Goal: Transaction & Acquisition: Book appointment/travel/reservation

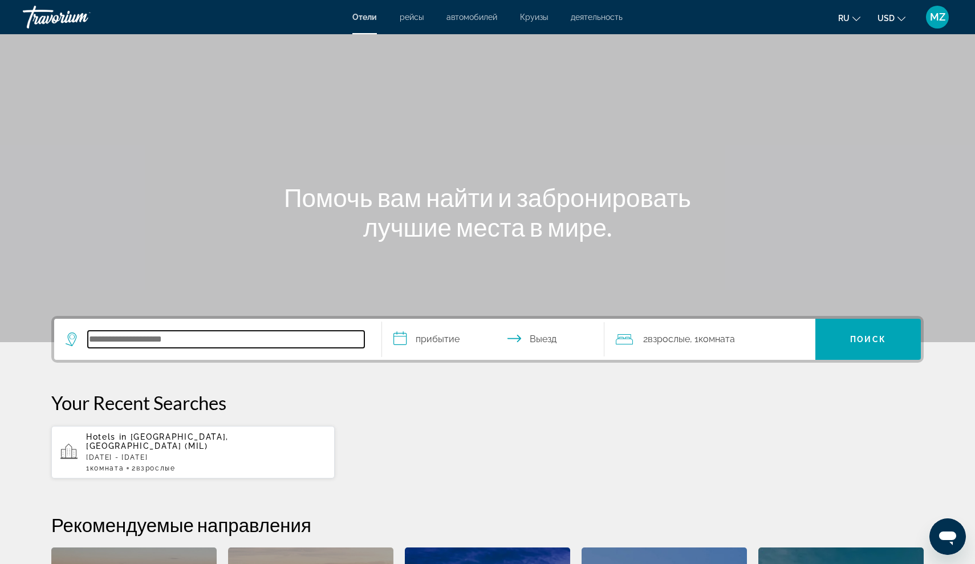
click at [287, 346] on input "Search hotel destination" at bounding box center [226, 339] width 277 height 17
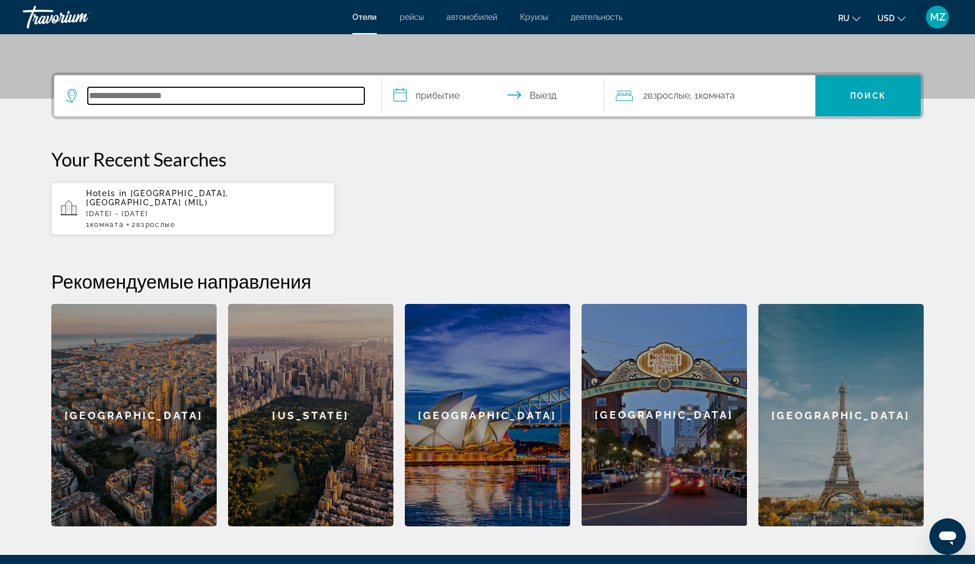
scroll to position [279, 0]
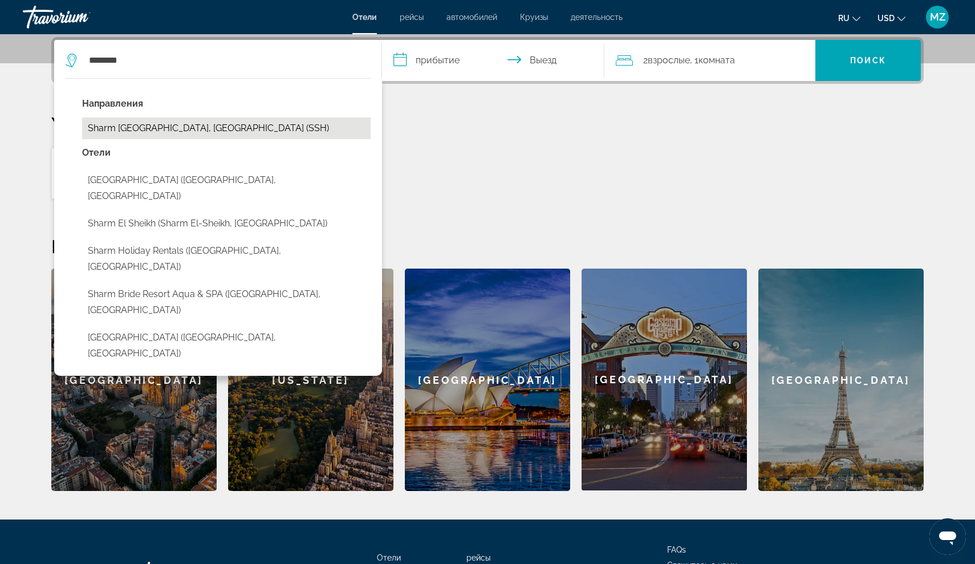
click at [221, 130] on button "Sharm [GEOGRAPHIC_DATA], [GEOGRAPHIC_DATA] (SSH)" at bounding box center [226, 128] width 289 height 22
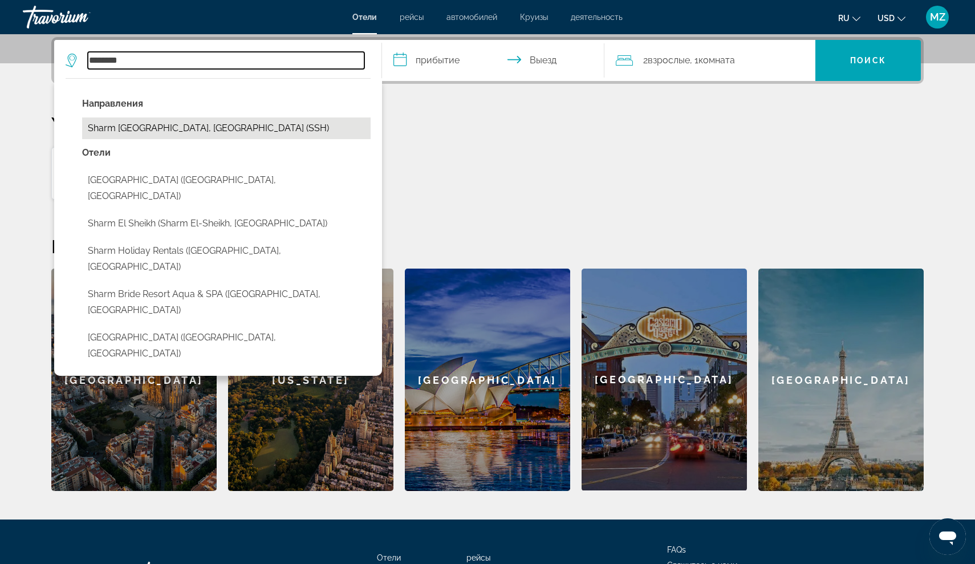
type input "**********"
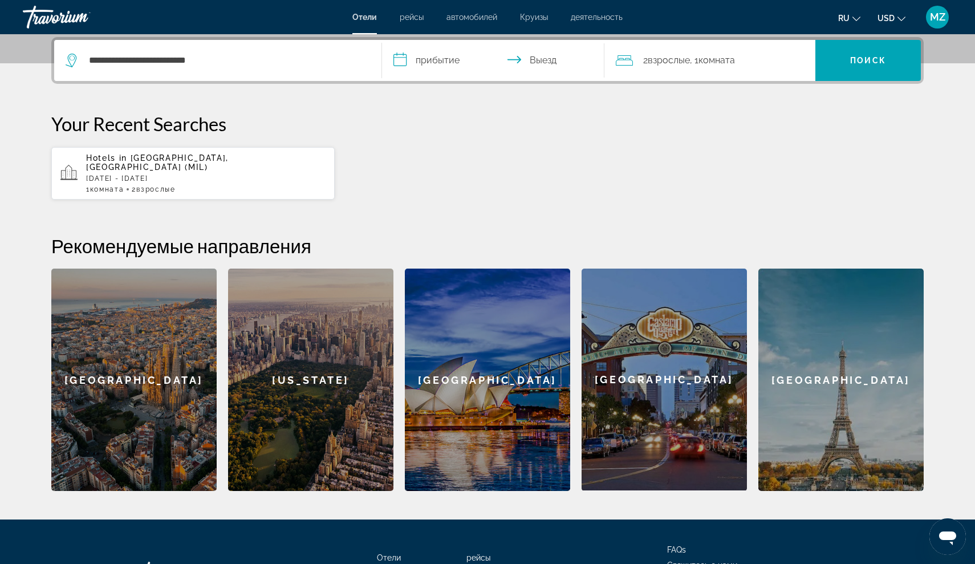
click at [407, 53] on input "**********" at bounding box center [495, 62] width 227 height 44
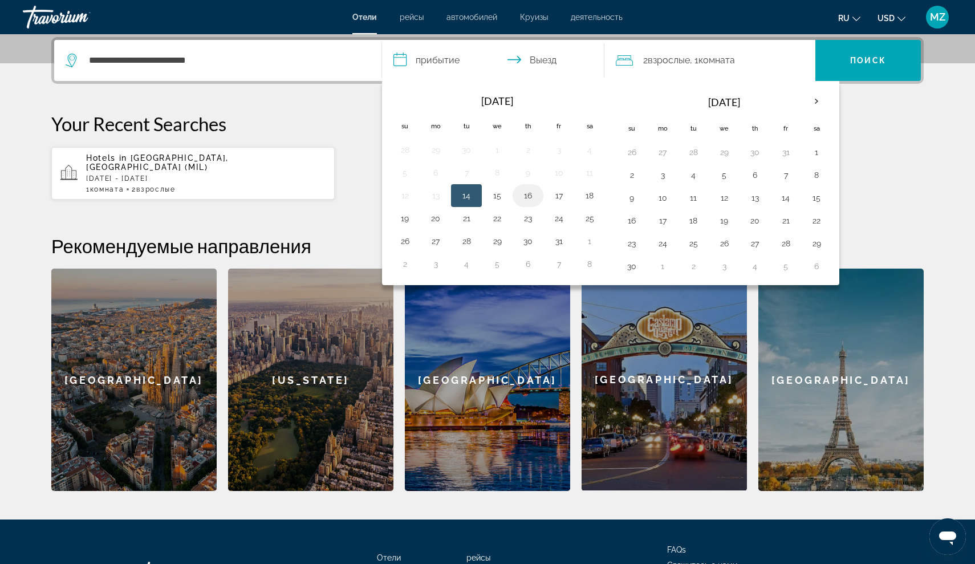
click at [530, 193] on button "16" at bounding box center [528, 196] width 18 height 16
click at [531, 214] on button "23" at bounding box center [528, 218] width 18 height 16
type input "**********"
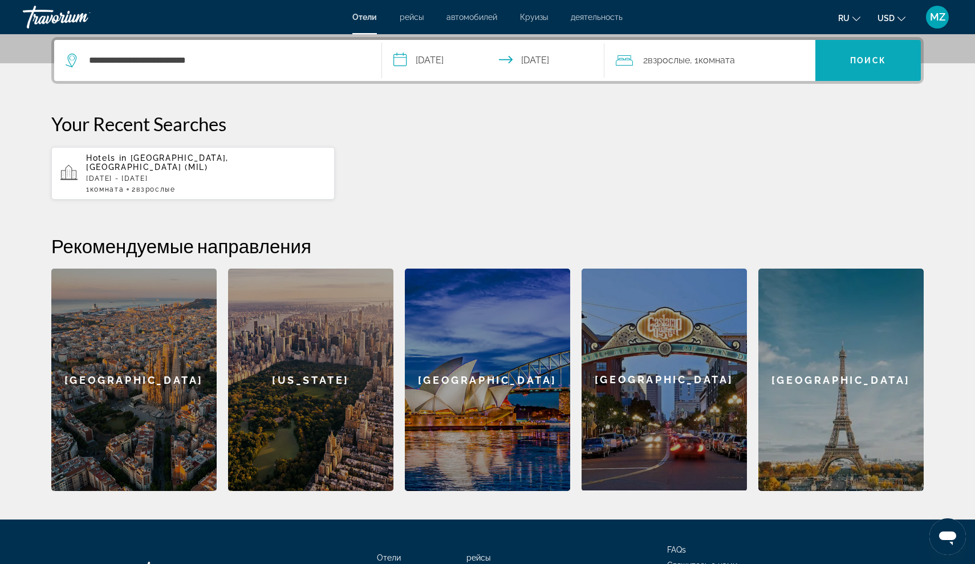
click at [891, 58] on span "Search" at bounding box center [867, 60] width 105 height 27
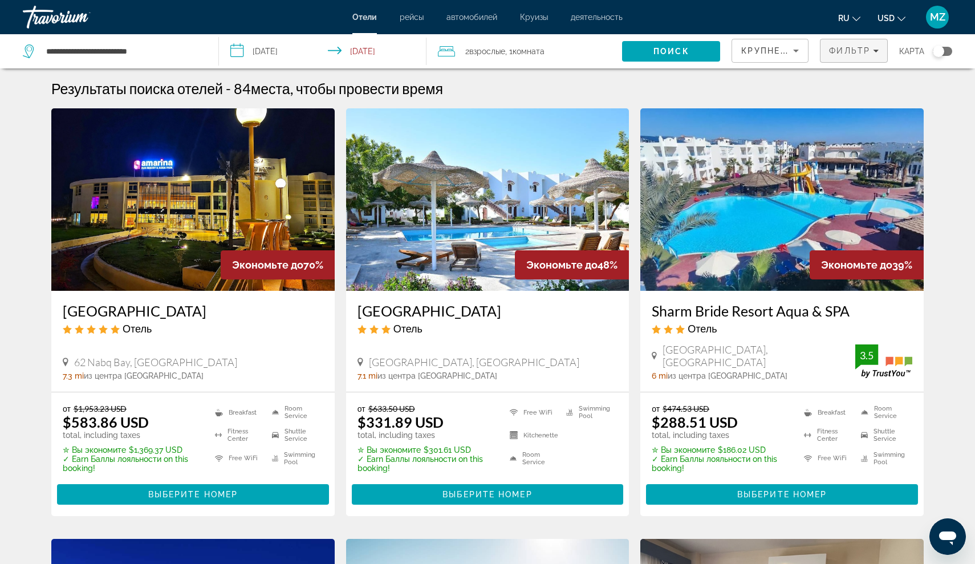
click at [847, 52] on span "Фильтр" at bounding box center [849, 50] width 41 height 9
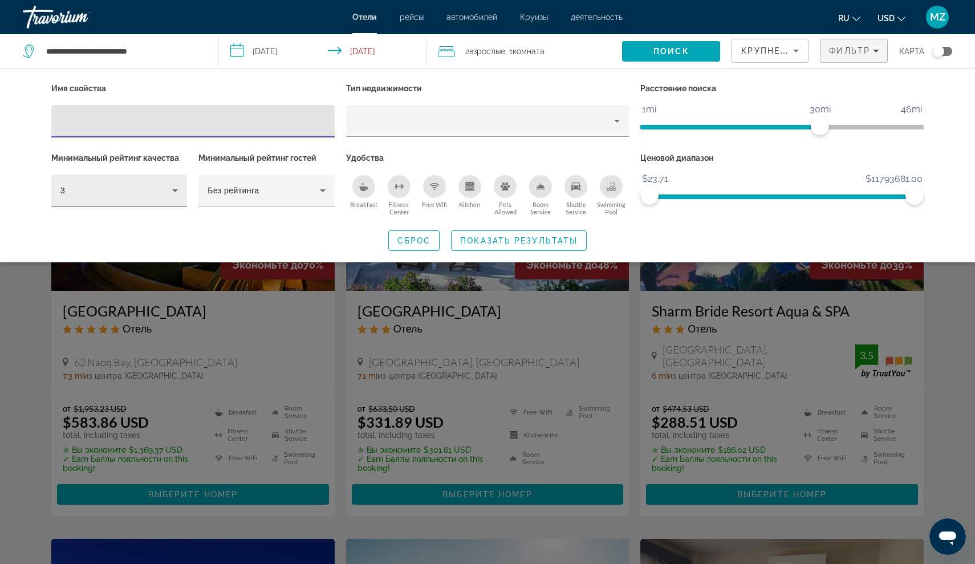
click at [137, 196] on div "3" at bounding box center [116, 191] width 112 height 14
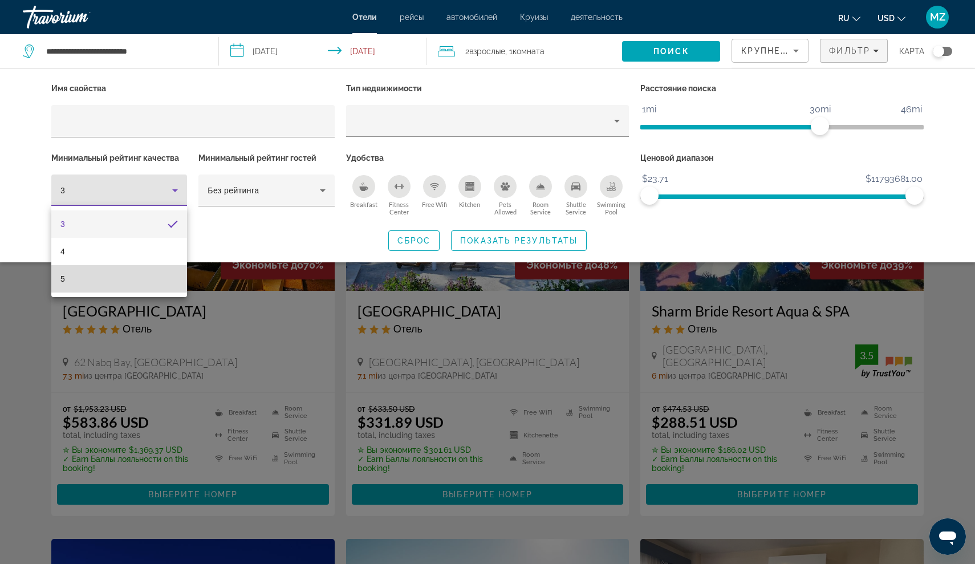
click at [123, 286] on mat-option "5" at bounding box center [119, 278] width 136 height 27
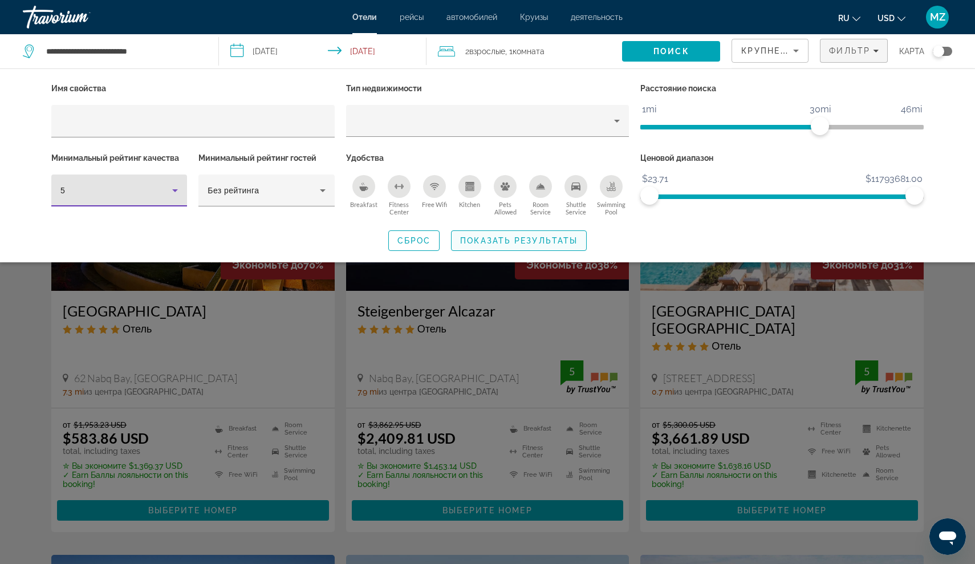
click at [510, 241] on span "Показать результаты" at bounding box center [518, 240] width 117 height 9
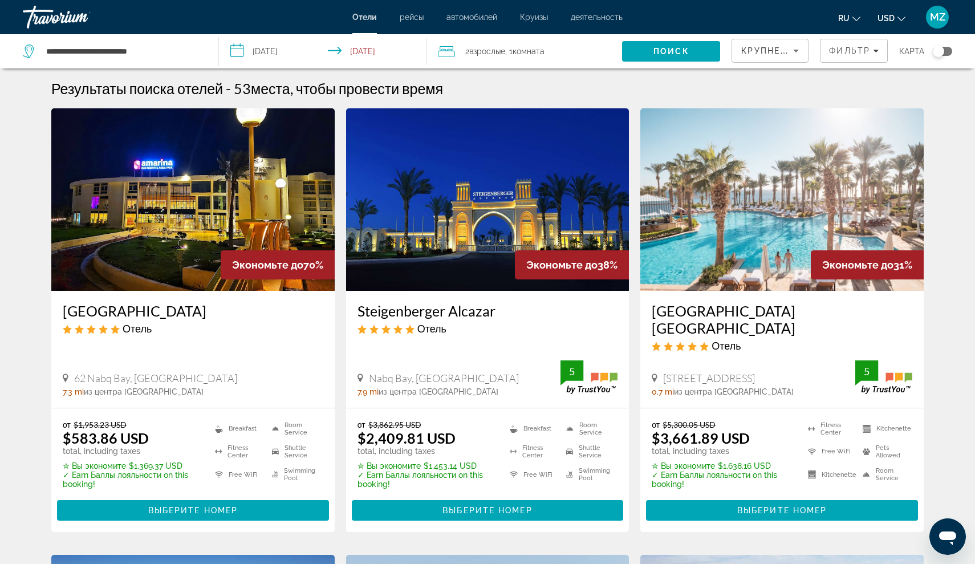
click at [218, 307] on h3 "[GEOGRAPHIC_DATA]" at bounding box center [193, 310] width 261 height 17
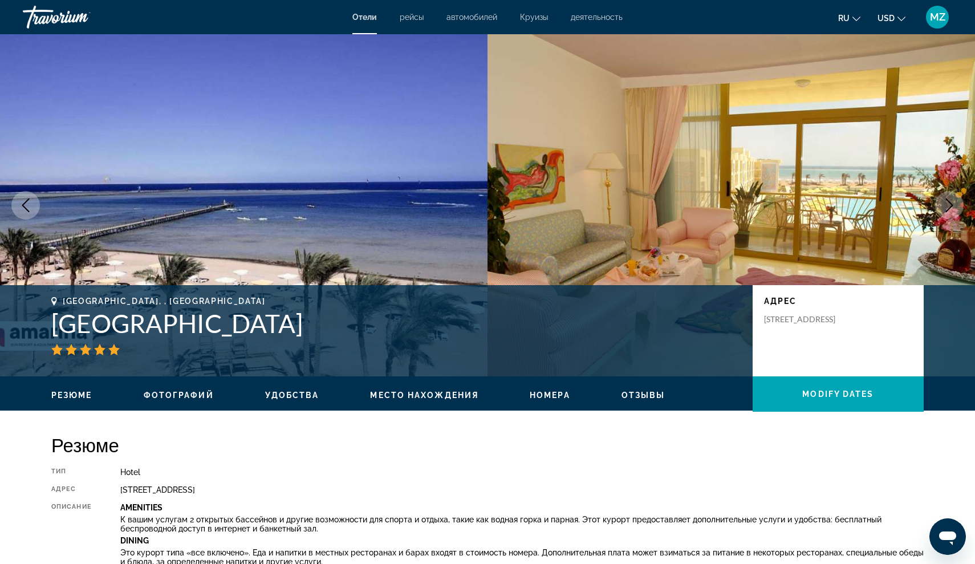
click at [943, 206] on icon "Next image" at bounding box center [950, 205] width 14 height 14
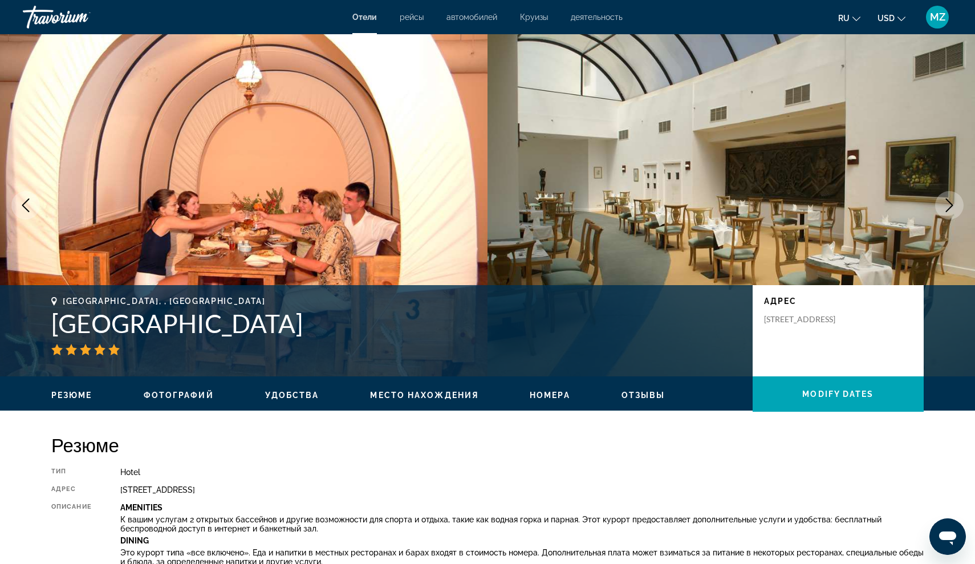
click at [943, 206] on icon "Next image" at bounding box center [950, 205] width 14 height 14
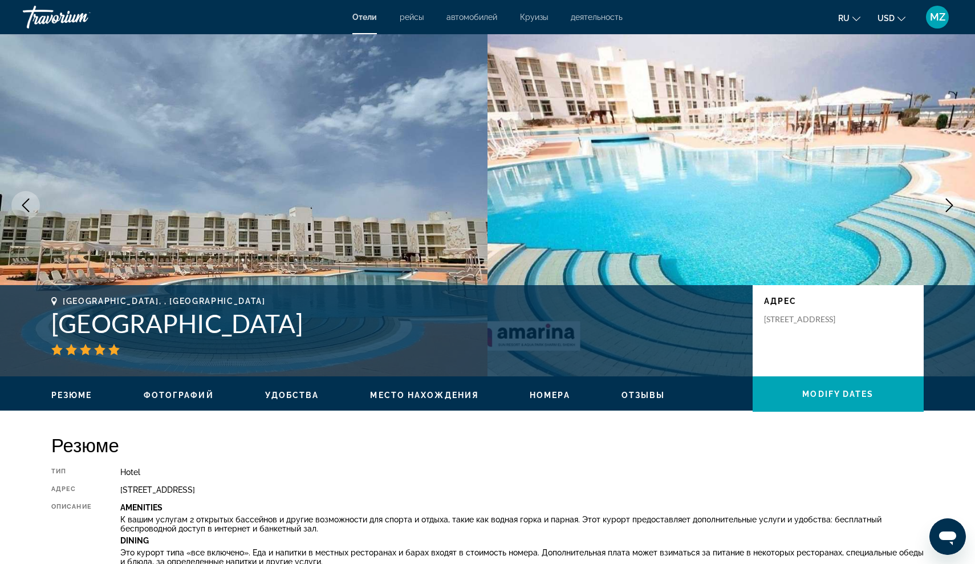
click at [943, 206] on icon "Next image" at bounding box center [950, 205] width 14 height 14
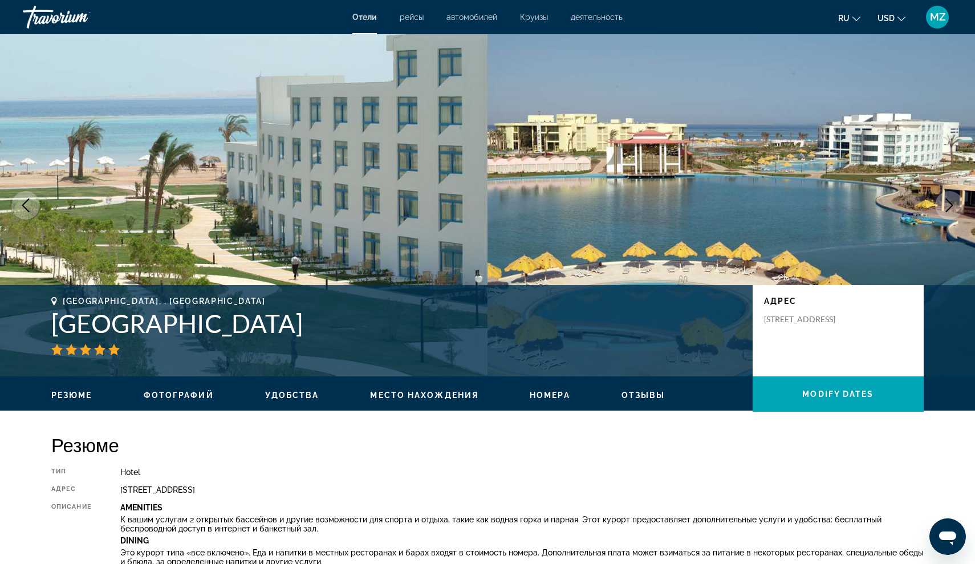
click at [943, 207] on icon "Next image" at bounding box center [950, 205] width 14 height 14
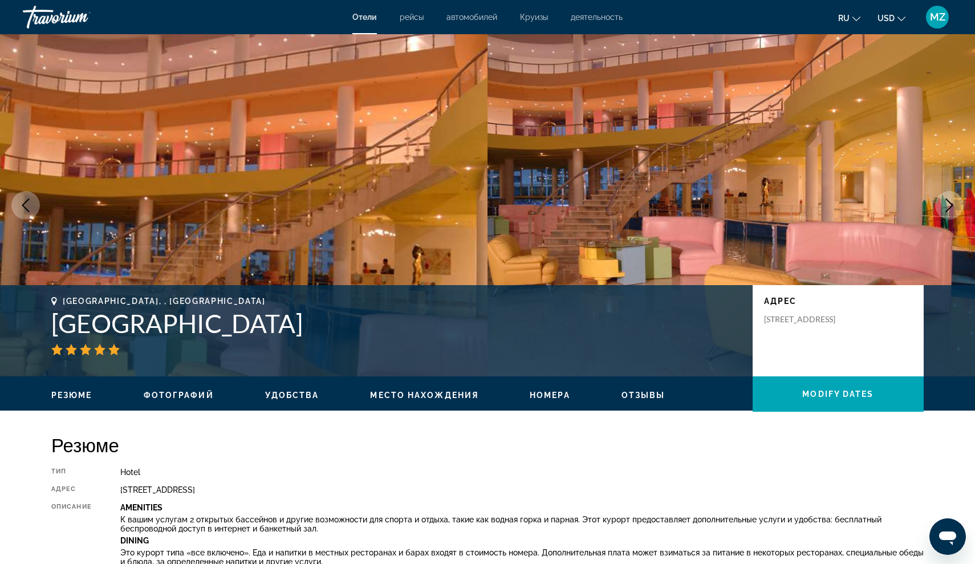
click at [943, 208] on icon "Next image" at bounding box center [950, 205] width 14 height 14
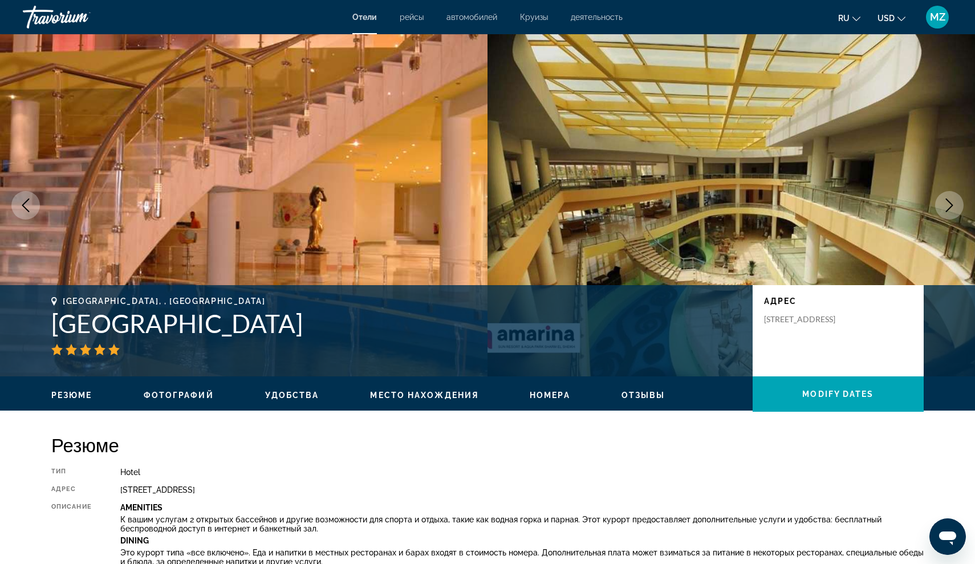
click at [943, 208] on icon "Next image" at bounding box center [950, 205] width 14 height 14
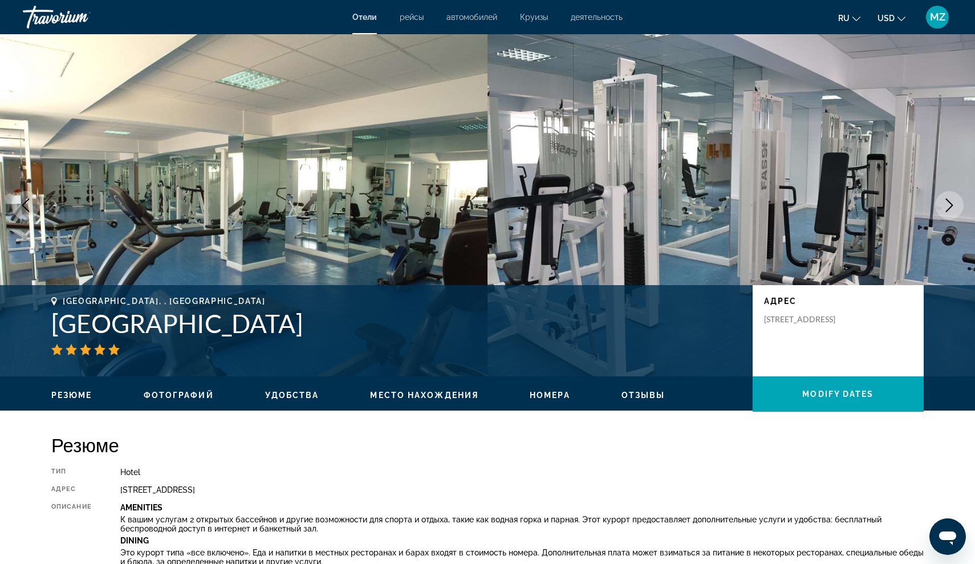
click at [943, 208] on icon "Next image" at bounding box center [950, 205] width 14 height 14
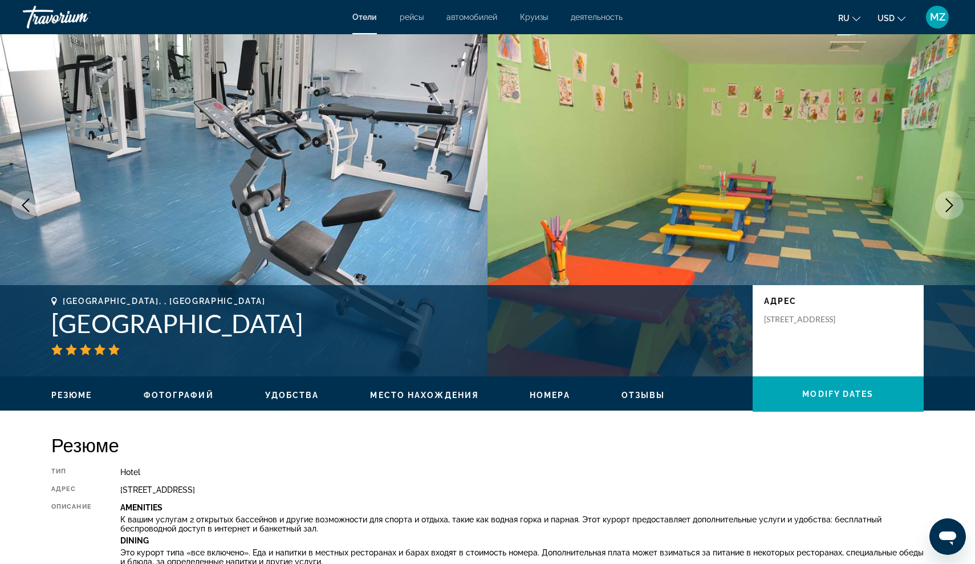
click at [943, 208] on icon "Next image" at bounding box center [950, 205] width 14 height 14
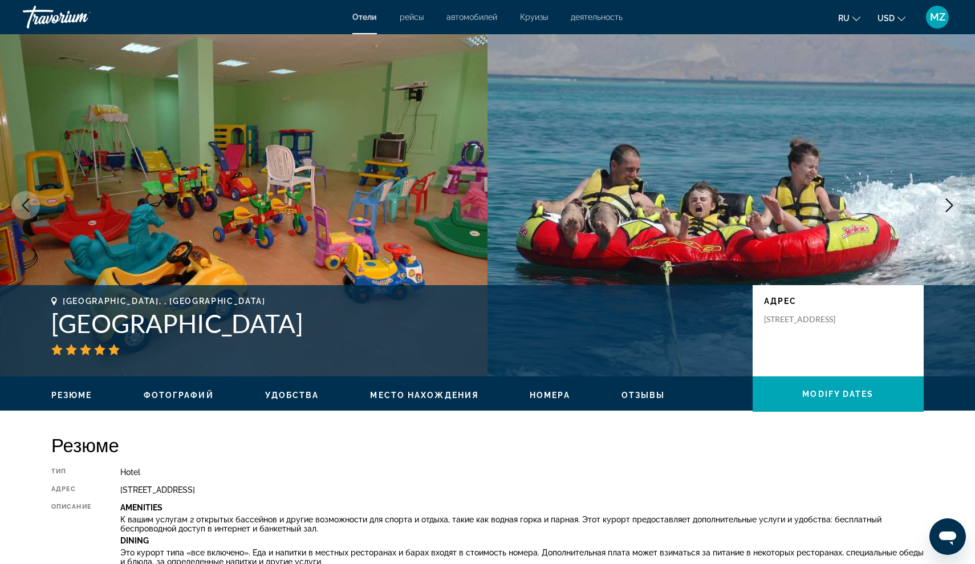
click at [943, 208] on icon "Next image" at bounding box center [950, 205] width 14 height 14
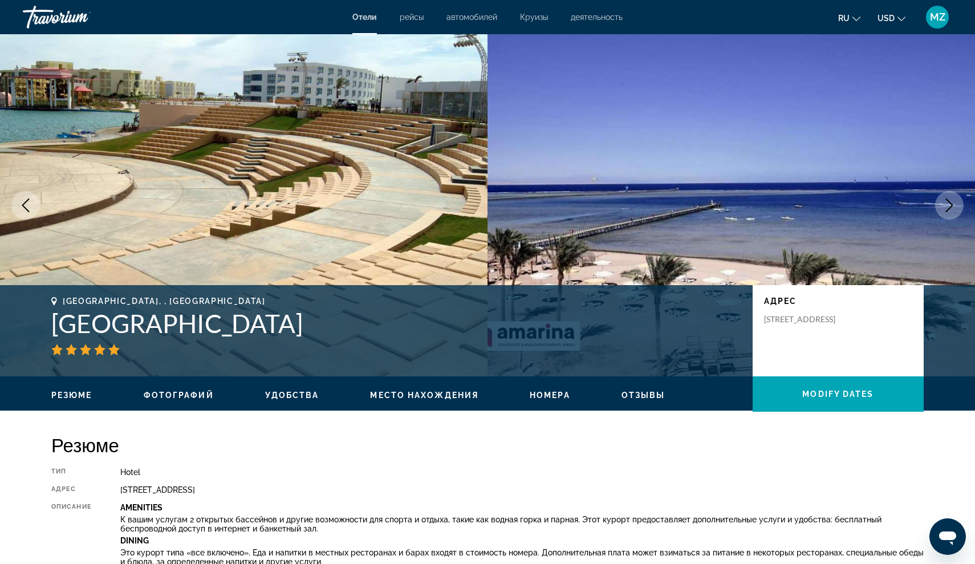
click at [943, 208] on icon "Next image" at bounding box center [950, 205] width 14 height 14
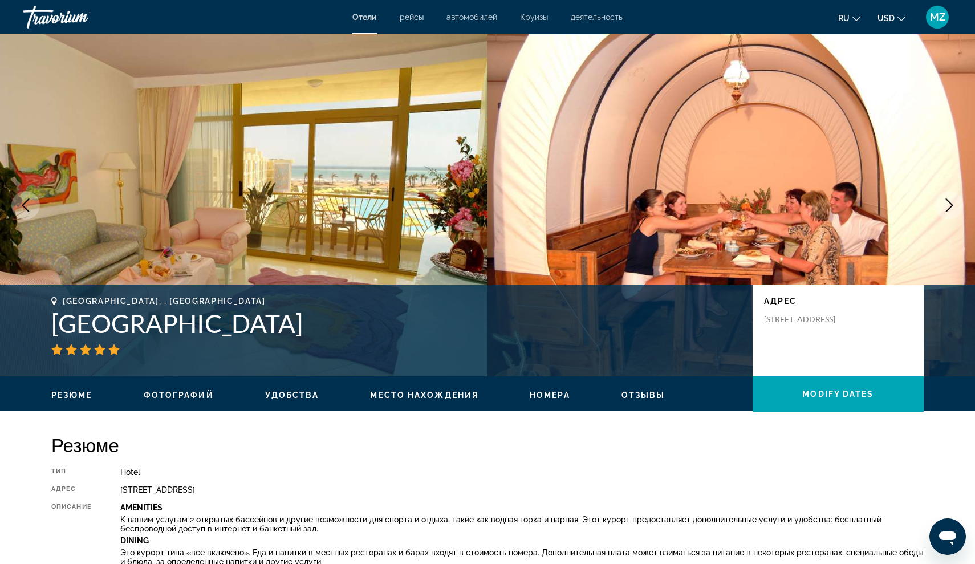
click at [943, 209] on icon "Next image" at bounding box center [950, 205] width 14 height 14
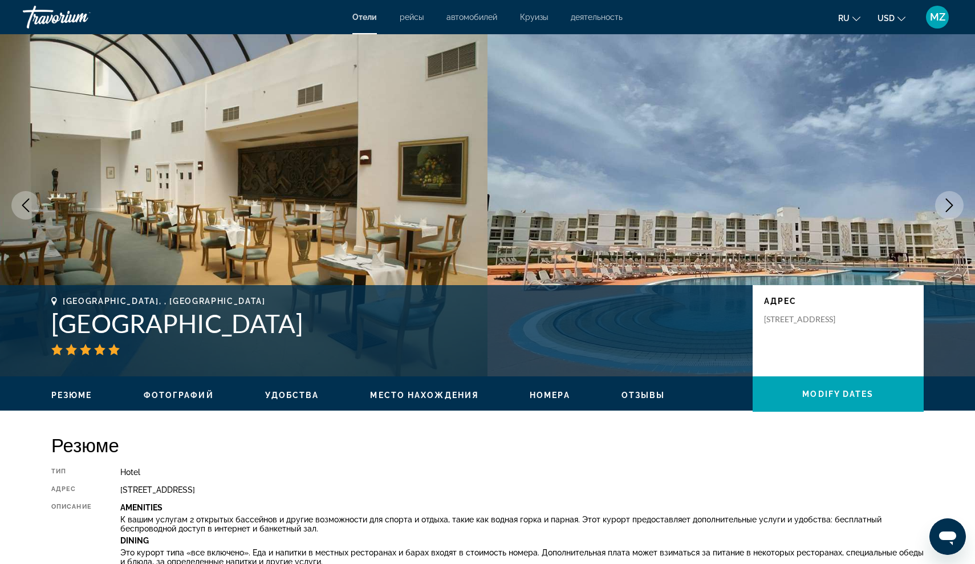
click at [943, 209] on icon "Next image" at bounding box center [950, 205] width 14 height 14
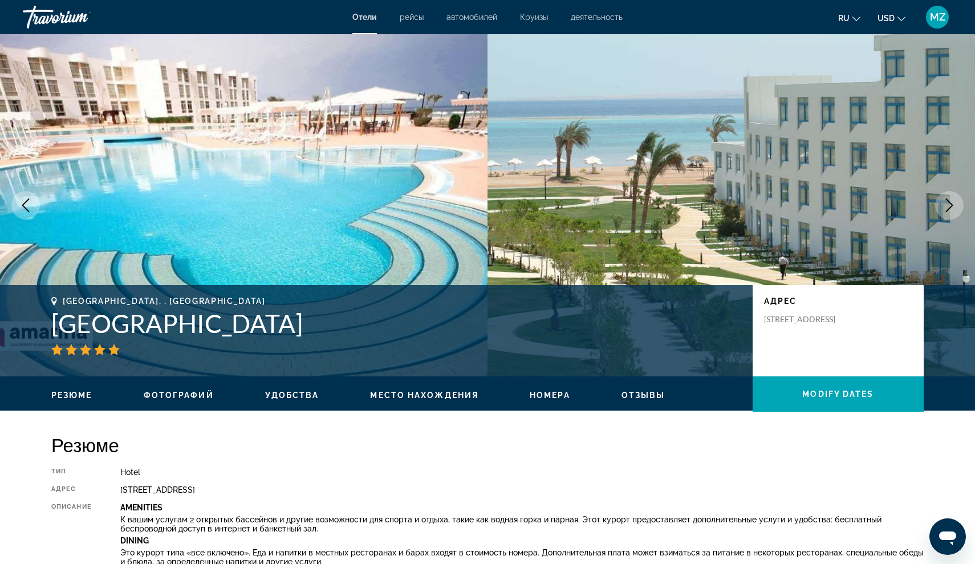
click at [943, 209] on icon "Next image" at bounding box center [950, 205] width 14 height 14
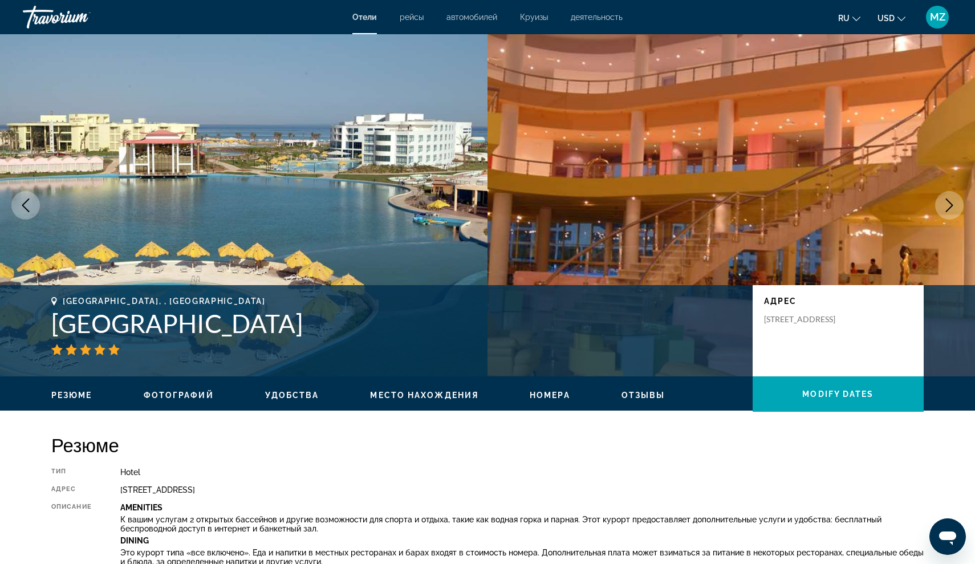
click at [18, 210] on button "Previous image" at bounding box center [25, 205] width 29 height 29
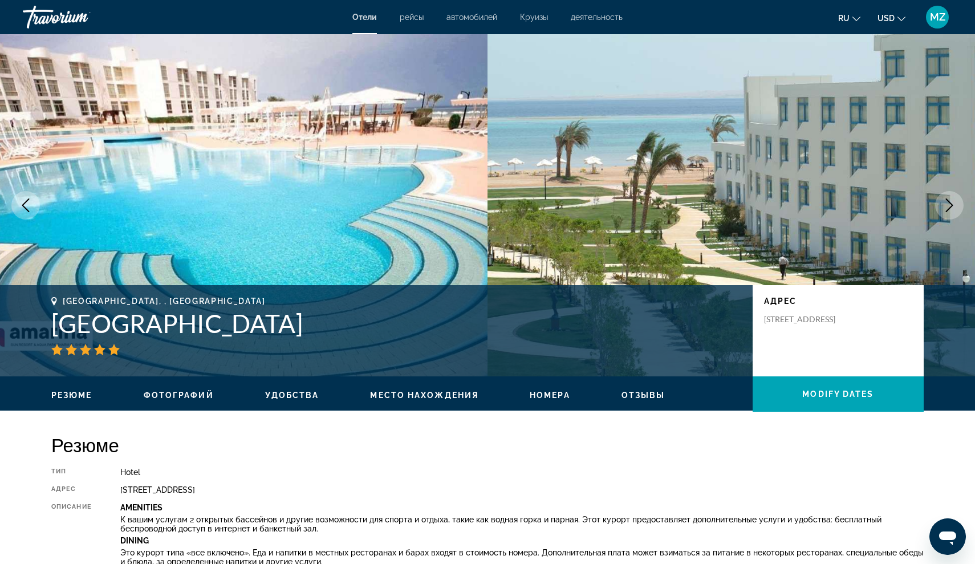
click at [955, 203] on icon "Next image" at bounding box center [950, 205] width 14 height 14
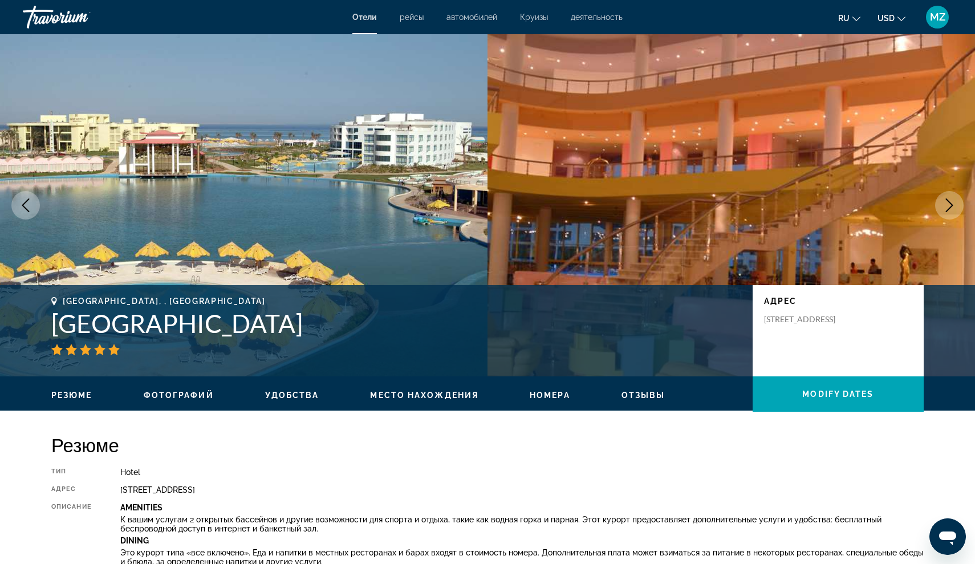
click at [956, 206] on button "Next image" at bounding box center [949, 205] width 29 height 29
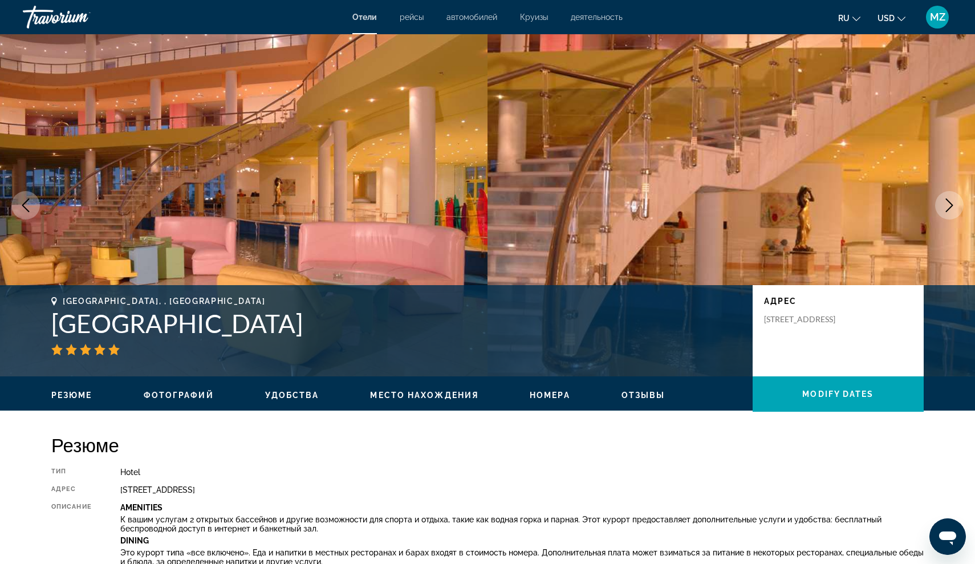
click at [961, 210] on button "Next image" at bounding box center [949, 205] width 29 height 29
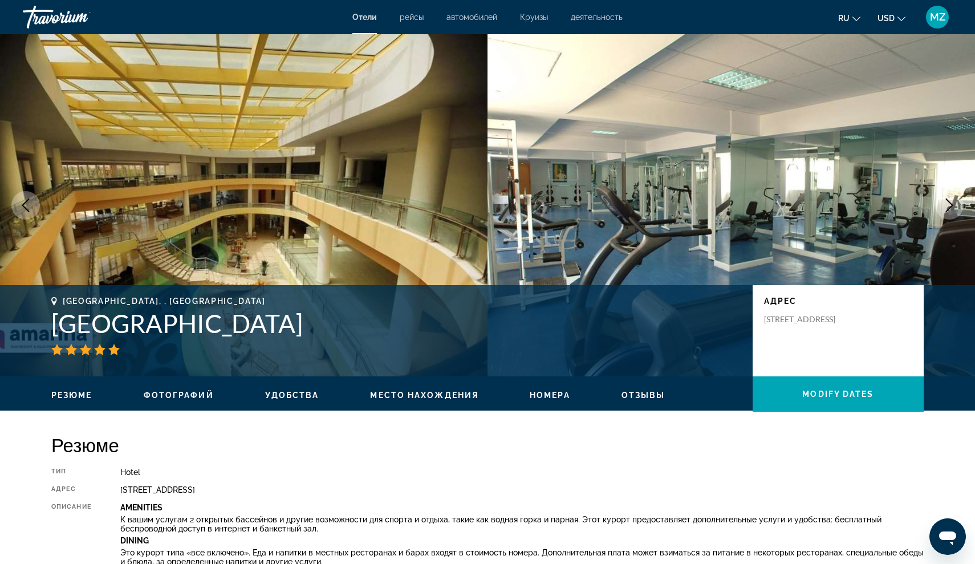
click at [961, 211] on button "Next image" at bounding box center [949, 205] width 29 height 29
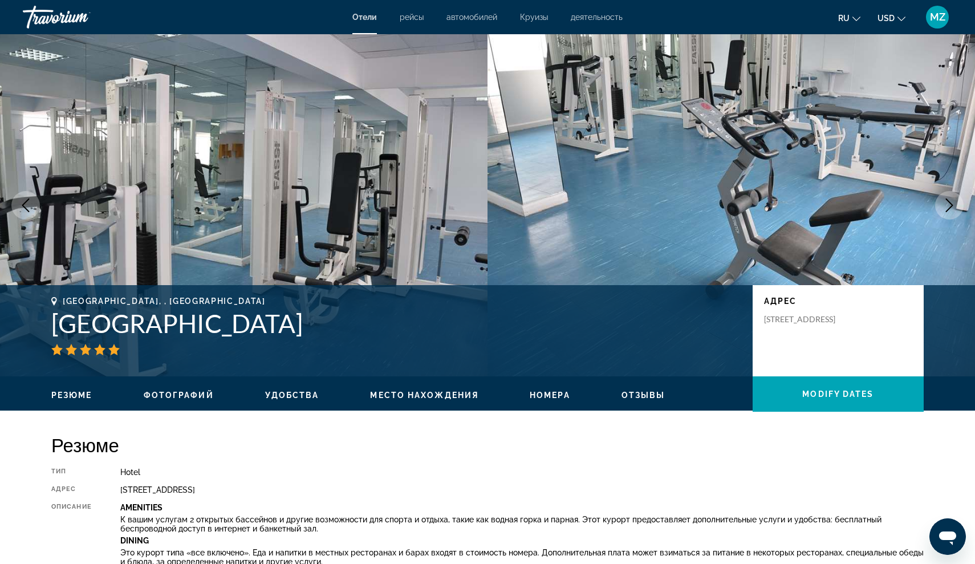
click at [962, 213] on img "Main content" at bounding box center [732, 205] width 488 height 342
click at [955, 208] on icon "Next image" at bounding box center [950, 205] width 14 height 14
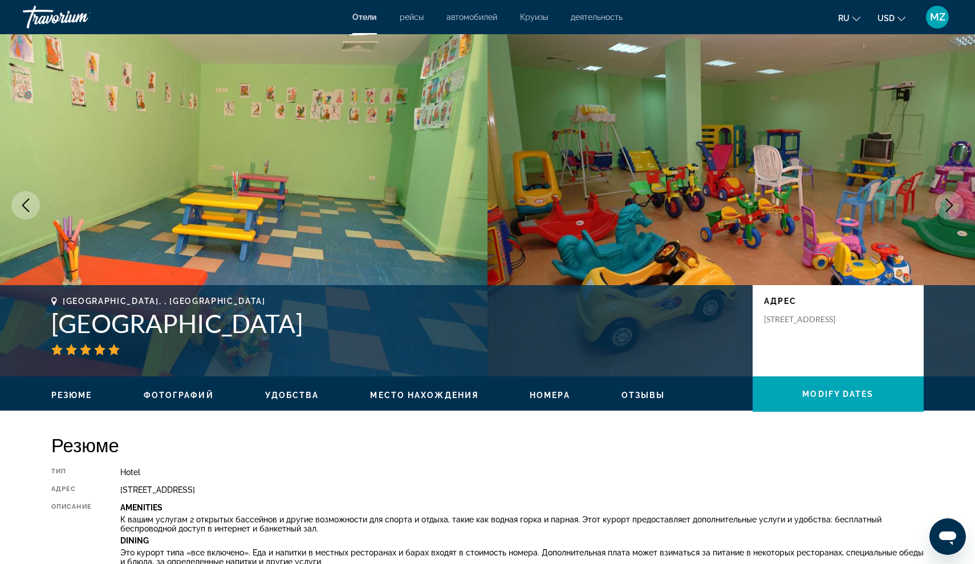
click at [951, 214] on button "Next image" at bounding box center [949, 205] width 29 height 29
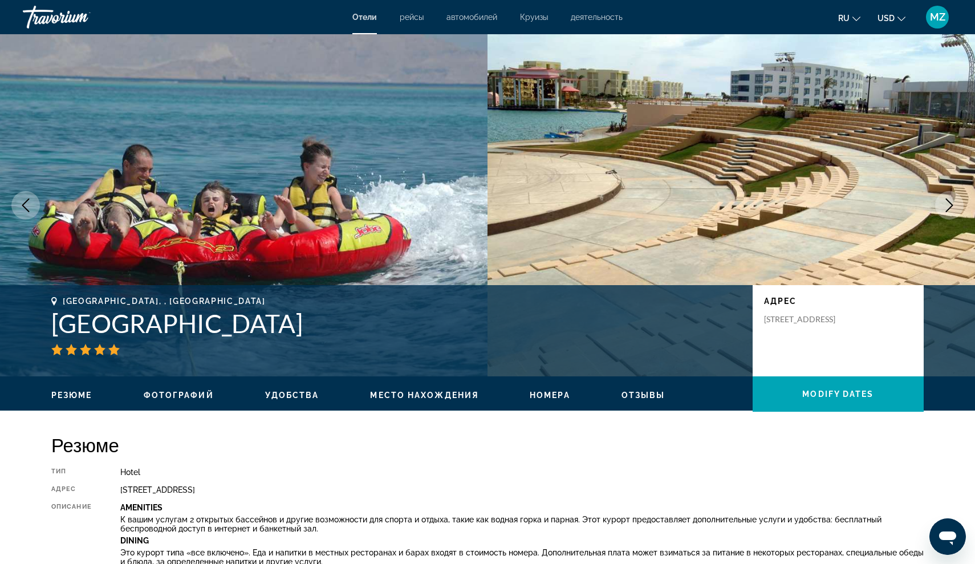
click at [951, 214] on button "Next image" at bounding box center [949, 205] width 29 height 29
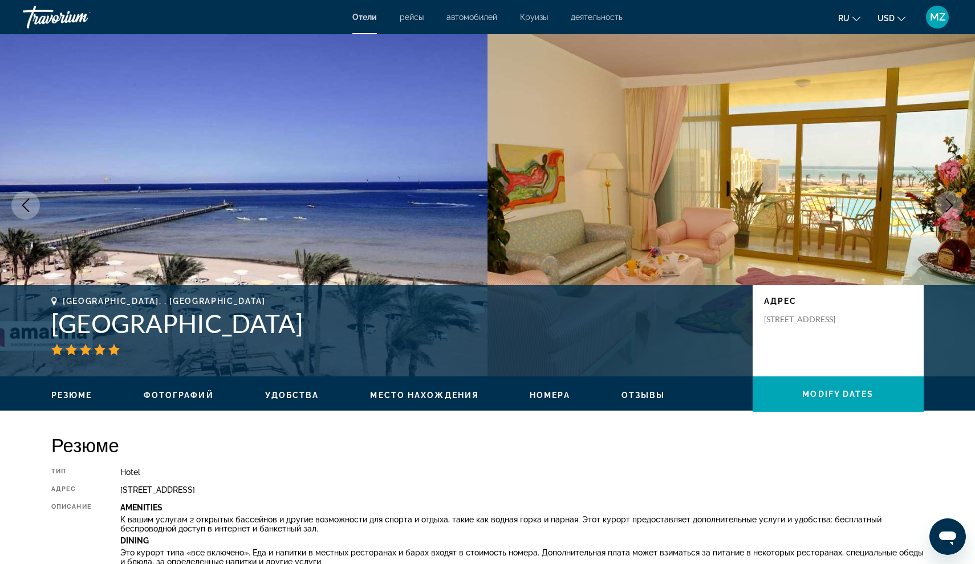
click at [951, 214] on button "Next image" at bounding box center [949, 205] width 29 height 29
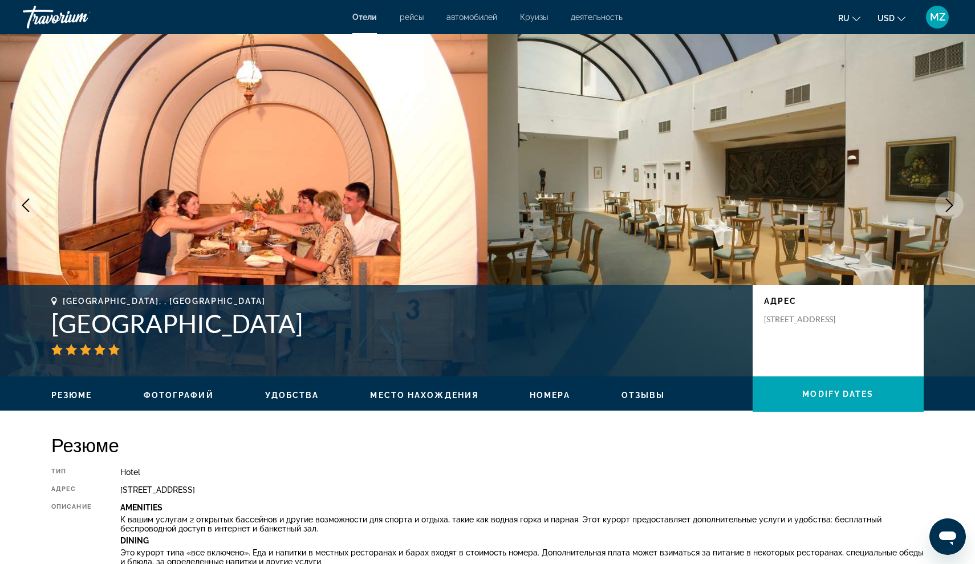
click at [951, 215] on button "Next image" at bounding box center [949, 205] width 29 height 29
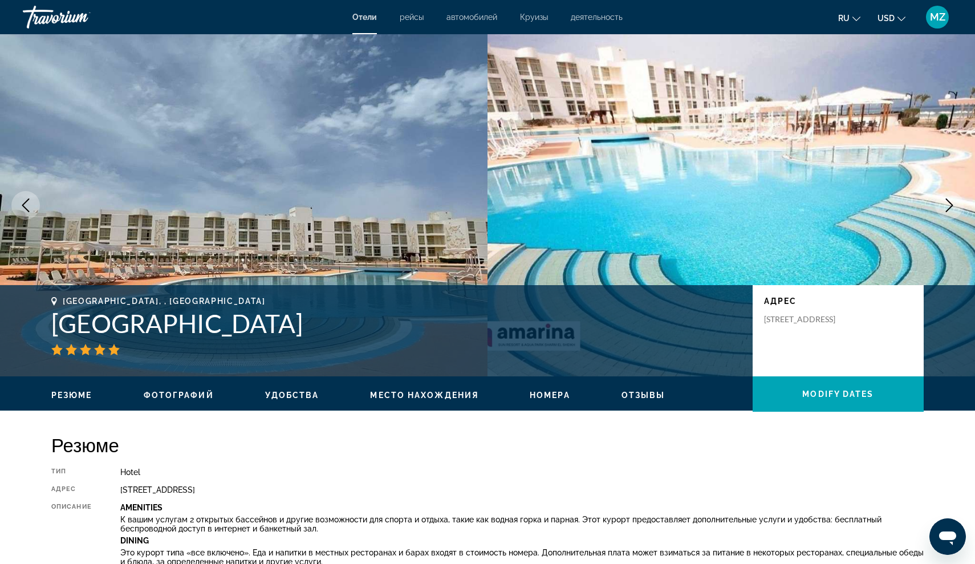
click at [951, 216] on button "Next image" at bounding box center [949, 205] width 29 height 29
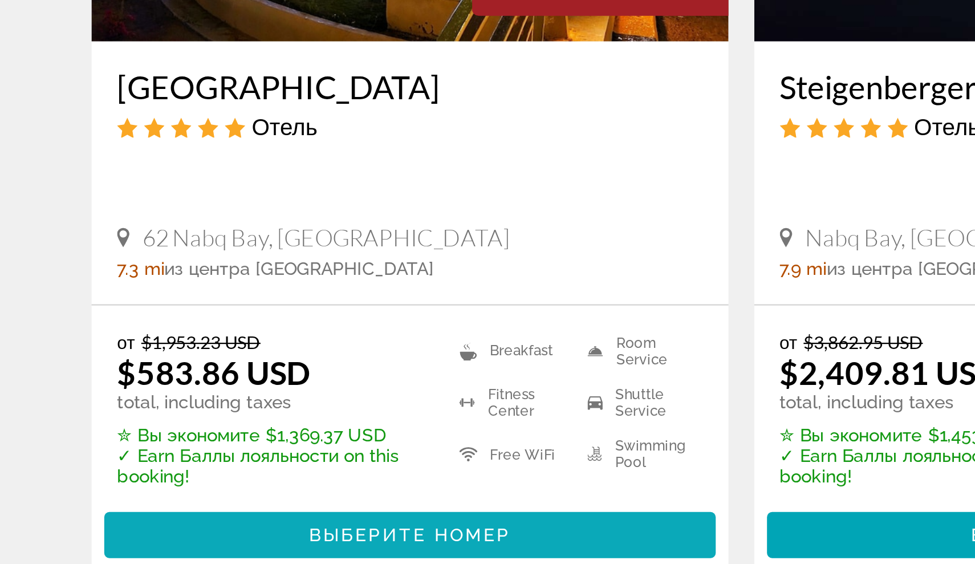
scroll to position [99, 0]
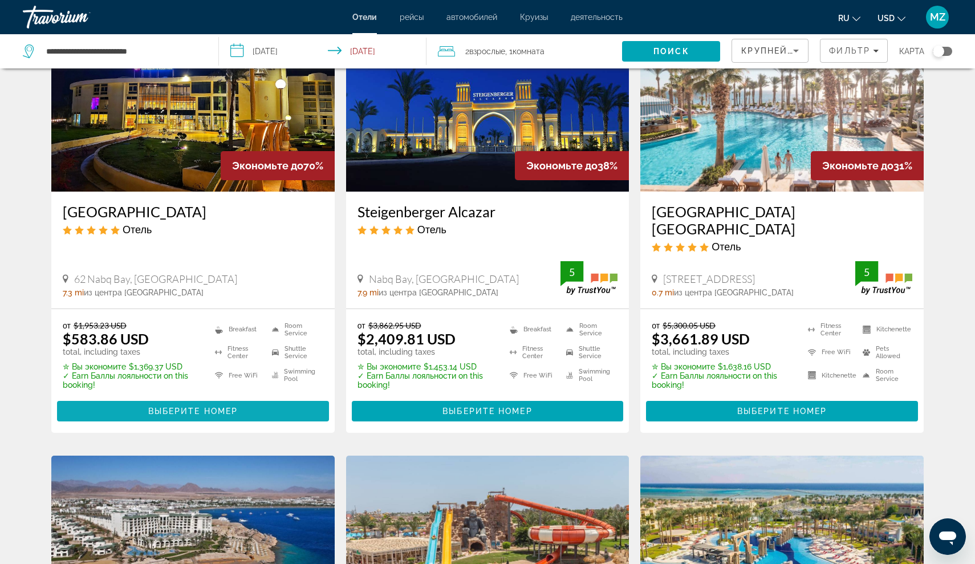
click at [204, 407] on span "Выберите номер" at bounding box center [193, 411] width 90 height 9
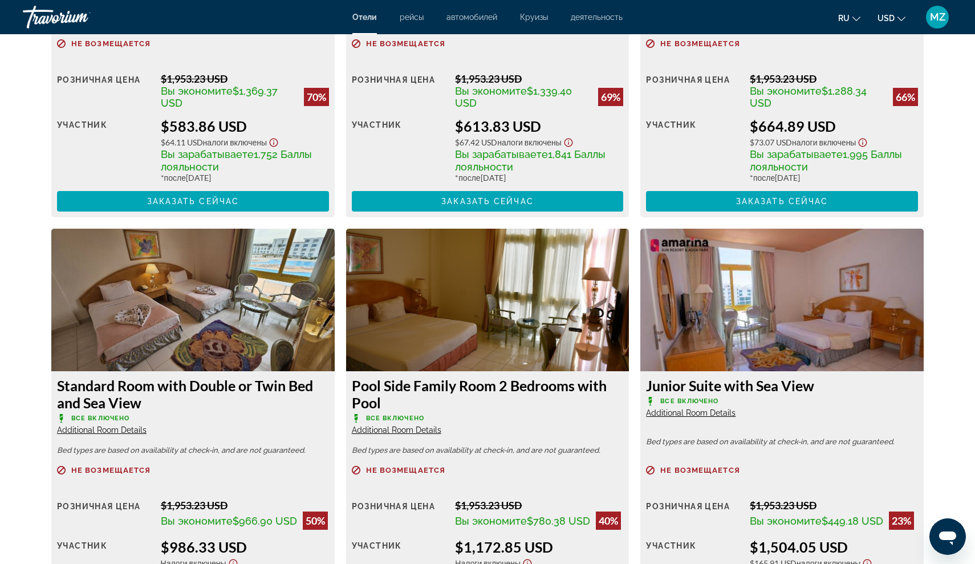
scroll to position [1830, 0]
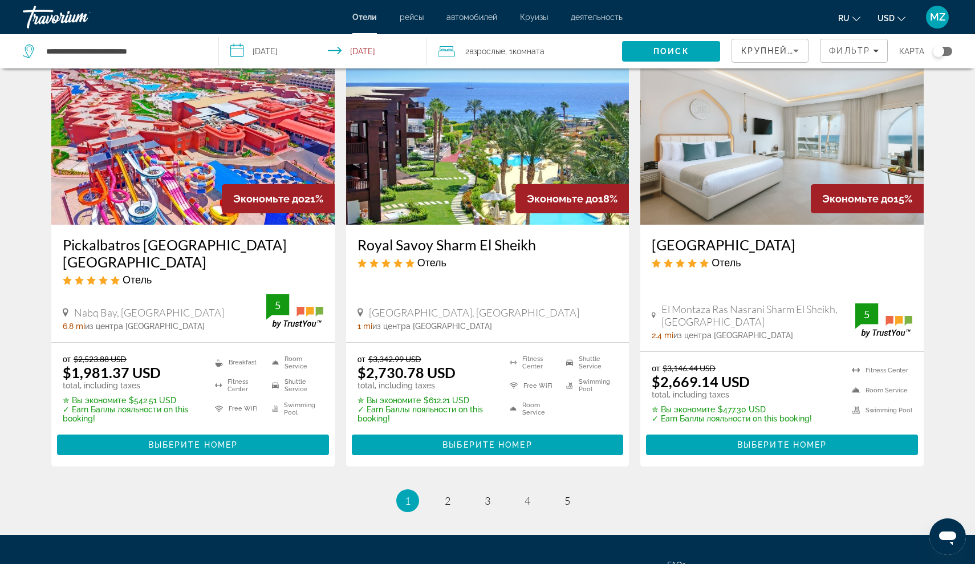
scroll to position [1391, 0]
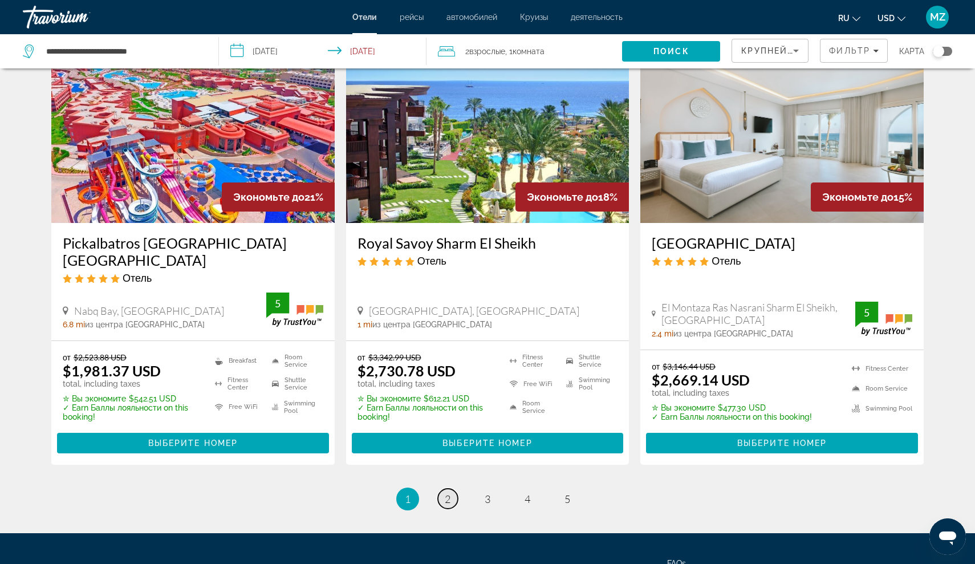
click at [448, 493] on span "2" at bounding box center [448, 499] width 6 height 13
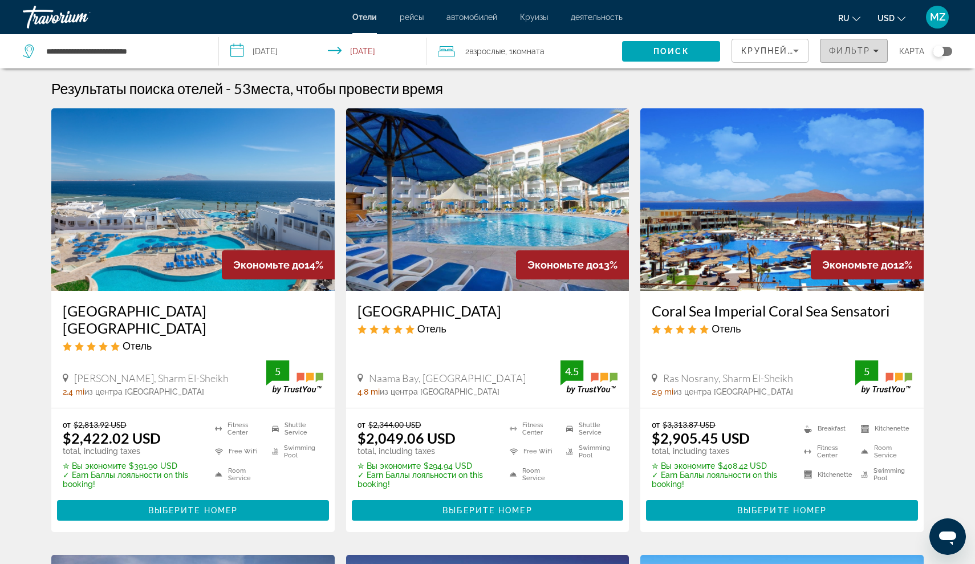
click at [850, 57] on span "Filters" at bounding box center [854, 50] width 67 height 27
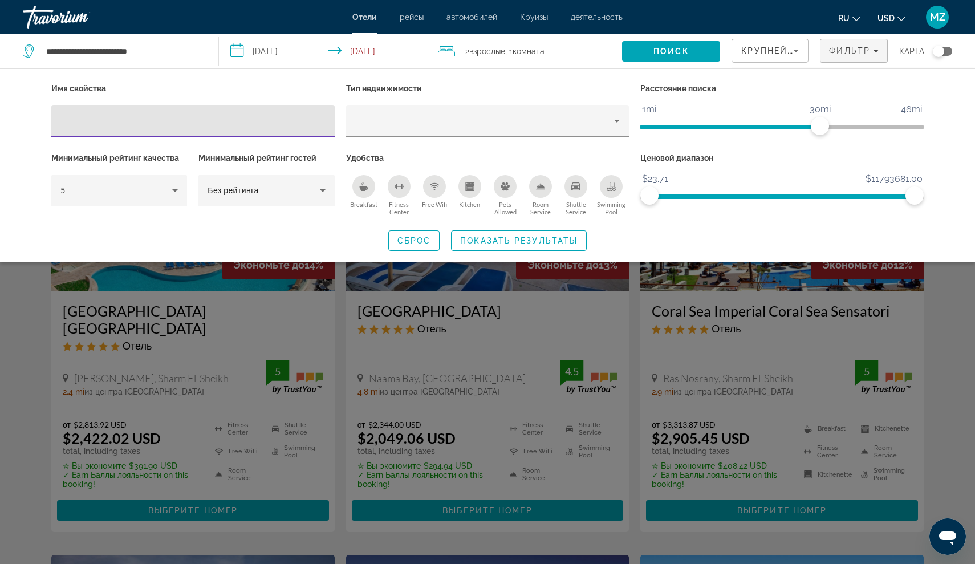
click at [361, 178] on div "Breakfast" at bounding box center [363, 186] width 23 height 23
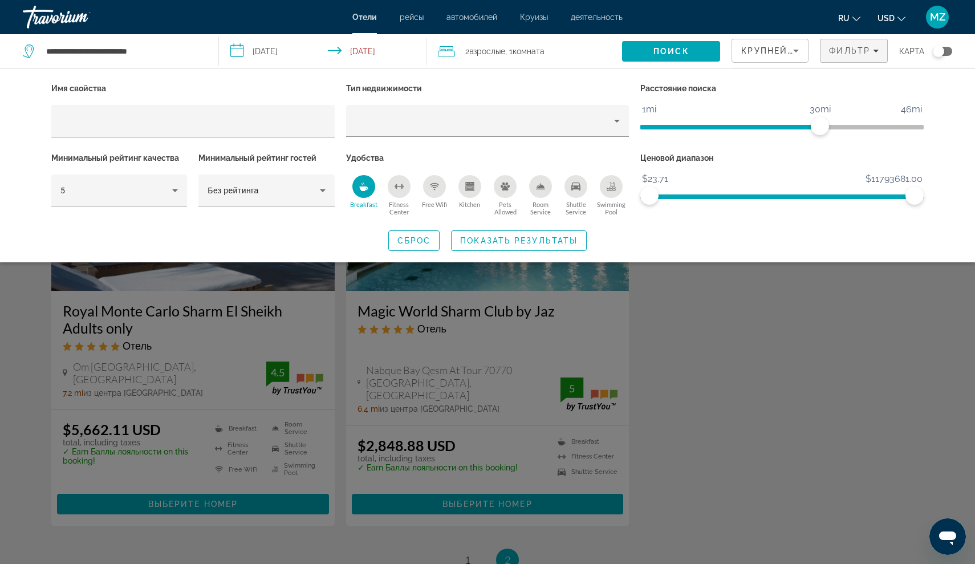
click at [401, 198] on button "Fitness Center" at bounding box center [398, 195] width 35 height 42
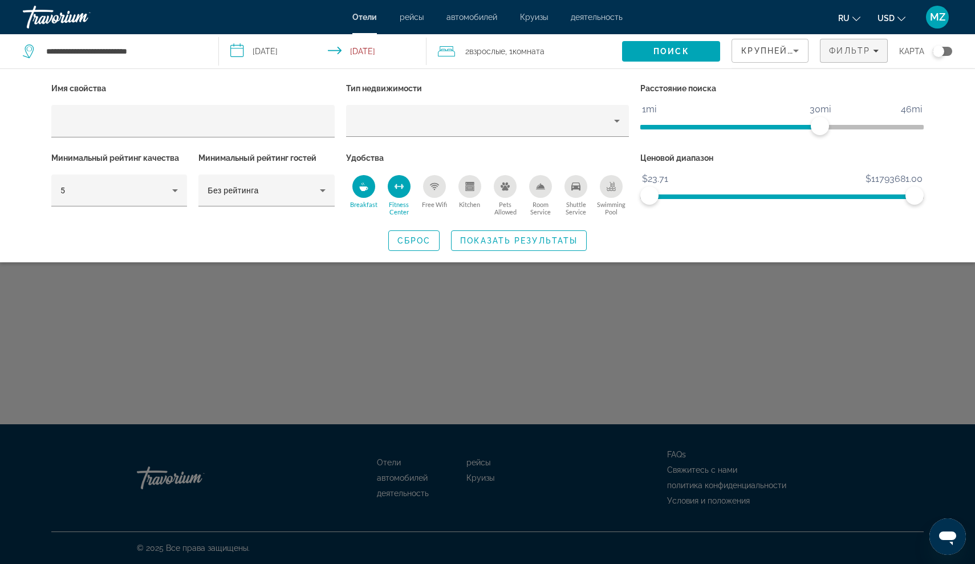
click at [430, 187] on icon "Free Wifi" at bounding box center [434, 186] width 9 height 9
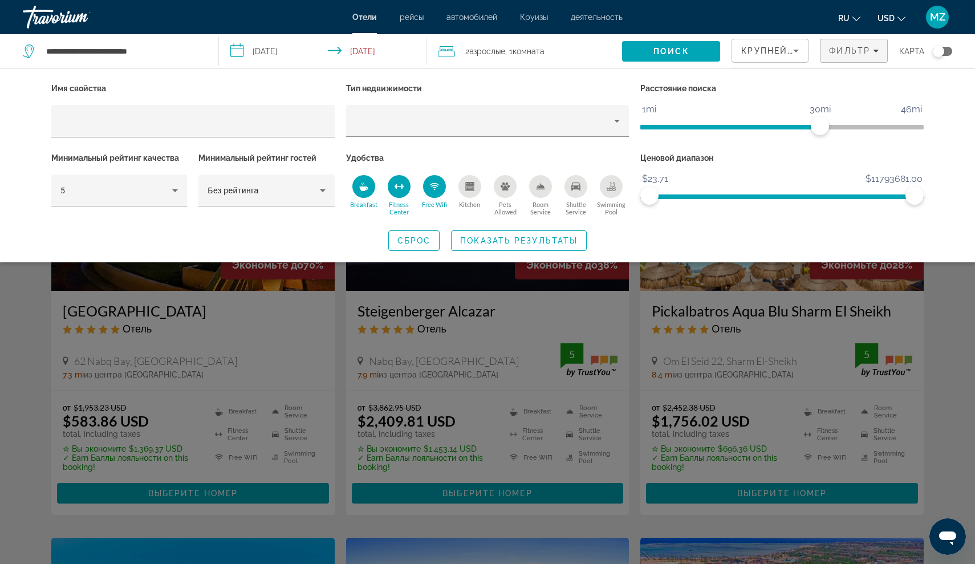
click at [471, 187] on icon "Kitchen" at bounding box center [469, 187] width 6 height 3
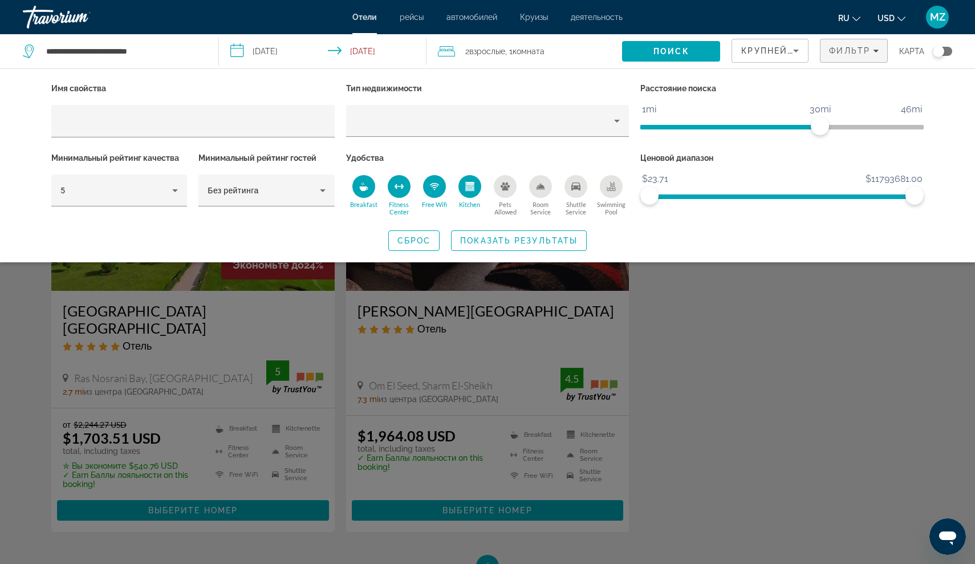
click at [510, 180] on div "Pets Allowed" at bounding box center [505, 186] width 23 height 23
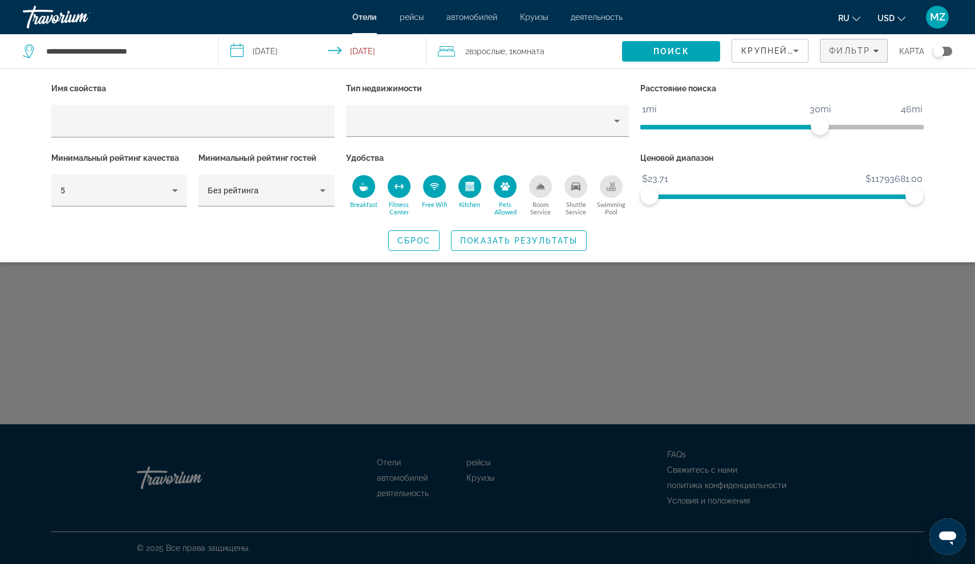
click at [547, 173] on div "Удобства Breakfast [GEOGRAPHIC_DATA] Free Wifi Kitchen Pets Allowed Room Servic…" at bounding box center [487, 184] width 295 height 69
click at [545, 186] on div "Room Service" at bounding box center [540, 186] width 23 height 23
click at [561, 189] on button "Shuttle Service" at bounding box center [575, 195] width 35 height 42
click at [614, 194] on div "Swimming Pool" at bounding box center [611, 186] width 23 height 23
click at [489, 241] on span "Показать результаты" at bounding box center [518, 240] width 117 height 9
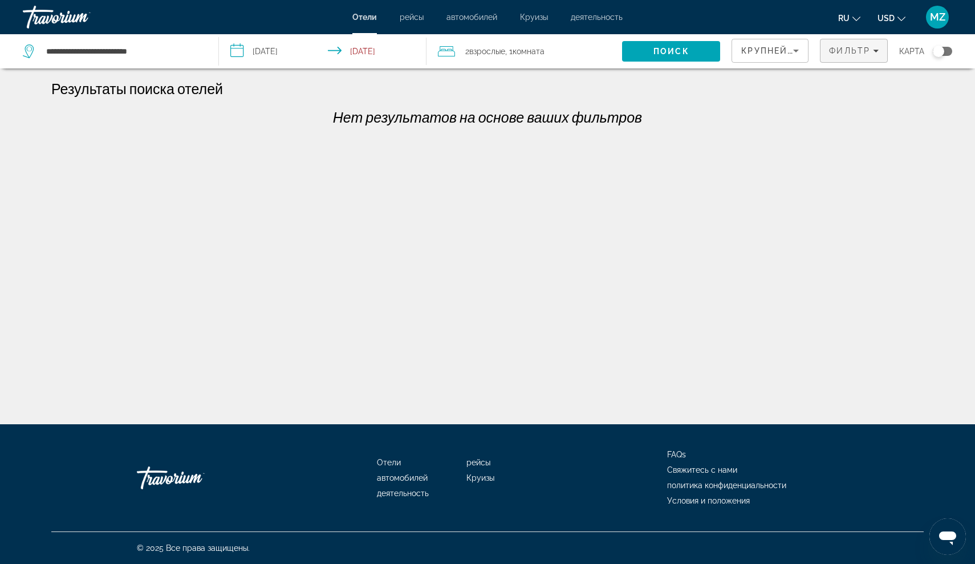
click at [868, 58] on span "Filters" at bounding box center [854, 50] width 67 height 27
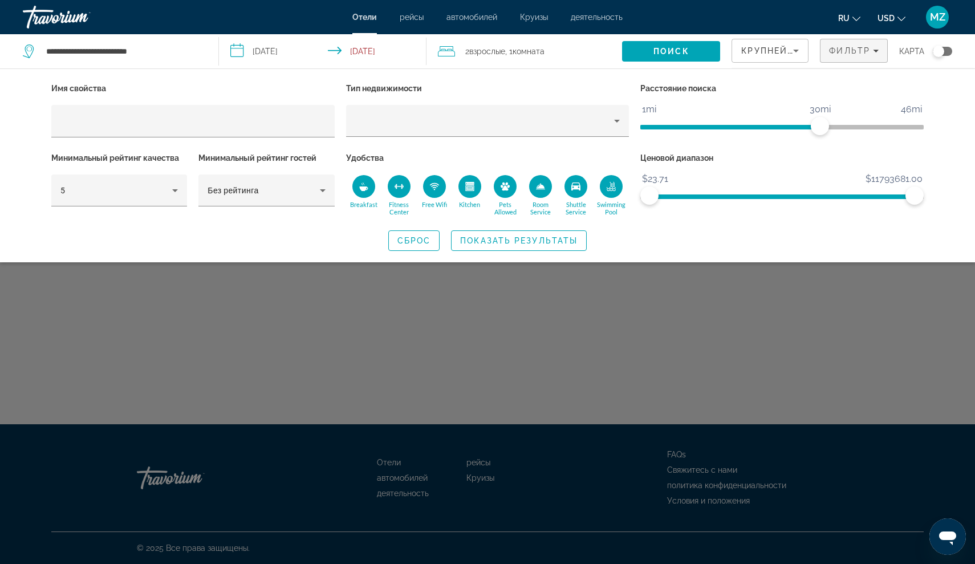
click at [603, 181] on div "Swimming Pool" at bounding box center [611, 186] width 23 height 23
click at [566, 184] on div "Shuttle Service" at bounding box center [576, 186] width 23 height 23
click at [532, 185] on div "Room Service" at bounding box center [540, 186] width 23 height 23
click at [496, 181] on div "Pets Allowed" at bounding box center [505, 186] width 23 height 23
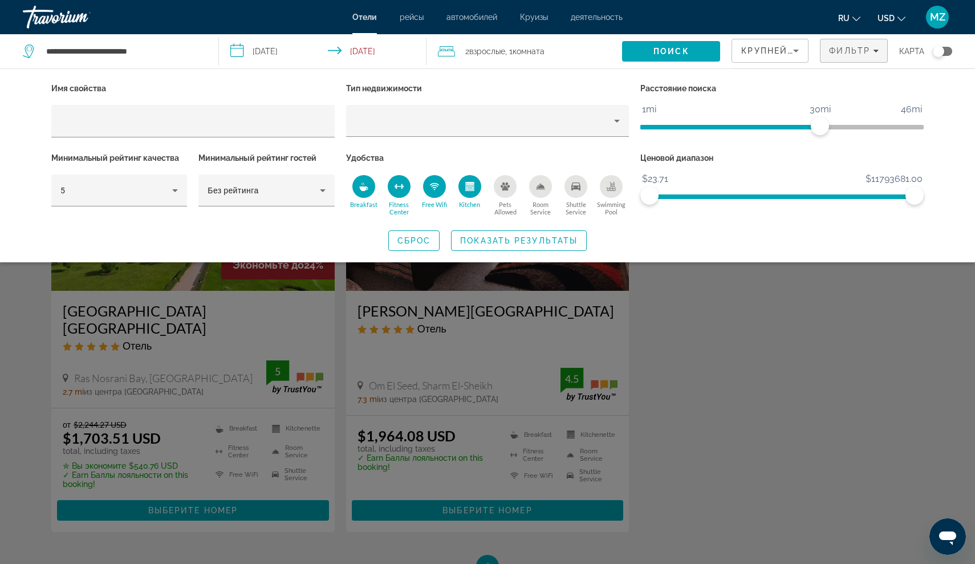
click at [464, 192] on div "Kitchen" at bounding box center [469, 186] width 23 height 23
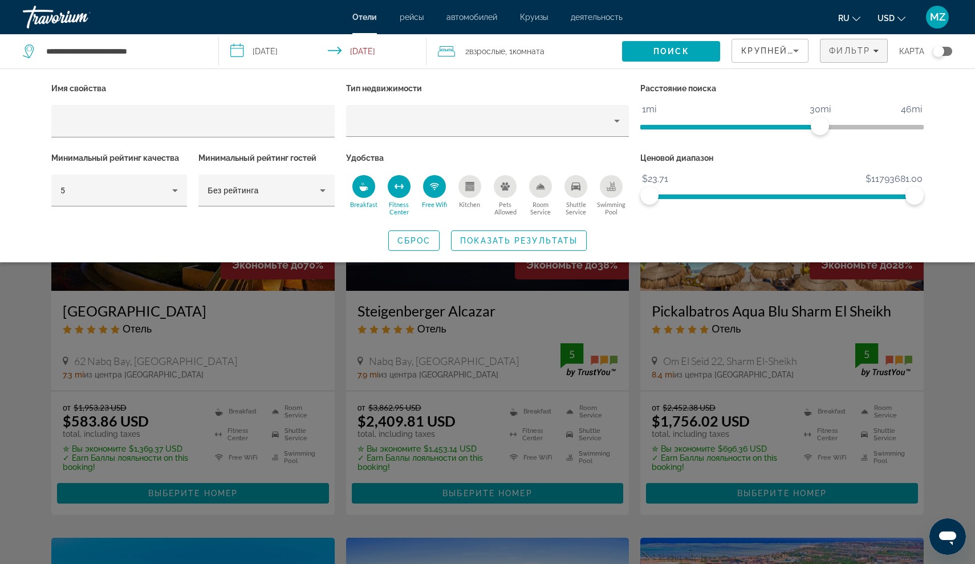
click at [433, 190] on icon "Free Wifi" at bounding box center [434, 186] width 9 height 9
click at [496, 239] on span "Показать результаты" at bounding box center [518, 240] width 117 height 9
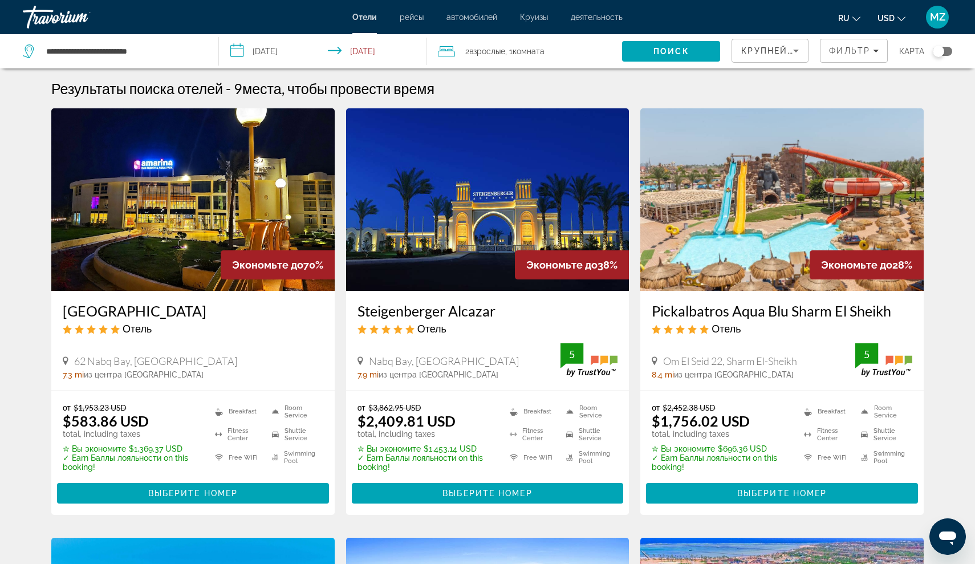
click at [267, 231] on img "Main content" at bounding box center [192, 199] width 283 height 182
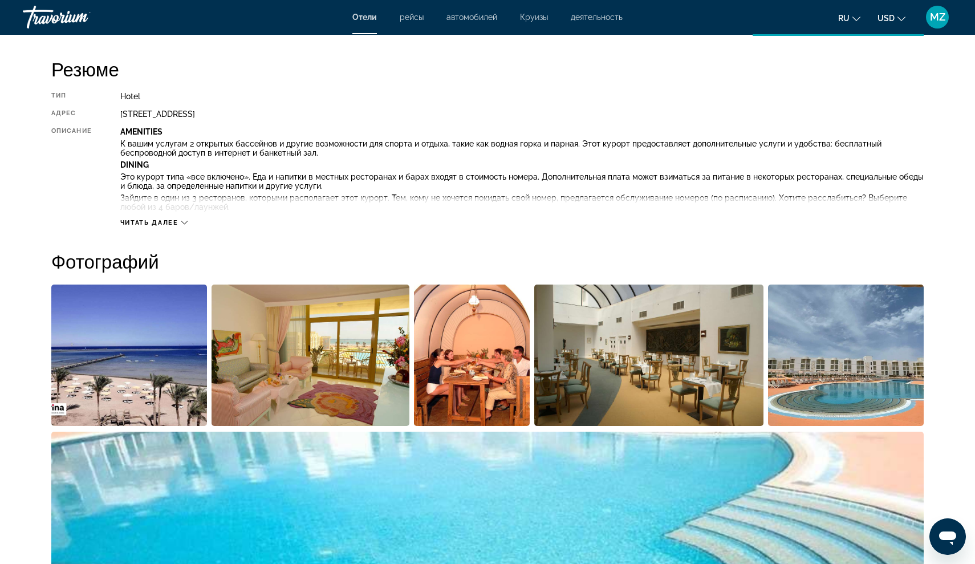
scroll to position [386, 0]
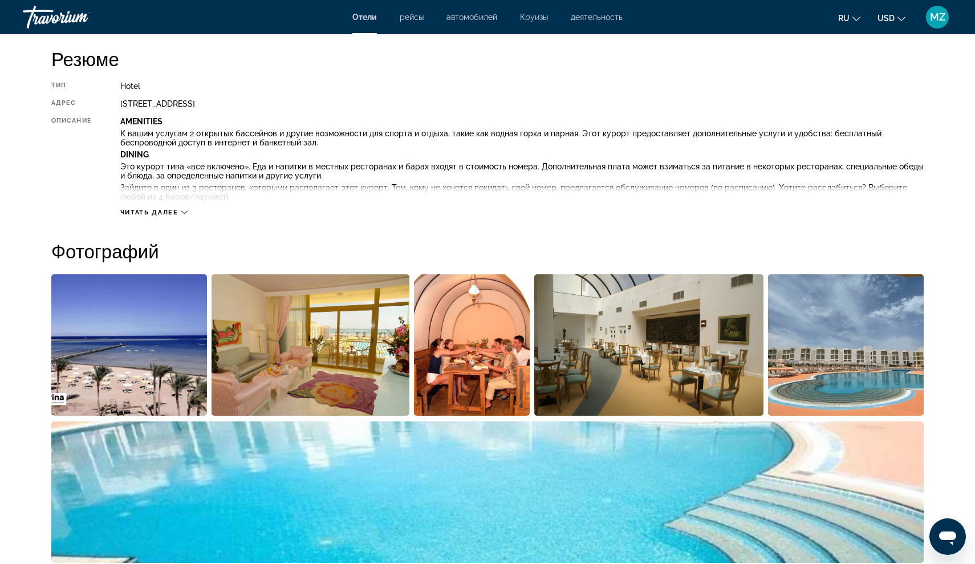
click at [168, 213] on span "Читать далее" at bounding box center [149, 212] width 58 height 7
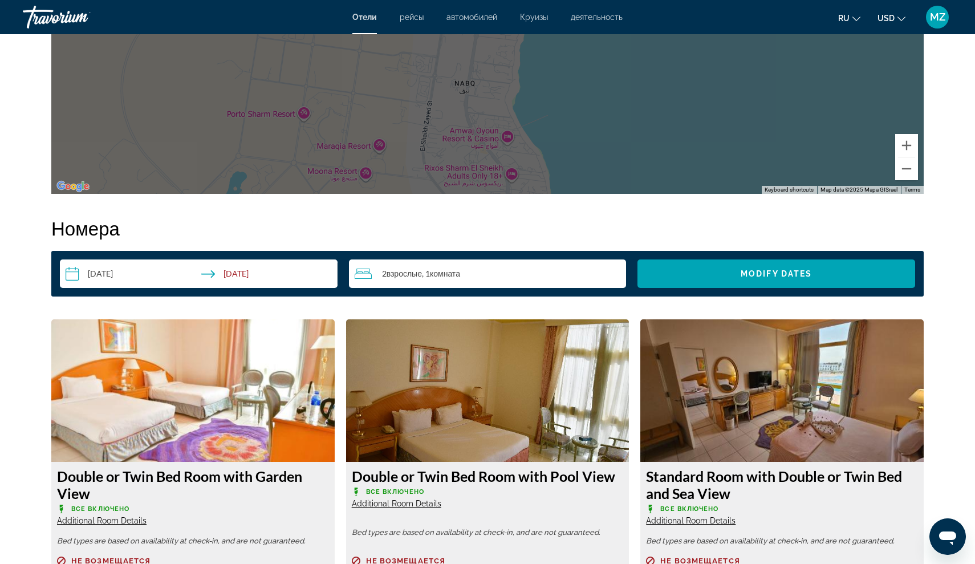
scroll to position [1648, 0]
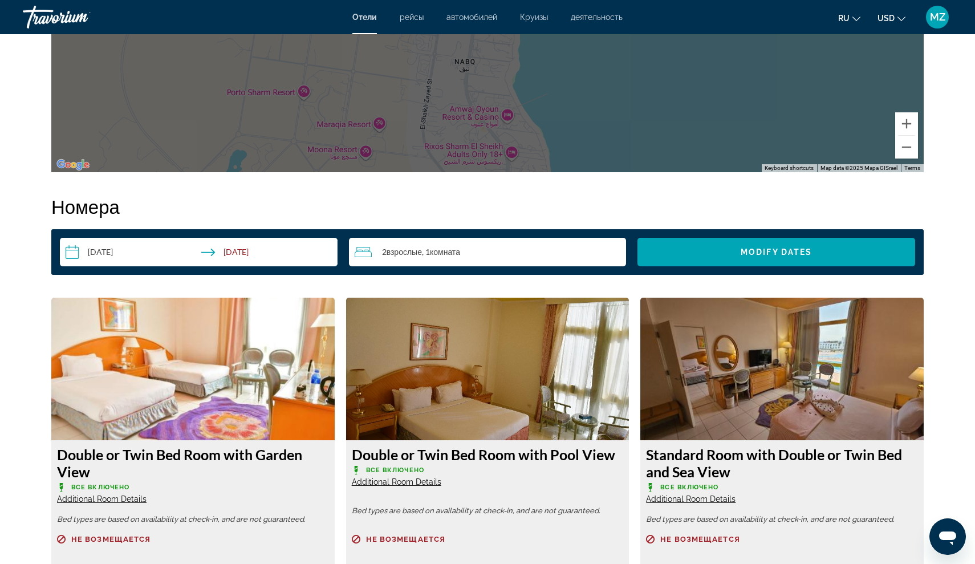
click at [707, 270] on div "**********" at bounding box center [487, 252] width 872 height 46
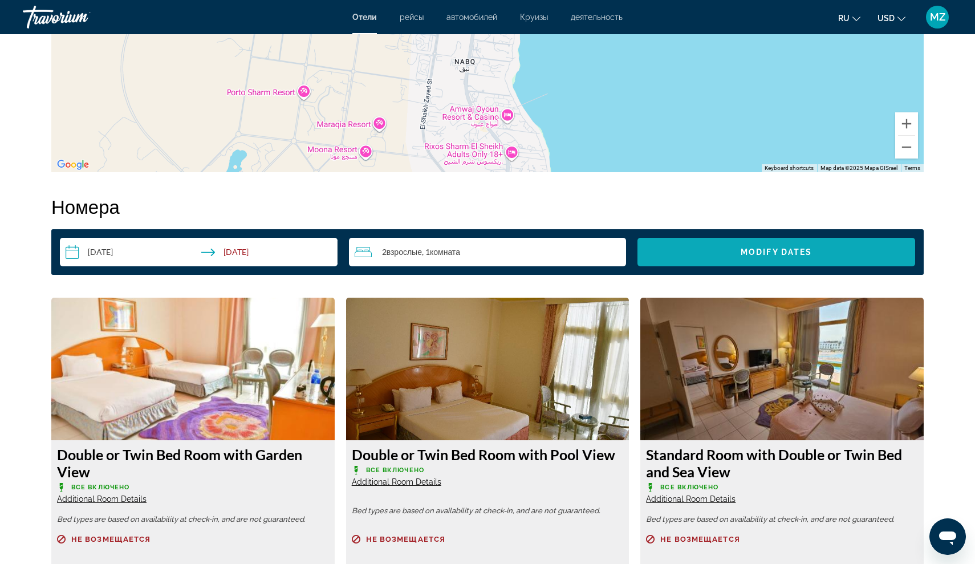
click at [705, 254] on span "Search widget" at bounding box center [777, 251] width 278 height 27
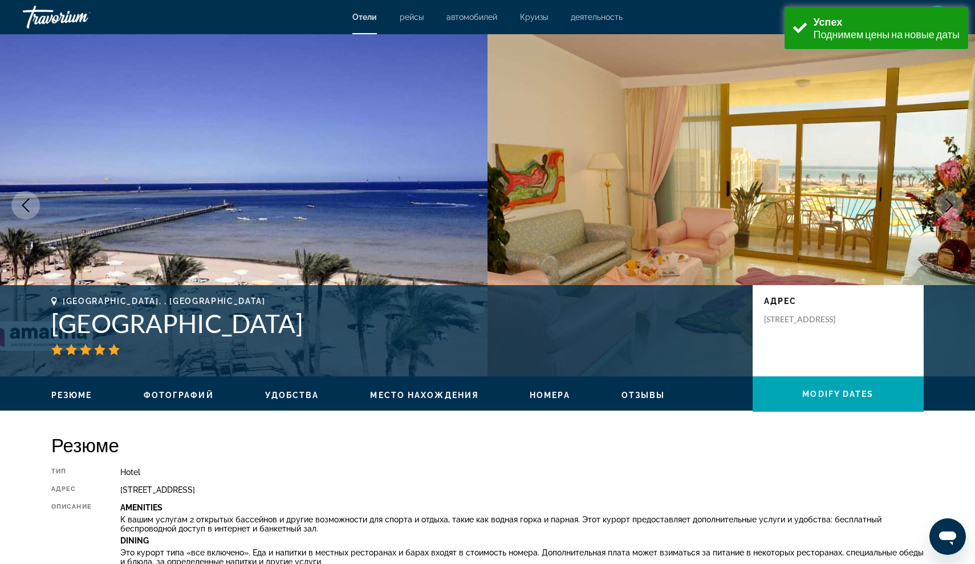
click at [949, 198] on icon "Next image" at bounding box center [950, 205] width 14 height 14
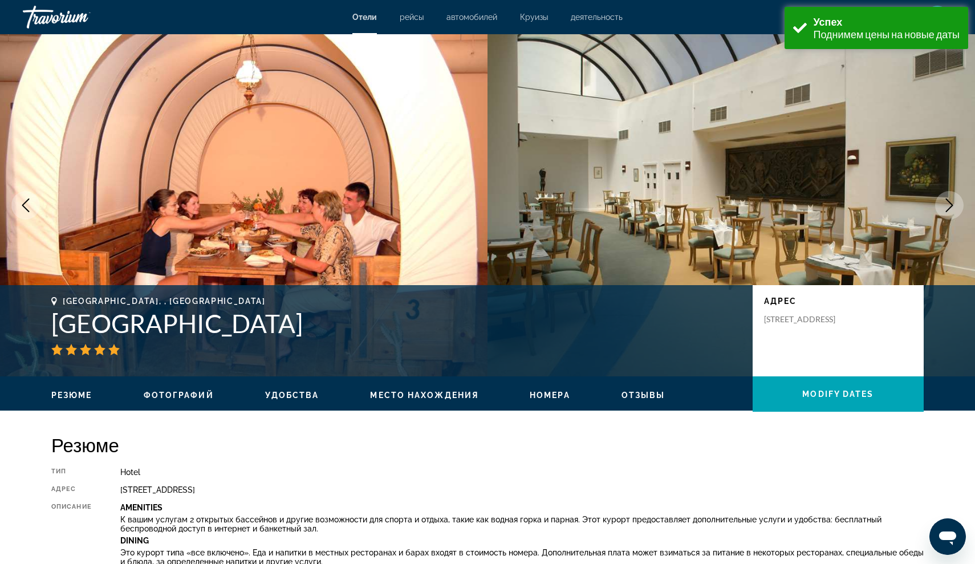
click at [949, 198] on icon "Next image" at bounding box center [950, 205] width 14 height 14
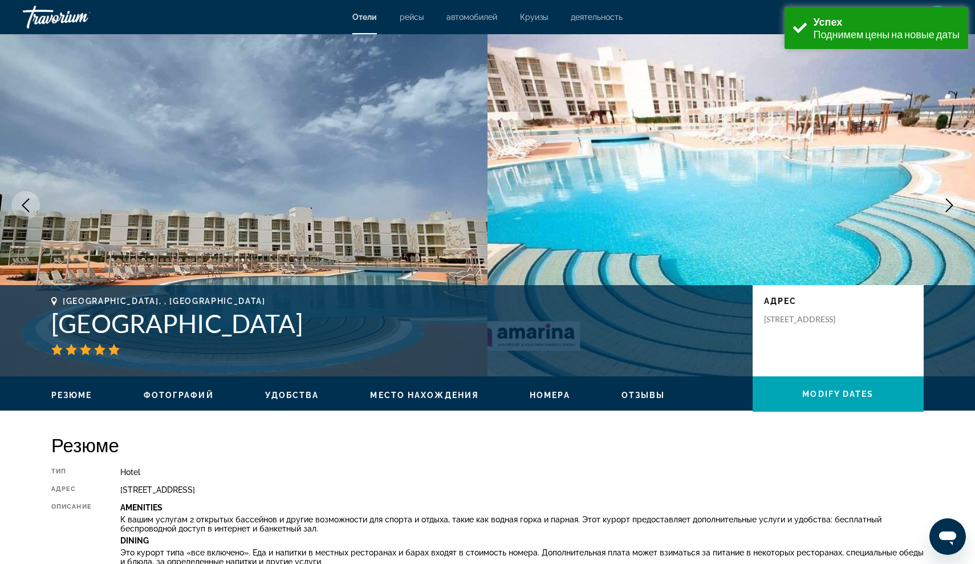
click at [949, 198] on icon "Next image" at bounding box center [950, 205] width 14 height 14
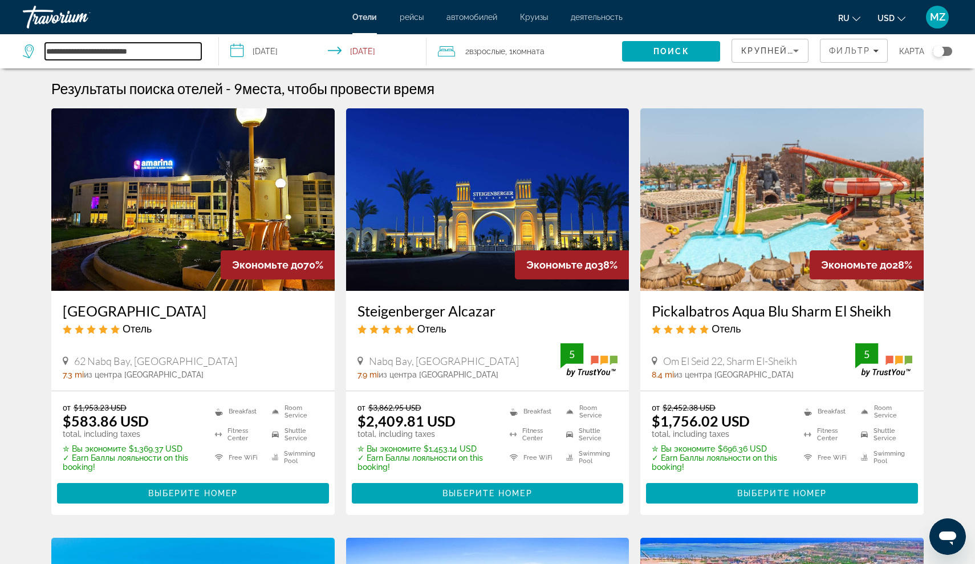
click at [138, 46] on input "**********" at bounding box center [123, 51] width 156 height 17
click at [163, 50] on input "**********" at bounding box center [123, 51] width 156 height 17
type input "*"
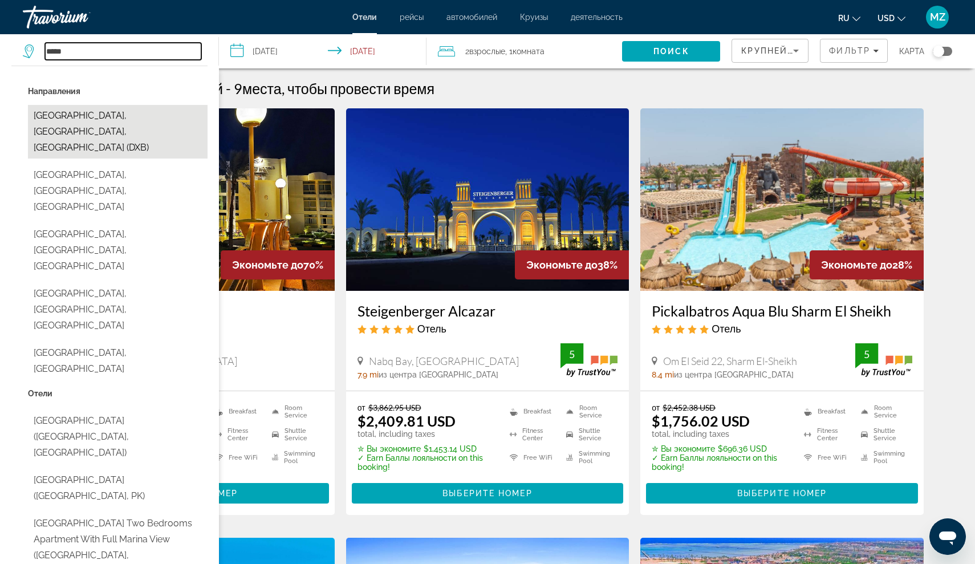
click at [107, 123] on button "[GEOGRAPHIC_DATA], [GEOGRAPHIC_DATA], [GEOGRAPHIC_DATA] (DXB)" at bounding box center [118, 132] width 180 height 54
type input "**********"
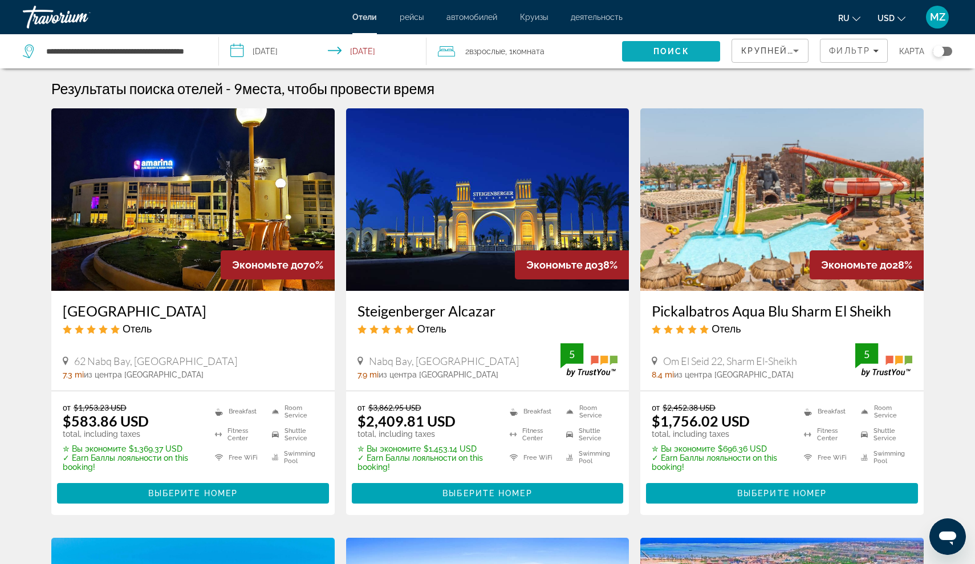
click at [690, 50] on span "Search" at bounding box center [671, 51] width 98 height 27
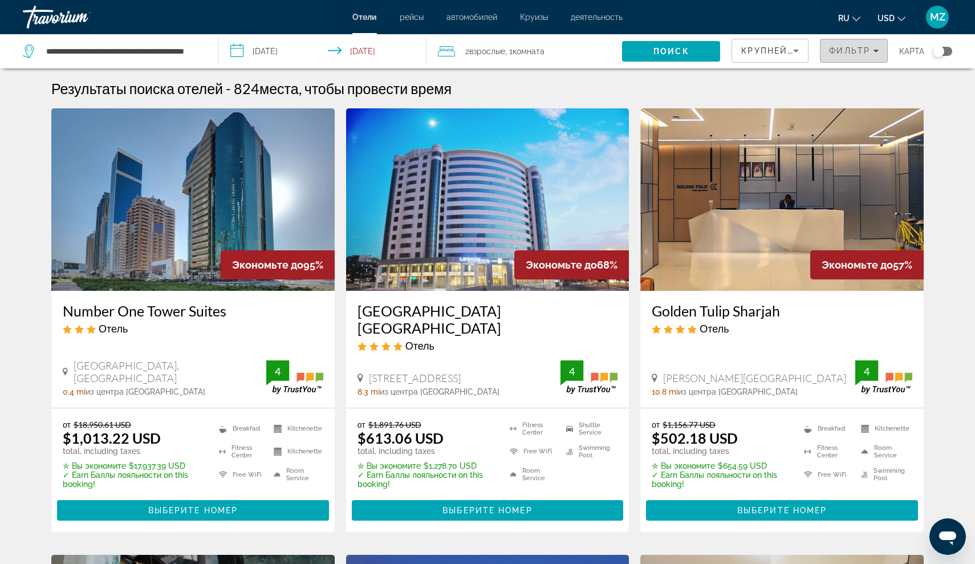
click at [842, 52] on span "Фильтр" at bounding box center [849, 50] width 41 height 9
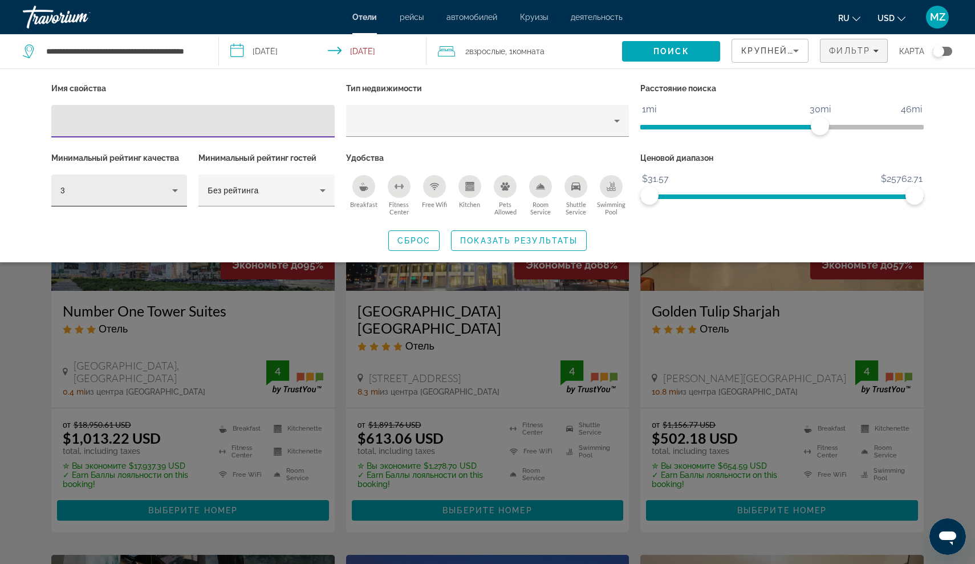
click at [131, 197] on div "3" at bounding box center [118, 190] width 117 height 32
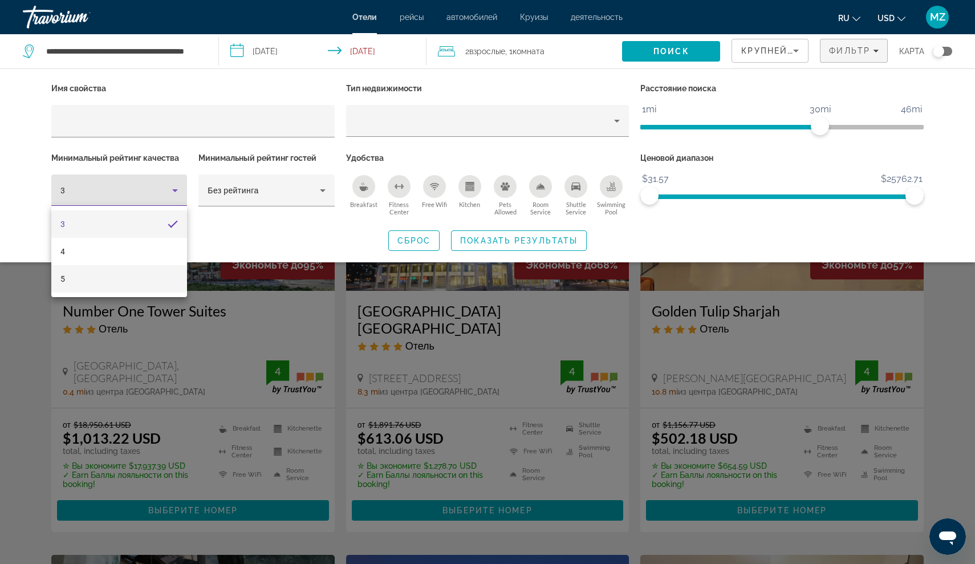
click at [143, 266] on mat-option "5" at bounding box center [119, 278] width 136 height 27
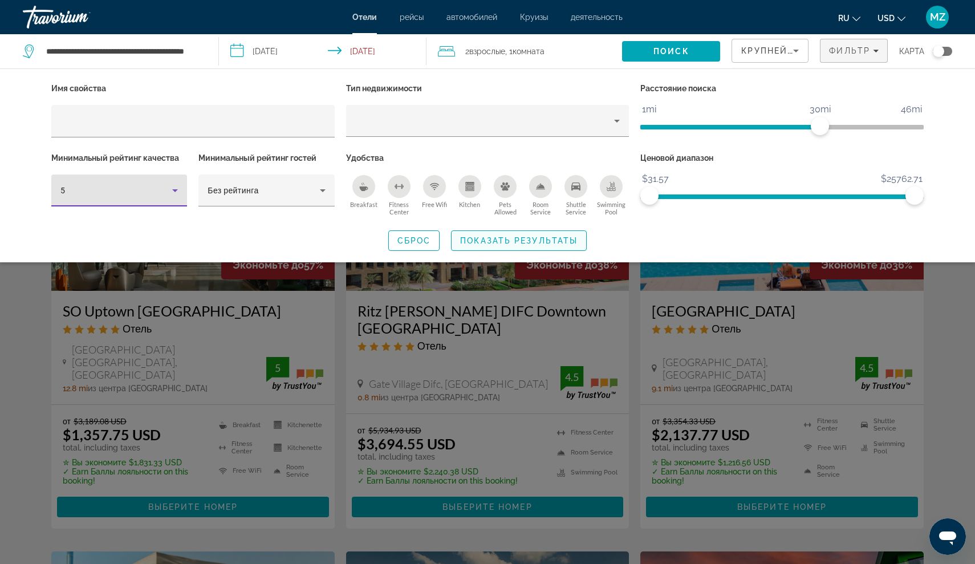
click at [518, 241] on span "Показать результаты" at bounding box center [518, 240] width 117 height 9
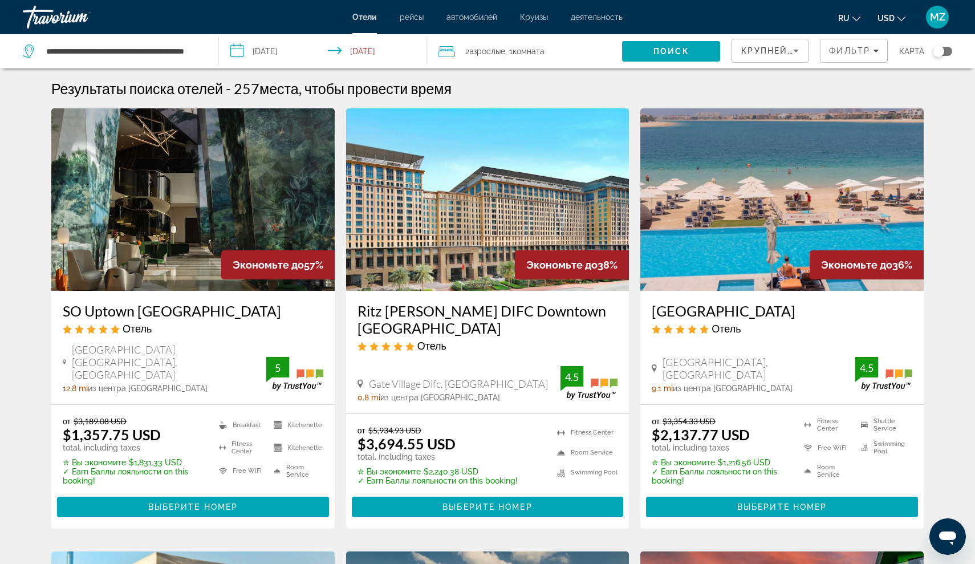
click at [135, 307] on h3 "SO Uptown [GEOGRAPHIC_DATA]" at bounding box center [193, 310] width 261 height 17
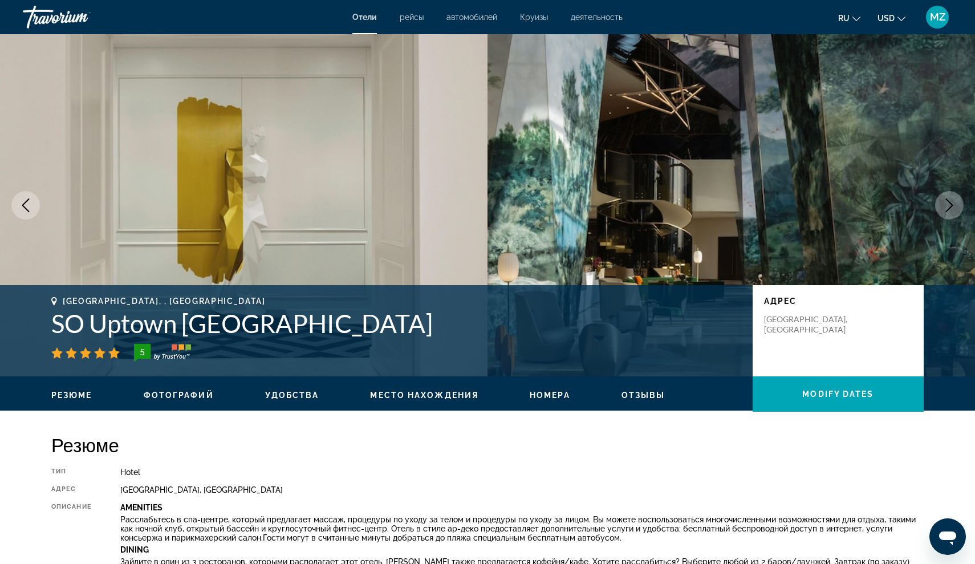
click at [947, 189] on img "Main content" at bounding box center [732, 205] width 488 height 342
click at [947, 194] on button "Next image" at bounding box center [949, 205] width 29 height 29
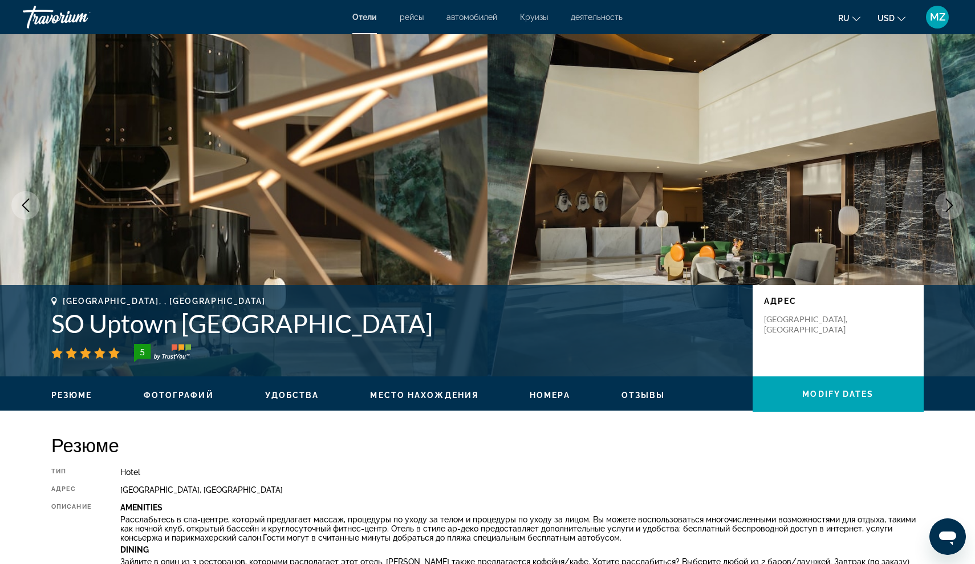
click at [948, 195] on button "Next image" at bounding box center [949, 205] width 29 height 29
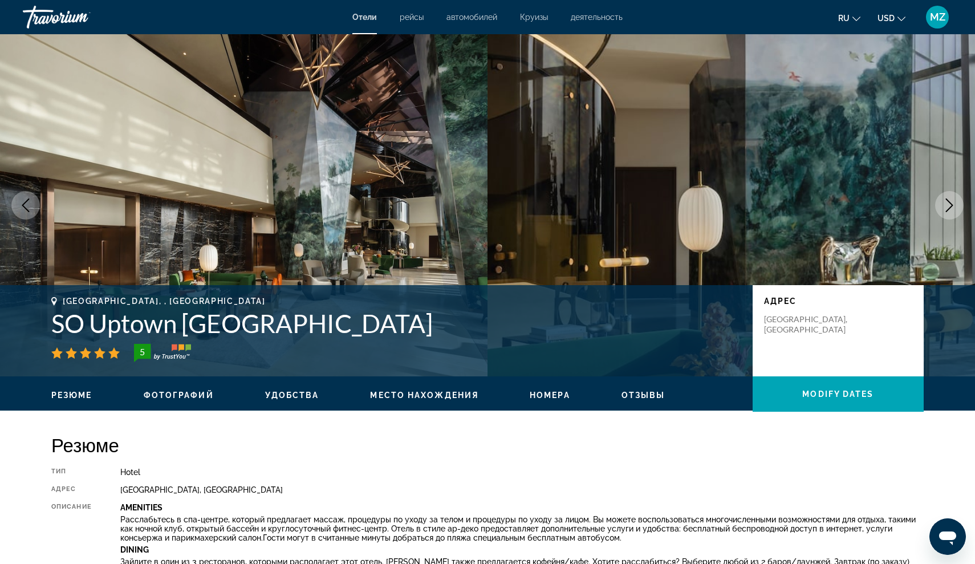
click at [949, 196] on button "Next image" at bounding box center [949, 205] width 29 height 29
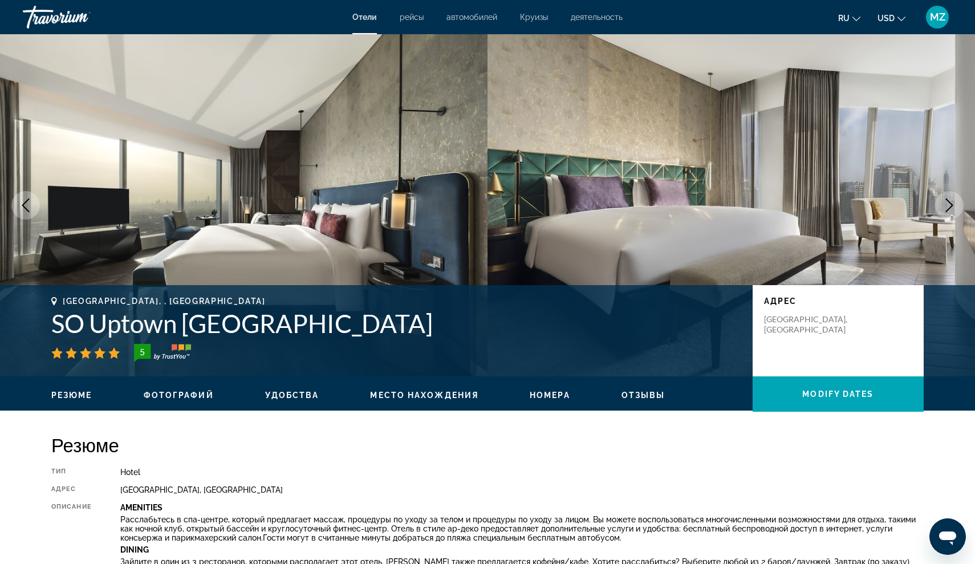
click at [949, 196] on button "Next image" at bounding box center [949, 205] width 29 height 29
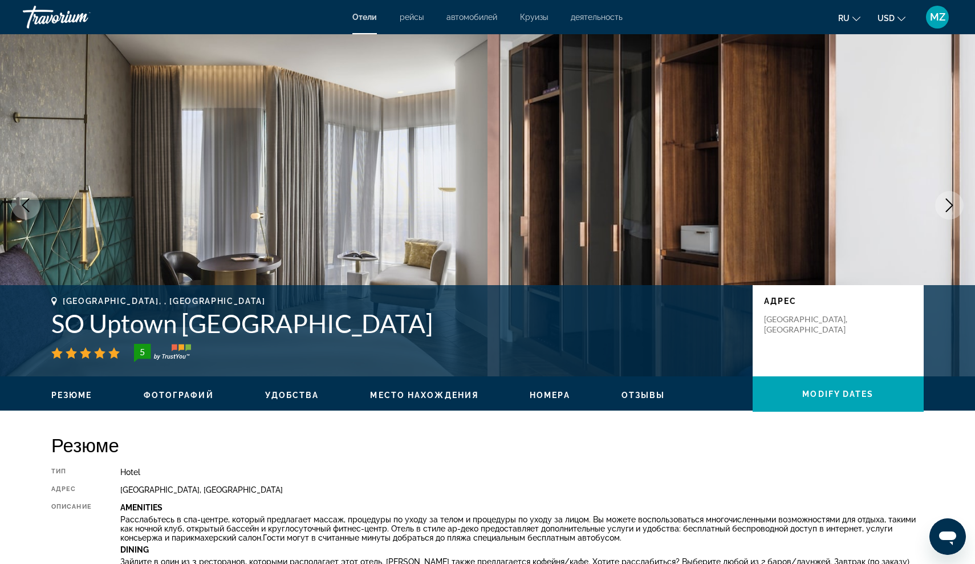
click at [952, 196] on button "Next image" at bounding box center [949, 205] width 29 height 29
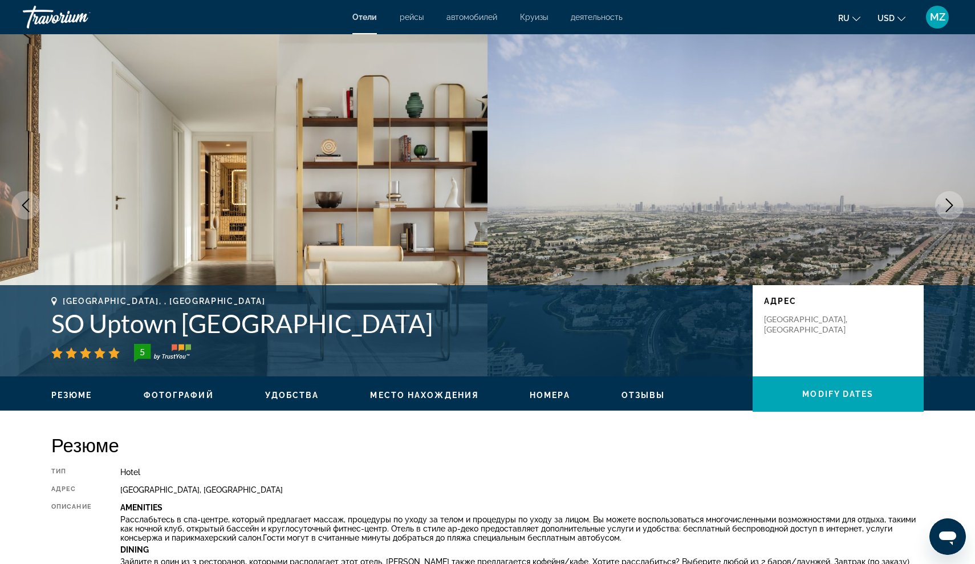
click at [952, 197] on button "Next image" at bounding box center [949, 205] width 29 height 29
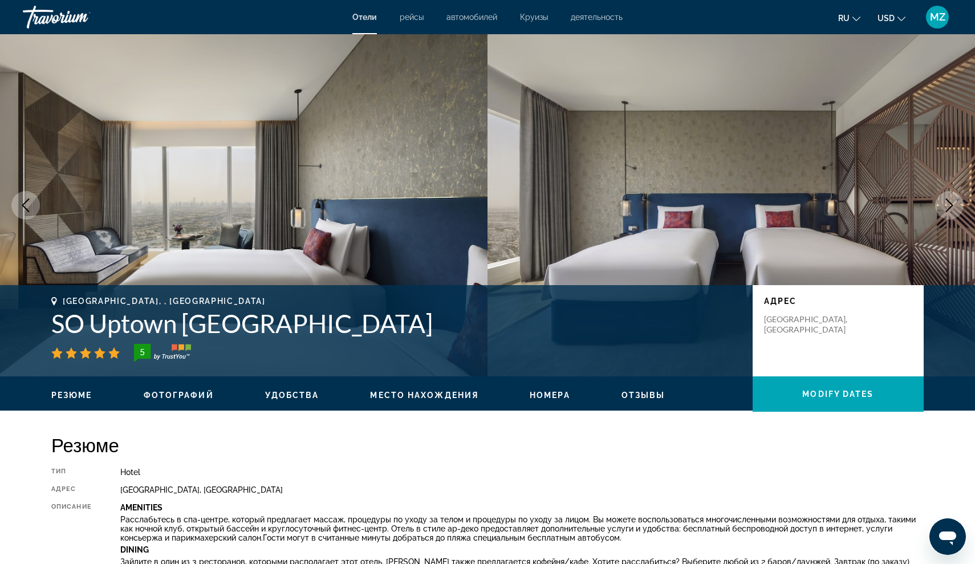
click at [960, 198] on button "Next image" at bounding box center [949, 205] width 29 height 29
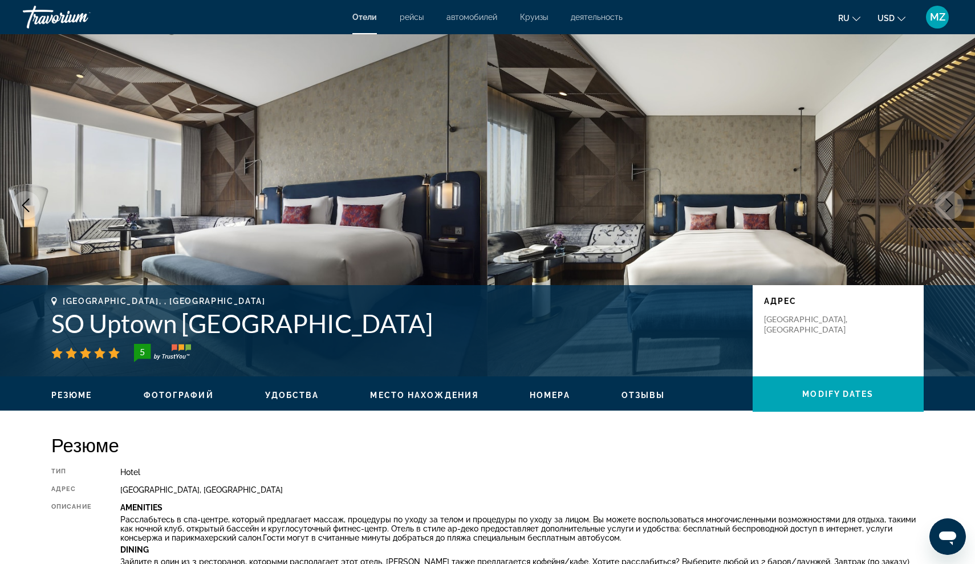
click at [961, 200] on button "Next image" at bounding box center [949, 205] width 29 height 29
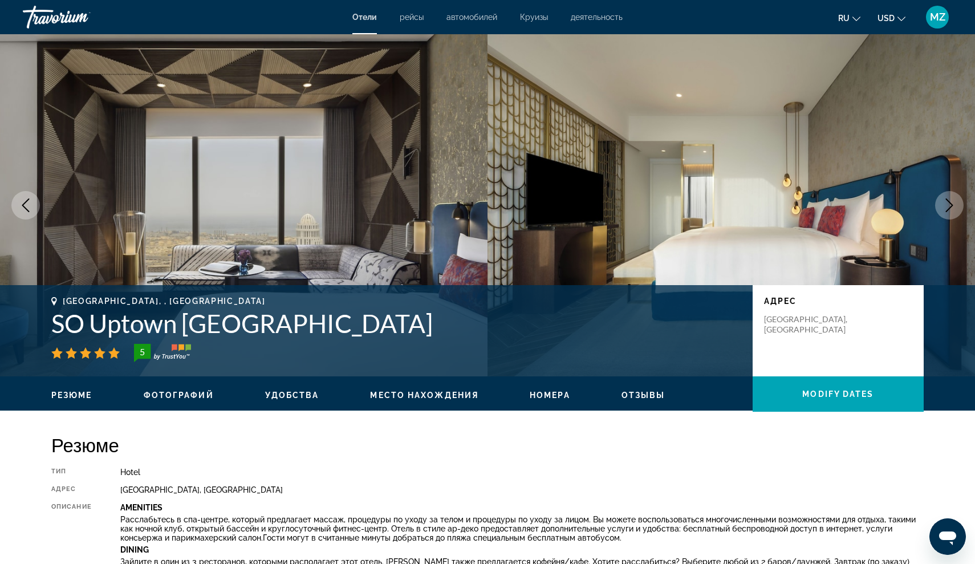
click at [961, 200] on button "Next image" at bounding box center [949, 205] width 29 height 29
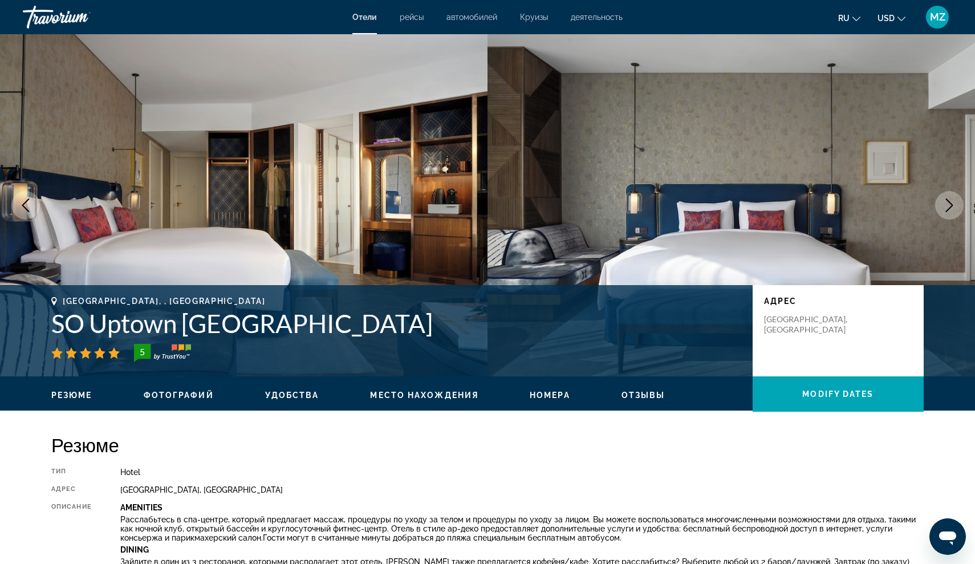
click at [963, 202] on button "Next image" at bounding box center [949, 205] width 29 height 29
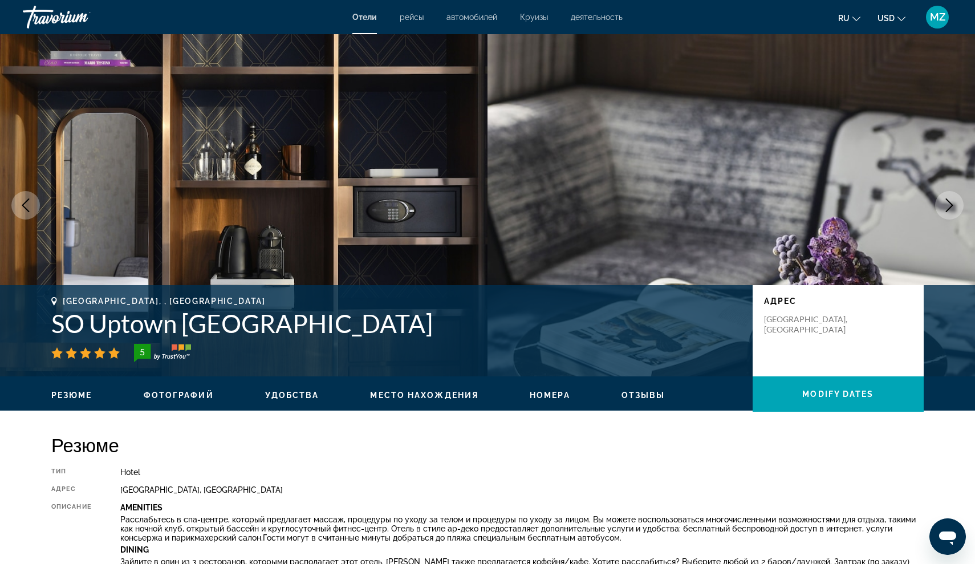
click at [962, 205] on button "Next image" at bounding box center [949, 205] width 29 height 29
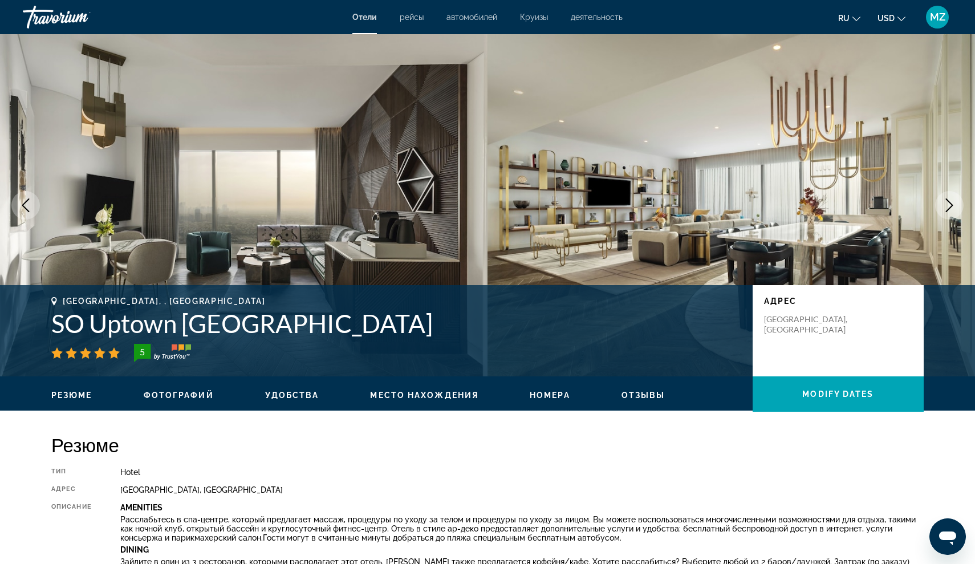
click at [963, 205] on button "Next image" at bounding box center [949, 205] width 29 height 29
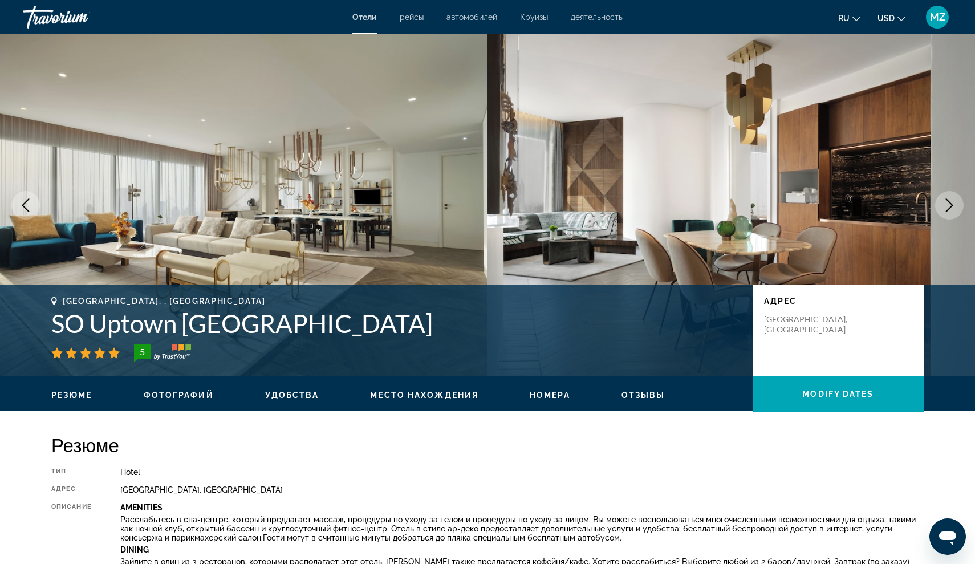
click at [963, 206] on button "Next image" at bounding box center [949, 205] width 29 height 29
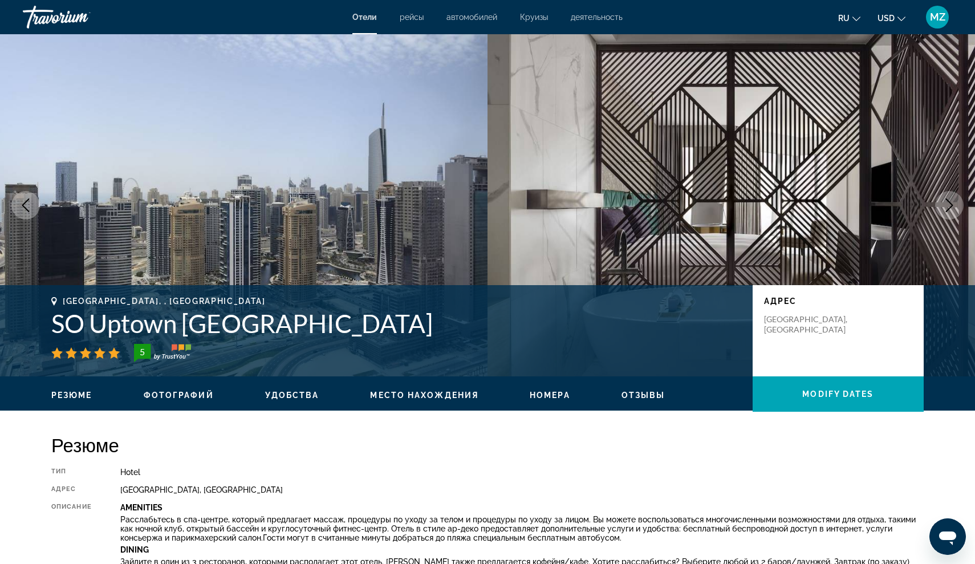
click at [963, 206] on button "Next image" at bounding box center [949, 205] width 29 height 29
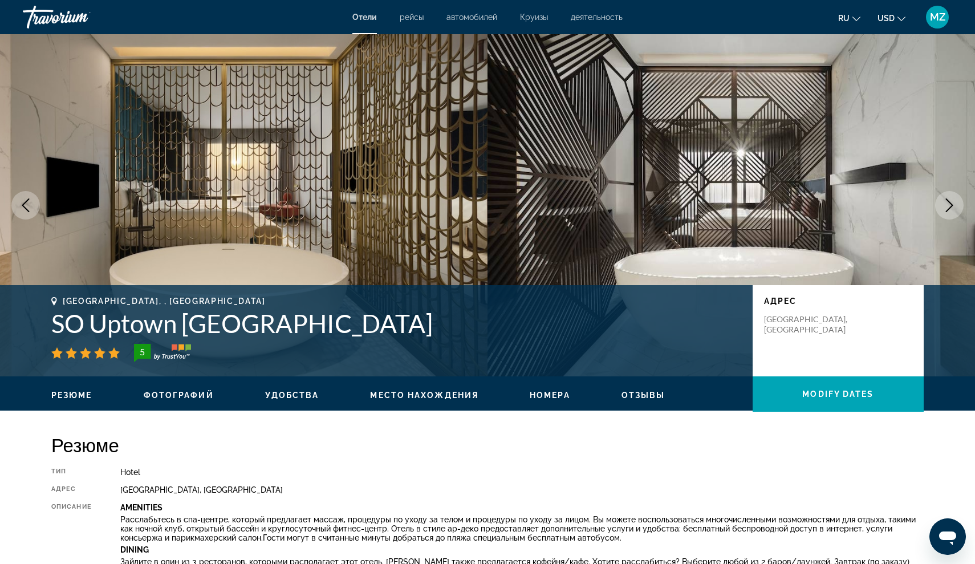
click at [964, 207] on img "Main content" at bounding box center [732, 205] width 488 height 342
click at [964, 208] on img "Main content" at bounding box center [732, 205] width 488 height 342
click at [951, 195] on button "Next image" at bounding box center [949, 205] width 29 height 29
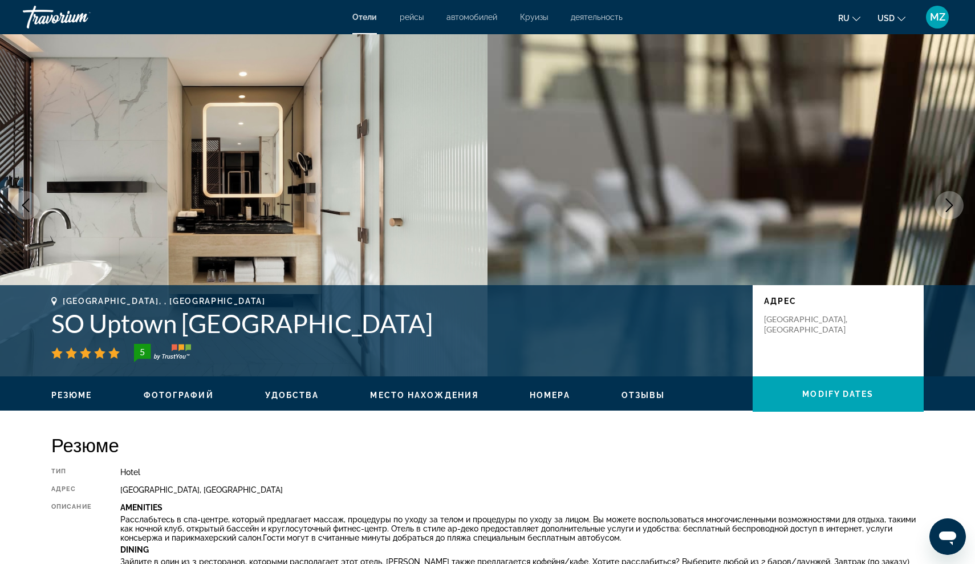
click at [953, 197] on button "Next image" at bounding box center [949, 205] width 29 height 29
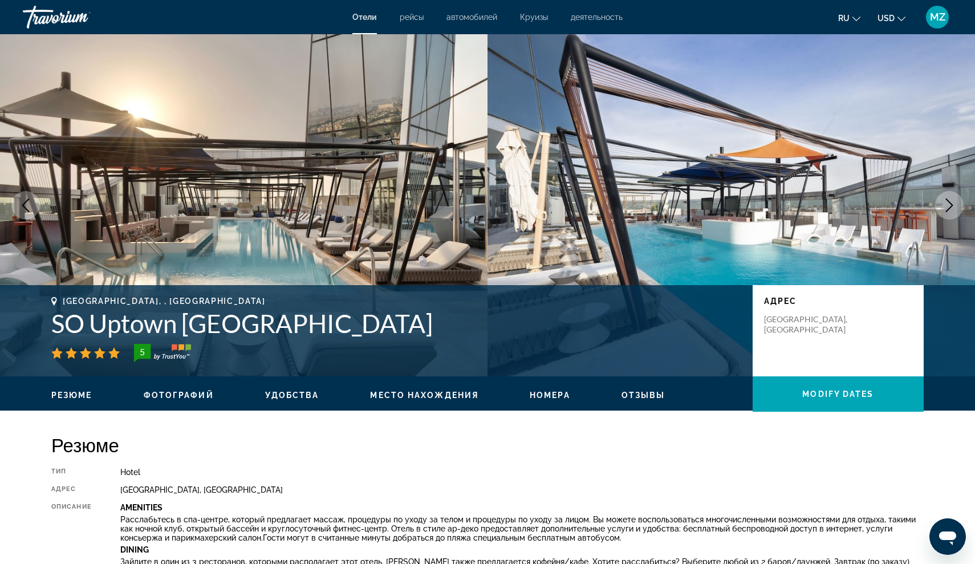
click at [953, 198] on icon "Next image" at bounding box center [950, 205] width 14 height 14
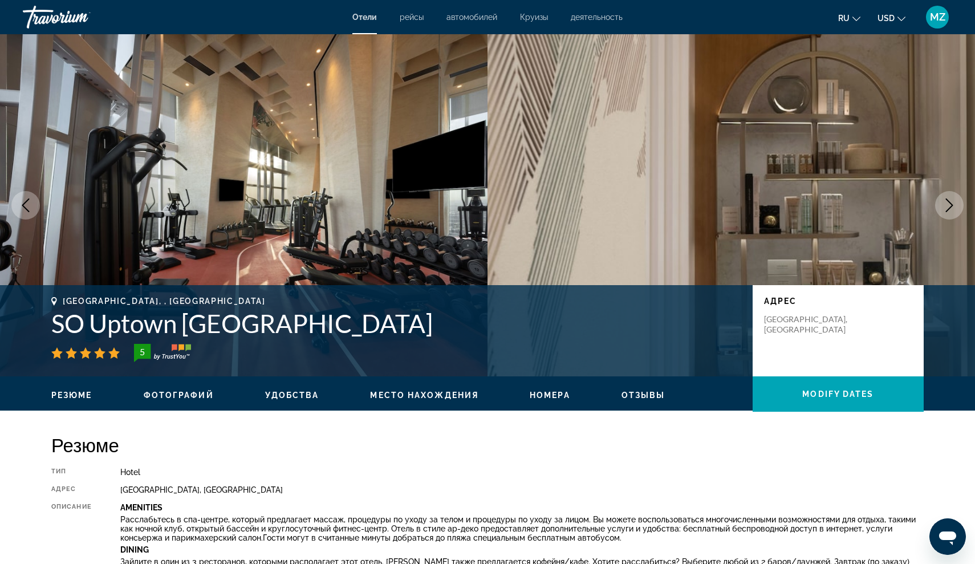
click at [953, 199] on icon "Next image" at bounding box center [950, 205] width 14 height 14
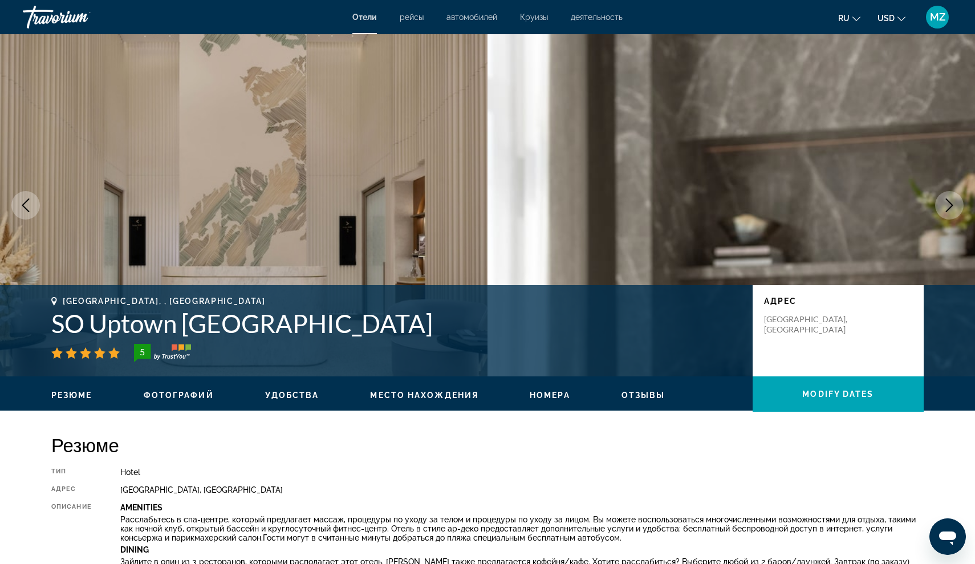
click at [954, 199] on icon "Next image" at bounding box center [950, 205] width 14 height 14
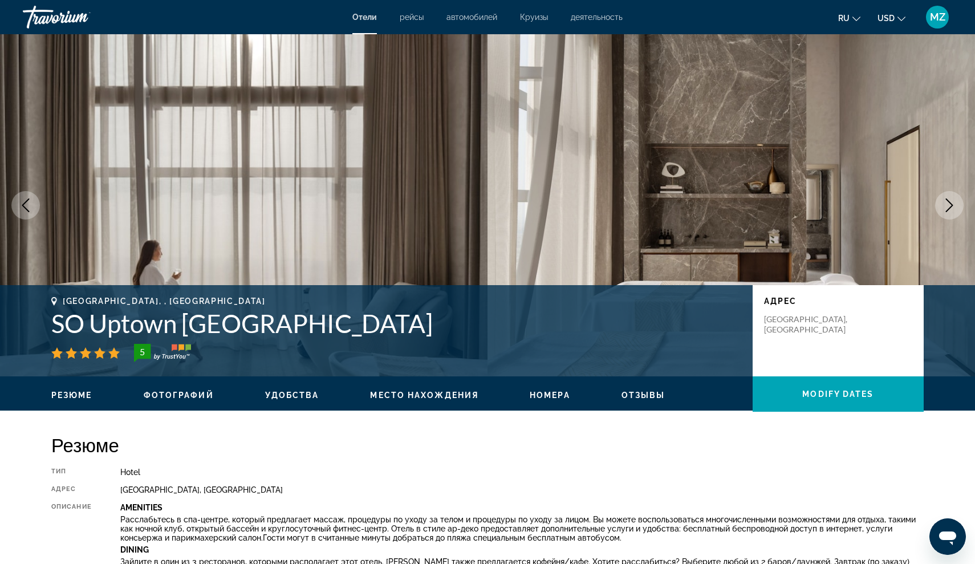
click at [955, 200] on icon "Next image" at bounding box center [950, 205] width 14 height 14
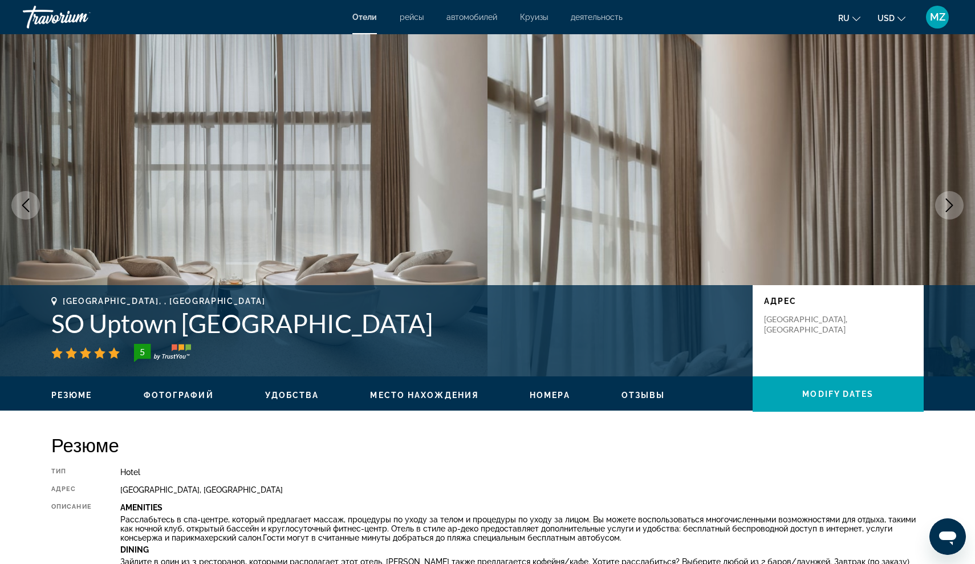
click at [956, 202] on button "Next image" at bounding box center [949, 205] width 29 height 29
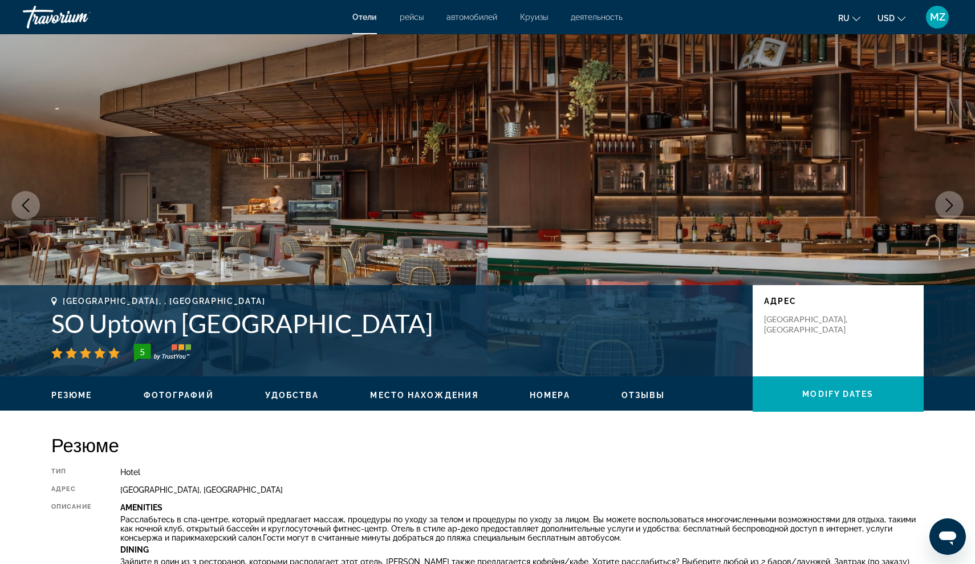
click at [957, 204] on button "Next image" at bounding box center [949, 205] width 29 height 29
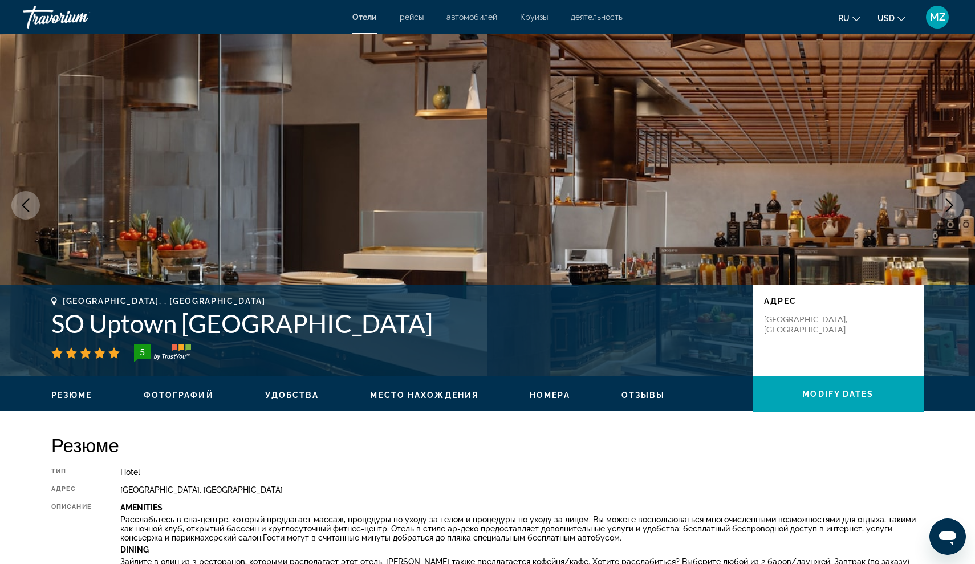
click at [942, 219] on img "Main content" at bounding box center [732, 205] width 488 height 342
click at [944, 214] on button "Next image" at bounding box center [949, 205] width 29 height 29
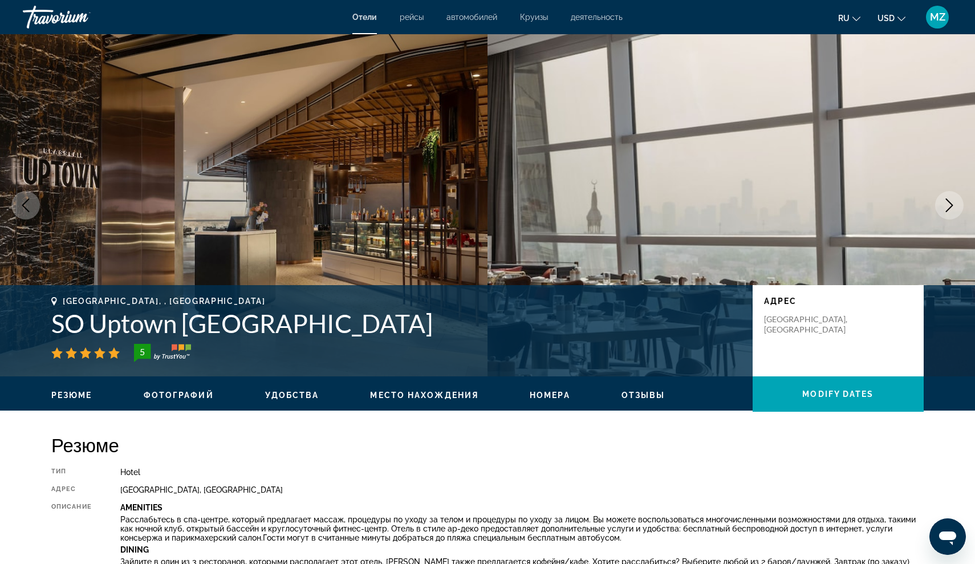
click at [944, 214] on button "Next image" at bounding box center [949, 205] width 29 height 29
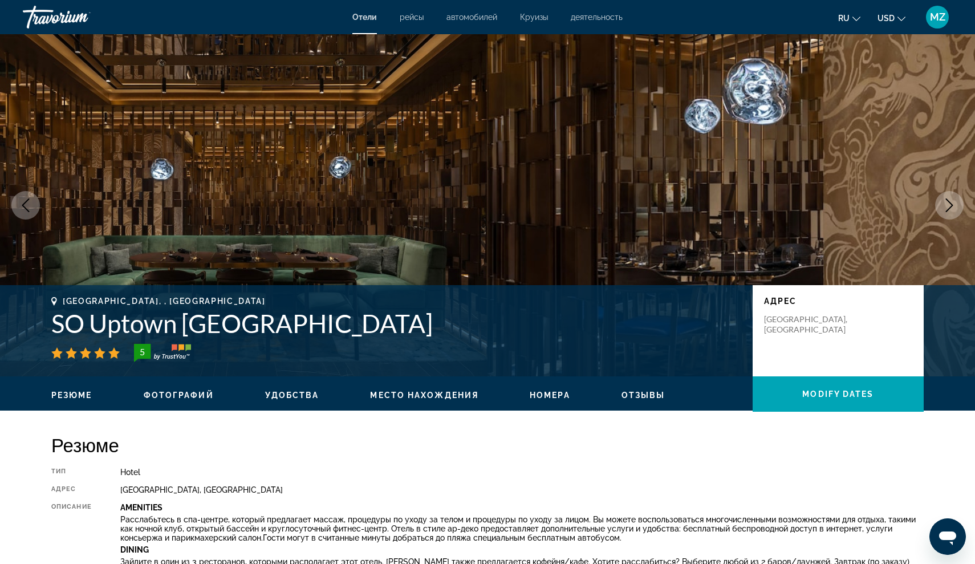
click at [944, 214] on button "Next image" at bounding box center [949, 205] width 29 height 29
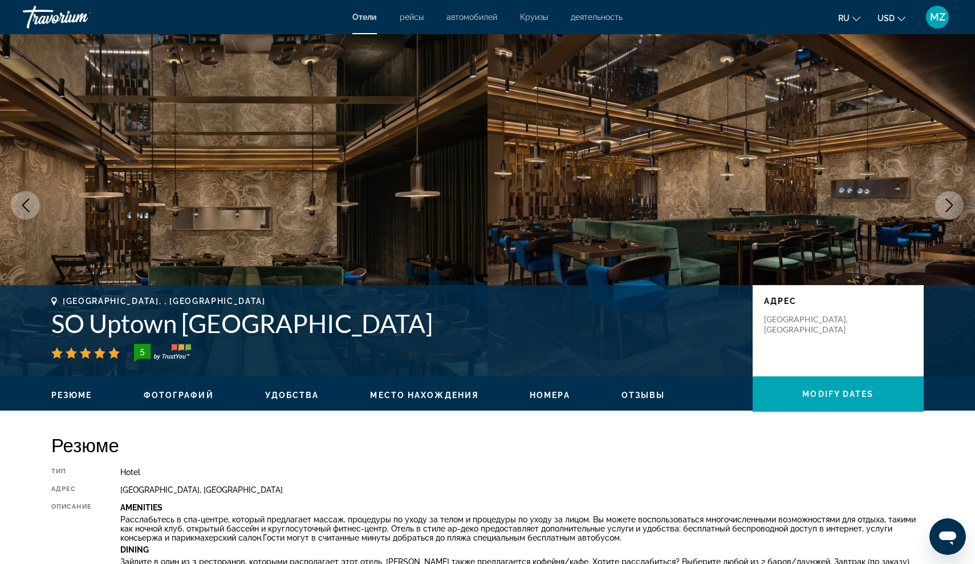
click at [944, 215] on button "Next image" at bounding box center [949, 205] width 29 height 29
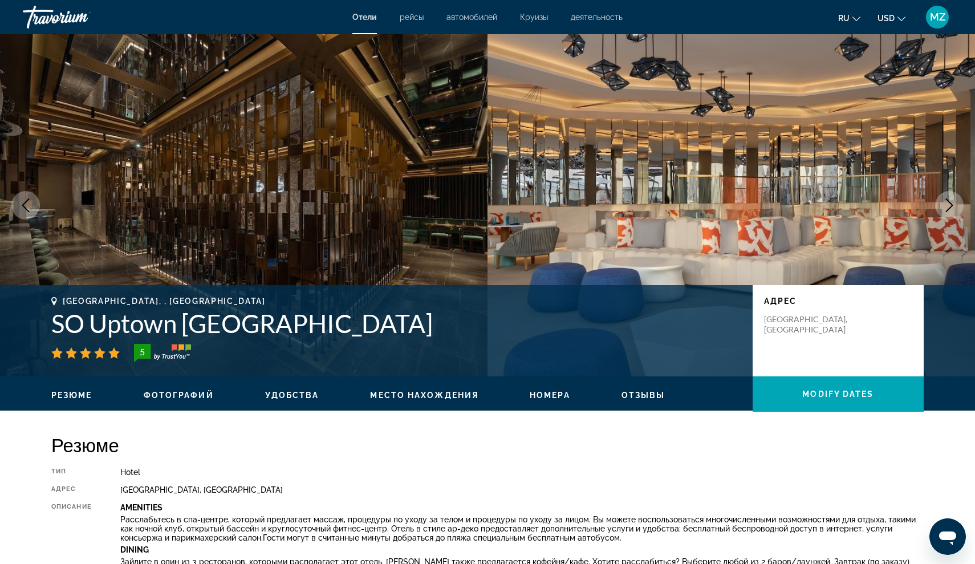
click at [944, 216] on button "Next image" at bounding box center [949, 205] width 29 height 29
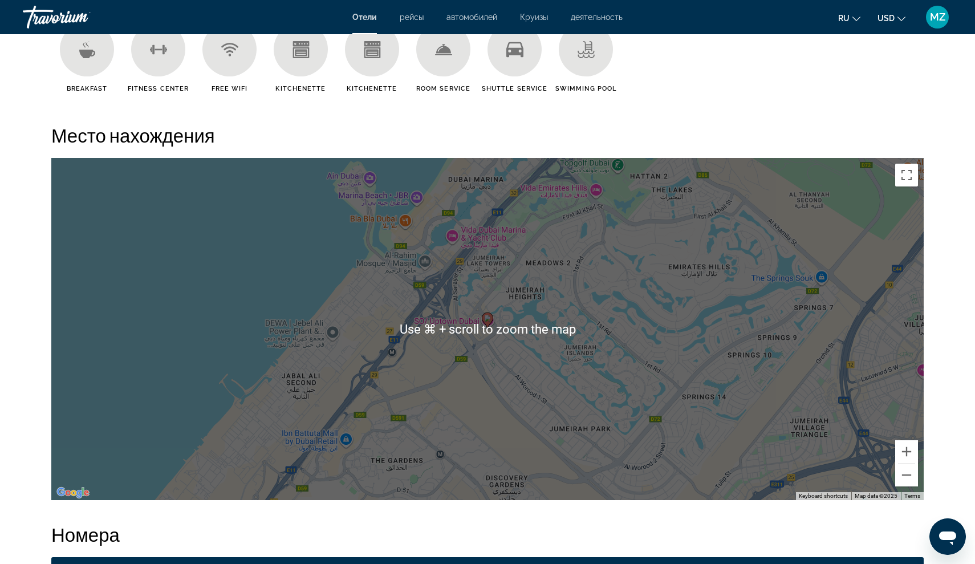
scroll to position [982, 0]
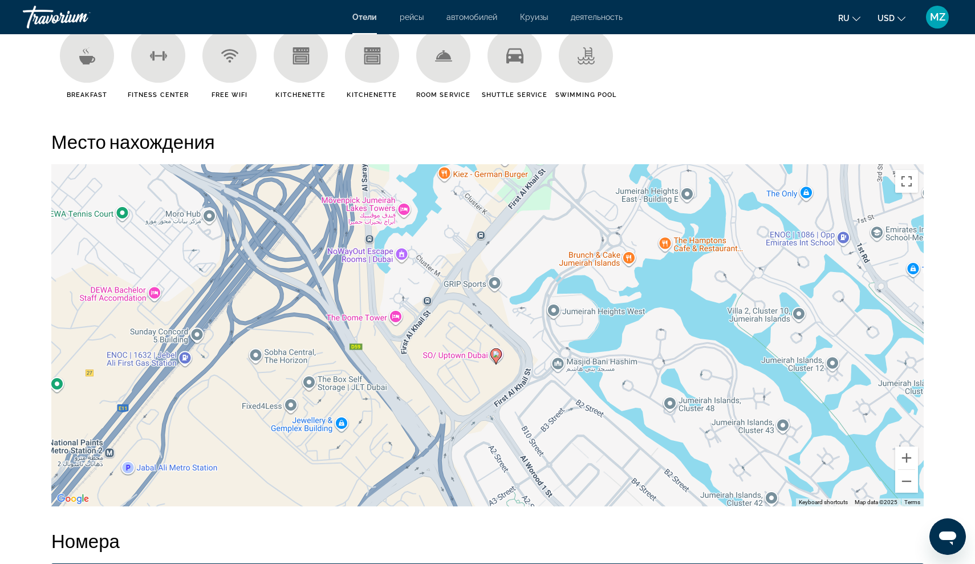
drag, startPoint x: 517, startPoint y: 346, endPoint x: 511, endPoint y: 294, distance: 52.2
click at [512, 294] on div "To activate drag with keyboard, press Alt + Enter. Once in keyboard drag state,…" at bounding box center [487, 335] width 872 height 342
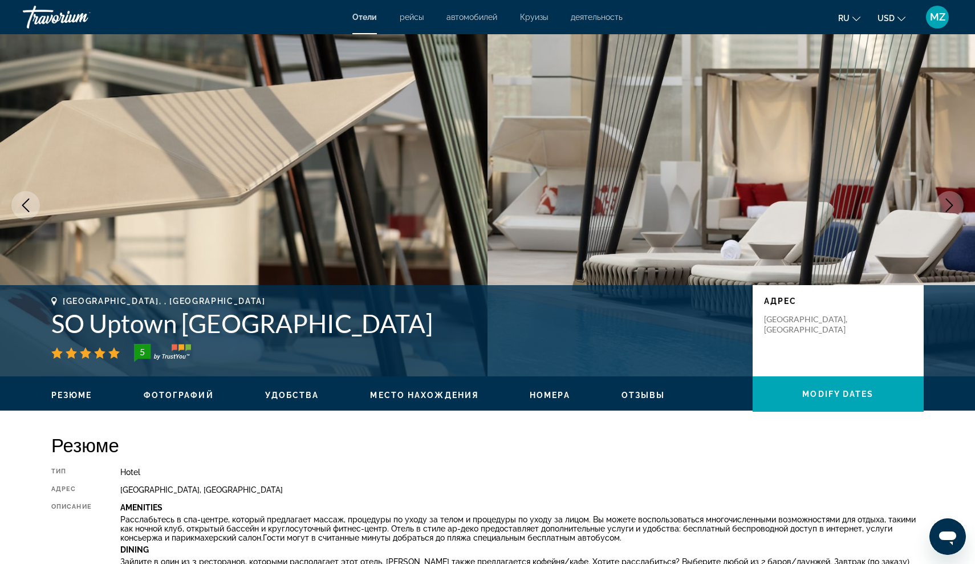
scroll to position [0, 0]
click at [954, 211] on icon "Next image" at bounding box center [950, 205] width 14 height 14
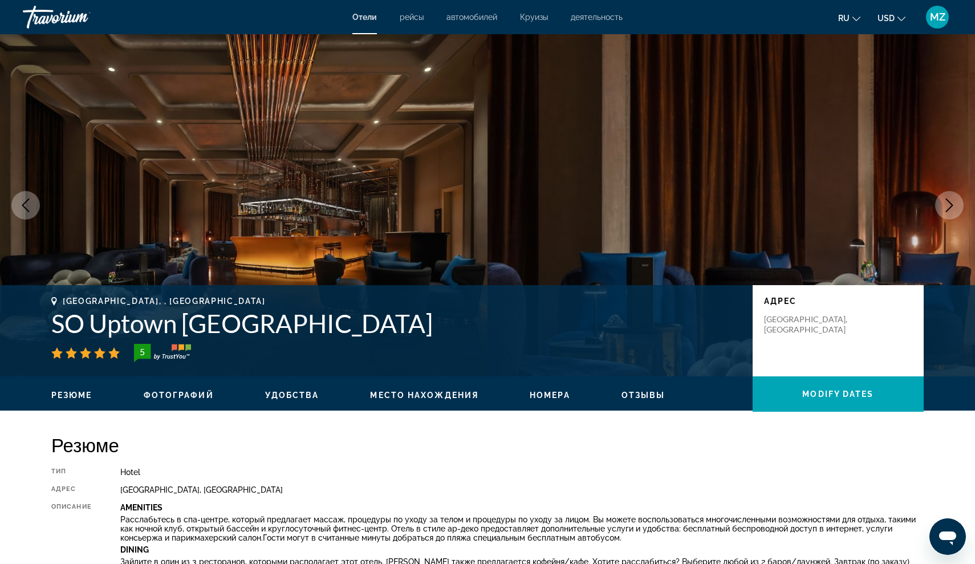
click at [956, 207] on button "Next image" at bounding box center [949, 205] width 29 height 29
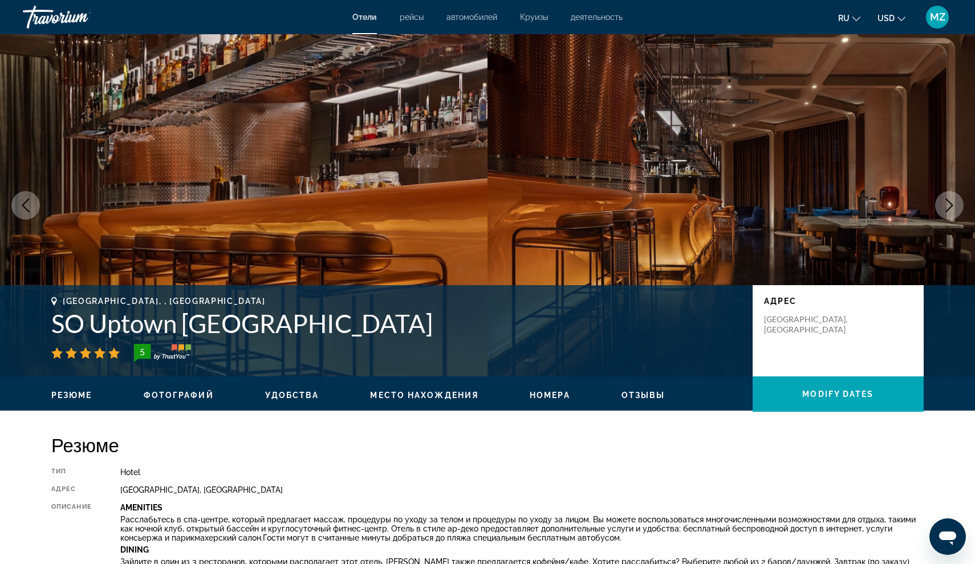
click at [956, 208] on button "Next image" at bounding box center [949, 205] width 29 height 29
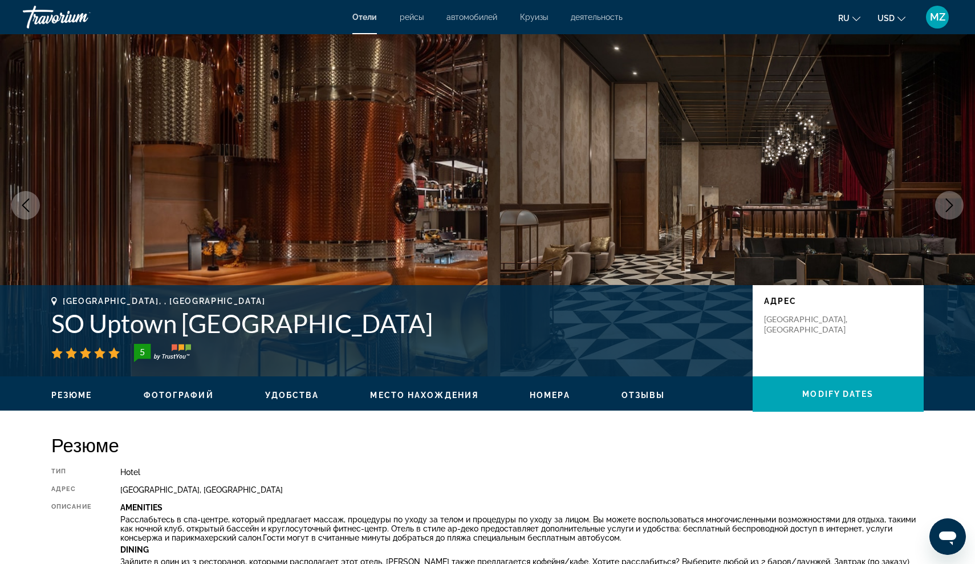
click at [956, 209] on button "Next image" at bounding box center [949, 205] width 29 height 29
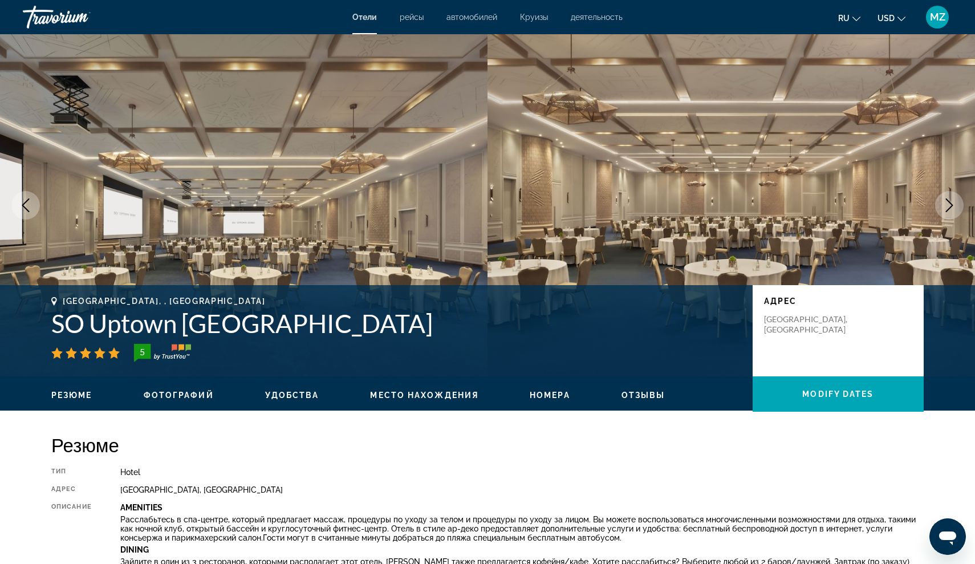
click at [957, 217] on button "Next image" at bounding box center [949, 205] width 29 height 29
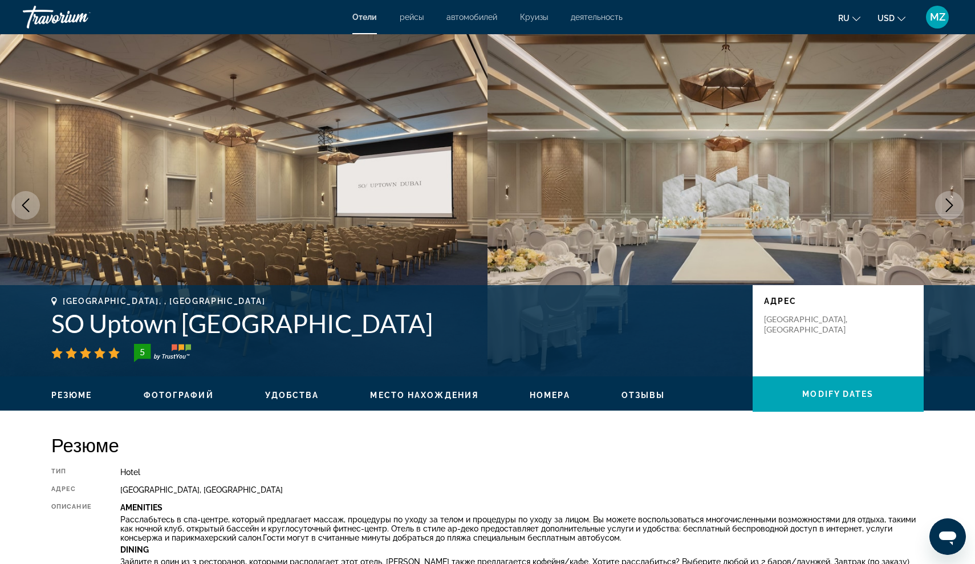
click at [957, 217] on button "Next image" at bounding box center [949, 205] width 29 height 29
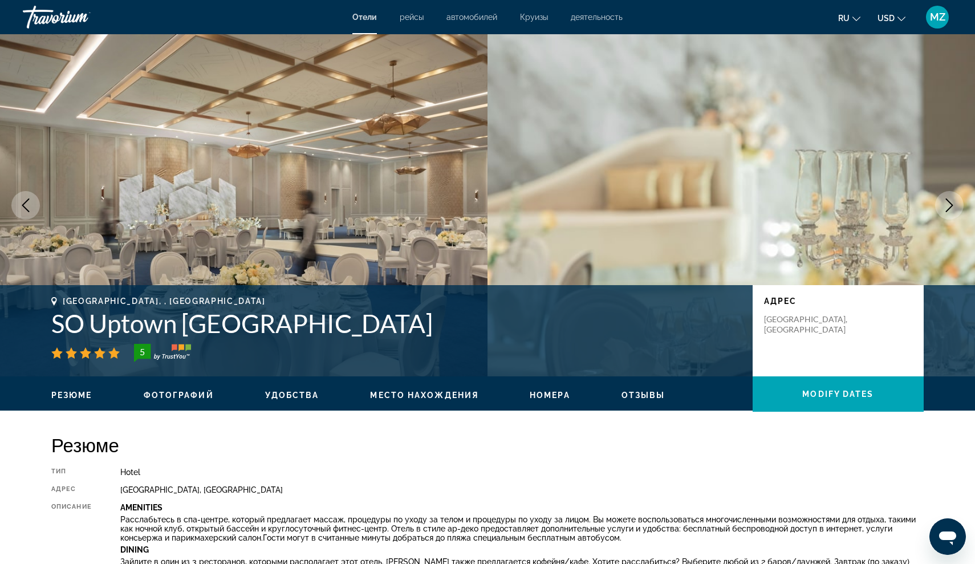
click at [957, 217] on img "Main content" at bounding box center [732, 205] width 488 height 342
click at [957, 218] on img "Main content" at bounding box center [732, 205] width 488 height 342
click at [953, 196] on button "Next image" at bounding box center [949, 205] width 29 height 29
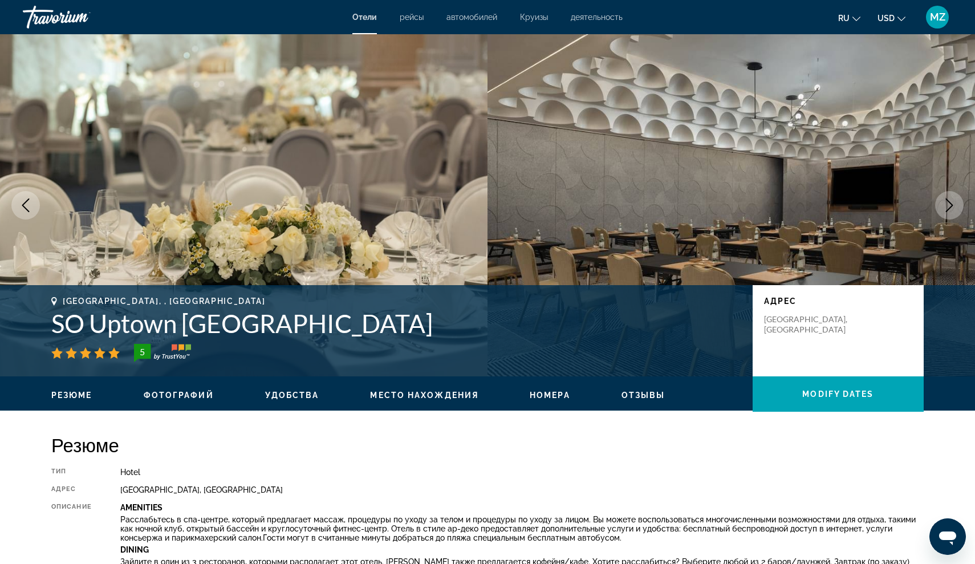
click at [953, 199] on icon "Next image" at bounding box center [950, 205] width 14 height 14
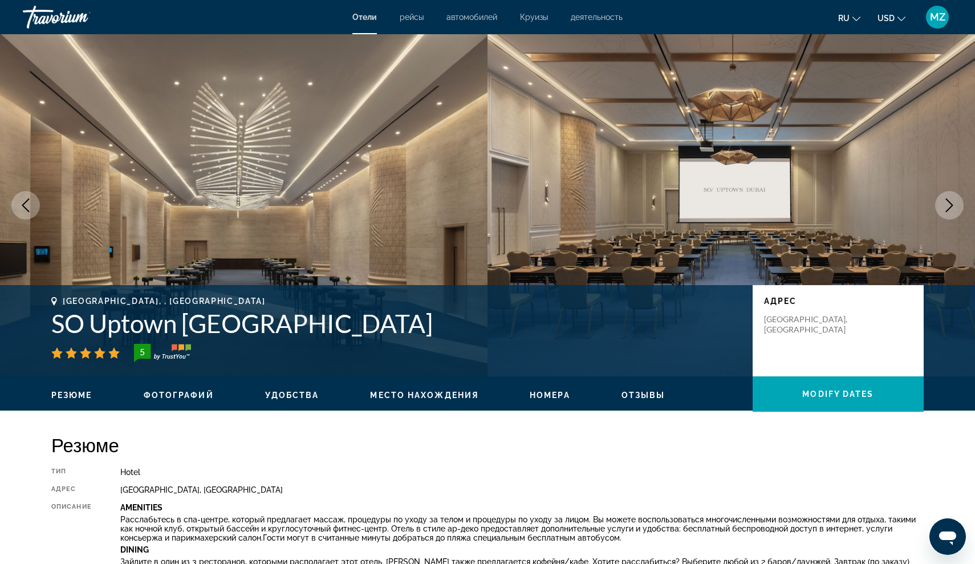
click at [955, 200] on icon "Next image" at bounding box center [950, 205] width 14 height 14
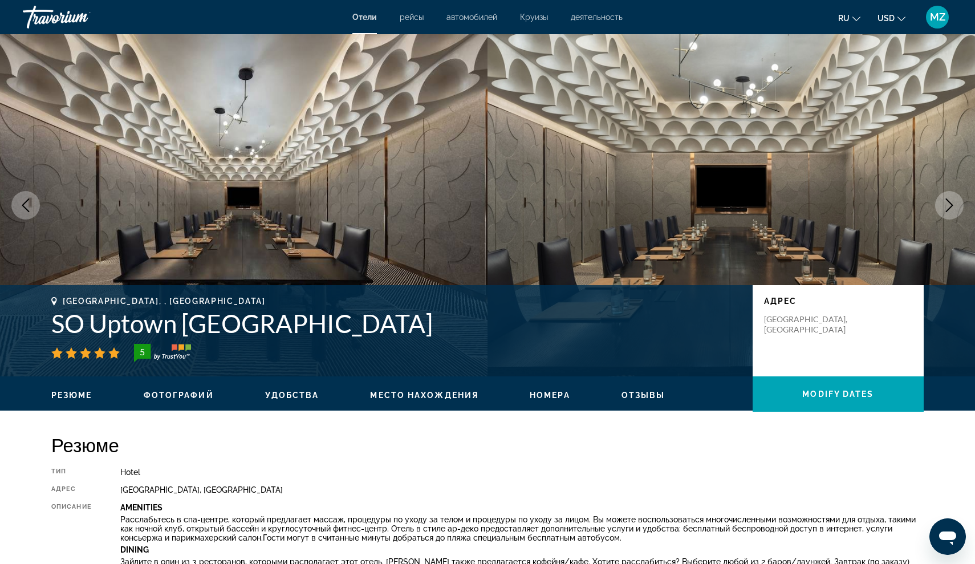
click at [955, 201] on icon "Next image" at bounding box center [950, 205] width 14 height 14
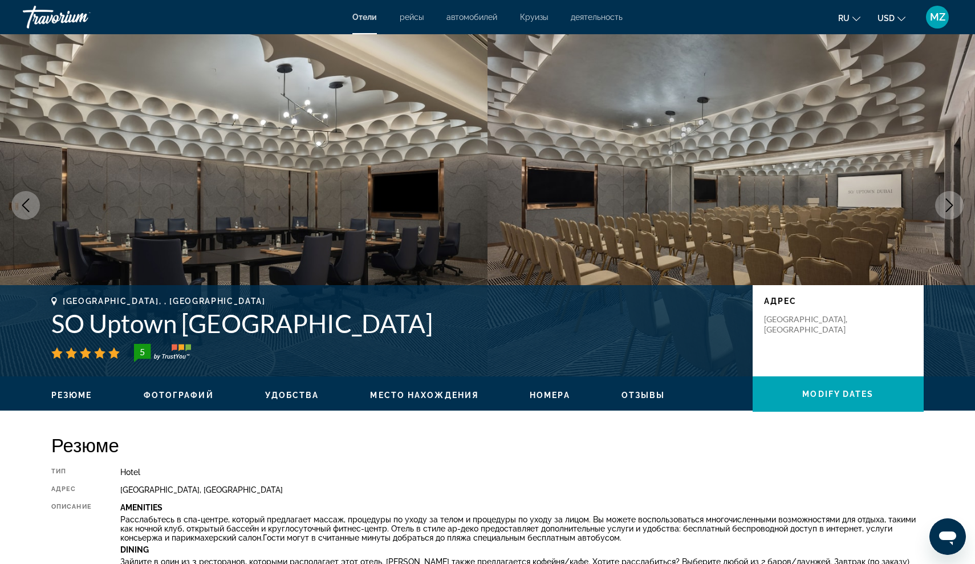
click at [956, 204] on icon "Next image" at bounding box center [950, 205] width 14 height 14
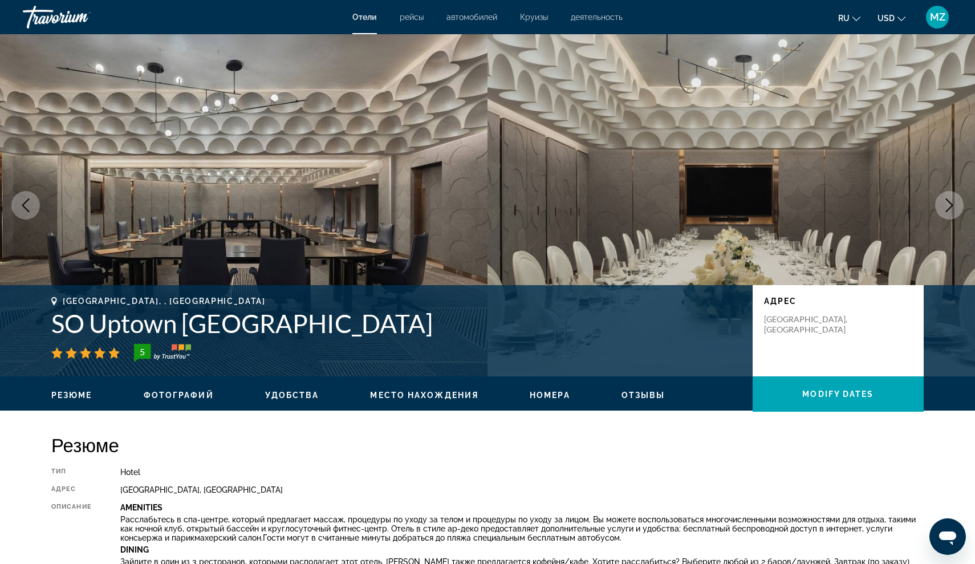
click at [956, 206] on button "Next image" at bounding box center [949, 205] width 29 height 29
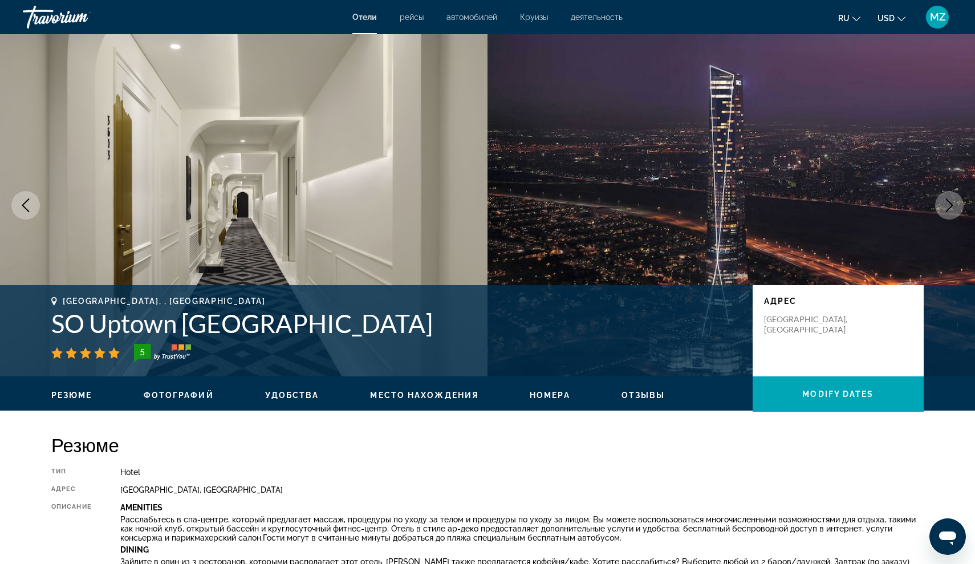
click at [960, 218] on img "Main content" at bounding box center [732, 205] width 488 height 342
click at [944, 215] on button "Next image" at bounding box center [949, 205] width 29 height 29
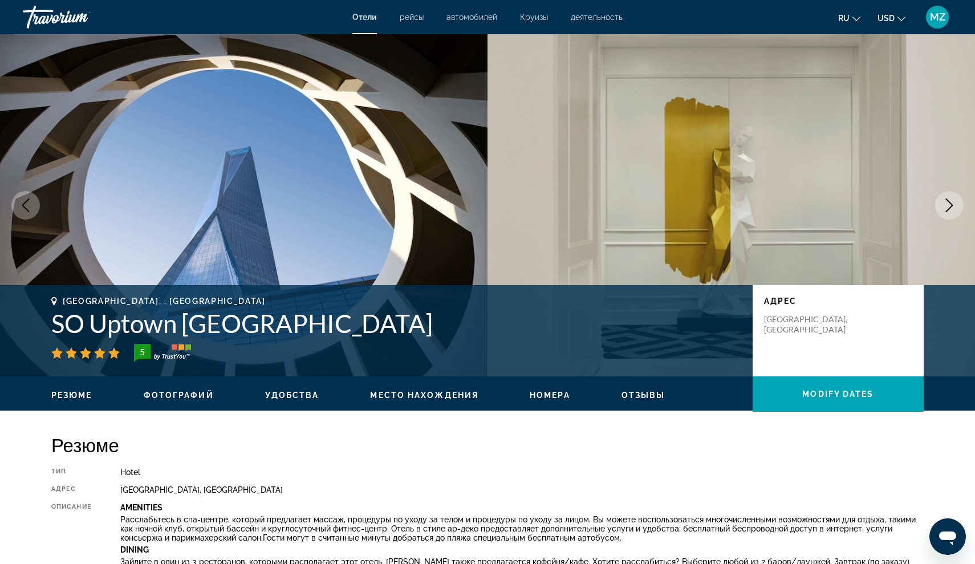
click at [948, 216] on button "Next image" at bounding box center [949, 205] width 29 height 29
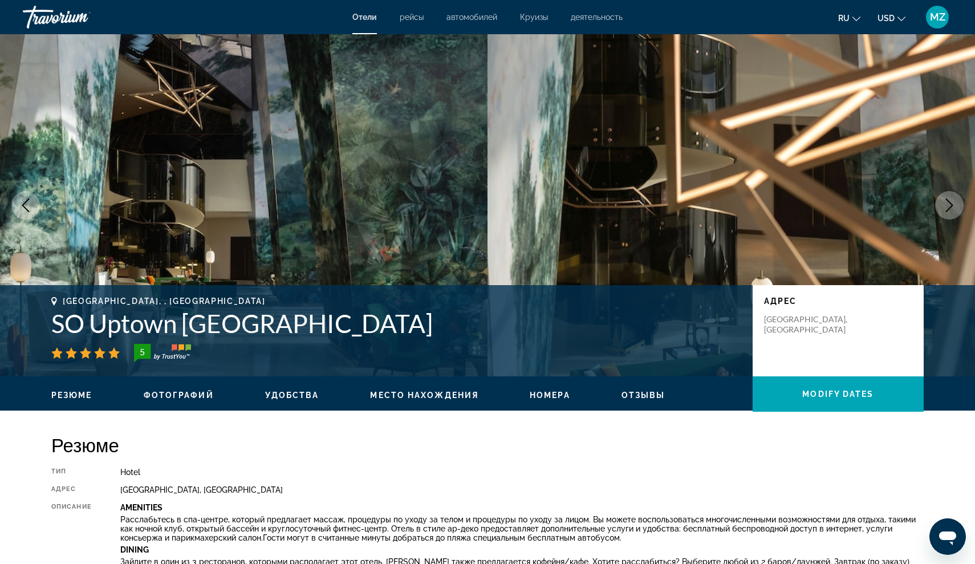
click at [951, 218] on button "Next image" at bounding box center [949, 205] width 29 height 29
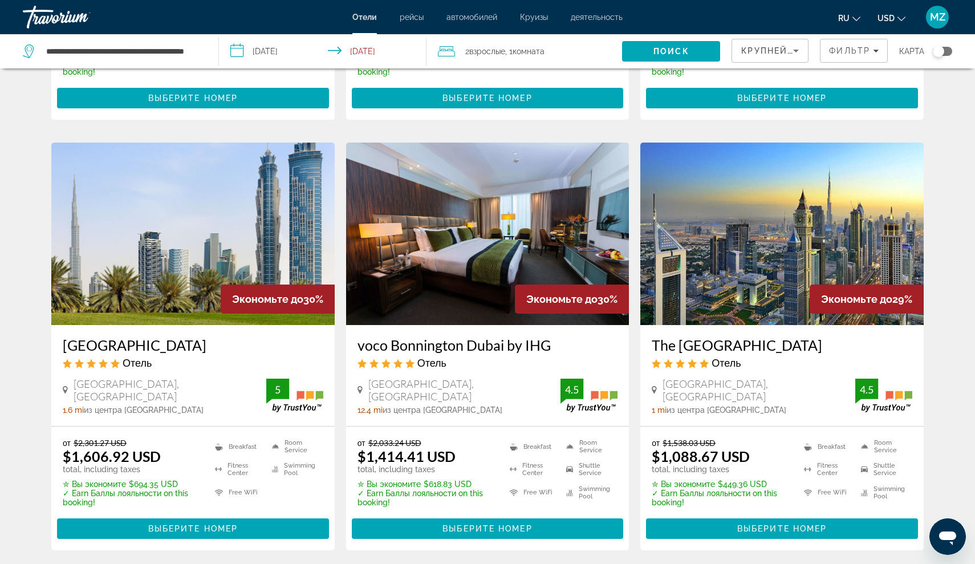
scroll to position [844, 0]
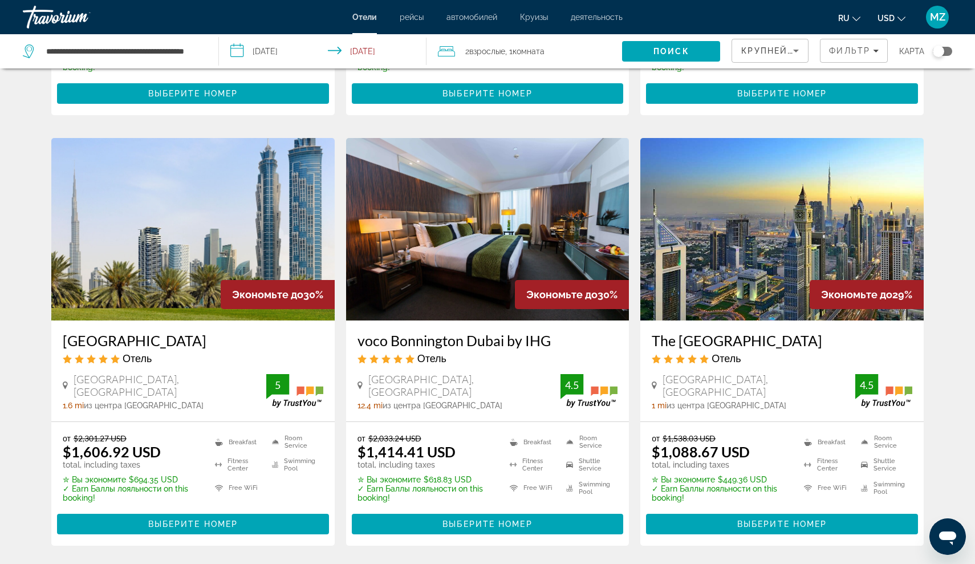
click at [254, 332] on h3 "[GEOGRAPHIC_DATA]" at bounding box center [193, 340] width 261 height 17
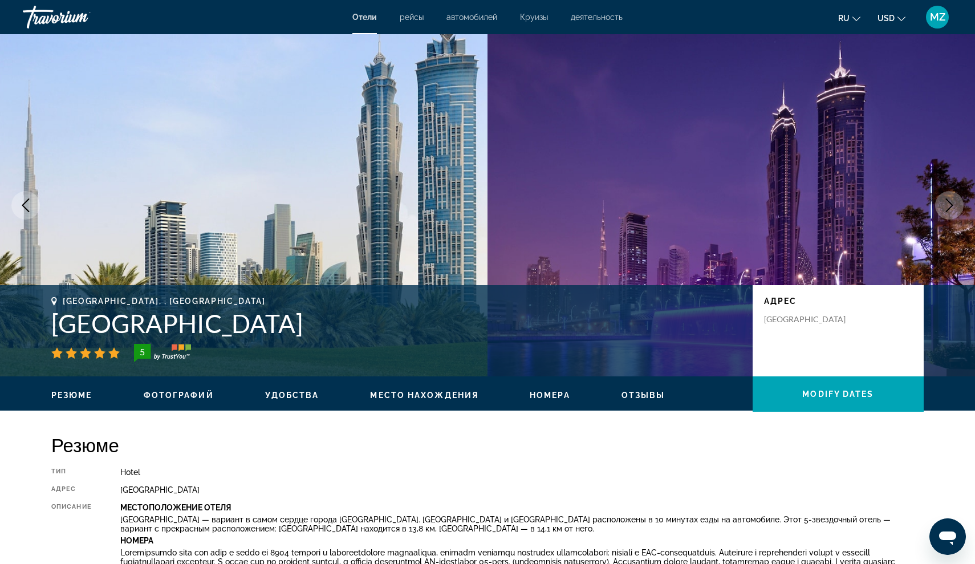
click at [942, 194] on button "Next image" at bounding box center [949, 205] width 29 height 29
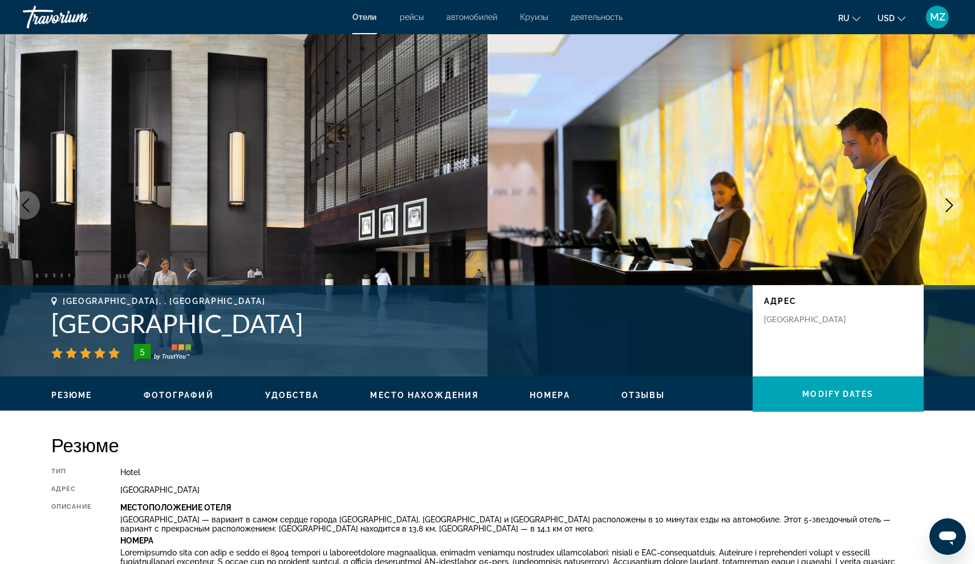
click at [947, 198] on icon "Next image" at bounding box center [950, 205] width 14 height 14
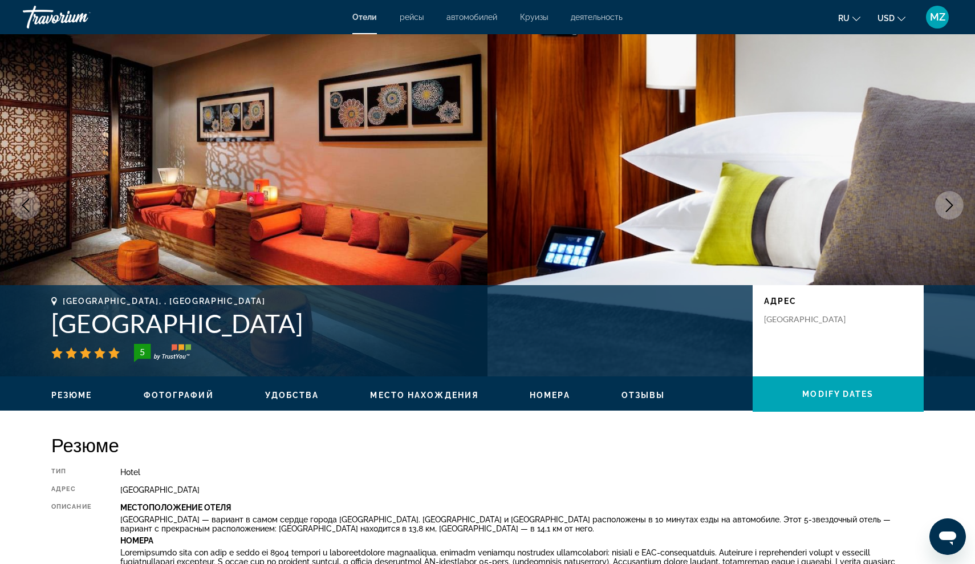
click at [947, 198] on icon "Next image" at bounding box center [950, 205] width 14 height 14
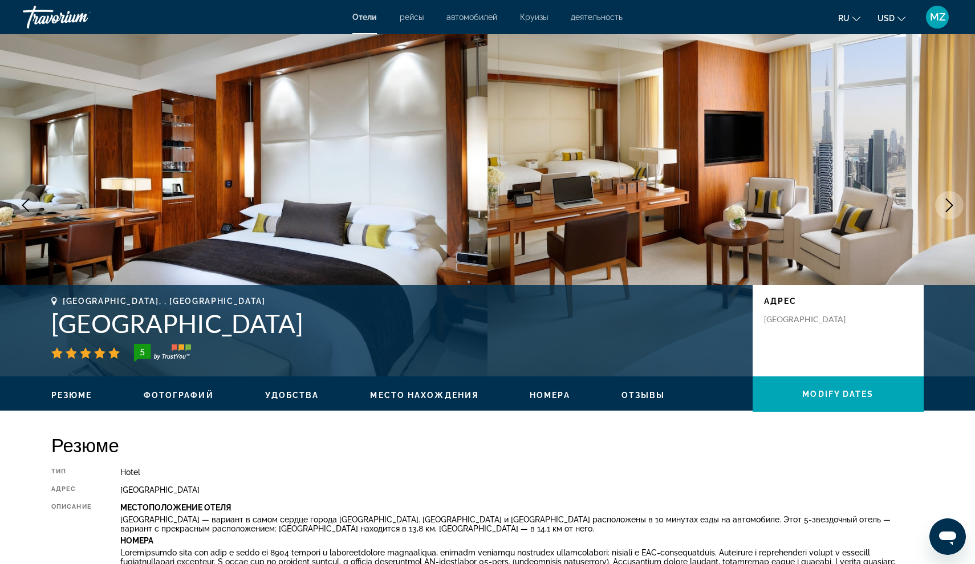
click at [948, 198] on icon "Next image" at bounding box center [950, 205] width 14 height 14
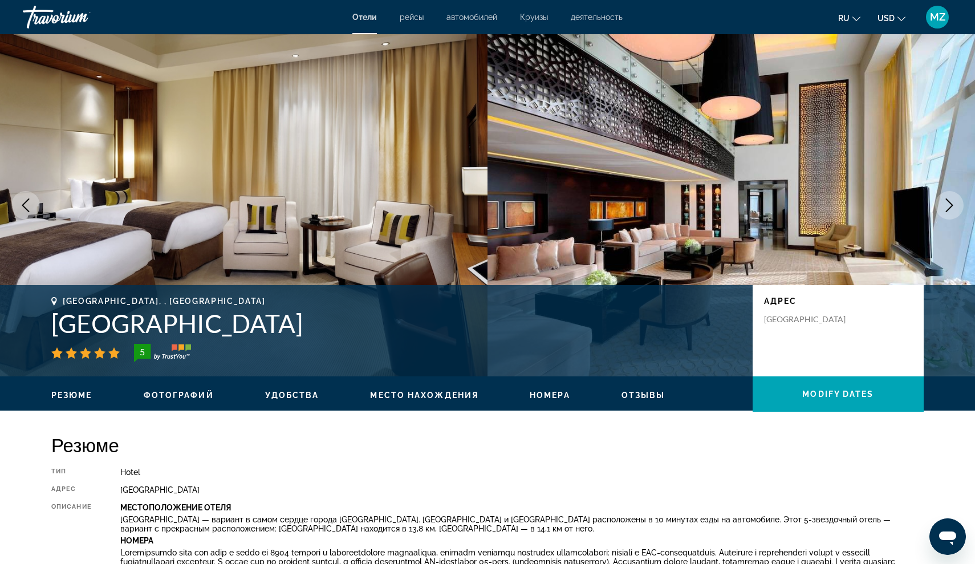
click at [948, 198] on icon "Next image" at bounding box center [950, 205] width 14 height 14
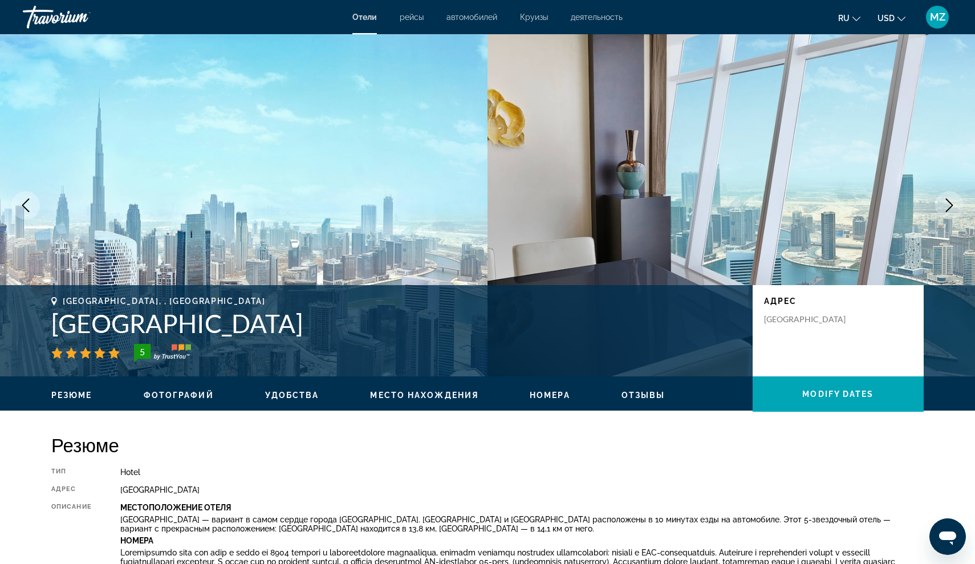
click at [948, 198] on icon "Next image" at bounding box center [950, 205] width 14 height 14
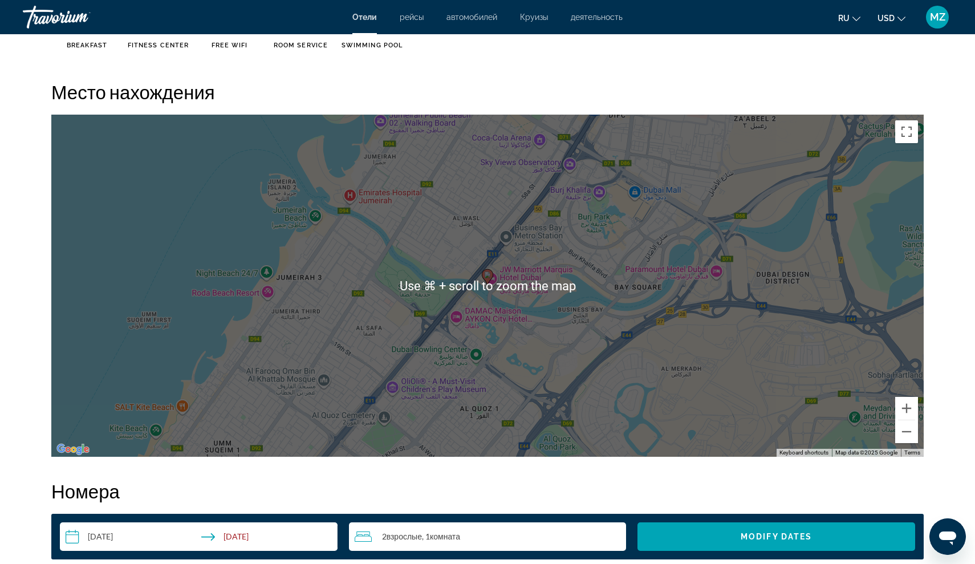
scroll to position [1044, 0]
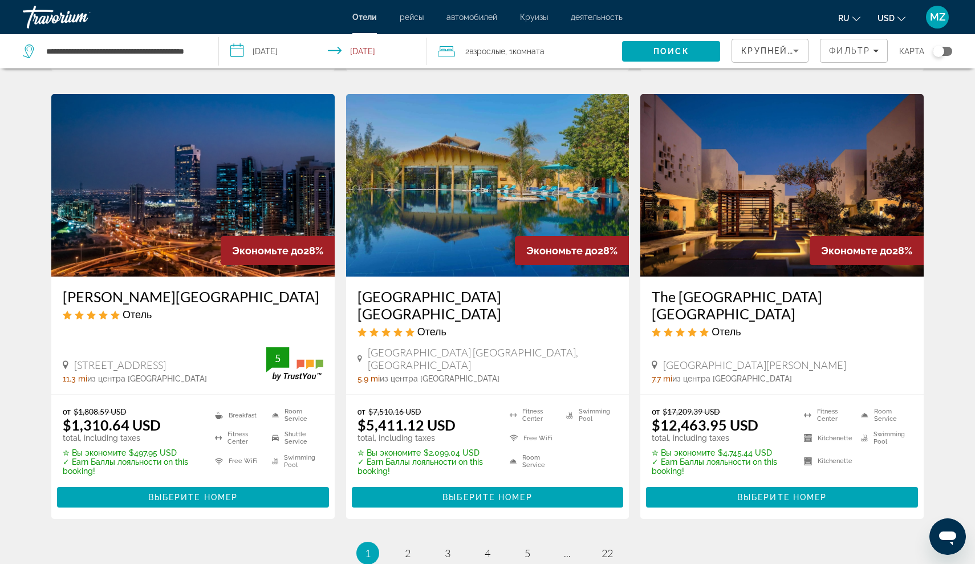
scroll to position [1318, 0]
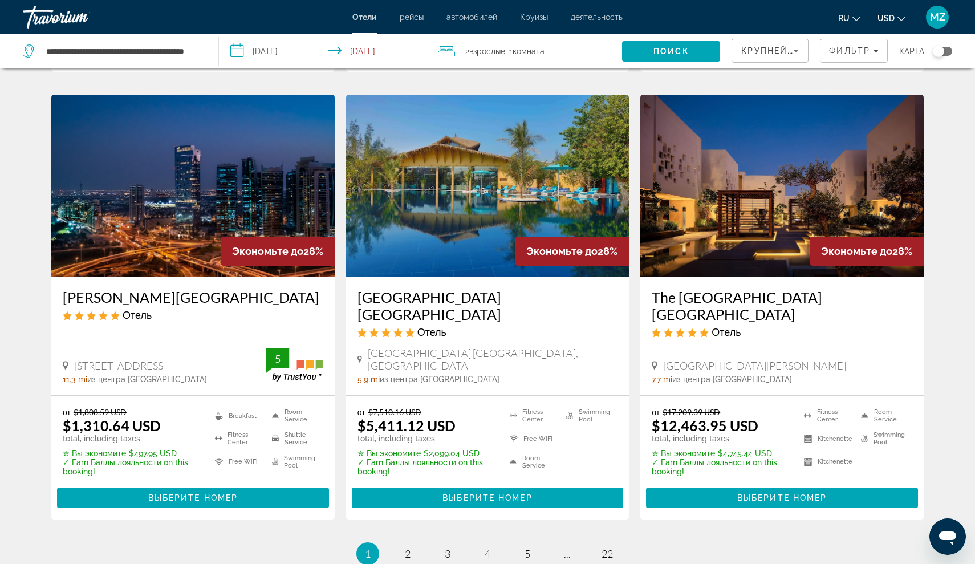
click at [705, 289] on h3 "The [GEOGRAPHIC_DATA] [GEOGRAPHIC_DATA]" at bounding box center [782, 306] width 261 height 34
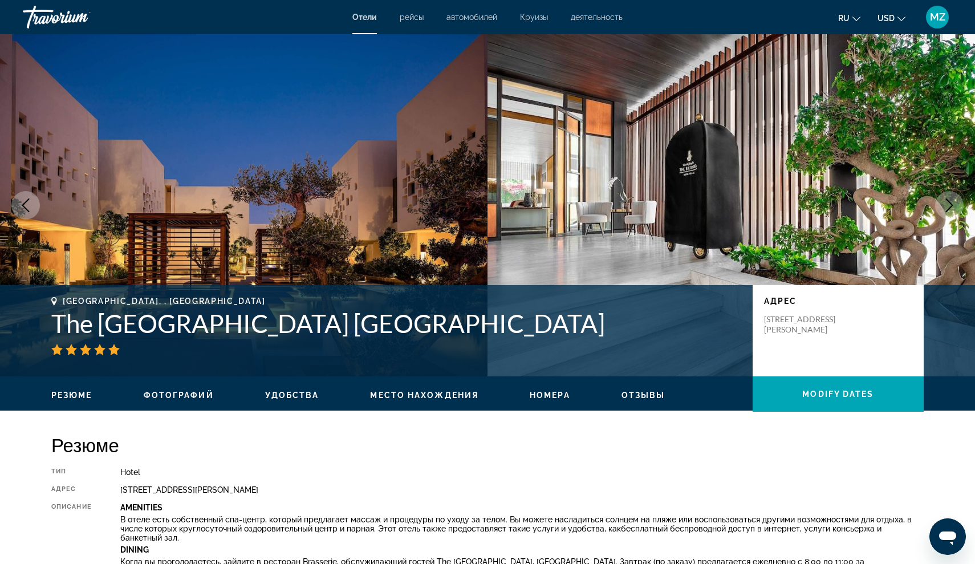
click at [953, 198] on icon "Next image" at bounding box center [950, 205] width 14 height 14
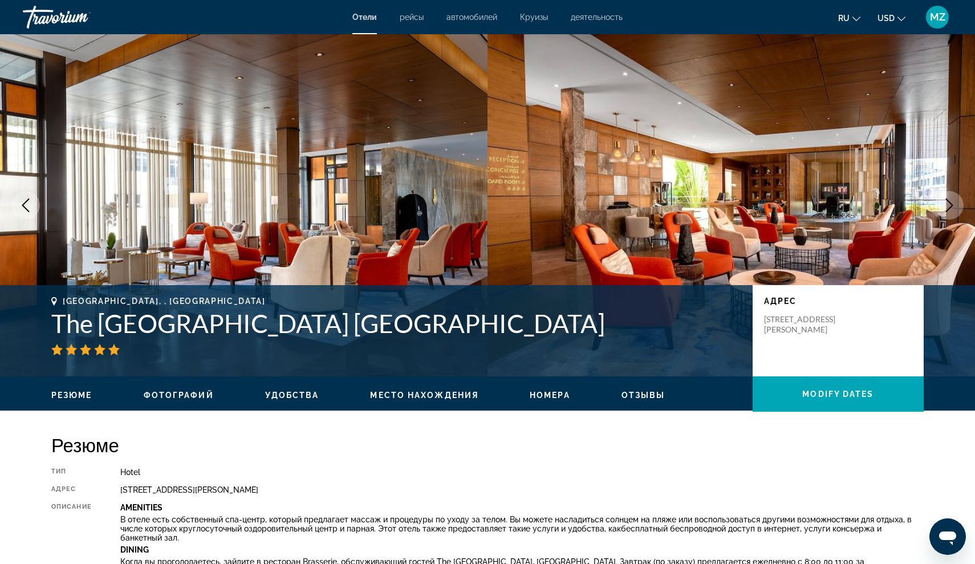
click at [954, 199] on icon "Next image" at bounding box center [950, 205] width 14 height 14
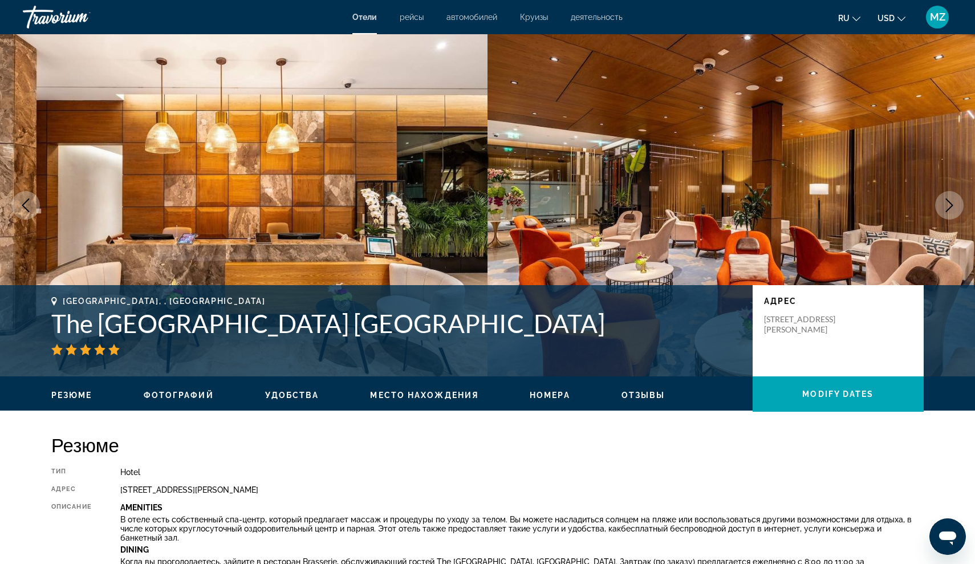
click at [954, 199] on icon "Next image" at bounding box center [950, 205] width 14 height 14
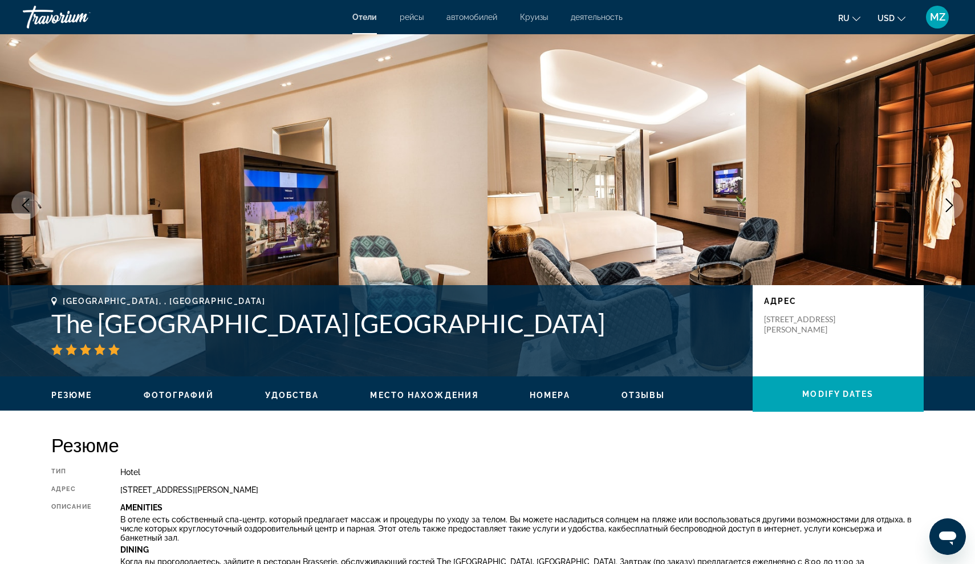
click at [955, 199] on icon "Next image" at bounding box center [950, 205] width 14 height 14
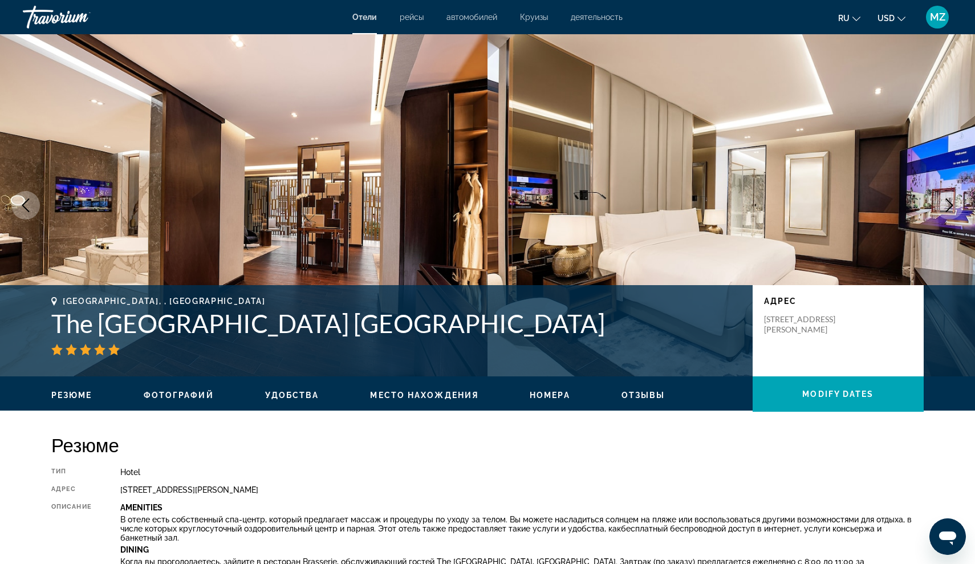
click at [955, 199] on icon "Next image" at bounding box center [950, 205] width 14 height 14
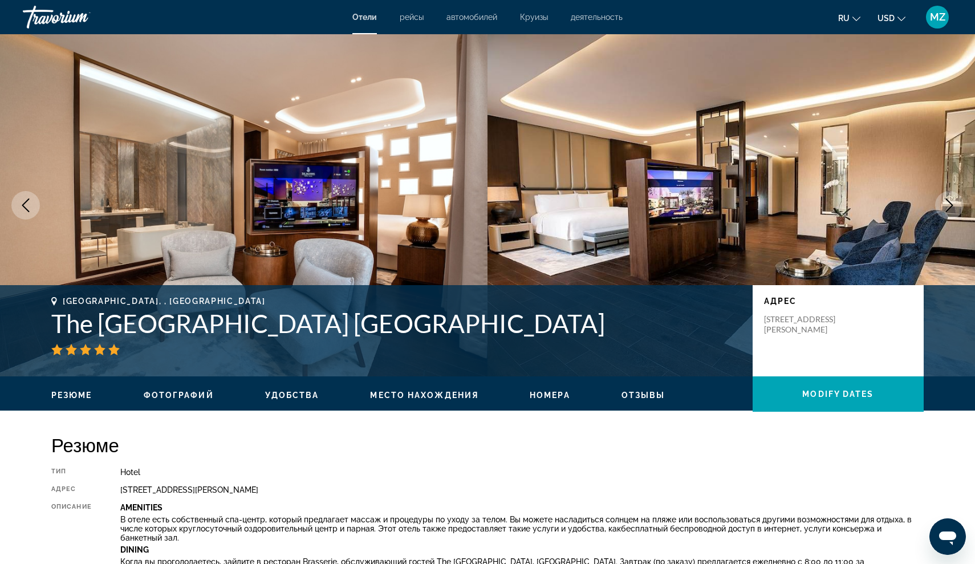
click at [955, 199] on icon "Next image" at bounding box center [950, 205] width 14 height 14
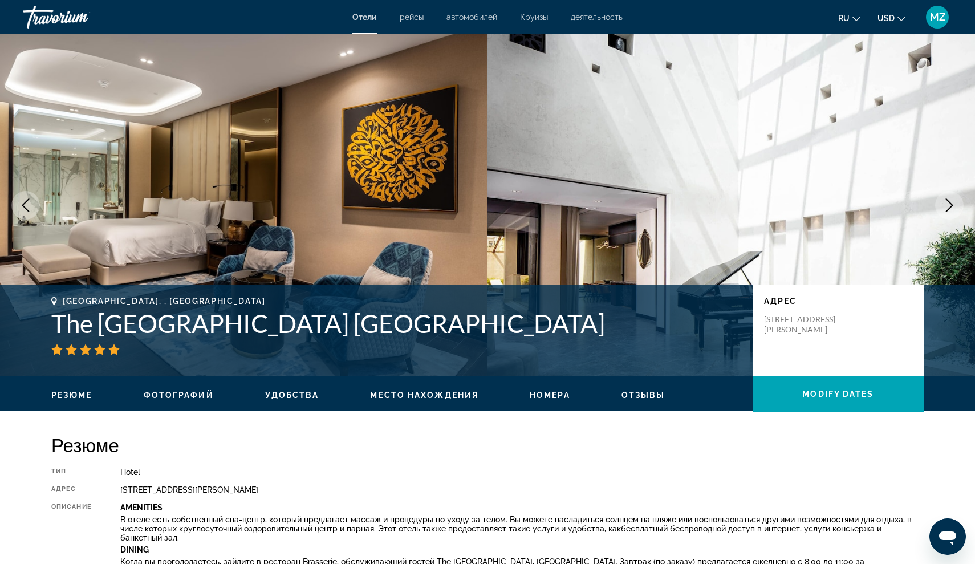
click at [957, 199] on button "Next image" at bounding box center [949, 205] width 29 height 29
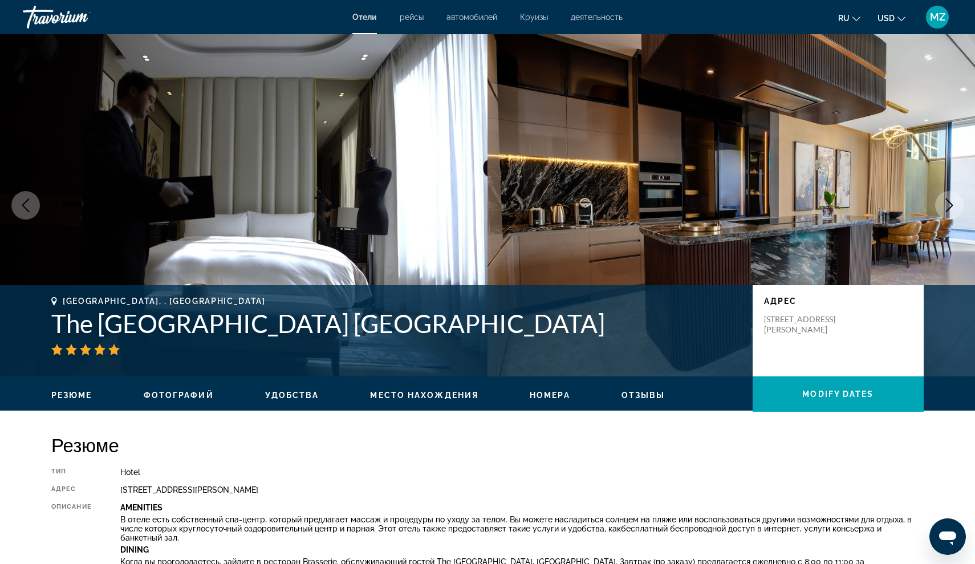
click at [957, 199] on button "Next image" at bounding box center [949, 205] width 29 height 29
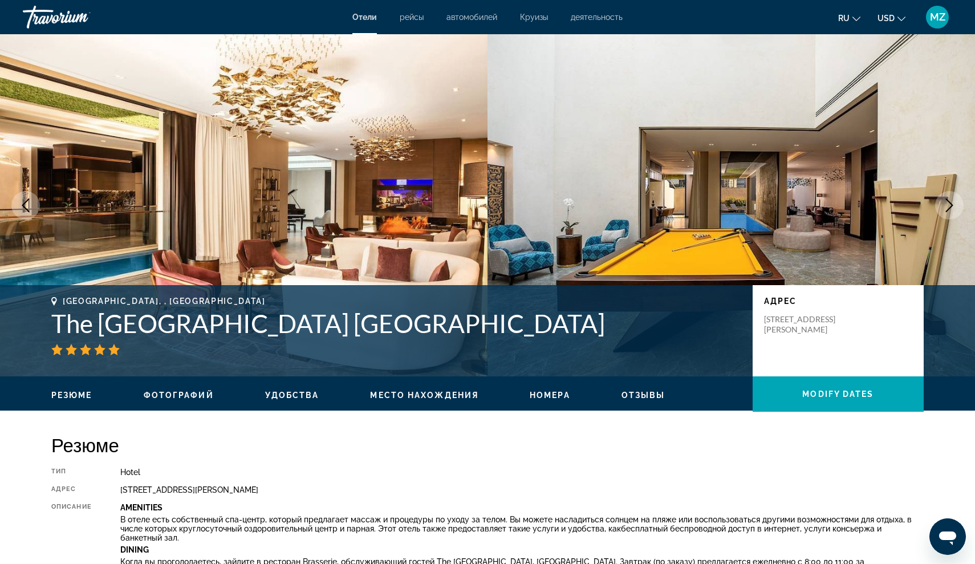
click at [957, 199] on button "Next image" at bounding box center [949, 205] width 29 height 29
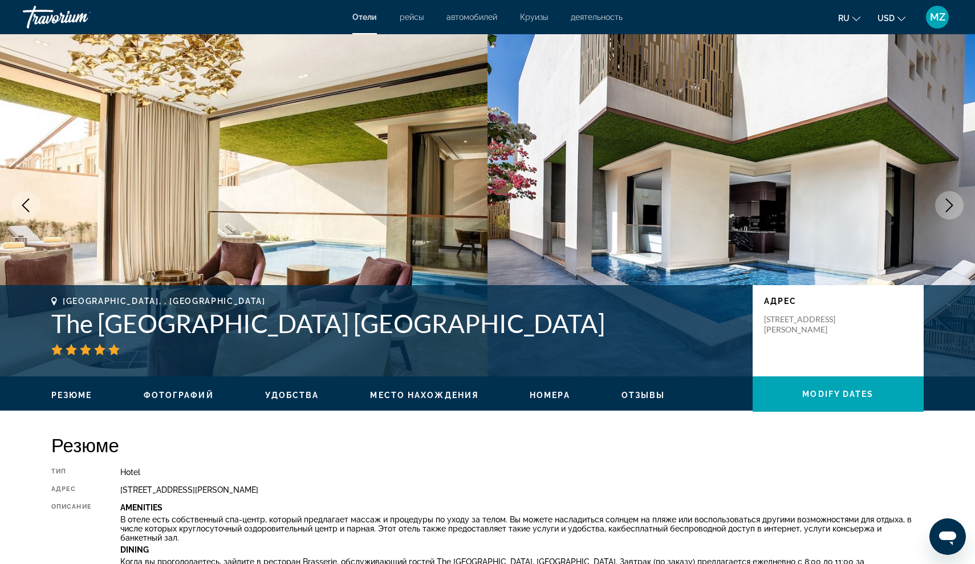
click at [957, 199] on button "Next image" at bounding box center [949, 205] width 29 height 29
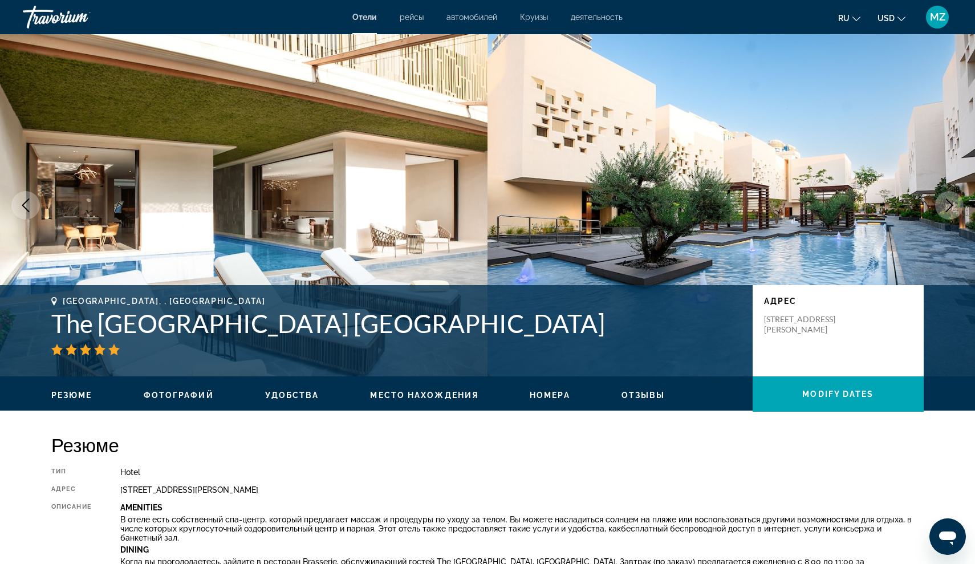
click at [957, 199] on button "Next image" at bounding box center [949, 205] width 29 height 29
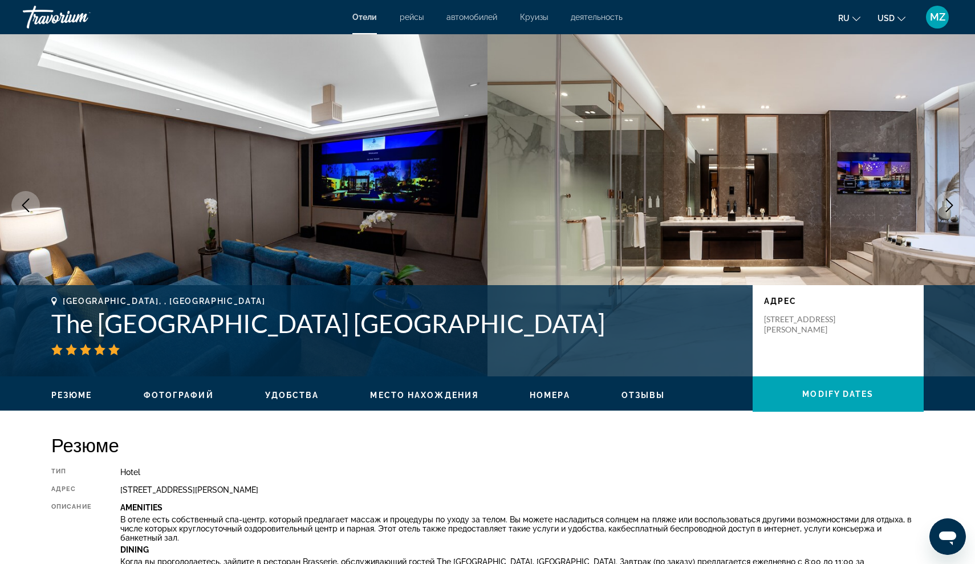
click at [957, 199] on button "Next image" at bounding box center [949, 205] width 29 height 29
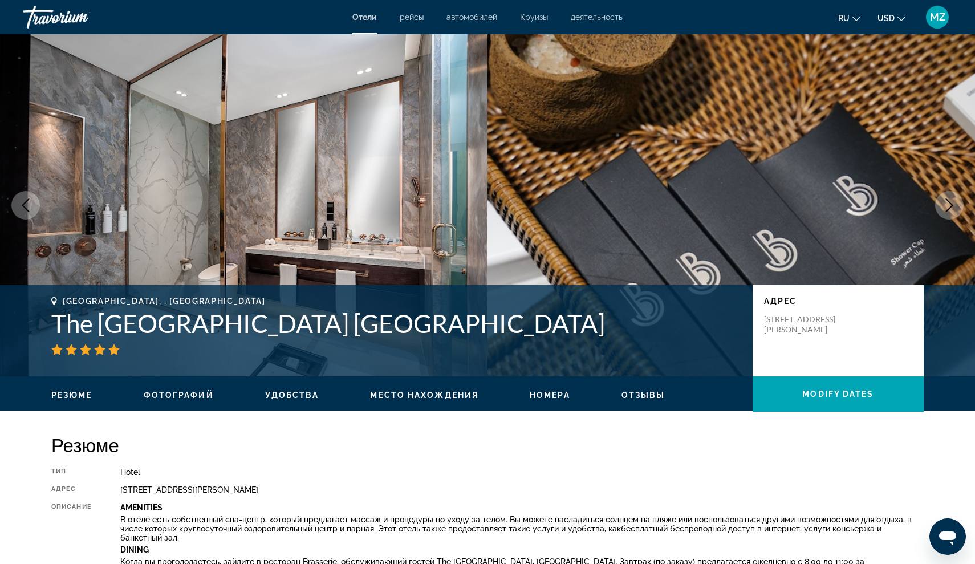
click at [957, 199] on button "Next image" at bounding box center [949, 205] width 29 height 29
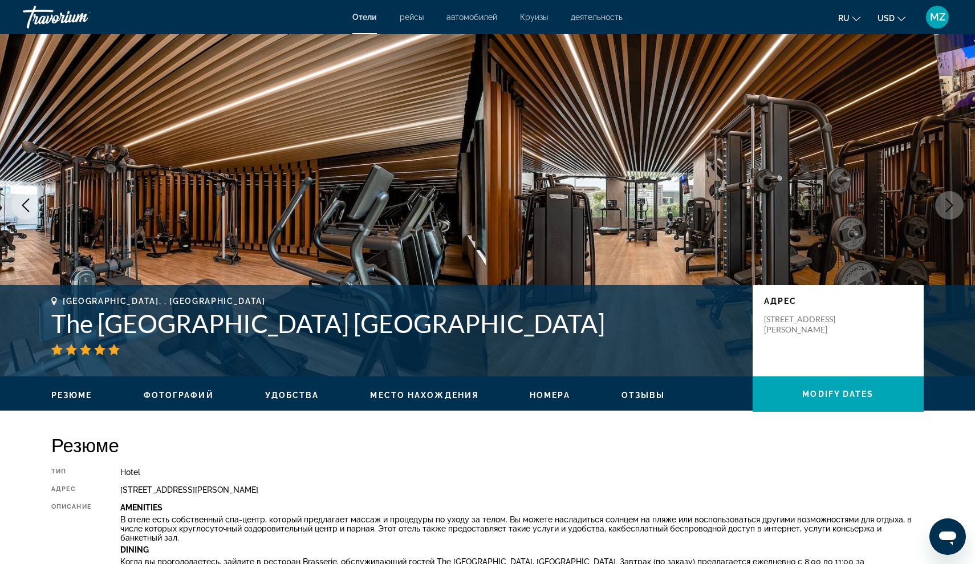
click at [957, 199] on button "Next image" at bounding box center [949, 205] width 29 height 29
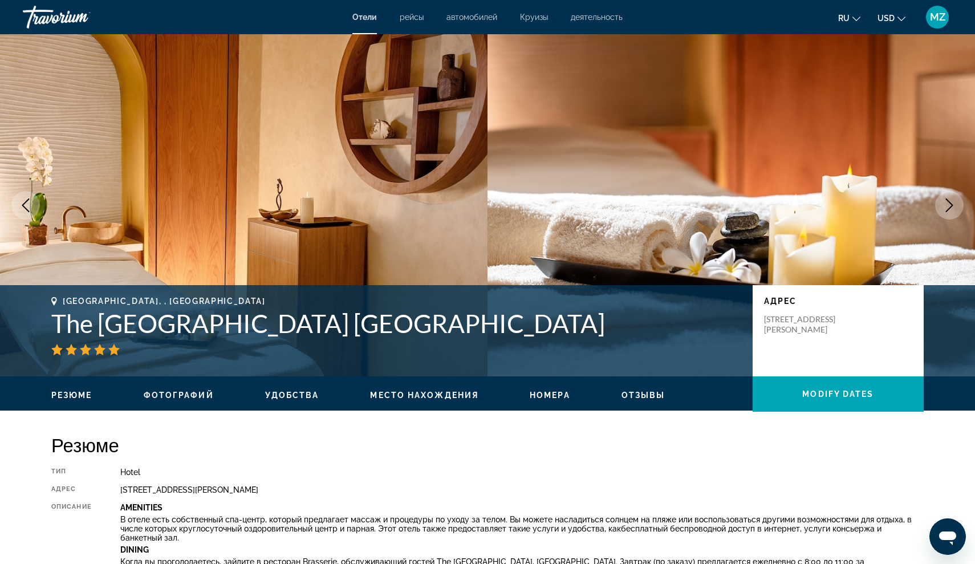
click at [957, 199] on button "Next image" at bounding box center [949, 205] width 29 height 29
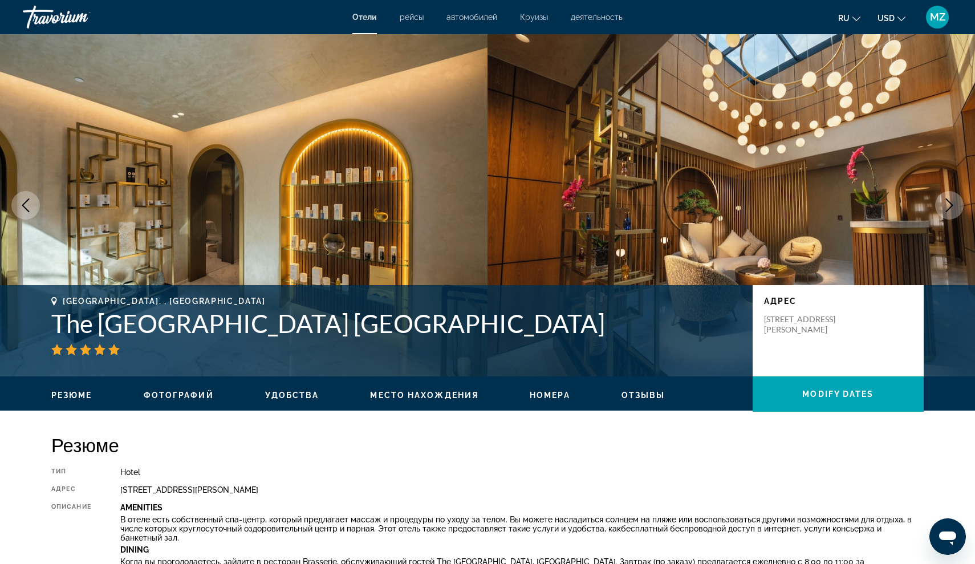
click at [959, 199] on button "Next image" at bounding box center [949, 205] width 29 height 29
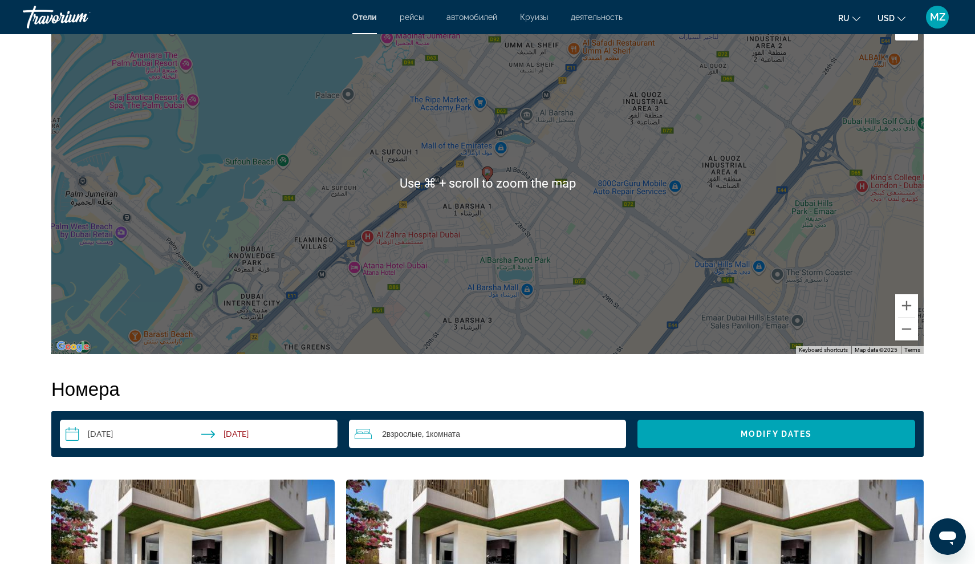
scroll to position [1136, 0]
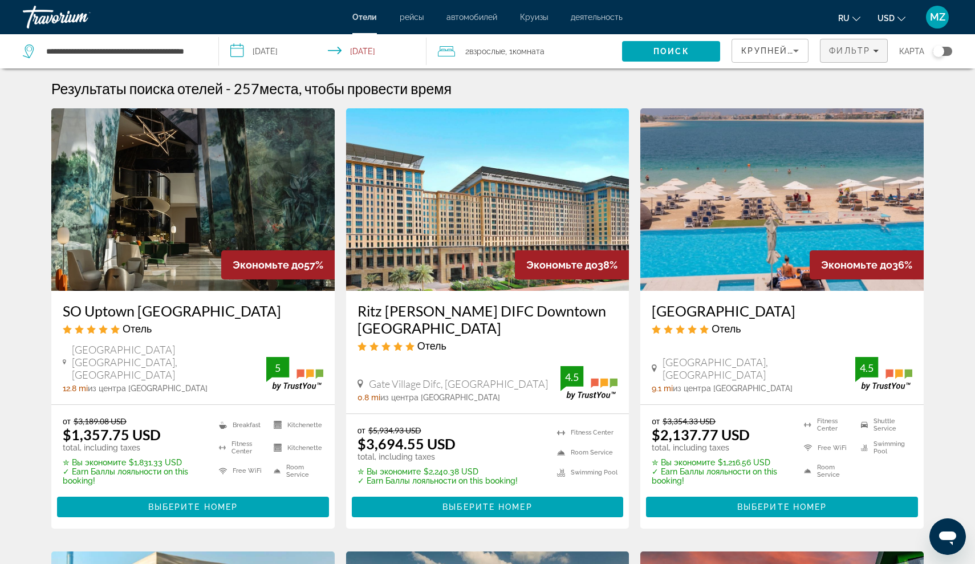
click at [829, 58] on span "Filters" at bounding box center [854, 50] width 67 height 27
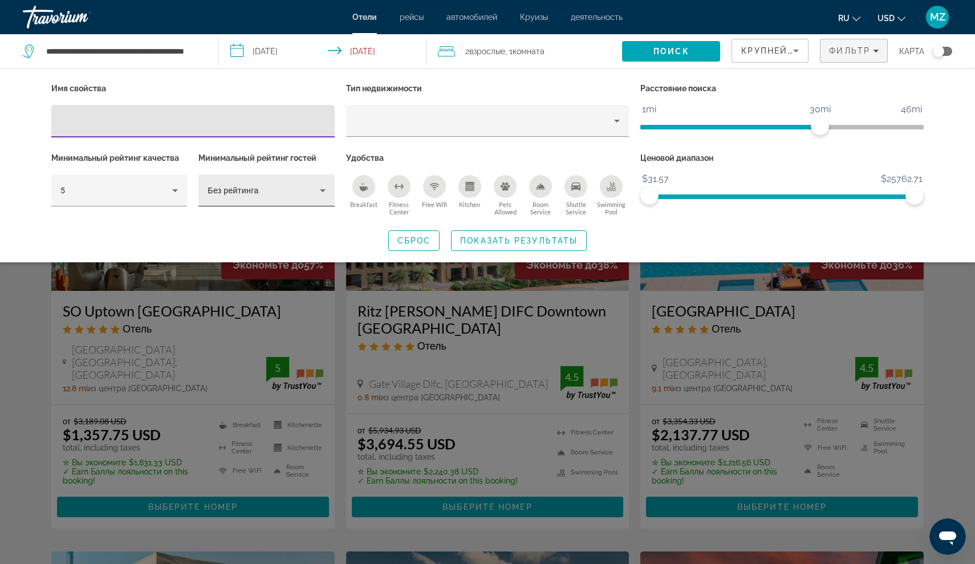
click at [287, 191] on div "Без рейтинга" at bounding box center [264, 191] width 112 height 14
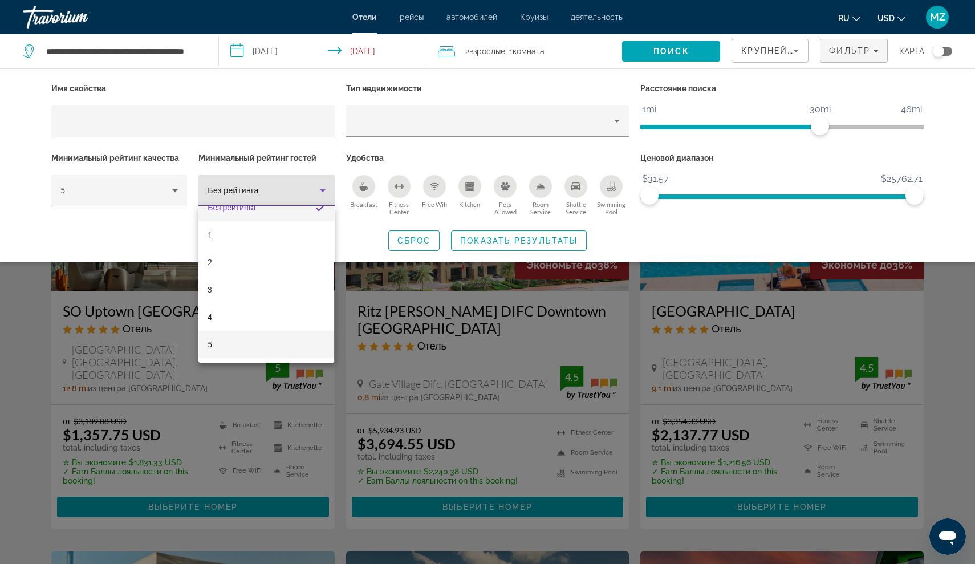
scroll to position [17, 0]
click at [278, 344] on mat-option "5" at bounding box center [266, 344] width 136 height 27
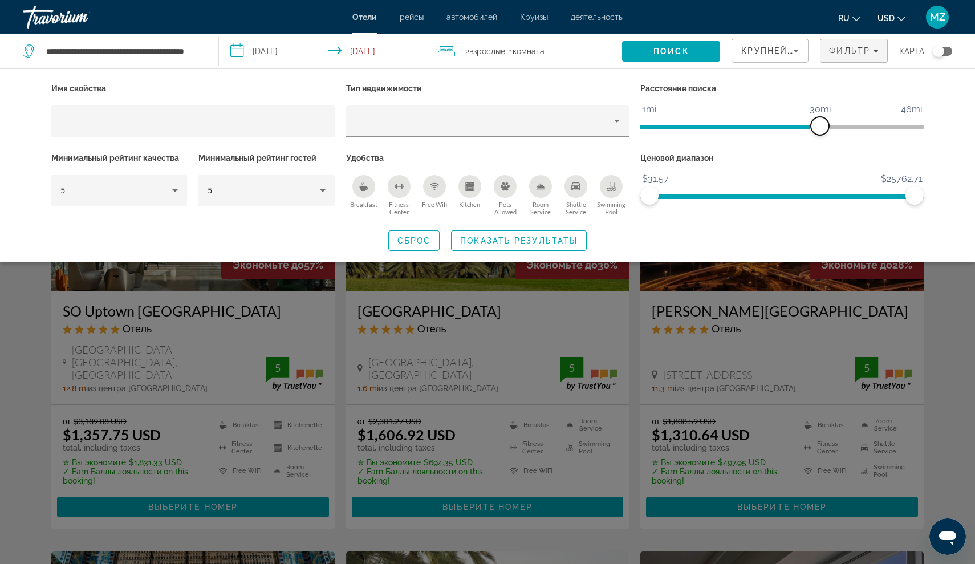
click at [822, 124] on span "ngx-slider" at bounding box center [820, 126] width 18 height 18
click at [648, 177] on span "$31.57" at bounding box center [655, 178] width 30 height 17
click at [919, 204] on div "Ценовой диапазон $31.57 $25762.71 $31.57 $25762.71" at bounding box center [782, 184] width 295 height 69
drag, startPoint x: 919, startPoint y: 201, endPoint x: 789, endPoint y: 222, distance: 131.1
click at [789, 222] on div "Имя свойства Тип недвижимости Расстояние поиска 1mi 46mi 30mi Минимальный рейти…" at bounding box center [488, 165] width 918 height 170
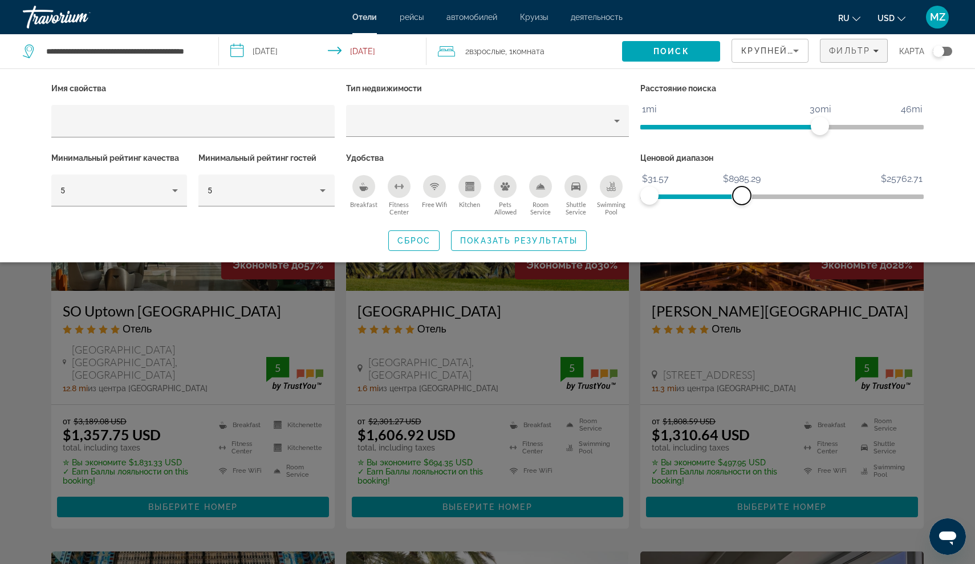
drag, startPoint x: 785, startPoint y: 197, endPoint x: 741, endPoint y: 200, distance: 44.0
click at [741, 200] on span "ngx-slider-max" at bounding box center [742, 195] width 18 height 18
drag, startPoint x: 740, startPoint y: 198, endPoint x: 685, endPoint y: 201, distance: 54.2
click at [686, 201] on span "ngx-slider-max" at bounding box center [688, 195] width 18 height 18
click at [691, 201] on span "ngx-slider-max" at bounding box center [690, 195] width 18 height 18
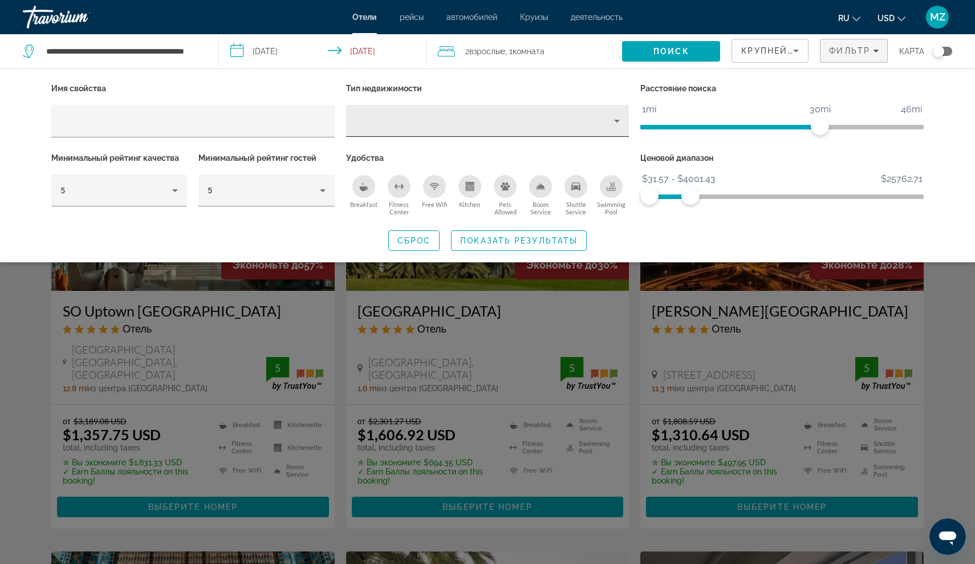
click at [548, 135] on div "Hotel Filters" at bounding box center [487, 121] width 265 height 32
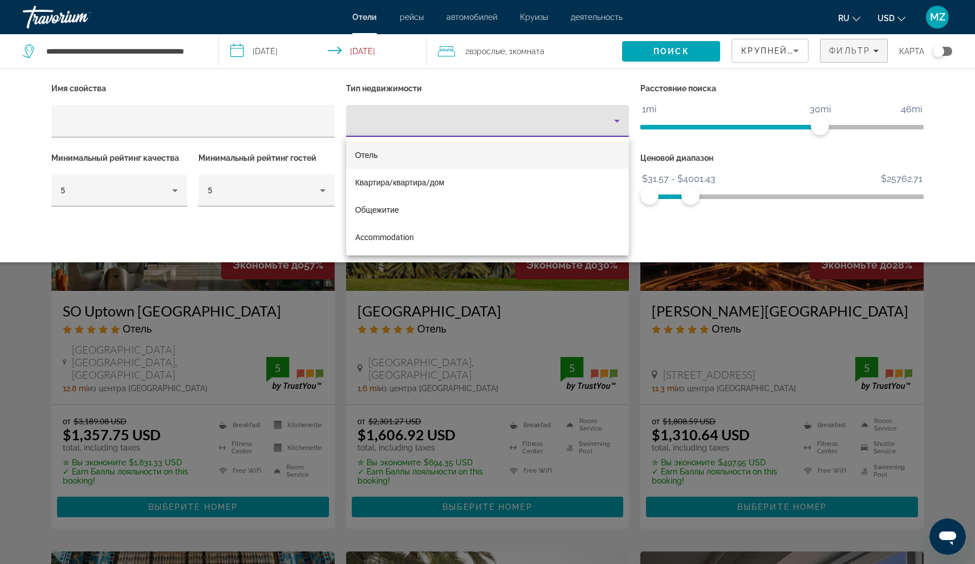
click at [588, 100] on div at bounding box center [487, 282] width 975 height 564
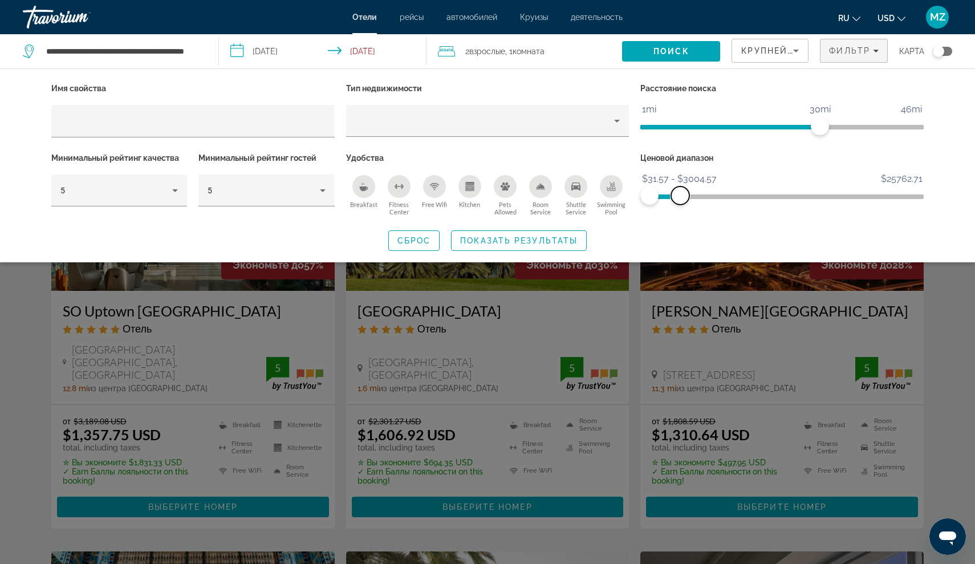
drag, startPoint x: 688, startPoint y: 198, endPoint x: 680, endPoint y: 198, distance: 8.6
click at [680, 198] on span "ngx-slider-max" at bounding box center [680, 195] width 18 height 18
click at [474, 242] on span "Показать результаты" at bounding box center [518, 240] width 117 height 9
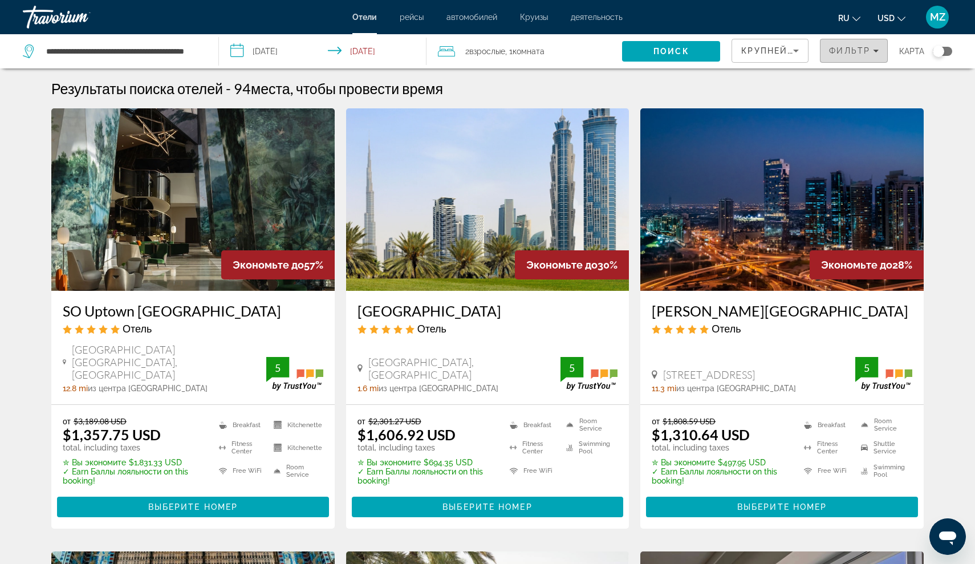
click at [851, 59] on span "Filters" at bounding box center [854, 50] width 67 height 27
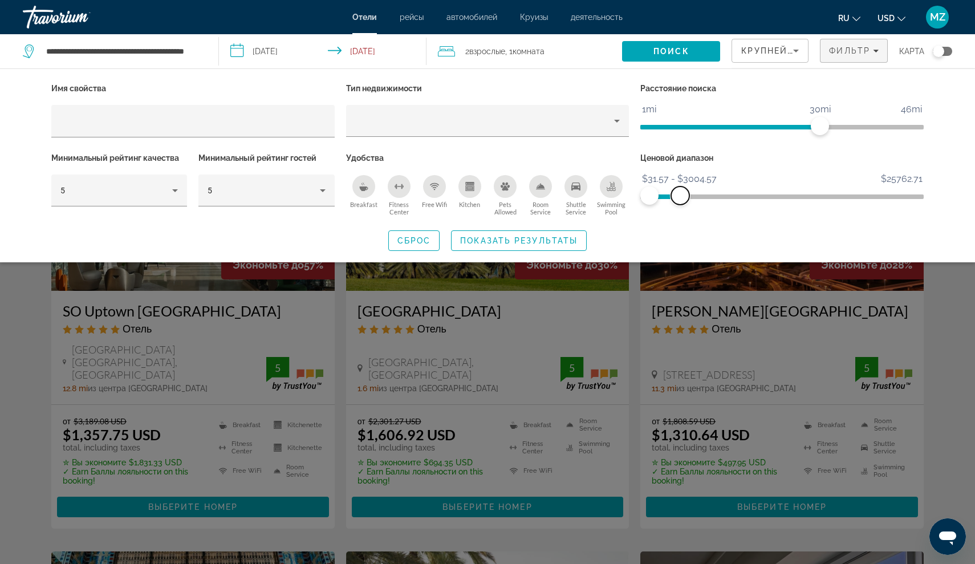
drag, startPoint x: 687, startPoint y: 193, endPoint x: 680, endPoint y: 193, distance: 6.3
click at [680, 193] on span "ngx-slider-max" at bounding box center [680, 195] width 18 height 18
click at [551, 252] on span "Search widget" at bounding box center [519, 240] width 135 height 27
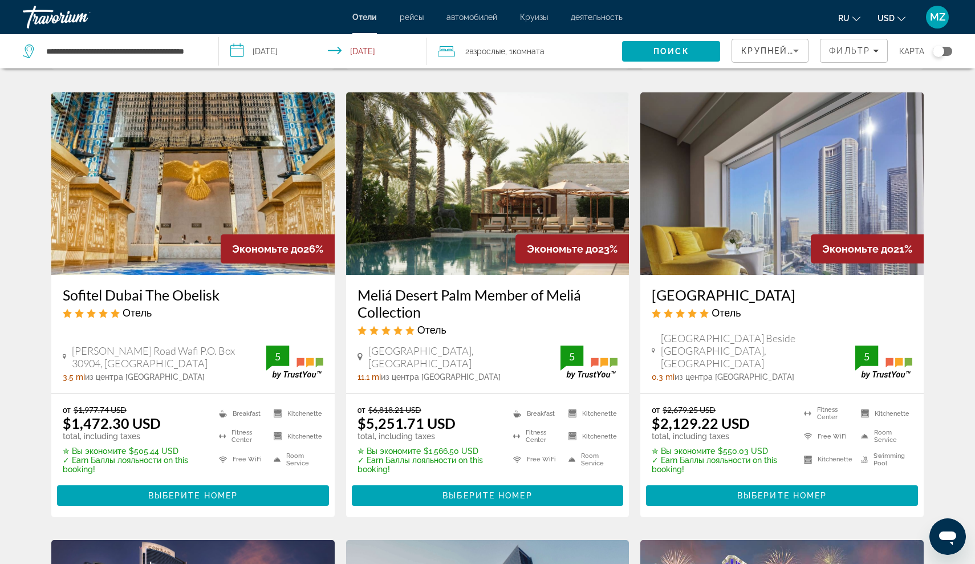
scroll to position [457, 0]
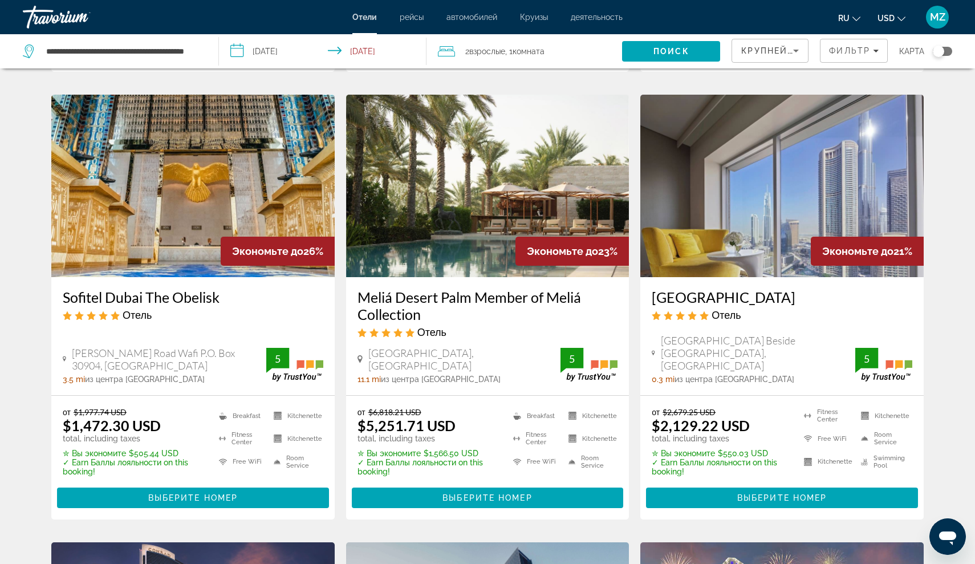
click at [195, 289] on h3 "Sofitel Dubai The Obelisk" at bounding box center [193, 297] width 261 height 17
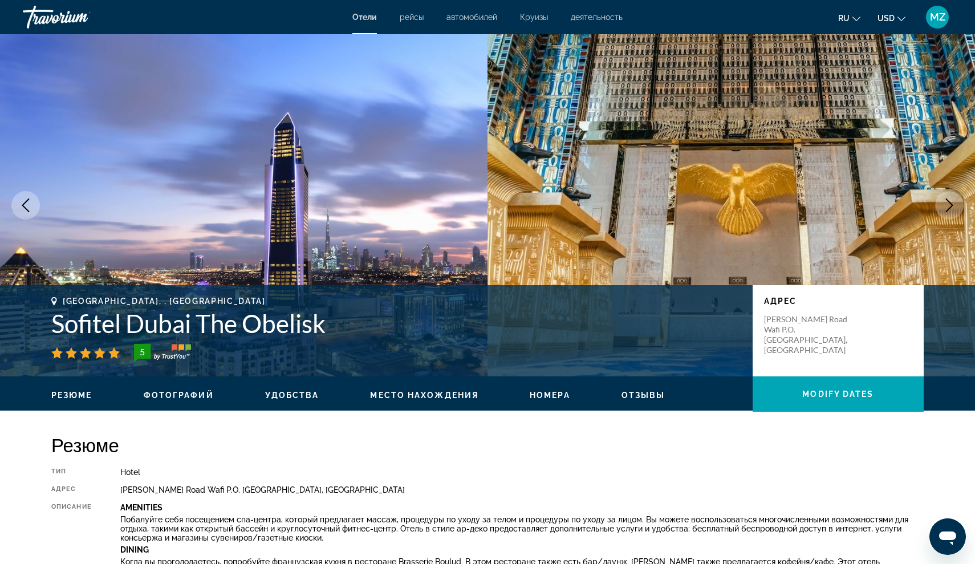
click at [951, 206] on icon "Next image" at bounding box center [949, 205] width 7 height 14
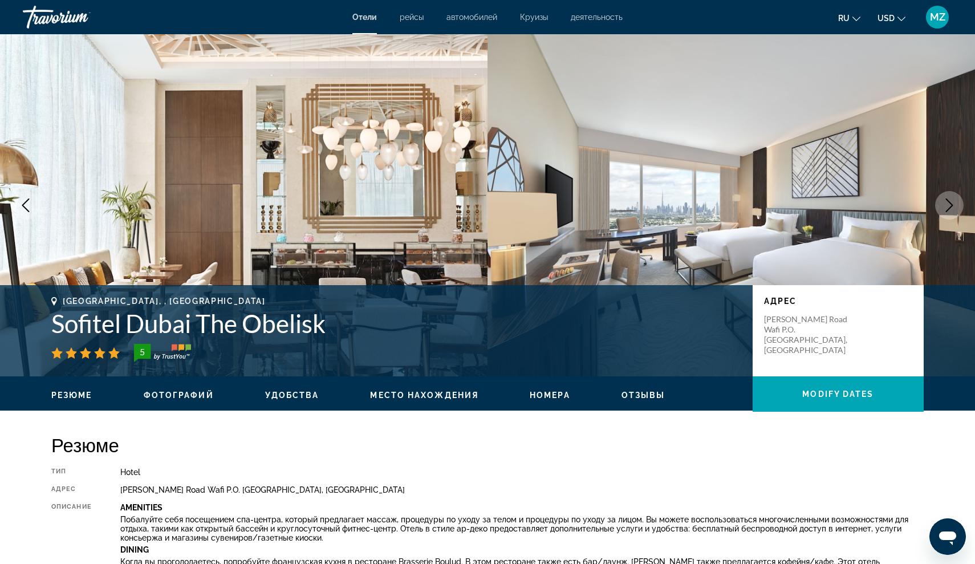
click at [952, 205] on icon "Next image" at bounding box center [949, 205] width 7 height 14
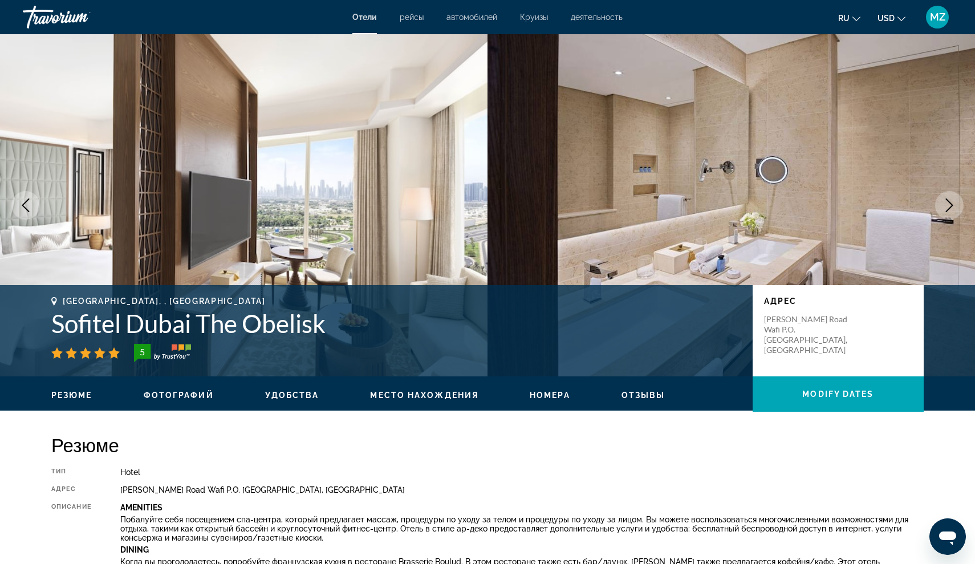
click at [952, 205] on icon "Next image" at bounding box center [949, 205] width 7 height 14
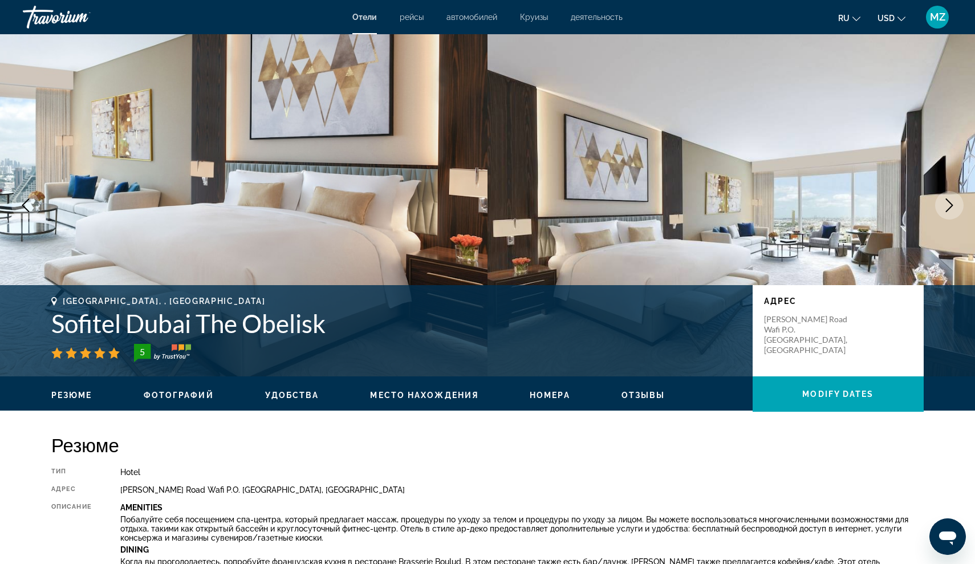
click at [952, 205] on icon "Next image" at bounding box center [949, 205] width 7 height 14
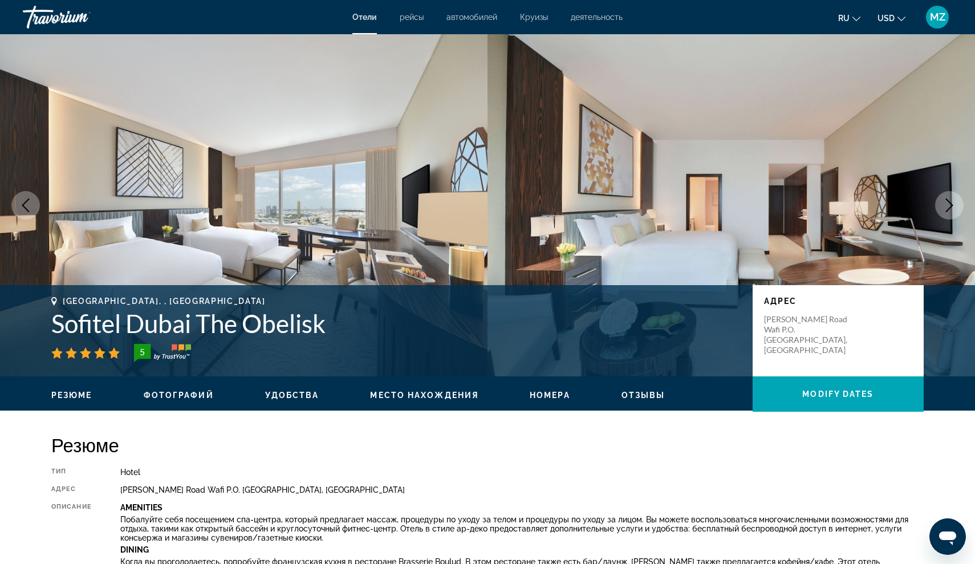
click at [952, 205] on icon "Next image" at bounding box center [949, 205] width 7 height 14
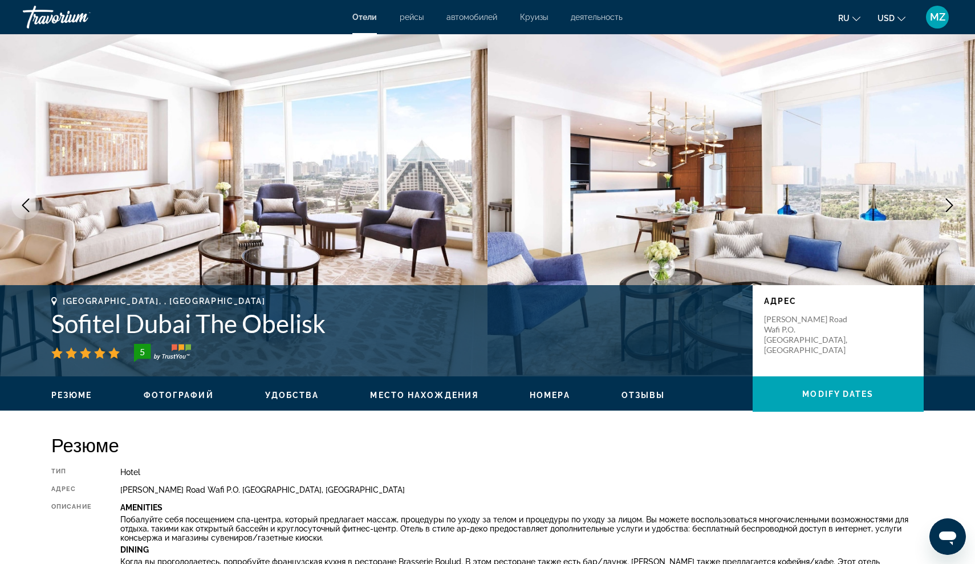
click at [952, 205] on icon "Next image" at bounding box center [949, 205] width 7 height 14
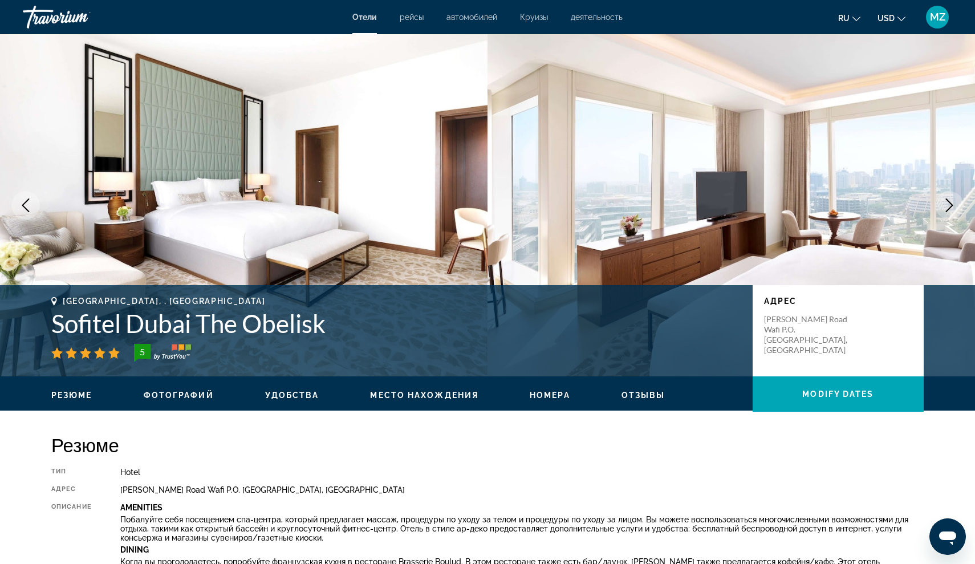
click at [952, 205] on icon "Next image" at bounding box center [949, 205] width 7 height 14
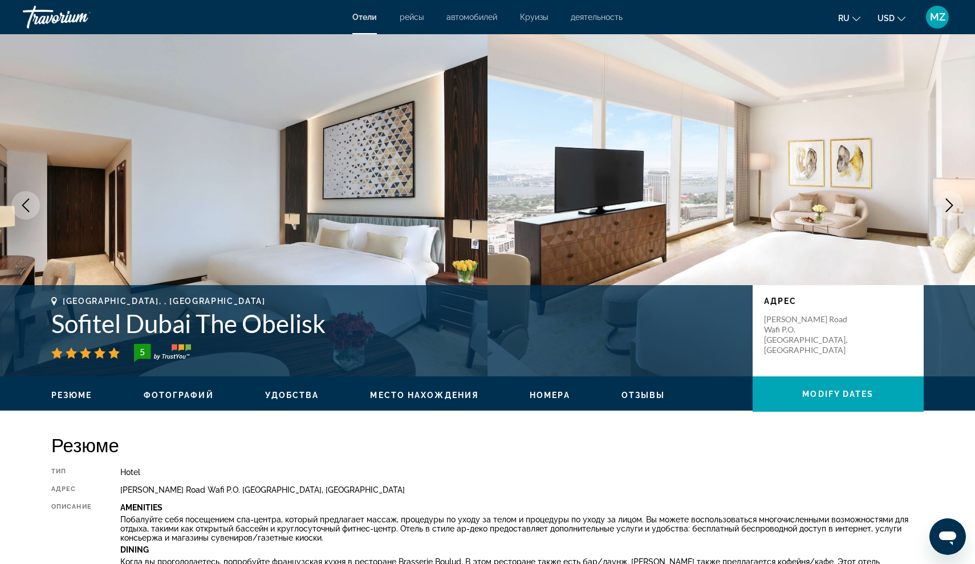
click at [953, 205] on icon "Next image" at bounding box center [949, 205] width 7 height 14
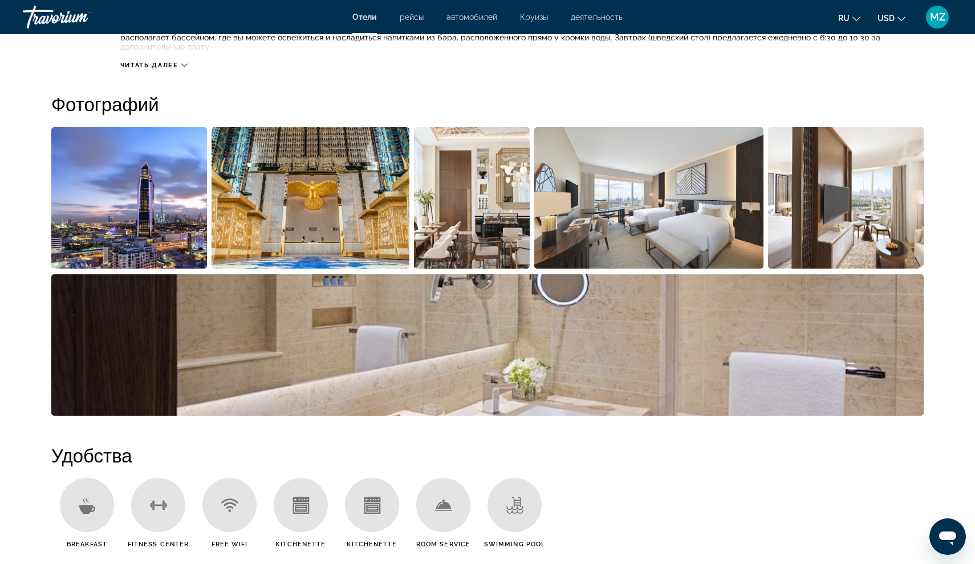
scroll to position [520, 0]
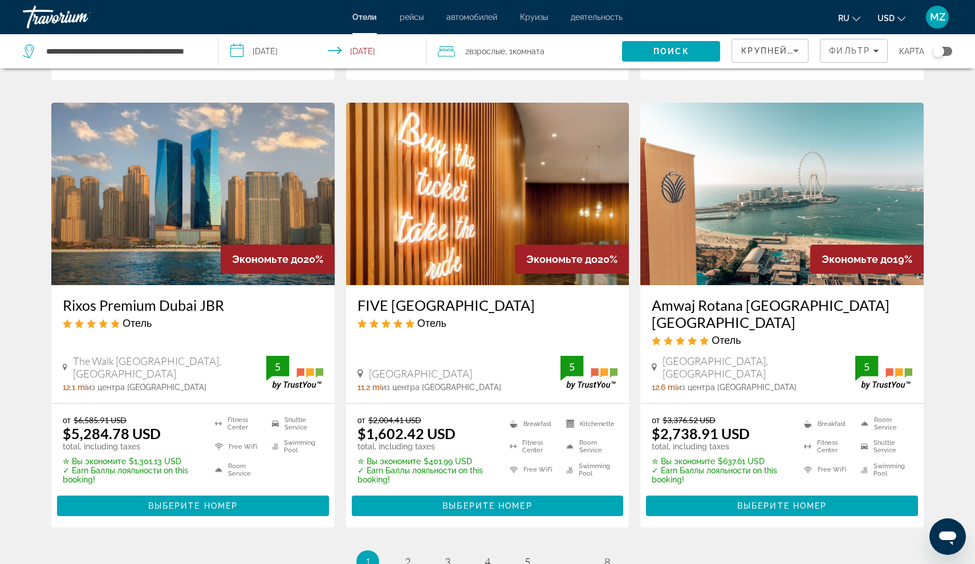
scroll to position [1355, 0]
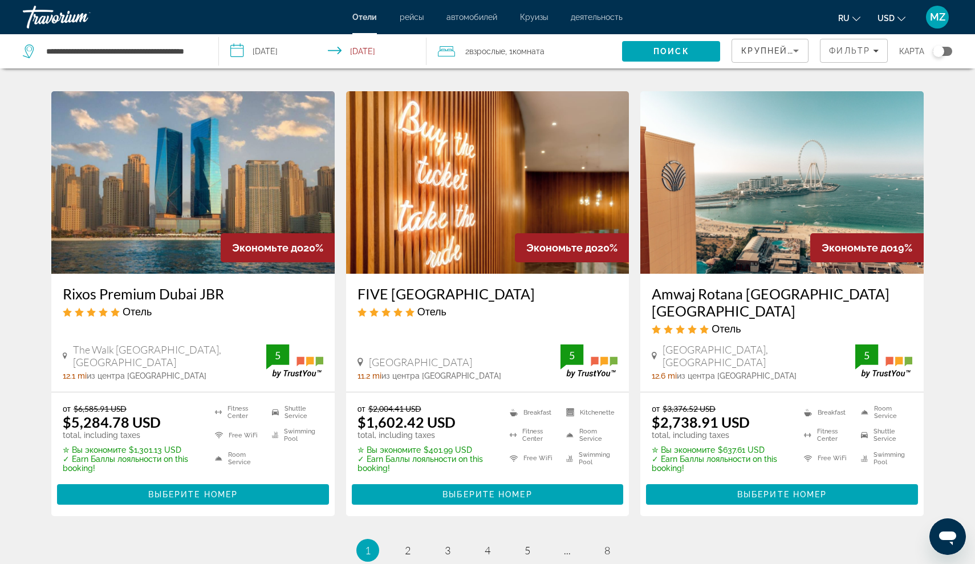
click at [691, 285] on h3 "Amwaj Rotana [GEOGRAPHIC_DATA] [GEOGRAPHIC_DATA]" at bounding box center [782, 302] width 261 height 34
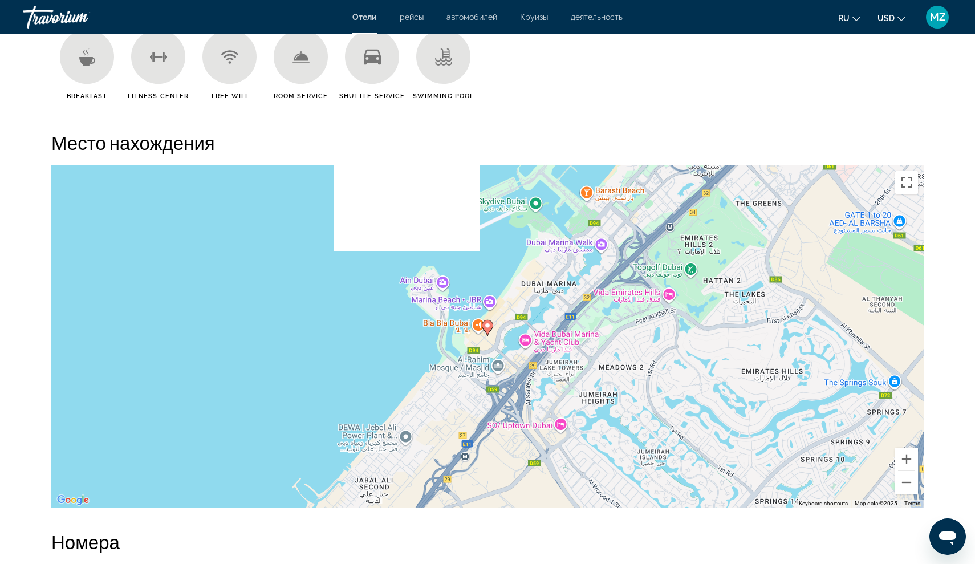
scroll to position [981, 0]
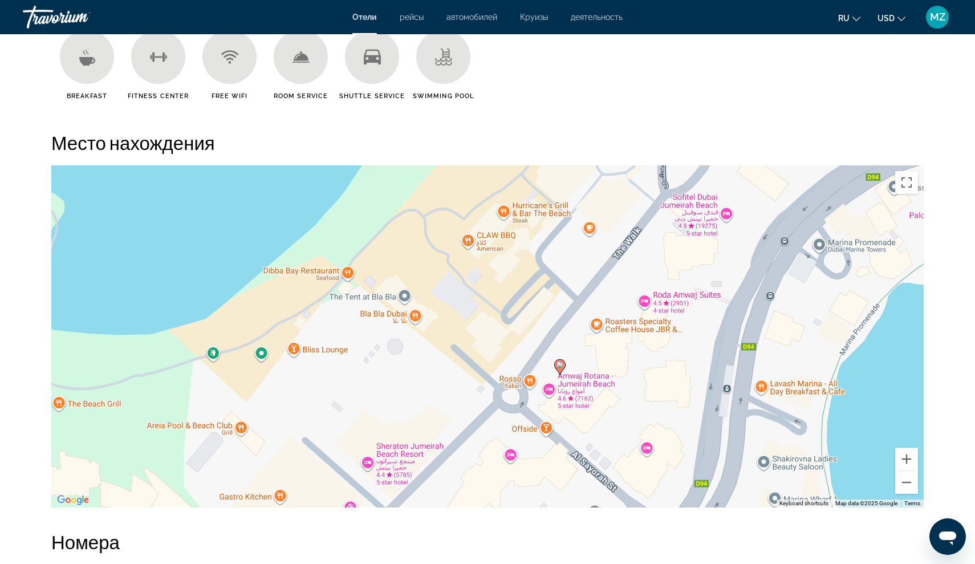
drag, startPoint x: 534, startPoint y: 338, endPoint x: 489, endPoint y: 274, distance: 78.0
click at [489, 275] on div "To activate drag with keyboard, press Alt + Enter. Once in keyboard drag state,…" at bounding box center [487, 336] width 872 height 342
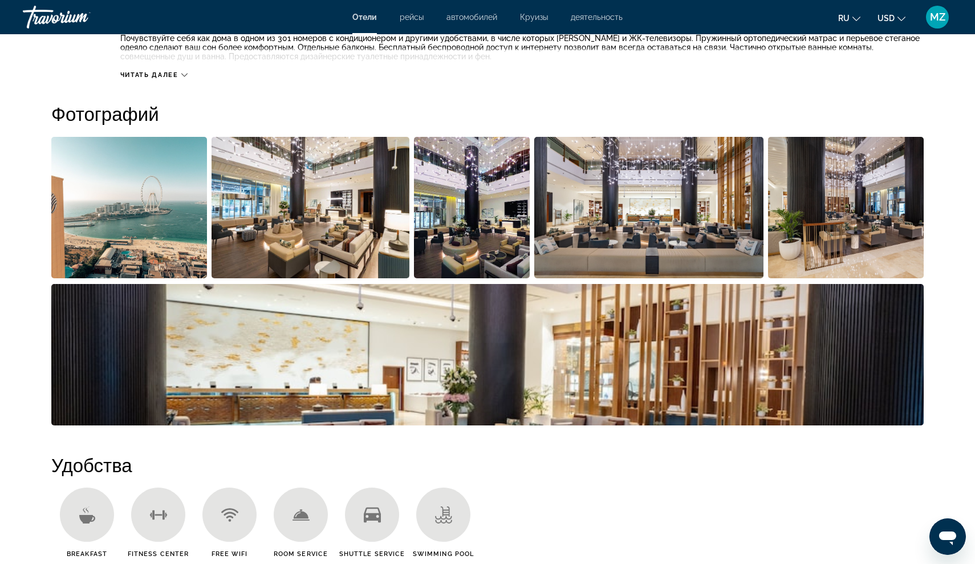
scroll to position [504, 0]
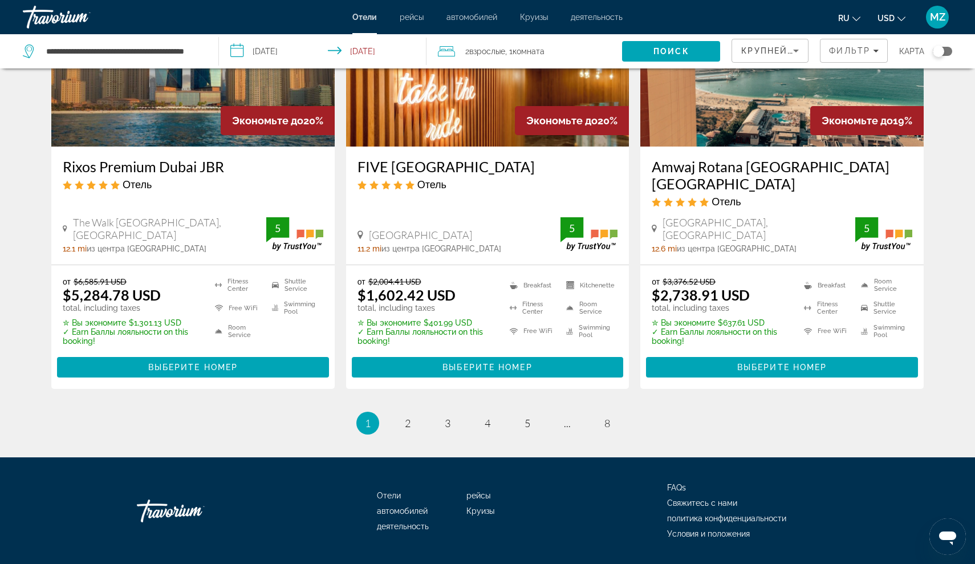
scroll to position [1482, 0]
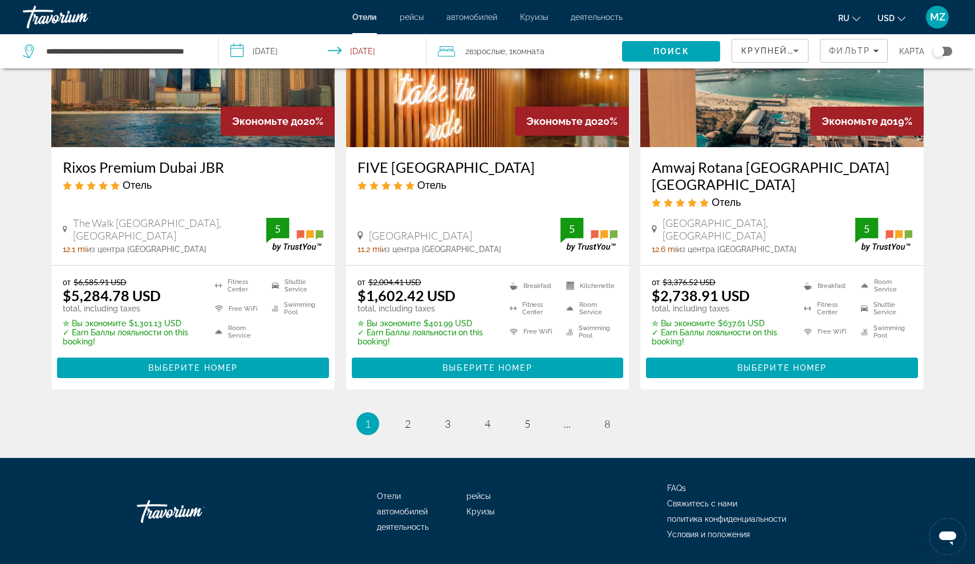
click at [414, 412] on ul "1 / 8 You're on page 1 page 2 page 3 page 4 page 5 page ... page 8" at bounding box center [487, 423] width 872 height 23
click at [411, 417] on span "2" at bounding box center [408, 423] width 6 height 13
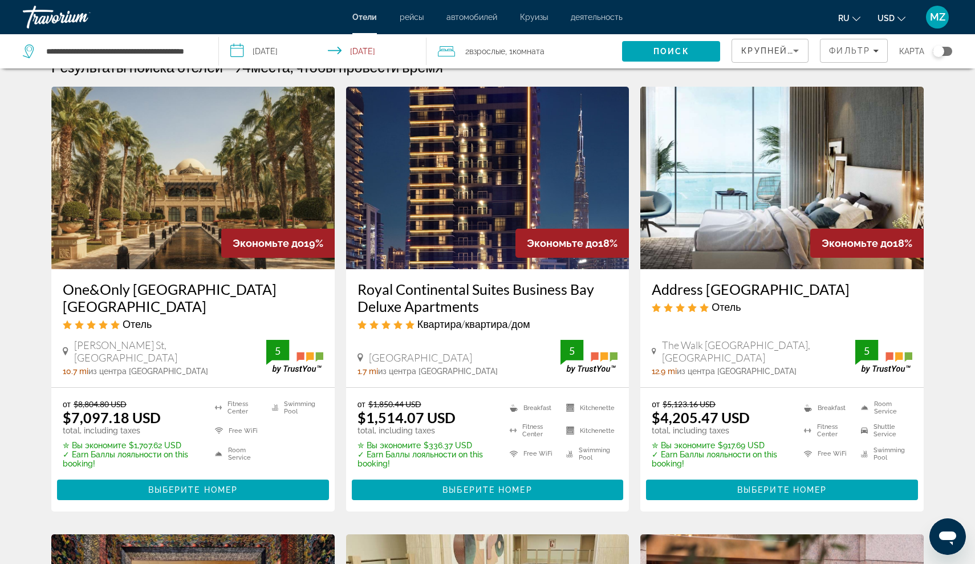
scroll to position [22, 0]
click at [426, 290] on h3 "Royal Continental Suites Business Bay Deluxe Apartments" at bounding box center [488, 298] width 261 height 34
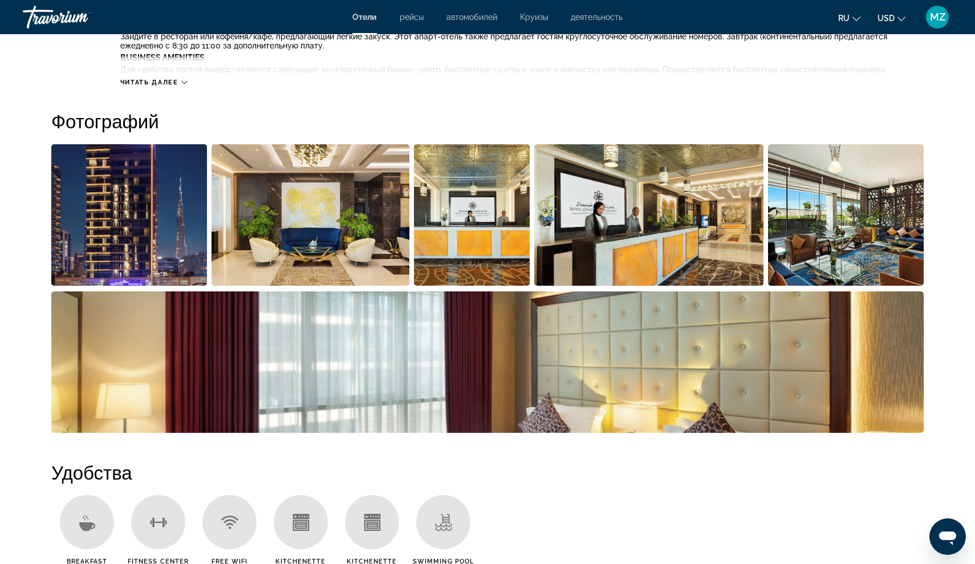
scroll to position [529, 0]
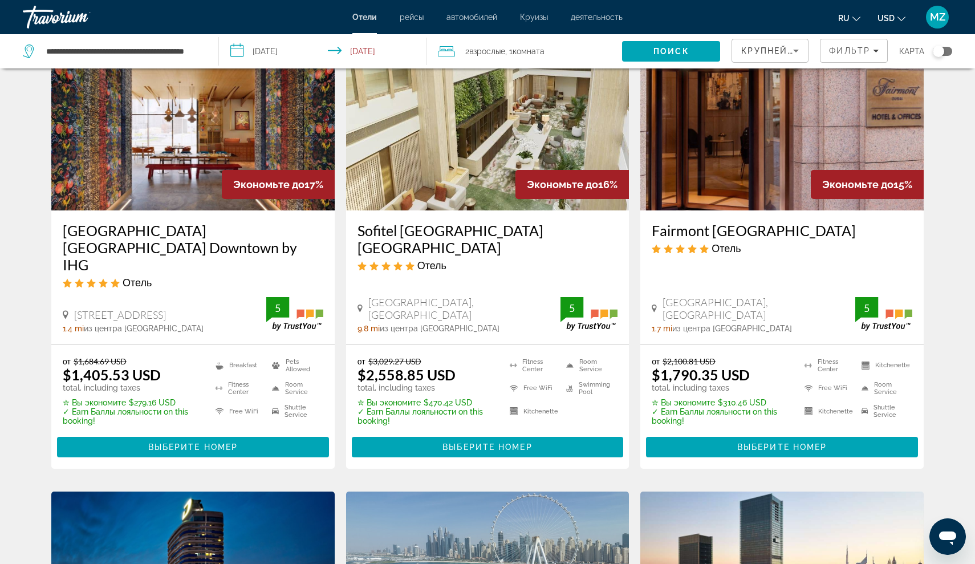
scroll to position [536, 0]
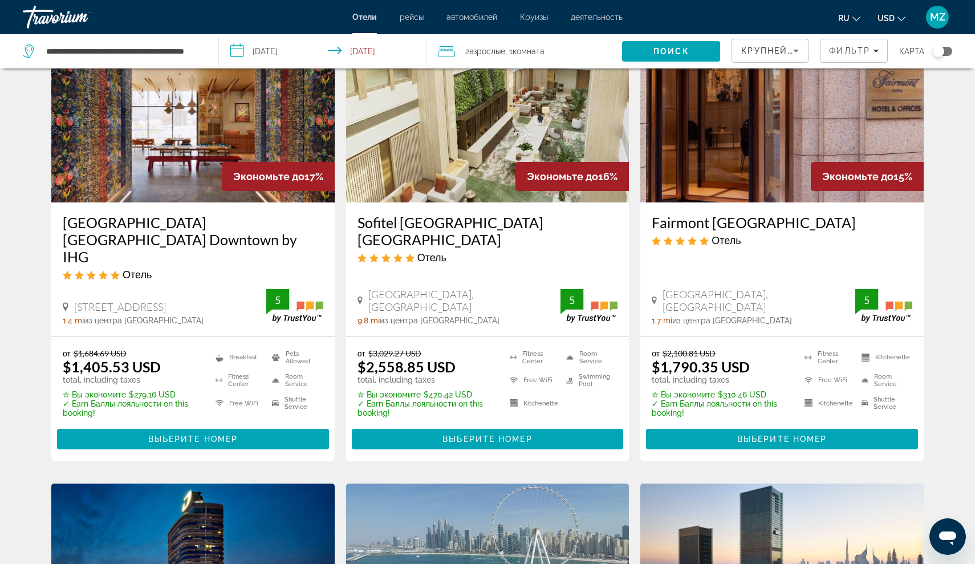
click at [697, 222] on h3 "Fairmont [GEOGRAPHIC_DATA]" at bounding box center [782, 222] width 261 height 17
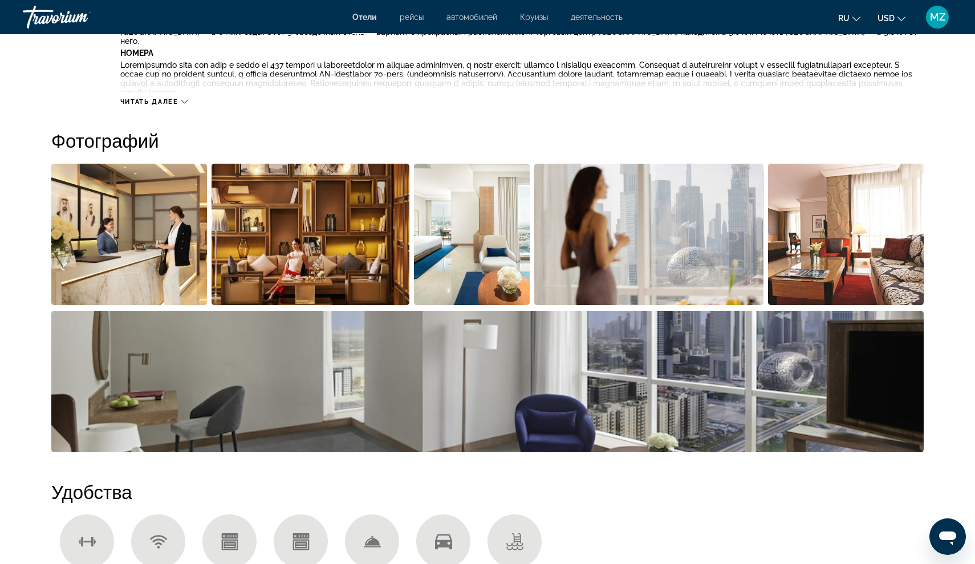
scroll to position [497, 0]
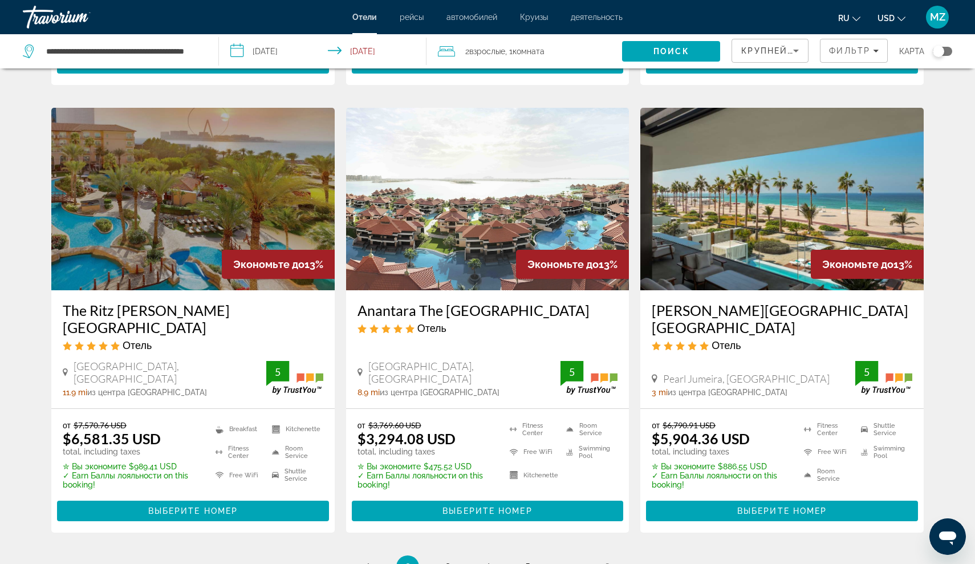
scroll to position [1354, 0]
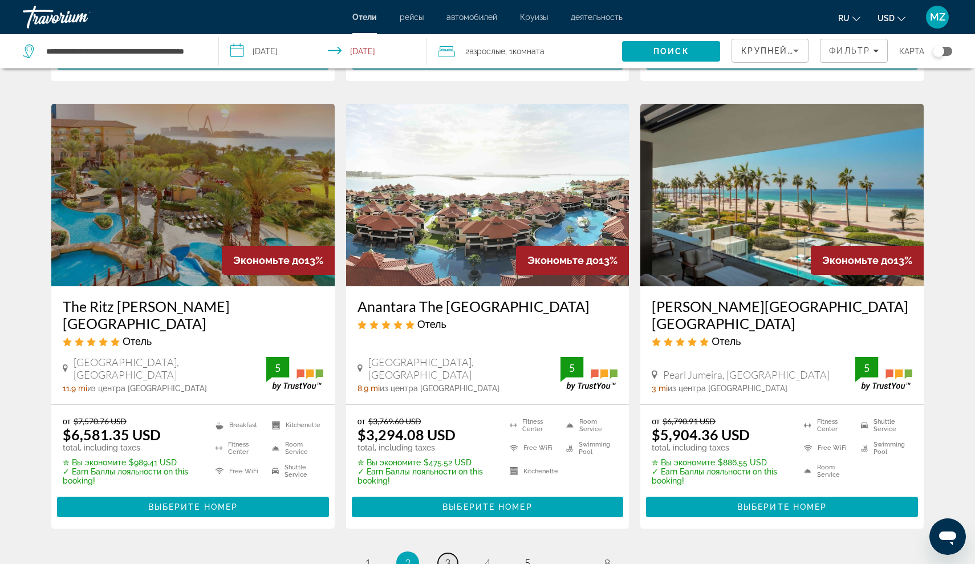
click at [441, 553] on link "page 3" at bounding box center [448, 563] width 20 height 20
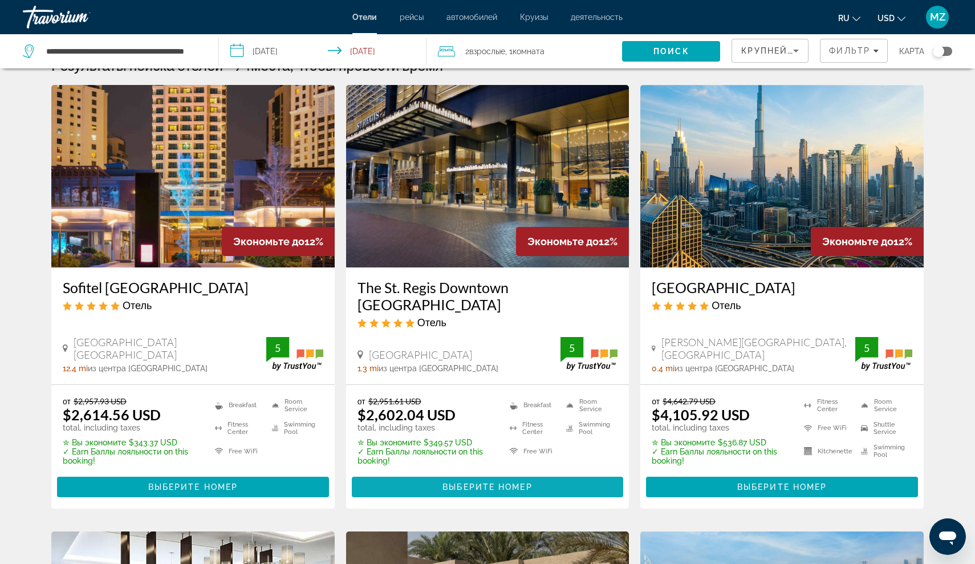
scroll to position [36, 0]
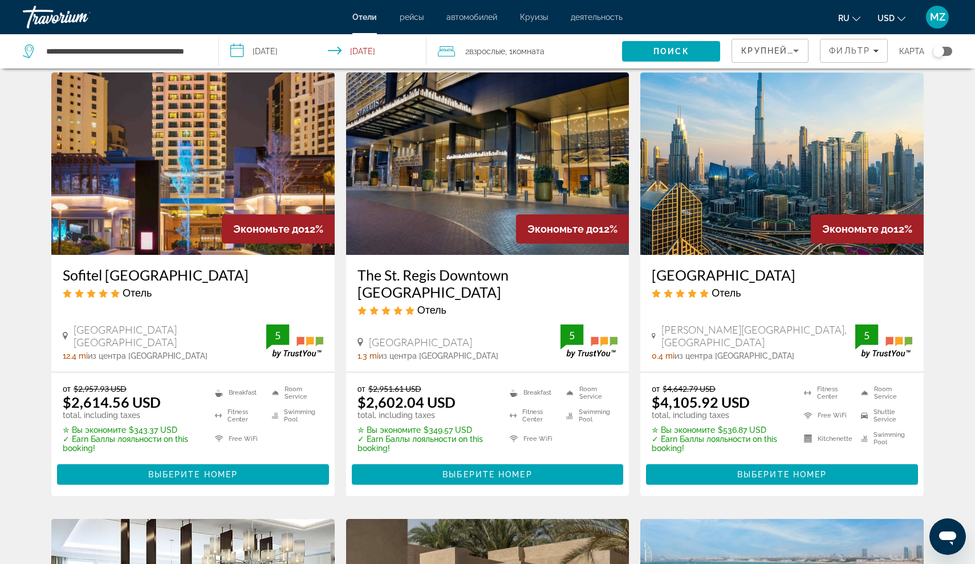
click at [429, 285] on div "The St. Regis Downtown [GEOGRAPHIC_DATA] Отель" at bounding box center [488, 295] width 261 height 58
click at [163, 274] on h3 "Sofitel [GEOGRAPHIC_DATA]" at bounding box center [193, 274] width 261 height 17
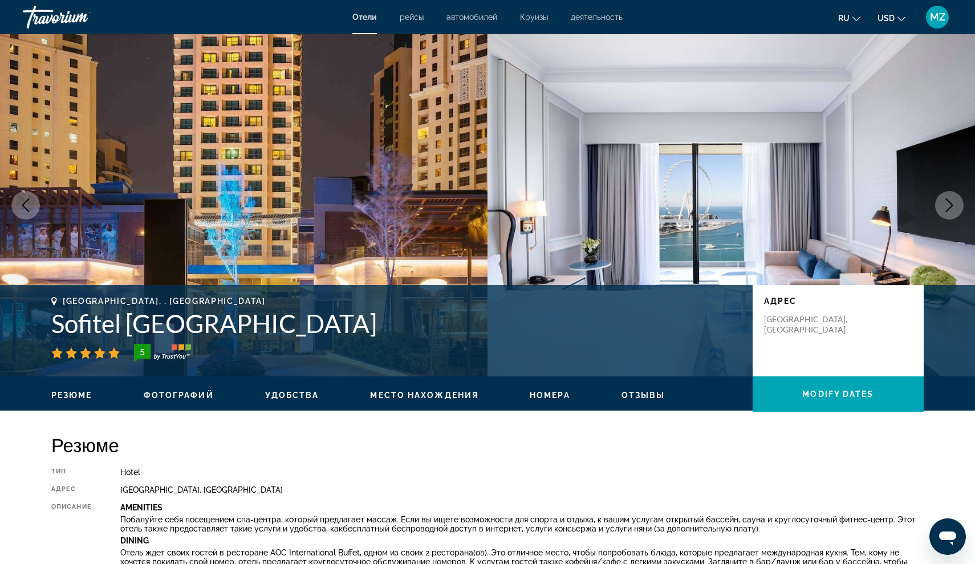
click at [943, 200] on button "Next image" at bounding box center [949, 205] width 29 height 29
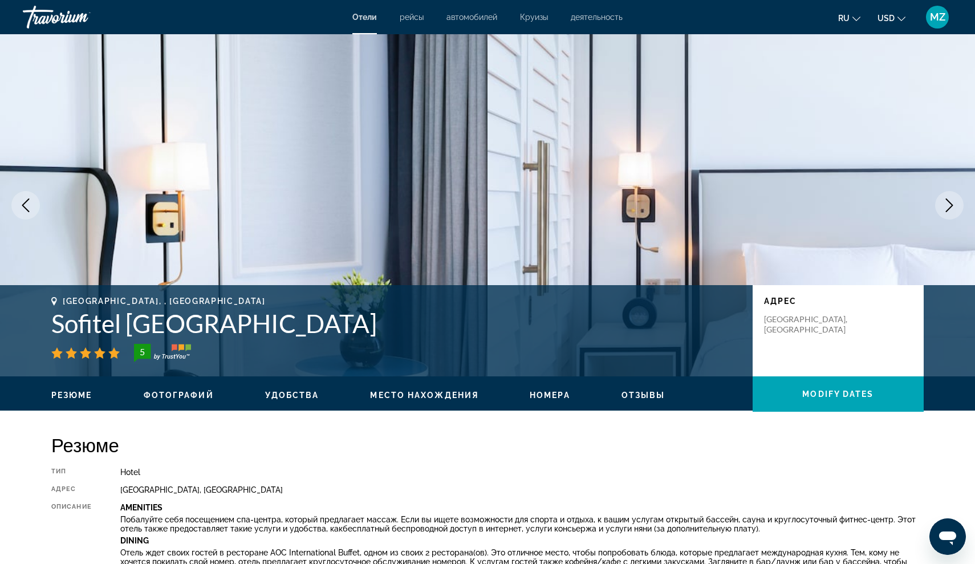
click at [943, 200] on icon "Next image" at bounding box center [950, 205] width 14 height 14
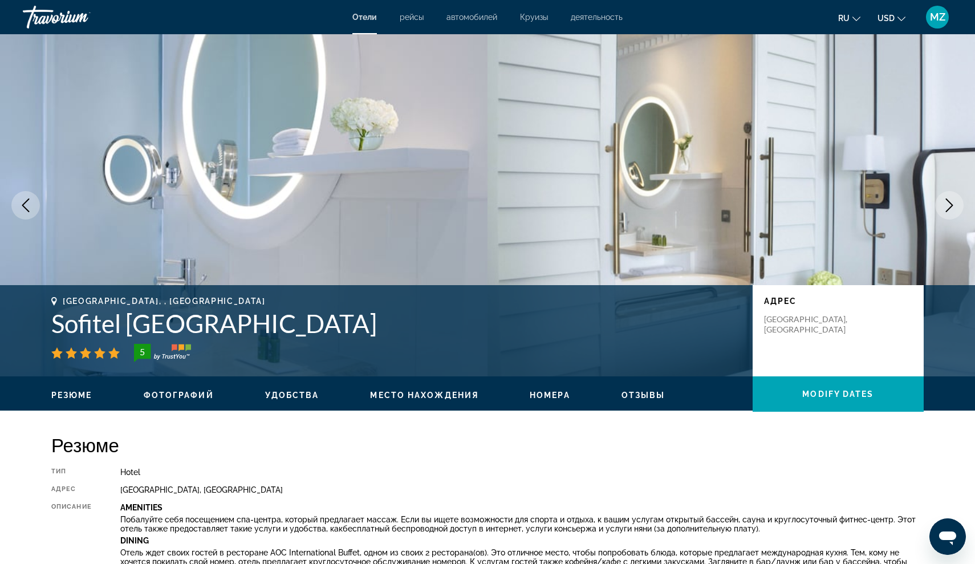
click at [943, 200] on icon "Next image" at bounding box center [950, 205] width 14 height 14
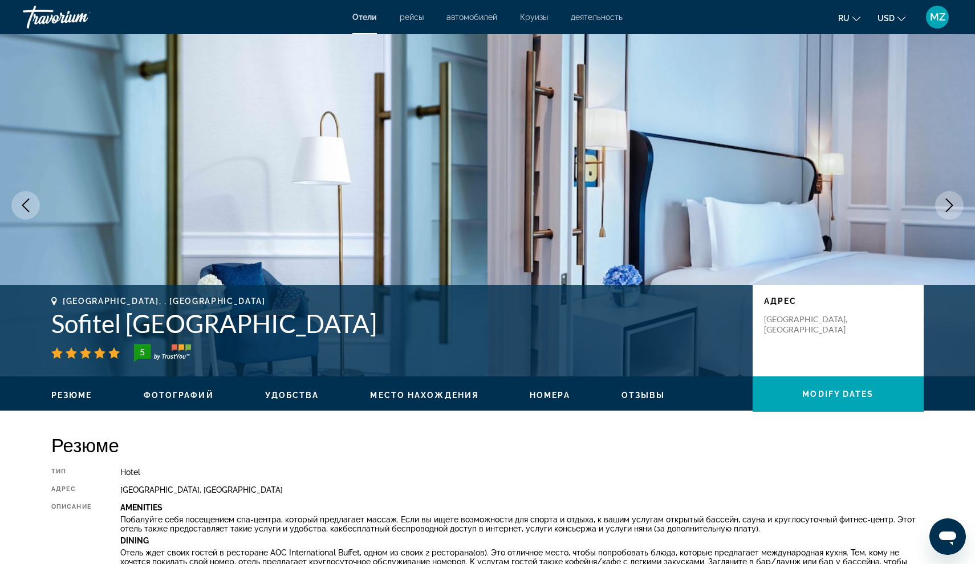
click at [943, 200] on icon "Next image" at bounding box center [950, 205] width 14 height 14
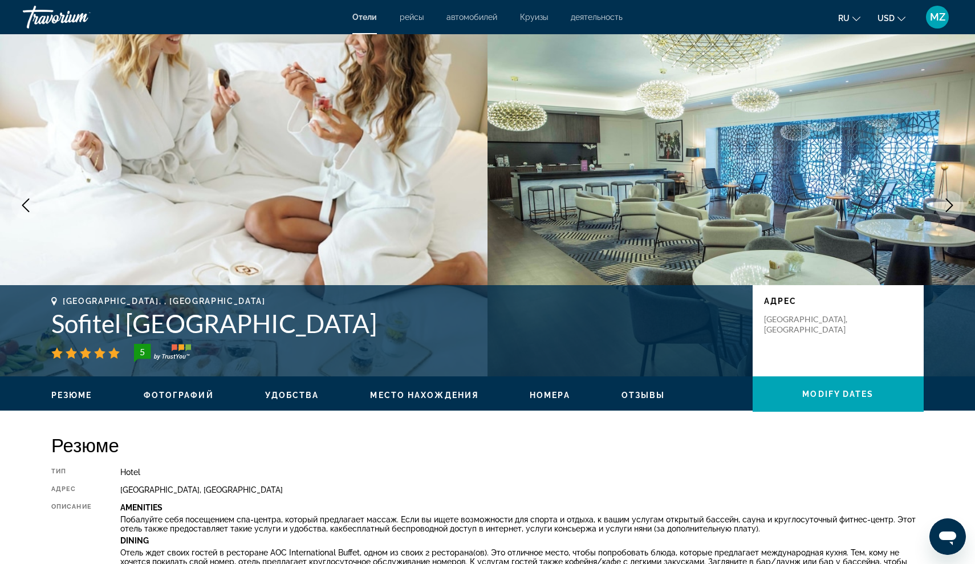
click at [943, 200] on icon "Next image" at bounding box center [950, 205] width 14 height 14
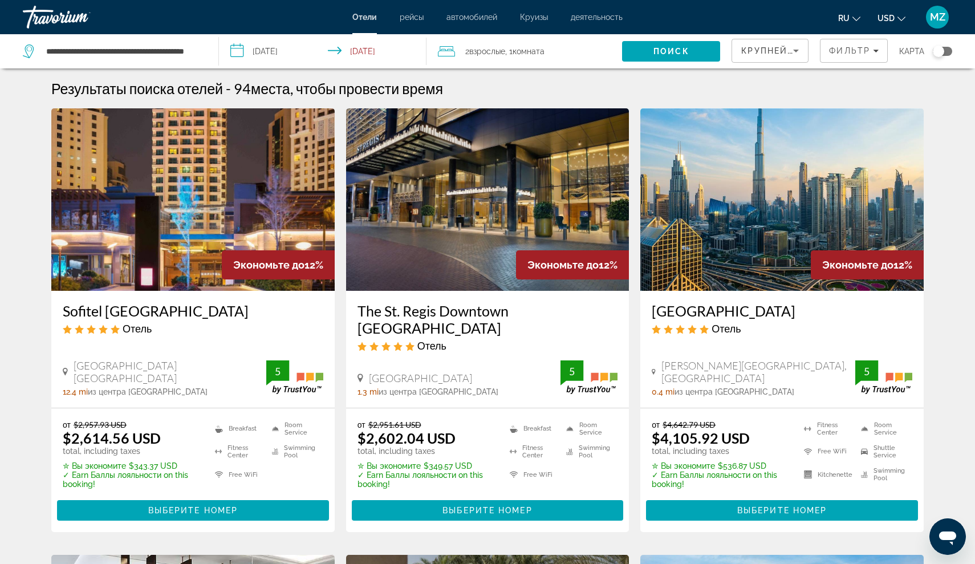
click at [170, 304] on h3 "Sofitel [GEOGRAPHIC_DATA]" at bounding box center [193, 310] width 261 height 17
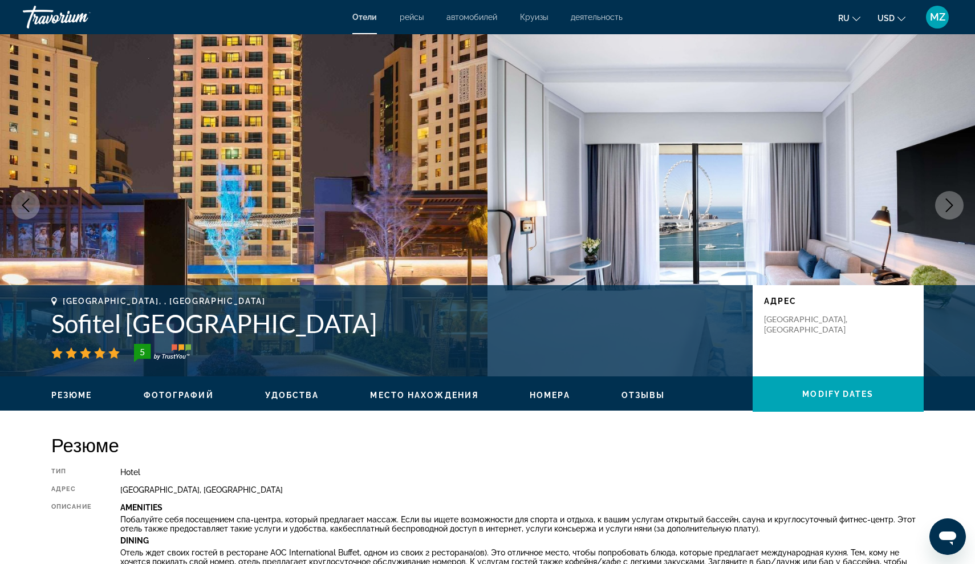
click at [962, 206] on button "Next image" at bounding box center [949, 205] width 29 height 29
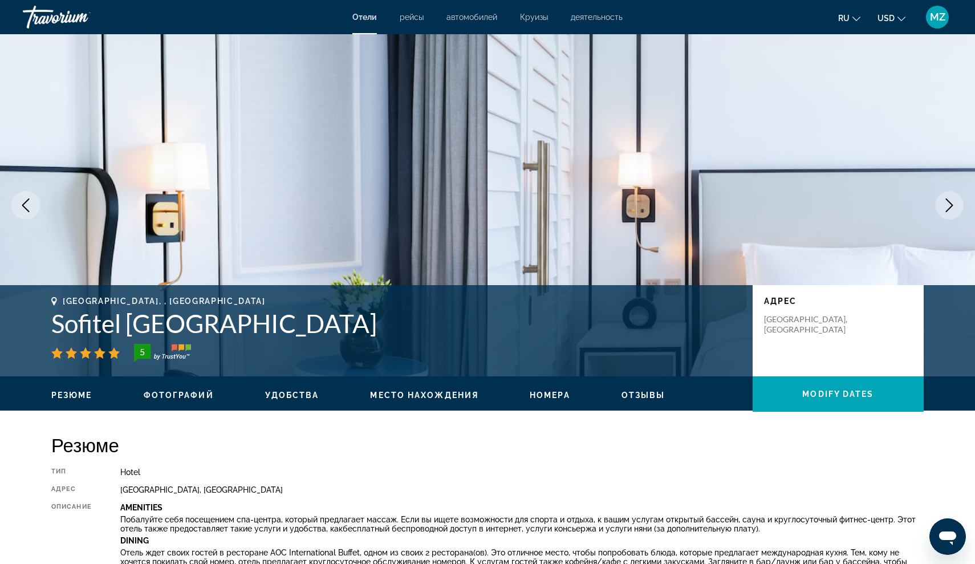
click at [957, 206] on button "Next image" at bounding box center [949, 205] width 29 height 29
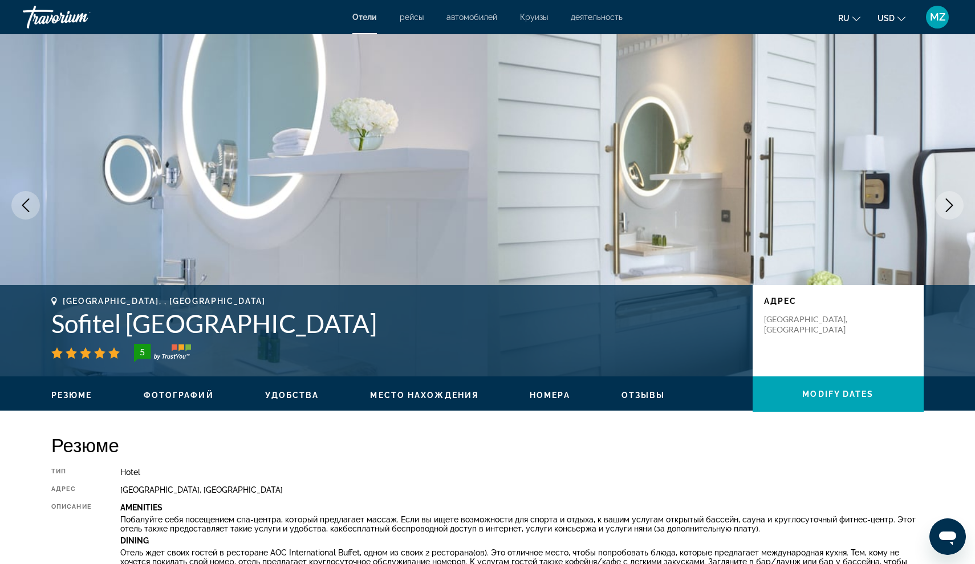
click at [957, 206] on button "Next image" at bounding box center [949, 205] width 29 height 29
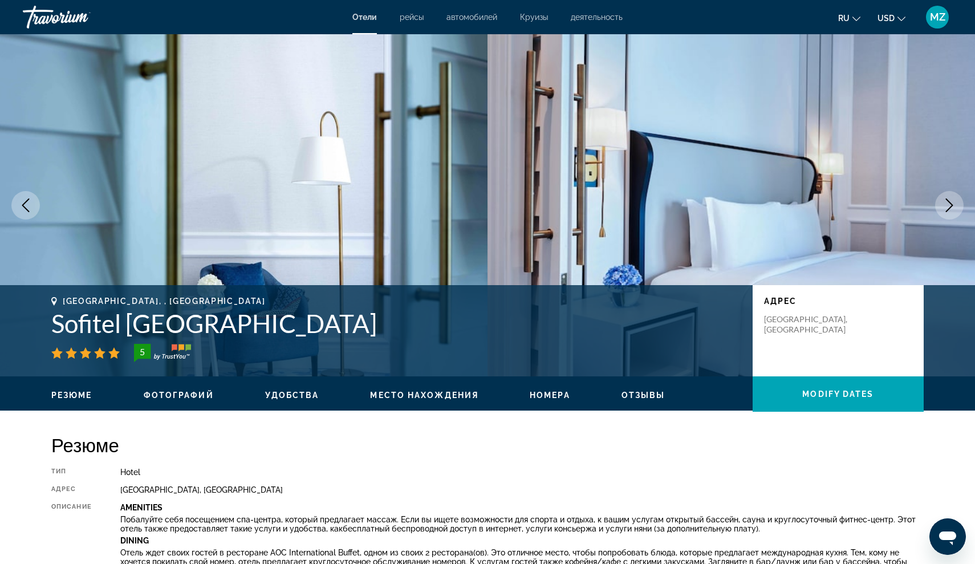
click at [955, 206] on icon "Next image" at bounding box center [950, 205] width 14 height 14
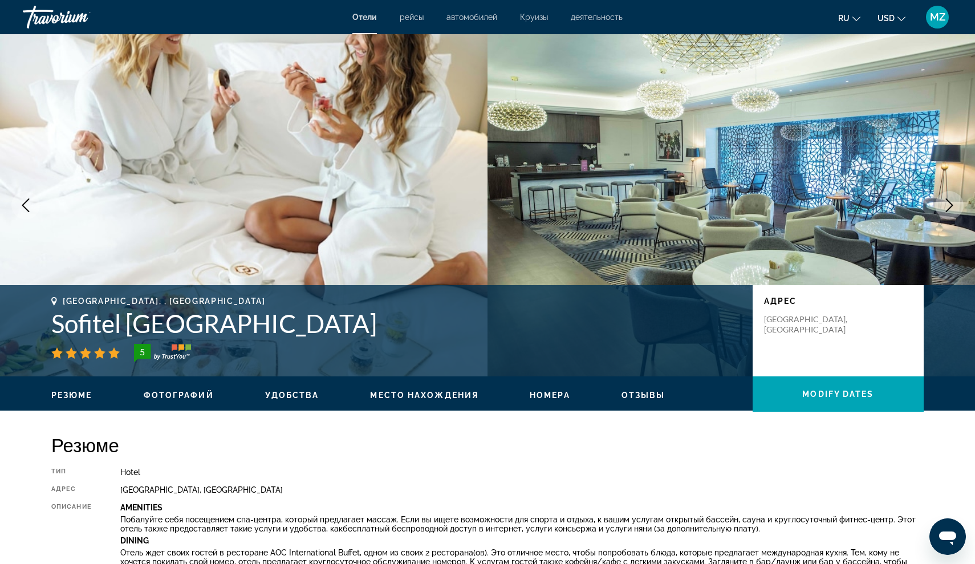
click at [955, 205] on icon "Next image" at bounding box center [950, 205] width 14 height 14
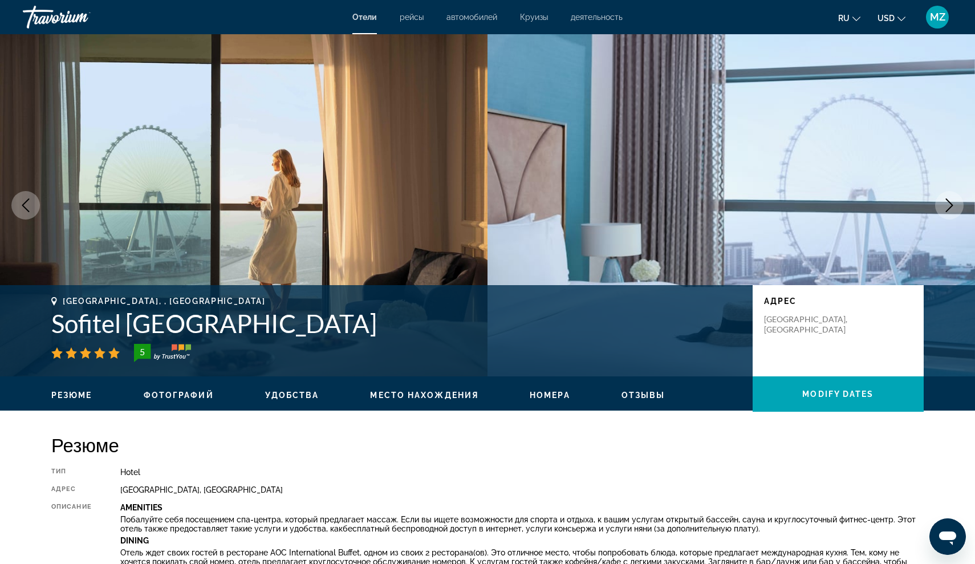
click at [955, 205] on icon "Next image" at bounding box center [950, 205] width 14 height 14
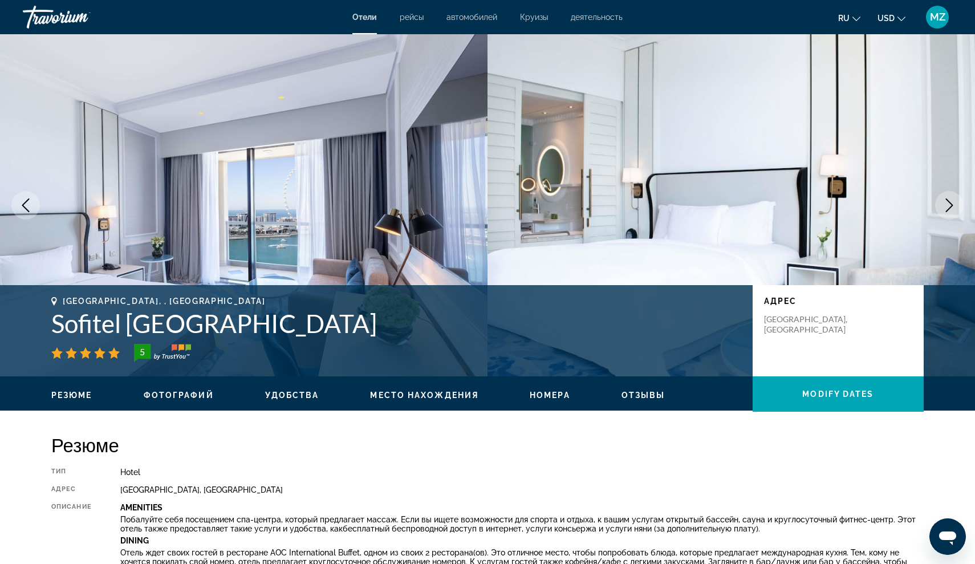
click at [955, 205] on icon "Next image" at bounding box center [950, 205] width 14 height 14
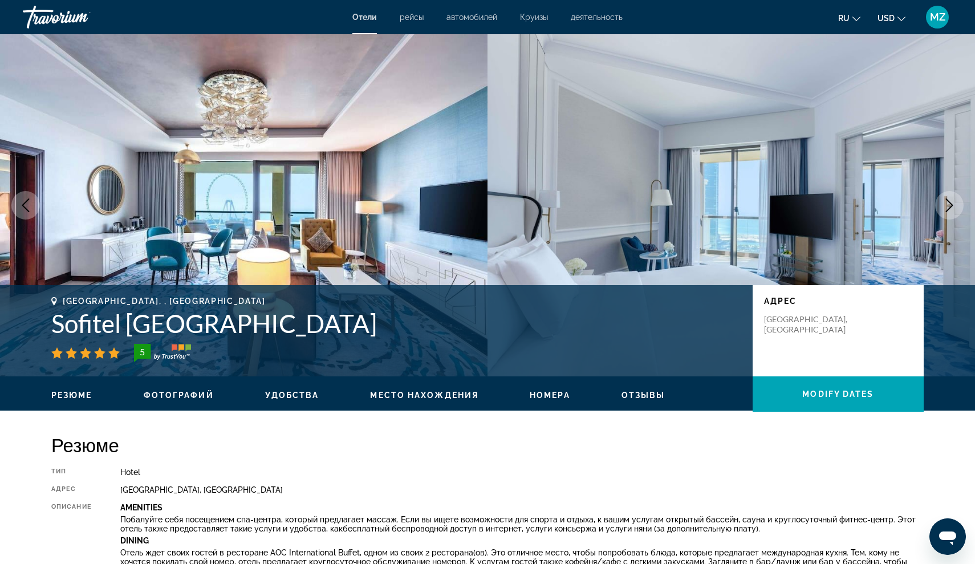
click at [956, 205] on icon "Next image" at bounding box center [950, 205] width 14 height 14
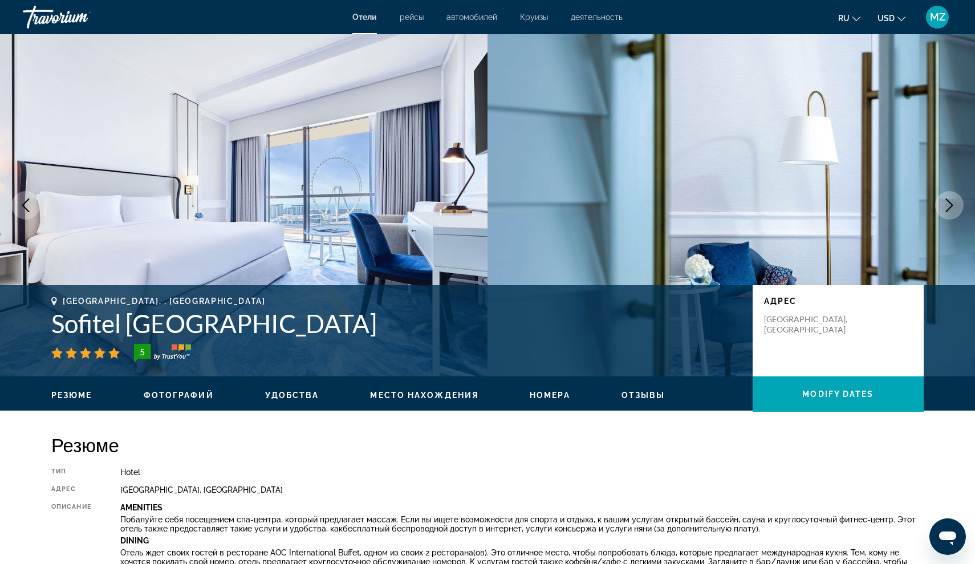
click at [956, 206] on icon "Next image" at bounding box center [950, 205] width 14 height 14
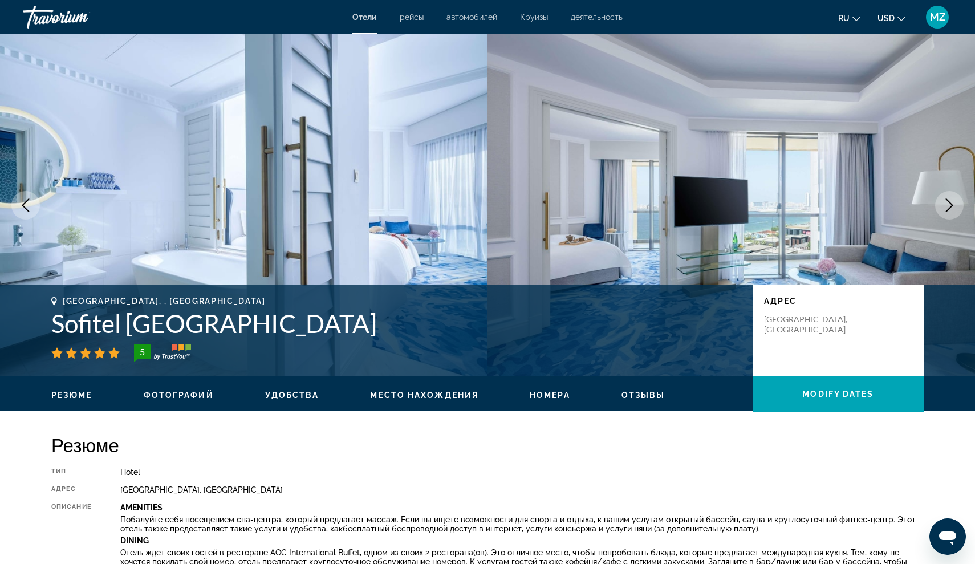
click at [956, 206] on icon "Next image" at bounding box center [950, 205] width 14 height 14
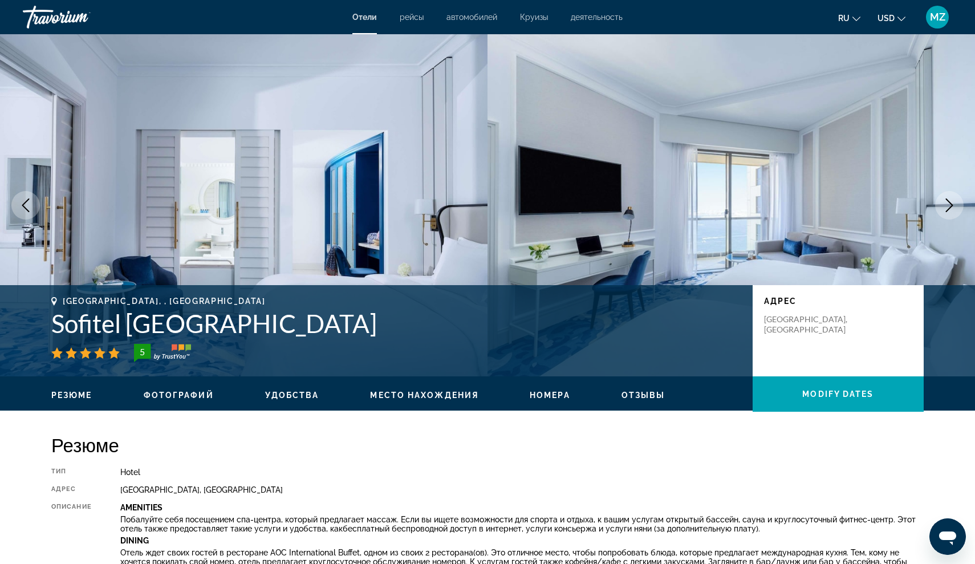
click at [956, 206] on button "Next image" at bounding box center [949, 205] width 29 height 29
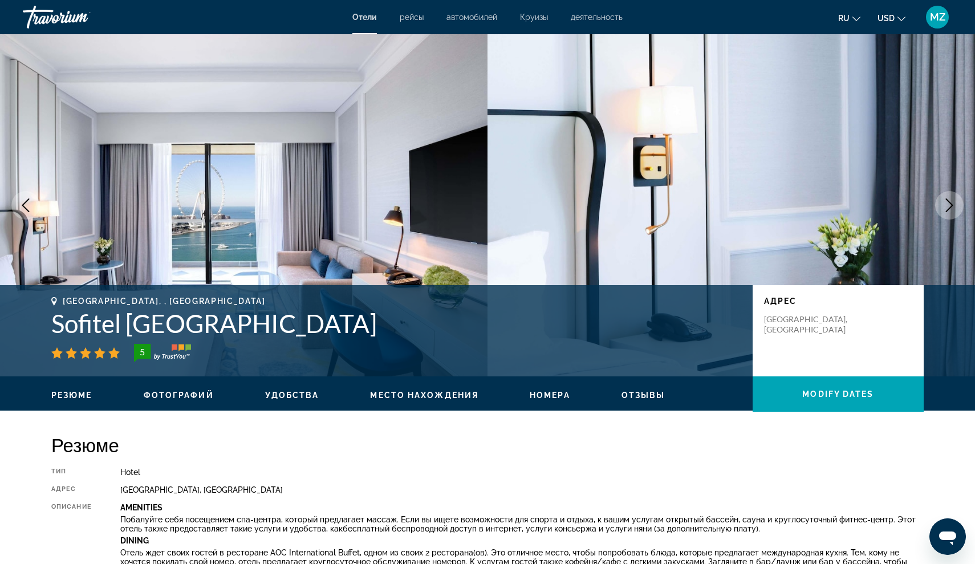
click at [949, 208] on icon "Next image" at bounding box center [950, 205] width 14 height 14
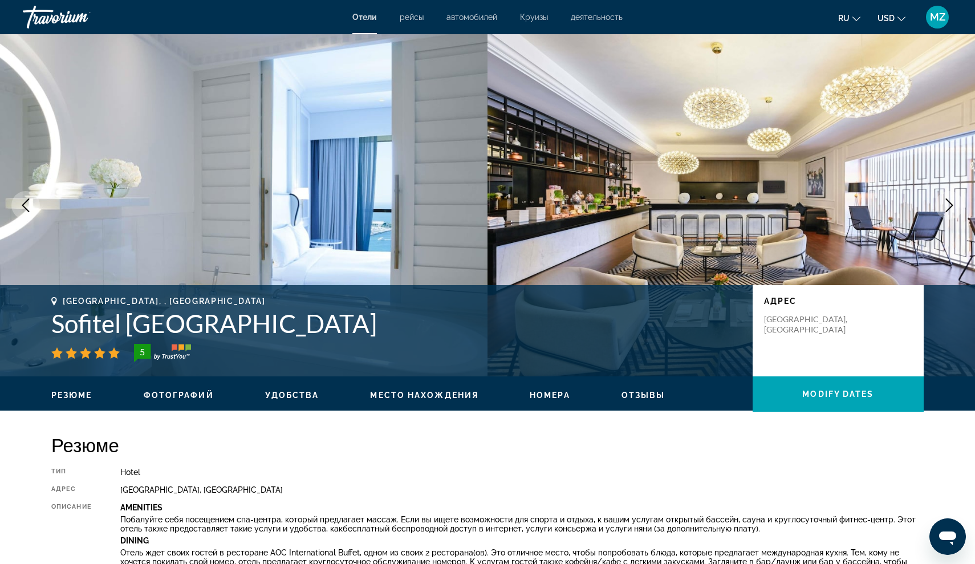
click at [951, 208] on icon "Next image" at bounding box center [950, 205] width 14 height 14
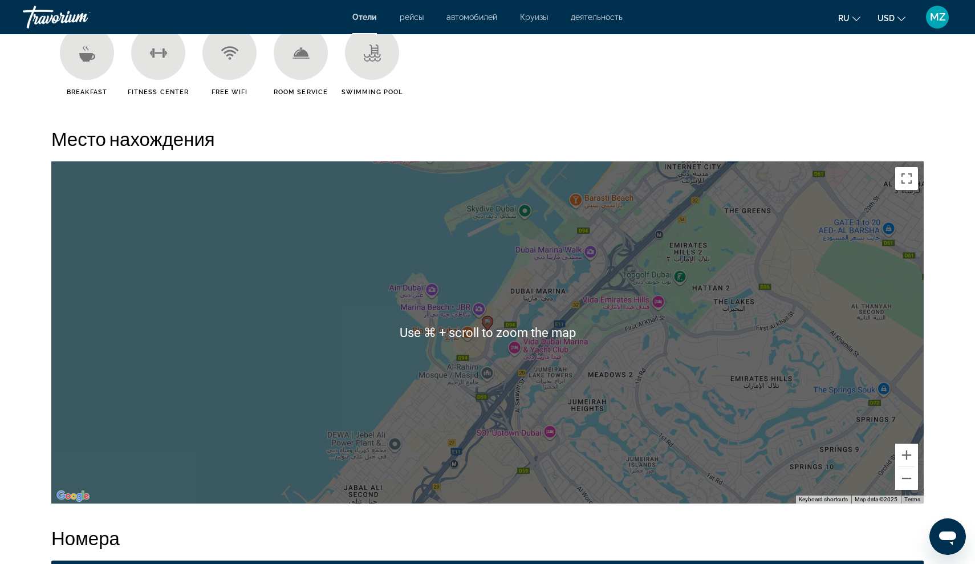
scroll to position [989, 0]
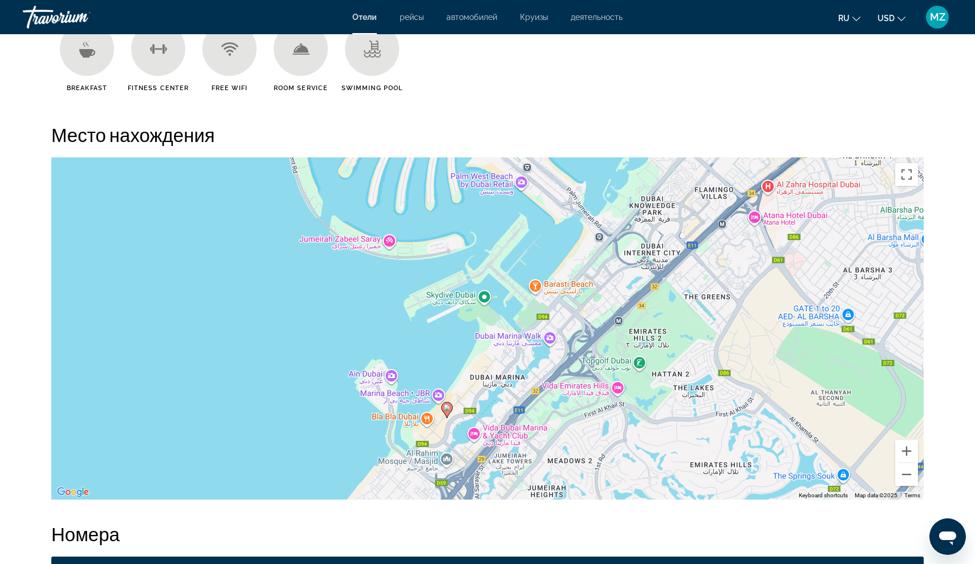
drag, startPoint x: 498, startPoint y: 311, endPoint x: 441, endPoint y: 425, distance: 127.0
click at [442, 424] on div "To activate drag with keyboard, press Alt + Enter. Once in keyboard drag state,…" at bounding box center [487, 328] width 872 height 342
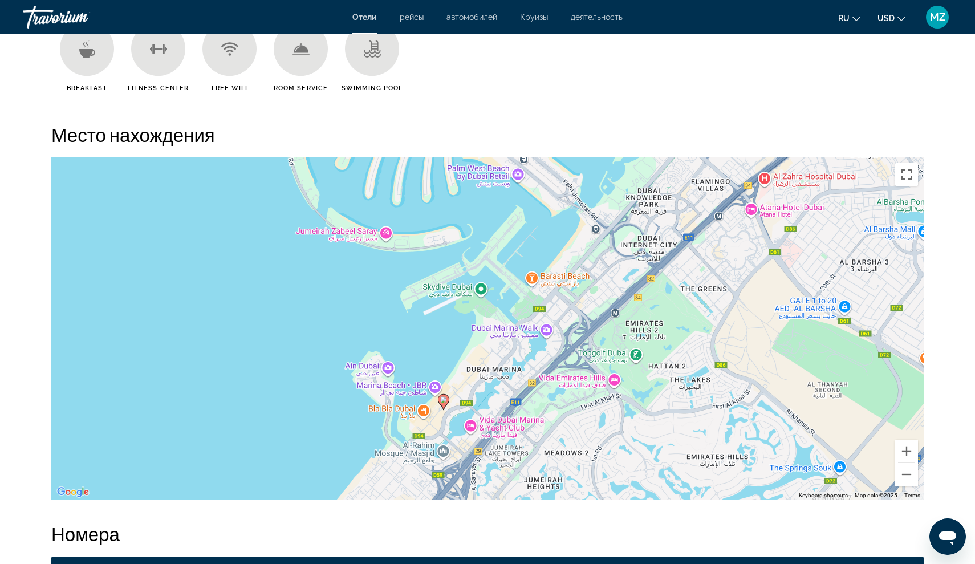
drag, startPoint x: 449, startPoint y: 405, endPoint x: 467, endPoint y: 312, distance: 94.6
click at [468, 312] on div "To activate drag with keyboard, press Alt + Enter. Once in keyboard drag state,…" at bounding box center [487, 328] width 872 height 342
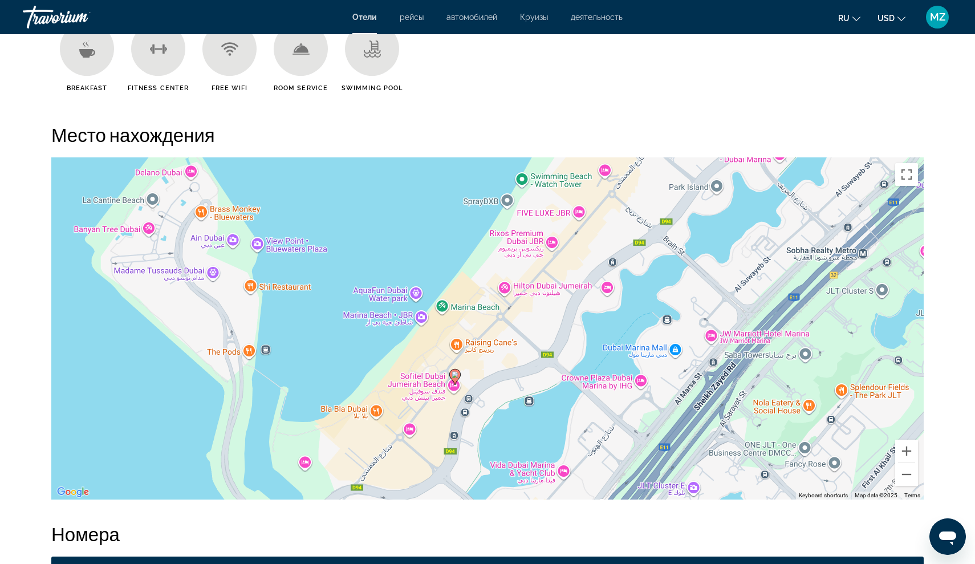
drag, startPoint x: 452, startPoint y: 403, endPoint x: 472, endPoint y: 317, distance: 88.3
click at [473, 316] on div "To activate drag with keyboard, press Alt + Enter. Once in keyboard drag state,…" at bounding box center [487, 328] width 872 height 342
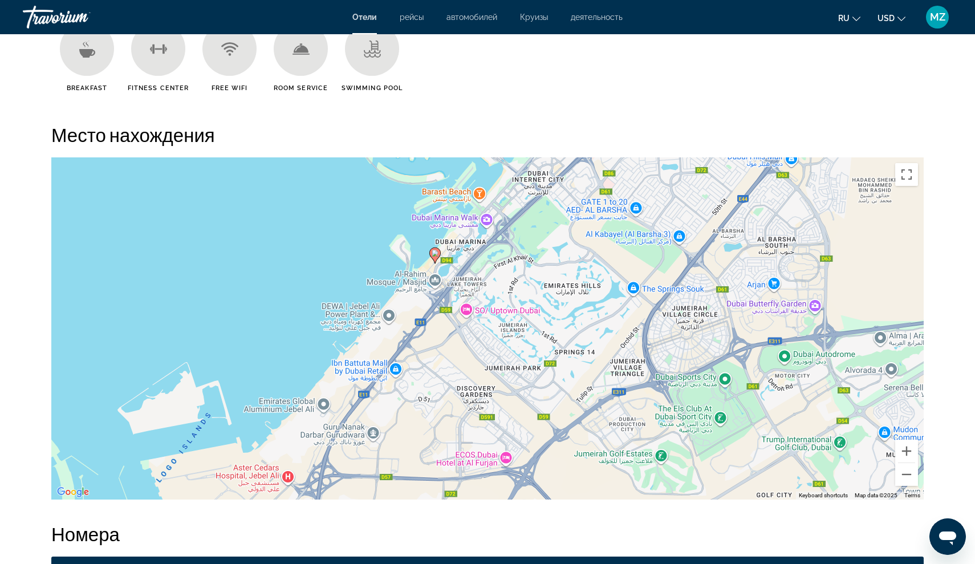
drag, startPoint x: 387, startPoint y: 326, endPoint x: 456, endPoint y: 241, distance: 110.3
click at [456, 241] on div "To activate drag with keyboard, press Alt + Enter. Once in keyboard drag state,…" at bounding box center [487, 328] width 872 height 342
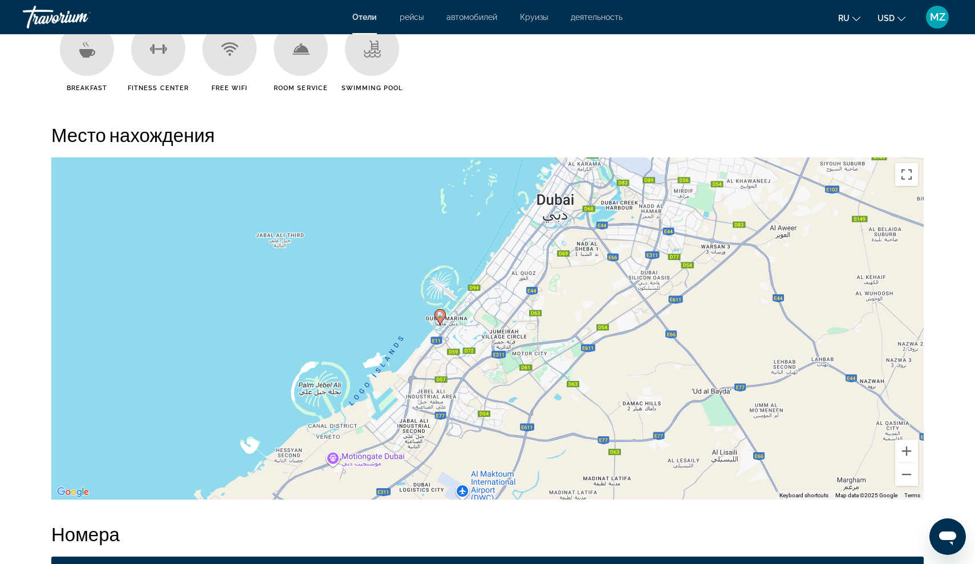
drag, startPoint x: 456, startPoint y: 241, endPoint x: 427, endPoint y: 334, distance: 98.1
click at [428, 334] on div "To activate drag with keyboard, press Alt + Enter. Once in keyboard drag state,…" at bounding box center [487, 328] width 872 height 342
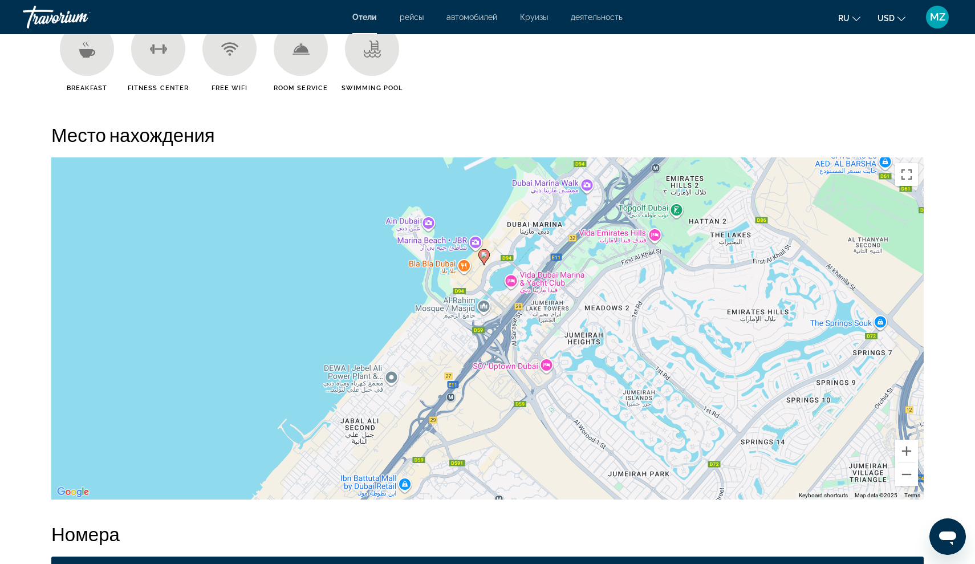
drag, startPoint x: 489, startPoint y: 224, endPoint x: 424, endPoint y: 384, distance: 173.1
click at [424, 384] on div "To activate drag with keyboard, press Alt + Enter. Once in keyboard drag state,…" at bounding box center [487, 328] width 872 height 342
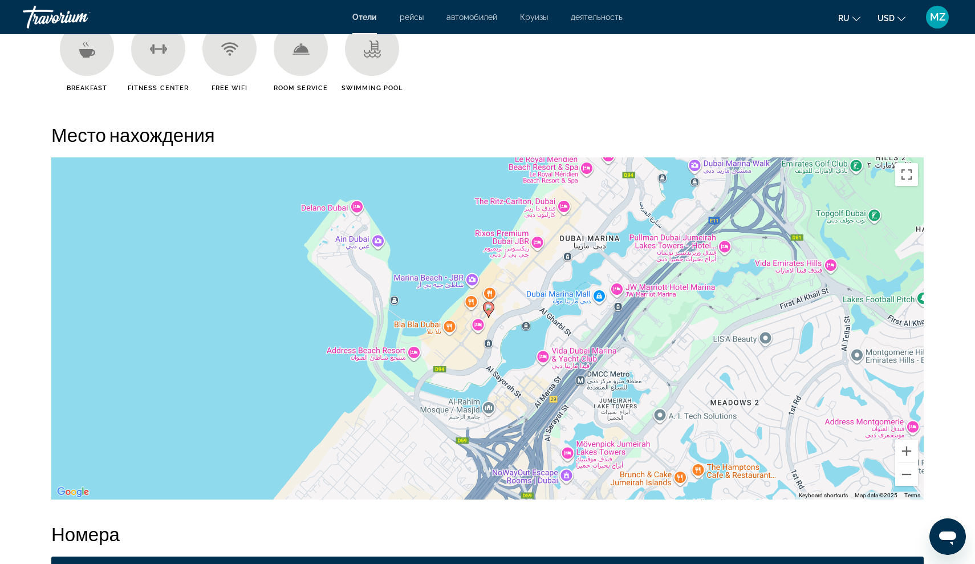
drag, startPoint x: 489, startPoint y: 299, endPoint x: 438, endPoint y: 472, distance: 180.1
click at [440, 472] on div "To activate drag with keyboard, press Alt + Enter. Once in keyboard drag state,…" at bounding box center [487, 328] width 872 height 342
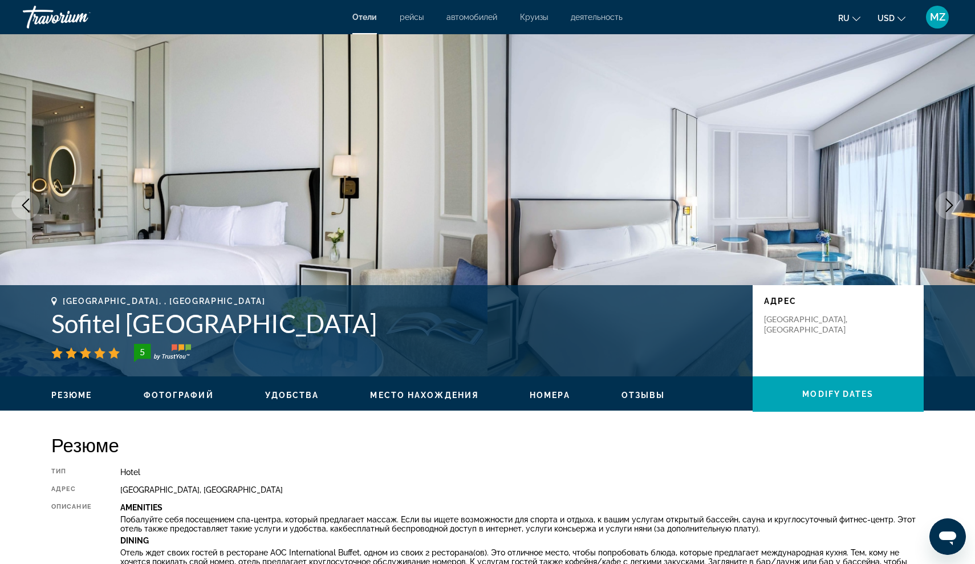
scroll to position [0, 0]
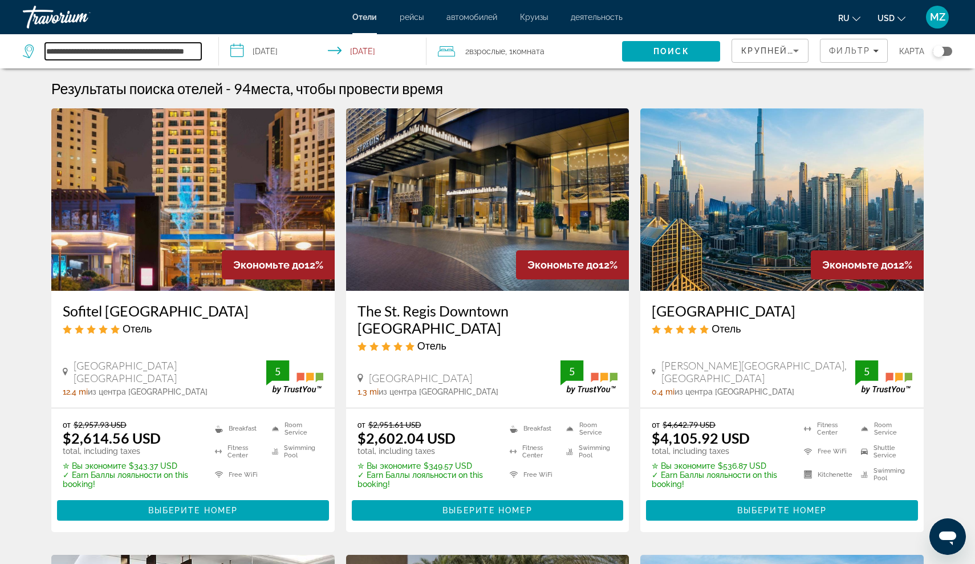
click at [196, 52] on input "**********" at bounding box center [123, 51] width 156 height 17
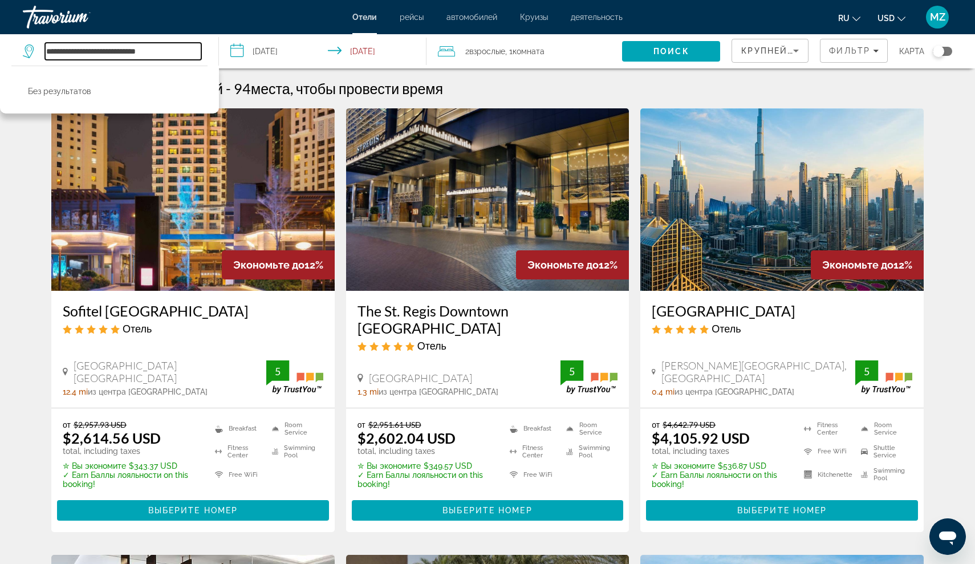
click at [188, 56] on input "**********" at bounding box center [123, 51] width 156 height 17
type input "*"
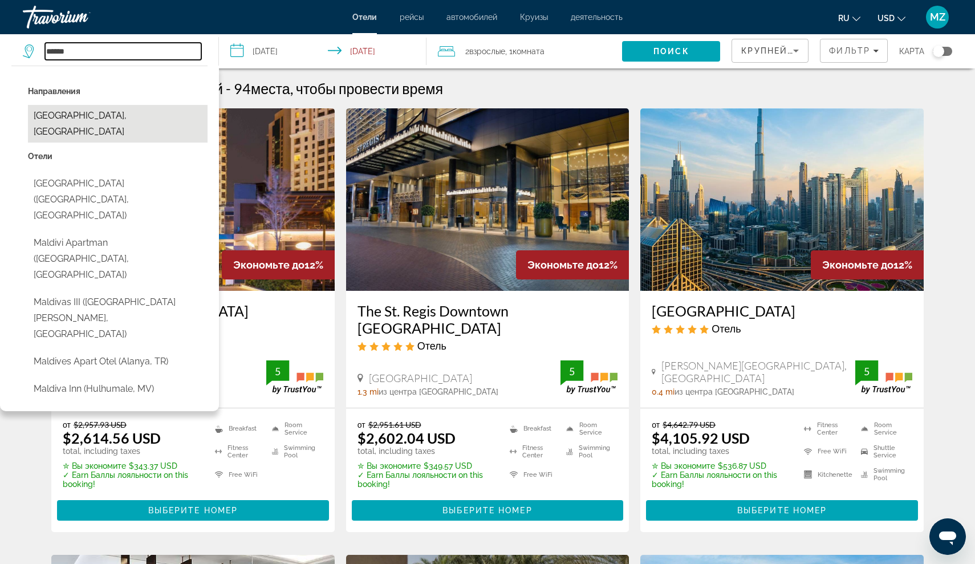
click at [127, 117] on button "[GEOGRAPHIC_DATA], [GEOGRAPHIC_DATA]" at bounding box center [118, 124] width 180 height 38
type input "**********"
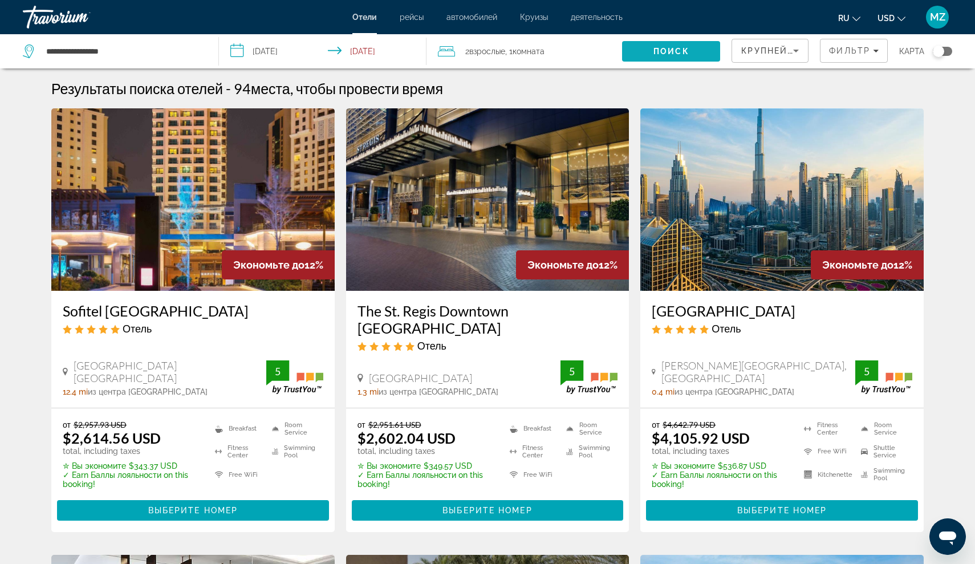
click at [680, 52] on span "Поиск" at bounding box center [671, 51] width 36 height 9
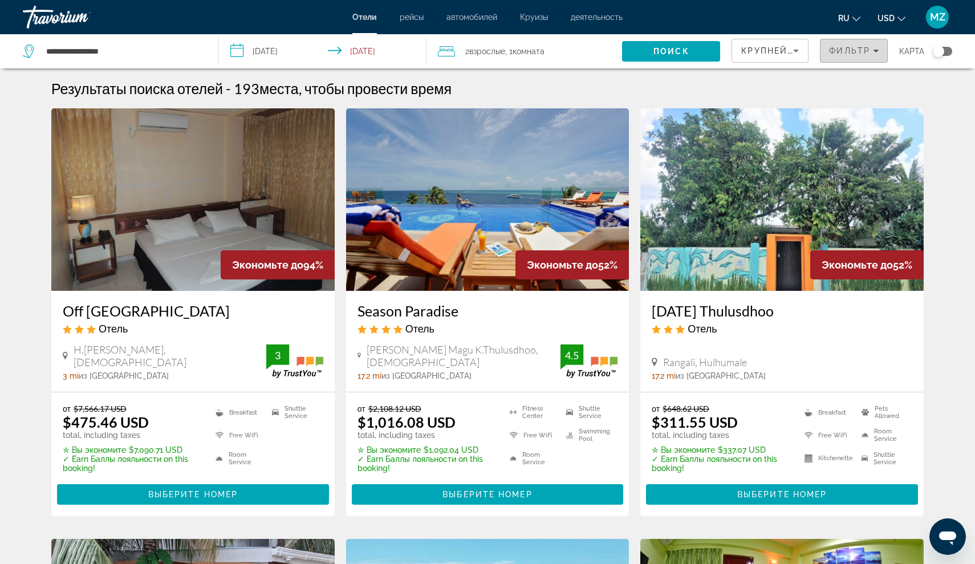
click at [846, 52] on span "Фильтр" at bounding box center [849, 50] width 41 height 9
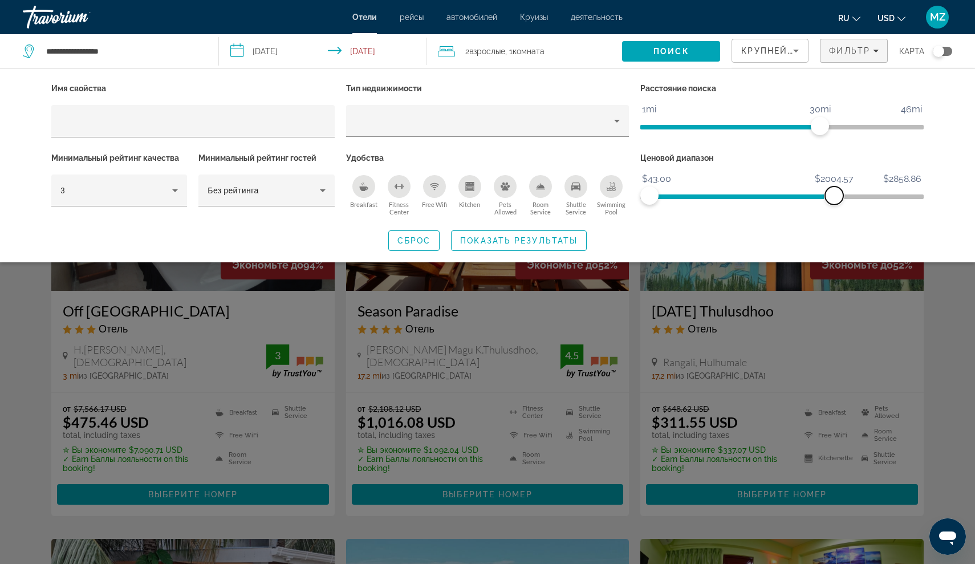
drag, startPoint x: 912, startPoint y: 196, endPoint x: 830, endPoint y: 202, distance: 82.4
click at [831, 201] on span "ngx-slider-max" at bounding box center [834, 195] width 18 height 18
click at [834, 202] on span "ngx-slider-max" at bounding box center [834, 195] width 18 height 18
click at [163, 185] on div "3" at bounding box center [116, 191] width 112 height 14
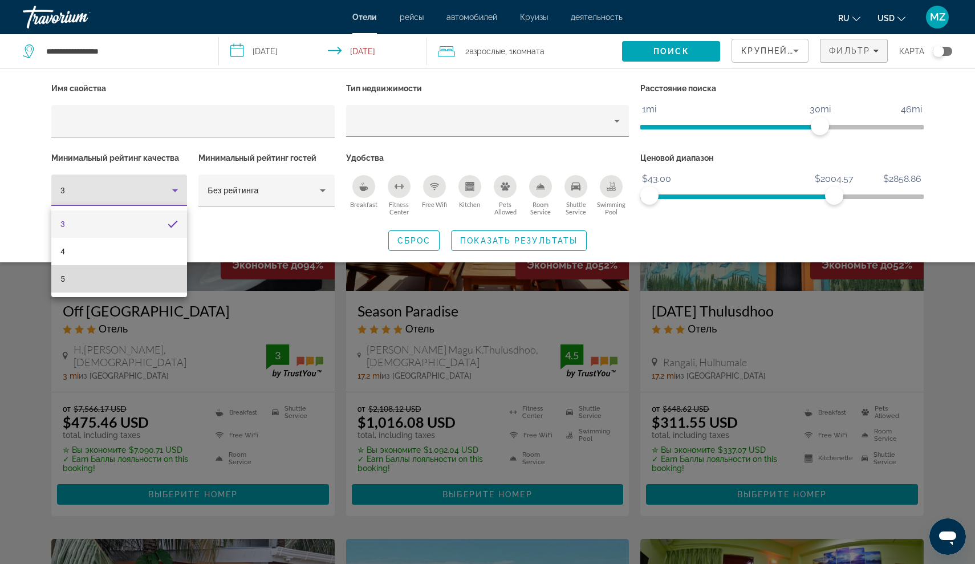
click at [160, 275] on mat-option "5" at bounding box center [119, 278] width 136 height 27
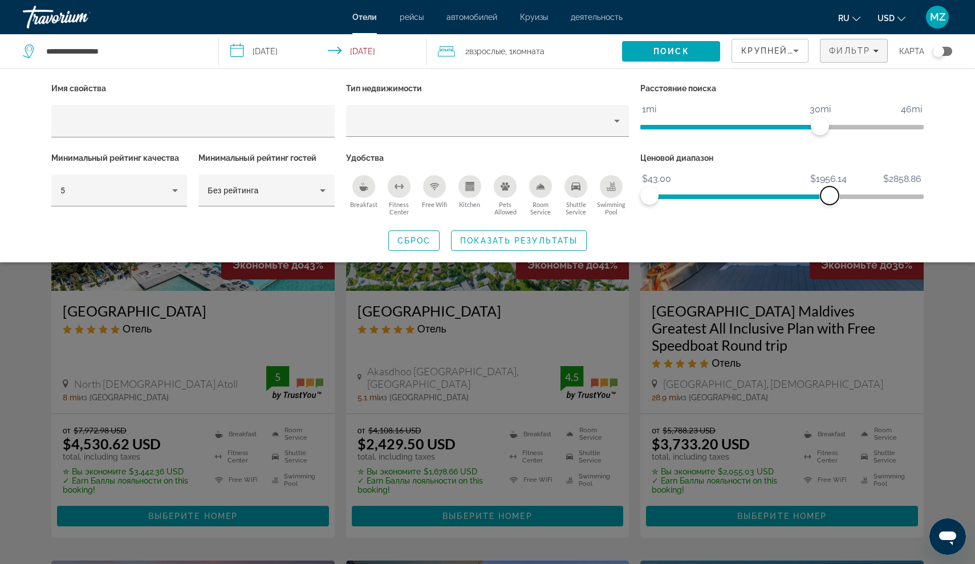
click at [830, 198] on span "ngx-slider-max" at bounding box center [830, 195] width 18 height 18
click at [834, 196] on span "ngx-slider-max" at bounding box center [834, 195] width 18 height 18
click at [501, 234] on span "Search widget" at bounding box center [519, 240] width 135 height 27
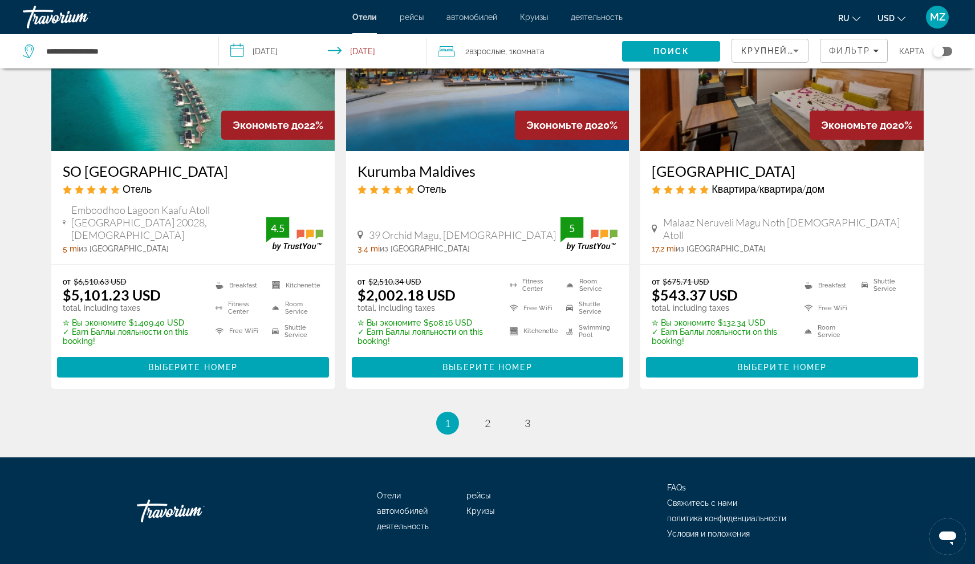
scroll to position [1477, 0]
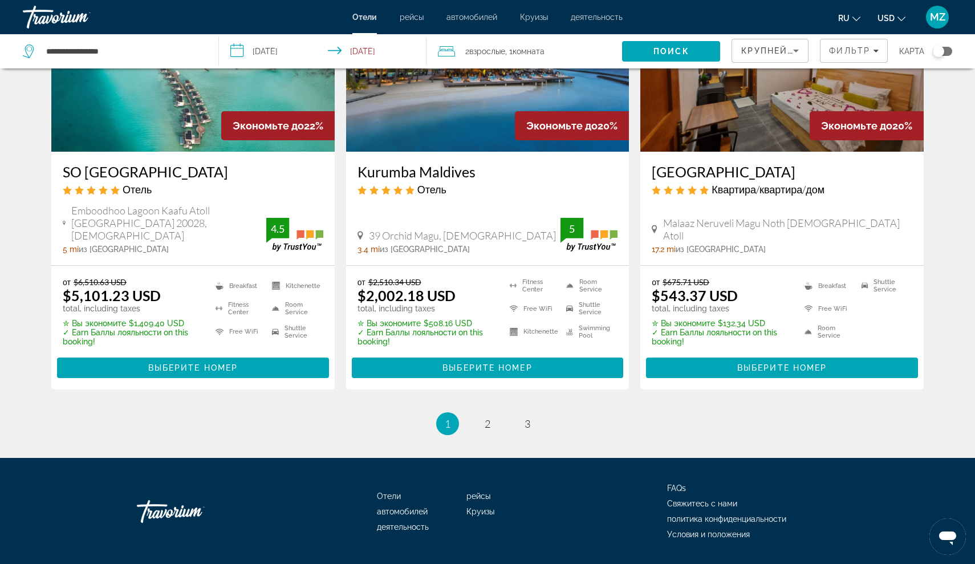
click at [397, 163] on h3 "Kurumba Maldives" at bounding box center [488, 171] width 261 height 17
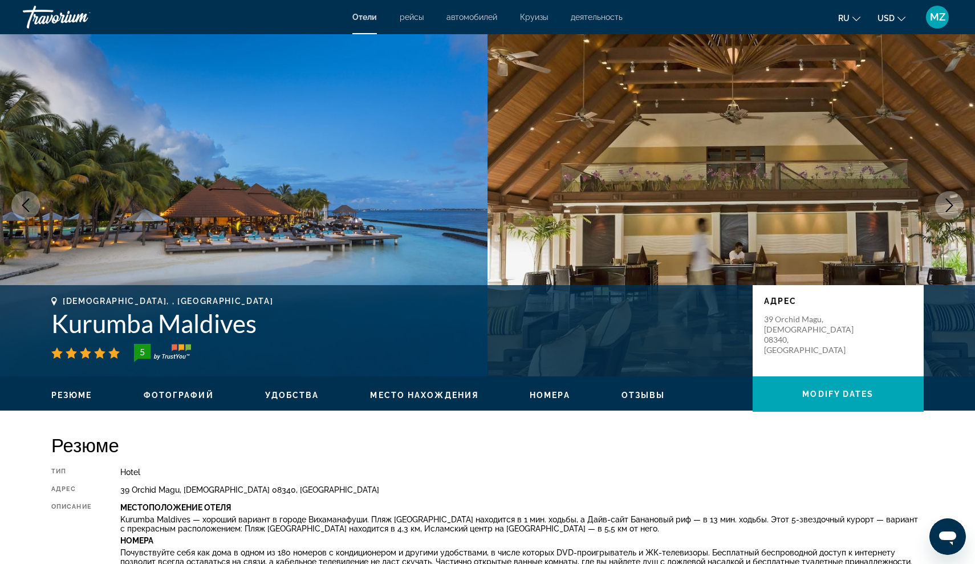
click at [944, 197] on button "Next image" at bounding box center [949, 205] width 29 height 29
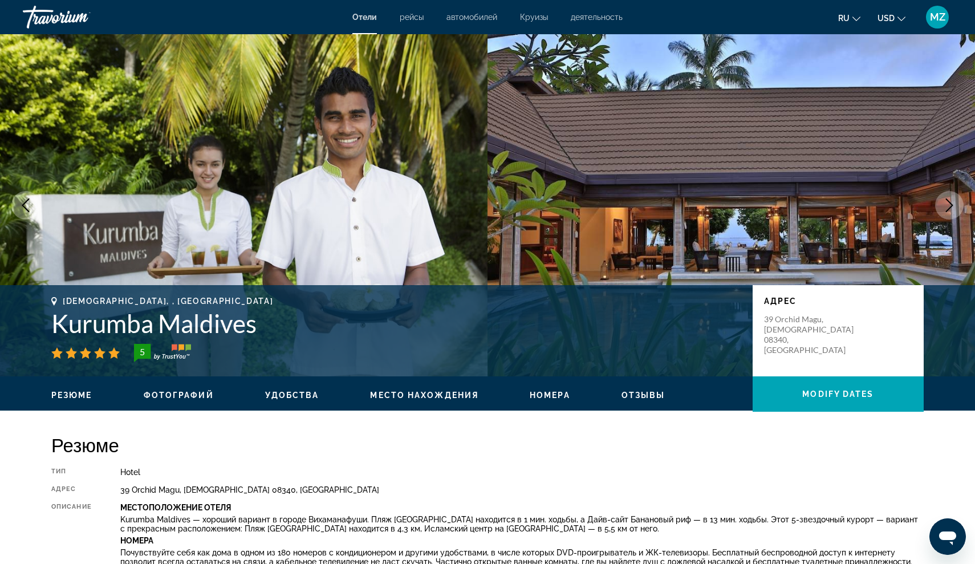
click at [945, 196] on button "Next image" at bounding box center [949, 205] width 29 height 29
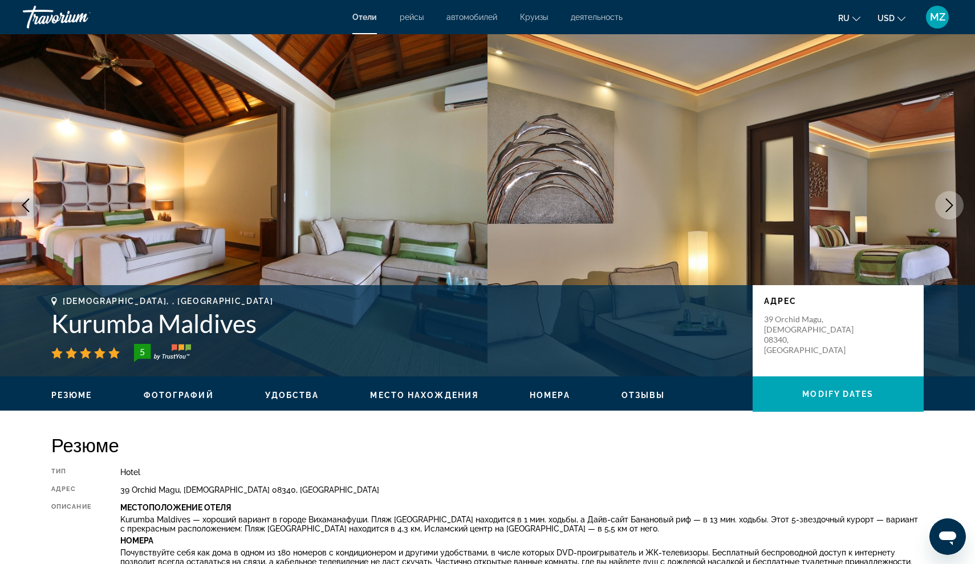
click at [945, 195] on button "Next image" at bounding box center [949, 205] width 29 height 29
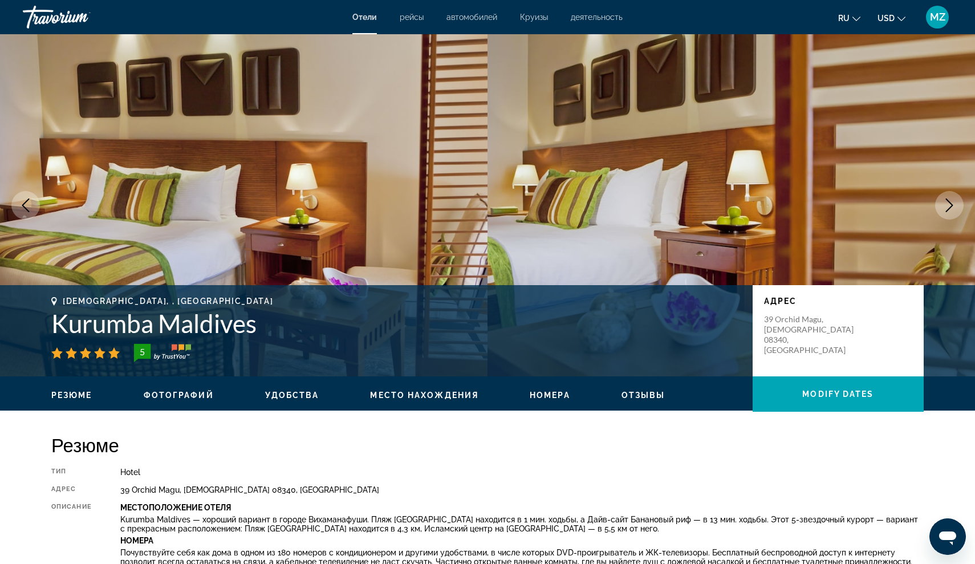
click at [947, 193] on button "Next image" at bounding box center [949, 205] width 29 height 29
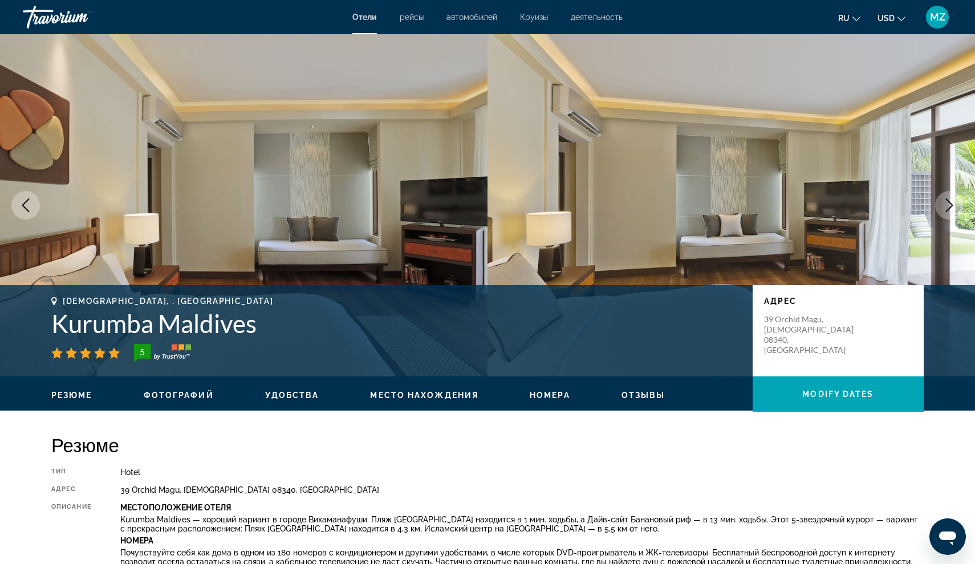
click at [947, 193] on button "Next image" at bounding box center [949, 205] width 29 height 29
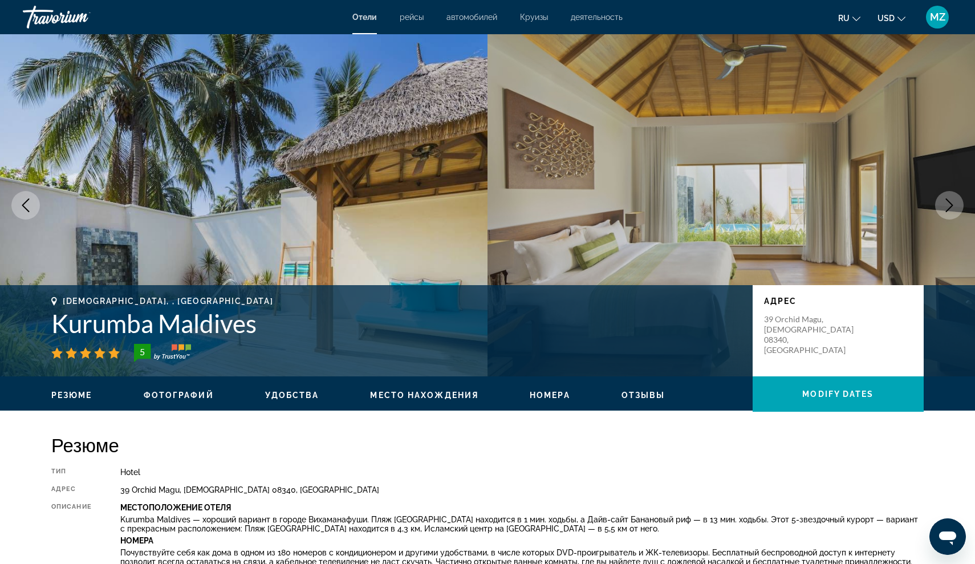
click at [948, 210] on icon "Next image" at bounding box center [950, 205] width 14 height 14
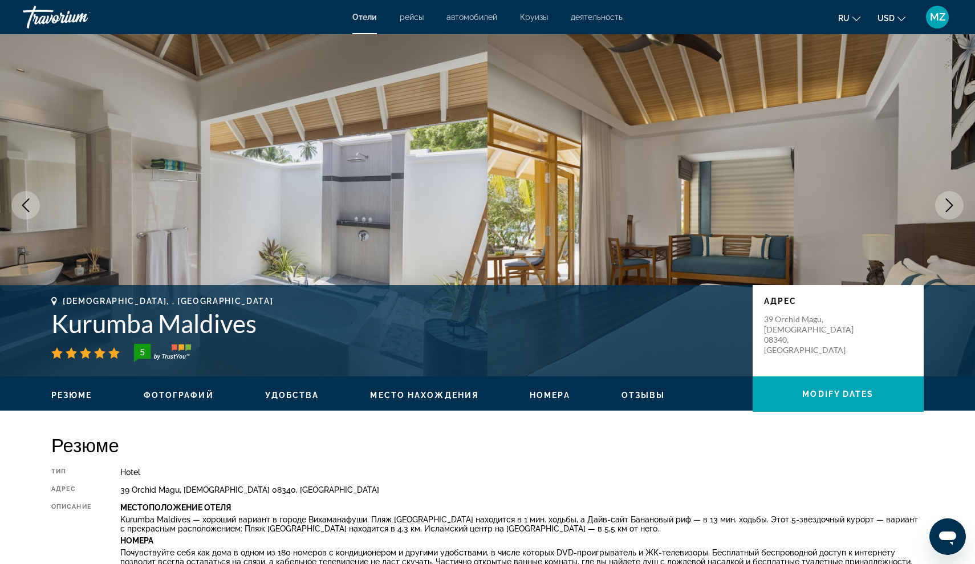
click at [948, 208] on icon "Next image" at bounding box center [950, 205] width 14 height 14
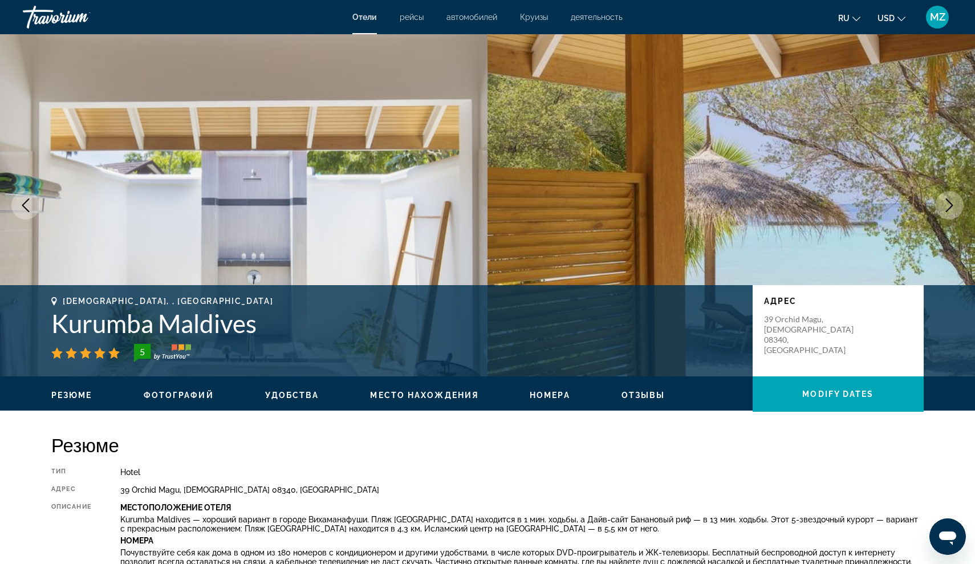
click at [948, 205] on icon "Next image" at bounding box center [950, 205] width 14 height 14
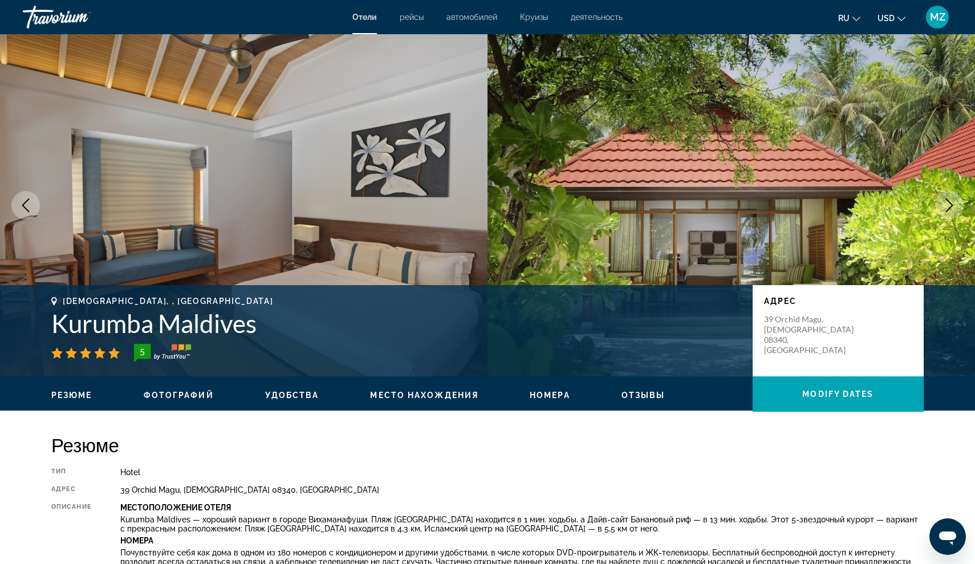
click at [947, 204] on icon "Next image" at bounding box center [950, 205] width 14 height 14
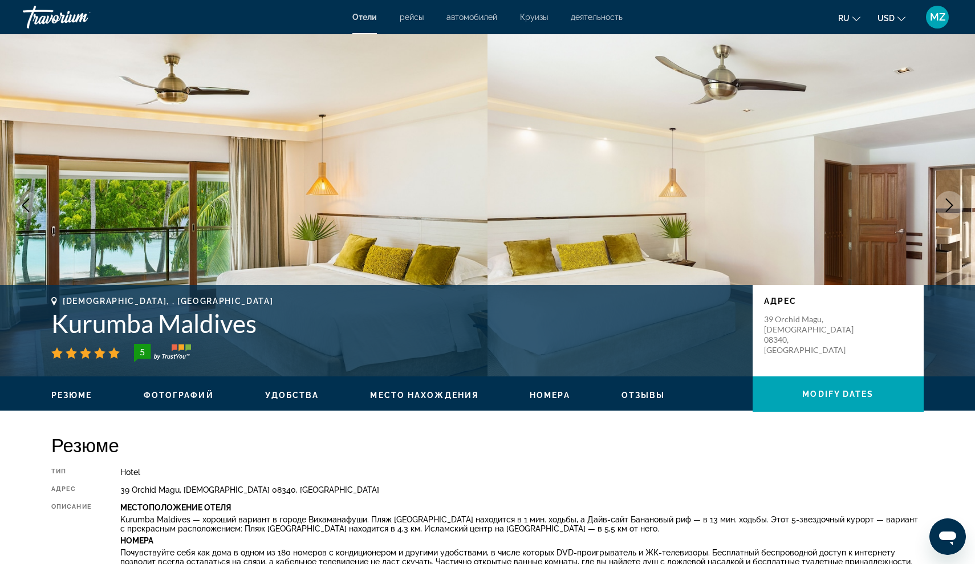
click at [947, 204] on icon "Next image" at bounding box center [950, 205] width 14 height 14
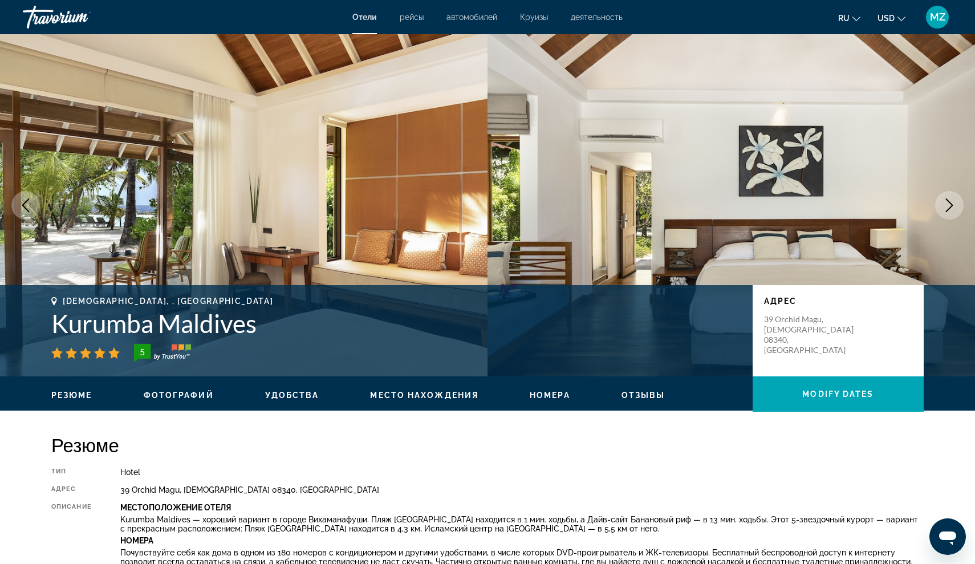
click at [947, 204] on icon "Next image" at bounding box center [950, 205] width 14 height 14
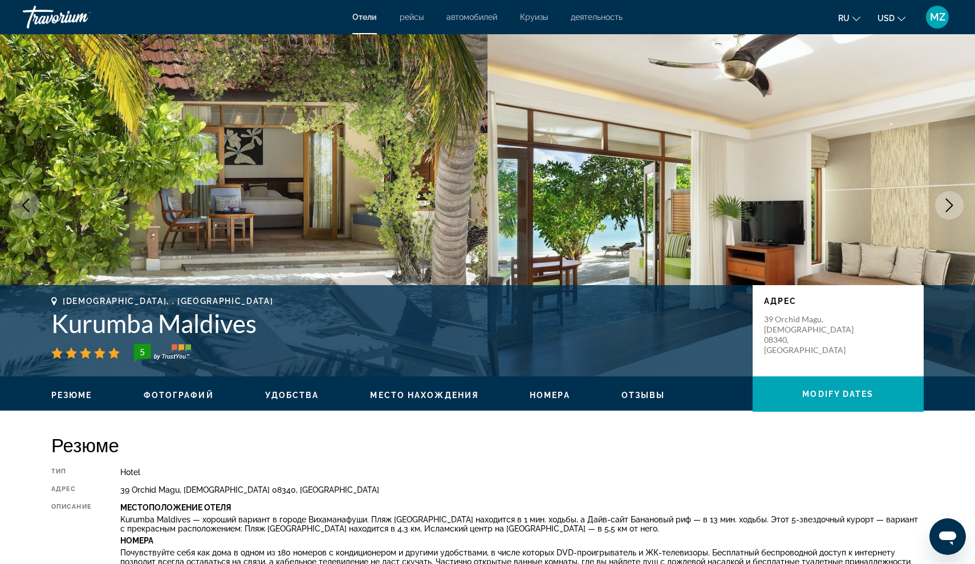
click at [947, 204] on icon "Next image" at bounding box center [950, 205] width 14 height 14
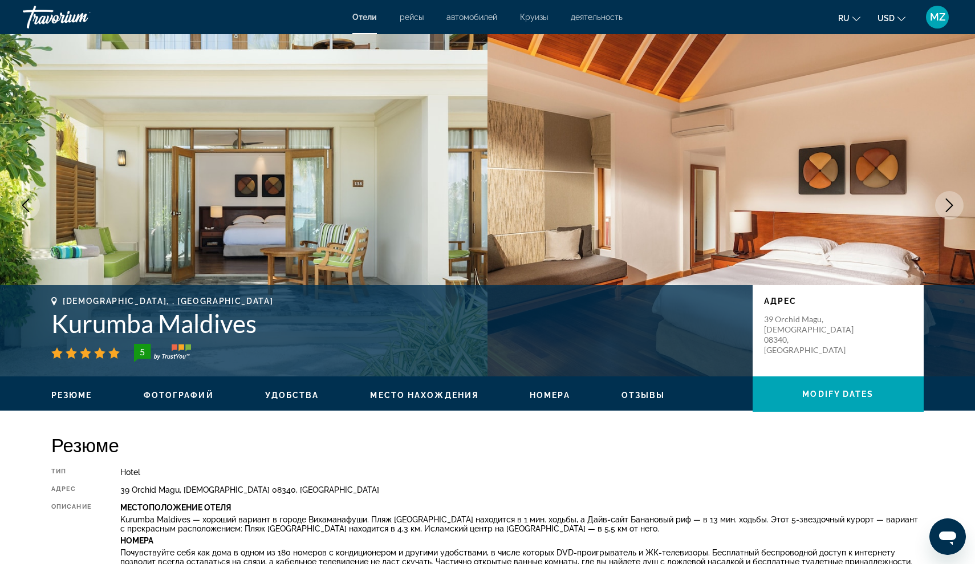
click at [947, 203] on icon "Next image" at bounding box center [950, 205] width 14 height 14
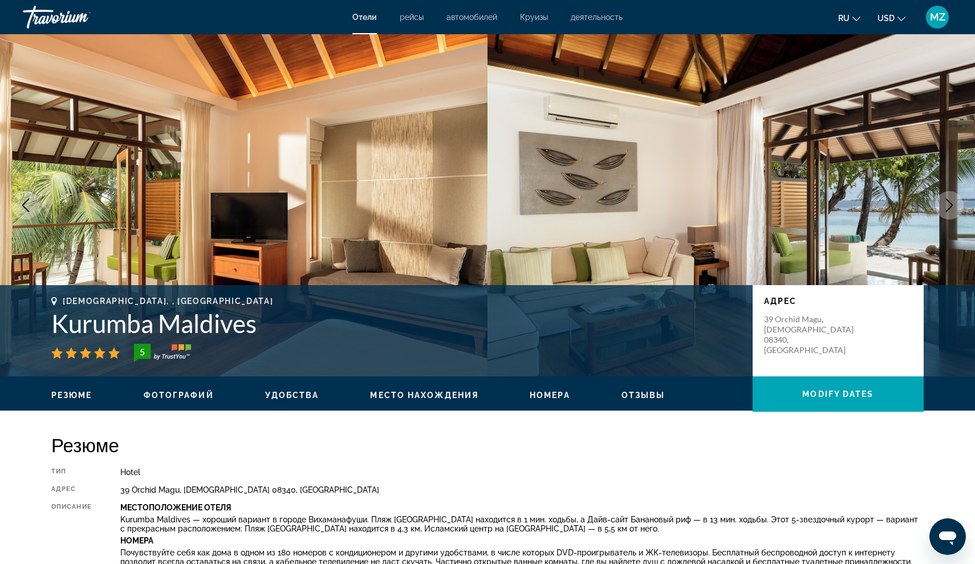
click at [947, 204] on icon "Next image" at bounding box center [950, 205] width 14 height 14
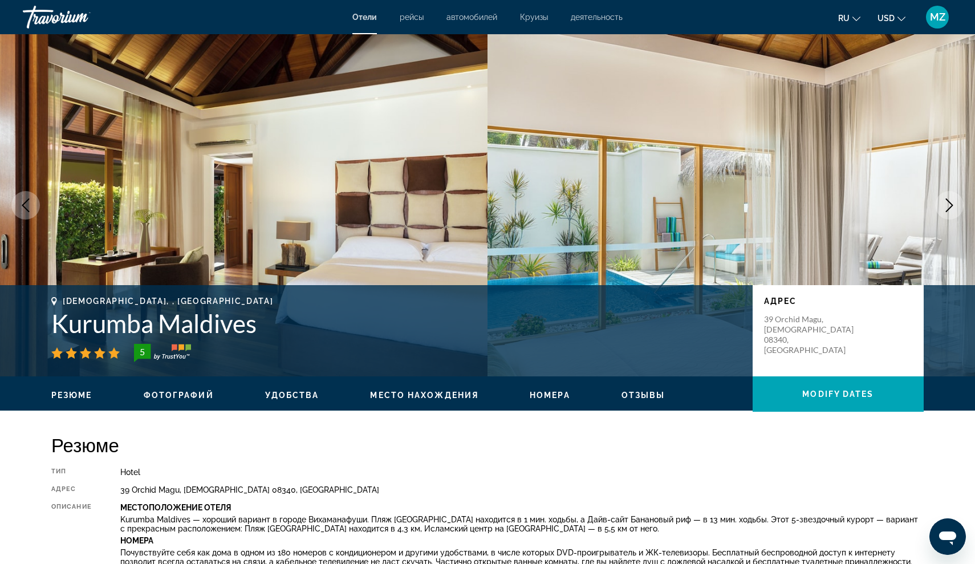
click at [953, 202] on icon "Next image" at bounding box center [950, 205] width 14 height 14
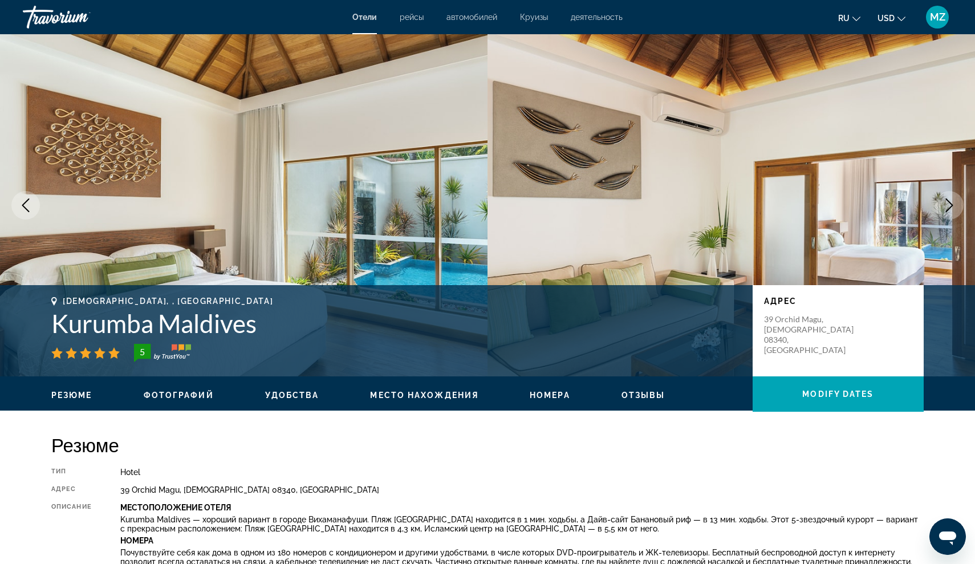
click at [953, 202] on icon "Next image" at bounding box center [950, 205] width 14 height 14
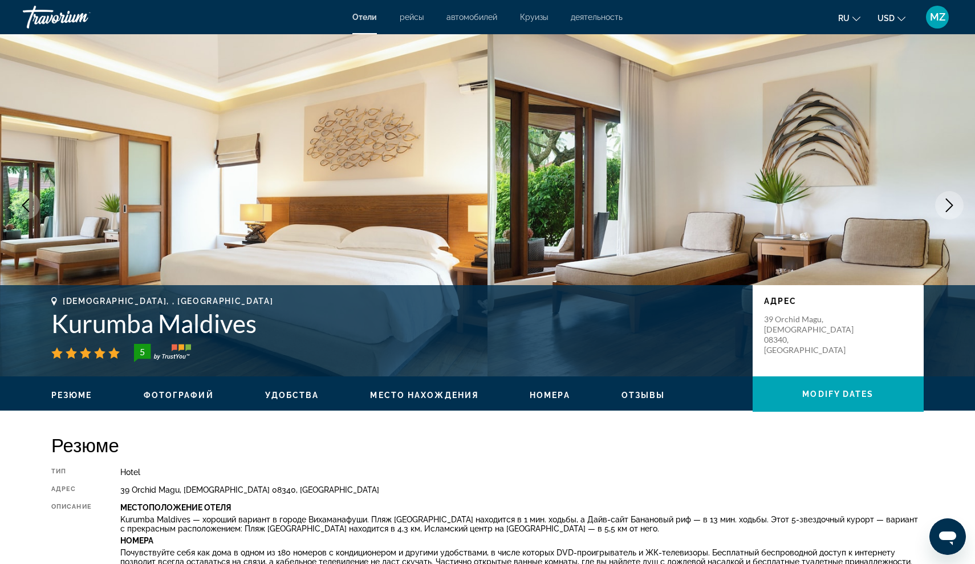
click at [953, 201] on icon "Next image" at bounding box center [950, 205] width 14 height 14
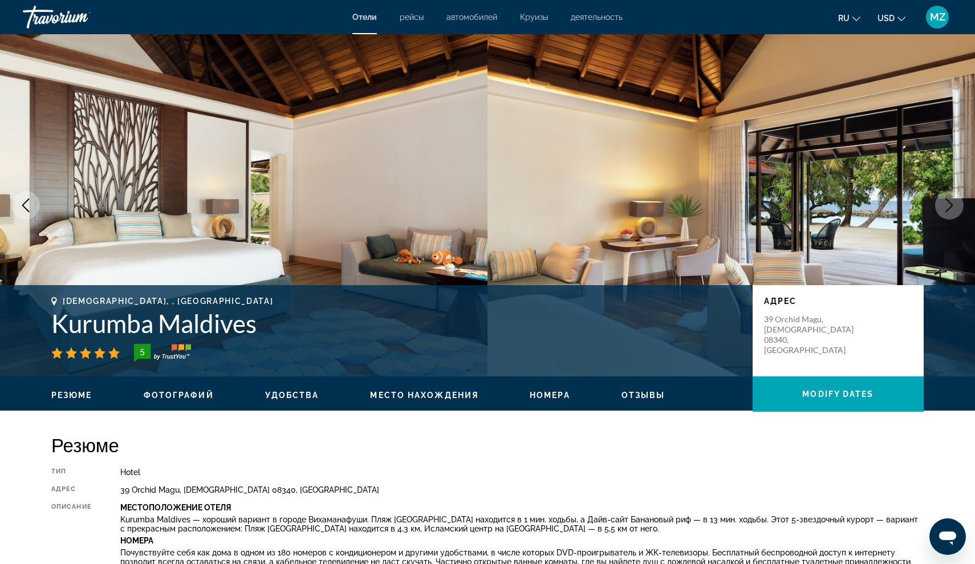
click at [953, 201] on icon "Next image" at bounding box center [950, 205] width 14 height 14
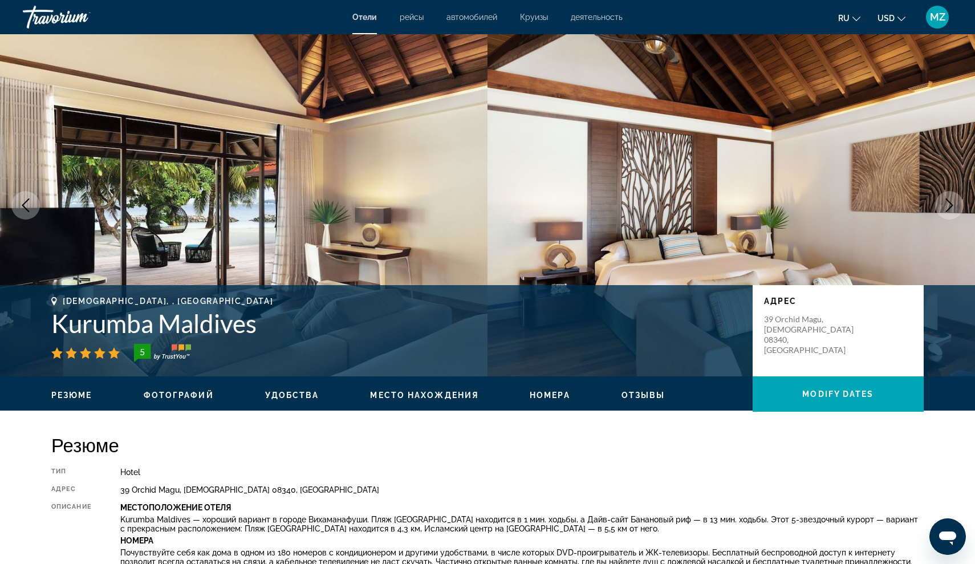
click at [953, 201] on icon "Next image" at bounding box center [950, 205] width 14 height 14
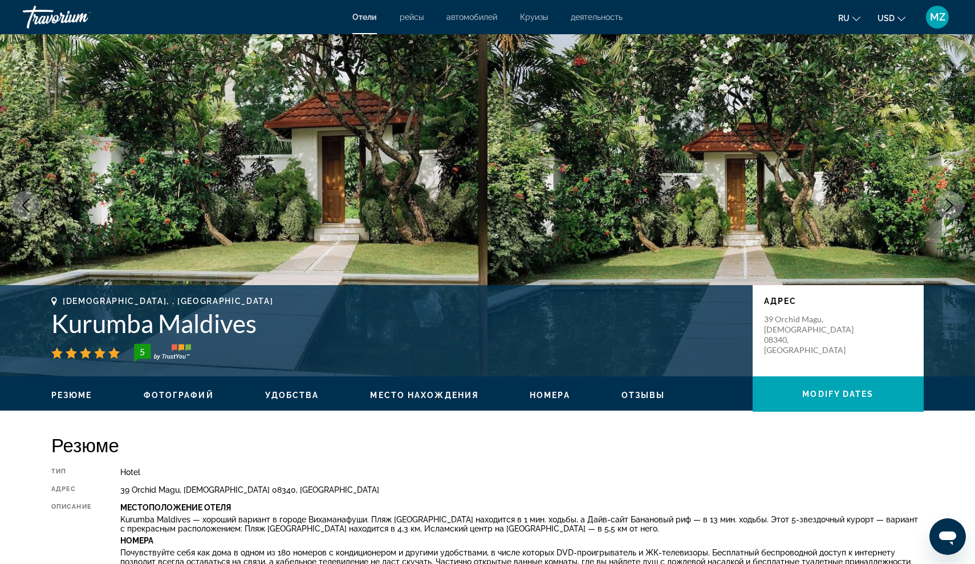
click at [953, 201] on icon "Next image" at bounding box center [950, 205] width 14 height 14
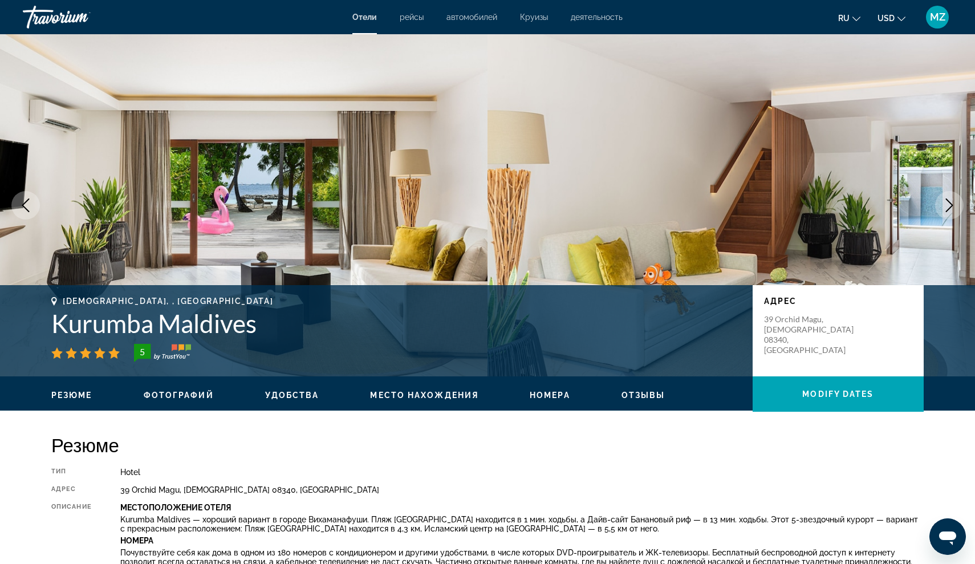
click at [954, 201] on icon "Next image" at bounding box center [950, 205] width 14 height 14
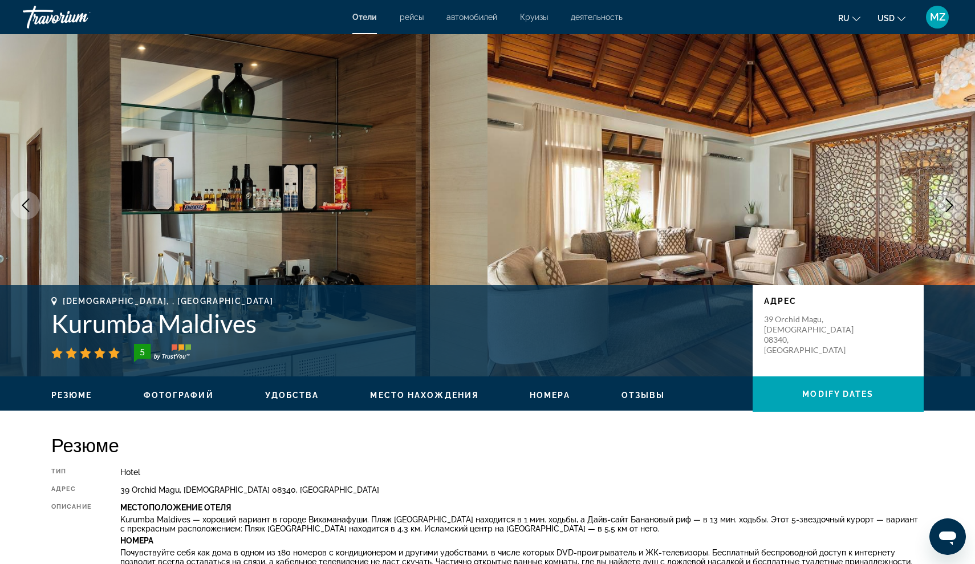
click at [954, 201] on icon "Next image" at bounding box center [950, 205] width 14 height 14
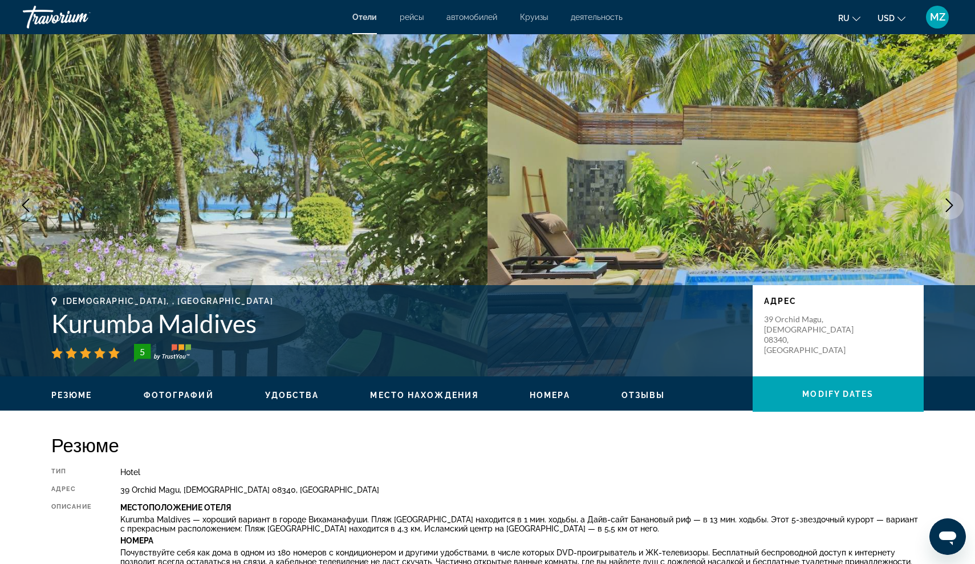
click at [954, 202] on icon "Next image" at bounding box center [950, 205] width 14 height 14
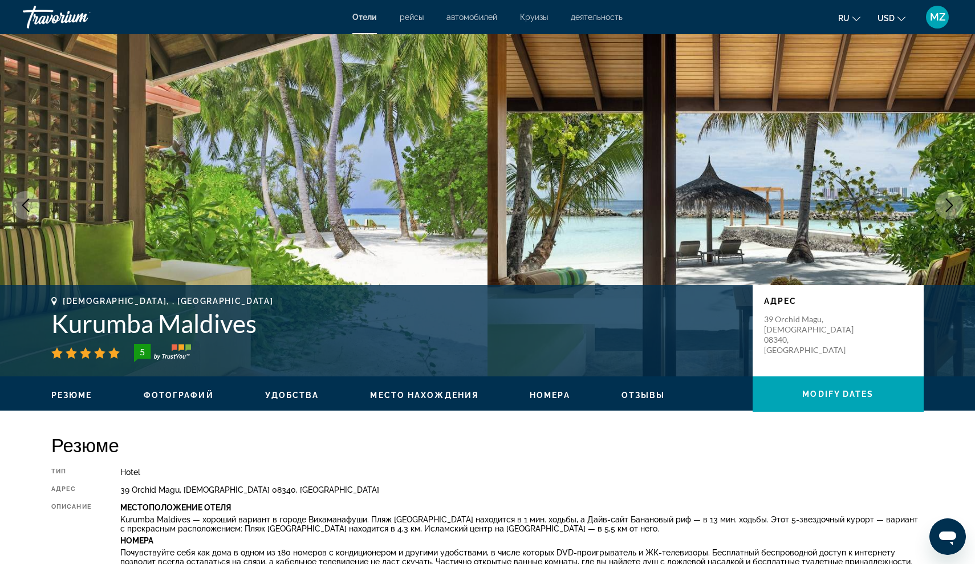
click at [954, 202] on icon "Next image" at bounding box center [950, 205] width 14 height 14
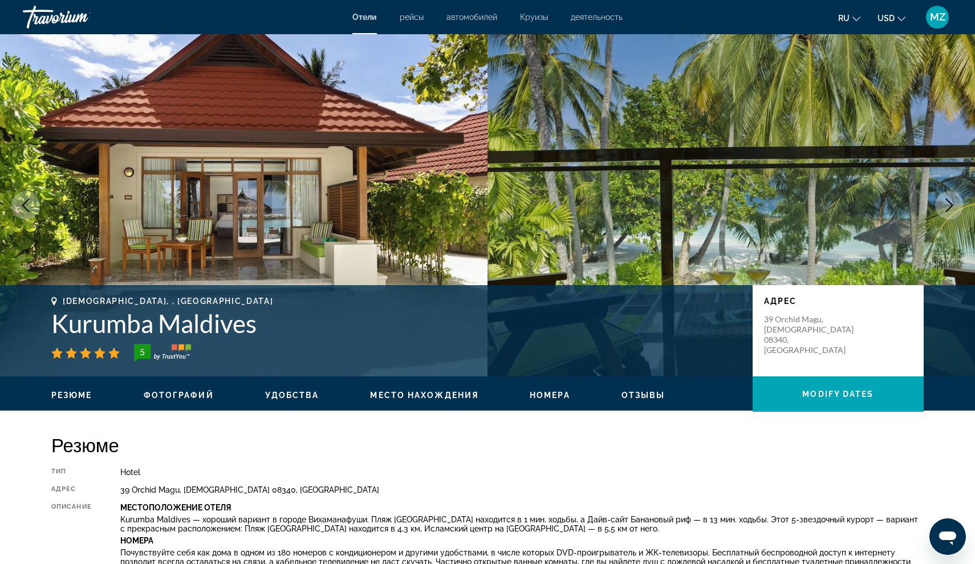
click at [954, 202] on icon "Next image" at bounding box center [950, 205] width 14 height 14
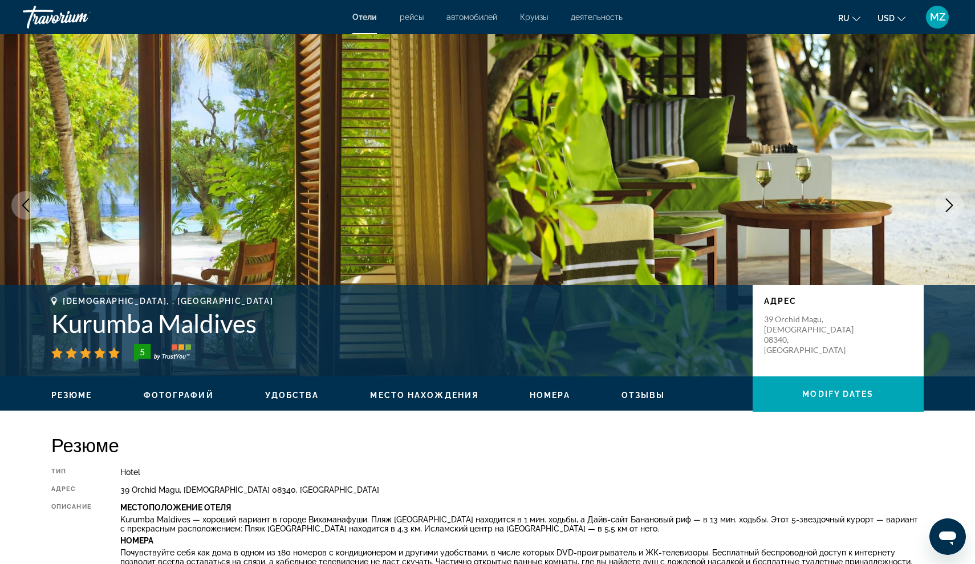
click at [954, 202] on icon "Next image" at bounding box center [950, 205] width 14 height 14
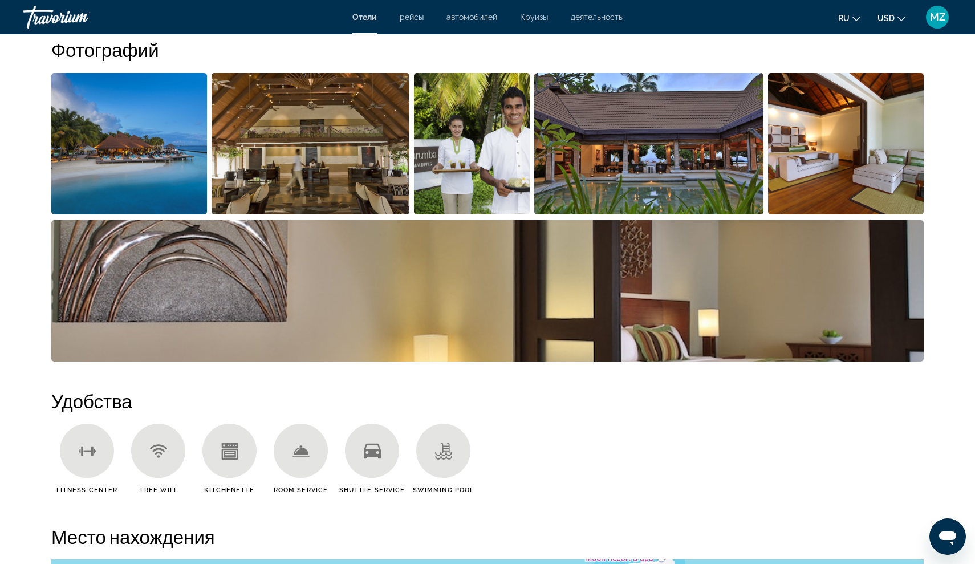
scroll to position [590, 0]
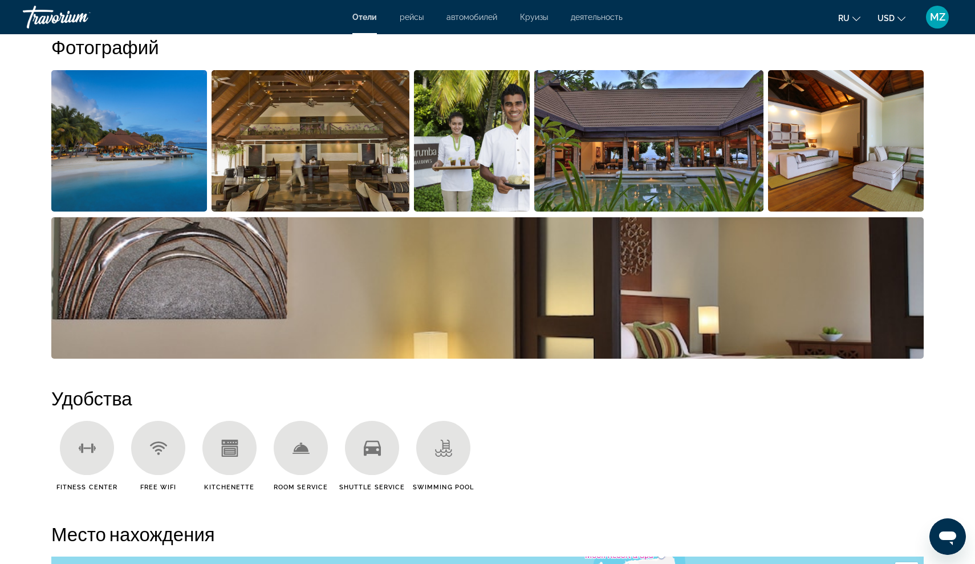
click at [127, 165] on img "Open full-screen image slider" at bounding box center [129, 140] width 156 height 141
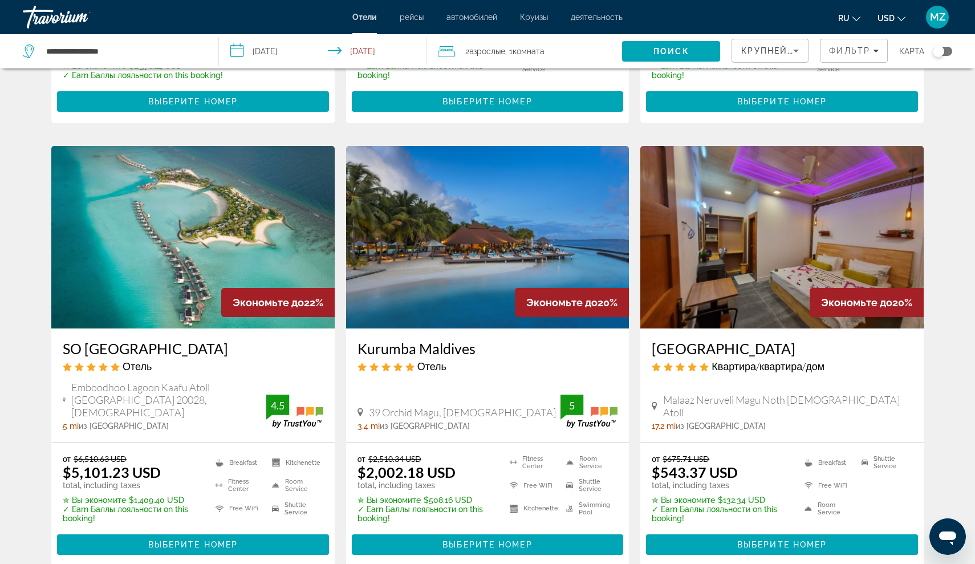
scroll to position [1291, 0]
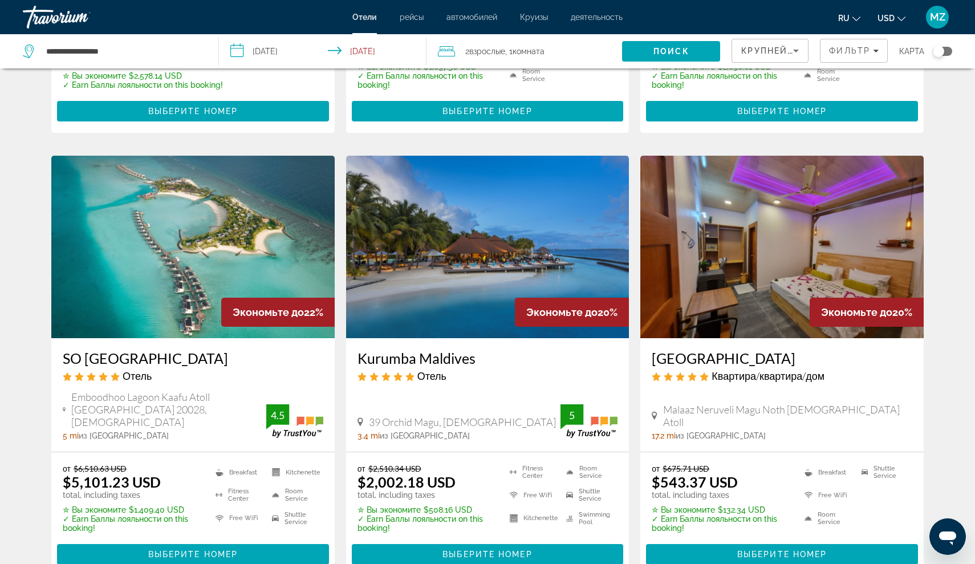
click at [406, 350] on h3 "Kurumba Maldives" at bounding box center [488, 358] width 261 height 17
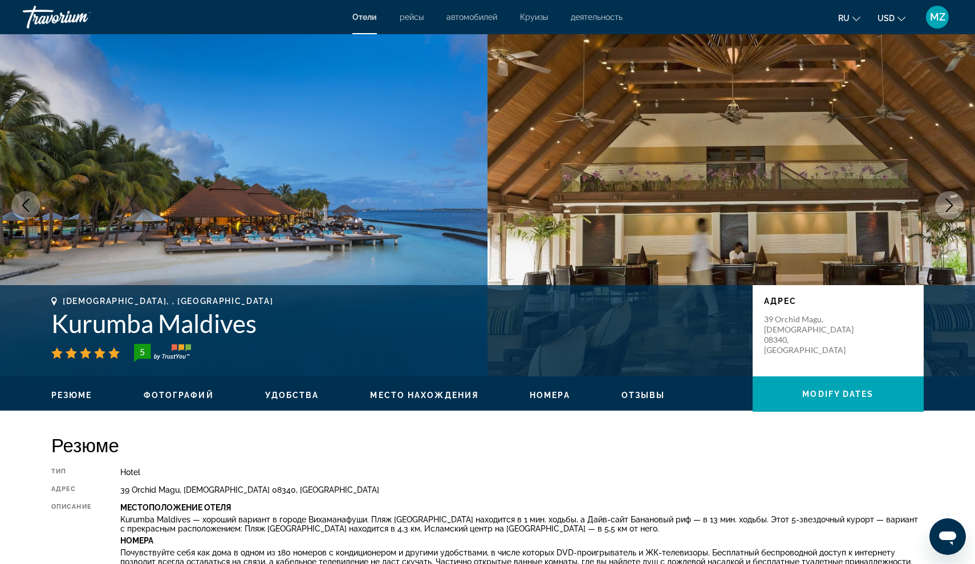
click at [949, 206] on icon "Next image" at bounding box center [950, 205] width 14 height 14
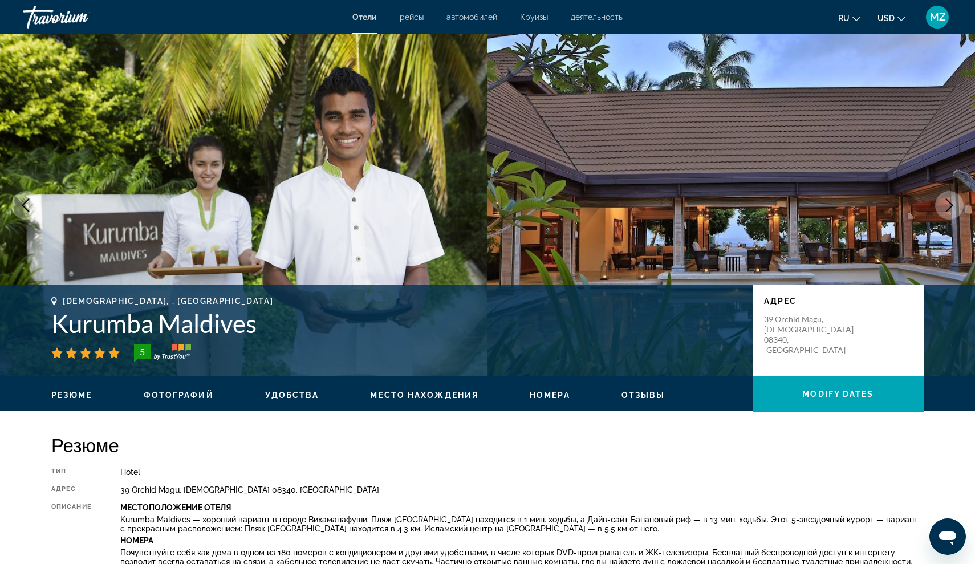
click at [950, 209] on icon "Next image" at bounding box center [950, 205] width 14 height 14
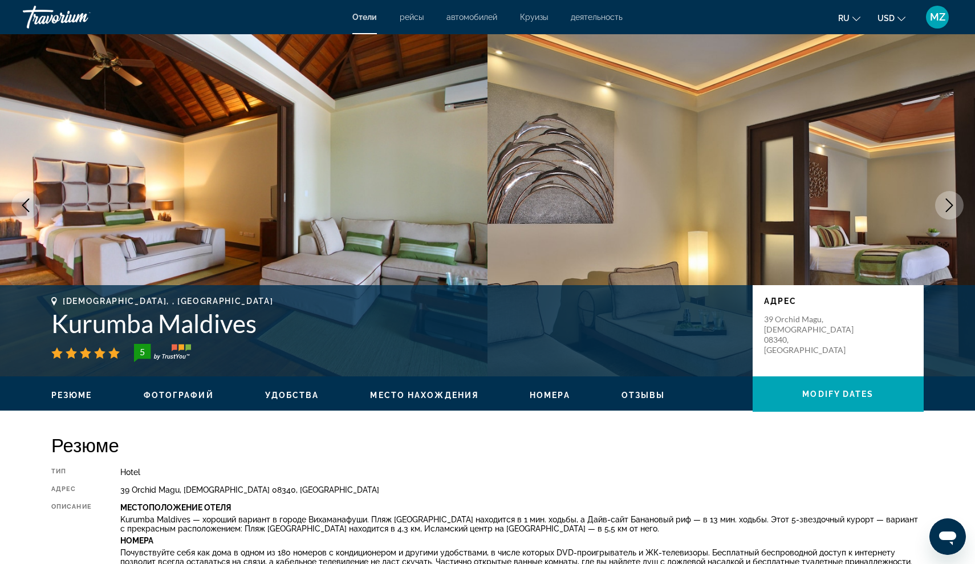
click at [945, 212] on icon "Next image" at bounding box center [950, 205] width 14 height 14
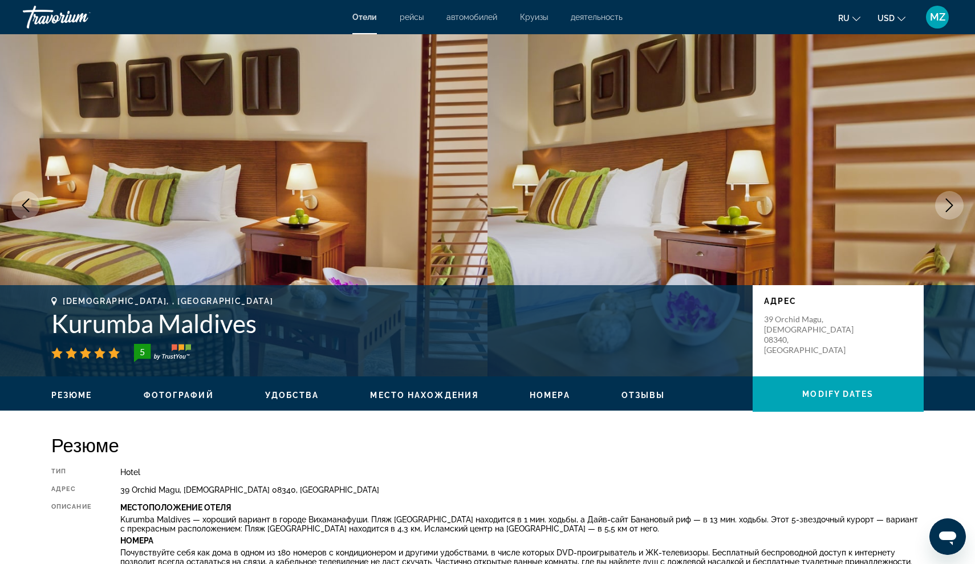
click at [945, 212] on icon "Next image" at bounding box center [950, 205] width 14 height 14
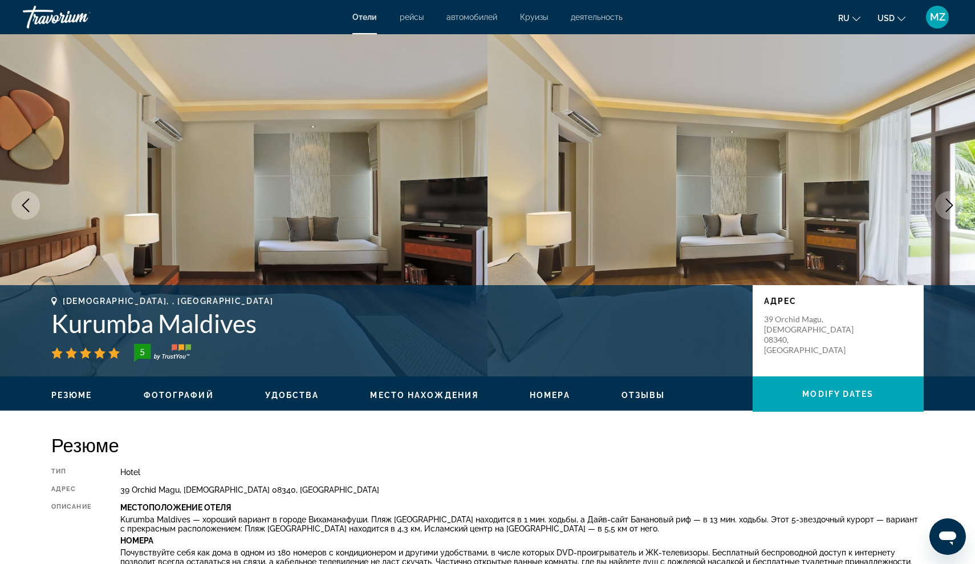
click at [945, 213] on button "Next image" at bounding box center [949, 205] width 29 height 29
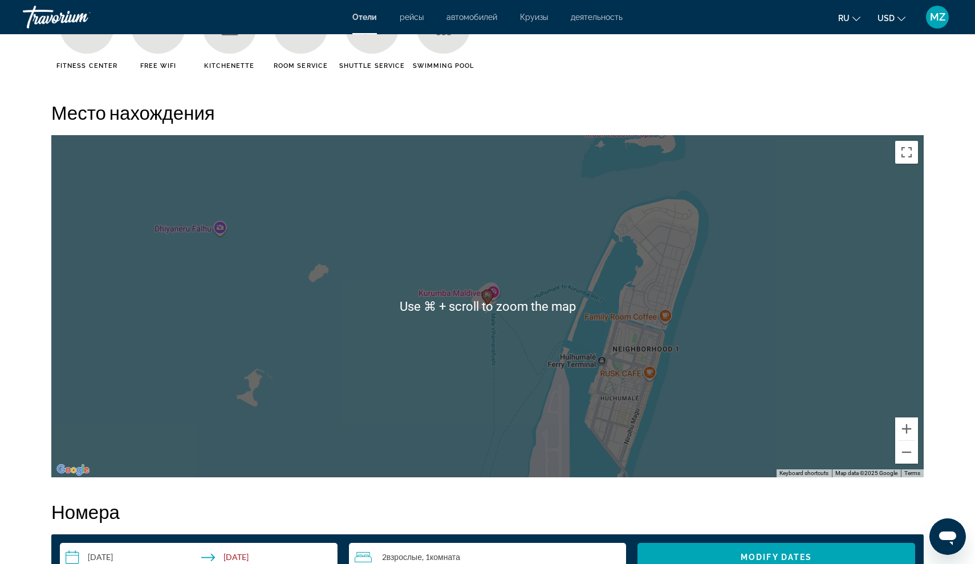
scroll to position [1028, 0]
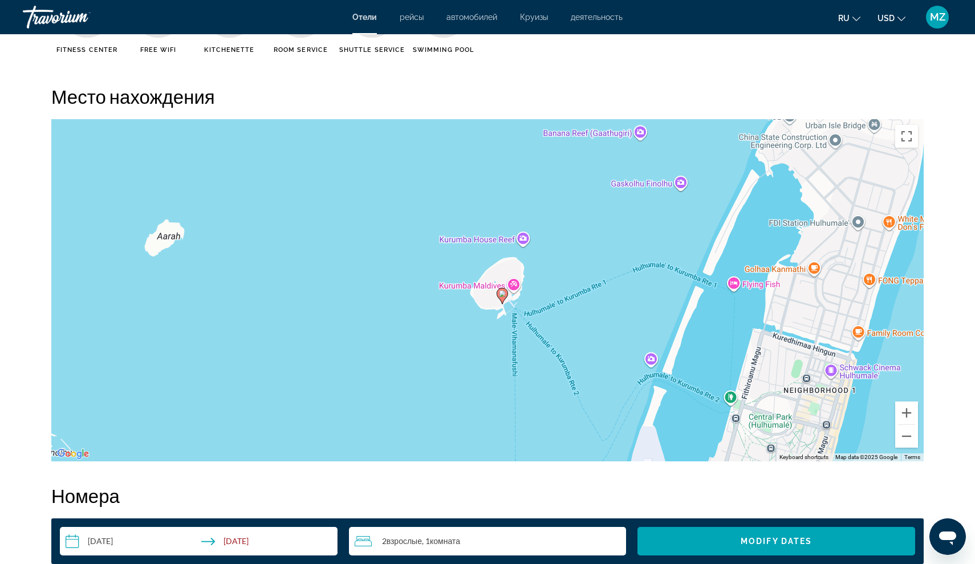
drag, startPoint x: 541, startPoint y: 327, endPoint x: 529, endPoint y: 307, distance: 23.3
click at [529, 307] on div "To activate drag with keyboard, press Alt + Enter. Once in keyboard drag state,…" at bounding box center [487, 290] width 872 height 342
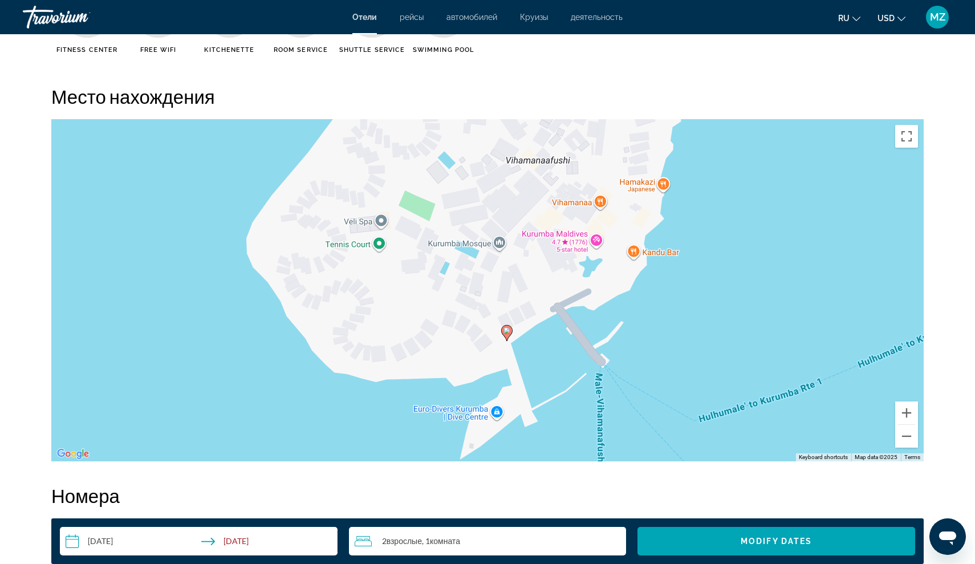
drag, startPoint x: 525, startPoint y: 295, endPoint x: 492, endPoint y: 261, distance: 48.0
click at [496, 262] on div "To activate drag with keyboard, press Alt + Enter. Once in keyboard drag state,…" at bounding box center [487, 290] width 872 height 342
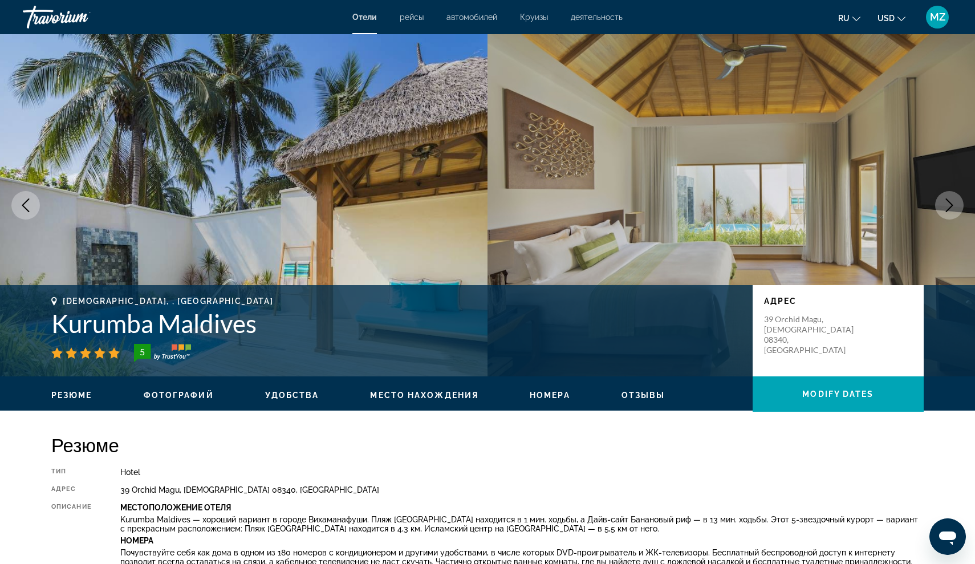
scroll to position [0, 0]
click at [941, 205] on button "Next image" at bounding box center [949, 205] width 29 height 29
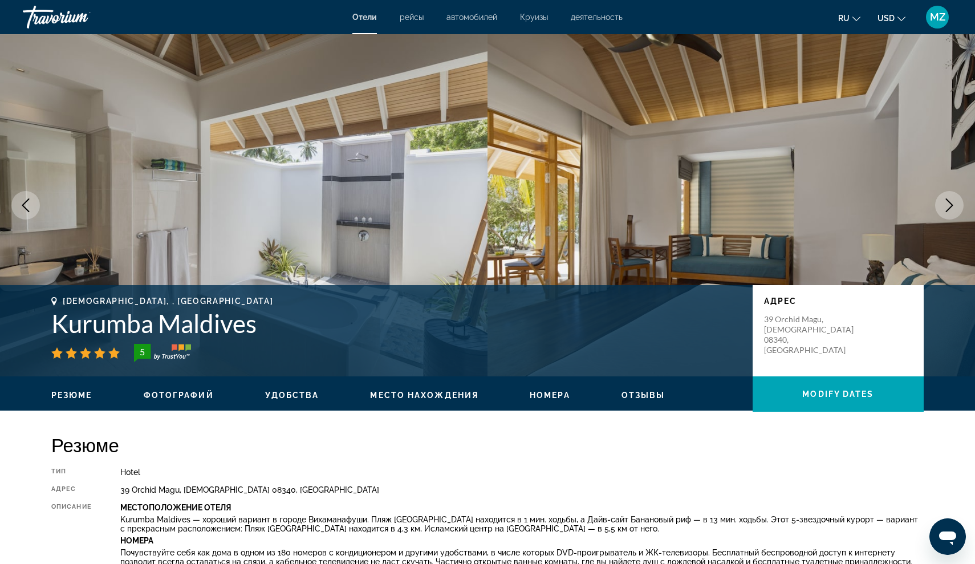
click at [941, 205] on button "Next image" at bounding box center [949, 205] width 29 height 29
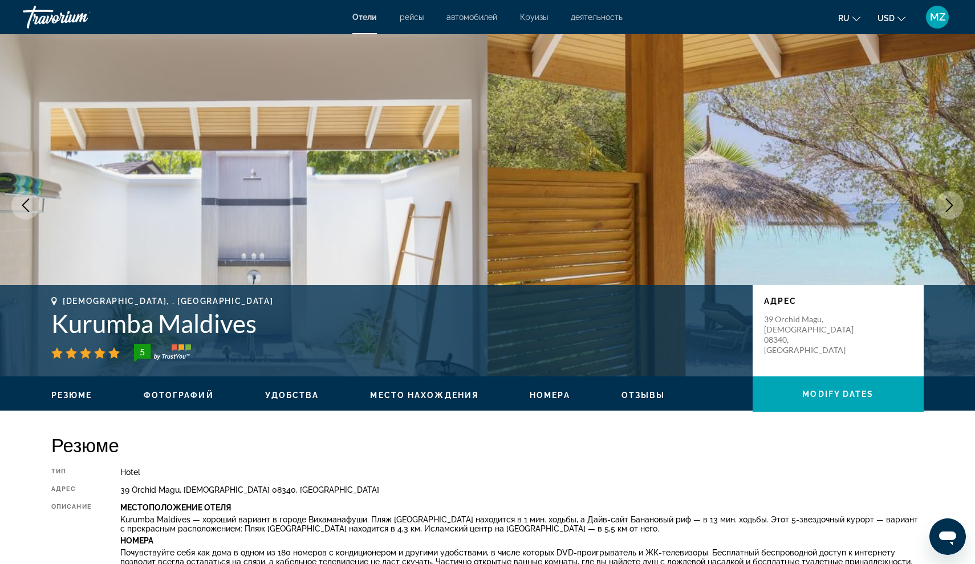
click at [941, 204] on button "Next image" at bounding box center [949, 205] width 29 height 29
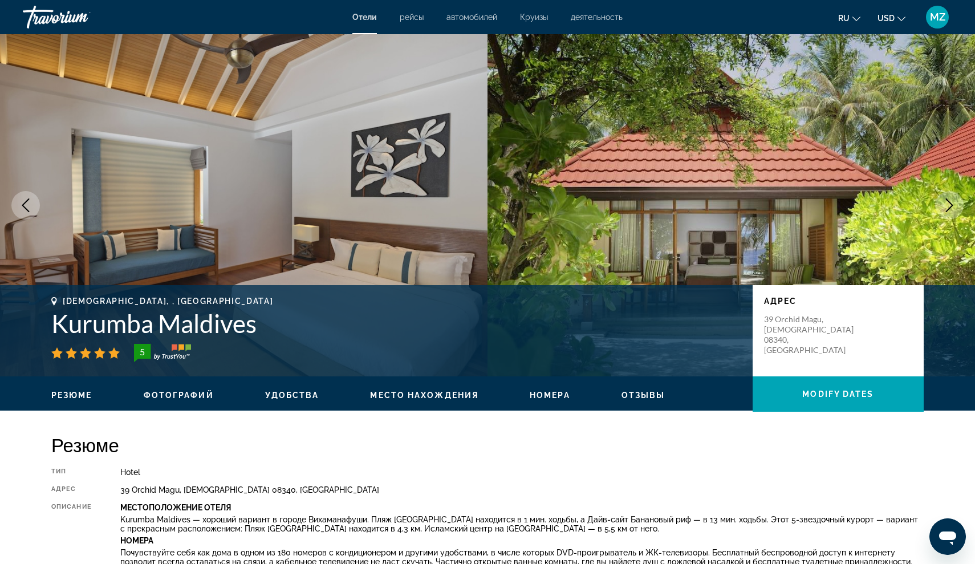
click at [941, 204] on button "Next image" at bounding box center [949, 205] width 29 height 29
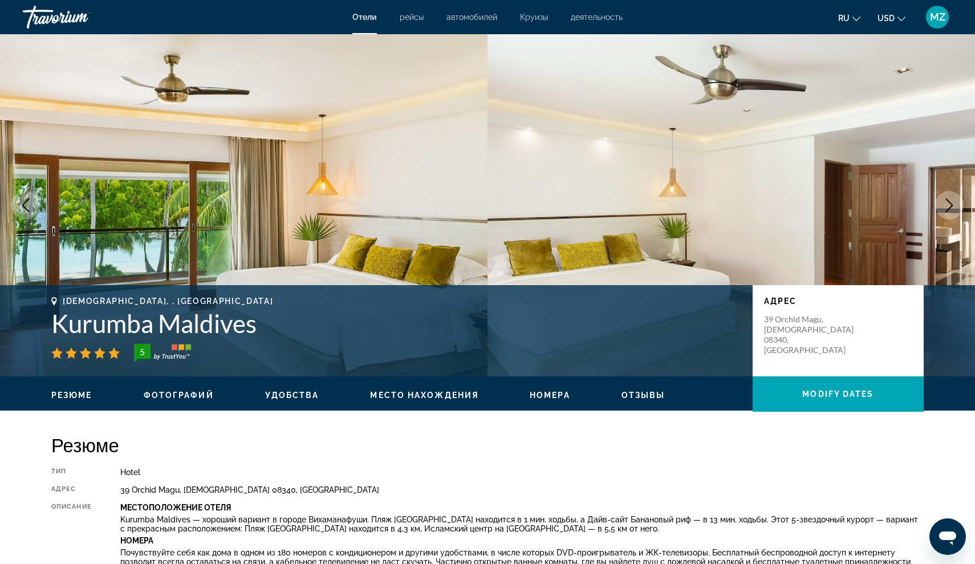
click at [941, 204] on button "Next image" at bounding box center [949, 205] width 29 height 29
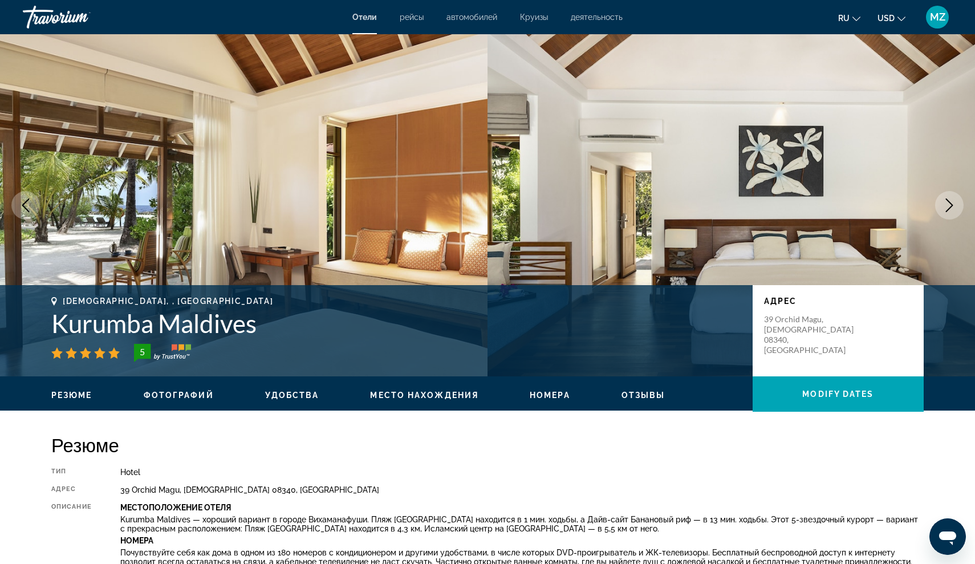
click at [941, 204] on button "Next image" at bounding box center [949, 205] width 29 height 29
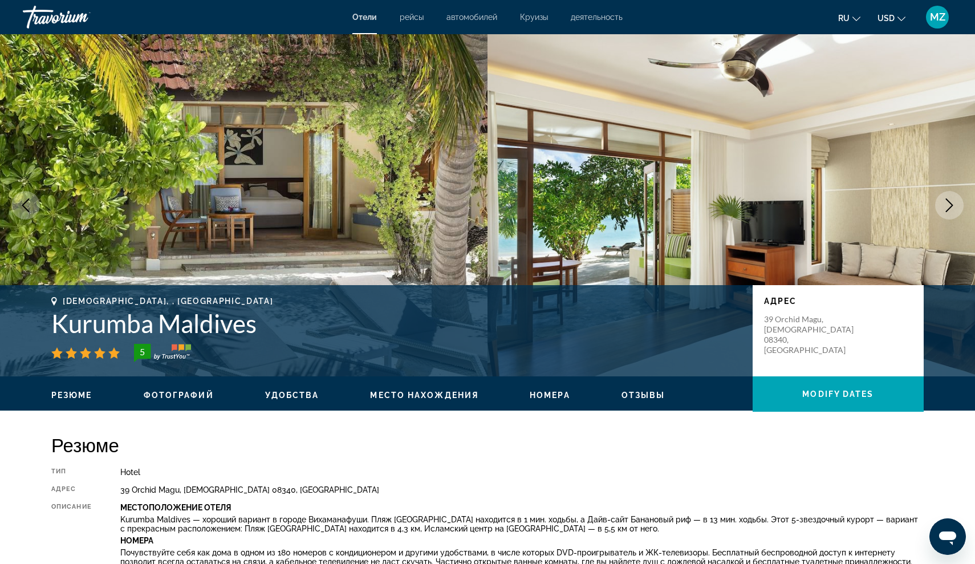
click at [944, 191] on img "Main content" at bounding box center [732, 205] width 488 height 342
click at [941, 202] on button "Next image" at bounding box center [949, 205] width 29 height 29
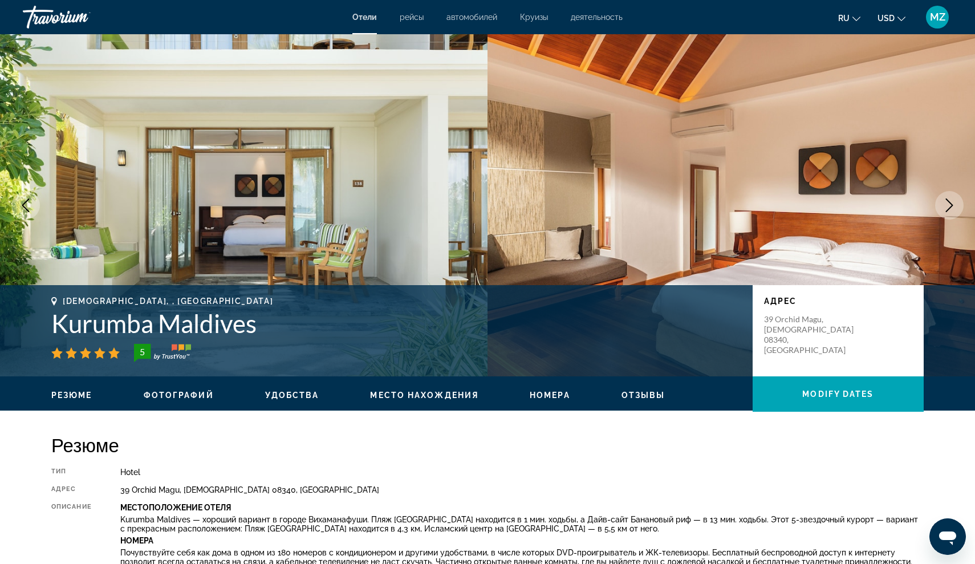
click at [941, 202] on button "Next image" at bounding box center [949, 205] width 29 height 29
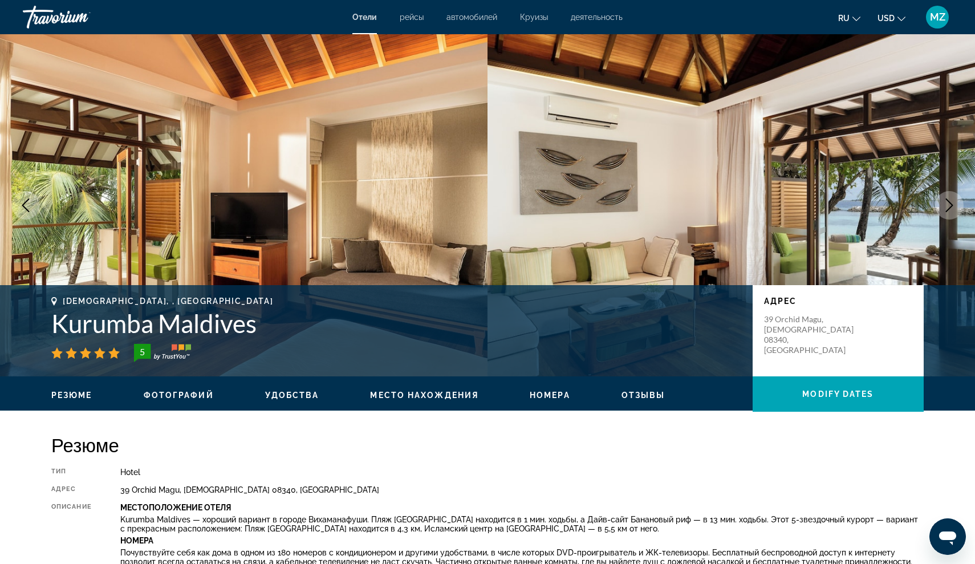
click at [941, 202] on button "Next image" at bounding box center [949, 205] width 29 height 29
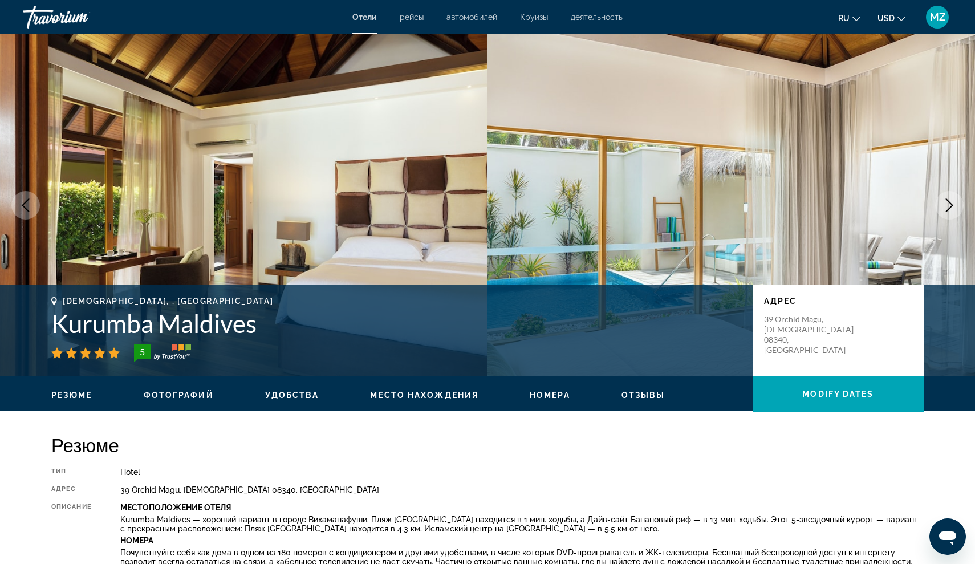
click at [941, 202] on button "Next image" at bounding box center [949, 205] width 29 height 29
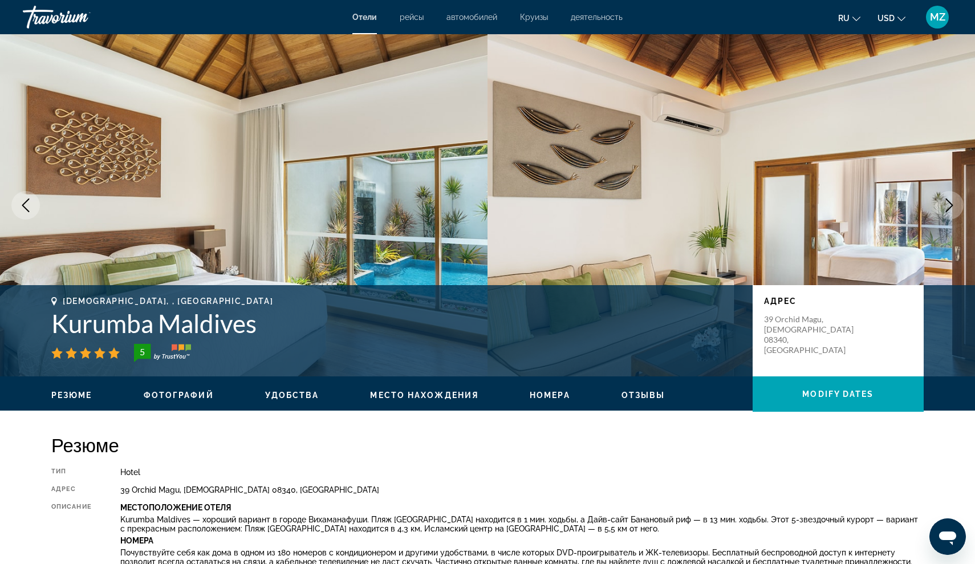
click at [940, 201] on button "Next image" at bounding box center [949, 205] width 29 height 29
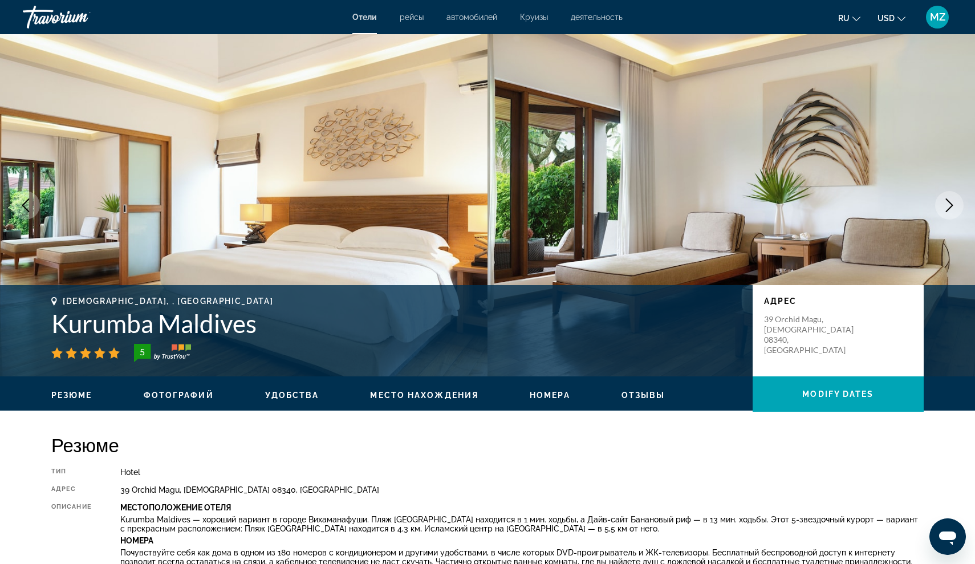
click at [940, 200] on button "Next image" at bounding box center [949, 205] width 29 height 29
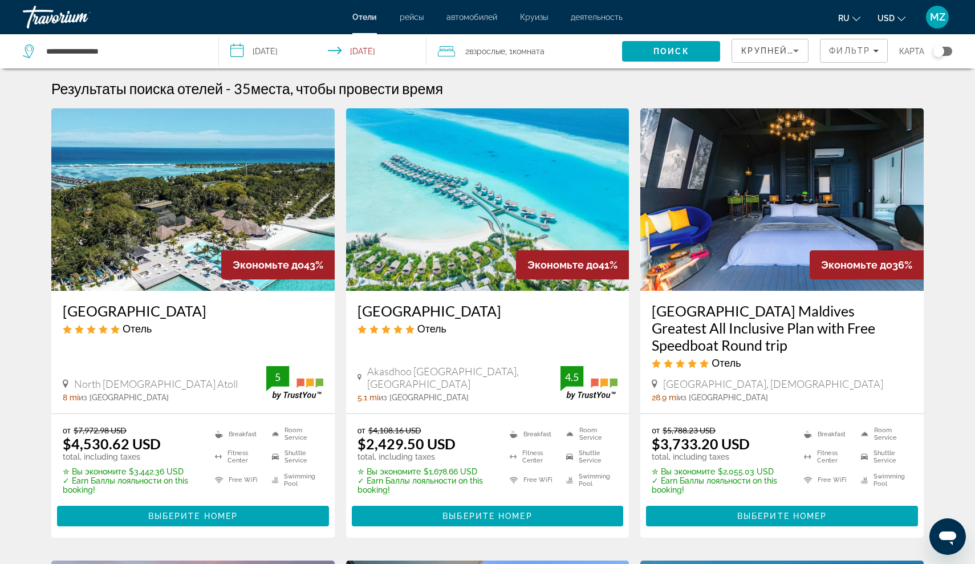
click at [401, 314] on h3 "[GEOGRAPHIC_DATA]" at bounding box center [488, 310] width 261 height 17
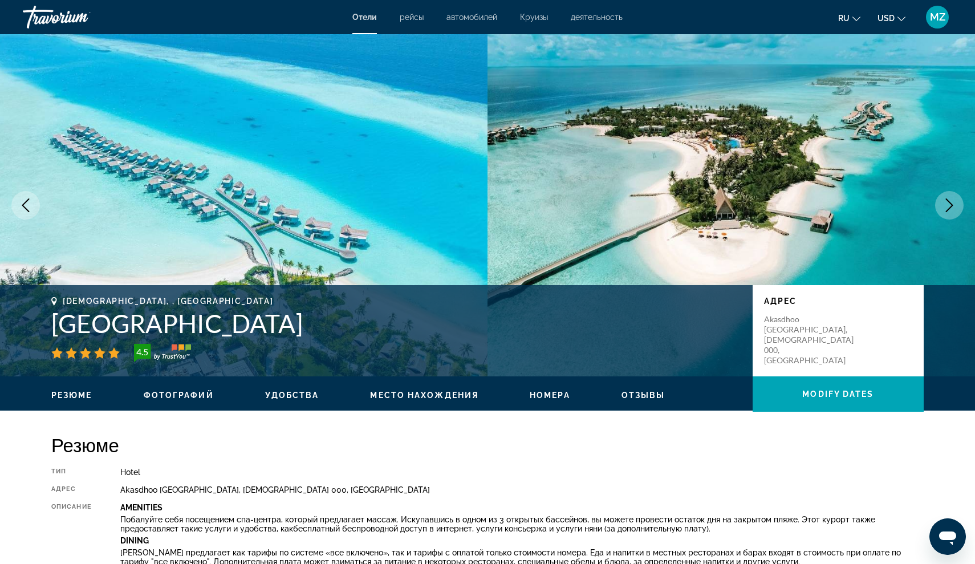
click at [950, 216] on button "Next image" at bounding box center [949, 205] width 29 height 29
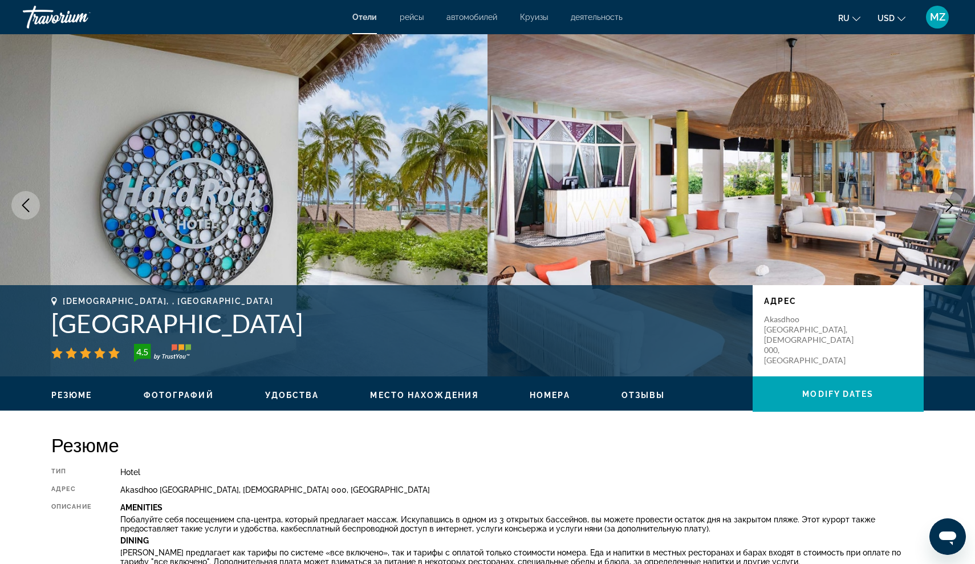
click at [950, 205] on icon "Next image" at bounding box center [950, 205] width 14 height 14
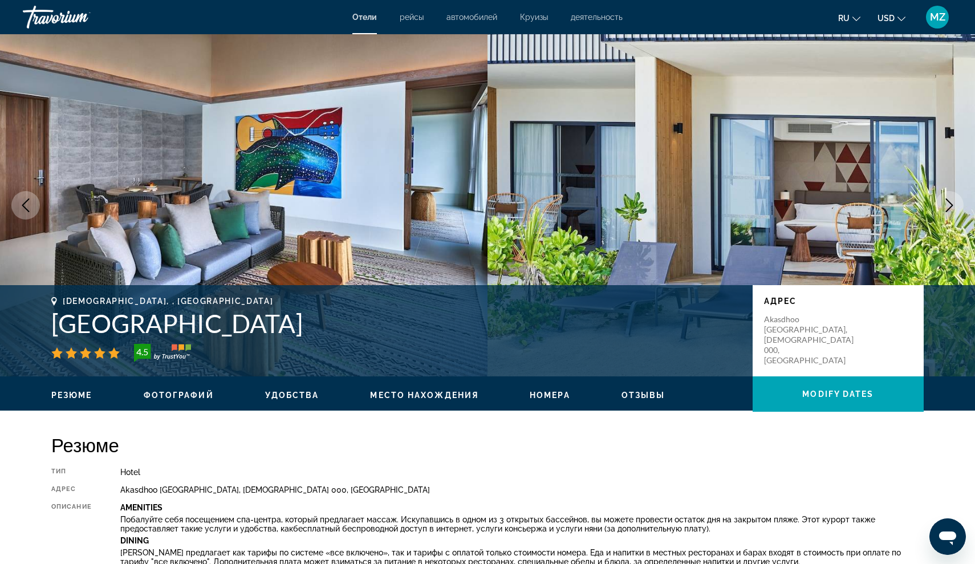
click at [948, 206] on icon "Next image" at bounding box center [950, 205] width 14 height 14
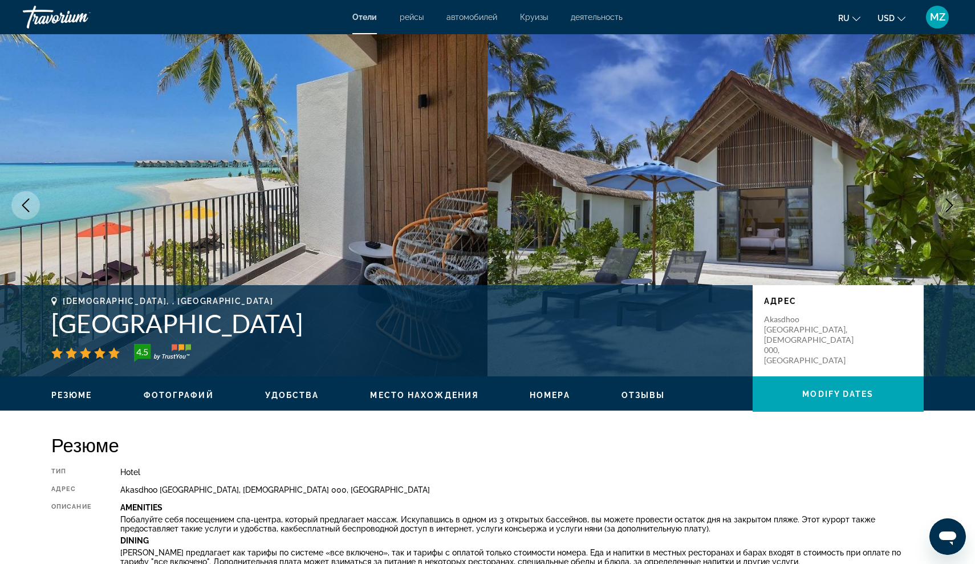
click at [947, 208] on icon "Next image" at bounding box center [950, 205] width 14 height 14
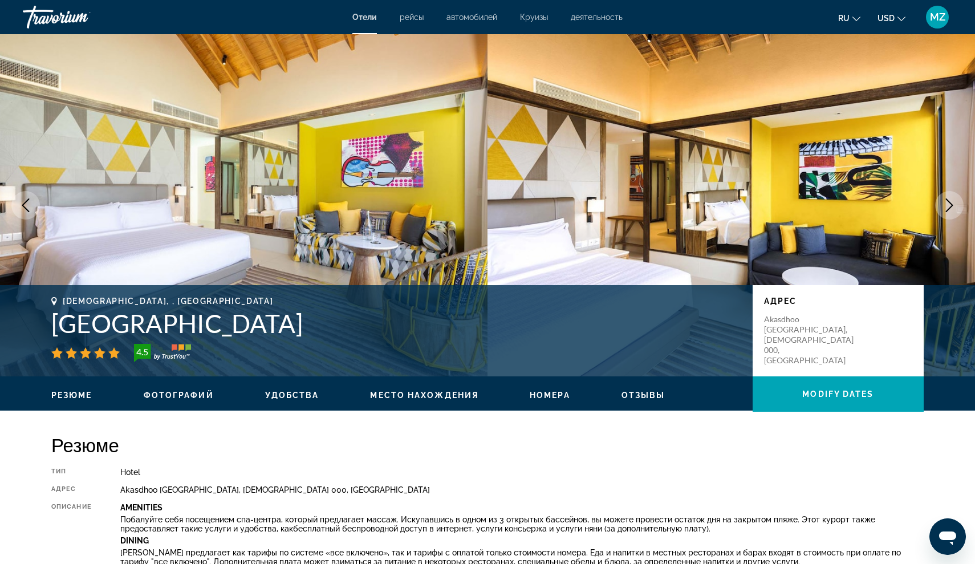
click at [947, 210] on icon "Next image" at bounding box center [950, 205] width 14 height 14
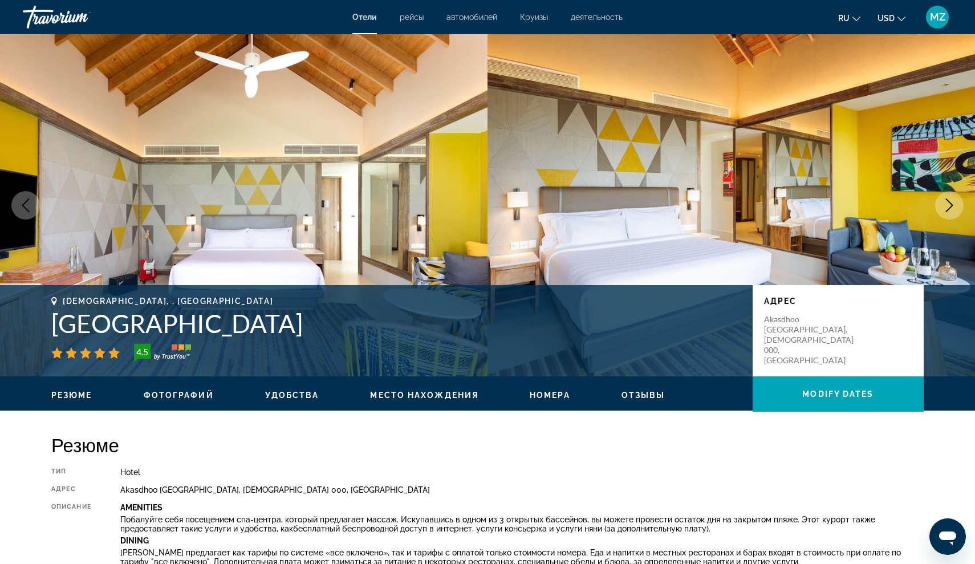
click at [944, 214] on button "Next image" at bounding box center [949, 205] width 29 height 29
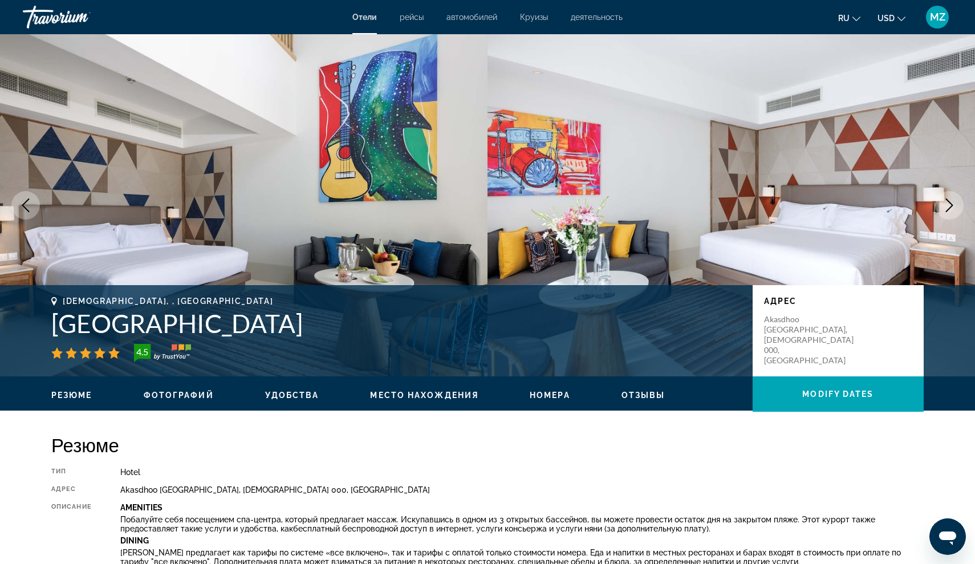
click at [944, 214] on button "Next image" at bounding box center [949, 205] width 29 height 29
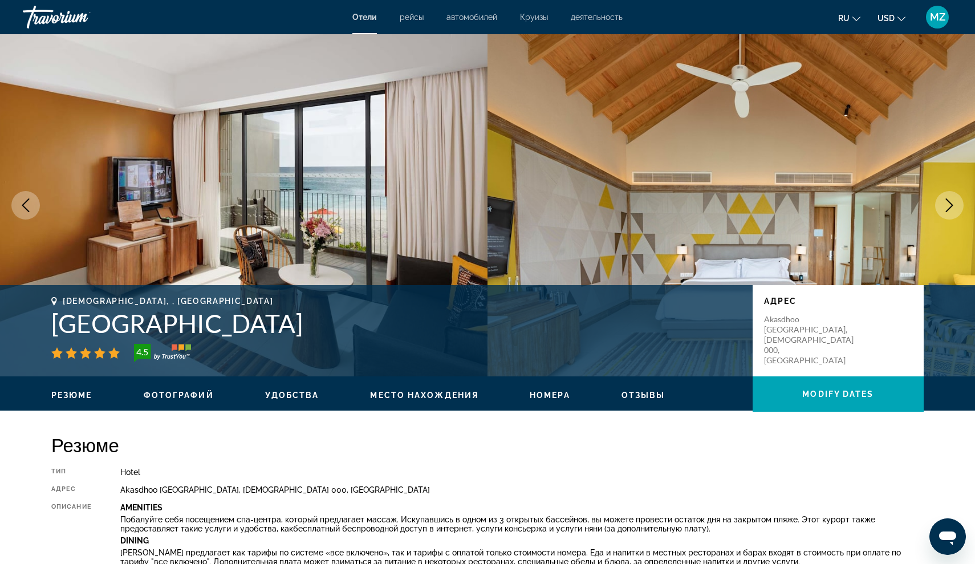
click at [943, 216] on button "Next image" at bounding box center [949, 205] width 29 height 29
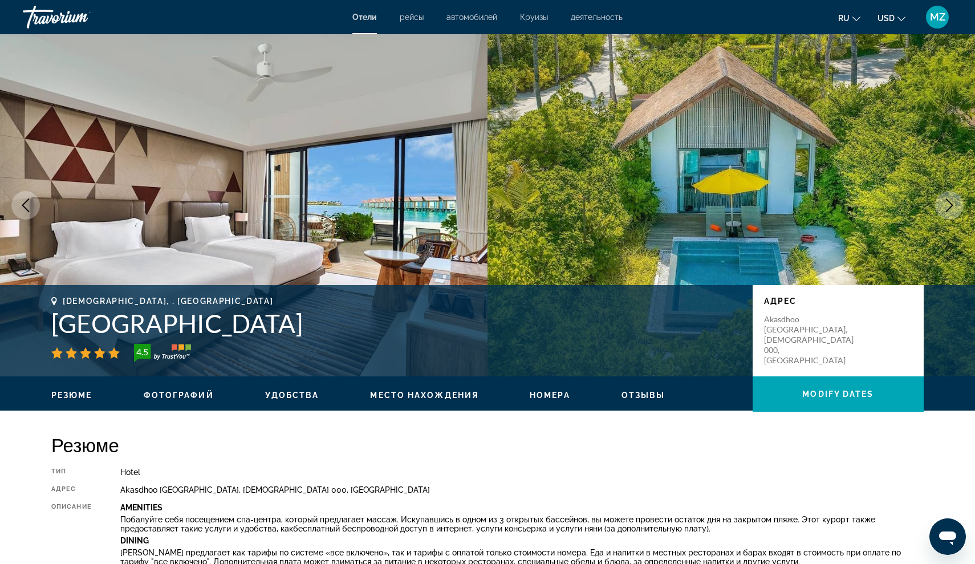
click at [943, 216] on button "Next image" at bounding box center [949, 205] width 29 height 29
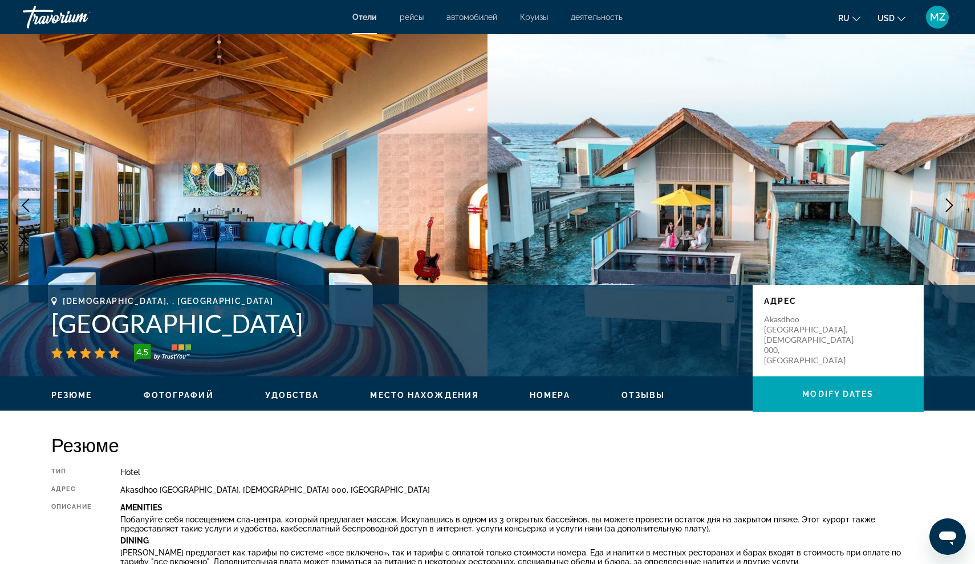
click at [943, 216] on button "Next image" at bounding box center [949, 205] width 29 height 29
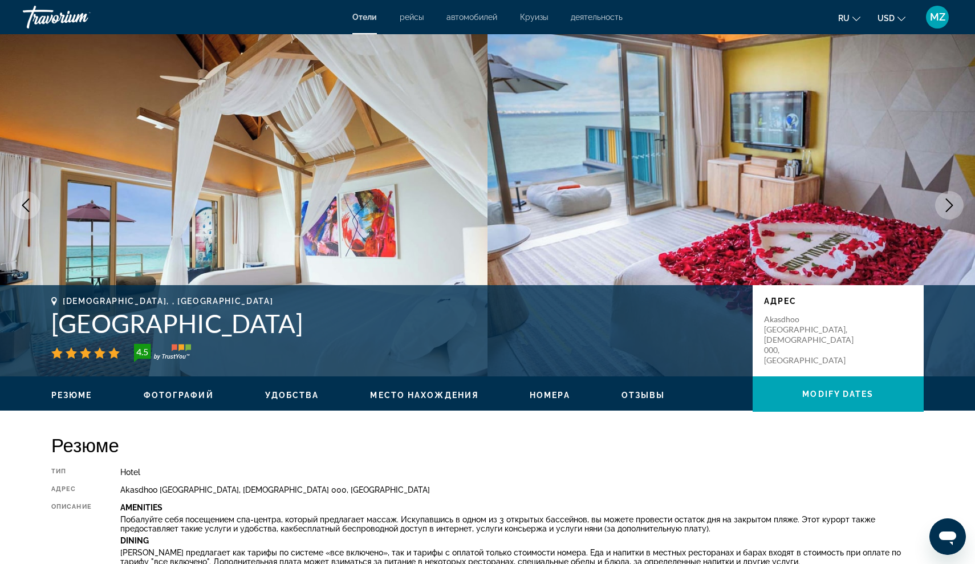
click at [943, 216] on button "Next image" at bounding box center [949, 205] width 29 height 29
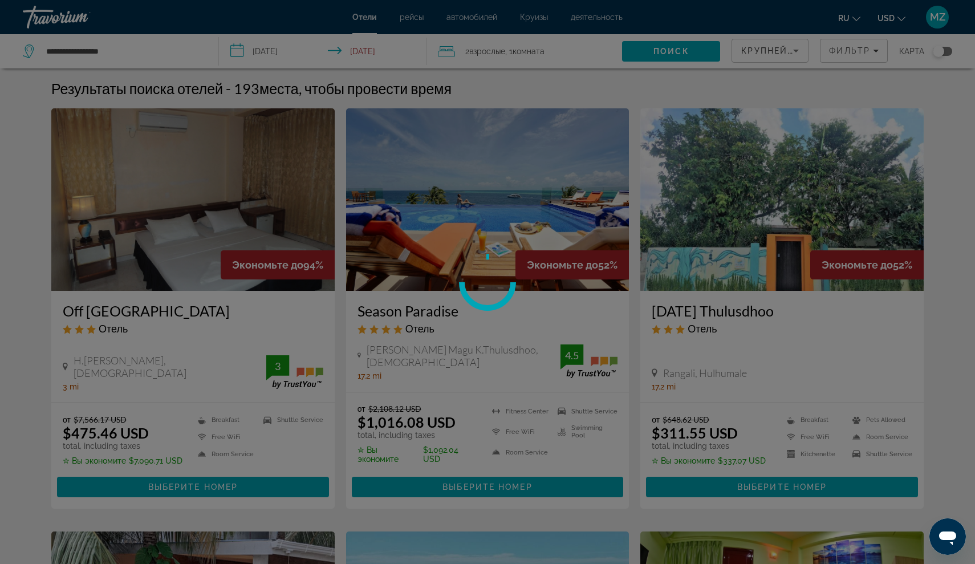
click at [944, 194] on div at bounding box center [487, 282] width 975 height 564
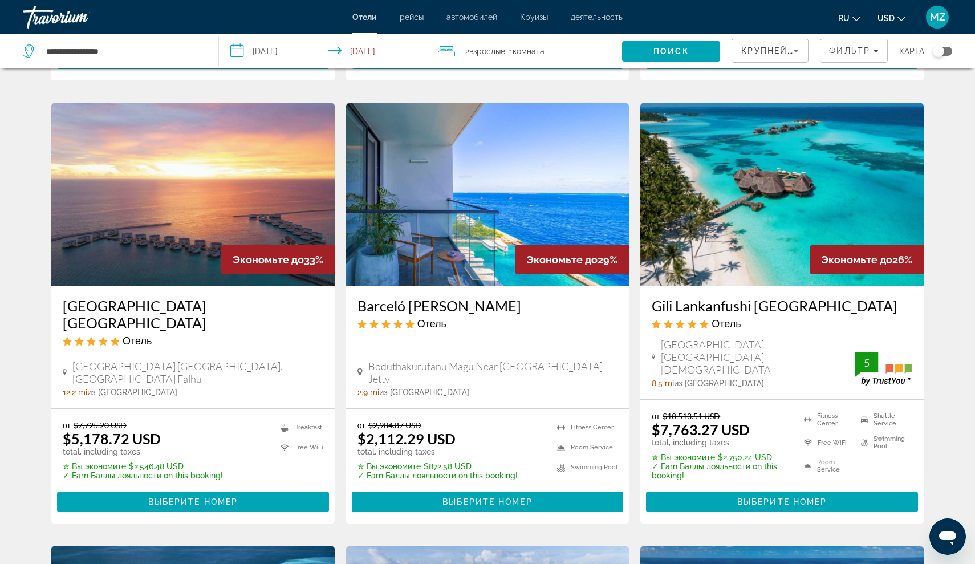
scroll to position [460, 0]
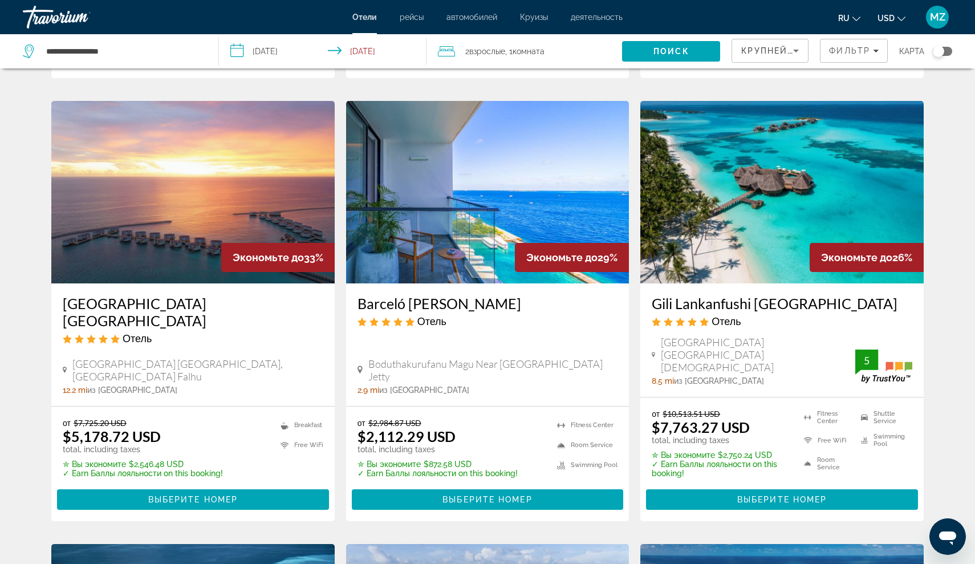
click at [454, 303] on h3 "Barceló [PERSON_NAME]" at bounding box center [488, 303] width 261 height 17
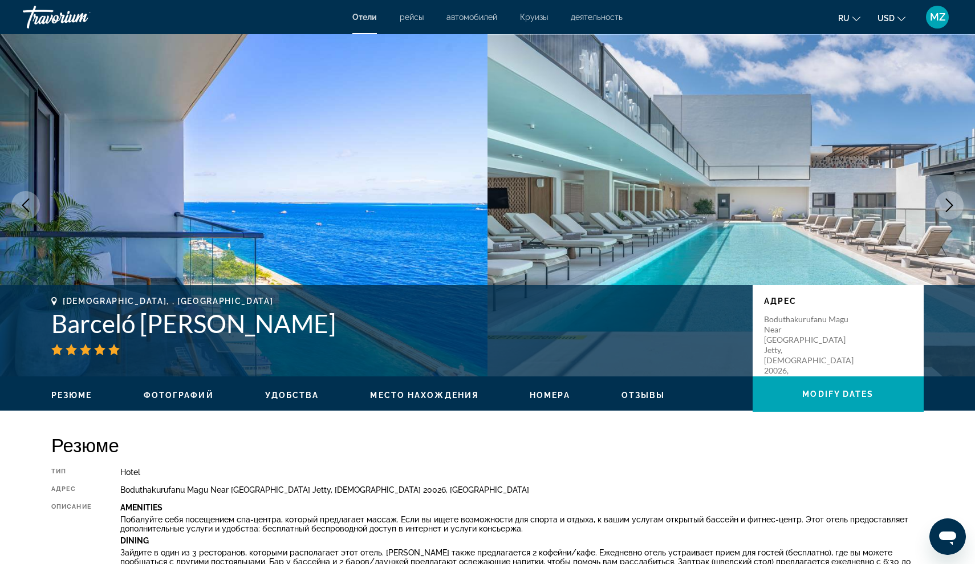
click at [945, 196] on button "Next image" at bounding box center [949, 205] width 29 height 29
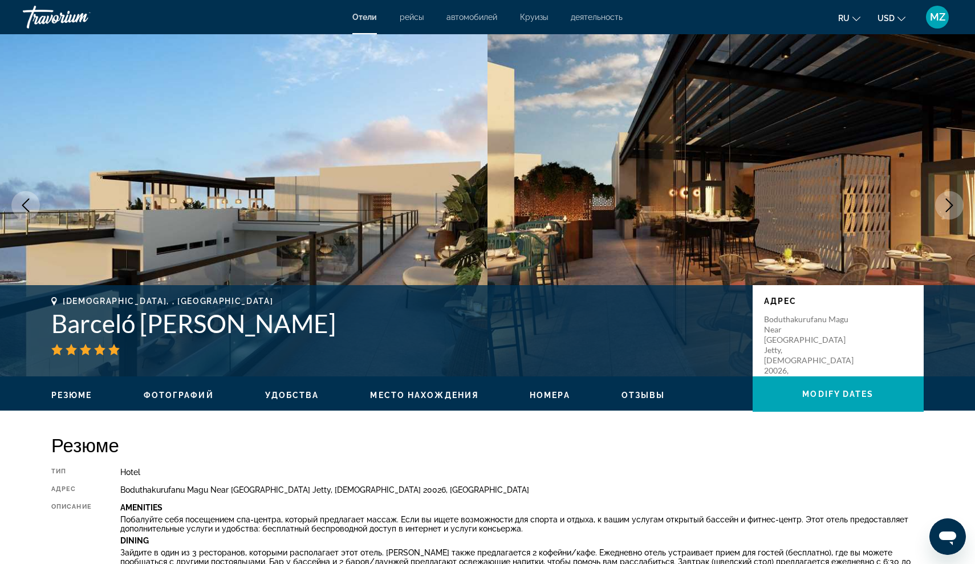
click at [941, 200] on button "Next image" at bounding box center [949, 205] width 29 height 29
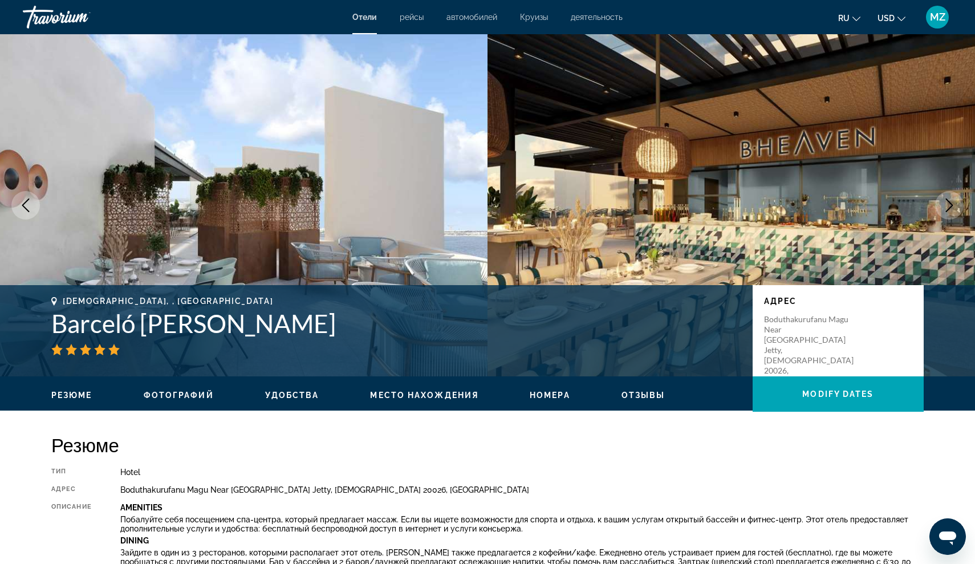
click at [940, 203] on button "Next image" at bounding box center [949, 205] width 29 height 29
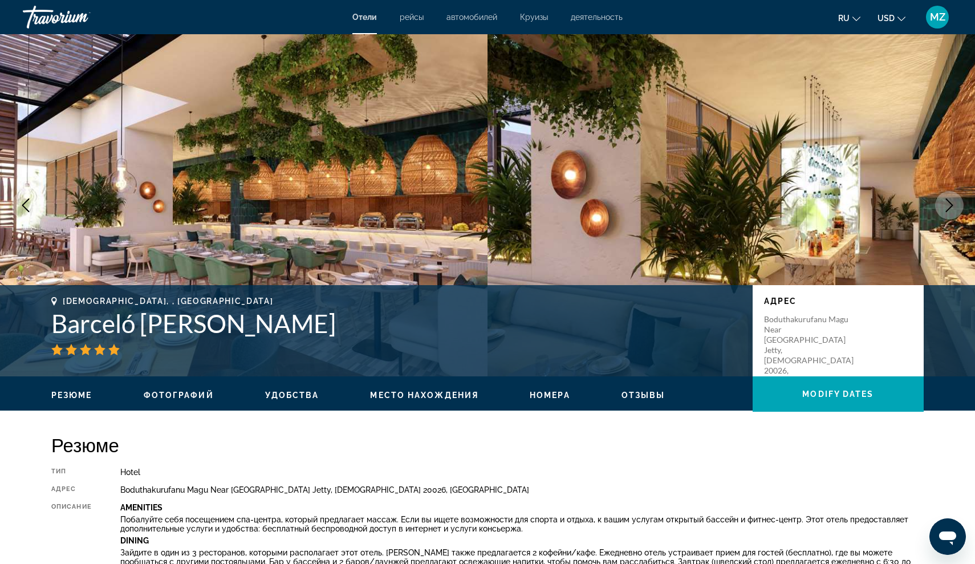
click at [937, 205] on button "Next image" at bounding box center [949, 205] width 29 height 29
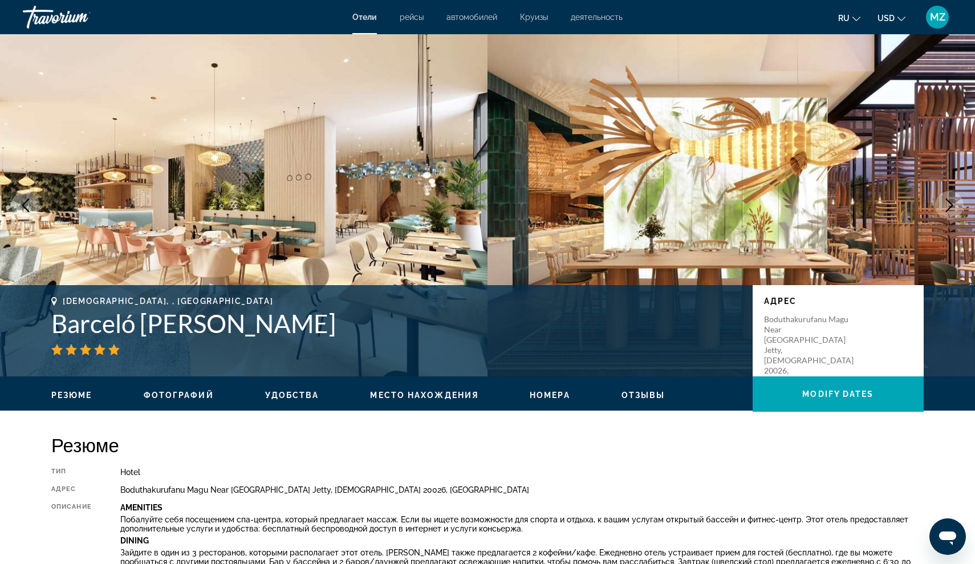
click at [936, 206] on button "Next image" at bounding box center [949, 205] width 29 height 29
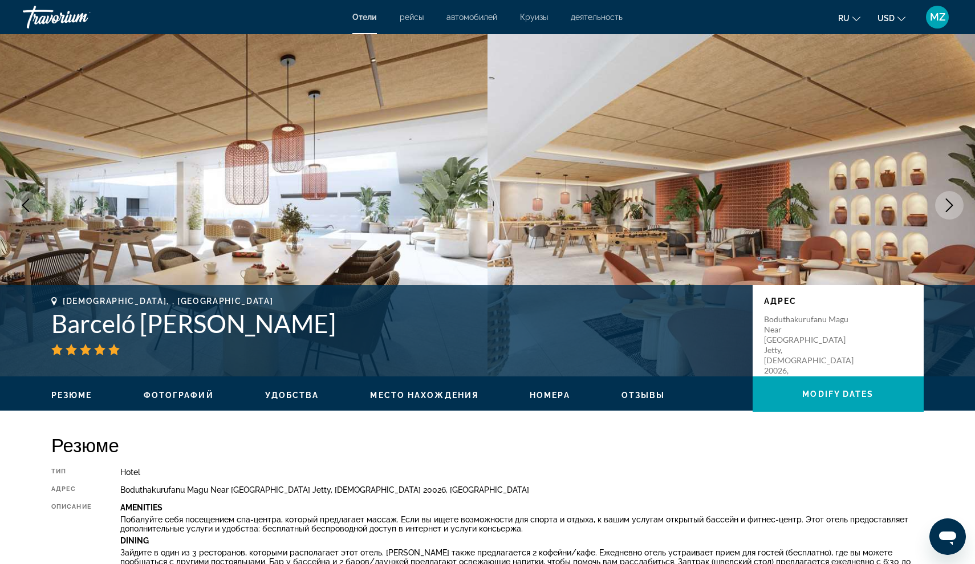
click at [934, 210] on img "Main content" at bounding box center [732, 205] width 488 height 342
click at [933, 210] on img "Main content" at bounding box center [732, 205] width 488 height 342
click at [936, 210] on button "Next image" at bounding box center [949, 205] width 29 height 29
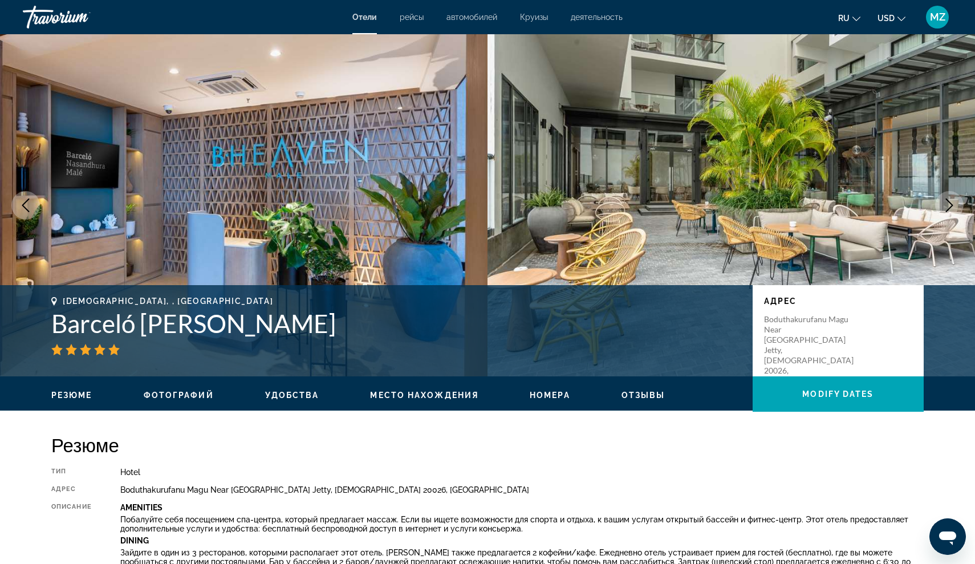
click at [944, 208] on icon "Next image" at bounding box center [950, 205] width 14 height 14
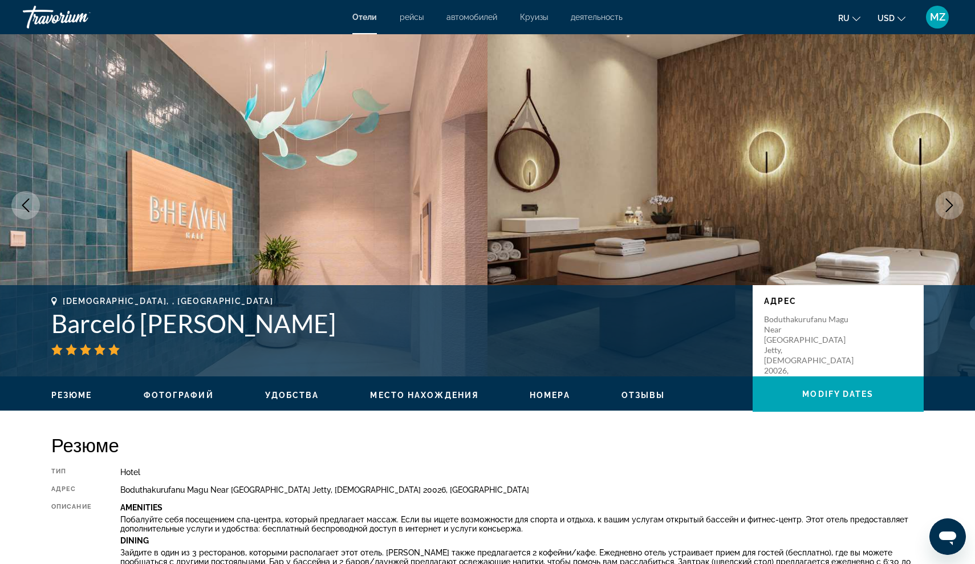
click at [944, 208] on icon "Next image" at bounding box center [950, 205] width 14 height 14
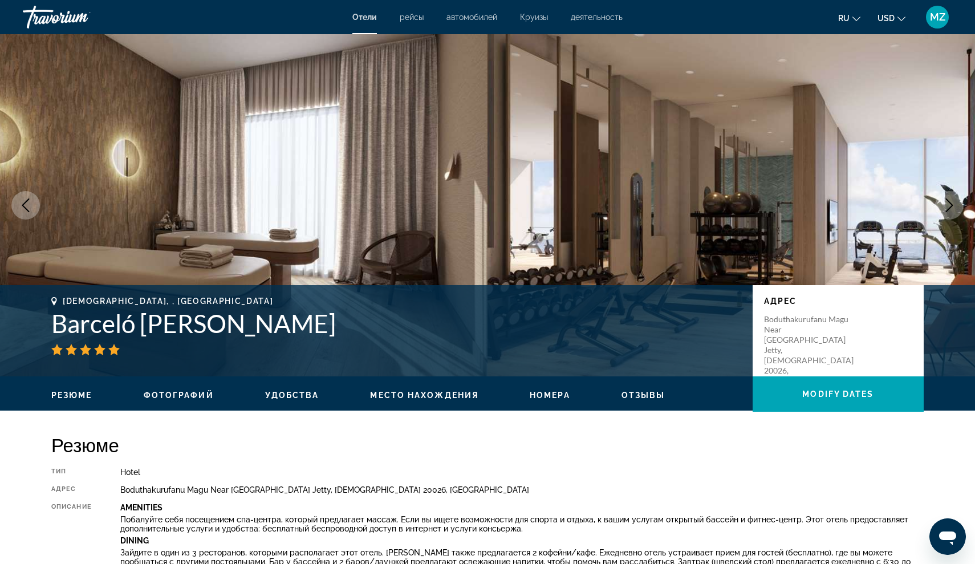
click at [943, 210] on icon "Next image" at bounding box center [950, 205] width 14 height 14
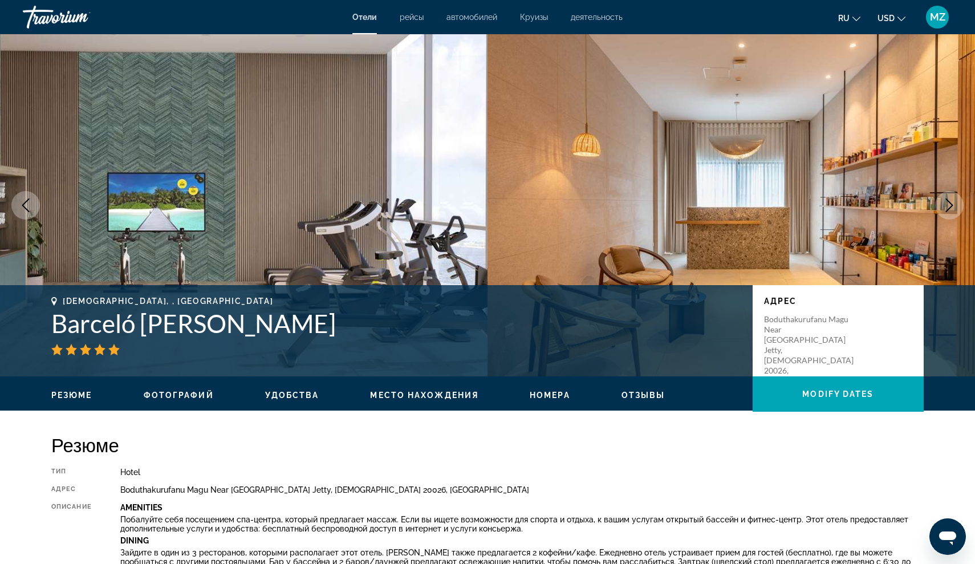
click at [942, 211] on button "Next image" at bounding box center [949, 205] width 29 height 29
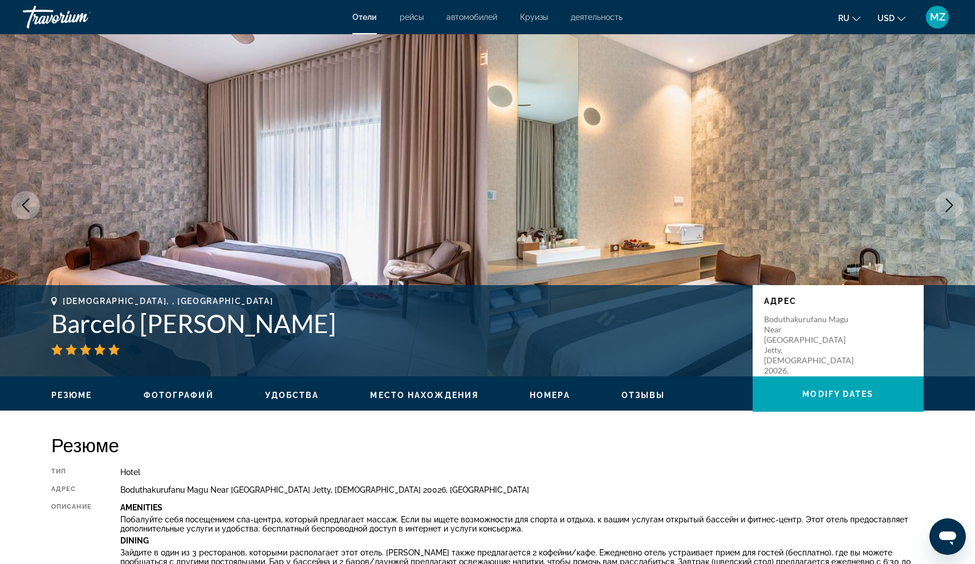
click at [941, 213] on button "Next image" at bounding box center [949, 205] width 29 height 29
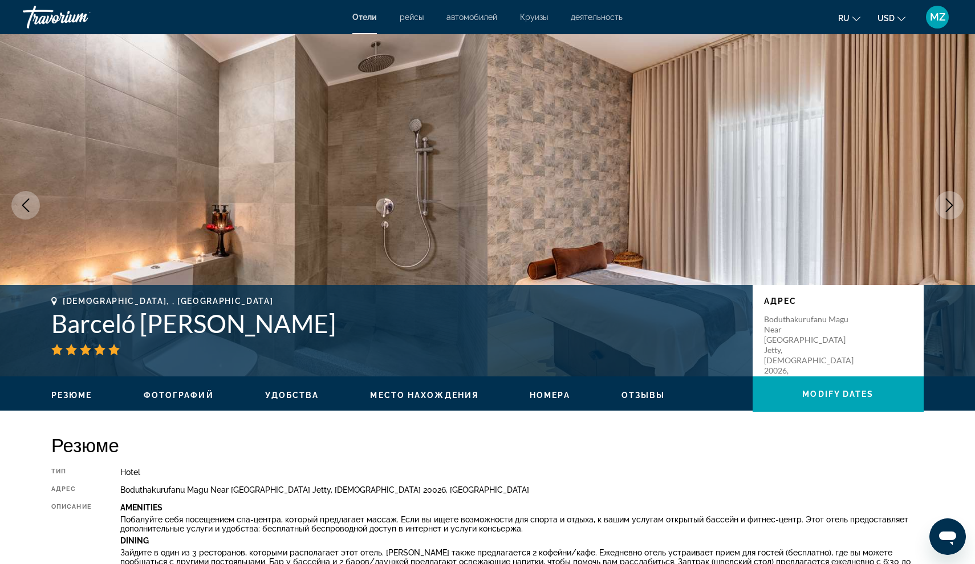
click at [939, 215] on button "Next image" at bounding box center [949, 205] width 29 height 29
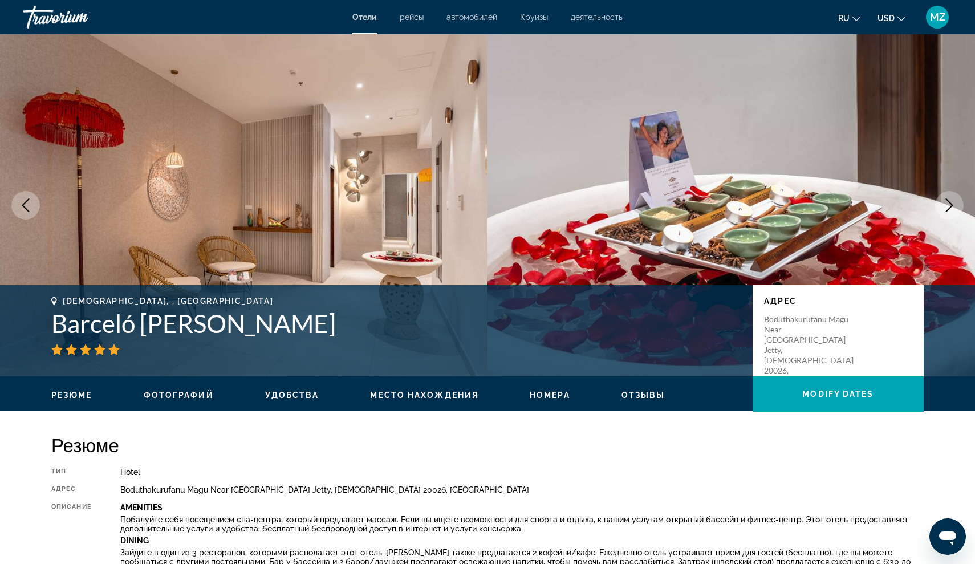
click at [939, 216] on img "Main content" at bounding box center [732, 205] width 488 height 342
click at [944, 212] on icon "Next image" at bounding box center [950, 205] width 14 height 14
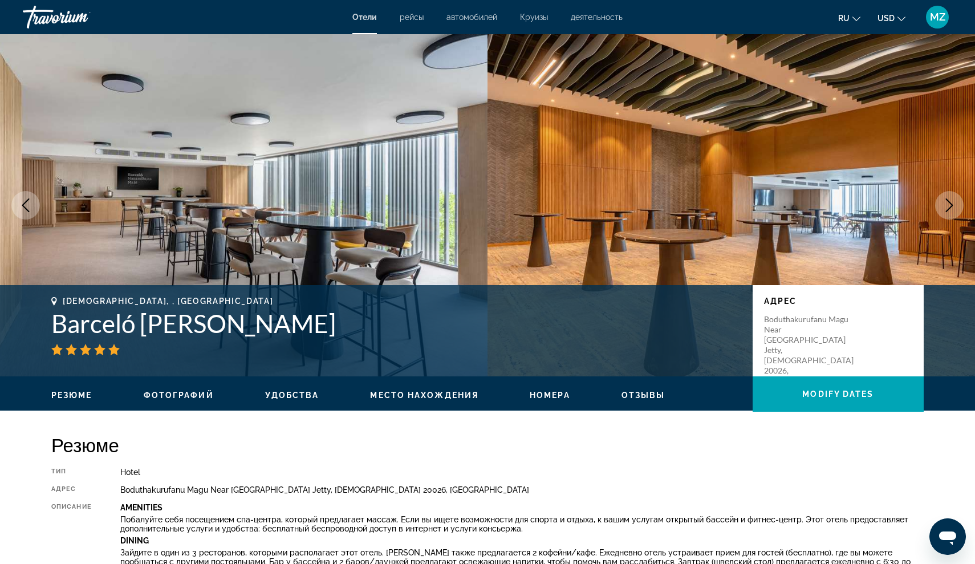
click at [947, 209] on icon "Next image" at bounding box center [950, 205] width 14 height 14
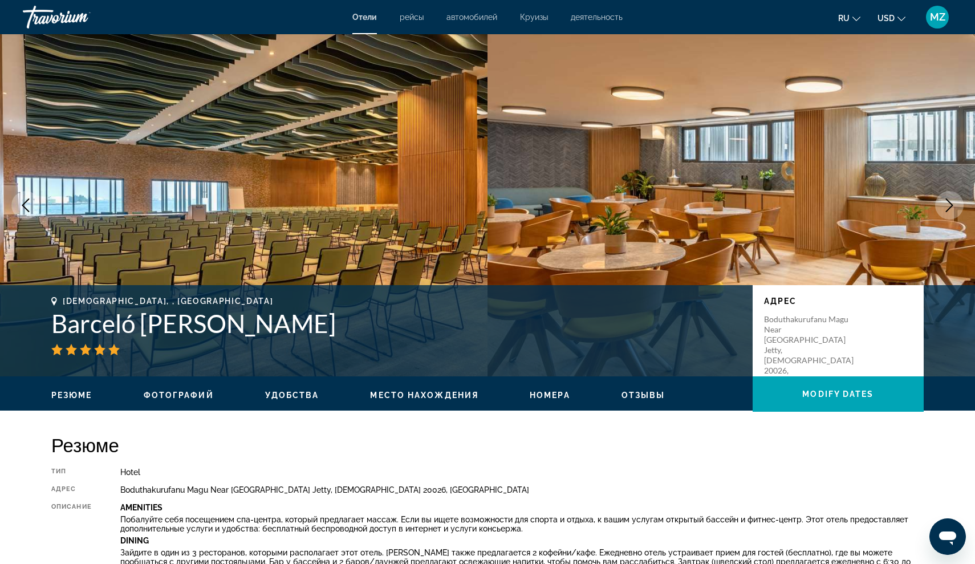
click at [947, 210] on icon "Next image" at bounding box center [949, 205] width 7 height 14
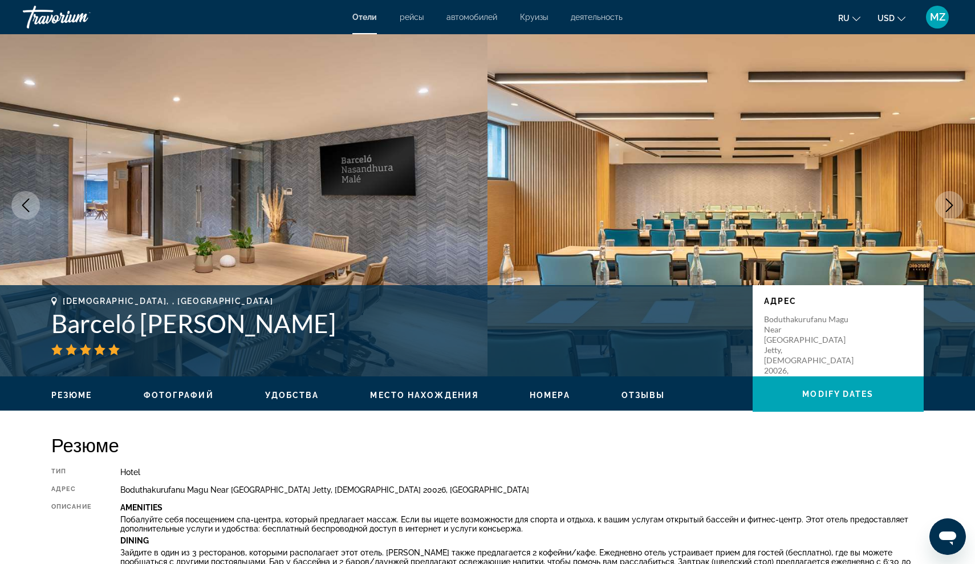
click at [947, 210] on icon "Next image" at bounding box center [949, 205] width 7 height 14
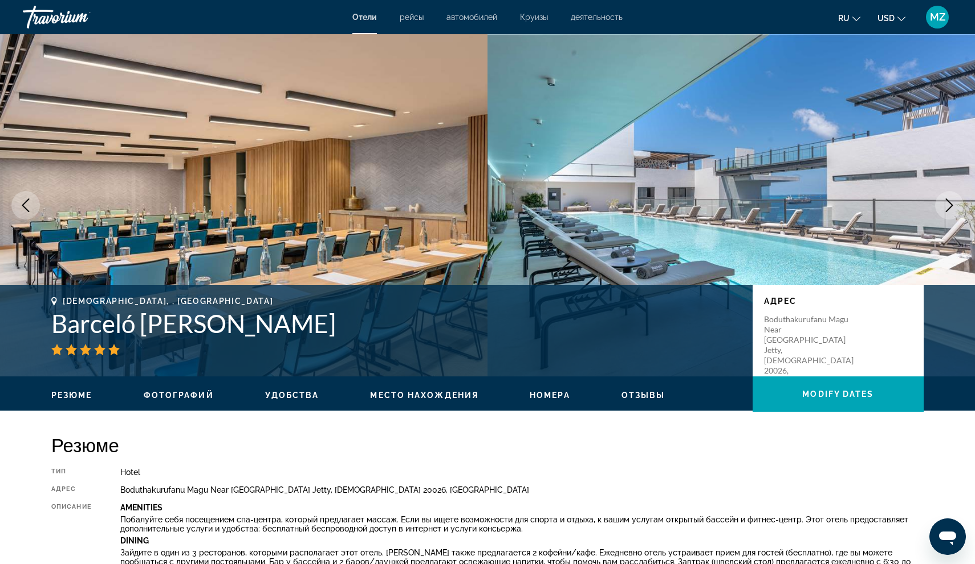
click at [947, 211] on icon "Next image" at bounding box center [949, 205] width 7 height 14
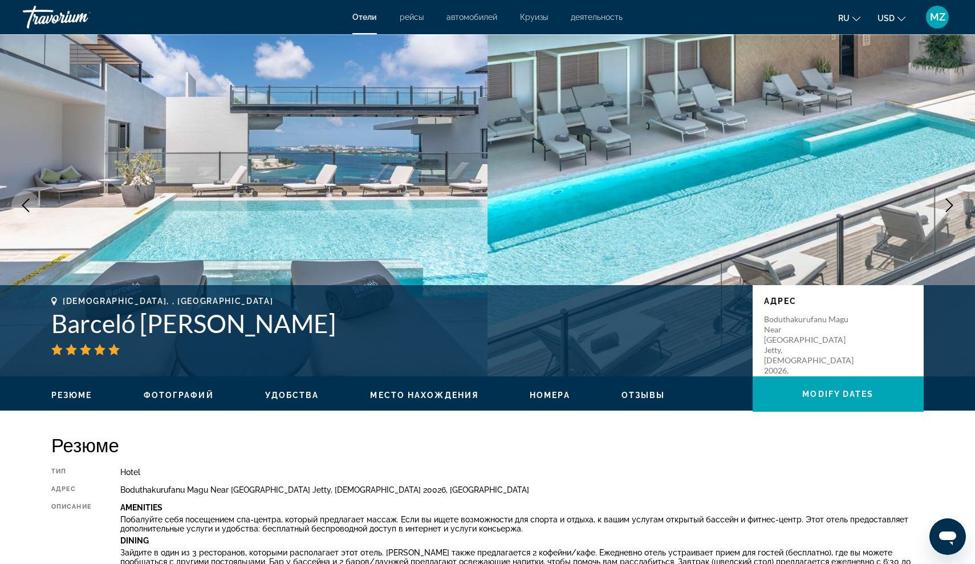
click at [947, 212] on icon "Next image" at bounding box center [949, 205] width 7 height 14
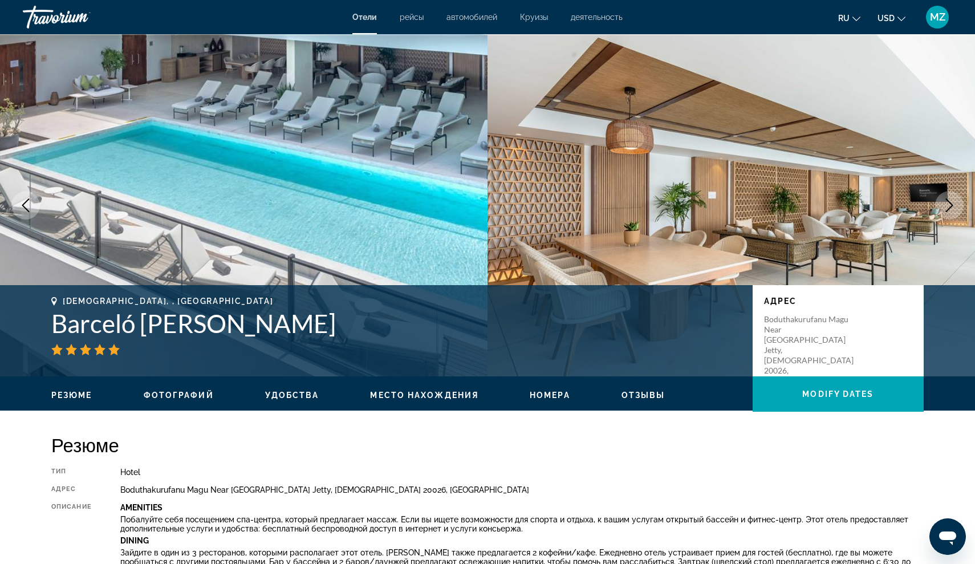
click at [946, 213] on button "Next image" at bounding box center [949, 205] width 29 height 29
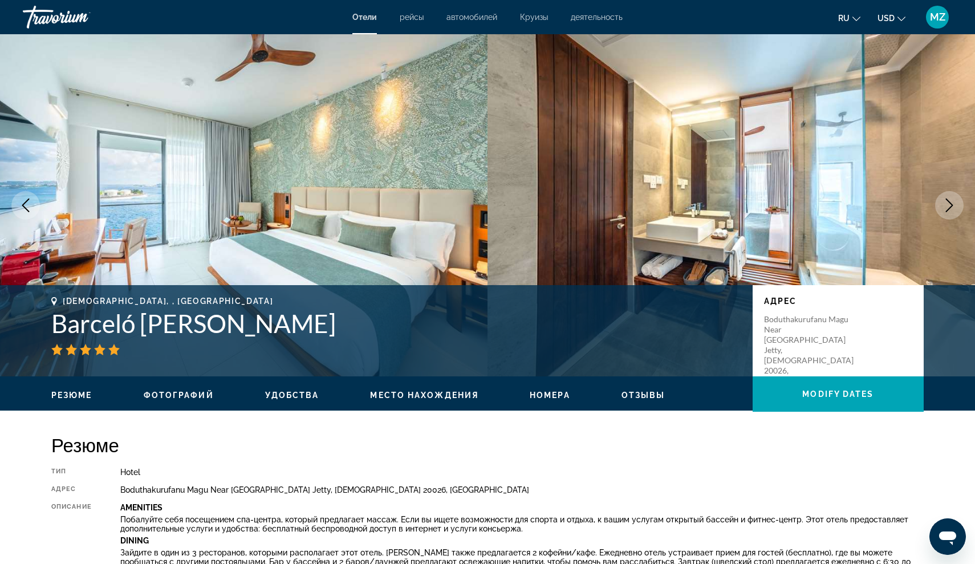
click at [945, 214] on button "Next image" at bounding box center [949, 205] width 29 height 29
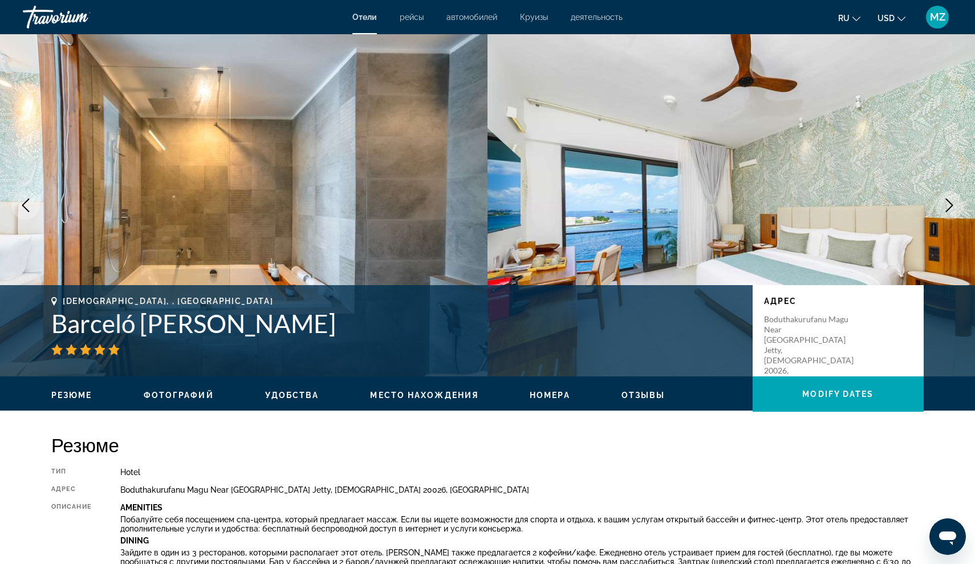
click at [945, 214] on button "Next image" at bounding box center [949, 205] width 29 height 29
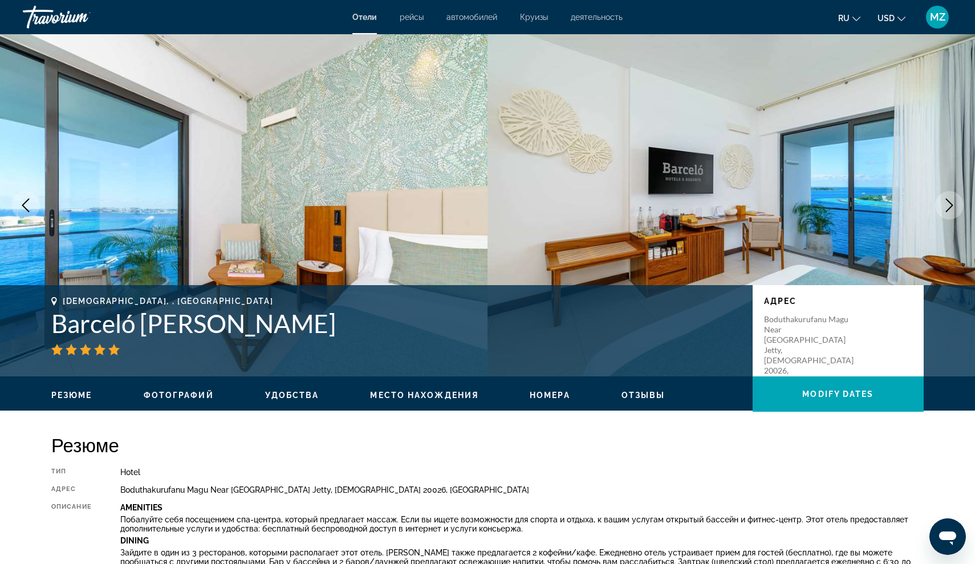
click at [944, 216] on button "Next image" at bounding box center [949, 205] width 29 height 29
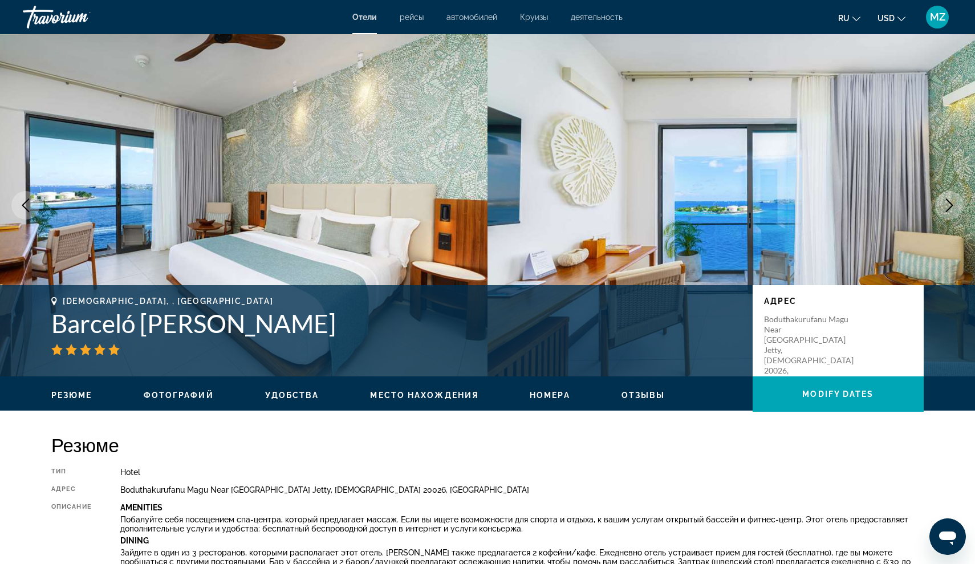
click at [943, 217] on button "Next image" at bounding box center [949, 205] width 29 height 29
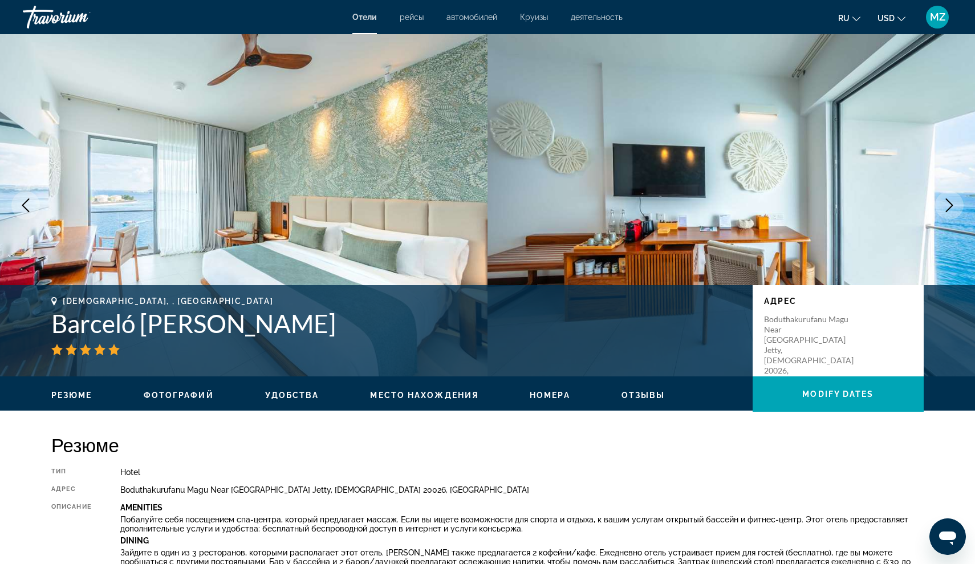
click at [943, 217] on button "Next image" at bounding box center [949, 205] width 29 height 29
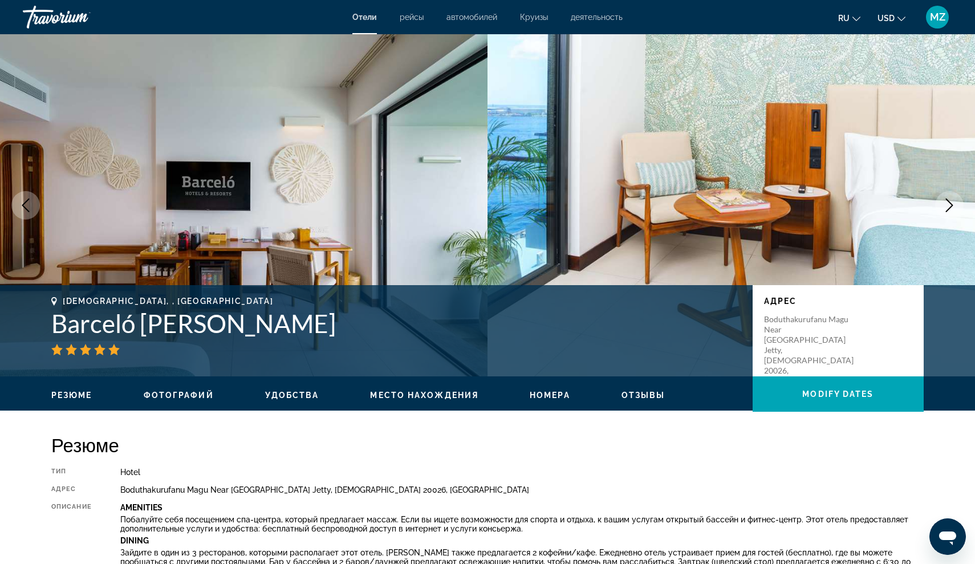
click at [948, 213] on button "Next image" at bounding box center [949, 205] width 29 height 29
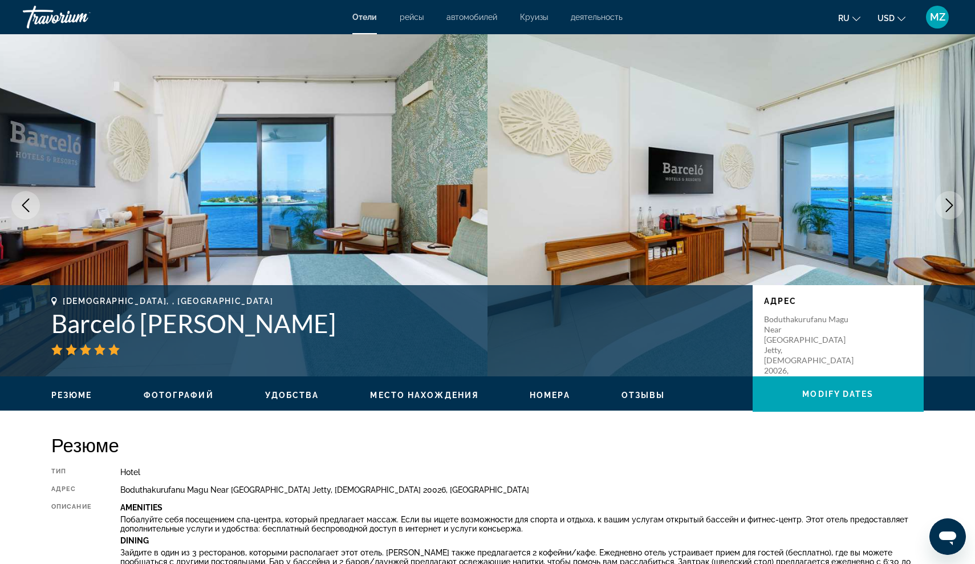
click at [948, 213] on button "Next image" at bounding box center [949, 205] width 29 height 29
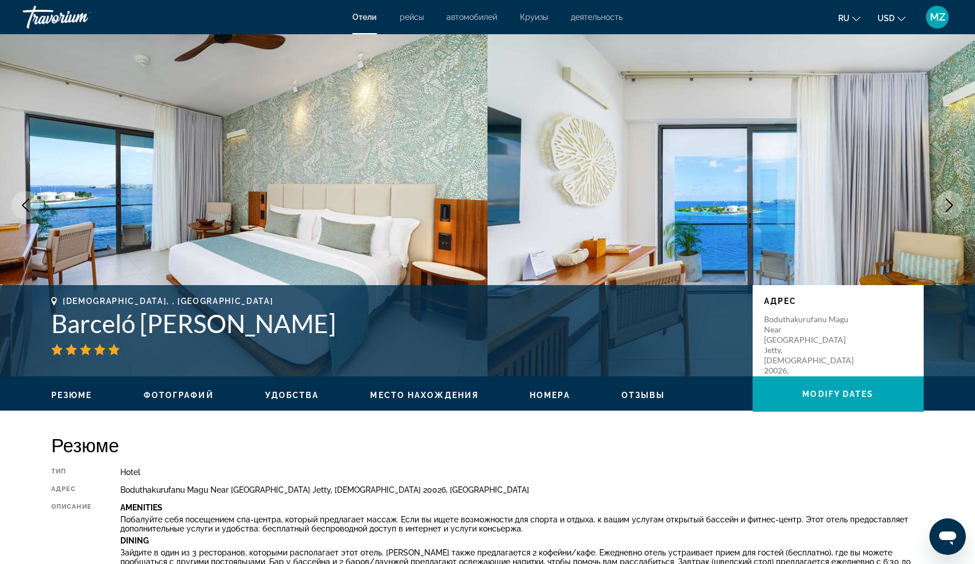
click at [947, 213] on button "Next image" at bounding box center [949, 205] width 29 height 29
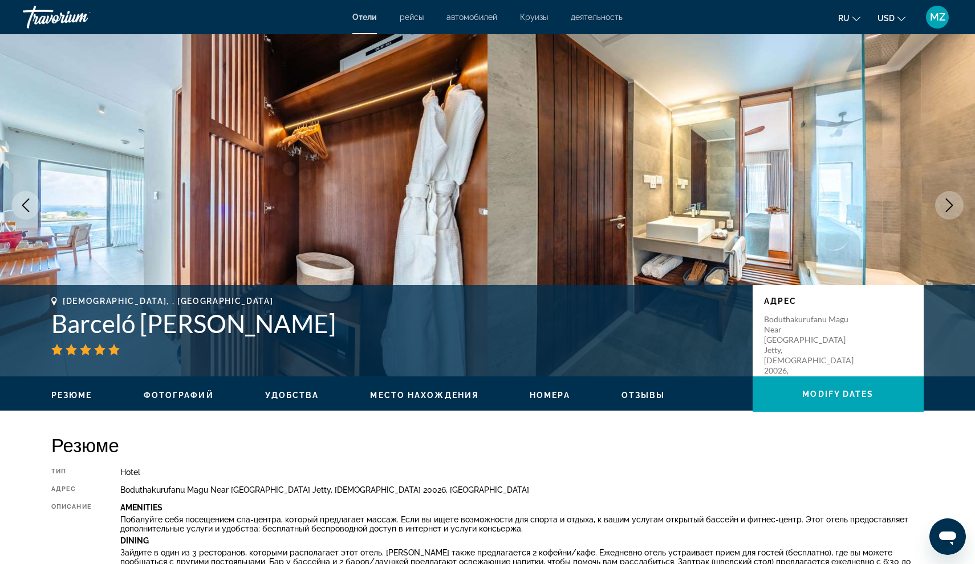
click at [947, 214] on button "Next image" at bounding box center [949, 205] width 29 height 29
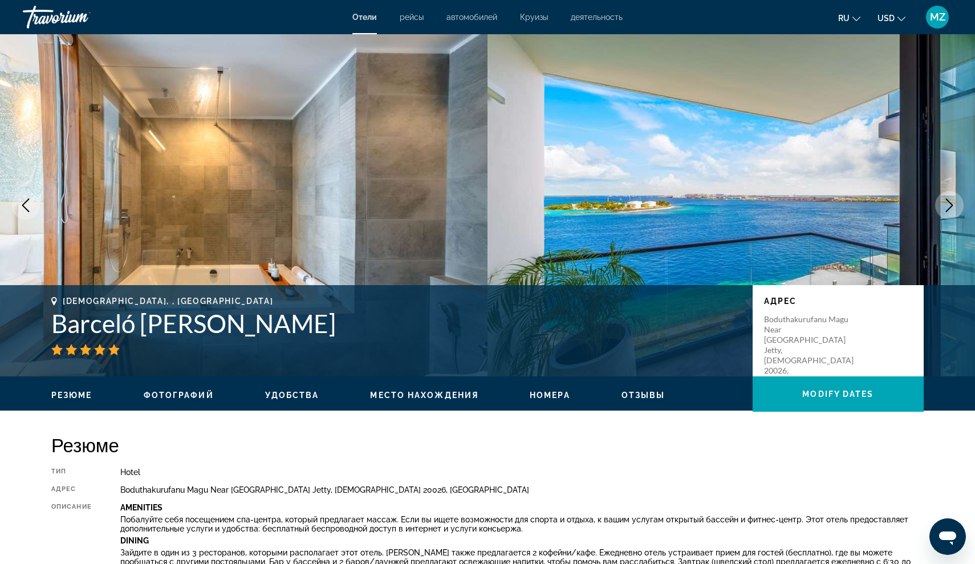
click at [946, 216] on button "Next image" at bounding box center [949, 205] width 29 height 29
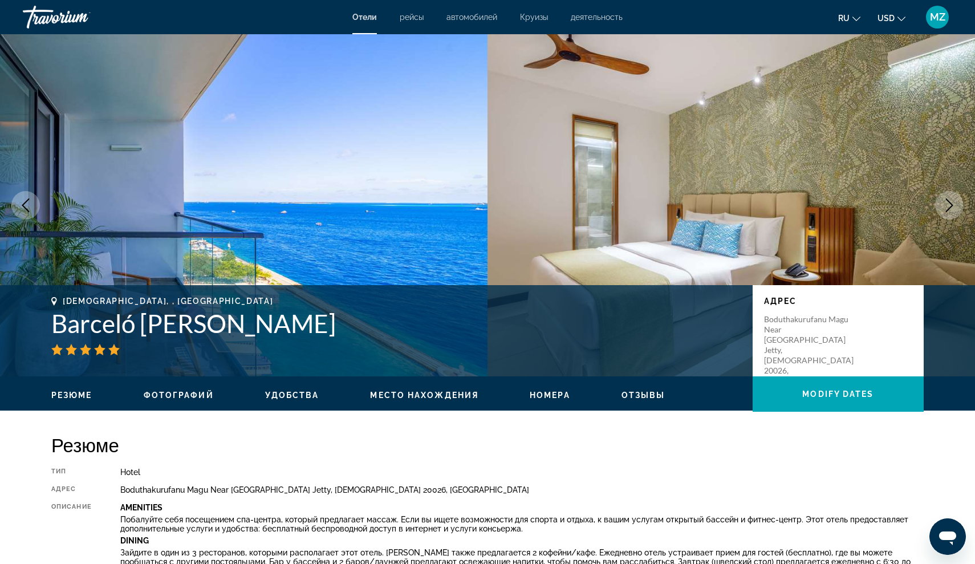
click at [945, 216] on button "Next image" at bounding box center [949, 205] width 29 height 29
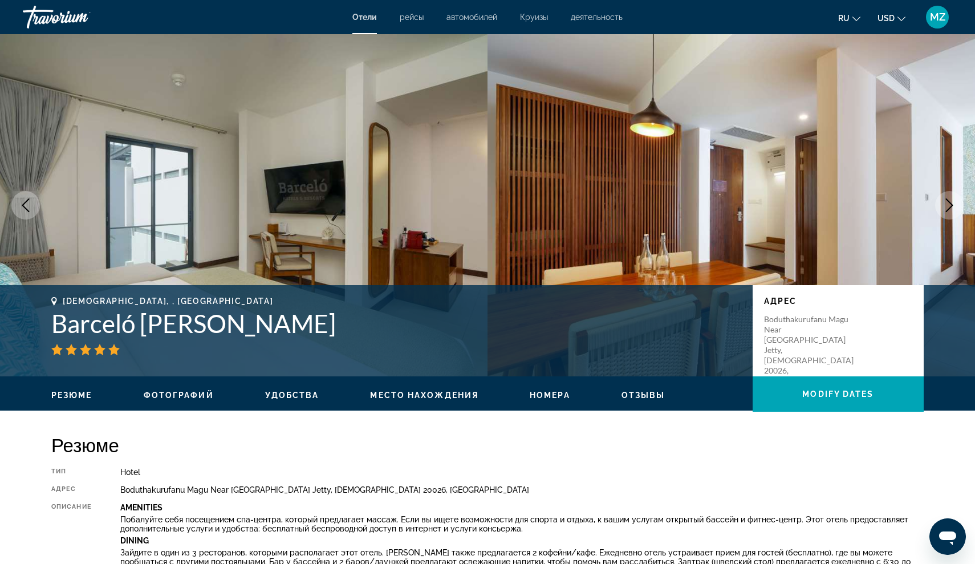
click at [945, 217] on button "Next image" at bounding box center [949, 205] width 29 height 29
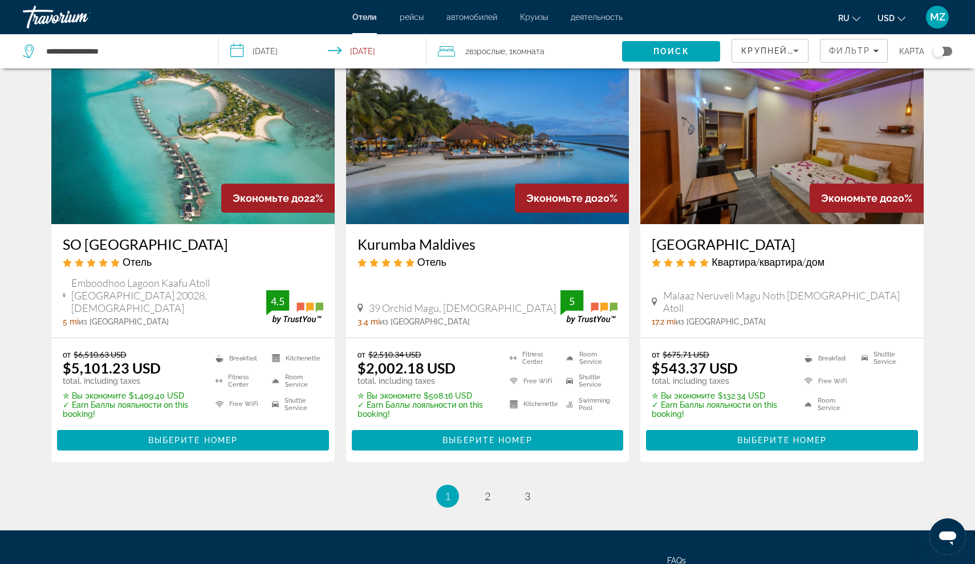
scroll to position [1408, 0]
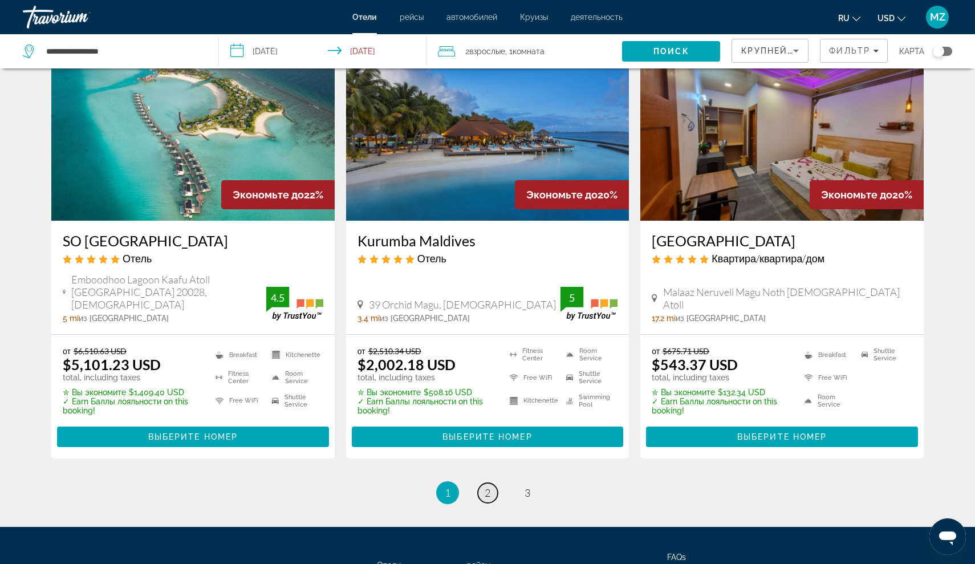
click at [484, 483] on link "page 2" at bounding box center [488, 493] width 20 height 20
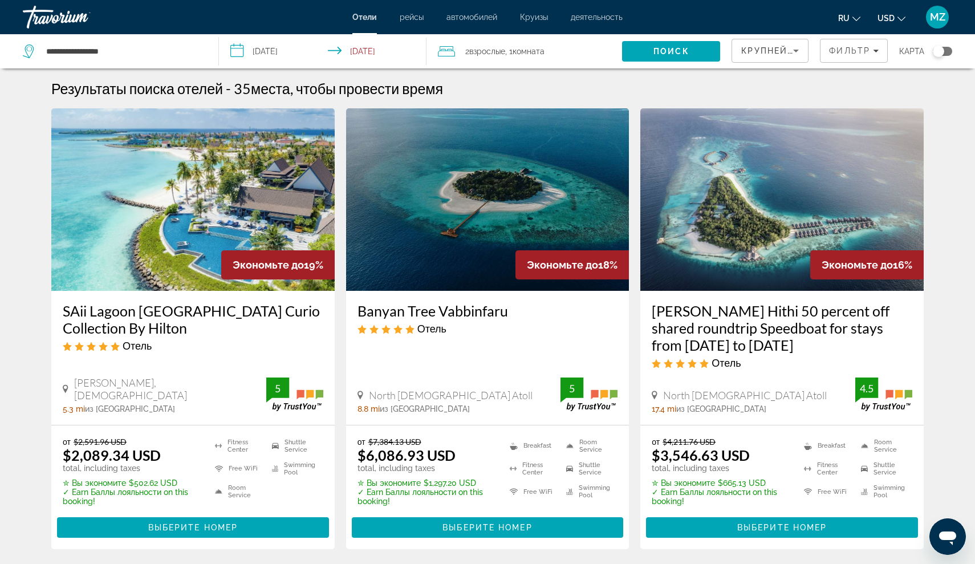
click at [254, 312] on h3 "SAii Lagoon [GEOGRAPHIC_DATA] Curio Collection By Hilton" at bounding box center [193, 319] width 261 height 34
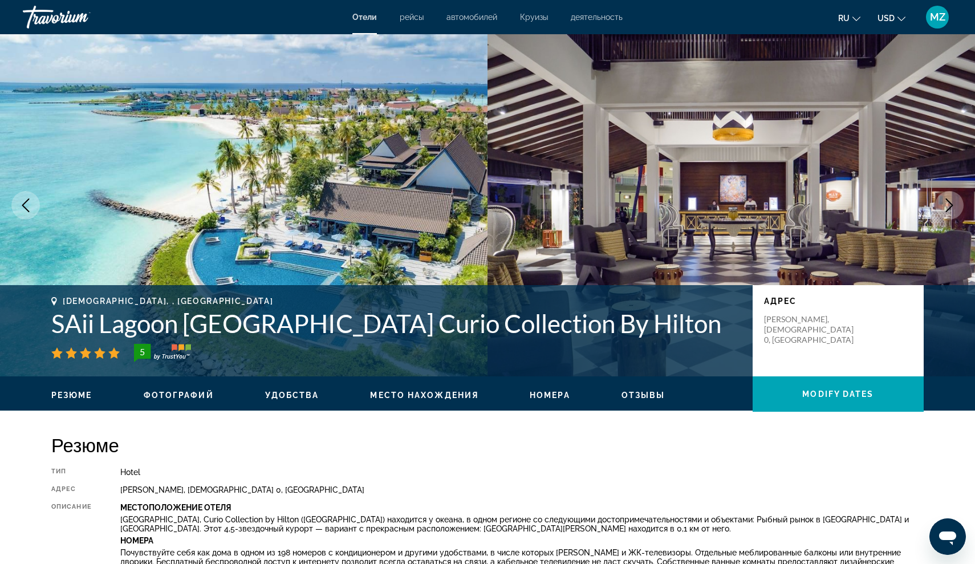
click at [938, 205] on button "Next image" at bounding box center [949, 205] width 29 height 29
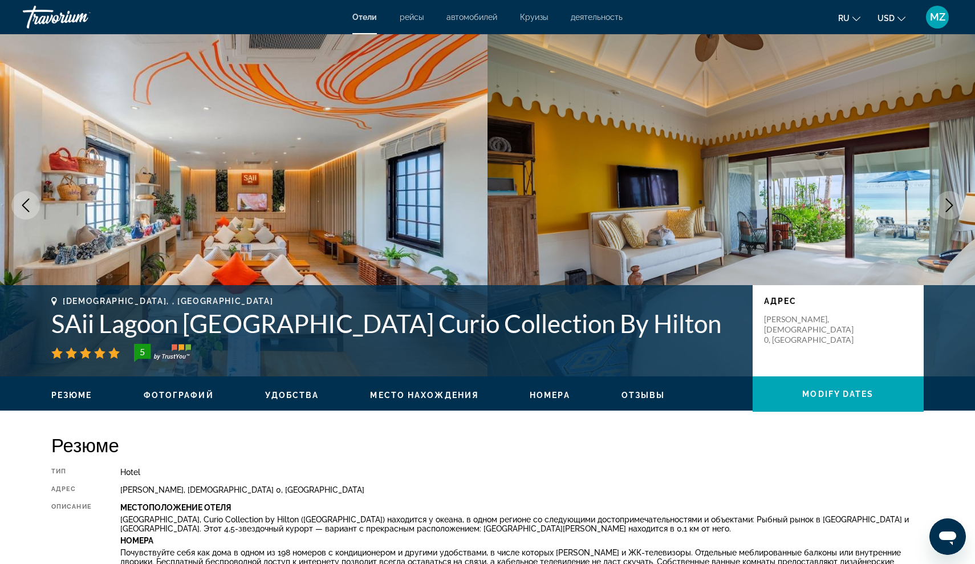
click at [938, 206] on button "Next image" at bounding box center [949, 205] width 29 height 29
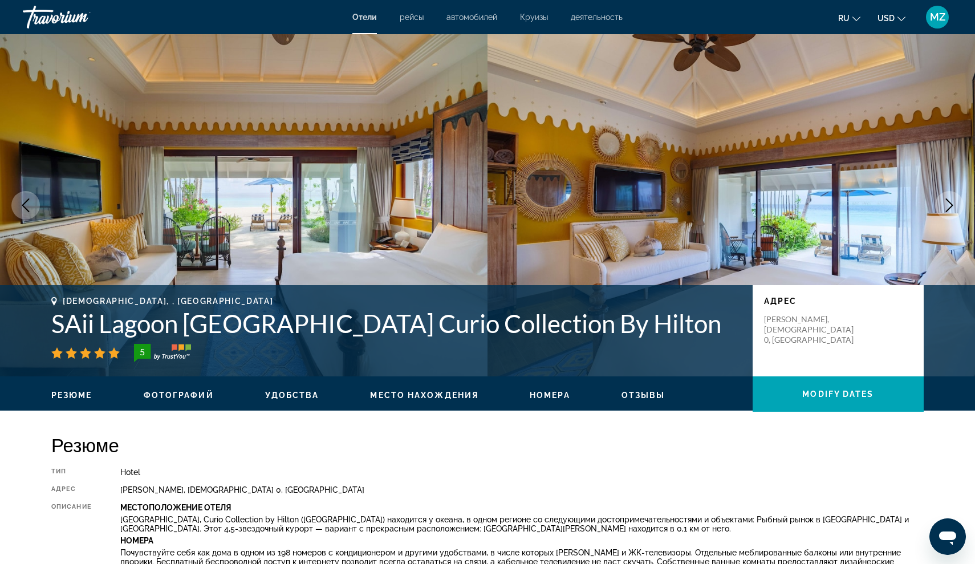
click at [937, 207] on button "Next image" at bounding box center [949, 205] width 29 height 29
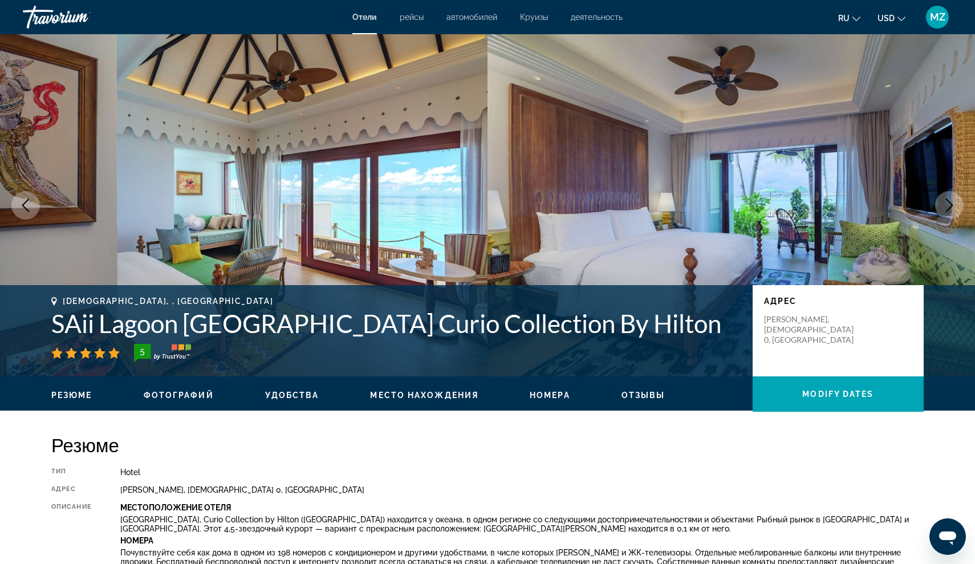
click at [937, 208] on button "Next image" at bounding box center [949, 205] width 29 height 29
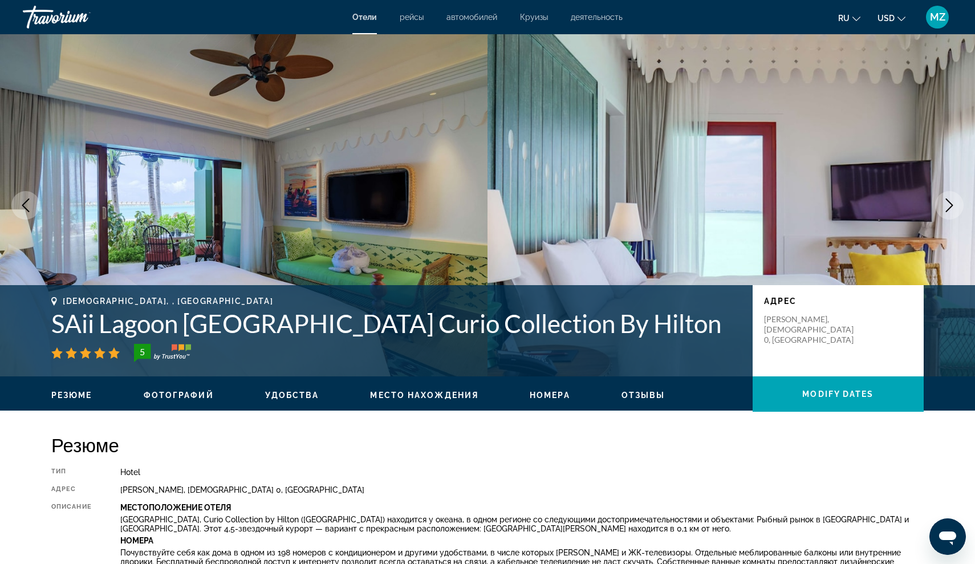
click at [935, 210] on img "Main content" at bounding box center [732, 205] width 488 height 342
click at [935, 212] on img "Main content" at bounding box center [732, 205] width 488 height 342
click at [967, 213] on img "Main content" at bounding box center [732, 205] width 488 height 342
click at [940, 199] on button "Next image" at bounding box center [949, 205] width 29 height 29
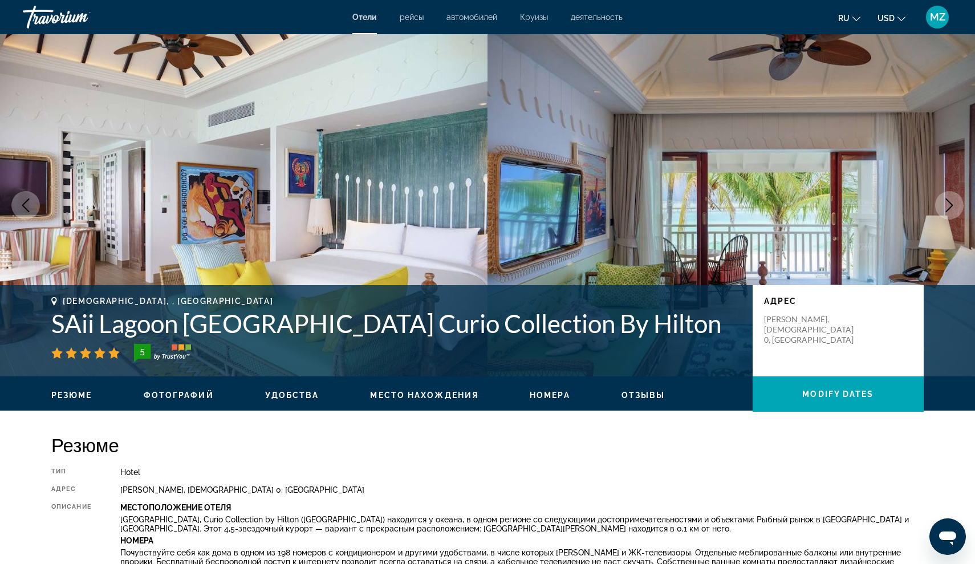
click at [939, 201] on button "Next image" at bounding box center [949, 205] width 29 height 29
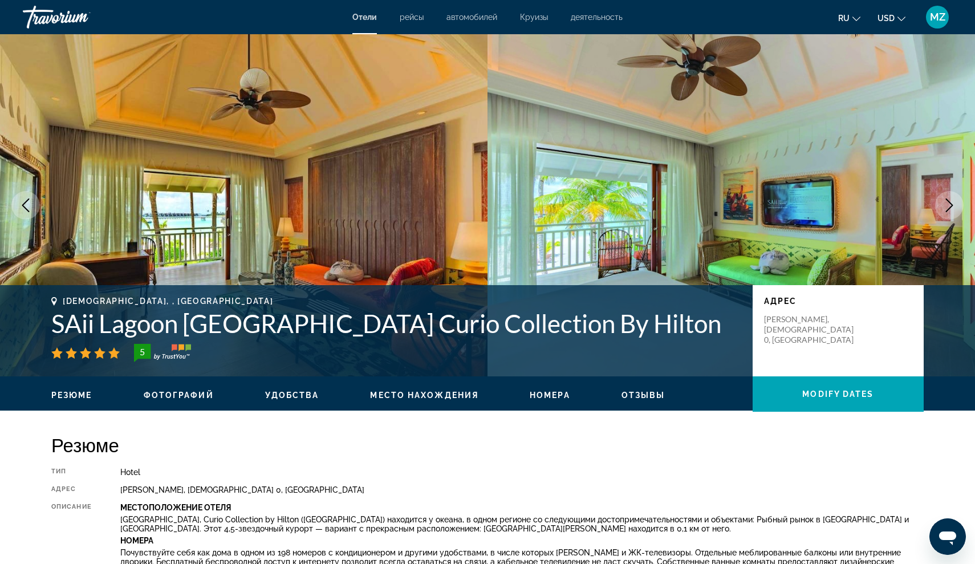
click at [938, 202] on button "Next image" at bounding box center [949, 205] width 29 height 29
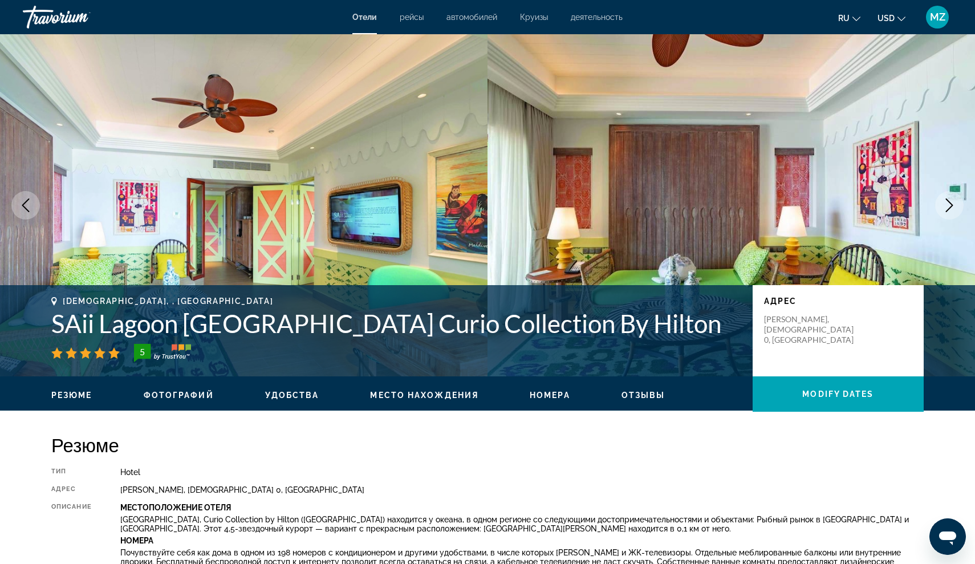
click at [937, 204] on button "Next image" at bounding box center [949, 205] width 29 height 29
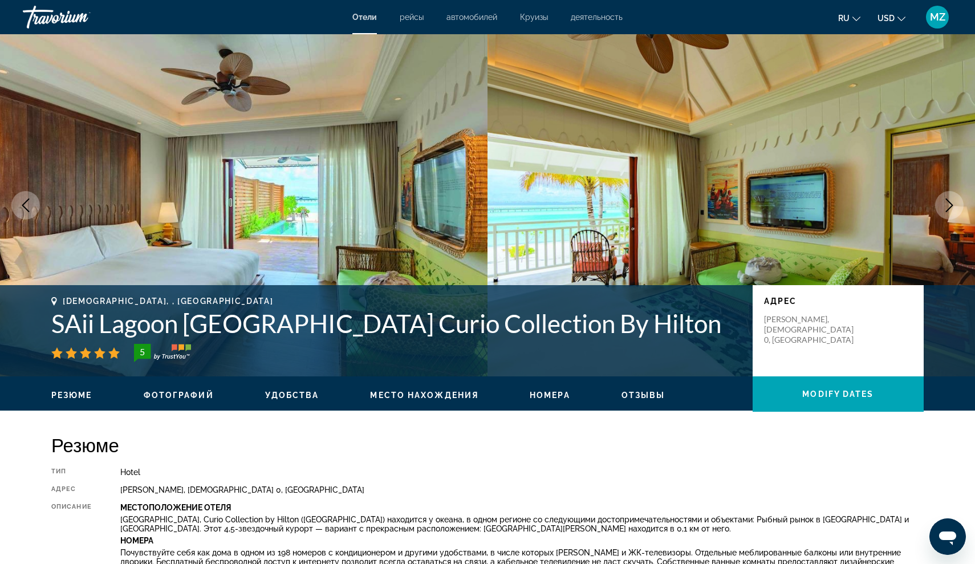
click at [936, 205] on button "Next image" at bounding box center [949, 205] width 29 height 29
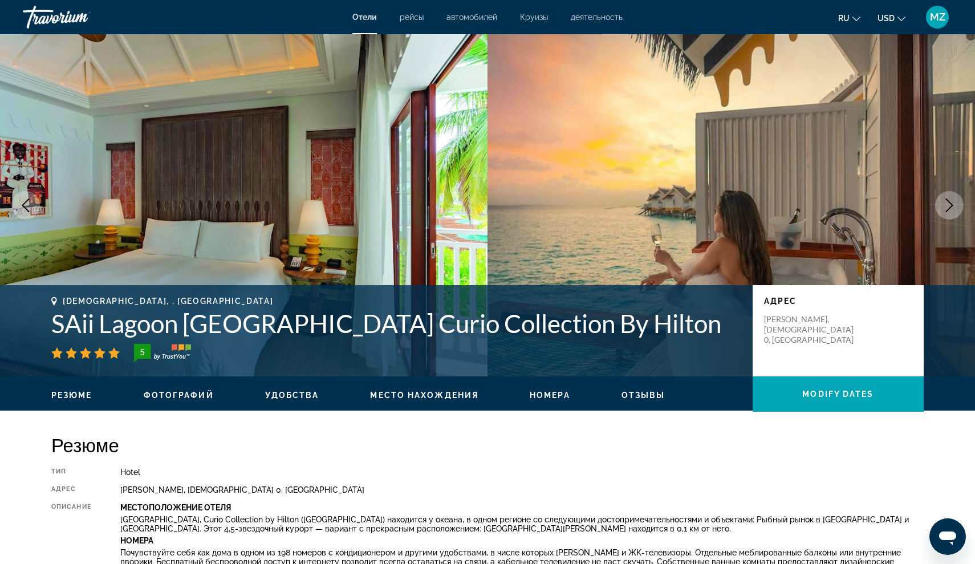
click at [935, 206] on button "Next image" at bounding box center [949, 205] width 29 height 29
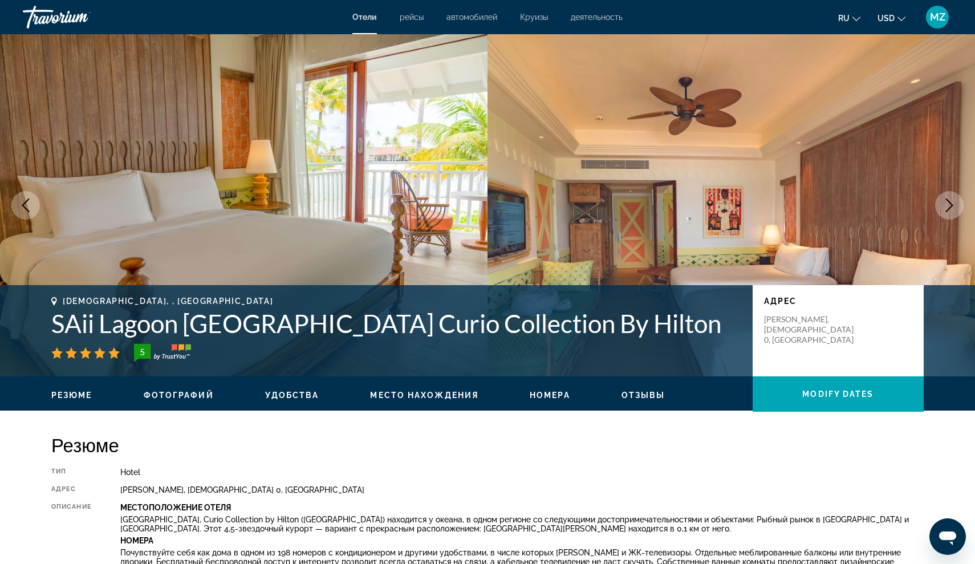
click at [935, 208] on img "Main content" at bounding box center [732, 205] width 488 height 342
click at [934, 208] on img "Main content" at bounding box center [732, 205] width 488 height 342
click at [944, 197] on button "Next image" at bounding box center [949, 205] width 29 height 29
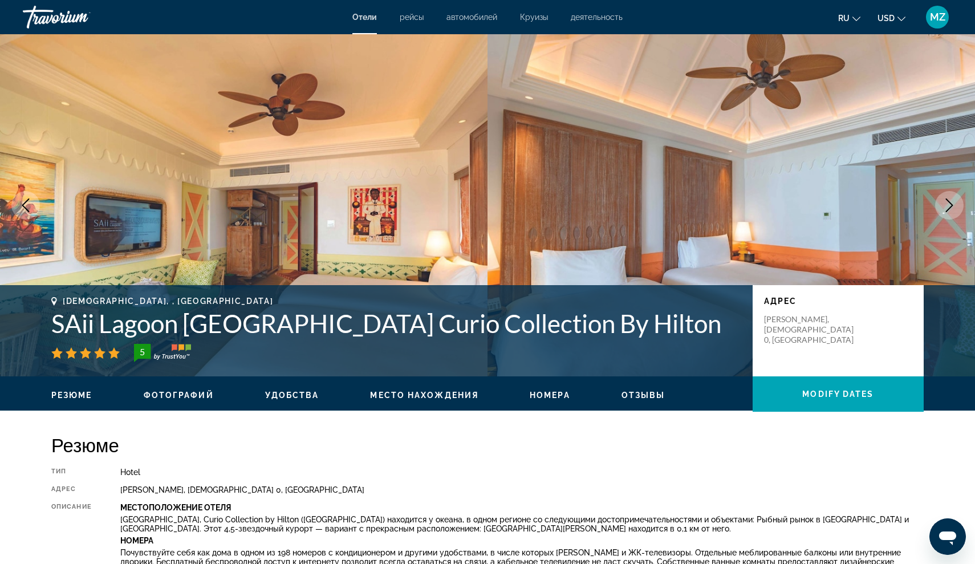
click at [944, 197] on button "Next image" at bounding box center [949, 205] width 29 height 29
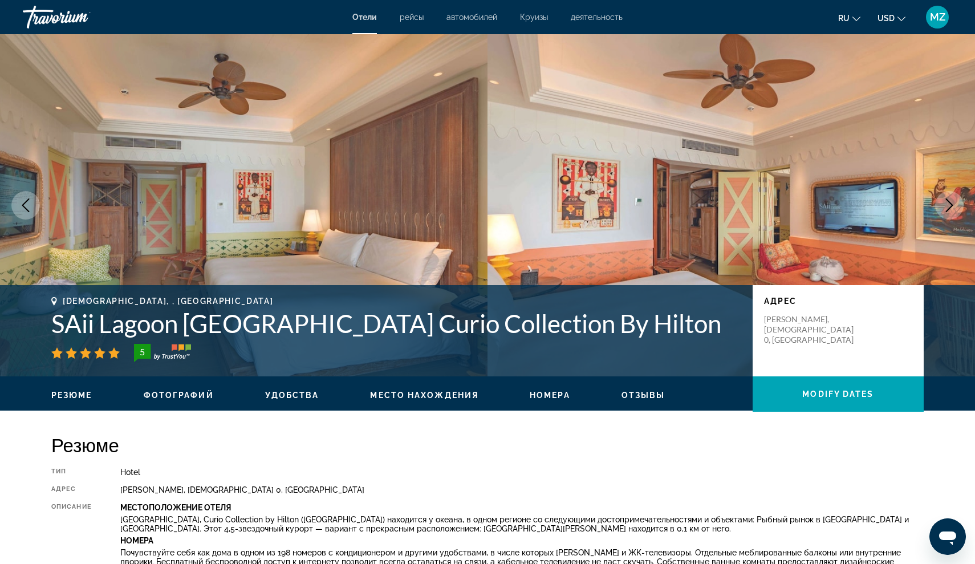
click at [943, 200] on icon "Next image" at bounding box center [950, 205] width 14 height 14
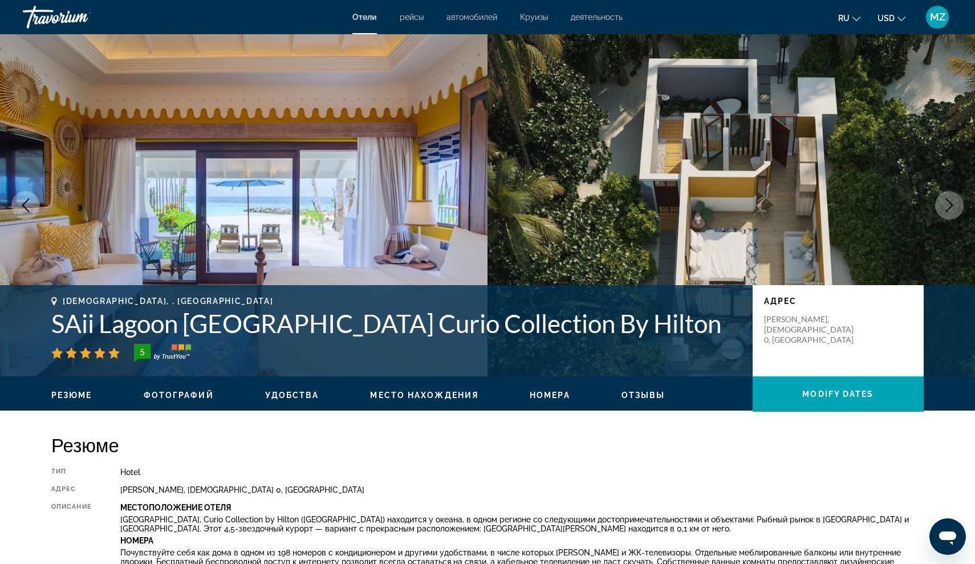
click at [942, 202] on button "Next image" at bounding box center [949, 205] width 29 height 29
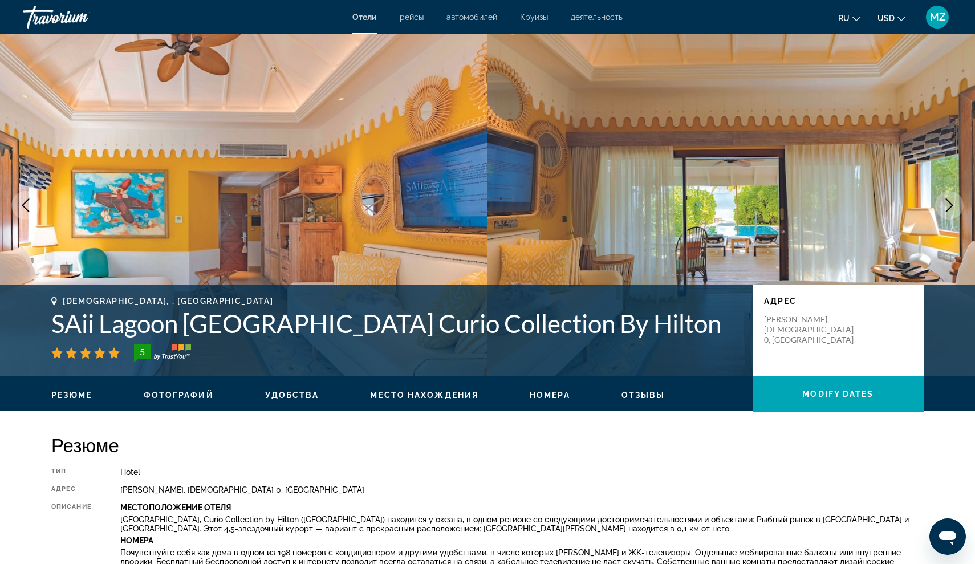
click at [941, 203] on button "Next image" at bounding box center [949, 205] width 29 height 29
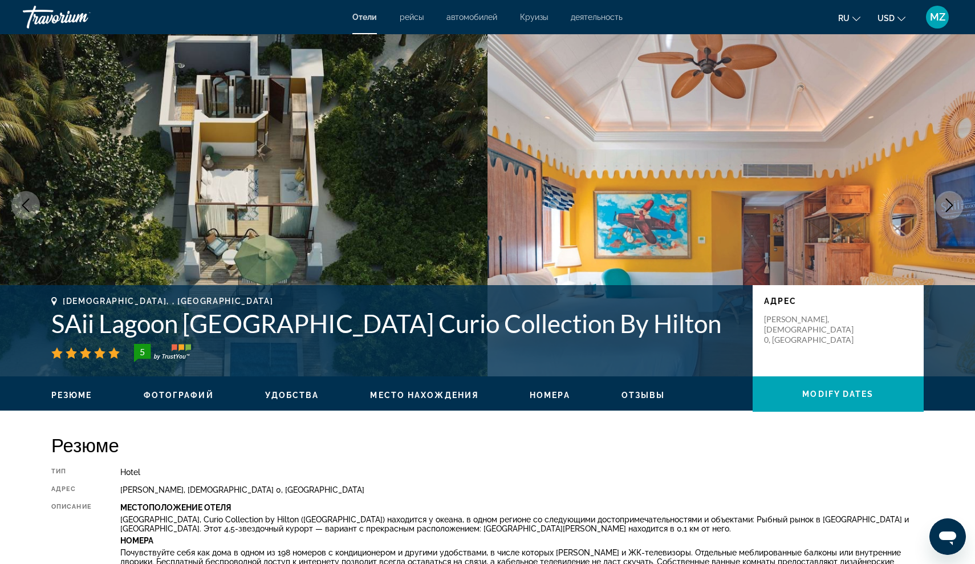
click at [941, 204] on button "Next image" at bounding box center [949, 205] width 29 height 29
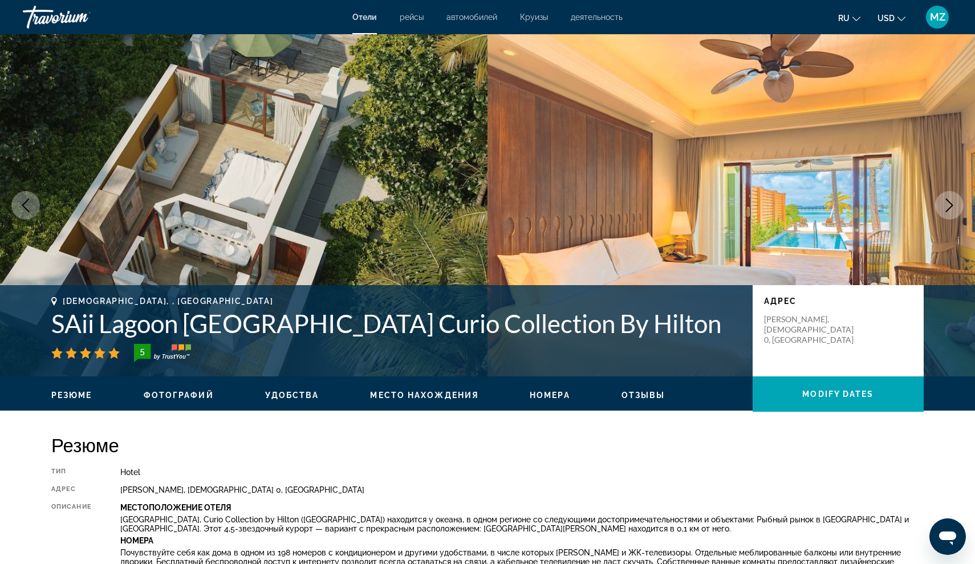
click at [941, 204] on button "Next image" at bounding box center [949, 205] width 29 height 29
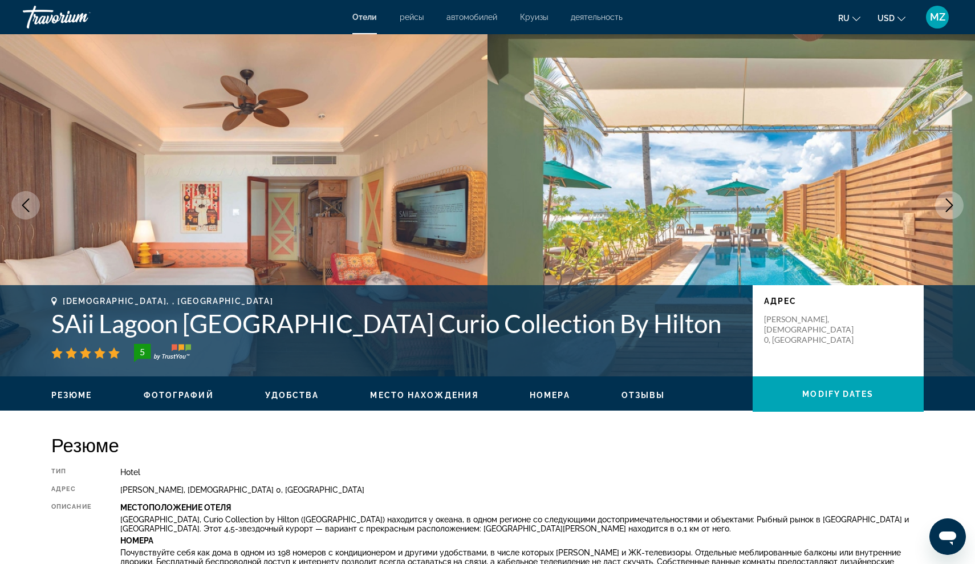
click at [941, 205] on button "Next image" at bounding box center [949, 205] width 29 height 29
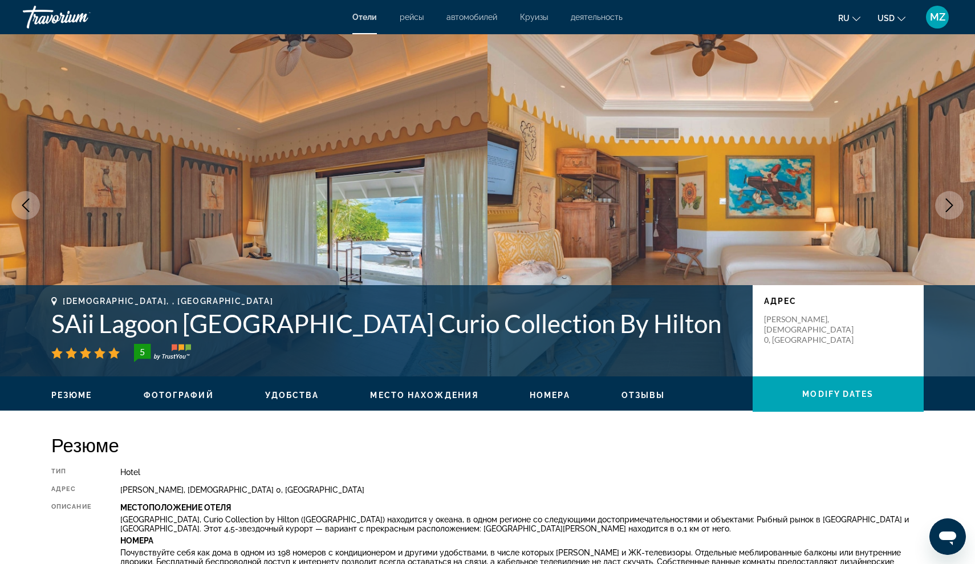
click at [940, 207] on button "Next image" at bounding box center [949, 205] width 29 height 29
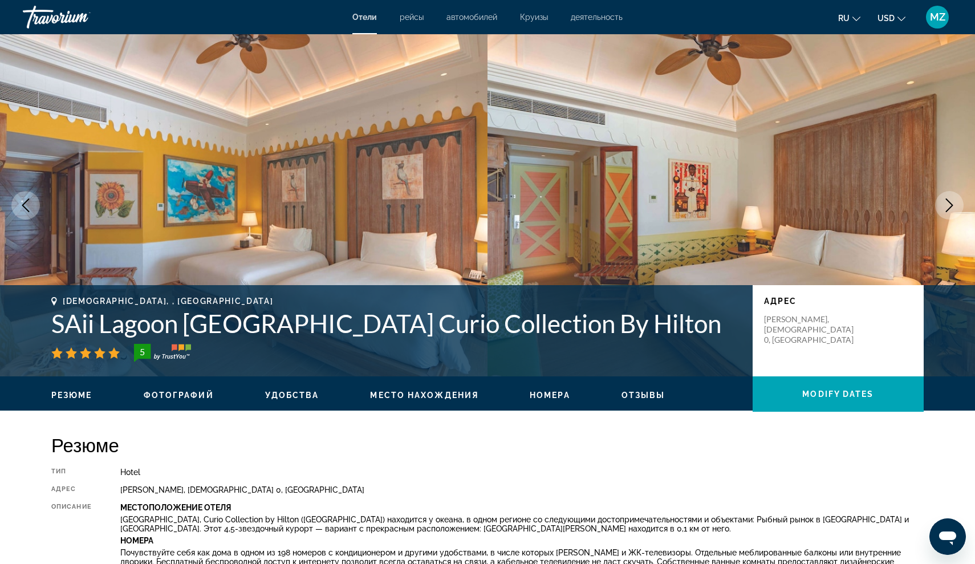
click at [940, 209] on button "Next image" at bounding box center [949, 205] width 29 height 29
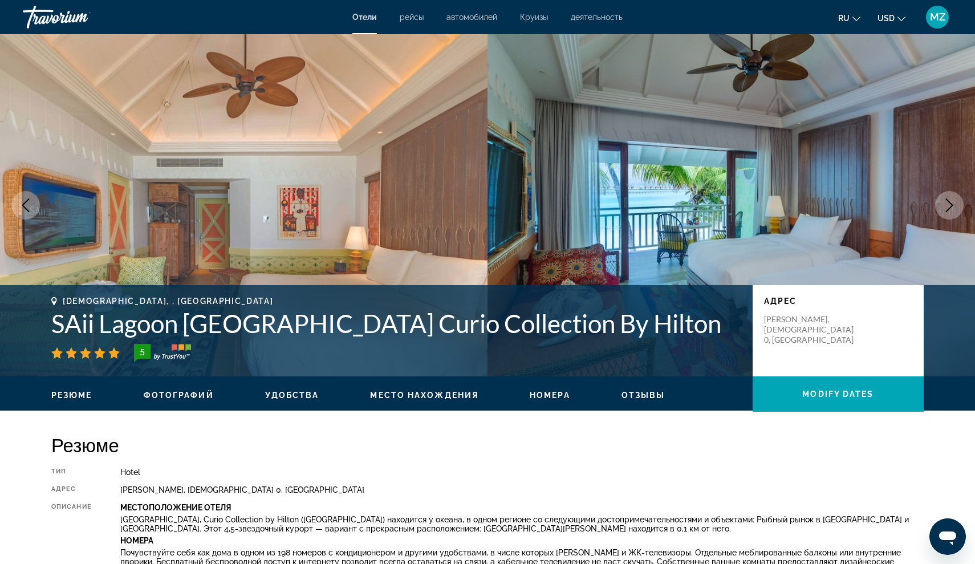
click at [940, 210] on button "Next image" at bounding box center [949, 205] width 29 height 29
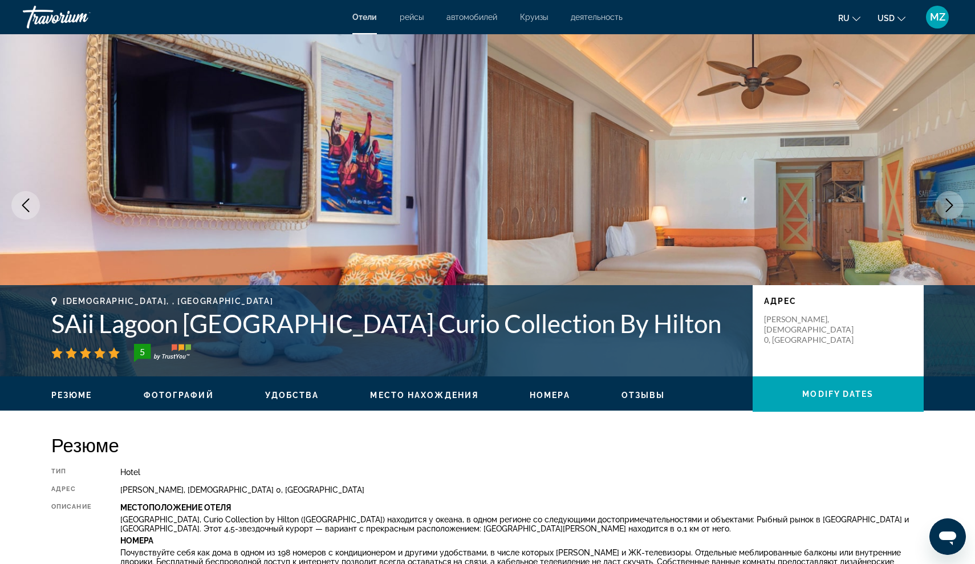
click at [939, 213] on button "Next image" at bounding box center [949, 205] width 29 height 29
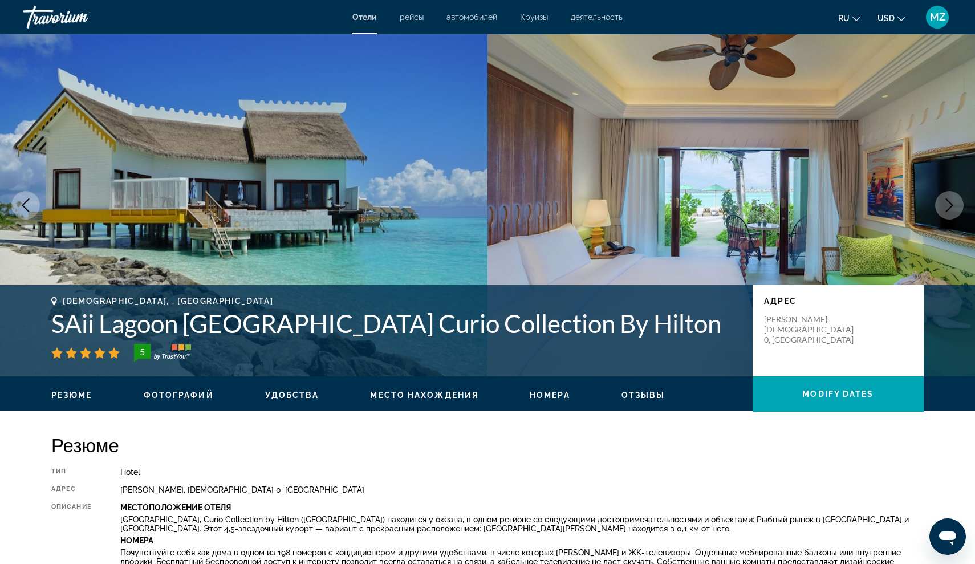
click at [939, 214] on button "Next image" at bounding box center [949, 205] width 29 height 29
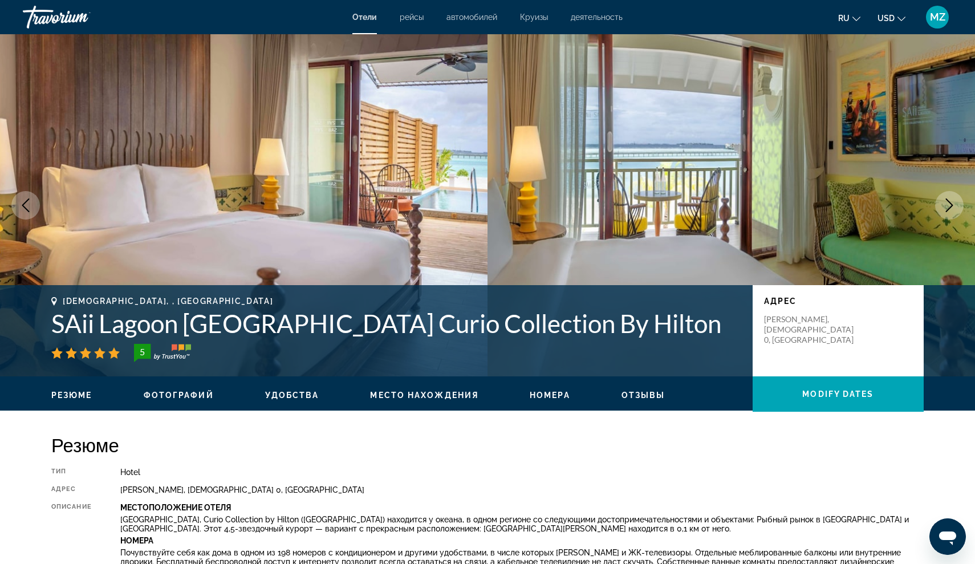
click at [939, 215] on button "Next image" at bounding box center [949, 205] width 29 height 29
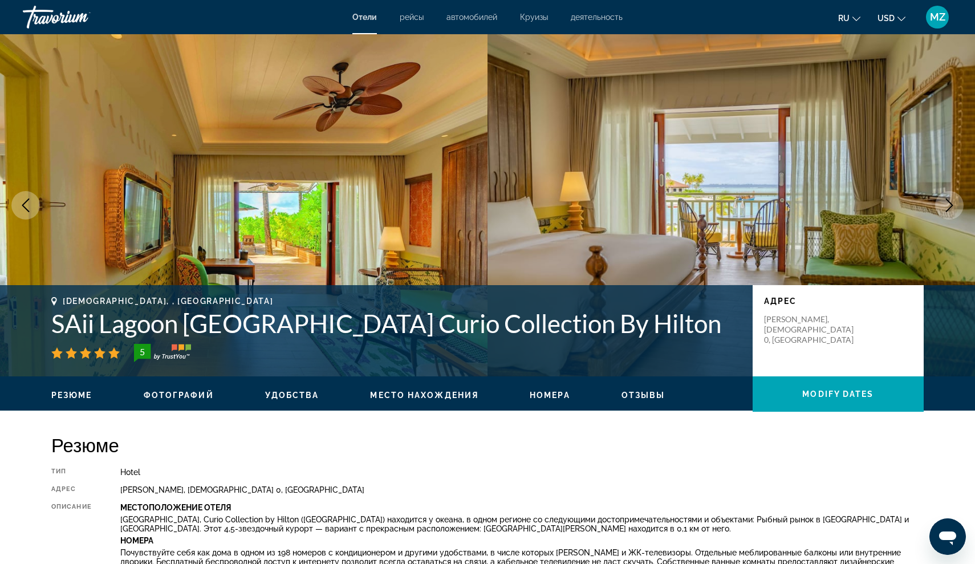
click at [951, 214] on button "Next image" at bounding box center [949, 205] width 29 height 29
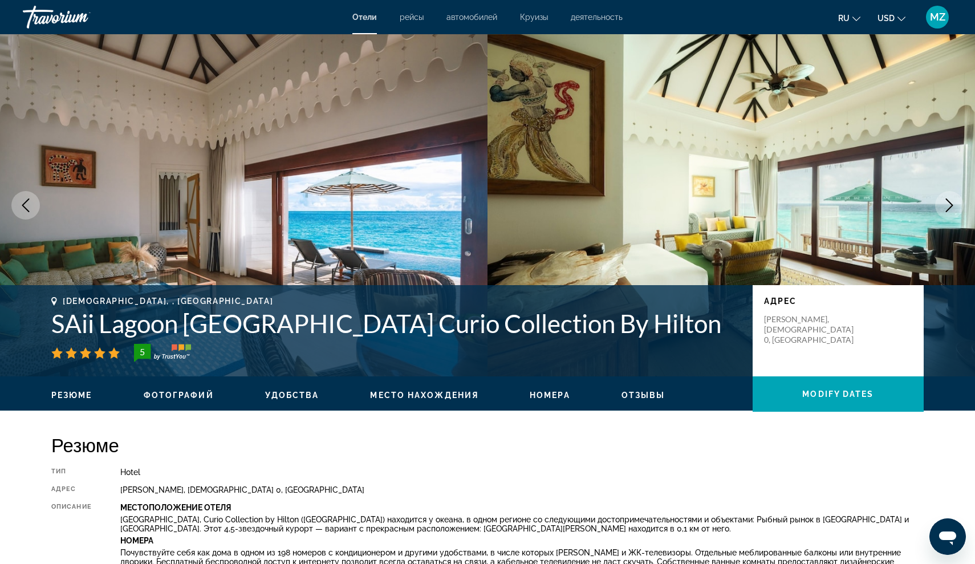
click at [944, 217] on button "Next image" at bounding box center [949, 205] width 29 height 29
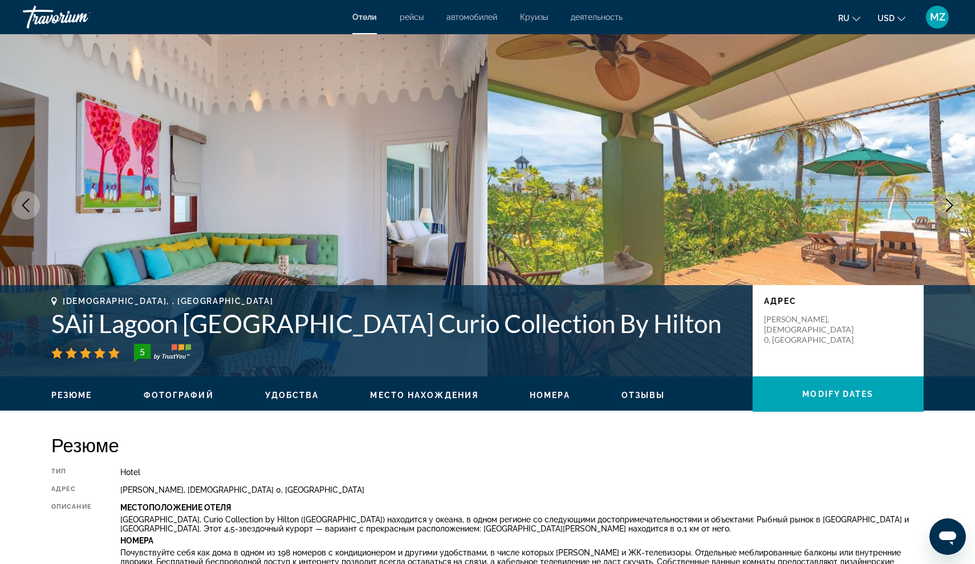
click at [944, 217] on button "Next image" at bounding box center [949, 205] width 29 height 29
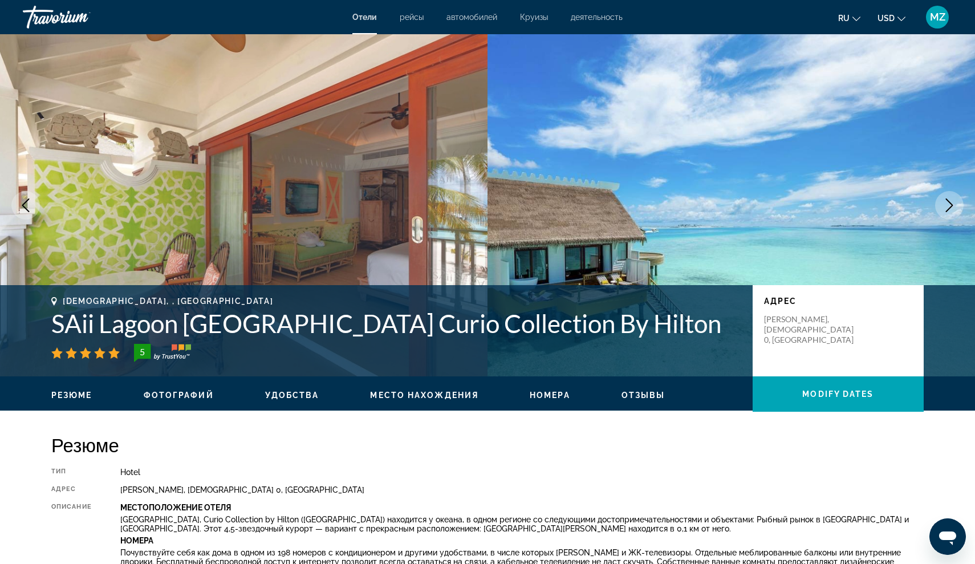
click at [944, 218] on button "Next image" at bounding box center [949, 205] width 29 height 29
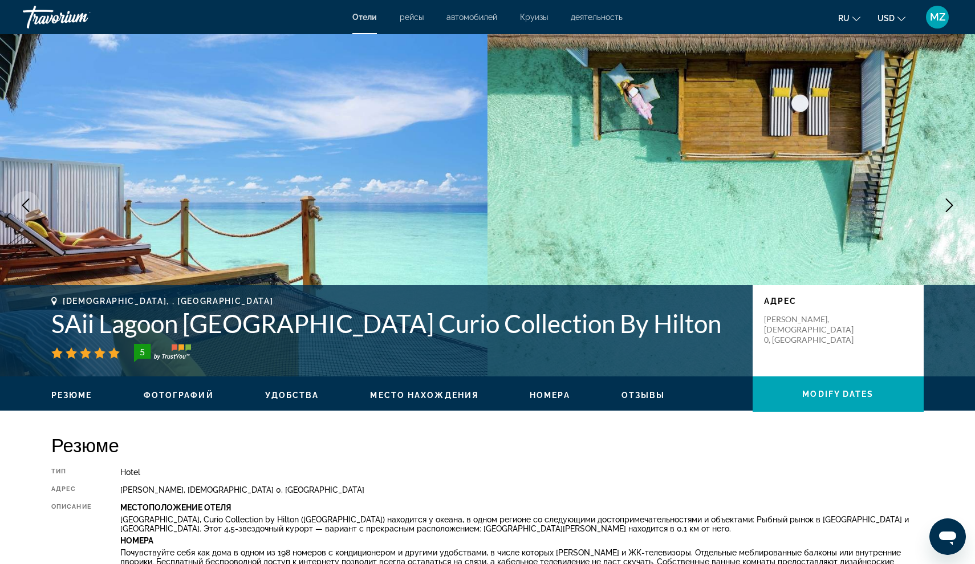
click at [943, 218] on img "Main content" at bounding box center [732, 205] width 488 height 342
click at [945, 205] on icon "Next image" at bounding box center [950, 205] width 14 height 14
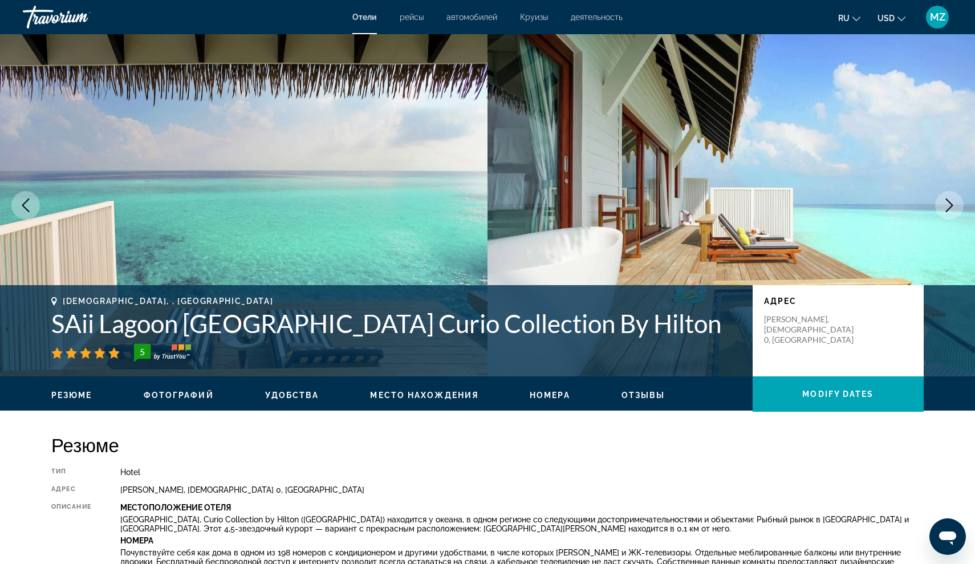
click at [945, 205] on icon "Next image" at bounding box center [950, 205] width 14 height 14
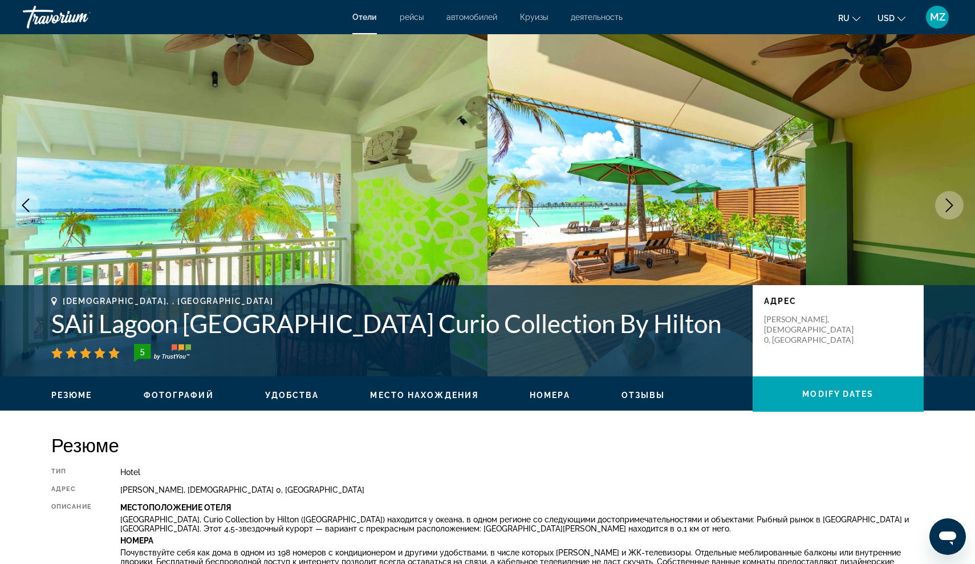
click at [944, 208] on icon "Next image" at bounding box center [950, 205] width 14 height 14
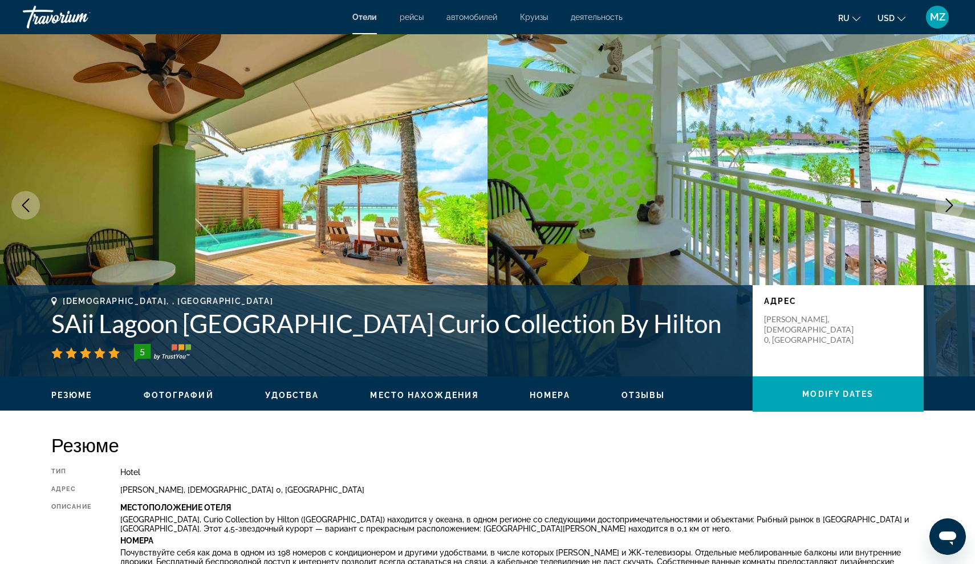
click at [943, 208] on icon "Next image" at bounding box center [950, 205] width 14 height 14
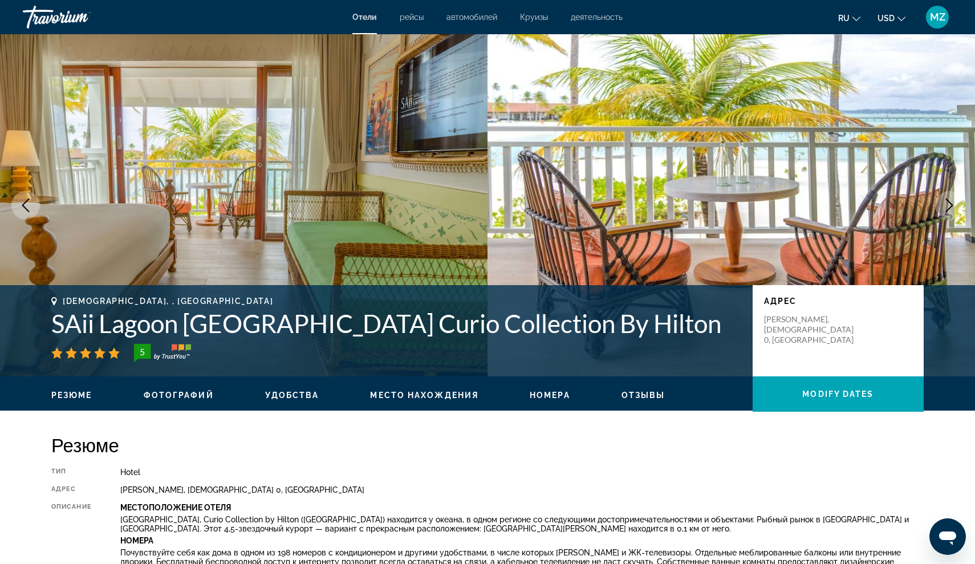
click at [943, 209] on icon "Next image" at bounding box center [950, 205] width 14 height 14
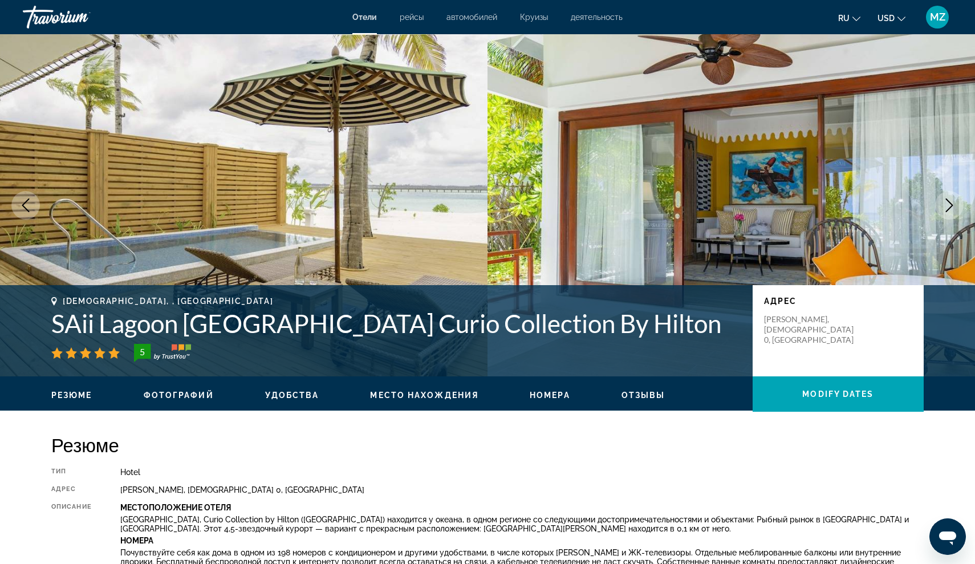
click at [943, 209] on icon "Next image" at bounding box center [950, 205] width 14 height 14
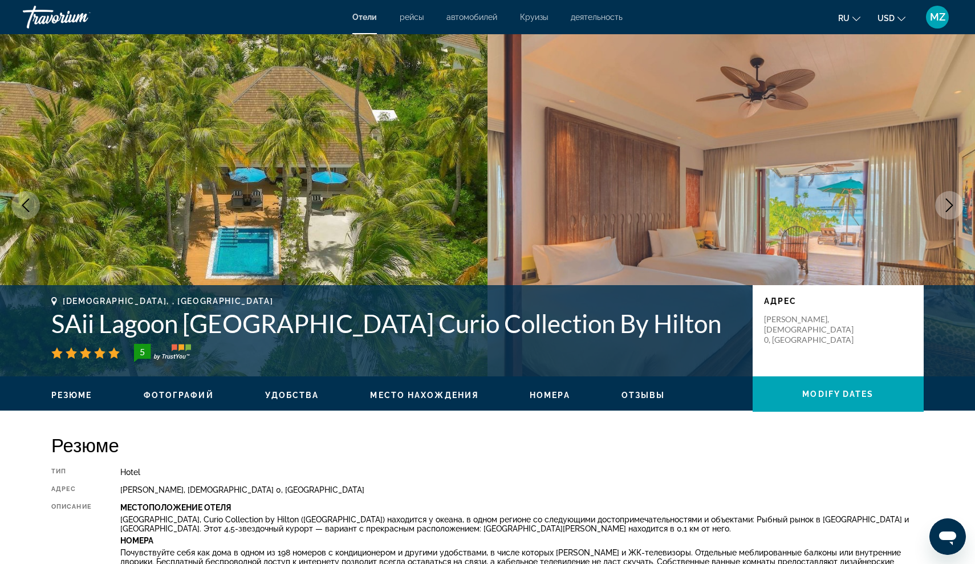
click at [943, 209] on icon "Next image" at bounding box center [950, 205] width 14 height 14
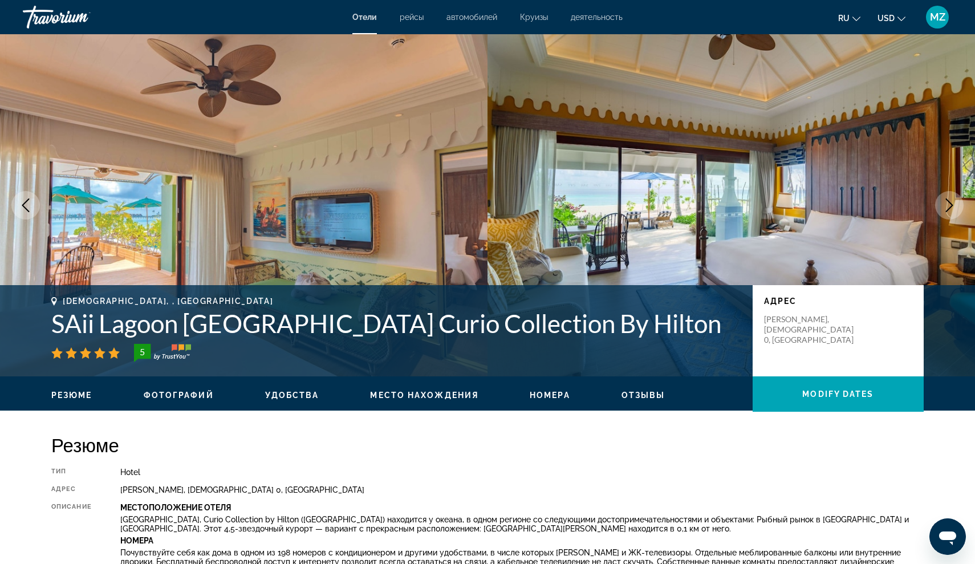
click at [943, 210] on icon "Next image" at bounding box center [950, 205] width 14 height 14
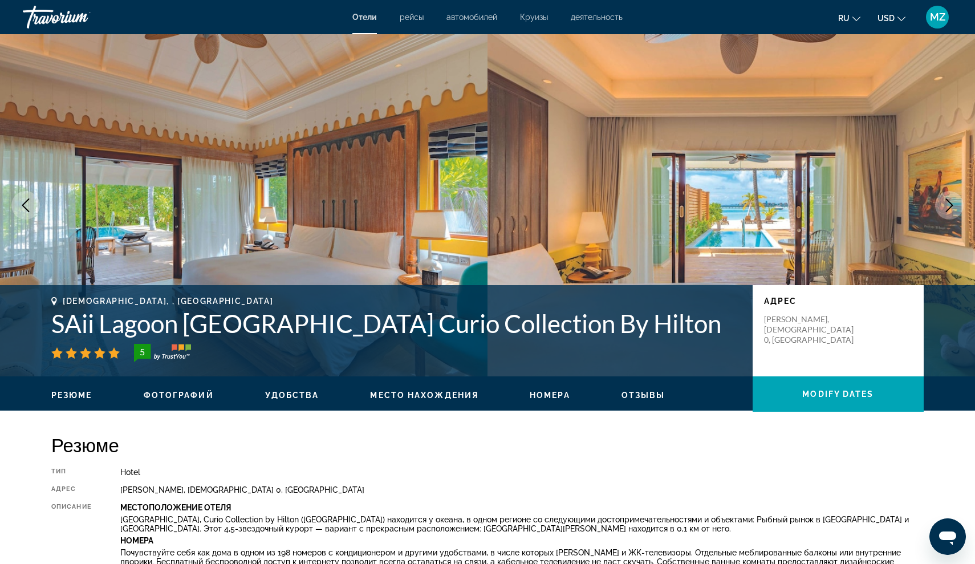
click at [943, 211] on icon "Next image" at bounding box center [950, 205] width 14 height 14
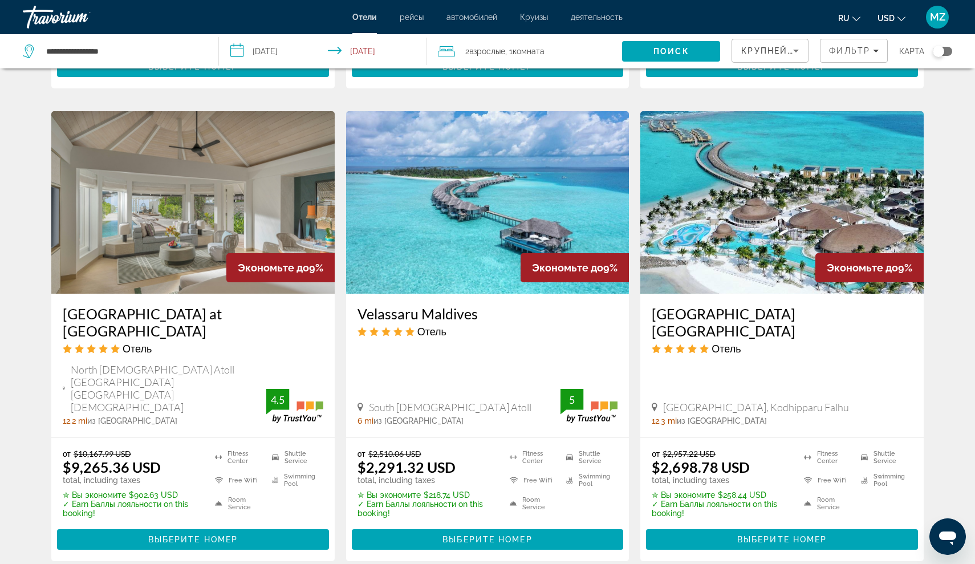
scroll to position [1383, 0]
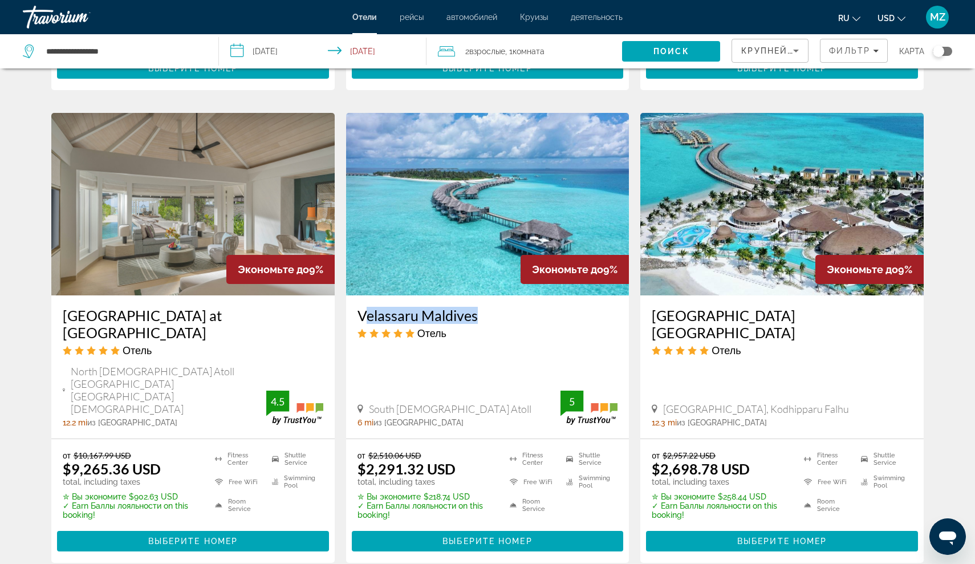
click at [396, 307] on h3 "Velassaru Maldives" at bounding box center [488, 315] width 261 height 17
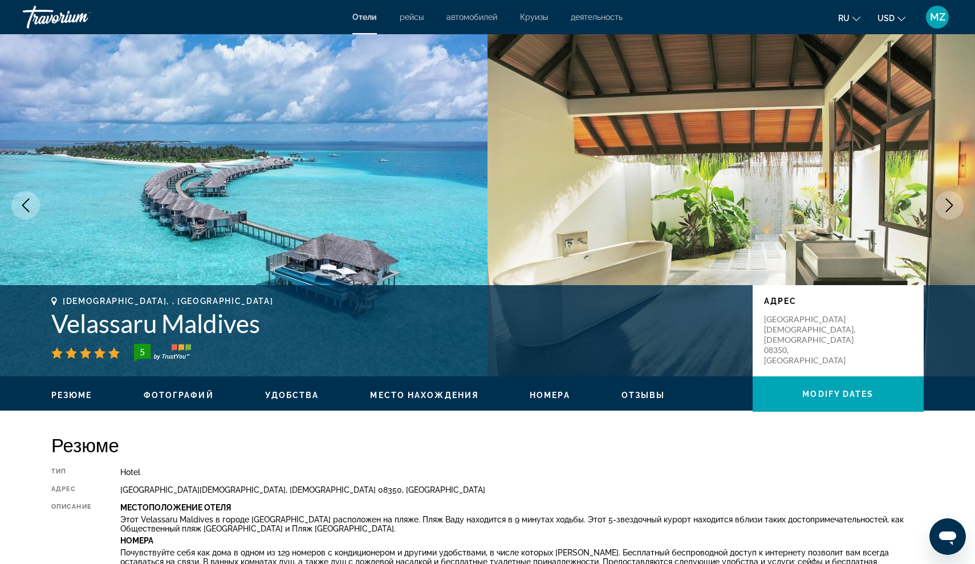
click at [956, 202] on icon "Next image" at bounding box center [950, 205] width 14 height 14
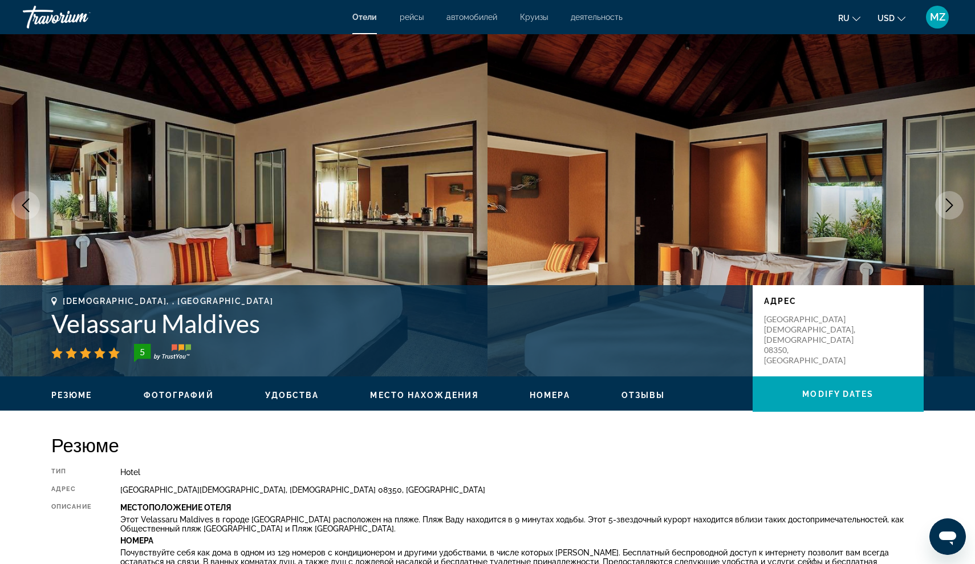
click at [955, 205] on icon "Next image" at bounding box center [950, 205] width 14 height 14
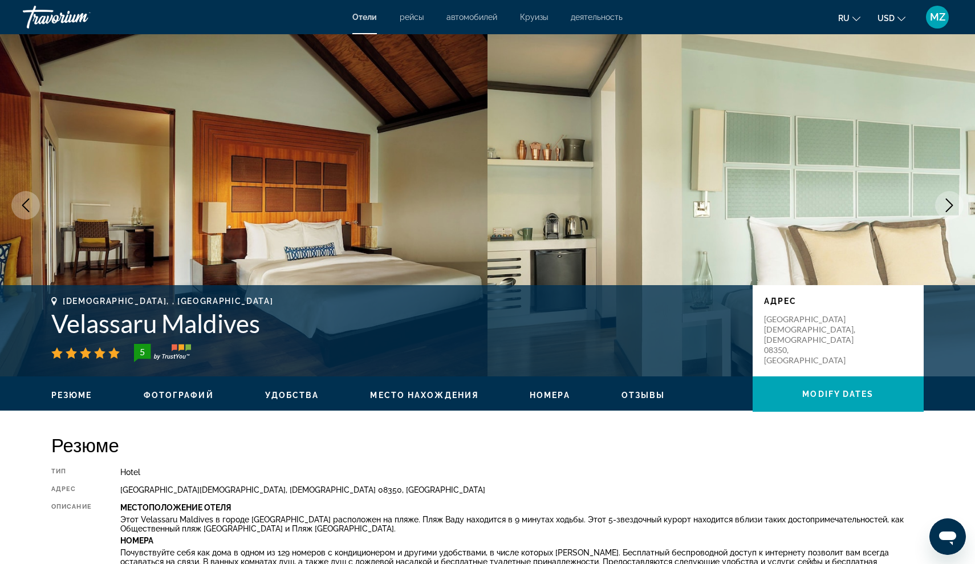
click at [954, 208] on icon "Next image" at bounding box center [950, 205] width 14 height 14
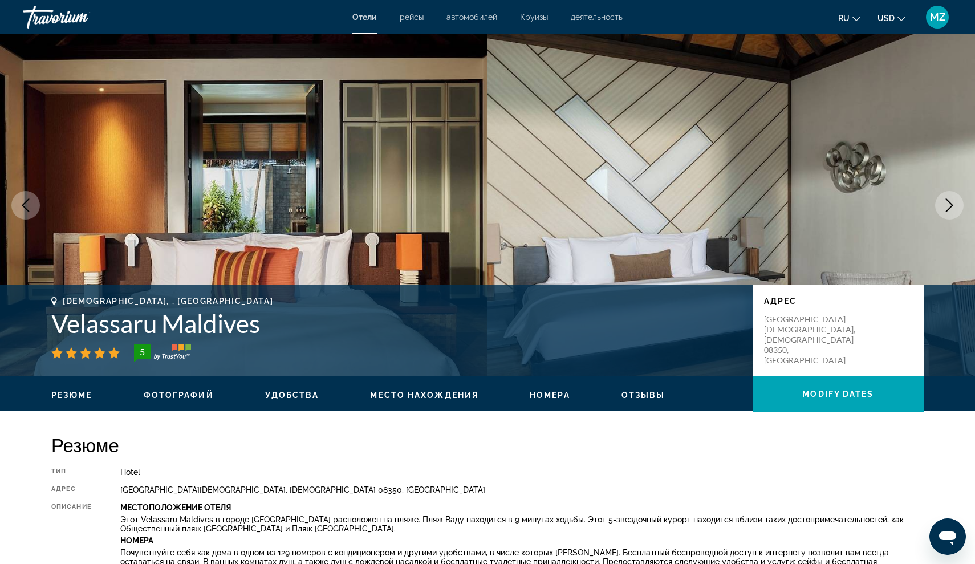
click at [935, 212] on img "Main content" at bounding box center [732, 205] width 488 height 342
click at [934, 210] on img "Main content" at bounding box center [732, 205] width 488 height 342
click at [939, 200] on button "Next image" at bounding box center [949, 205] width 29 height 29
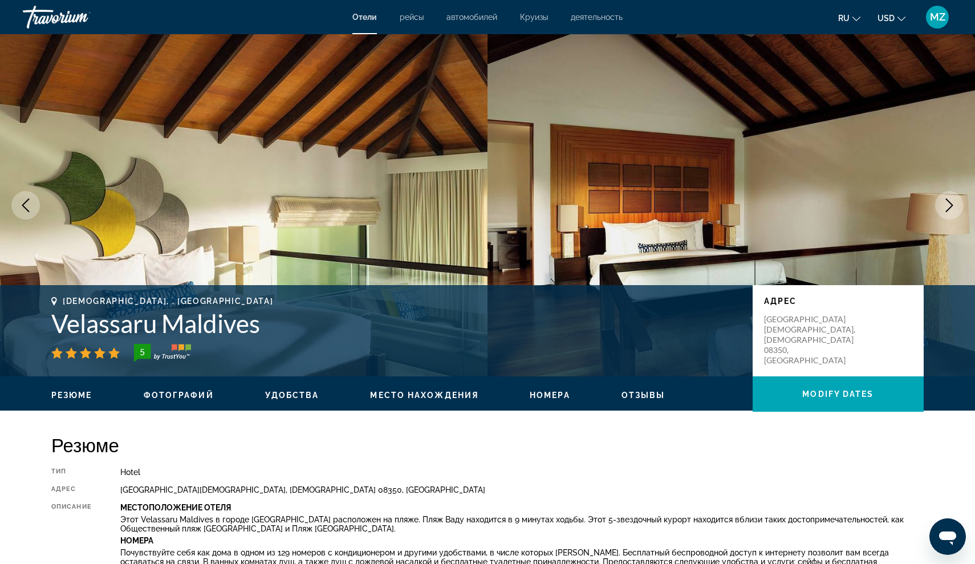
click at [939, 202] on button "Next image" at bounding box center [949, 205] width 29 height 29
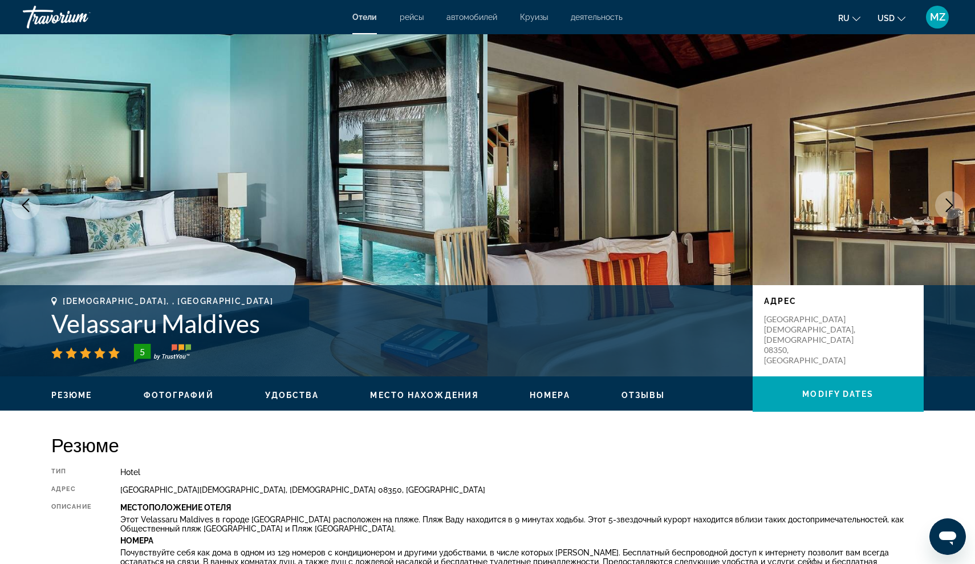
click at [938, 201] on button "Next image" at bounding box center [949, 205] width 29 height 29
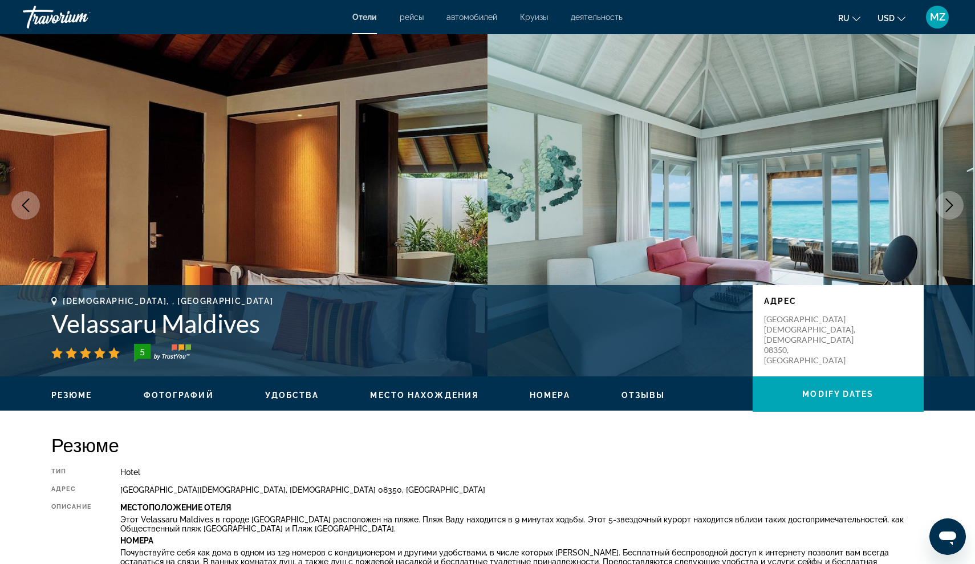
click at [938, 201] on button "Next image" at bounding box center [949, 205] width 29 height 29
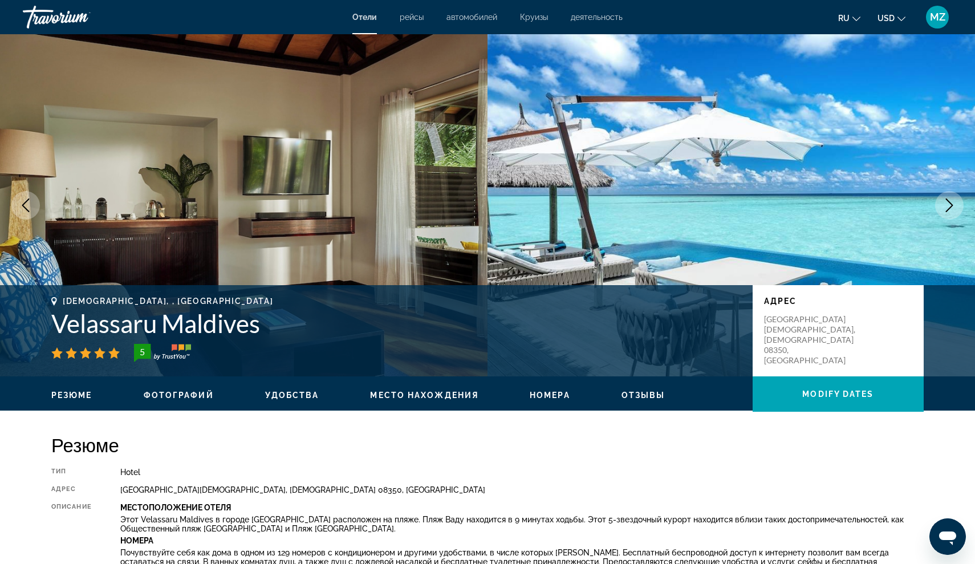
click at [936, 203] on button "Next image" at bounding box center [949, 205] width 29 height 29
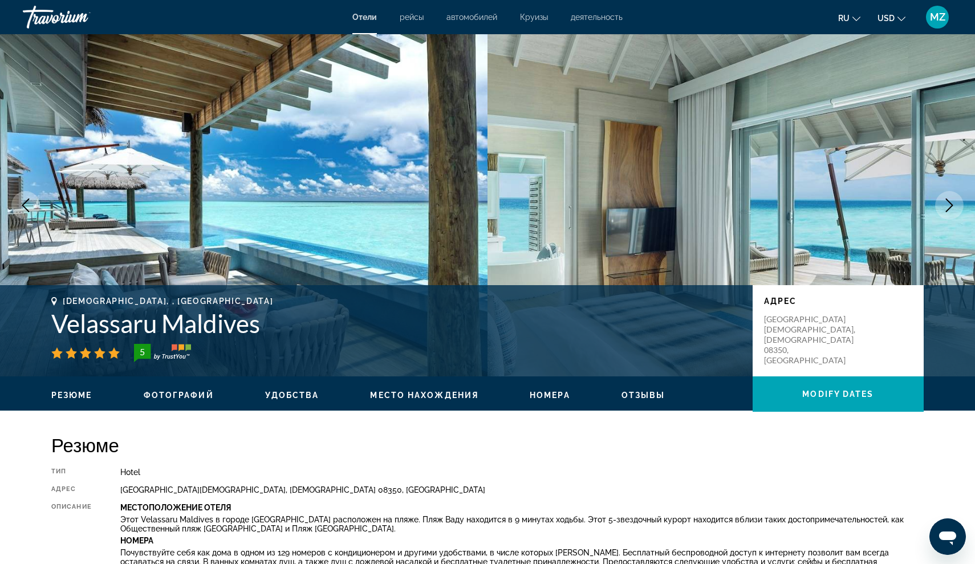
click at [936, 204] on button "Next image" at bounding box center [949, 205] width 29 height 29
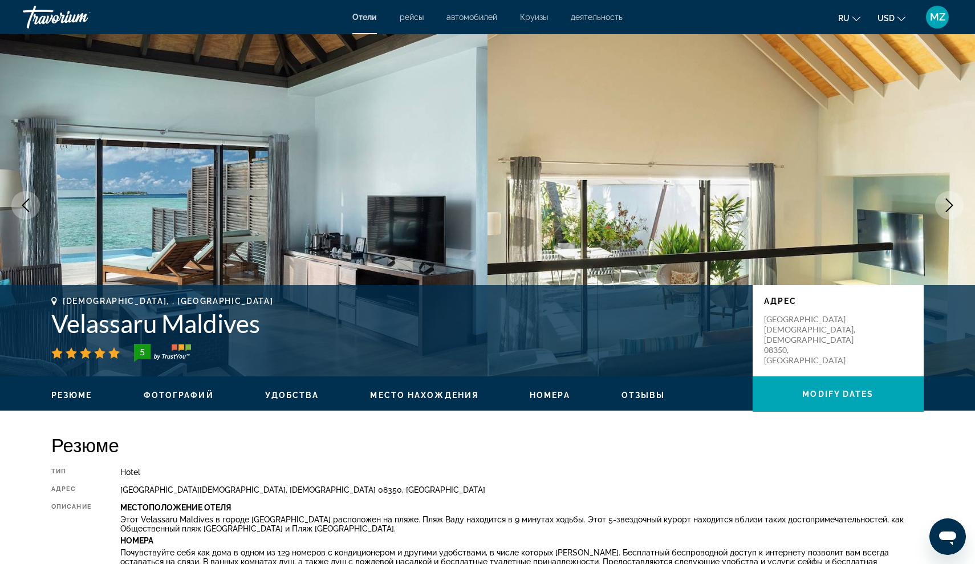
click at [936, 204] on button "Next image" at bounding box center [949, 205] width 29 height 29
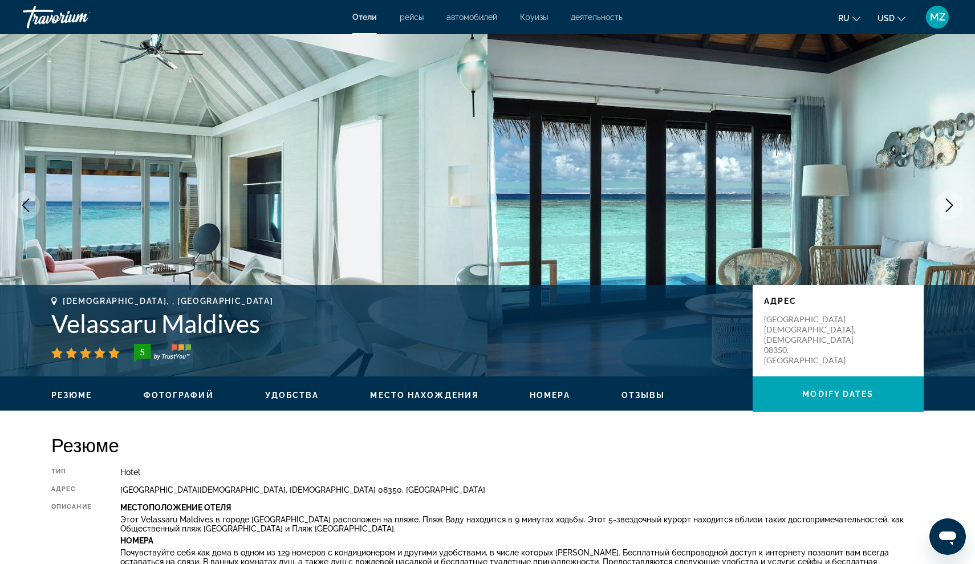
click at [935, 205] on button "Next image" at bounding box center [949, 205] width 29 height 29
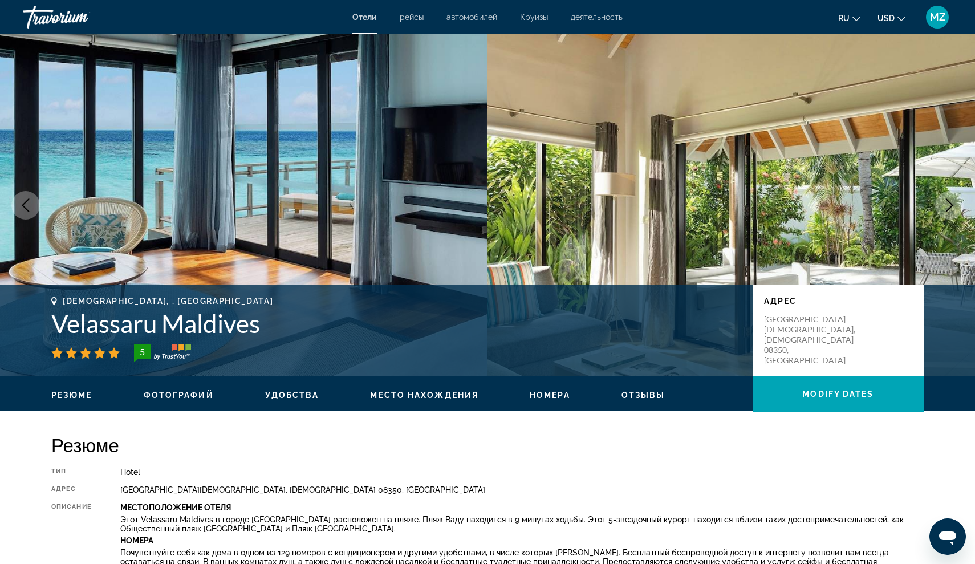
click at [935, 205] on button "Next image" at bounding box center [949, 205] width 29 height 29
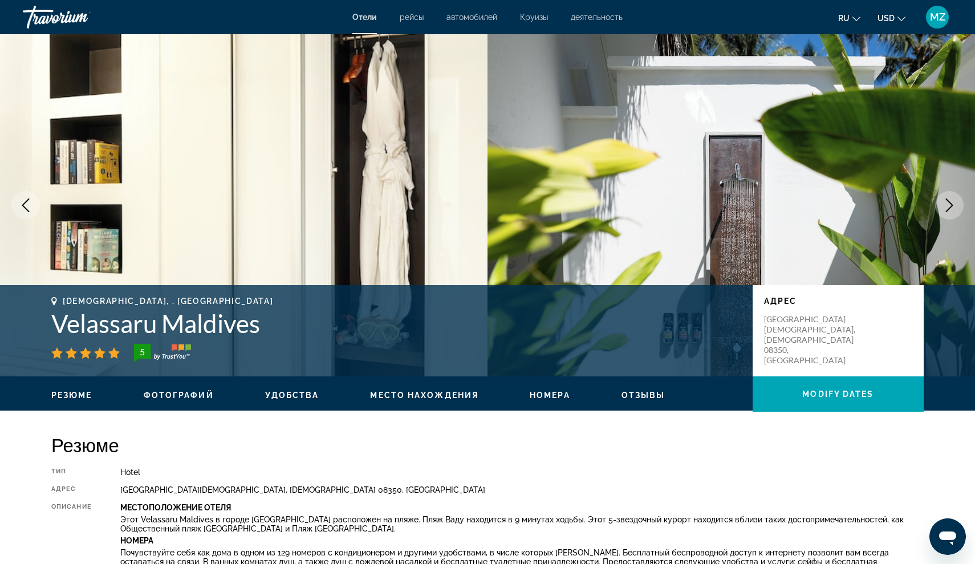
click at [935, 205] on img "Main content" at bounding box center [732, 205] width 488 height 342
click at [933, 206] on img "Main content" at bounding box center [732, 205] width 488 height 342
click at [938, 203] on button "Next image" at bounding box center [949, 205] width 29 height 29
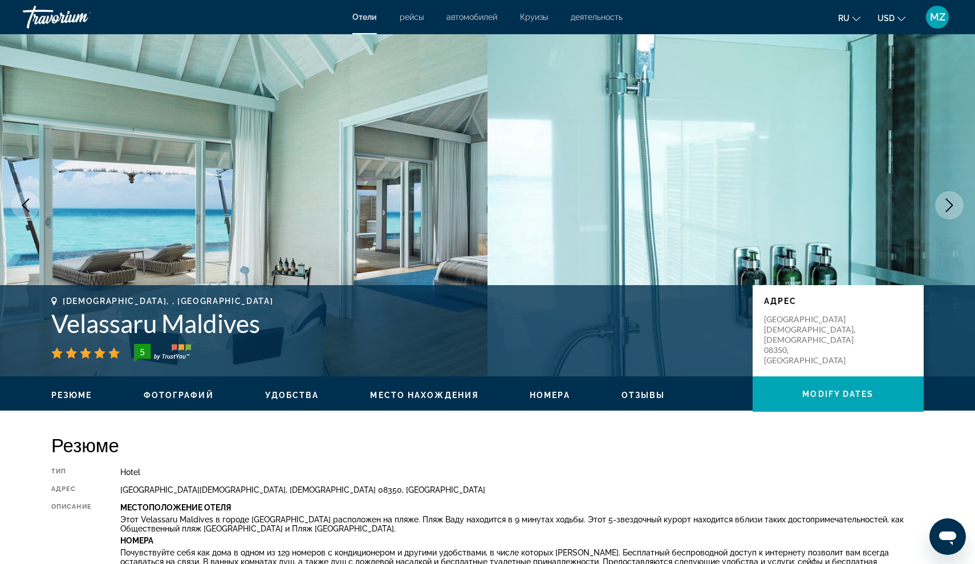
click at [941, 202] on button "Next image" at bounding box center [949, 205] width 29 height 29
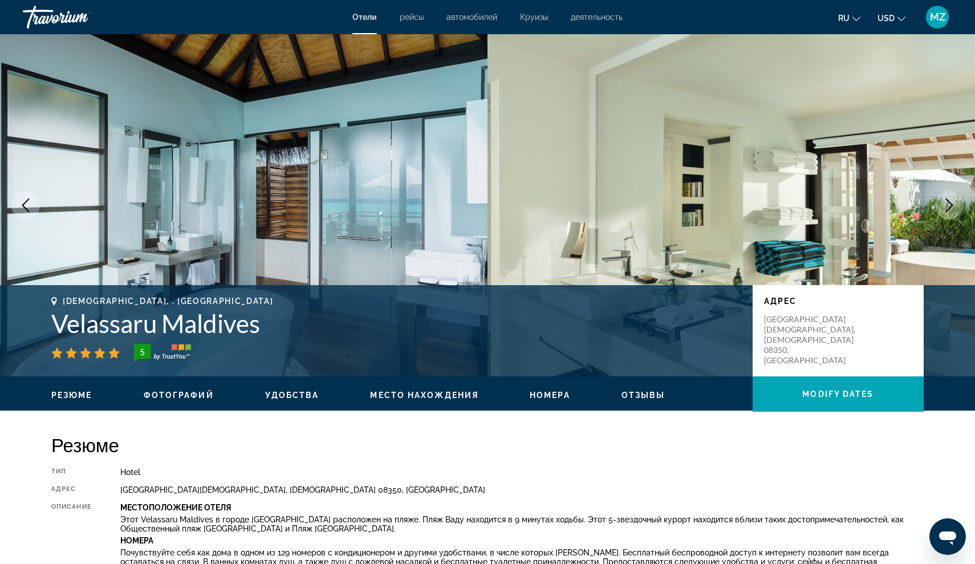
click at [941, 202] on button "Next image" at bounding box center [949, 205] width 29 height 29
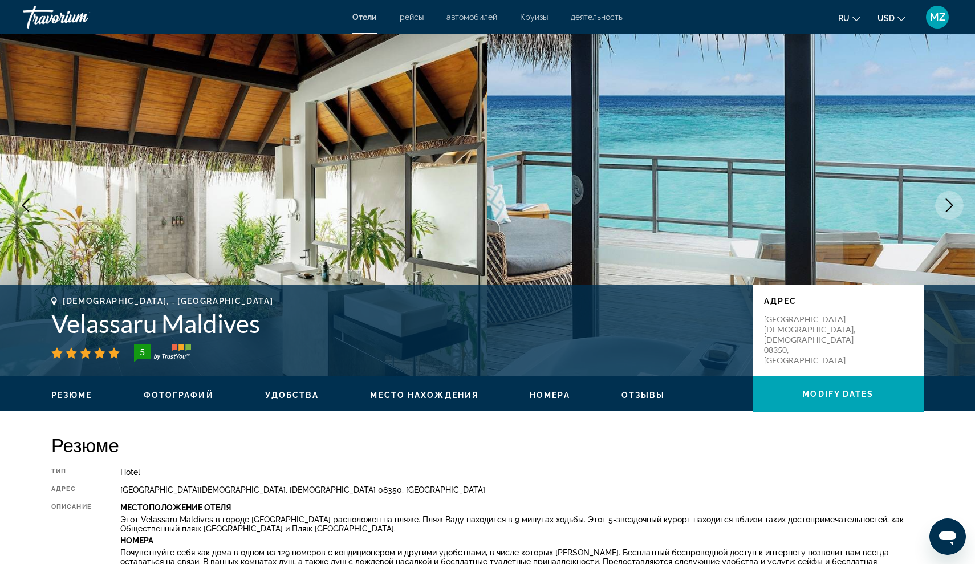
click at [941, 202] on button "Next image" at bounding box center [949, 205] width 29 height 29
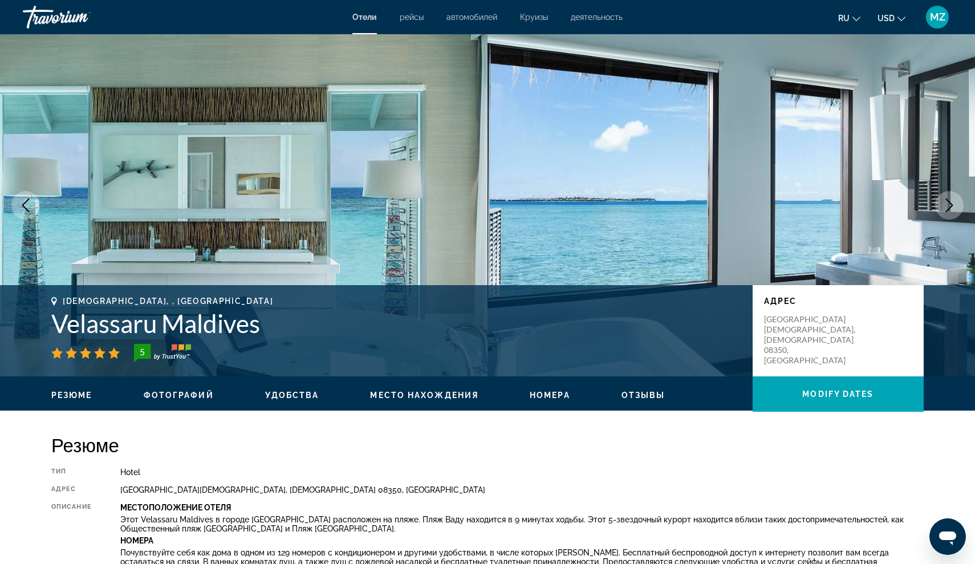
click at [941, 202] on button "Next image" at bounding box center [949, 205] width 29 height 29
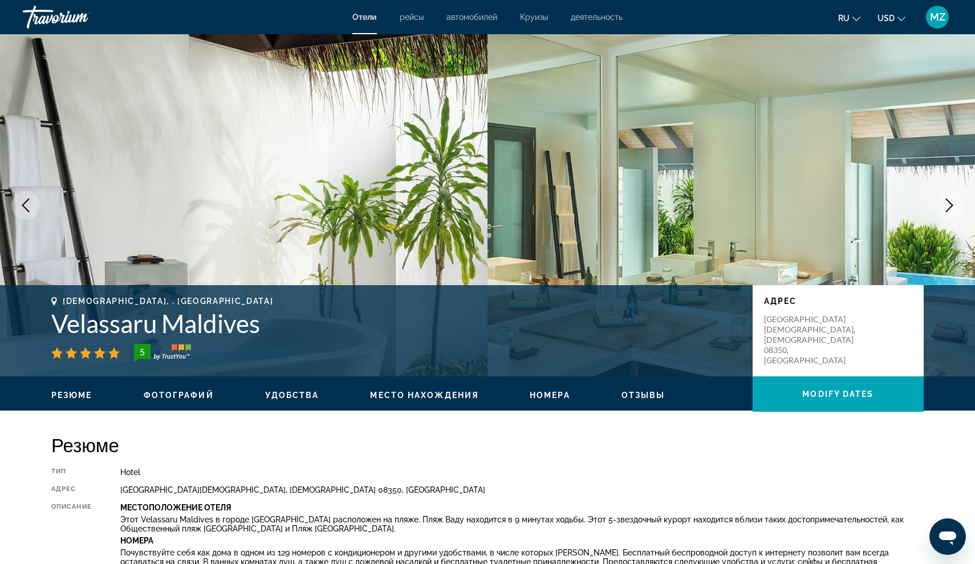
click at [941, 202] on button "Next image" at bounding box center [949, 205] width 29 height 29
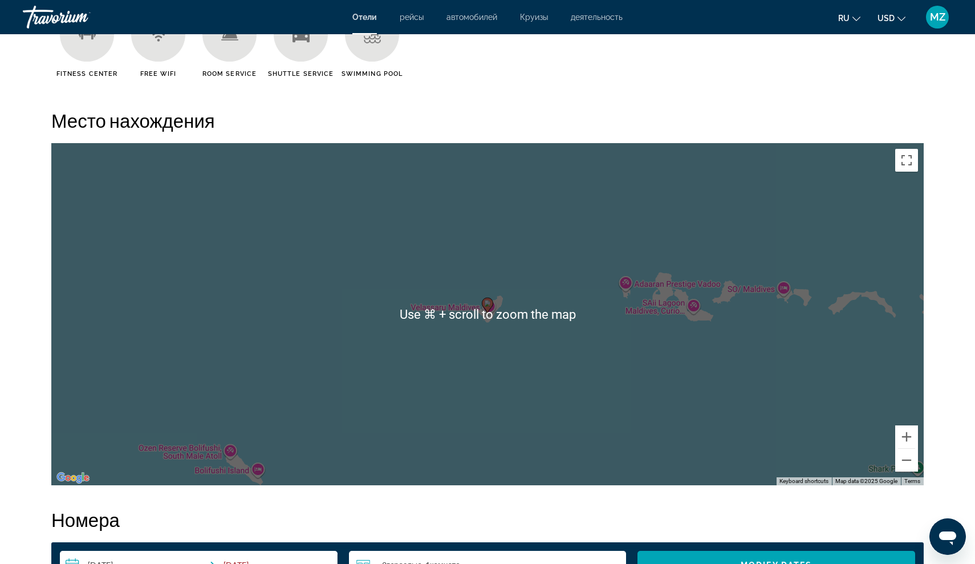
scroll to position [1004, 0]
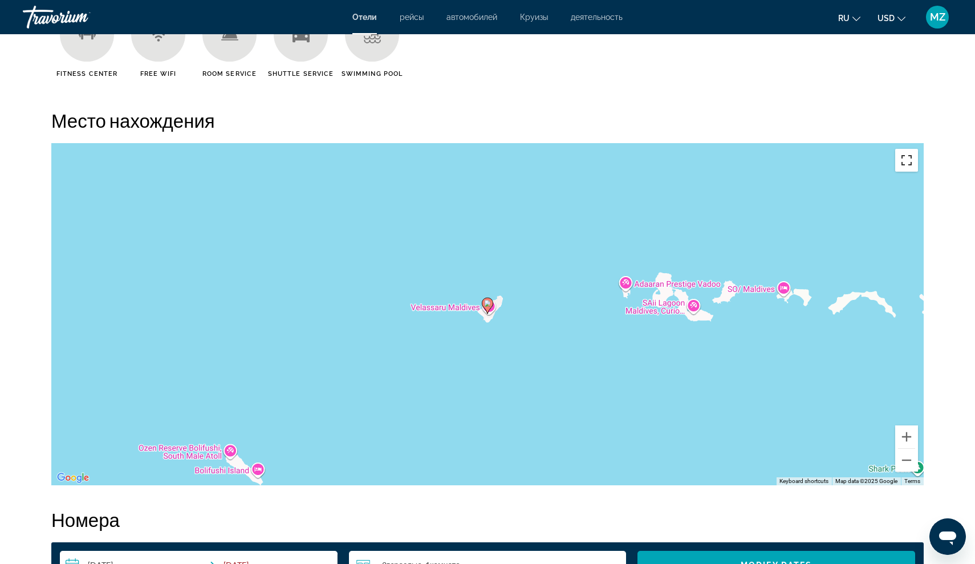
click at [904, 169] on button "Toggle fullscreen view" at bounding box center [906, 160] width 23 height 23
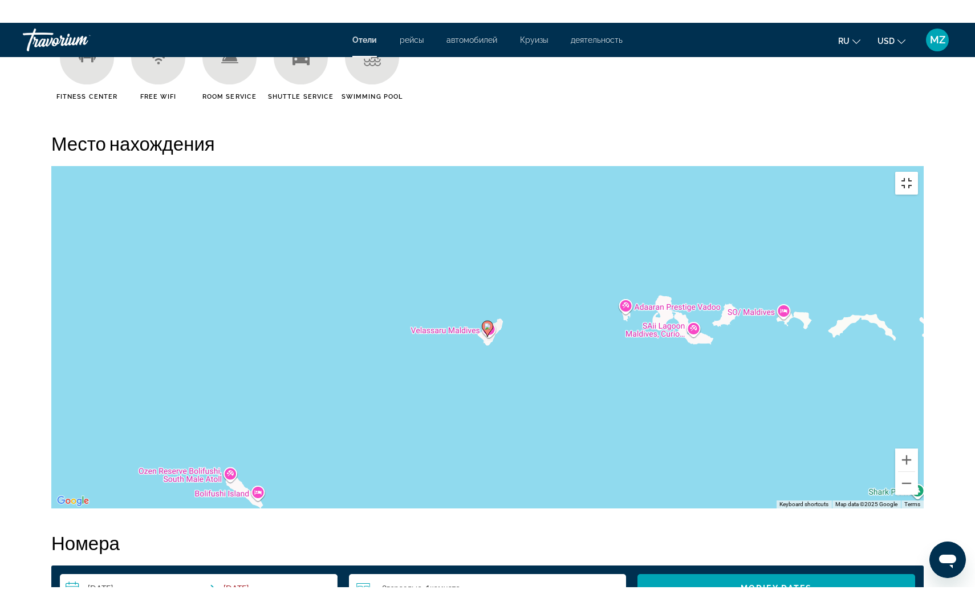
scroll to position [0, 0]
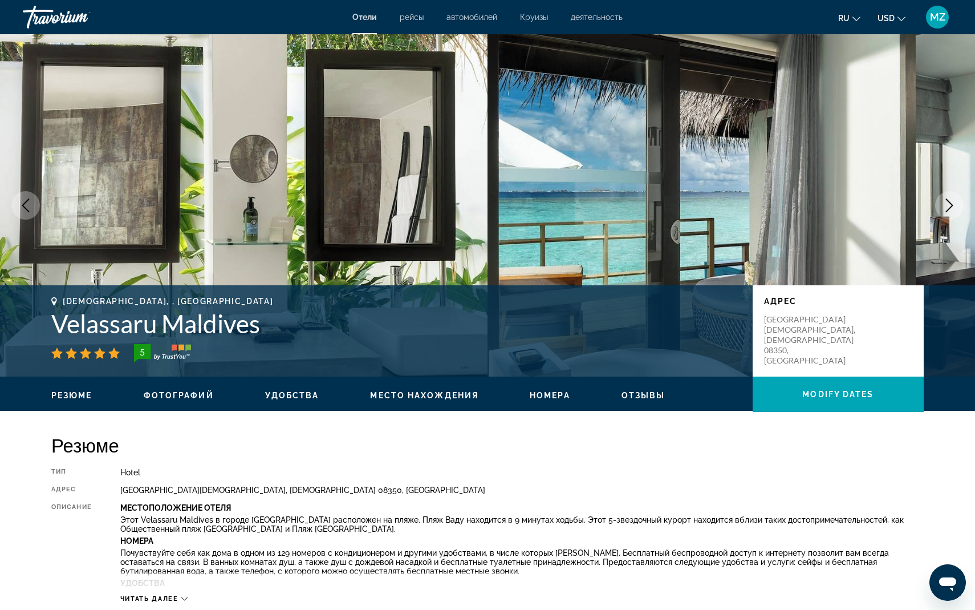
drag, startPoint x: 393, startPoint y: 275, endPoint x: 448, endPoint y: 392, distance: 129.3
drag, startPoint x: 370, startPoint y: 324, endPoint x: 371, endPoint y: 422, distance: 98.1
drag, startPoint x: 409, startPoint y: 457, endPoint x: 445, endPoint y: 393, distance: 72.5
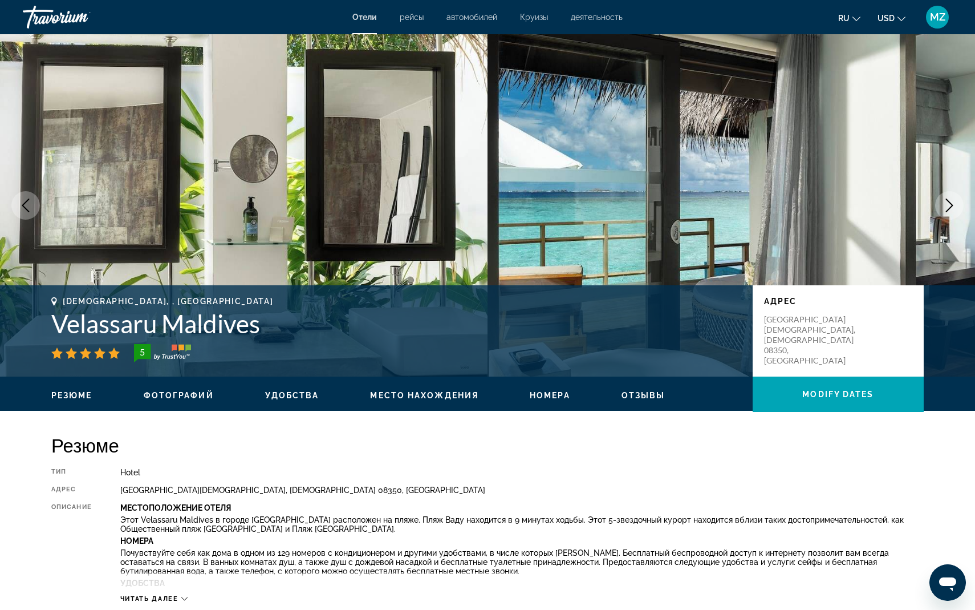
drag, startPoint x: 393, startPoint y: 356, endPoint x: 421, endPoint y: 403, distance: 55.3
drag, startPoint x: 427, startPoint y: 353, endPoint x: 389, endPoint y: 482, distance: 134.6
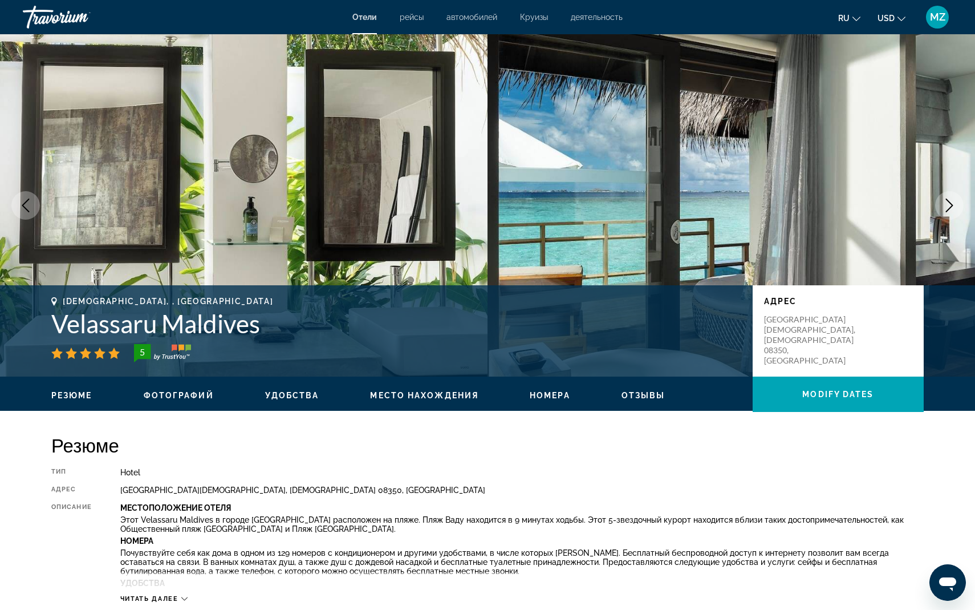
drag, startPoint x: 486, startPoint y: 462, endPoint x: 75, endPoint y: 515, distance: 414.5
drag, startPoint x: 584, startPoint y: 435, endPoint x: 604, endPoint y: 405, distance: 35.7
drag, startPoint x: 736, startPoint y: 406, endPoint x: 167, endPoint y: 324, distance: 575.0
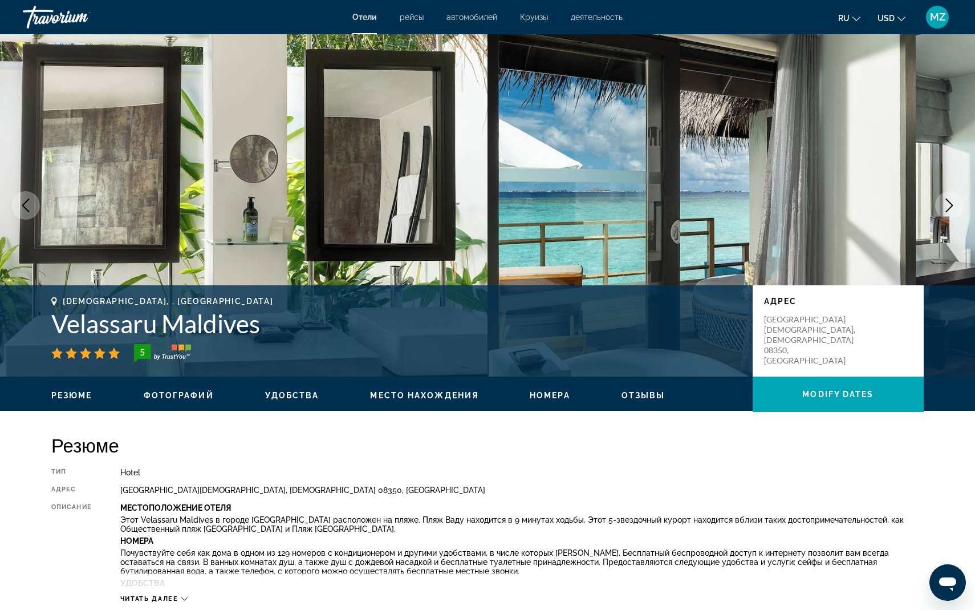
drag, startPoint x: 167, startPoint y: 326, endPoint x: 188, endPoint y: 322, distance: 21.5
drag, startPoint x: 529, startPoint y: 204, endPoint x: 419, endPoint y: 263, distance: 125.3
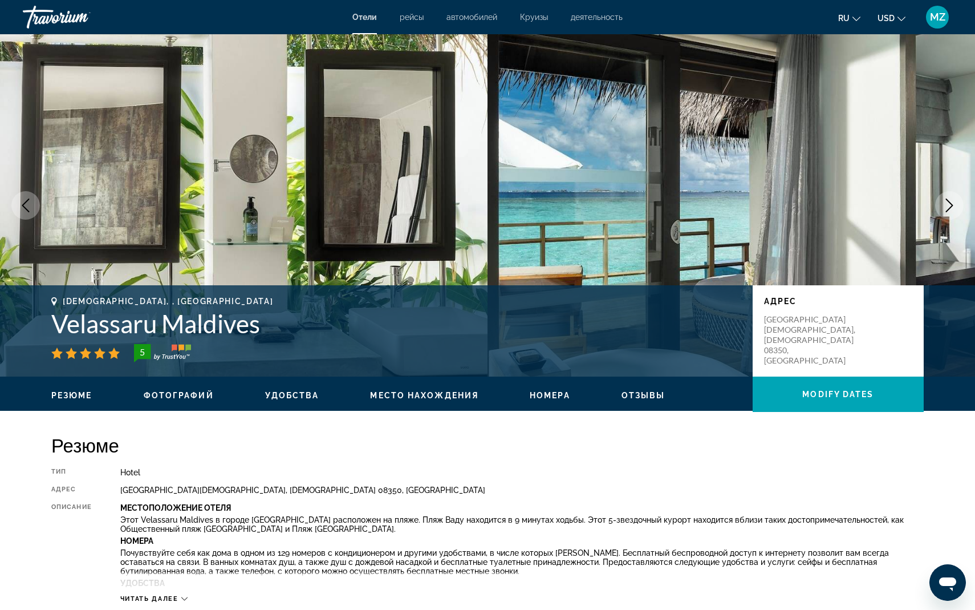
drag, startPoint x: 411, startPoint y: 269, endPoint x: 180, endPoint y: 343, distance: 243.1
drag, startPoint x: 284, startPoint y: 346, endPoint x: 336, endPoint y: 323, distance: 56.9
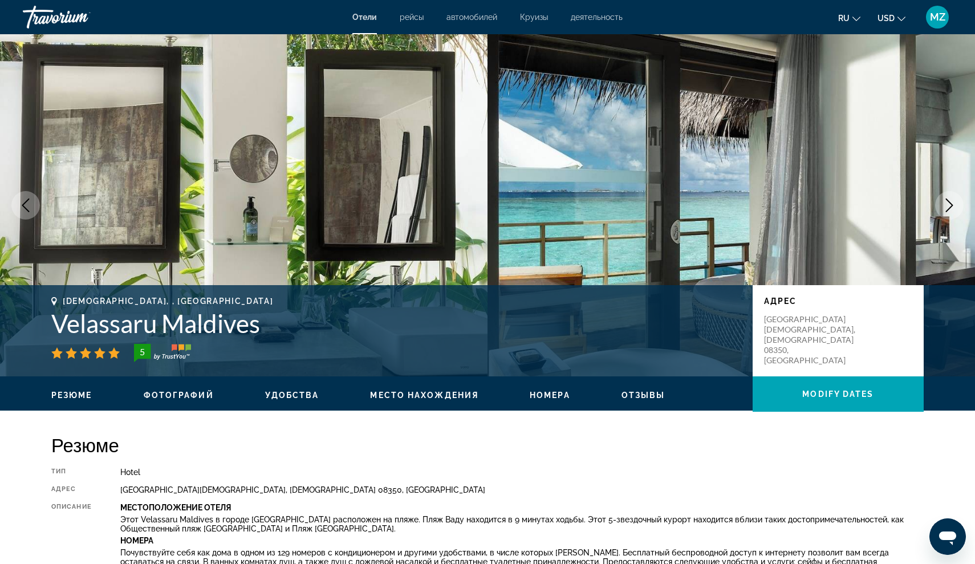
click at [943, 213] on button "Next image" at bounding box center [949, 205] width 29 height 29
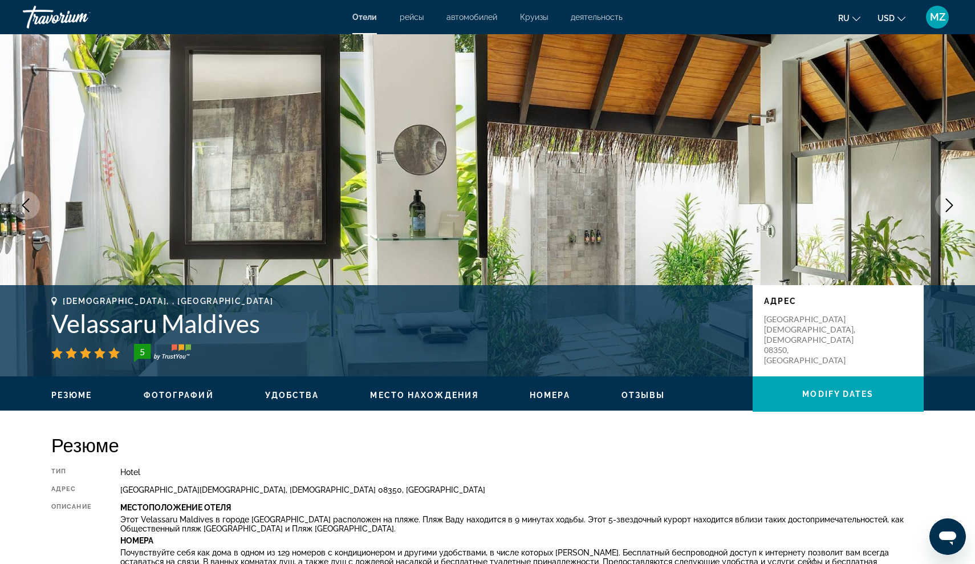
click at [941, 216] on button "Next image" at bounding box center [949, 205] width 29 height 29
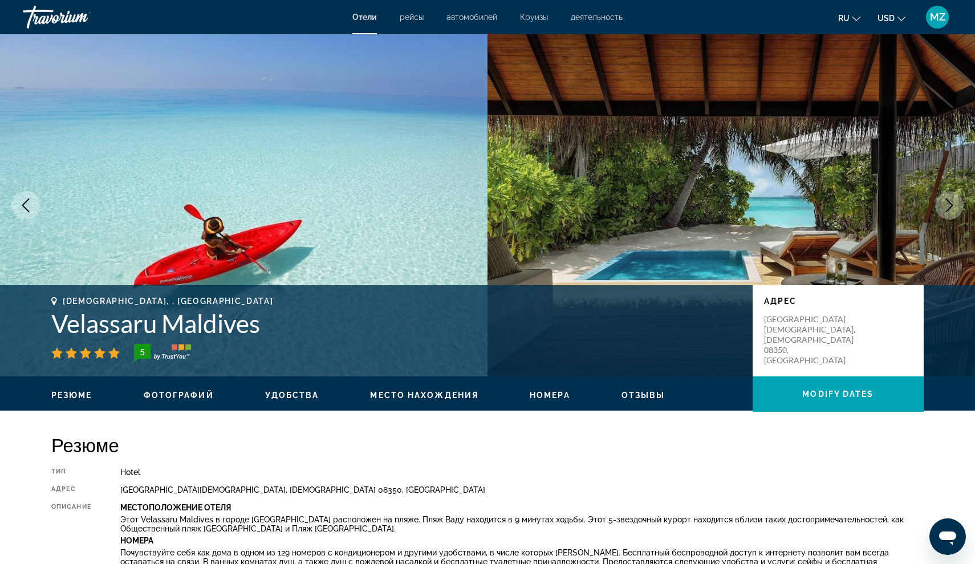
click at [940, 217] on div "prev next [GEOGRAPHIC_DATA], , [GEOGRAPHIC_DATA] [GEOGRAPHIC_DATA] [GEOGRAPHIC_…" at bounding box center [487, 205] width 975 height 342
click at [945, 209] on icon "Next image" at bounding box center [950, 205] width 14 height 14
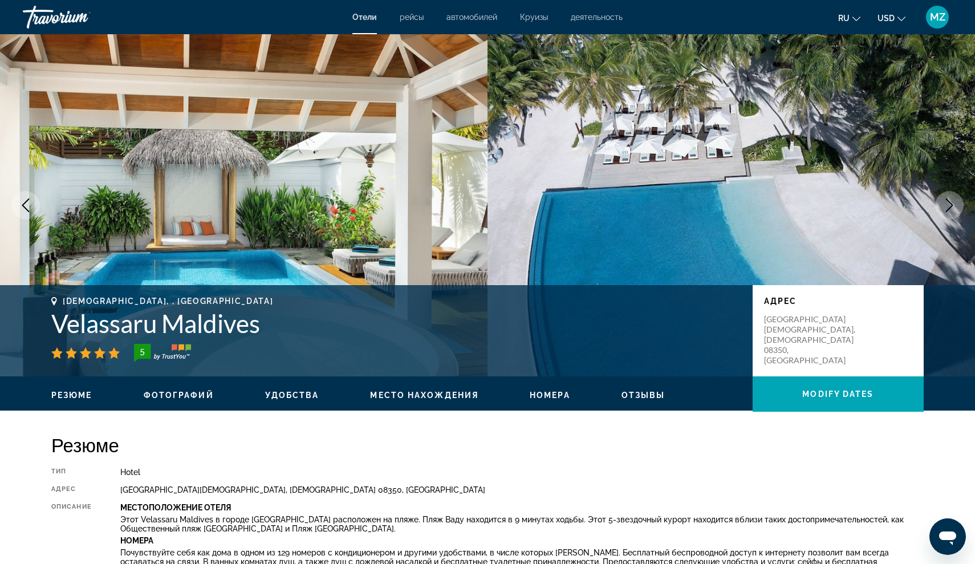
click at [943, 211] on icon "Next image" at bounding box center [950, 205] width 14 height 14
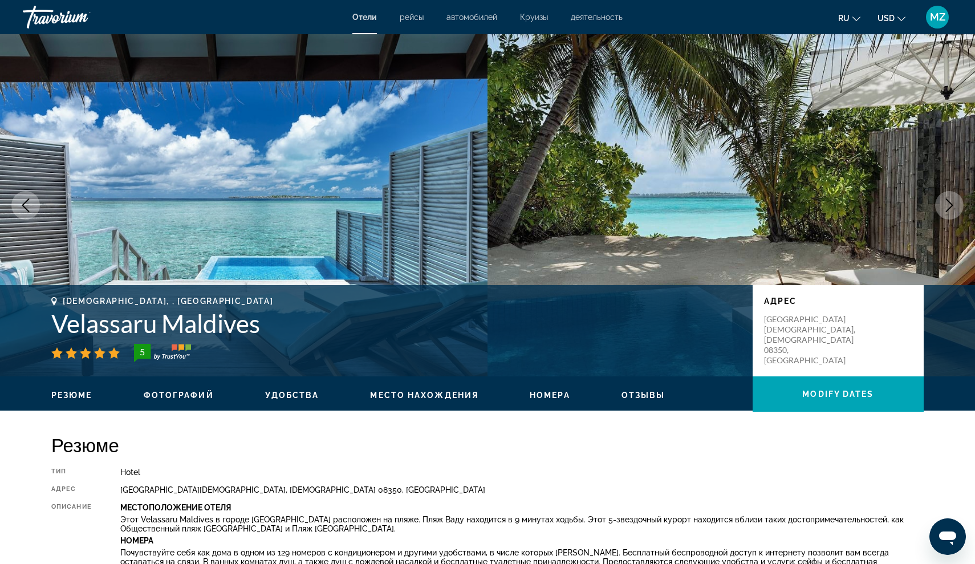
click at [941, 213] on button "Next image" at bounding box center [949, 205] width 29 height 29
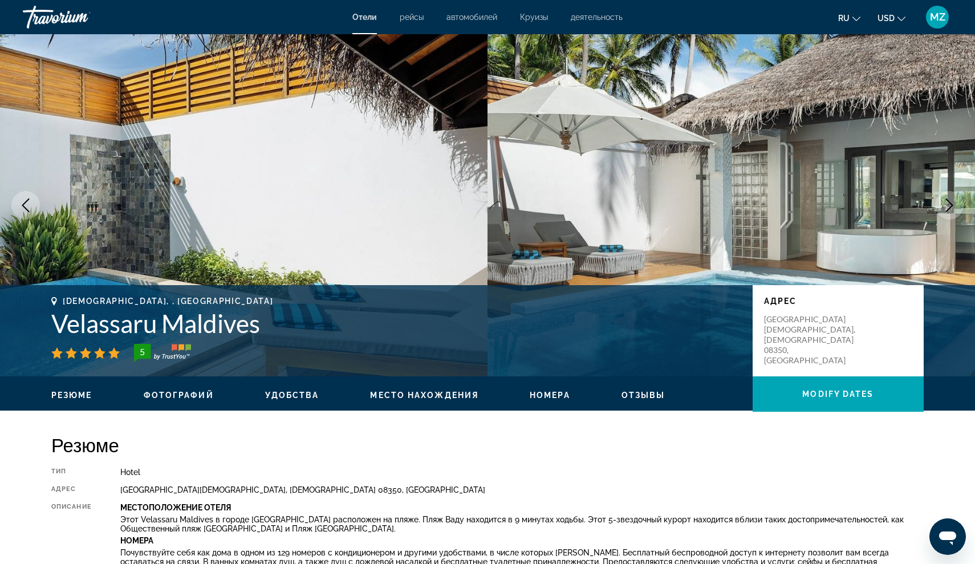
click at [940, 215] on button "Next image" at bounding box center [949, 205] width 29 height 29
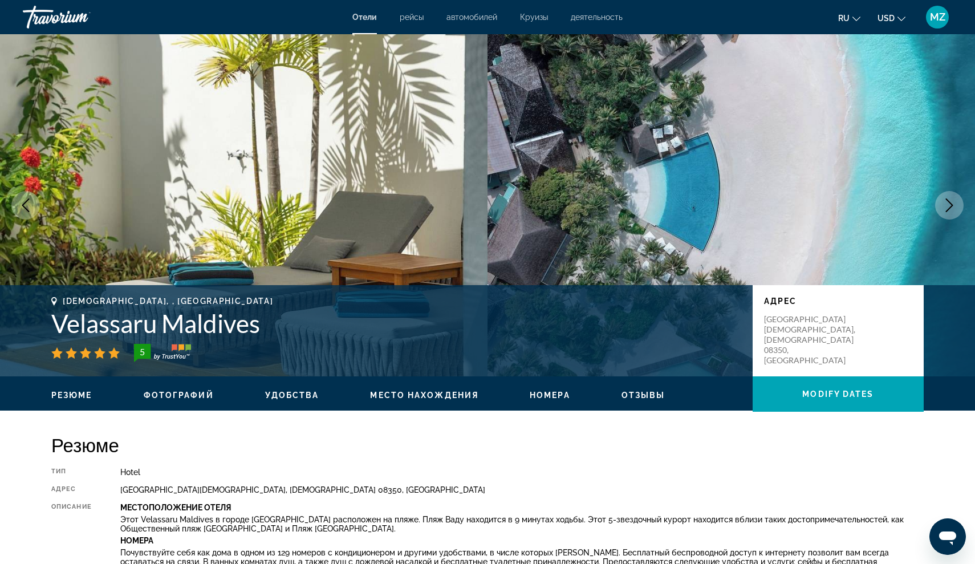
click at [939, 216] on div "prev next [GEOGRAPHIC_DATA], , [GEOGRAPHIC_DATA] [GEOGRAPHIC_DATA] [GEOGRAPHIC_…" at bounding box center [487, 205] width 975 height 342
click at [944, 210] on icon "Next image" at bounding box center [950, 205] width 14 height 14
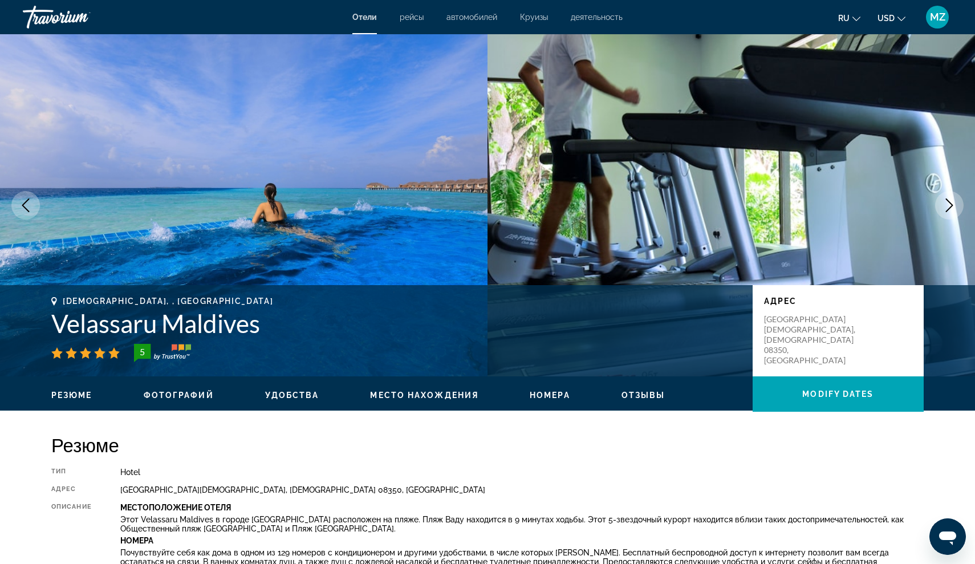
click at [944, 210] on icon "Next image" at bounding box center [950, 205] width 14 height 14
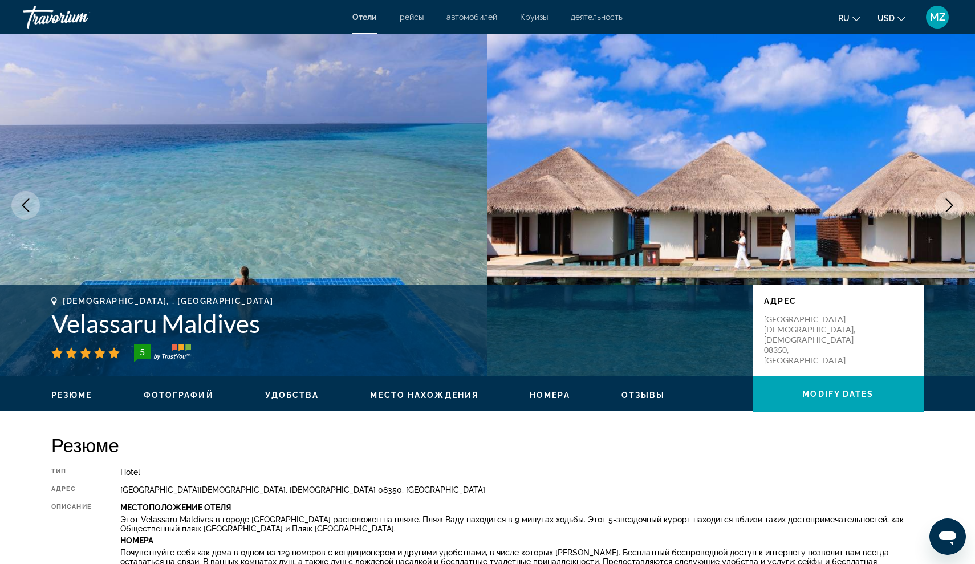
click at [942, 212] on button "Next image" at bounding box center [949, 205] width 29 height 29
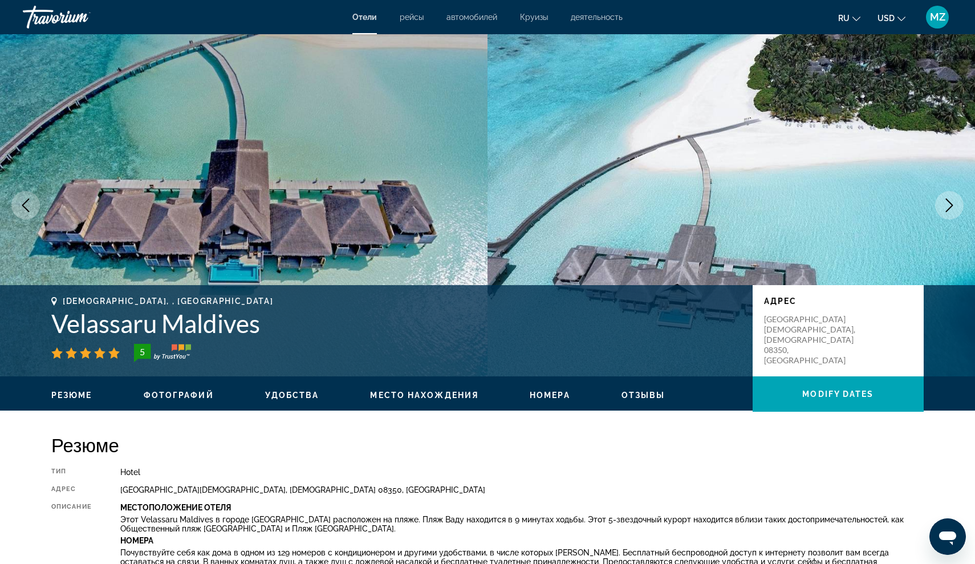
click at [941, 214] on button "Next image" at bounding box center [949, 205] width 29 height 29
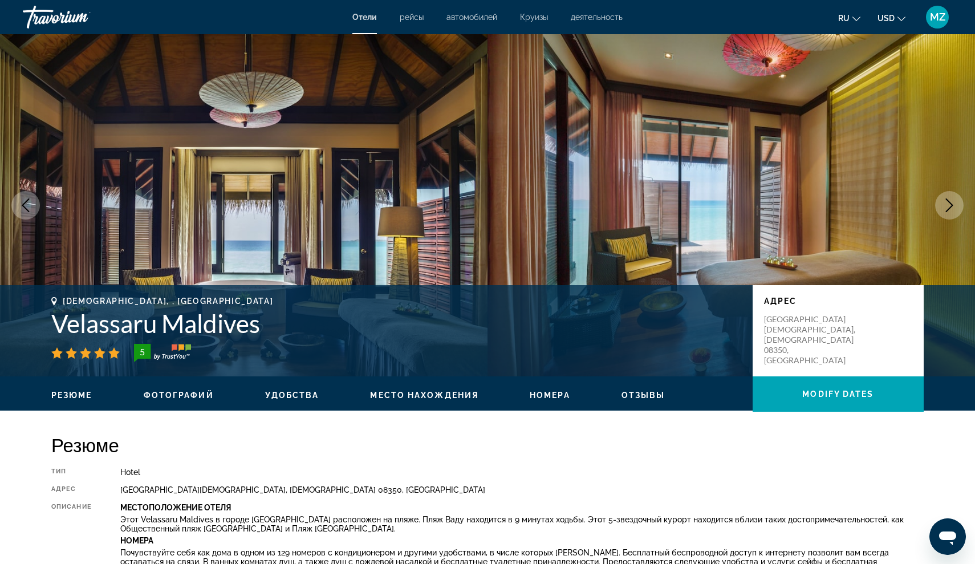
click at [940, 214] on button "Next image" at bounding box center [949, 205] width 29 height 29
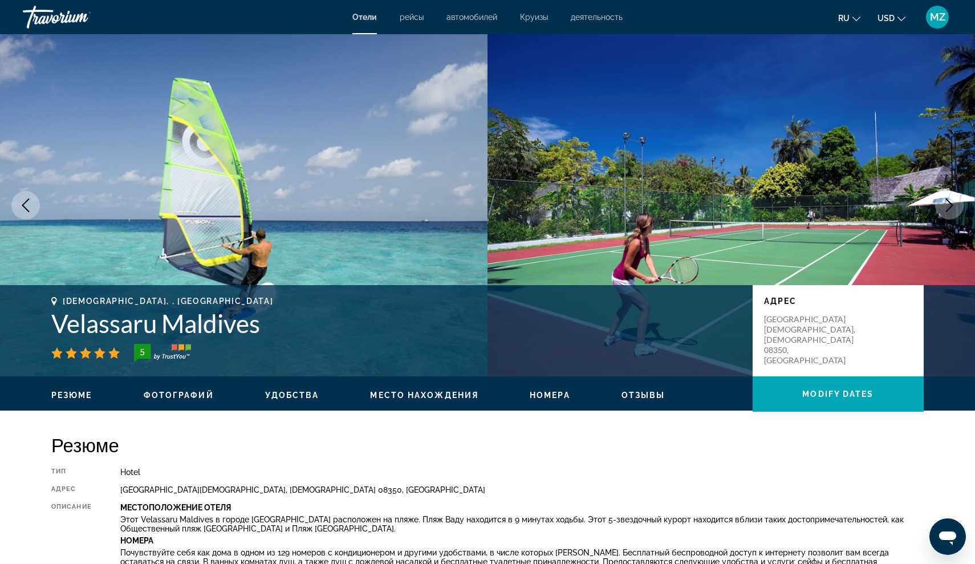
click at [940, 215] on button "Next image" at bounding box center [949, 205] width 29 height 29
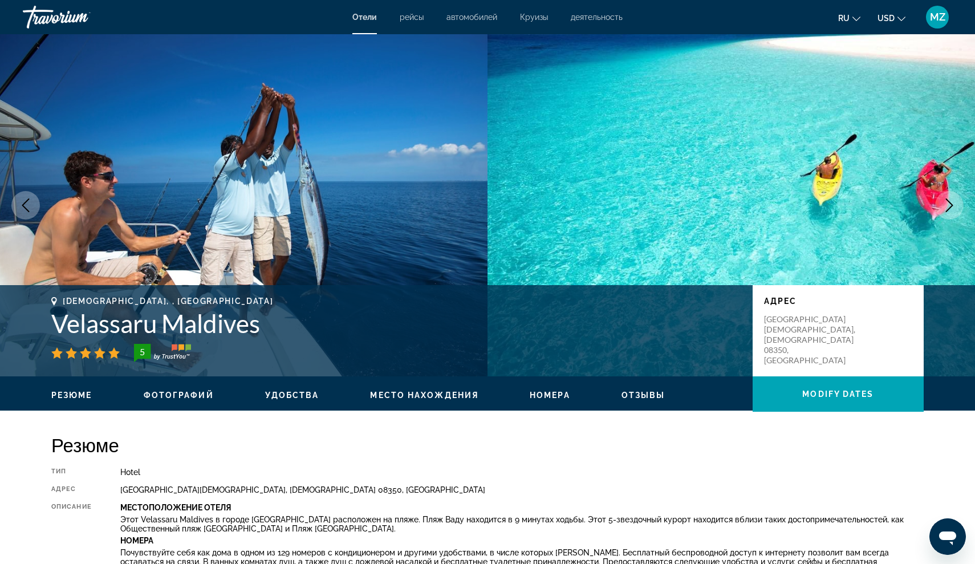
click at [937, 219] on img "Main content" at bounding box center [732, 205] width 488 height 342
click at [945, 209] on icon "Next image" at bounding box center [950, 205] width 14 height 14
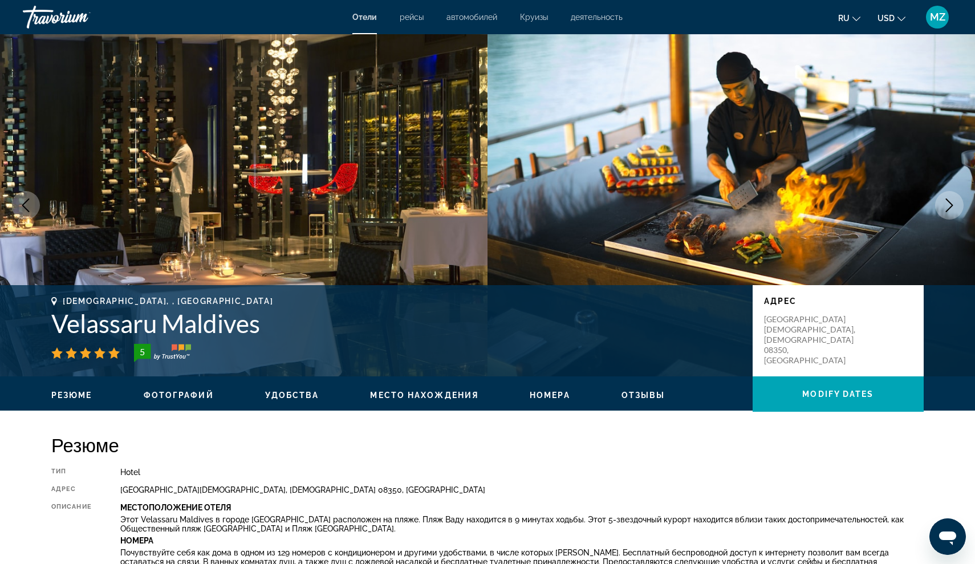
click at [945, 209] on icon "Next image" at bounding box center [950, 205] width 14 height 14
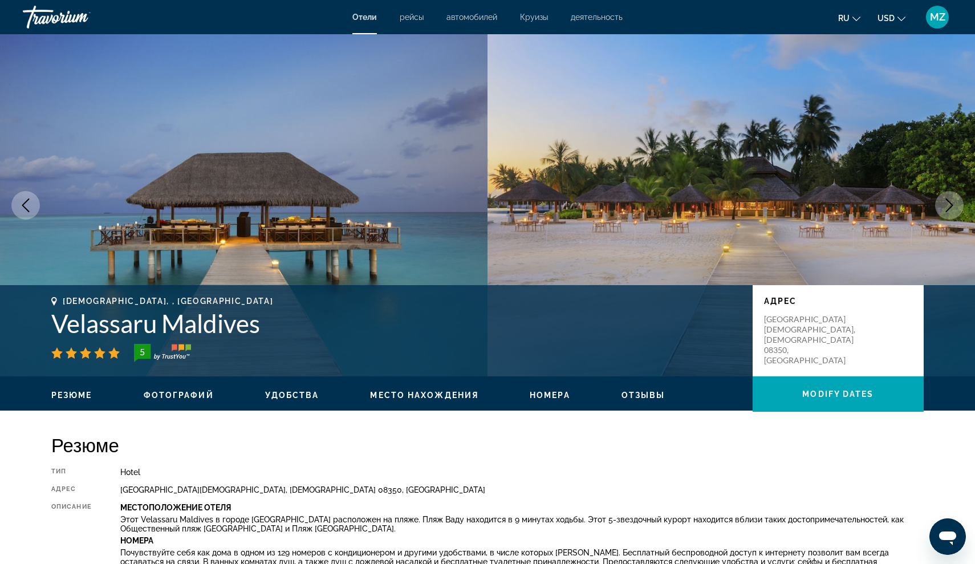
click at [948, 202] on icon "Next image" at bounding box center [950, 205] width 14 height 14
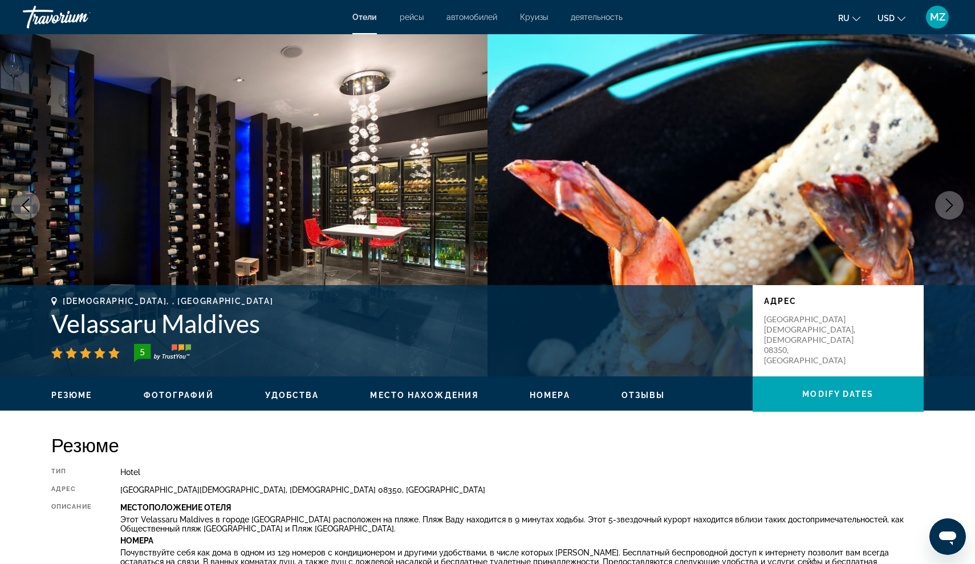
click at [949, 202] on icon "Next image" at bounding box center [950, 205] width 14 height 14
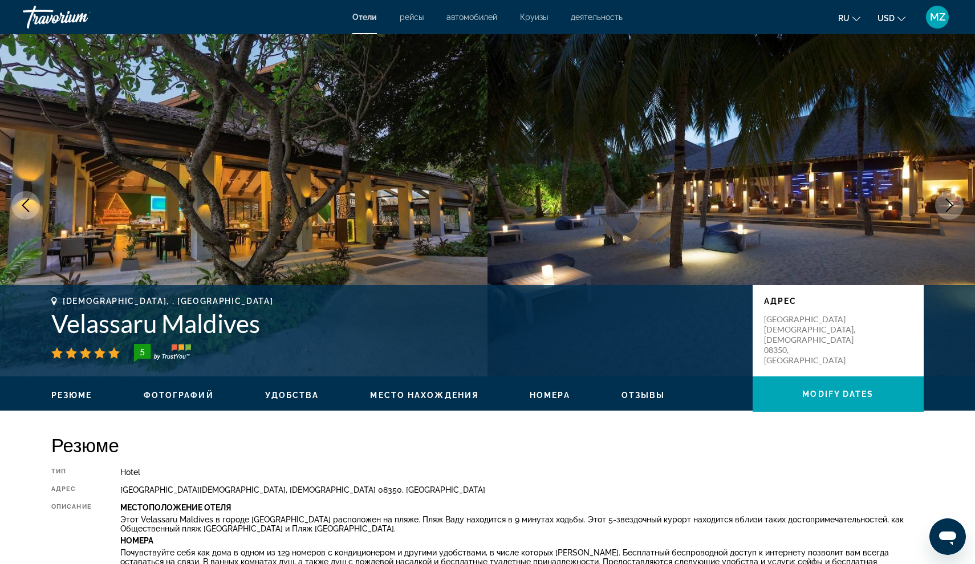
click at [960, 201] on button "Next image" at bounding box center [949, 205] width 29 height 29
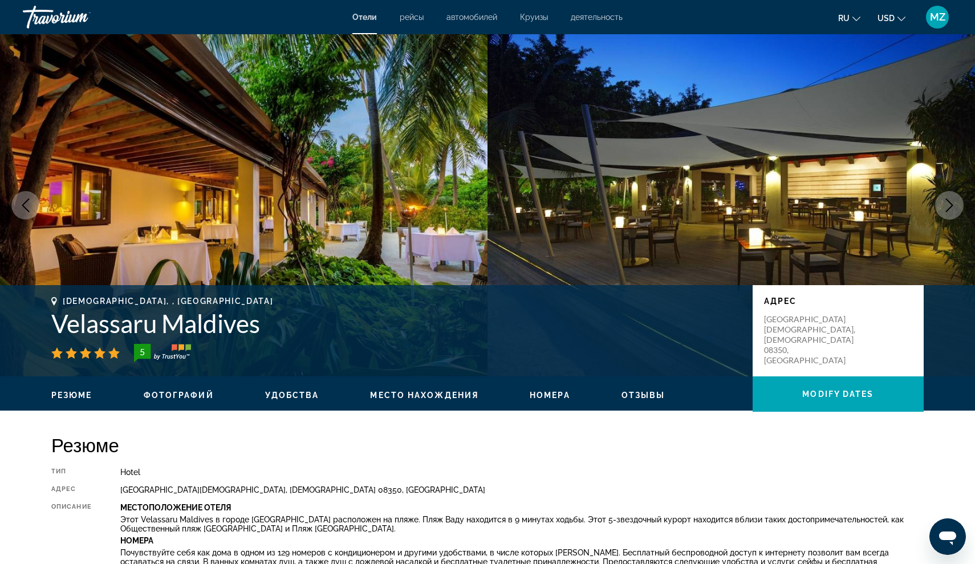
click at [956, 201] on icon "Next image" at bounding box center [950, 205] width 14 height 14
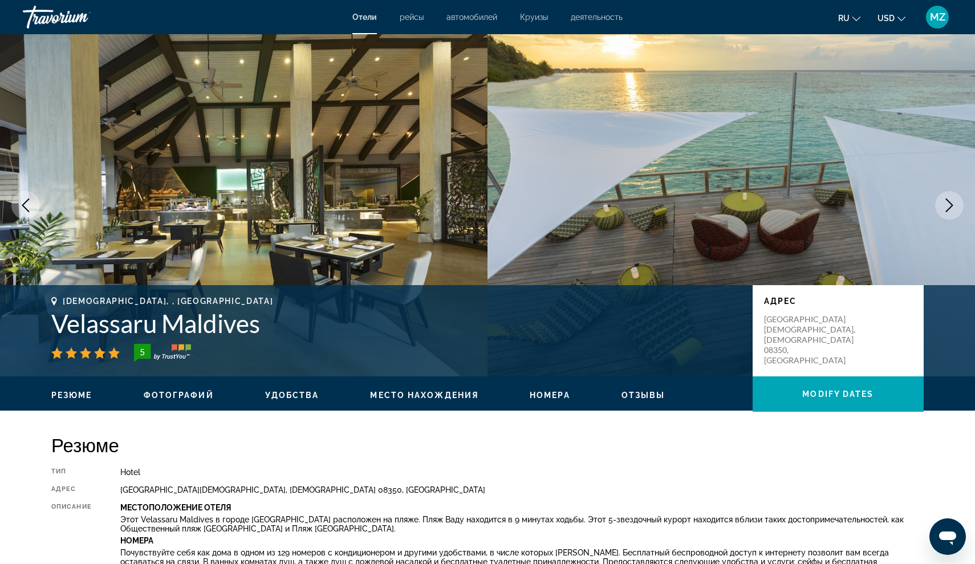
click at [956, 201] on icon "Next image" at bounding box center [950, 205] width 14 height 14
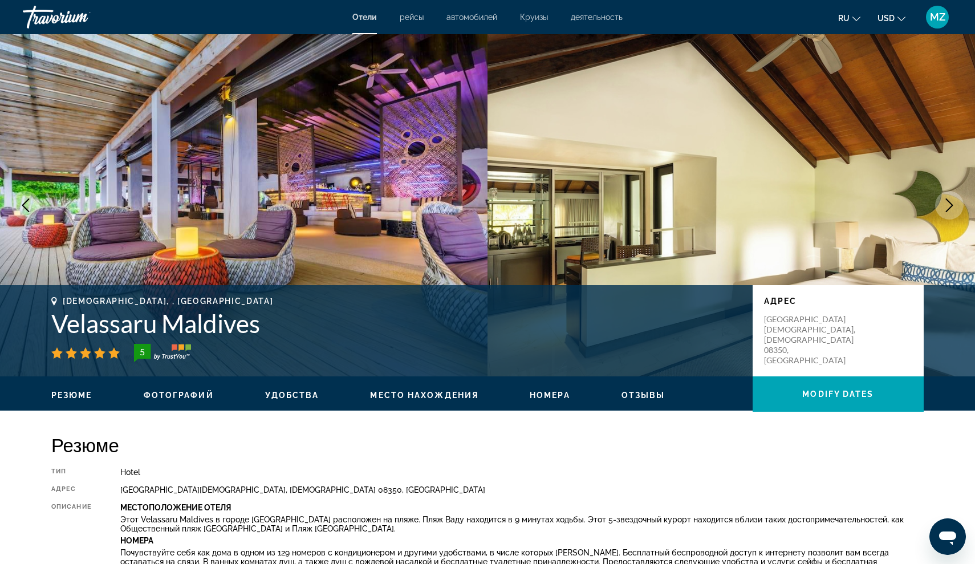
click at [947, 197] on button "Next image" at bounding box center [949, 205] width 29 height 29
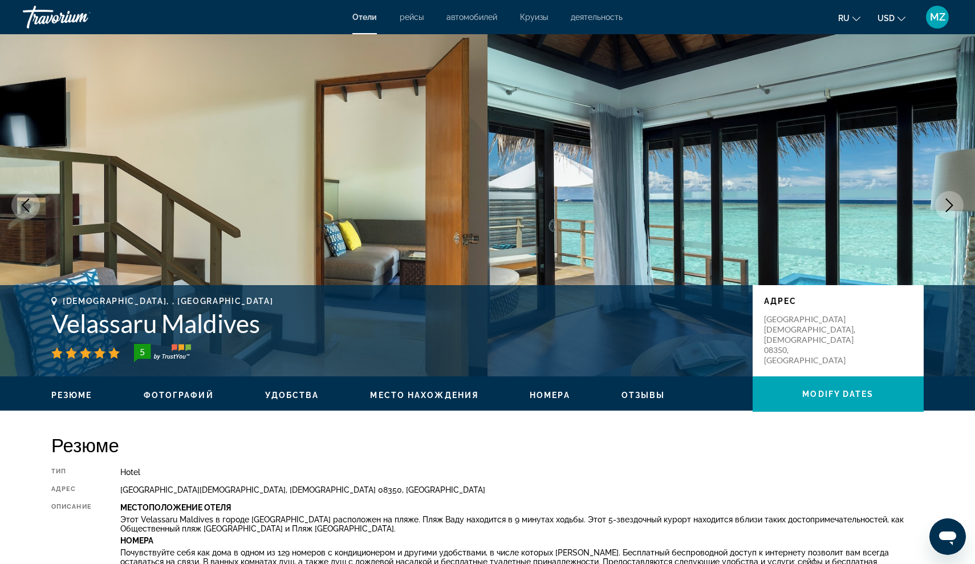
click at [932, 192] on img "Main content" at bounding box center [732, 205] width 488 height 342
click at [931, 189] on img "Main content" at bounding box center [732, 205] width 488 height 342
click at [935, 193] on img "Main content" at bounding box center [732, 205] width 488 height 342
click at [948, 208] on icon "Next image" at bounding box center [950, 205] width 14 height 14
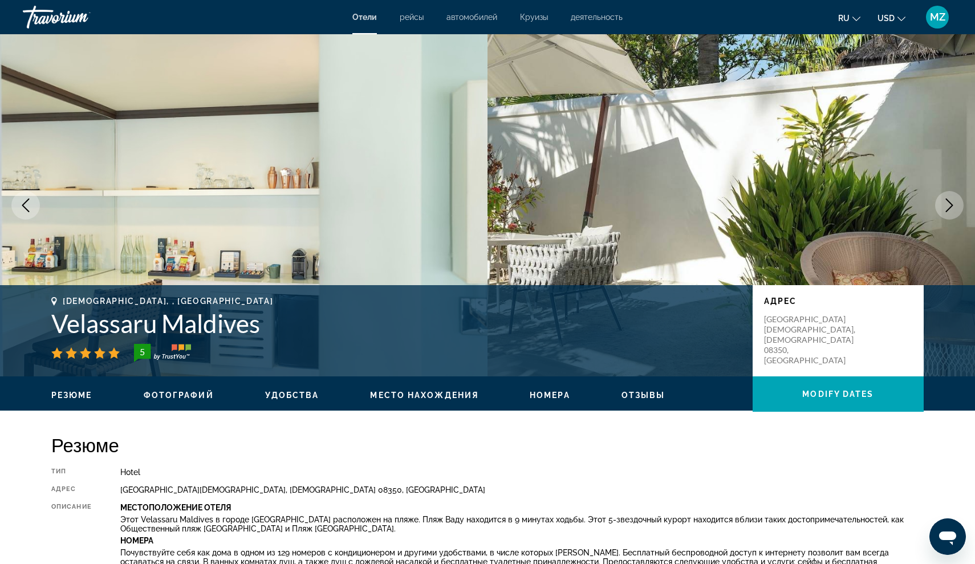
click at [952, 214] on button "Next image" at bounding box center [949, 205] width 29 height 29
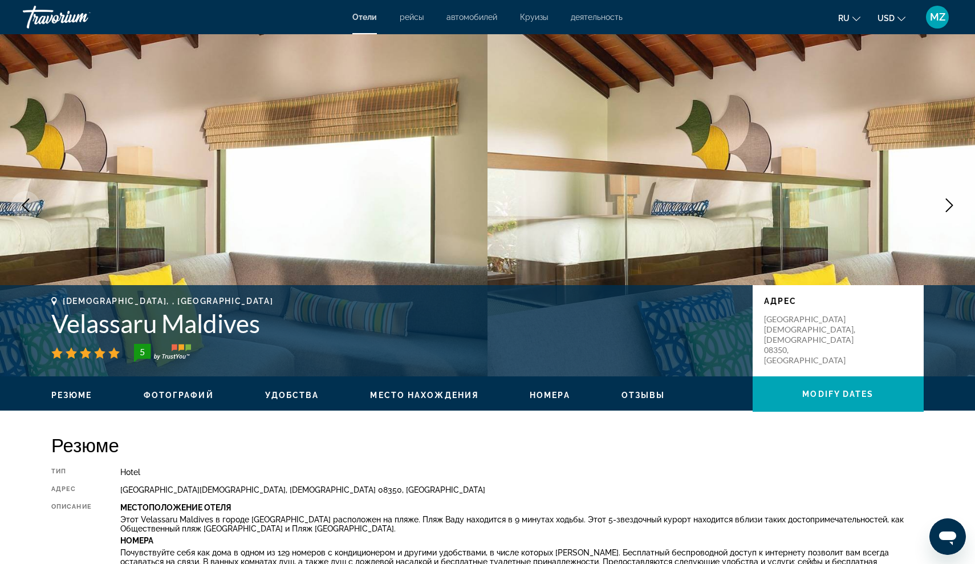
click at [951, 211] on icon "Next image" at bounding box center [950, 205] width 14 height 14
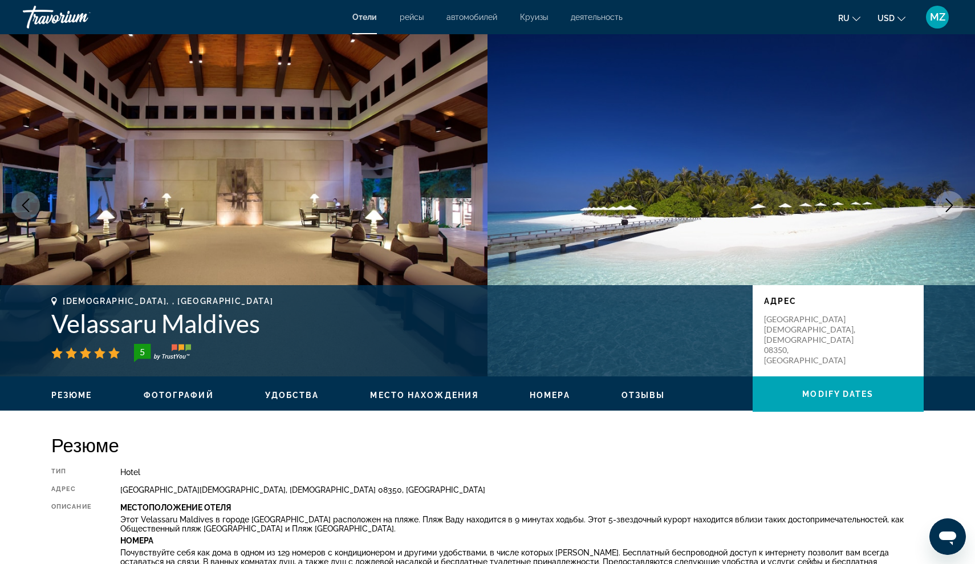
click at [956, 212] on button "Next image" at bounding box center [949, 205] width 29 height 29
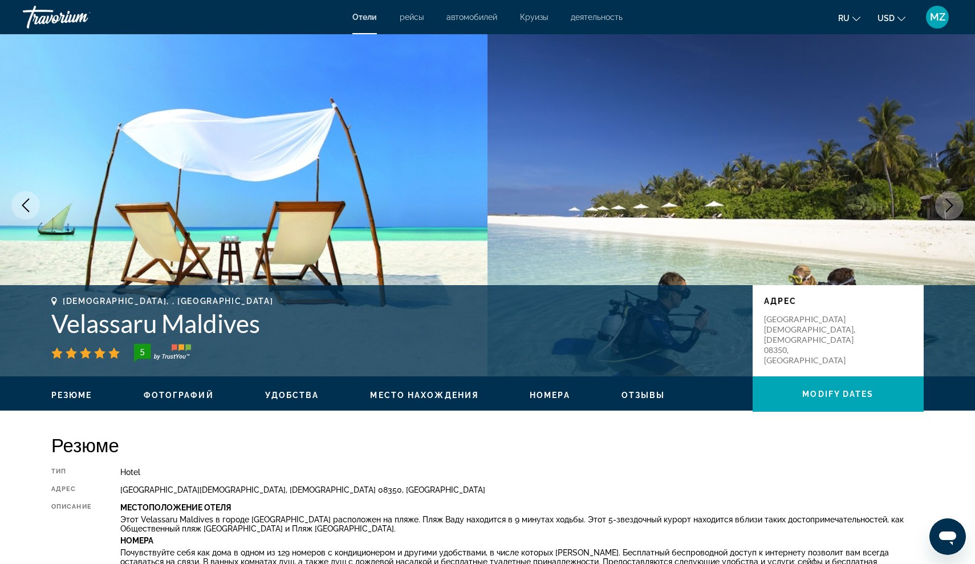
click at [955, 212] on icon "Next image" at bounding box center [950, 205] width 14 height 14
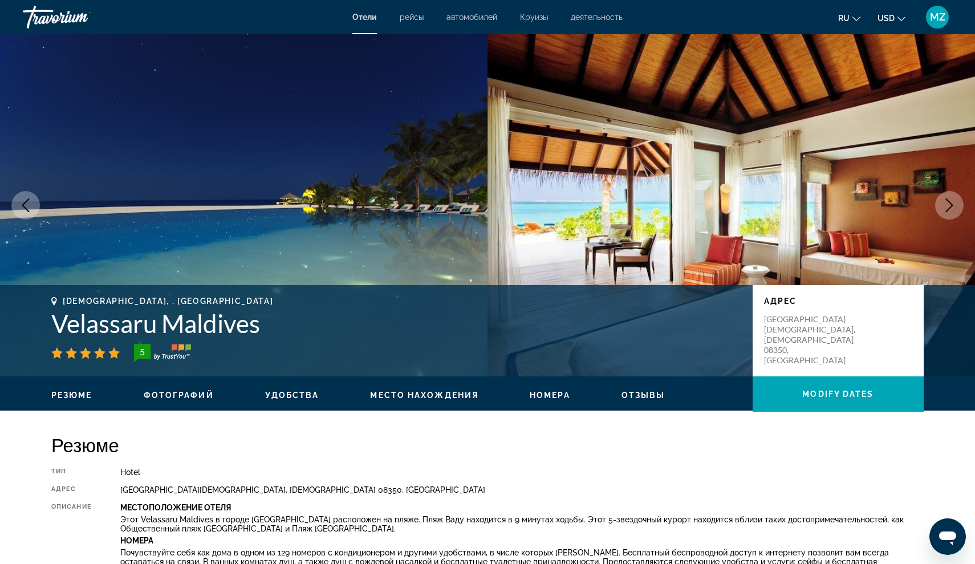
click at [955, 212] on icon "Next image" at bounding box center [950, 205] width 14 height 14
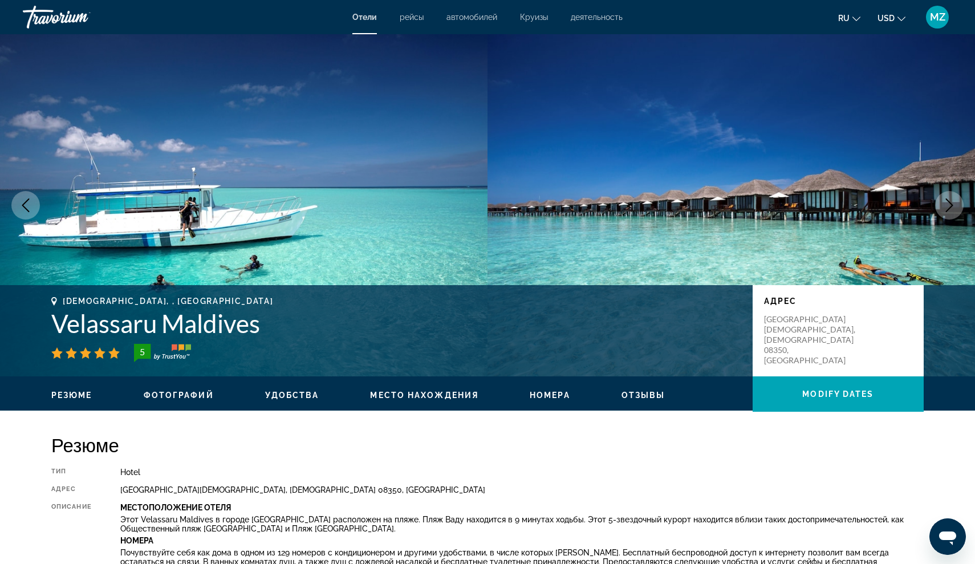
click at [955, 212] on icon "Next image" at bounding box center [950, 205] width 14 height 14
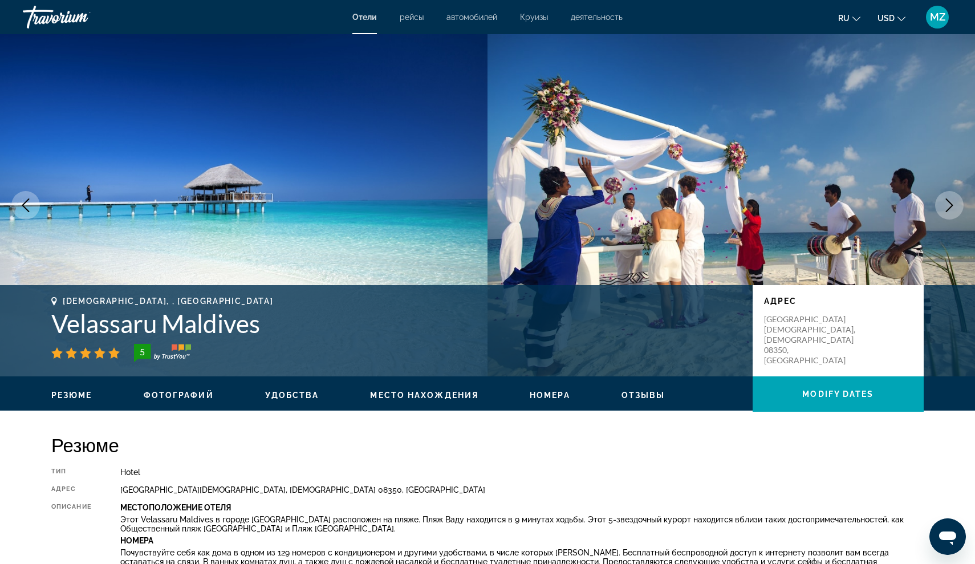
click at [955, 212] on icon "Next image" at bounding box center [950, 205] width 14 height 14
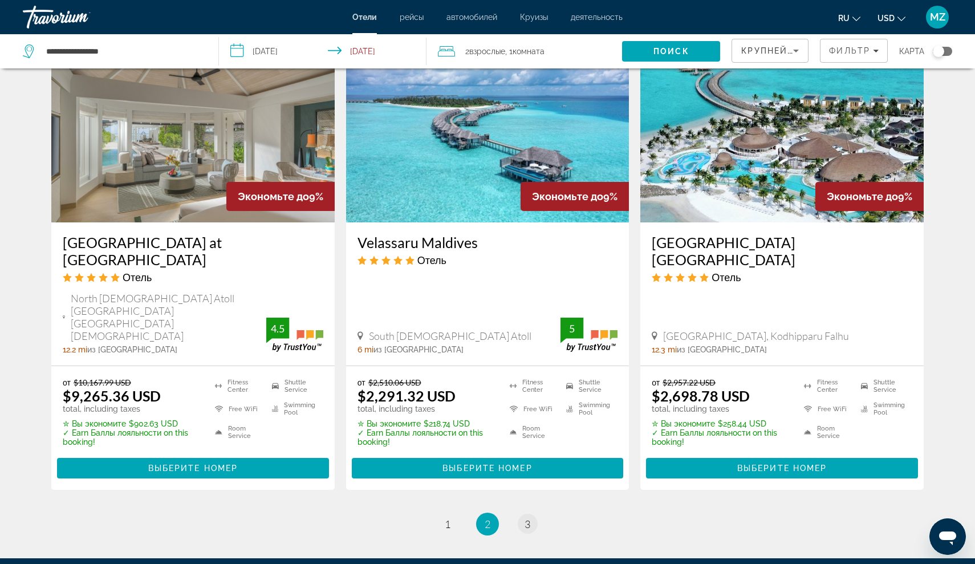
scroll to position [1448, 0]
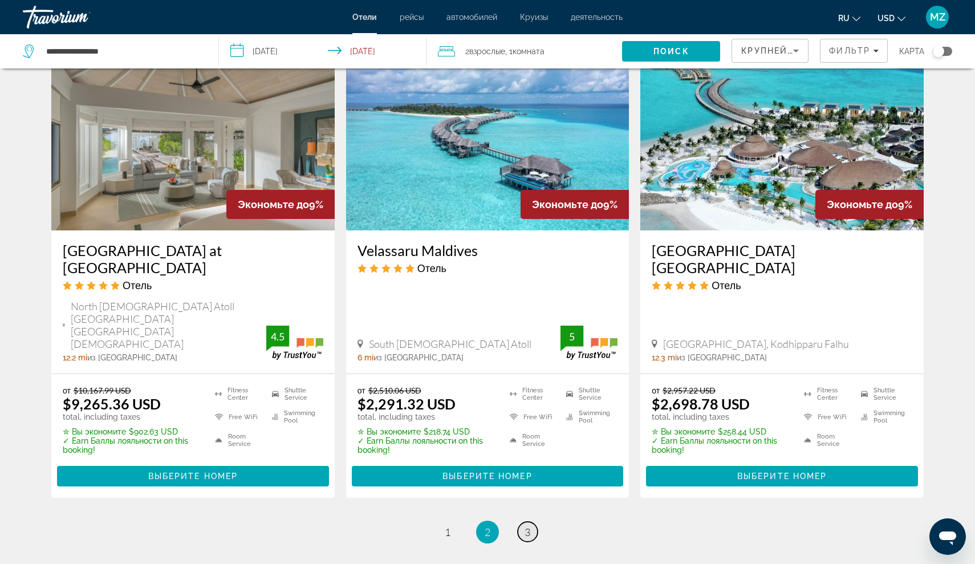
click at [526, 526] on span "3" at bounding box center [528, 532] width 6 height 13
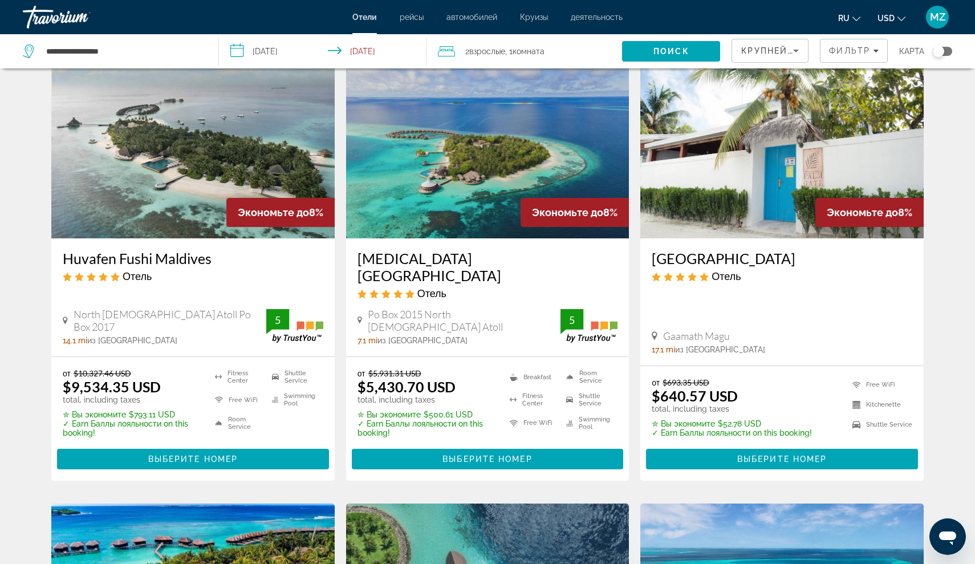
scroll to position [51, 0]
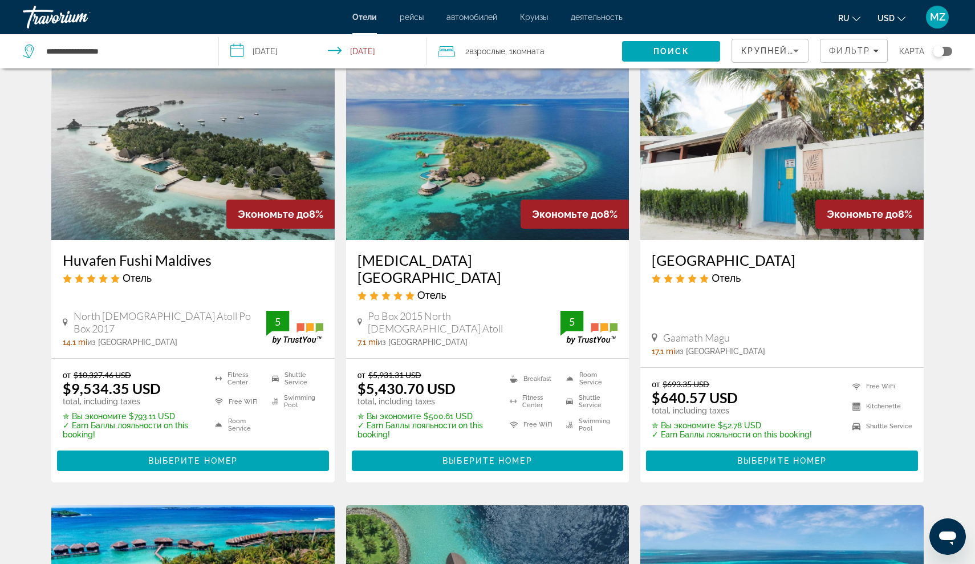
click at [706, 257] on h3 "[GEOGRAPHIC_DATA]" at bounding box center [782, 259] width 261 height 17
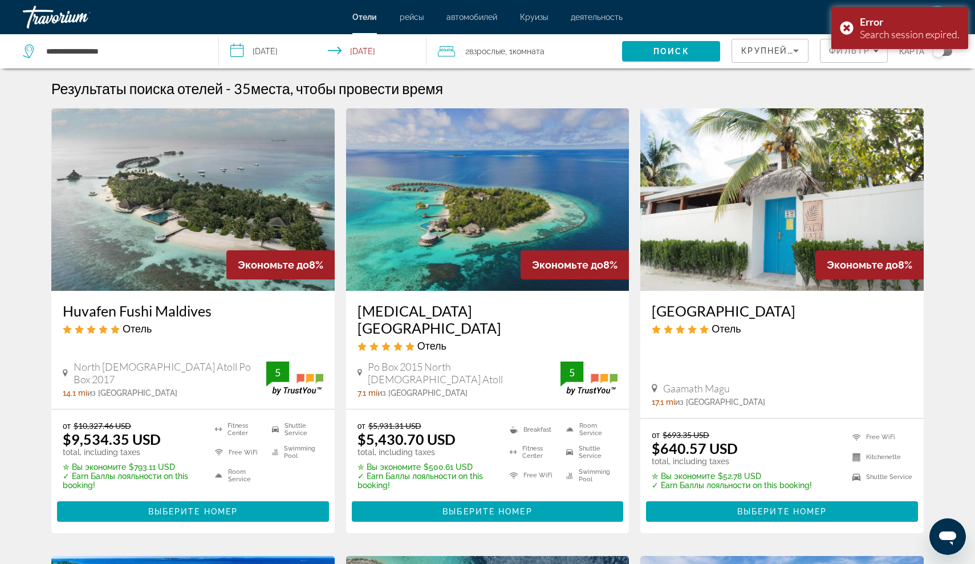
click at [698, 306] on h3 "[GEOGRAPHIC_DATA]" at bounding box center [782, 310] width 261 height 17
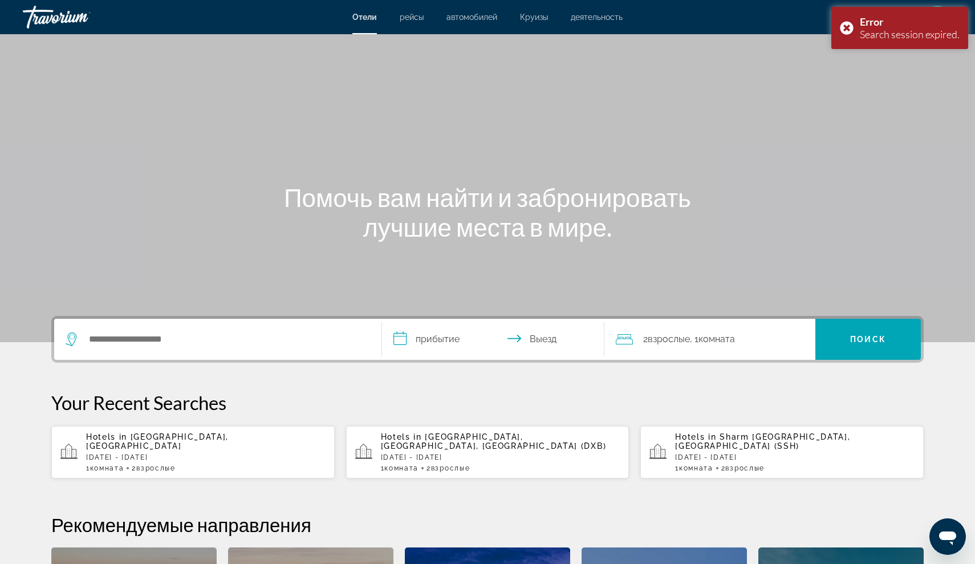
click at [202, 441] on span "[GEOGRAPHIC_DATA], [GEOGRAPHIC_DATA]" at bounding box center [157, 441] width 143 height 18
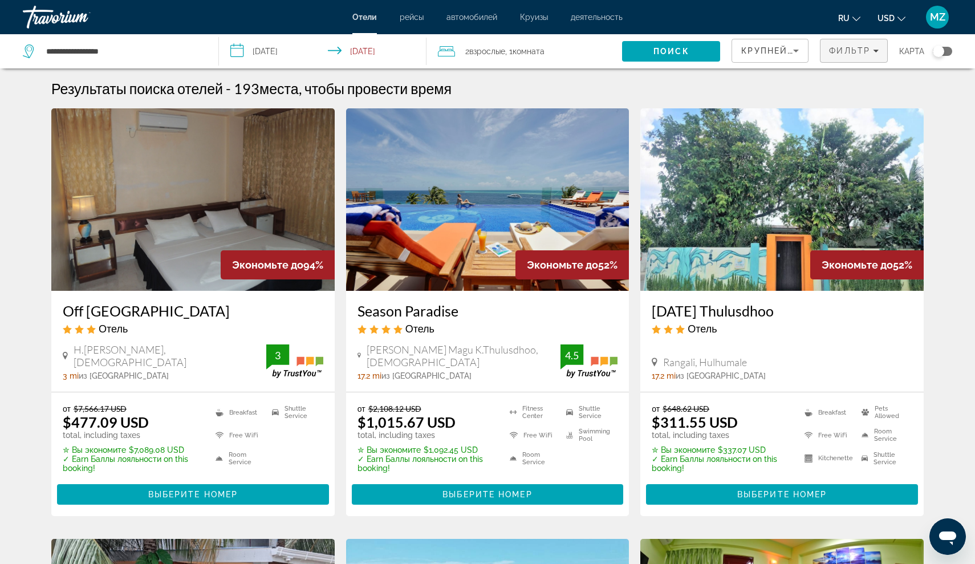
click at [844, 51] on span "Фильтр" at bounding box center [849, 50] width 41 height 9
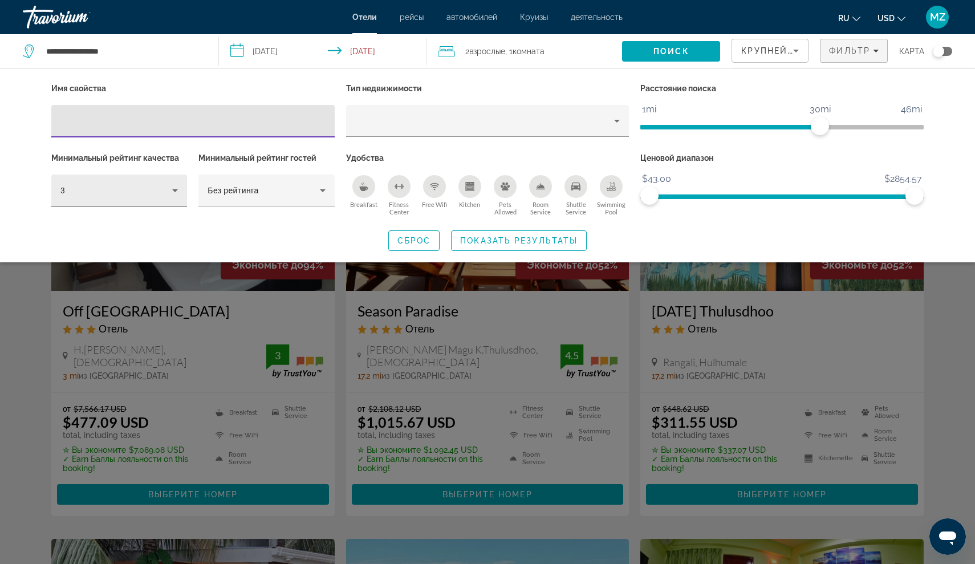
click at [156, 184] on div "3" at bounding box center [116, 191] width 112 height 14
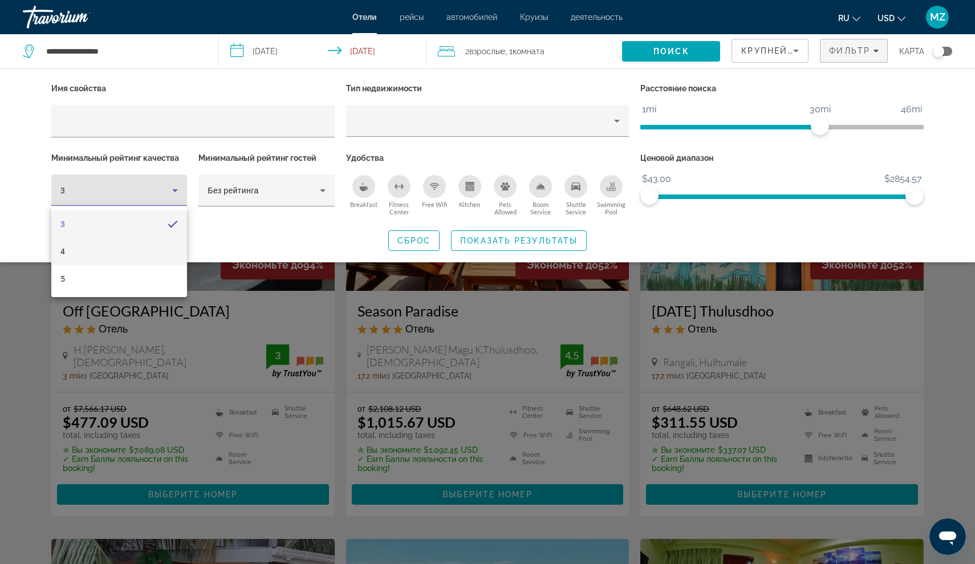
click at [152, 239] on mat-option "4" at bounding box center [119, 251] width 136 height 27
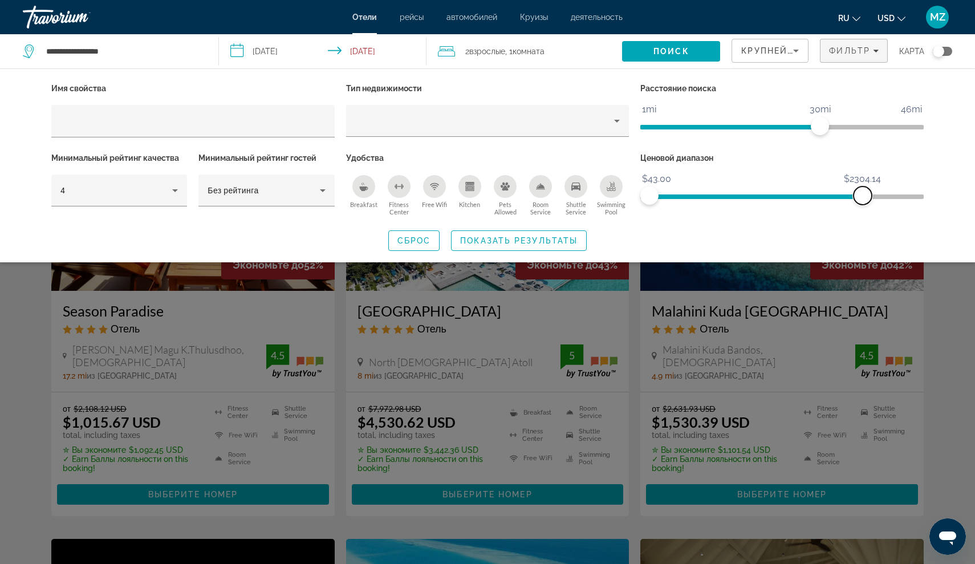
drag, startPoint x: 915, startPoint y: 200, endPoint x: 863, endPoint y: 204, distance: 52.0
click at [863, 204] on span "ngx-slider-max" at bounding box center [863, 195] width 18 height 18
drag, startPoint x: 859, startPoint y: 197, endPoint x: 830, endPoint y: 195, distance: 28.6
click at [830, 195] on span "ngx-slider-max" at bounding box center [831, 195] width 18 height 18
click at [526, 242] on span "Показать результаты" at bounding box center [518, 240] width 117 height 9
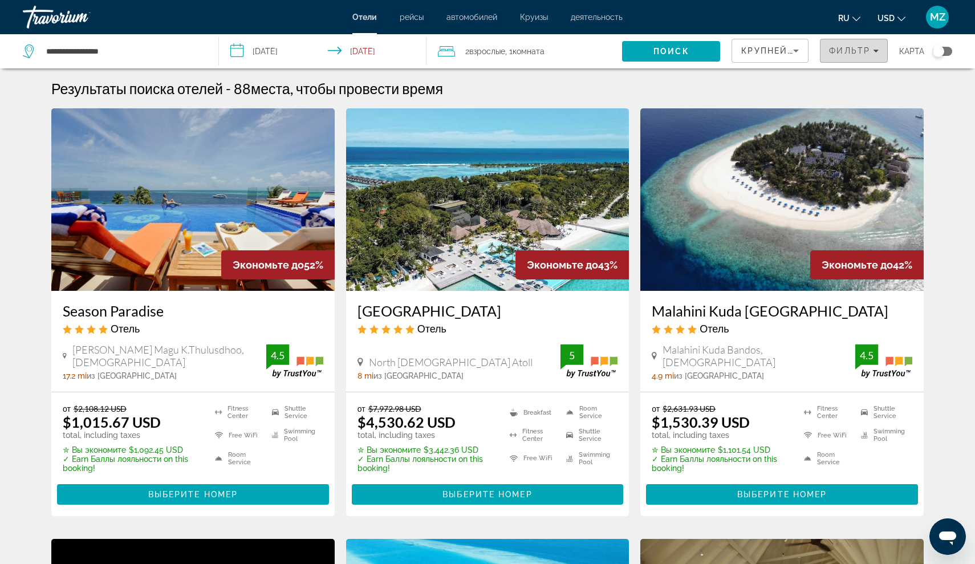
click at [836, 48] on span "Фильтр" at bounding box center [849, 50] width 41 height 9
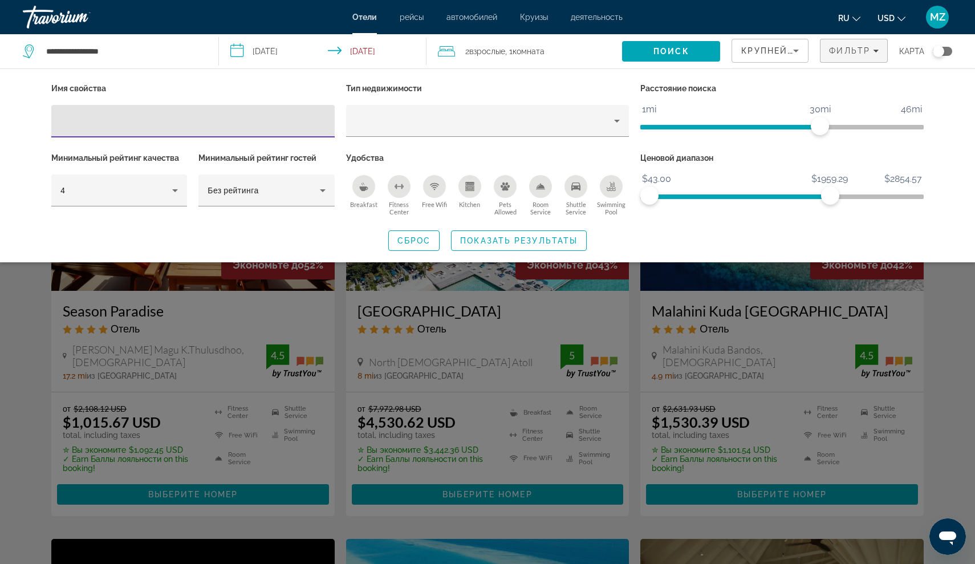
click at [926, 312] on div "Search widget" at bounding box center [487, 367] width 975 height 393
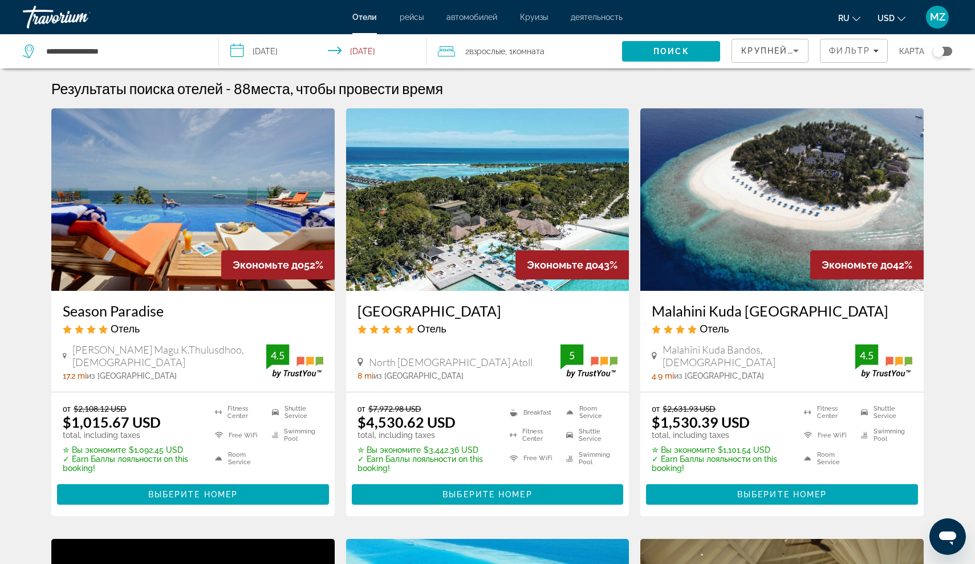
click at [783, 316] on h3 "Malahini Kuda [GEOGRAPHIC_DATA]" at bounding box center [782, 310] width 261 height 17
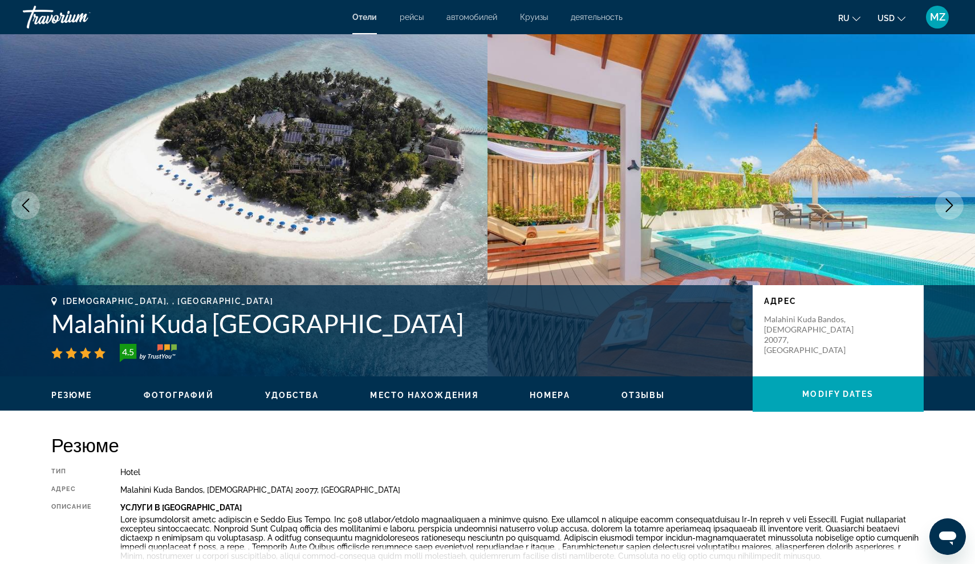
click at [946, 205] on icon "Next image" at bounding box center [950, 205] width 14 height 14
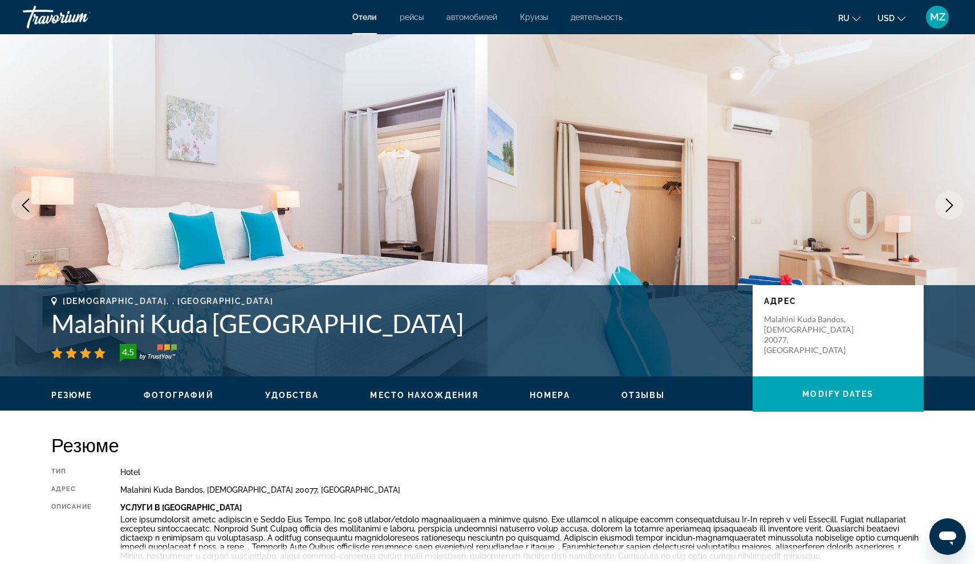
click at [945, 204] on icon "Next image" at bounding box center [950, 205] width 14 height 14
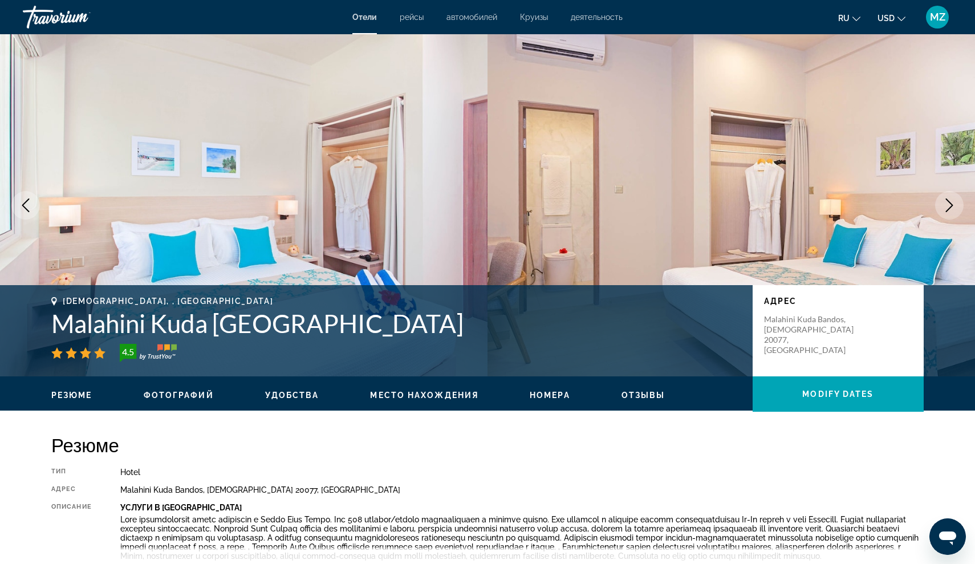
click at [946, 204] on icon "Next image" at bounding box center [950, 205] width 14 height 14
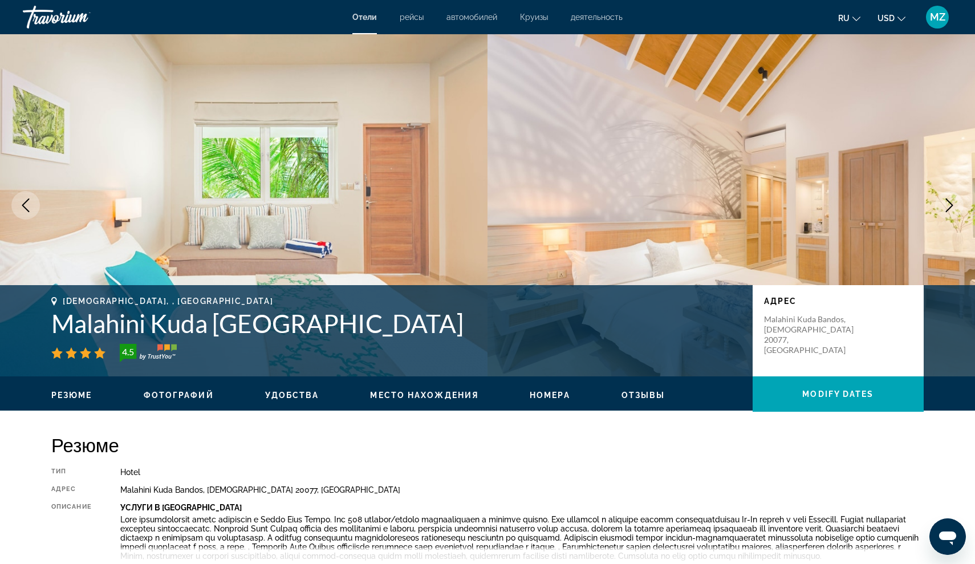
click at [946, 205] on icon "Next image" at bounding box center [950, 205] width 14 height 14
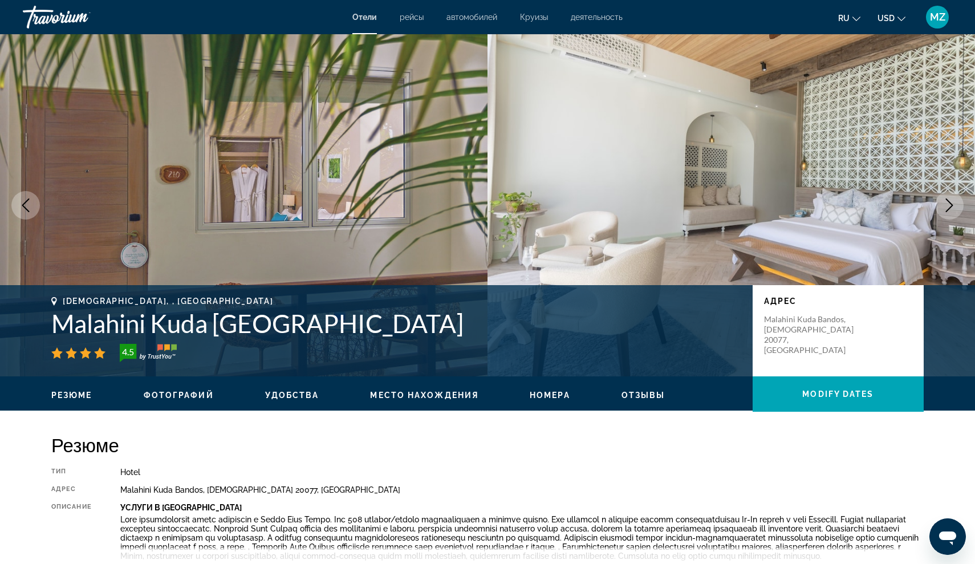
click at [947, 205] on icon "Next image" at bounding box center [950, 205] width 14 height 14
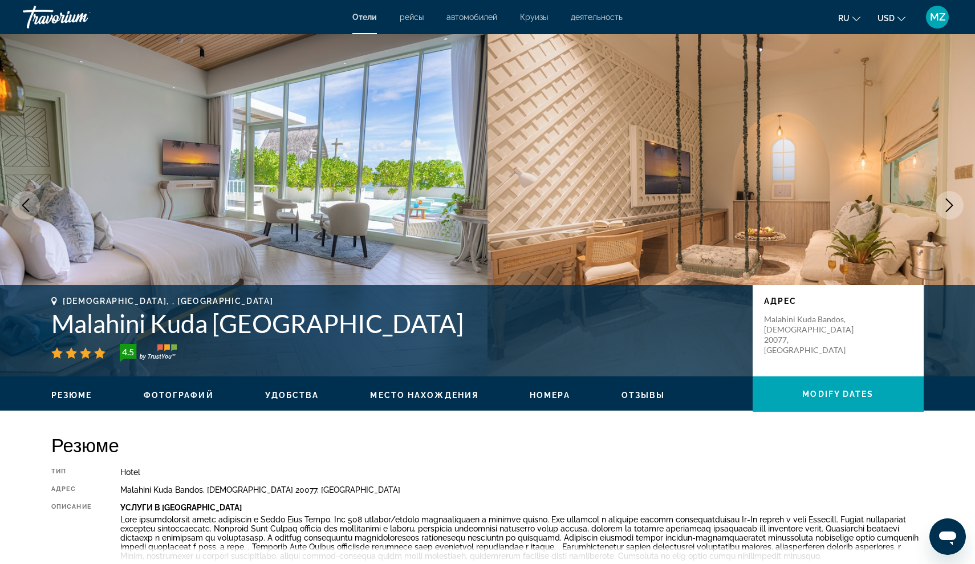
click at [950, 207] on icon "Next image" at bounding box center [950, 205] width 14 height 14
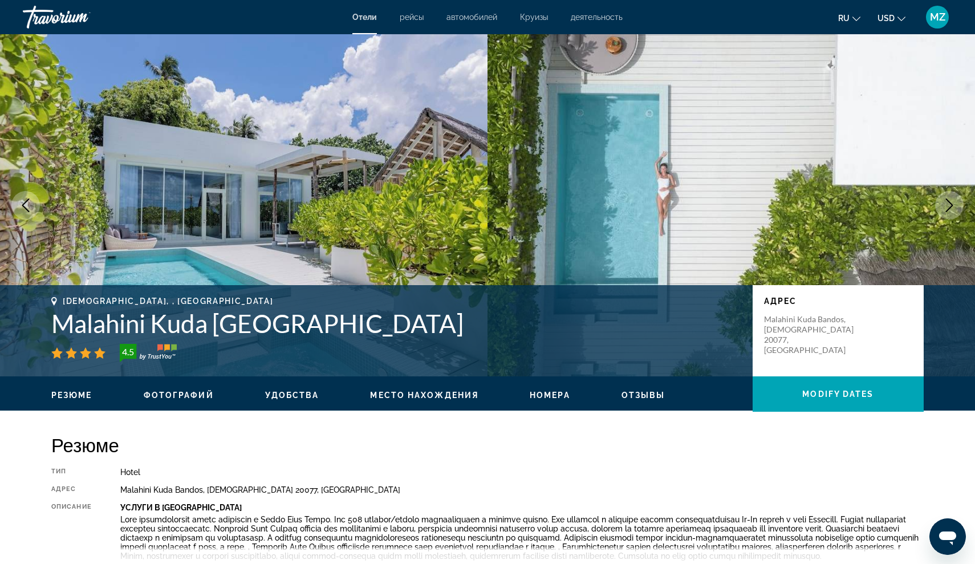
click at [950, 207] on icon "Next image" at bounding box center [949, 205] width 7 height 14
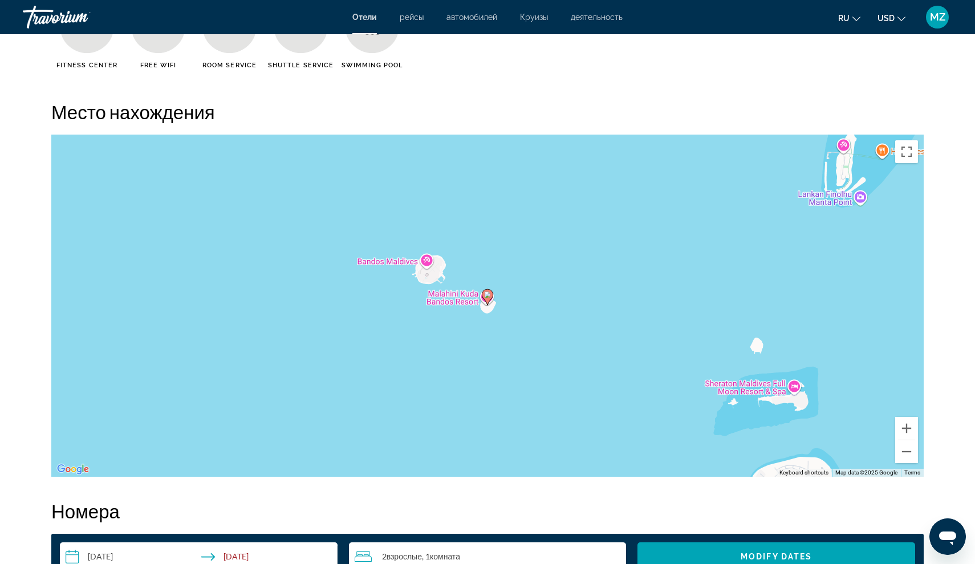
scroll to position [986, 0]
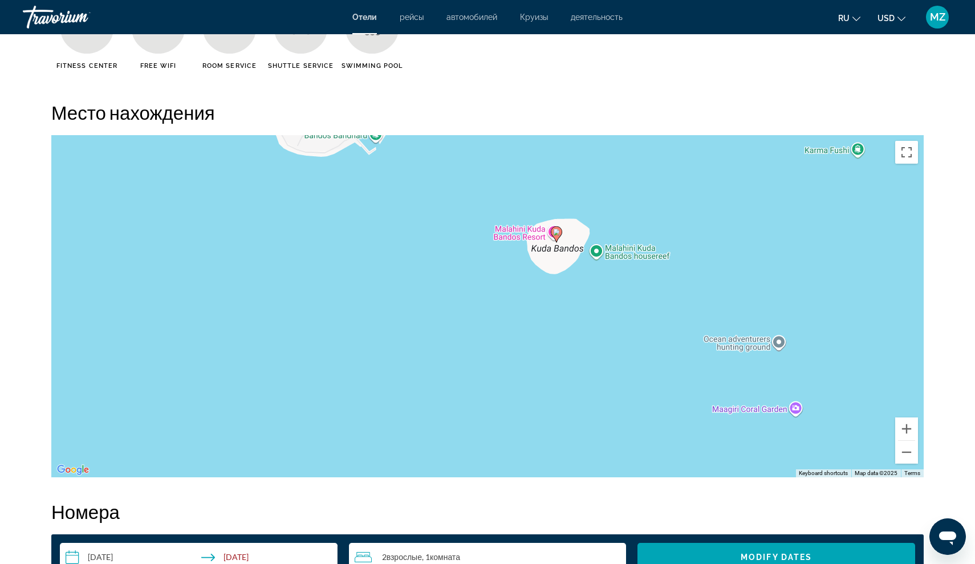
drag, startPoint x: 596, startPoint y: 237, endPoint x: 574, endPoint y: 246, distance: 24.3
click at [576, 246] on div "To activate drag with keyboard, press Alt + Enter. Once in keyboard drag state,…" at bounding box center [487, 306] width 872 height 342
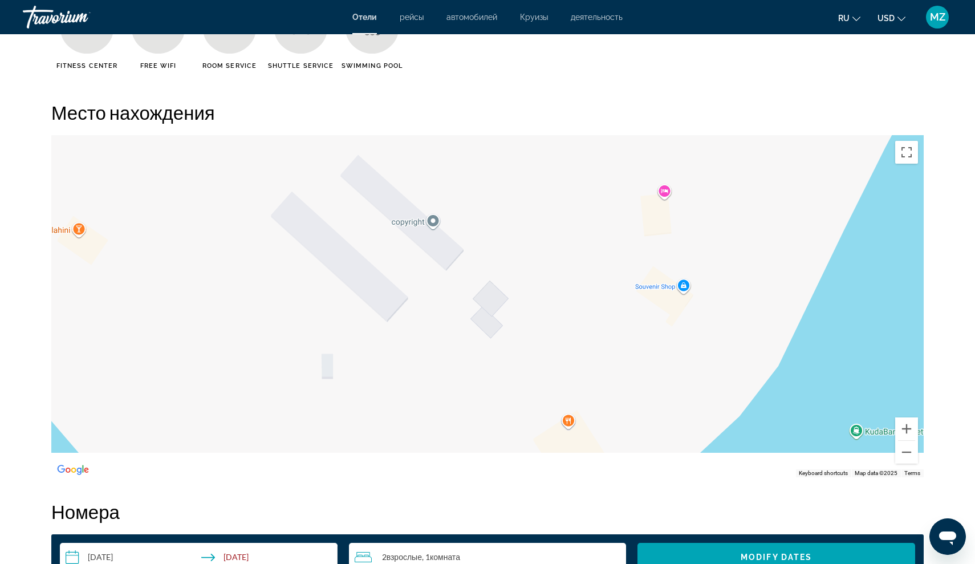
drag, startPoint x: 0, startPoint y: 0, endPoint x: 489, endPoint y: 171, distance: 517.8
click at [489, 171] on div "To activate drag with keyboard, press Alt + Enter. Once in keyboard drag state,…" at bounding box center [487, 306] width 872 height 342
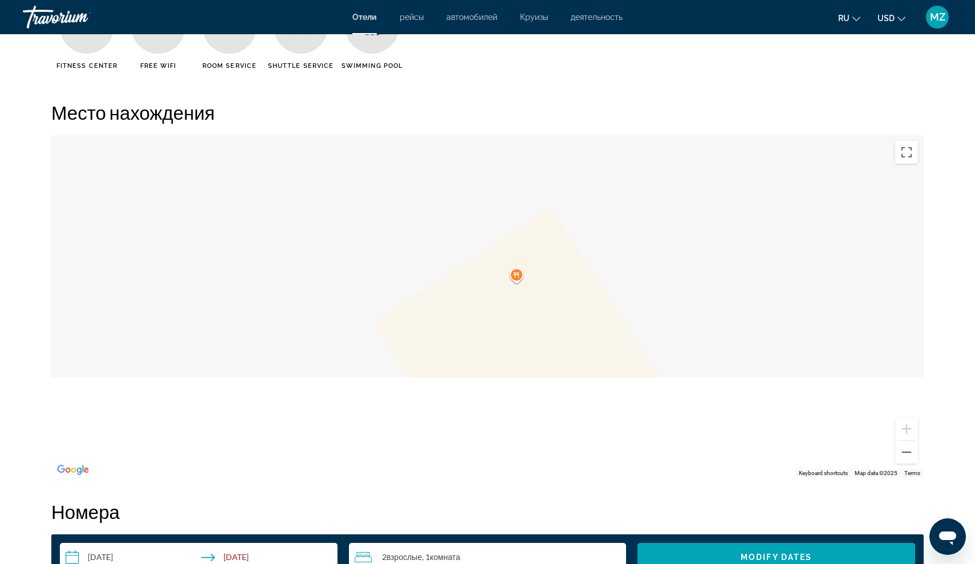
drag, startPoint x: 539, startPoint y: 356, endPoint x: 418, endPoint y: 232, distance: 173.8
click at [418, 232] on div "Main content" at bounding box center [487, 306] width 872 height 342
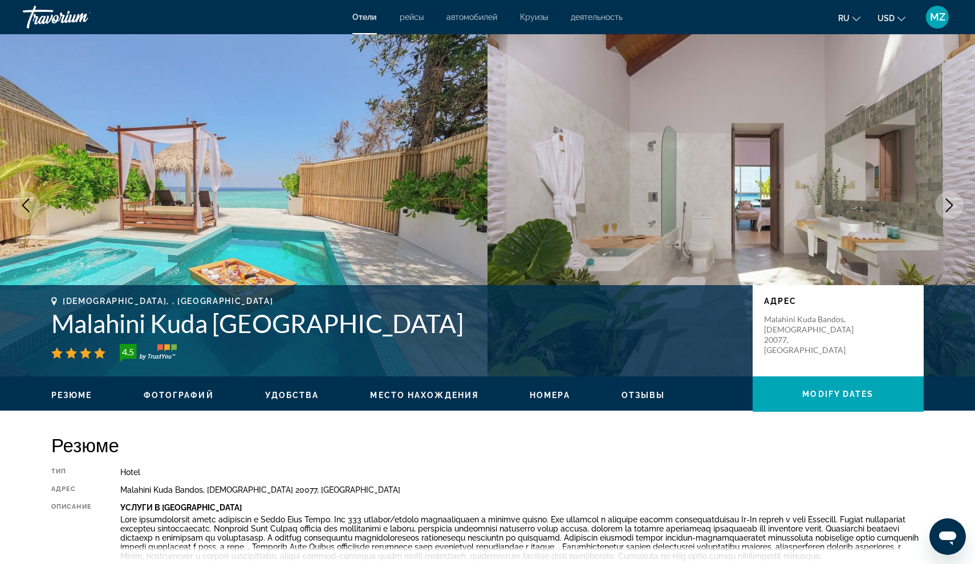
click at [948, 211] on icon "Next image" at bounding box center [950, 205] width 14 height 14
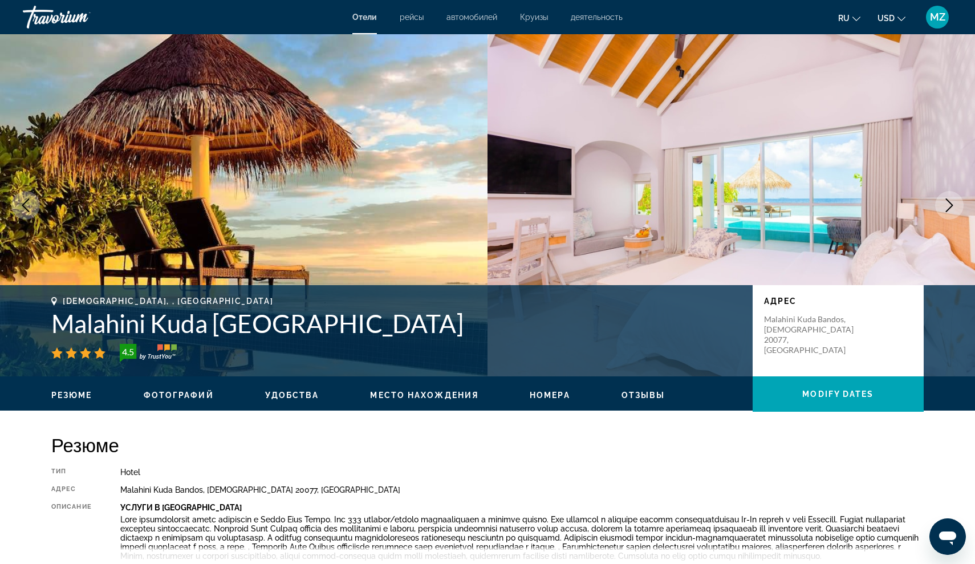
click at [939, 209] on button "Next image" at bounding box center [949, 205] width 29 height 29
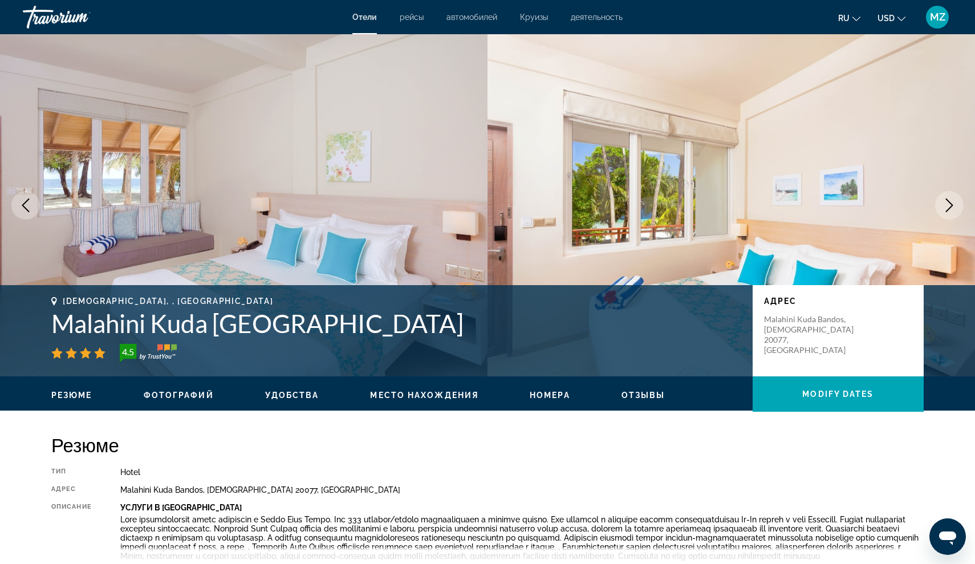
click at [939, 209] on button "Next image" at bounding box center [949, 205] width 29 height 29
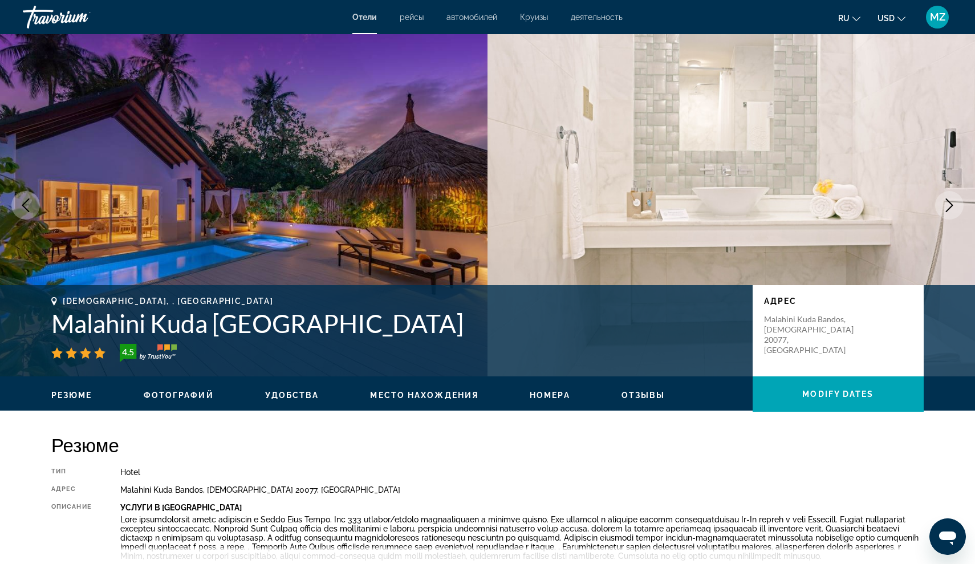
click at [939, 209] on button "Next image" at bounding box center [949, 205] width 29 height 29
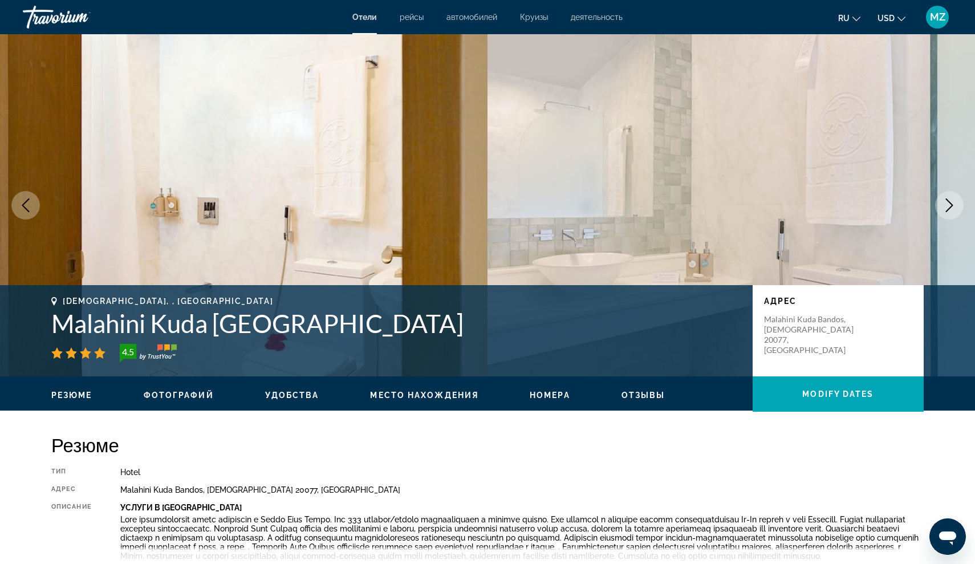
click at [939, 209] on button "Next image" at bounding box center [949, 205] width 29 height 29
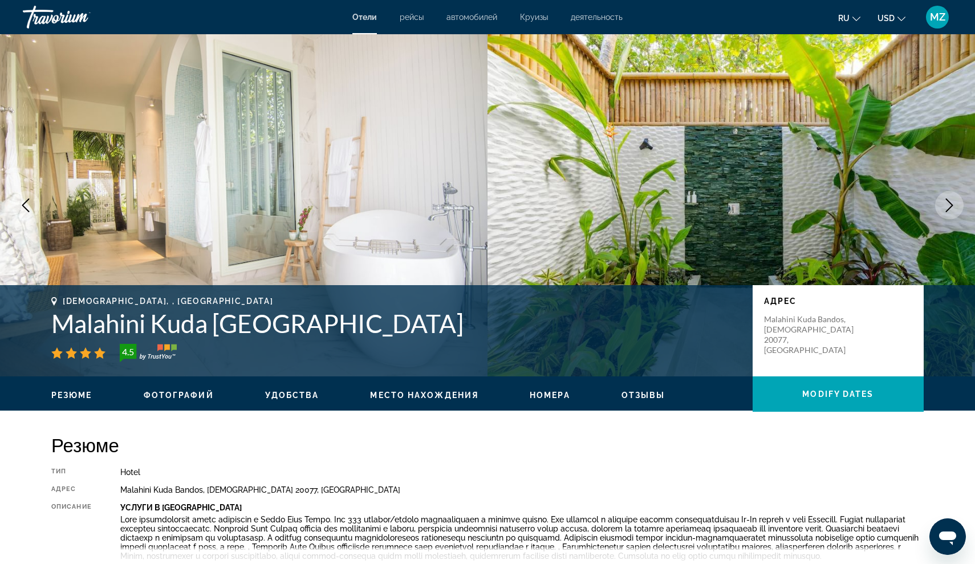
click at [939, 209] on button "Next image" at bounding box center [949, 205] width 29 height 29
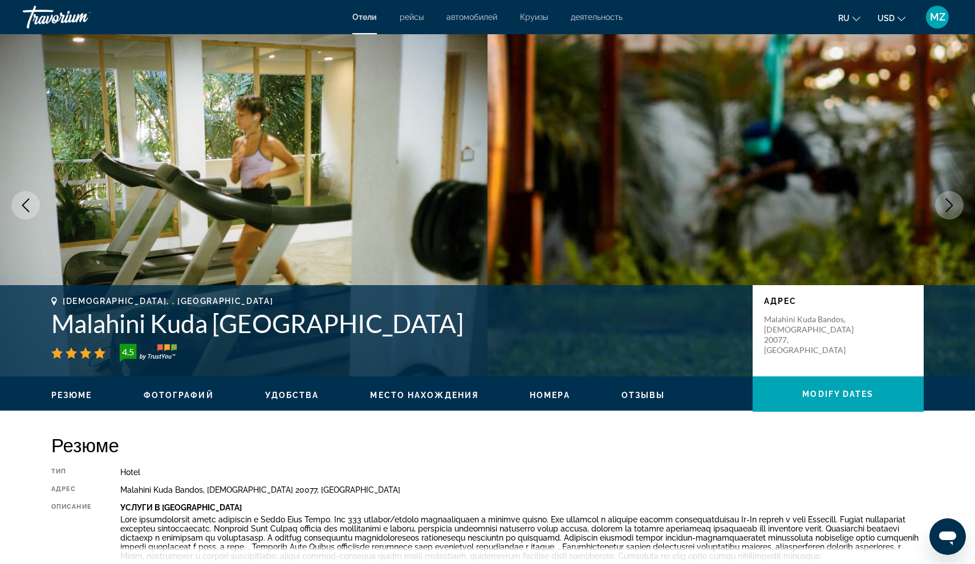
click at [939, 209] on button "Next image" at bounding box center [949, 205] width 29 height 29
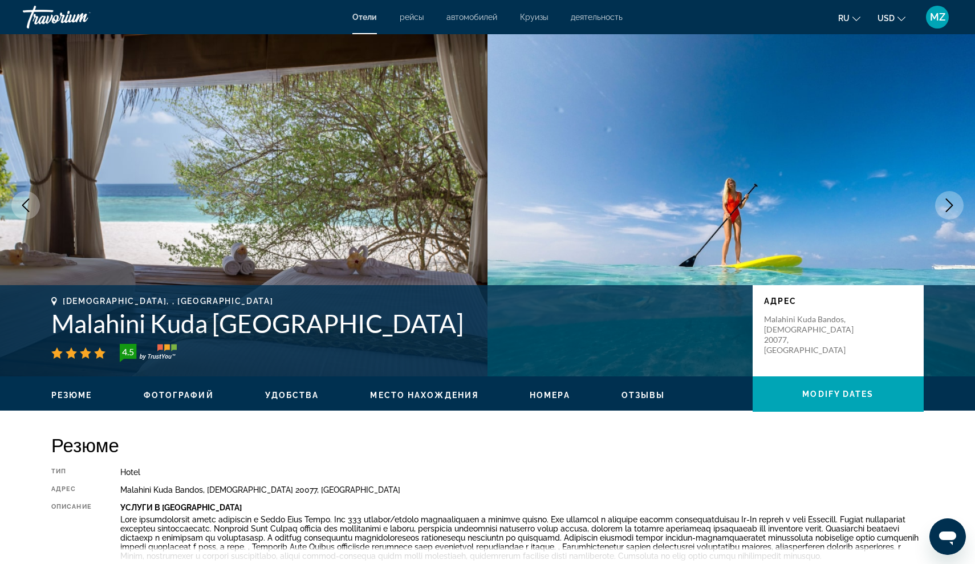
click at [937, 194] on img "Main content" at bounding box center [732, 205] width 488 height 342
click at [959, 217] on img "Main content" at bounding box center [732, 205] width 488 height 342
click at [957, 196] on button "Next image" at bounding box center [949, 205] width 29 height 29
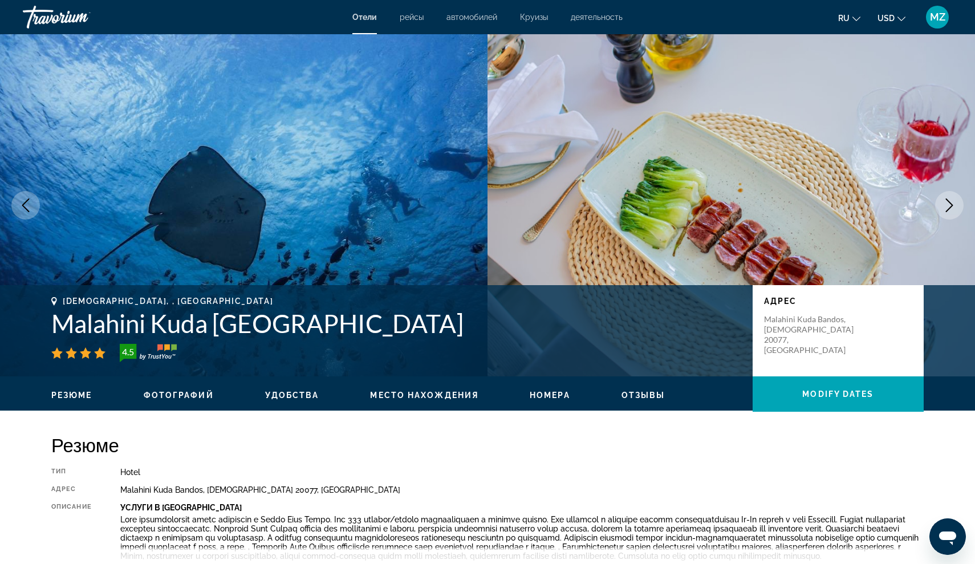
click at [949, 201] on icon "Next image" at bounding box center [949, 205] width 7 height 14
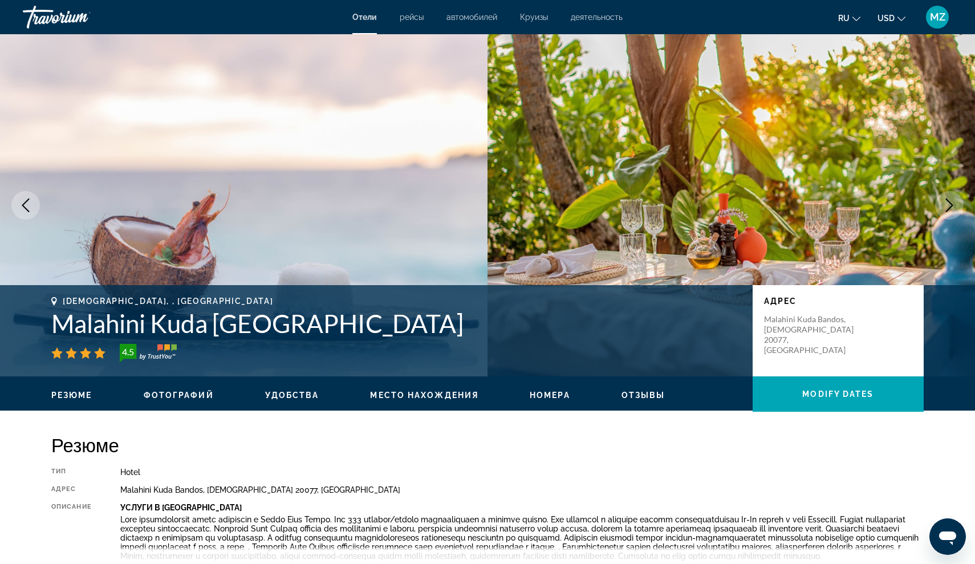
click at [949, 201] on icon "Next image" at bounding box center [949, 205] width 7 height 14
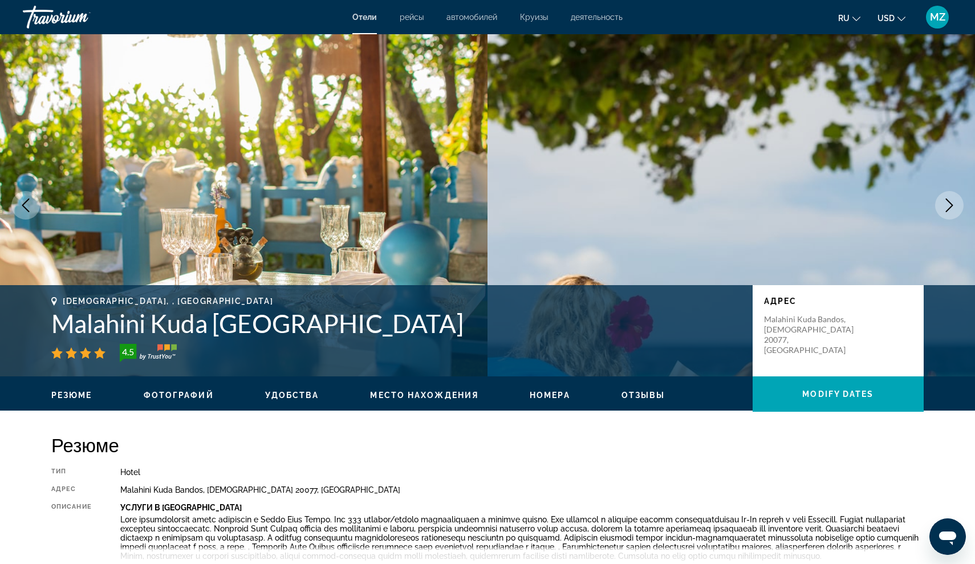
click at [949, 200] on icon "Next image" at bounding box center [950, 205] width 14 height 14
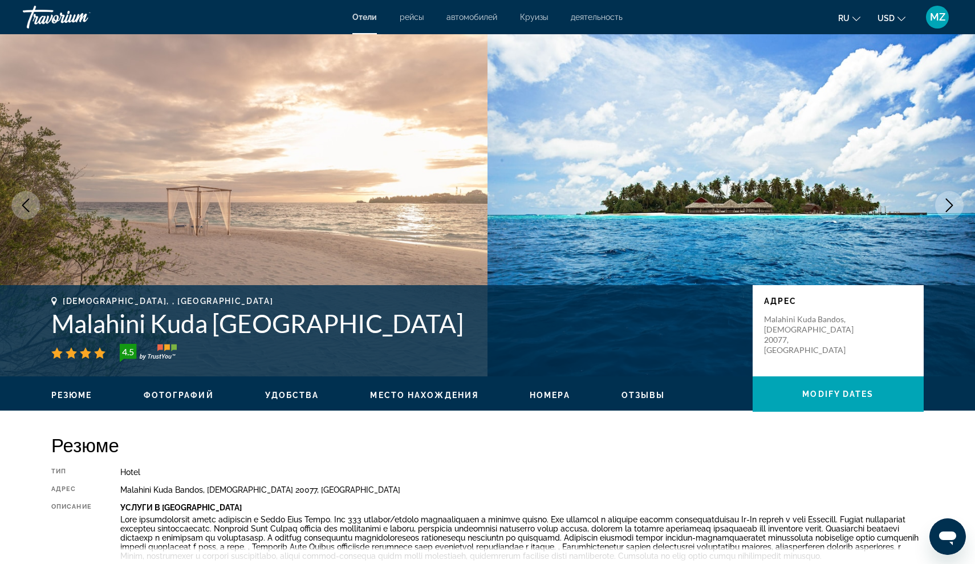
click at [949, 200] on icon "Next image" at bounding box center [950, 205] width 14 height 14
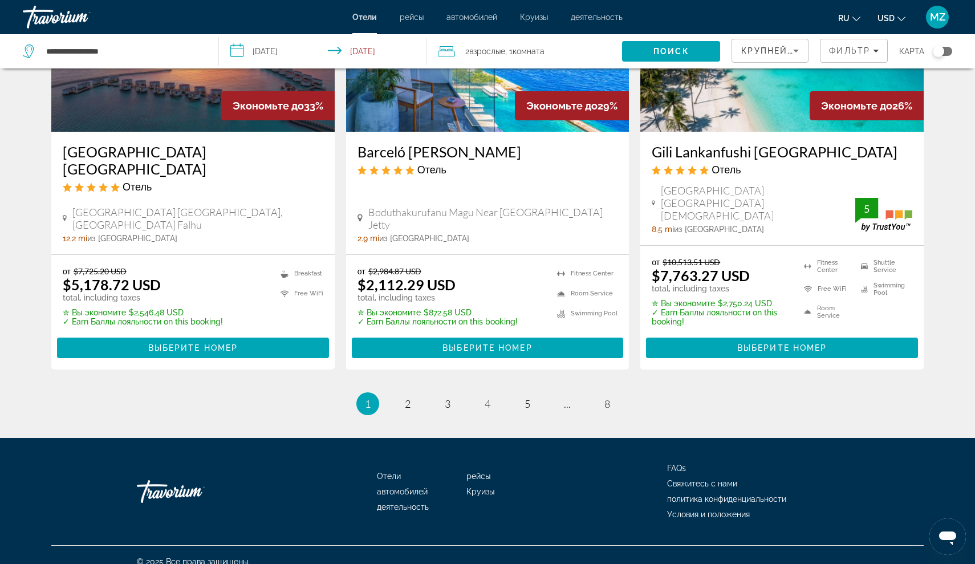
scroll to position [1488, 0]
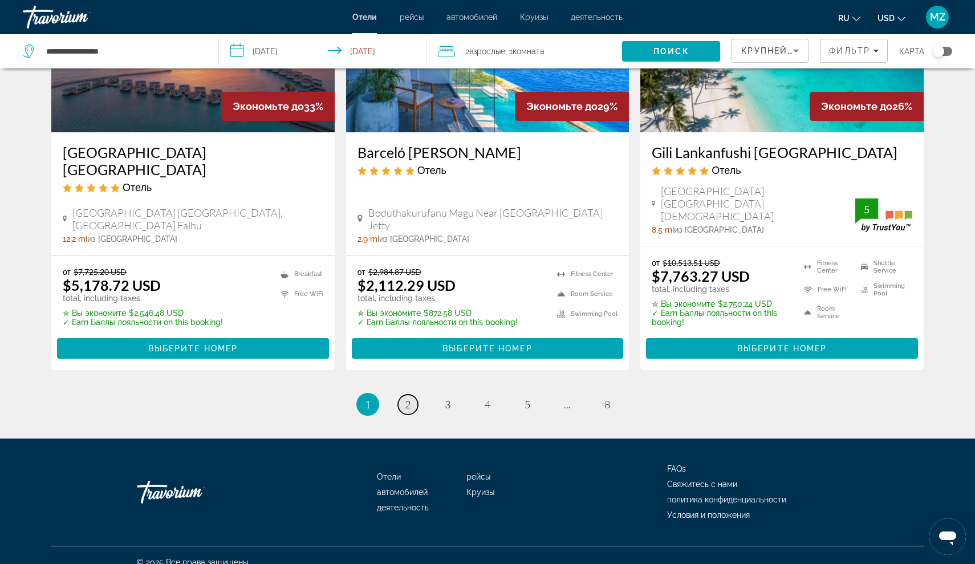
click at [409, 398] on span "2" at bounding box center [408, 404] width 6 height 13
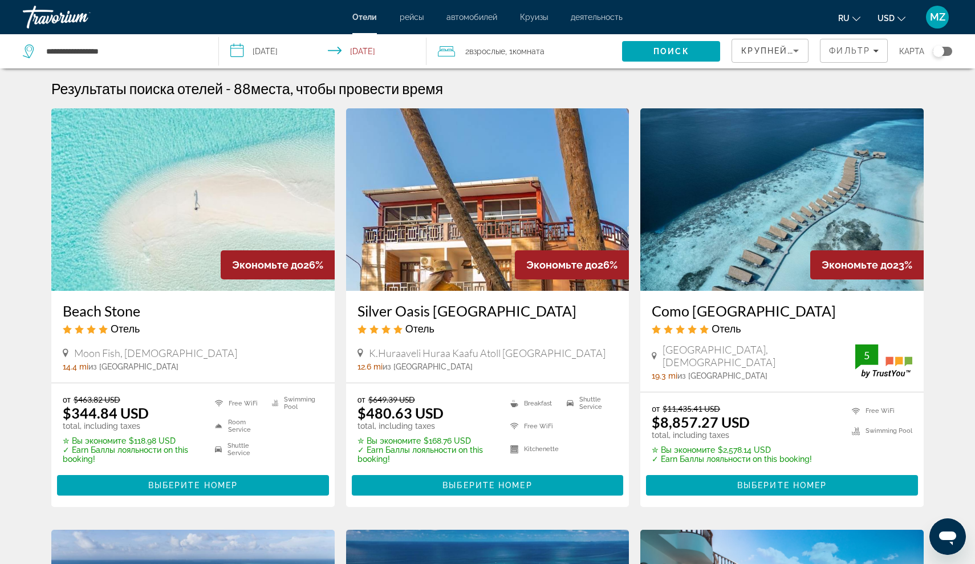
click at [128, 311] on h3 "Beach Stone" at bounding box center [193, 310] width 261 height 17
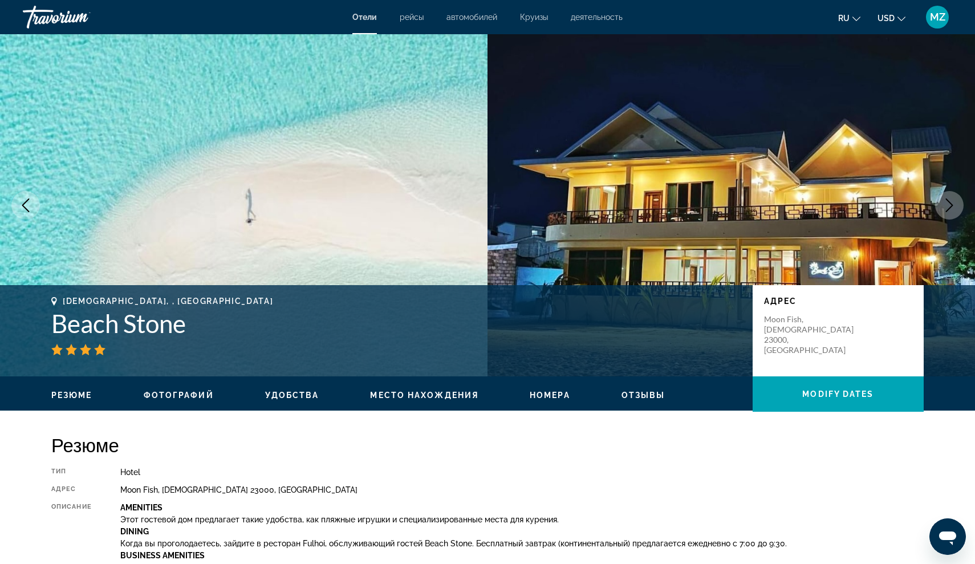
click at [937, 203] on button "Next image" at bounding box center [949, 205] width 29 height 29
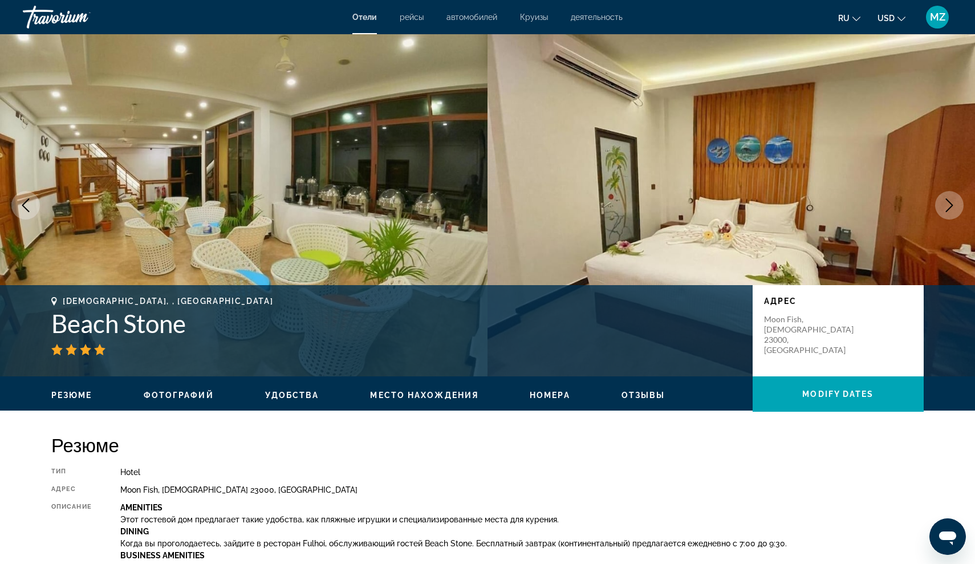
click at [937, 202] on button "Next image" at bounding box center [949, 205] width 29 height 29
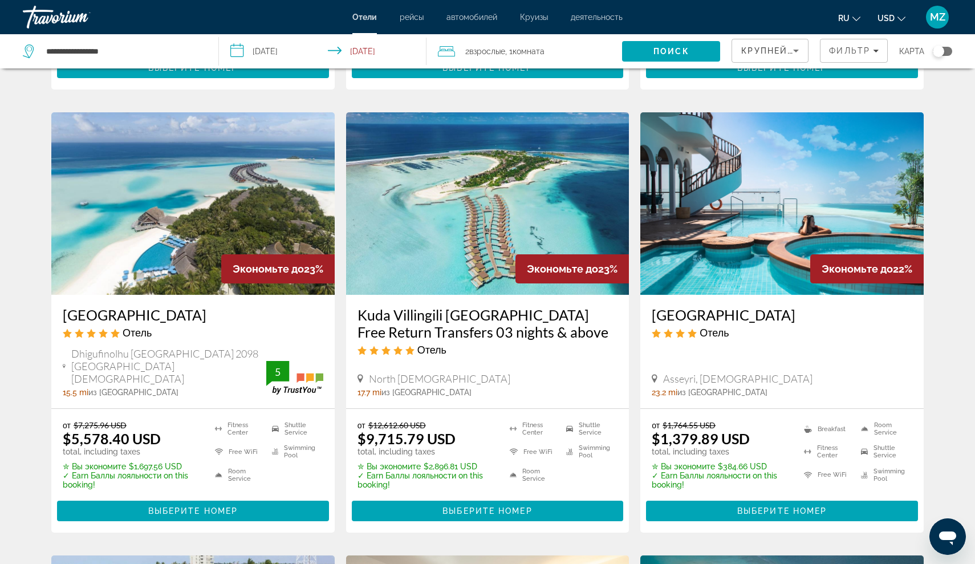
scroll to position [409, 0]
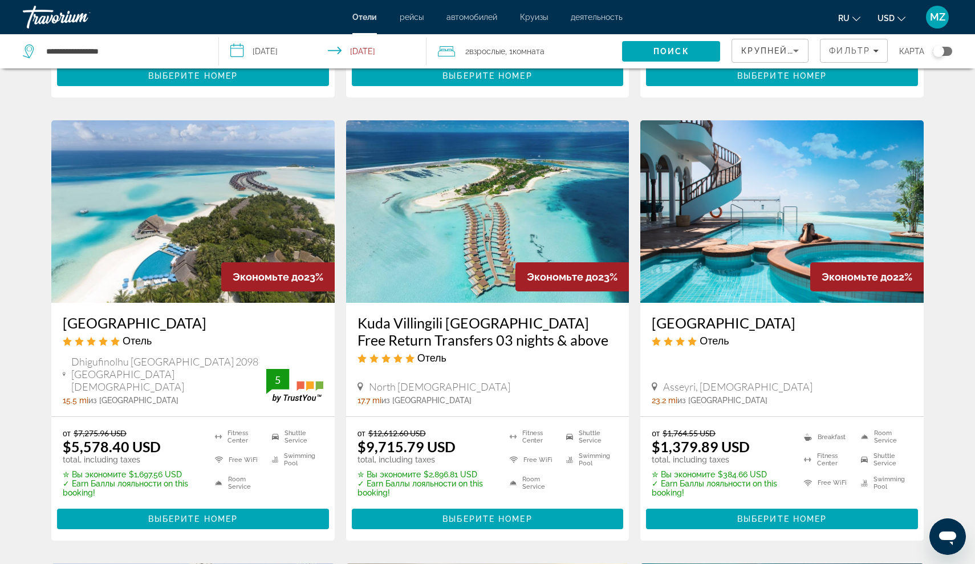
click at [765, 318] on h3 "Stone Hotel Dhiffushi" at bounding box center [782, 322] width 261 height 17
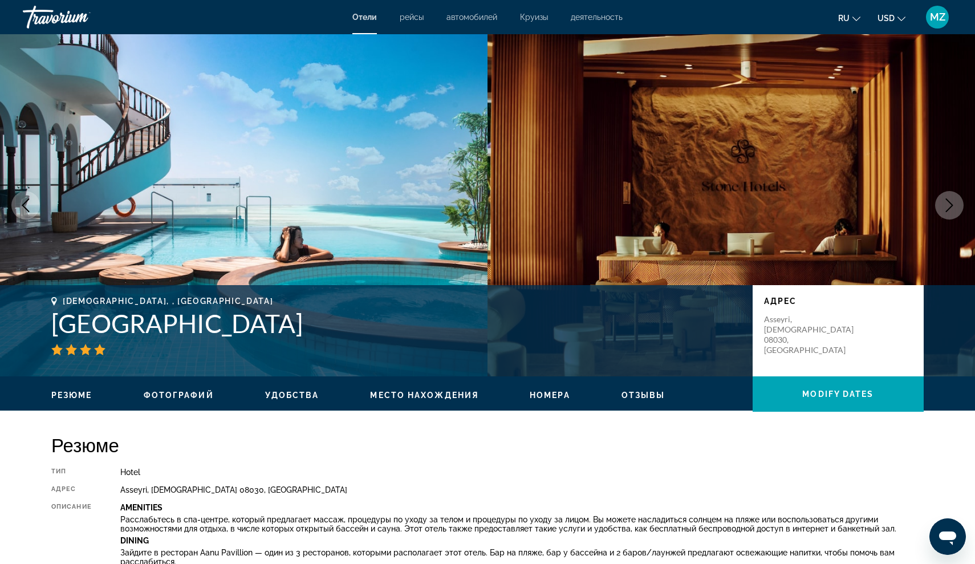
click at [948, 211] on icon "Next image" at bounding box center [950, 205] width 14 height 14
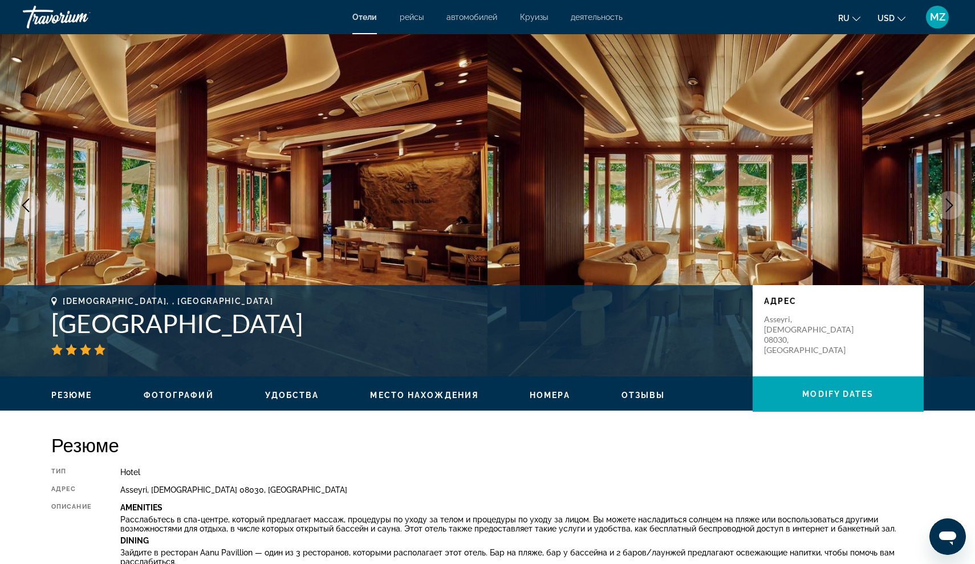
click at [947, 208] on icon "Next image" at bounding box center [950, 205] width 14 height 14
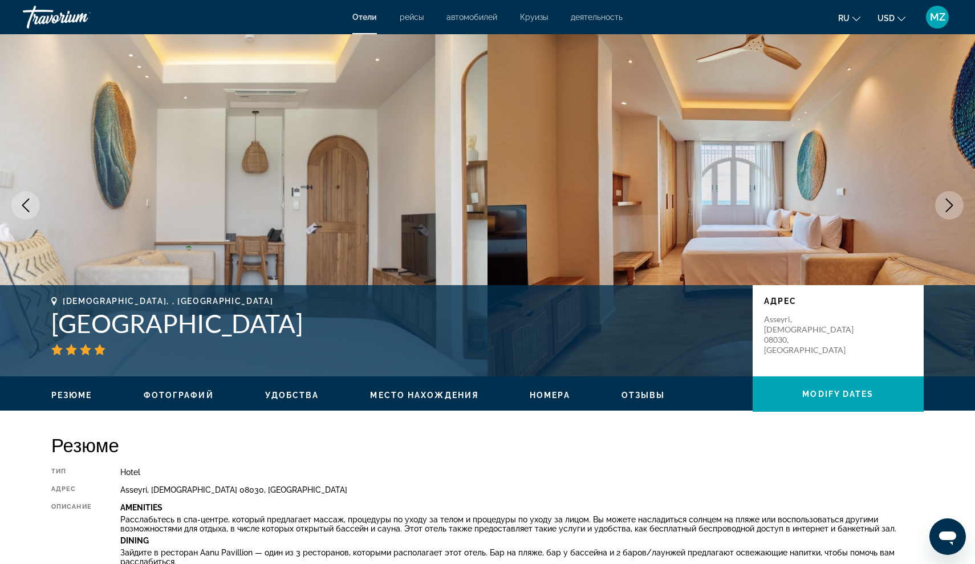
click at [947, 208] on icon "Next image" at bounding box center [950, 205] width 14 height 14
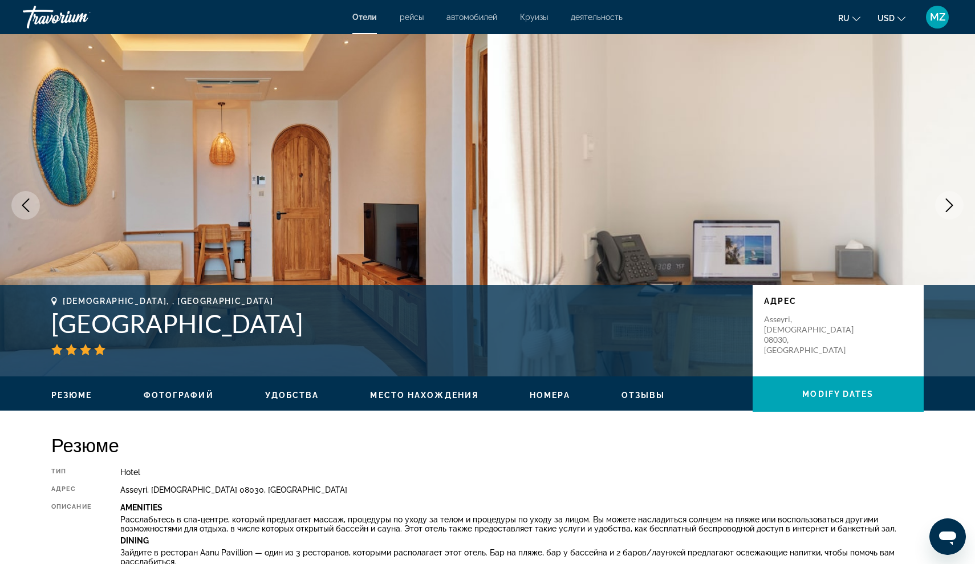
click at [948, 207] on icon "Next image" at bounding box center [950, 205] width 14 height 14
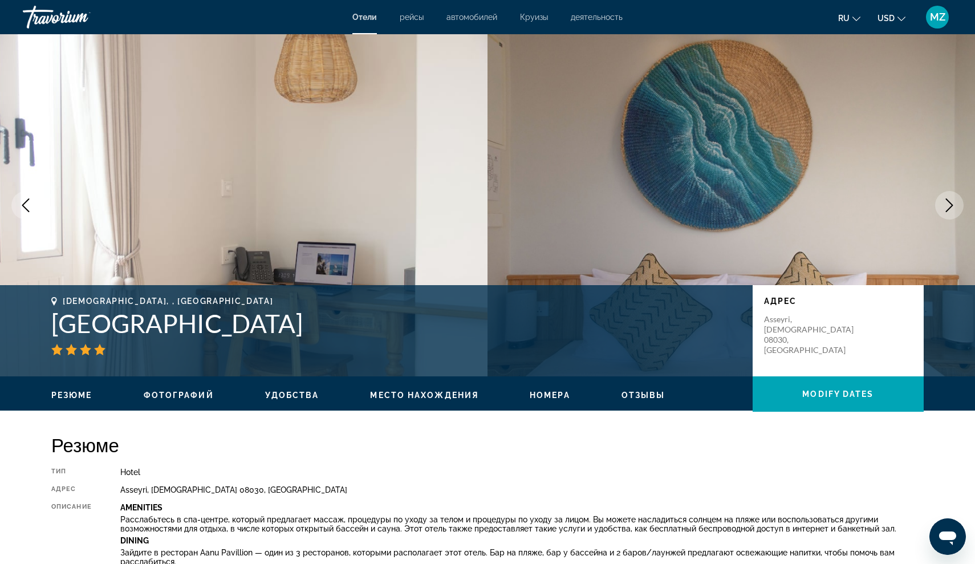
click at [948, 207] on icon "Next image" at bounding box center [950, 205] width 14 height 14
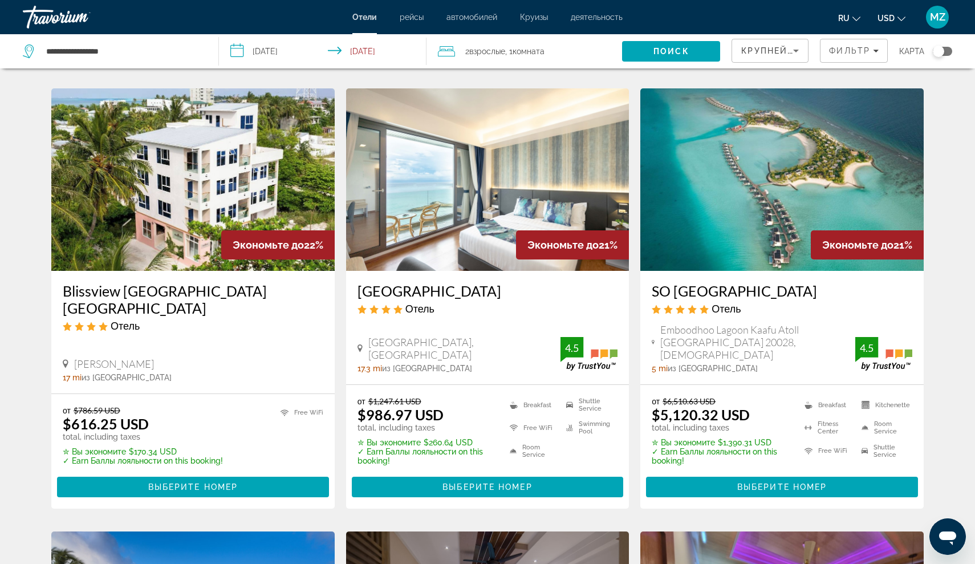
scroll to position [876, 0]
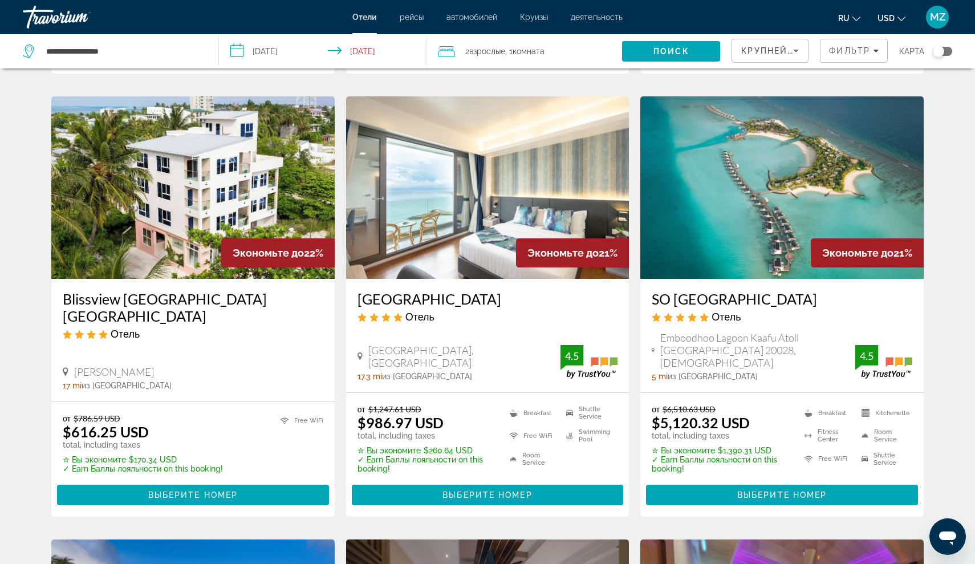
click at [394, 291] on h3 "Arena Beach Hotel" at bounding box center [488, 298] width 261 height 17
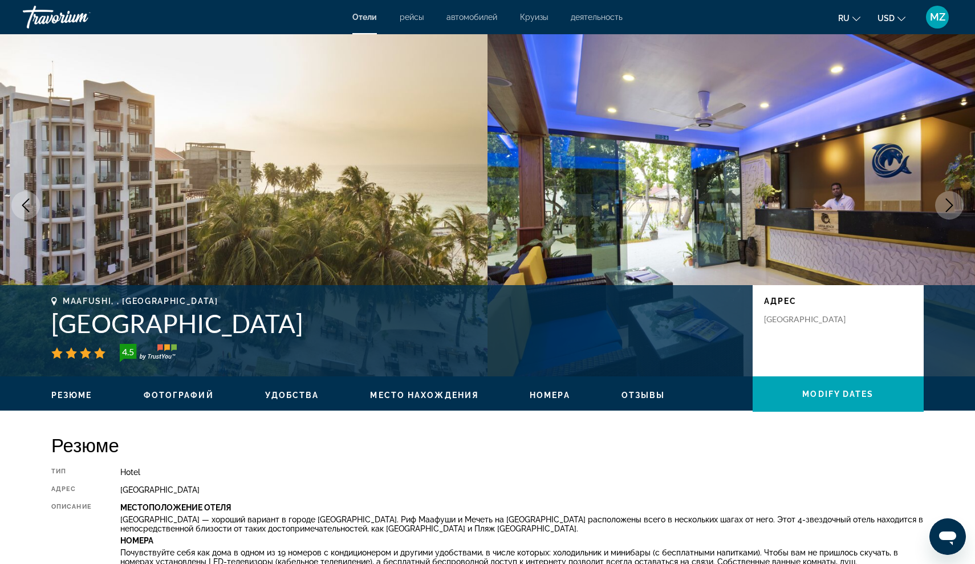
click at [955, 204] on icon "Next image" at bounding box center [950, 205] width 14 height 14
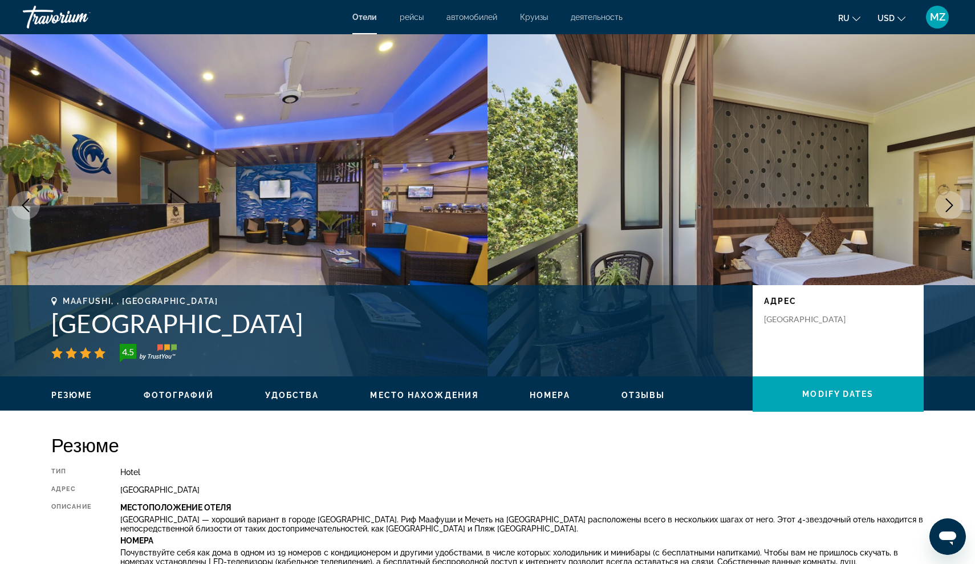
click at [948, 205] on icon "Next image" at bounding box center [950, 205] width 14 height 14
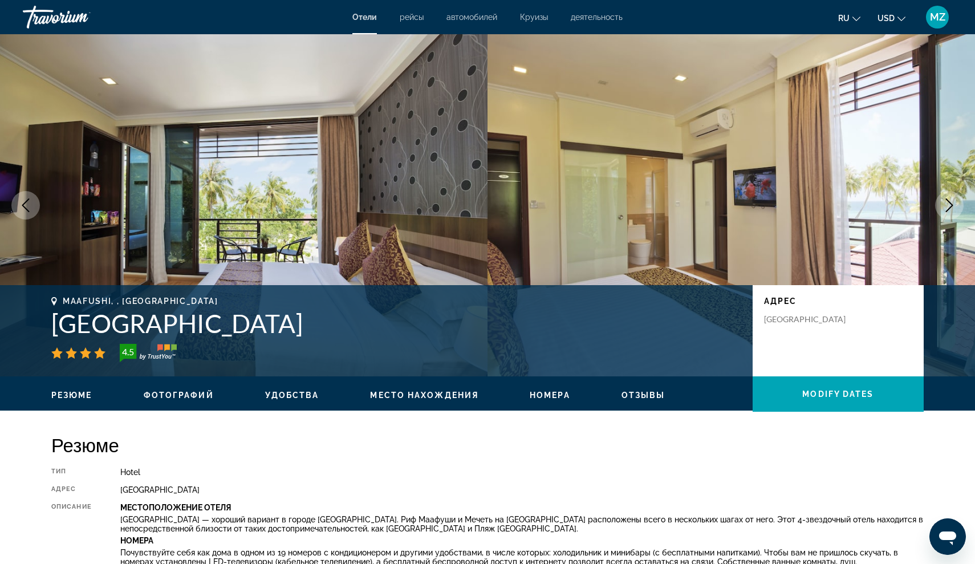
click at [948, 205] on icon "Next image" at bounding box center [950, 205] width 14 height 14
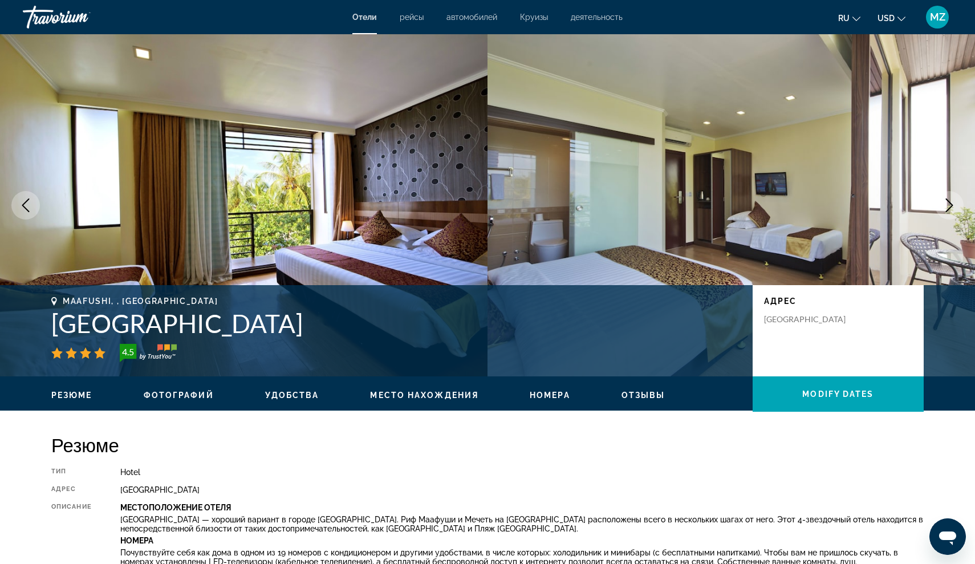
click at [949, 205] on icon "Next image" at bounding box center [950, 205] width 14 height 14
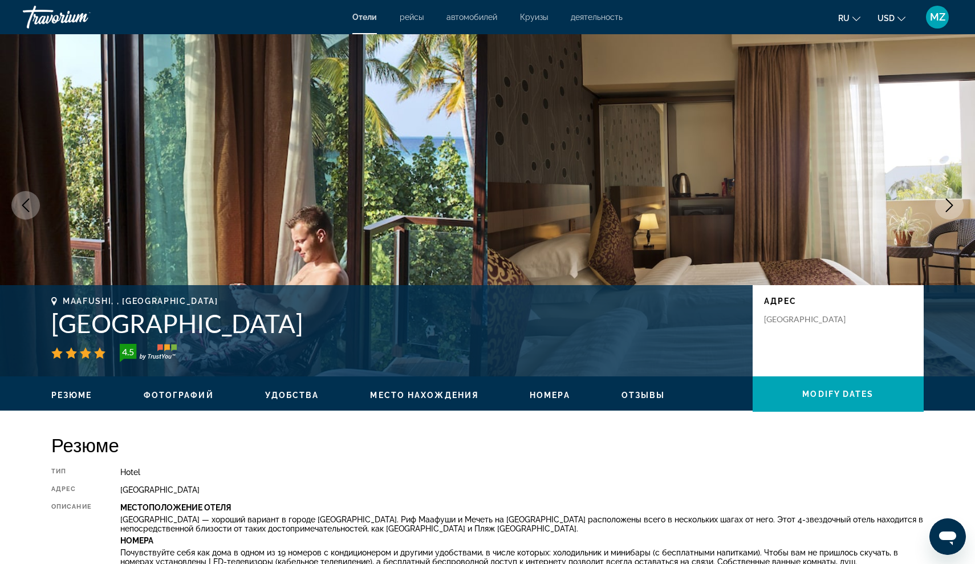
click at [949, 205] on icon "Next image" at bounding box center [950, 205] width 14 height 14
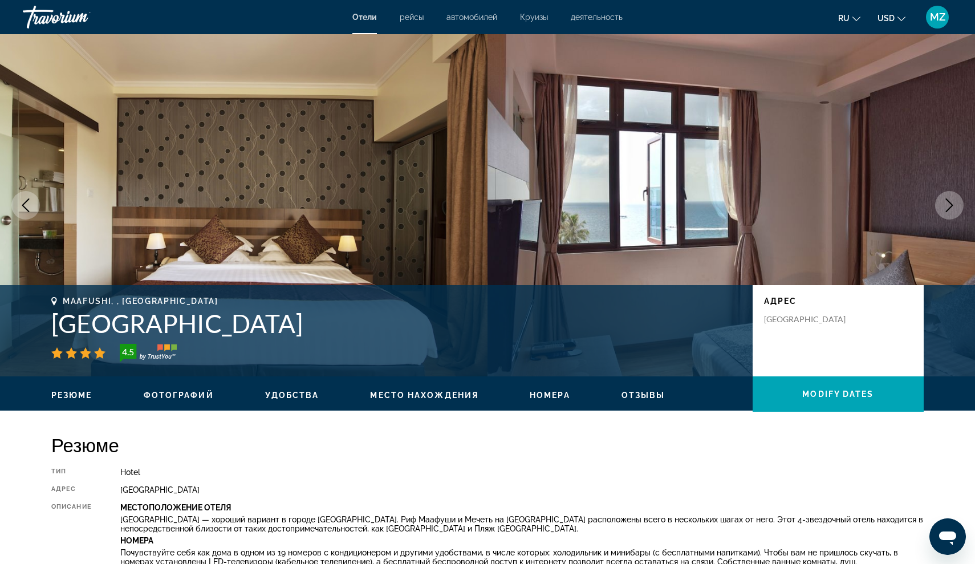
click at [949, 205] on icon "Next image" at bounding box center [950, 205] width 14 height 14
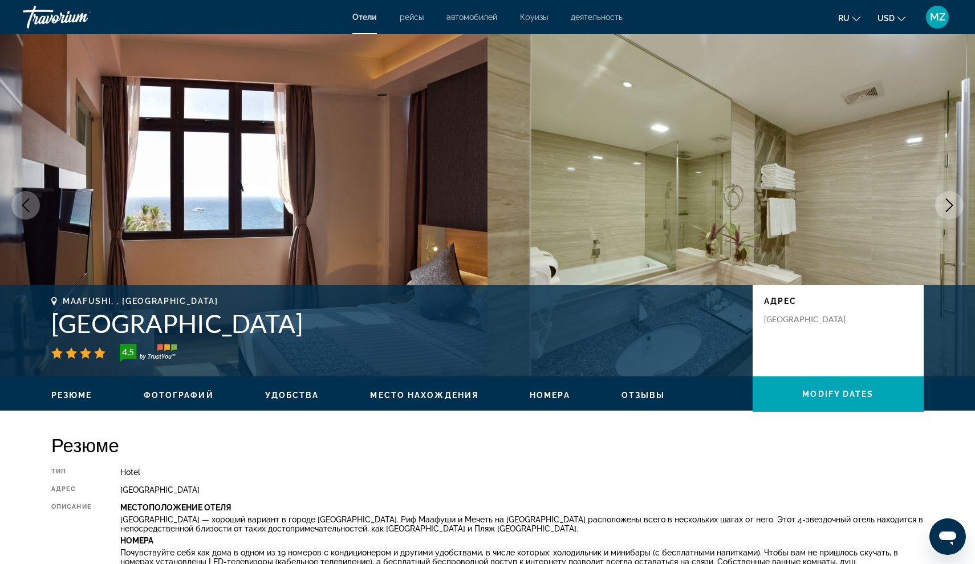
click at [949, 205] on icon "Next image" at bounding box center [950, 205] width 14 height 14
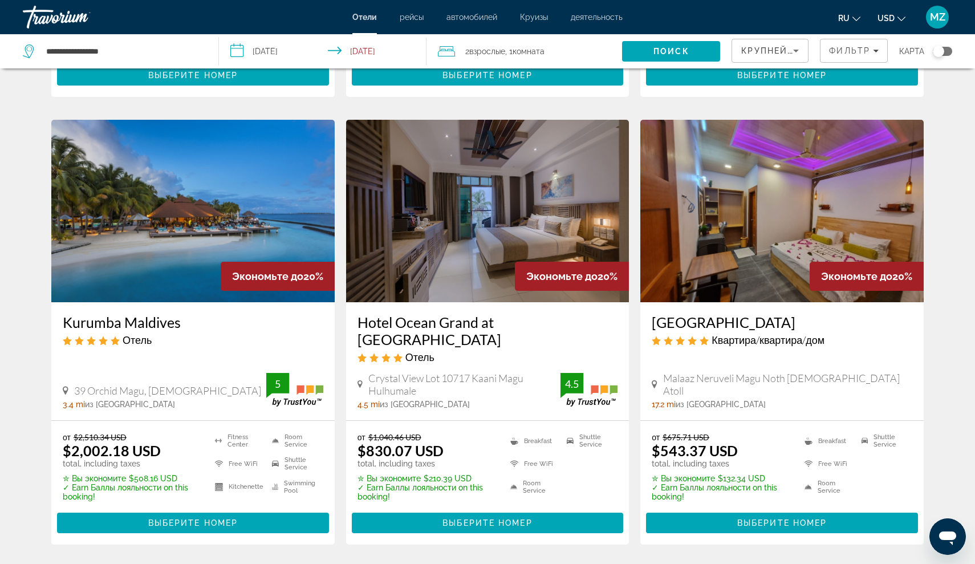
scroll to position [1295, 0]
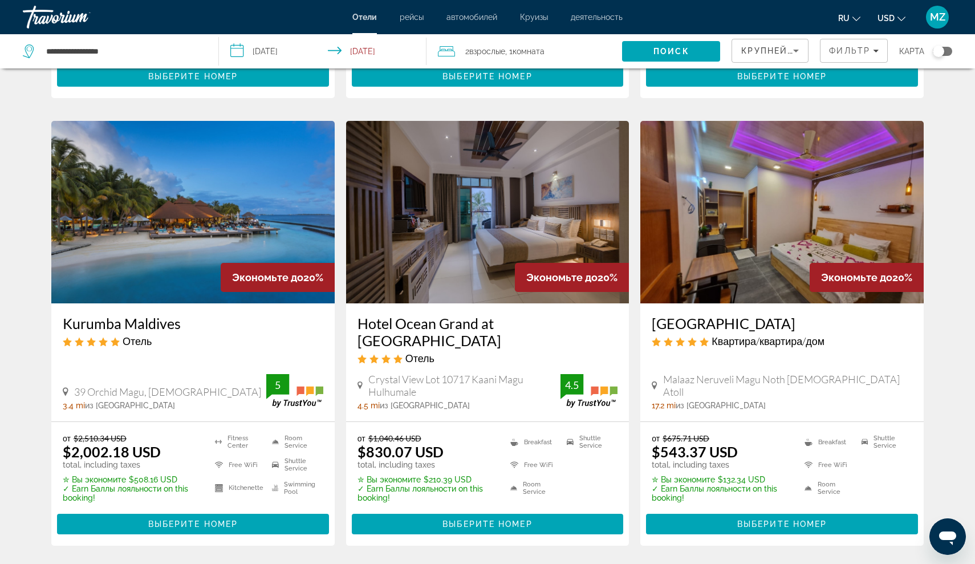
click at [155, 315] on h3 "Kurumba Maldives" at bounding box center [193, 323] width 261 height 17
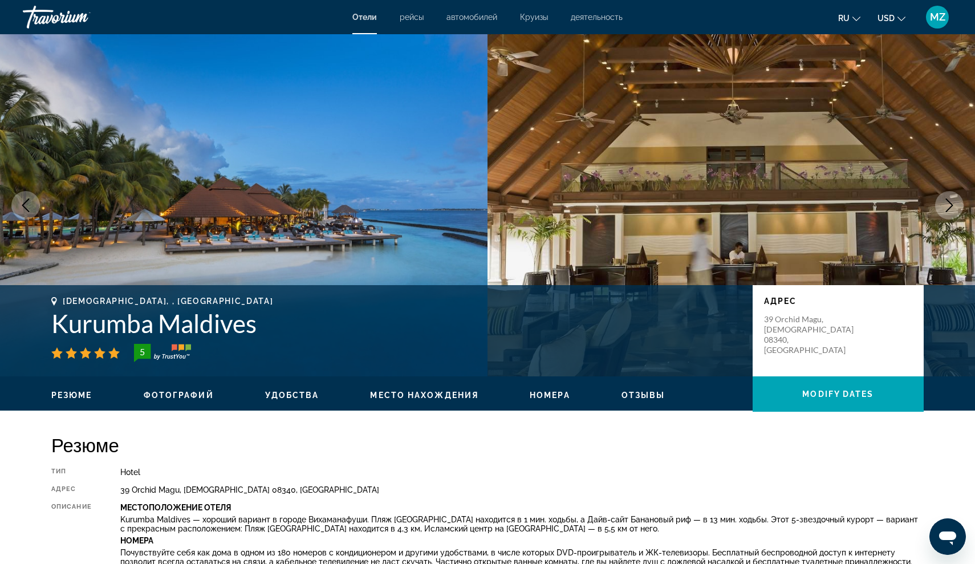
click at [943, 206] on icon "Next image" at bounding box center [950, 205] width 14 height 14
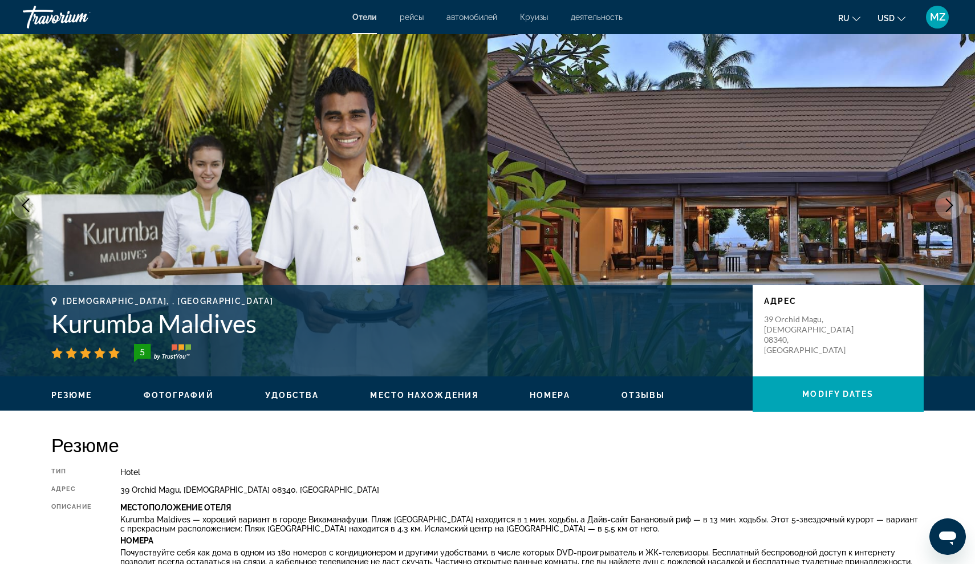
click at [943, 206] on icon "Next image" at bounding box center [950, 205] width 14 height 14
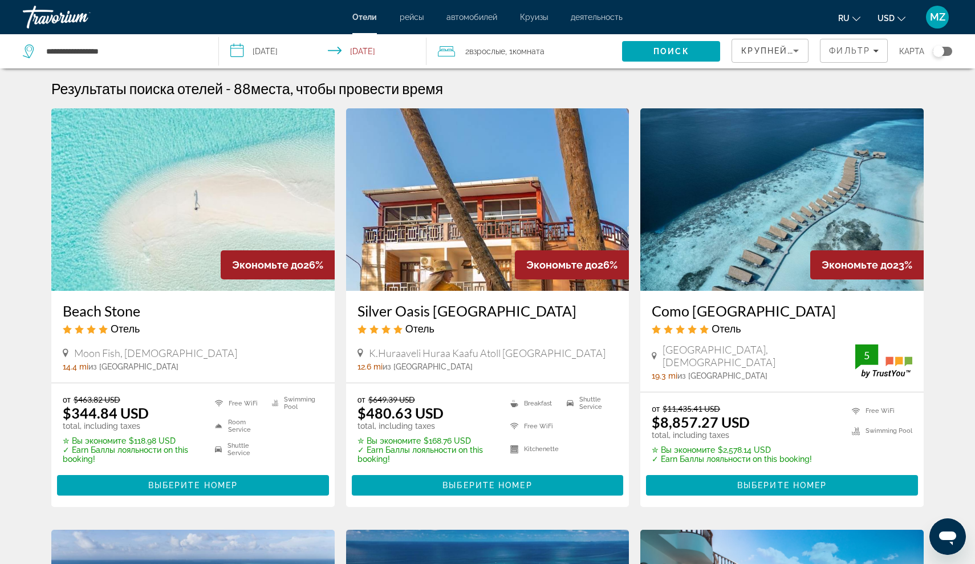
click at [297, 49] on input "**********" at bounding box center [325, 53] width 212 height 38
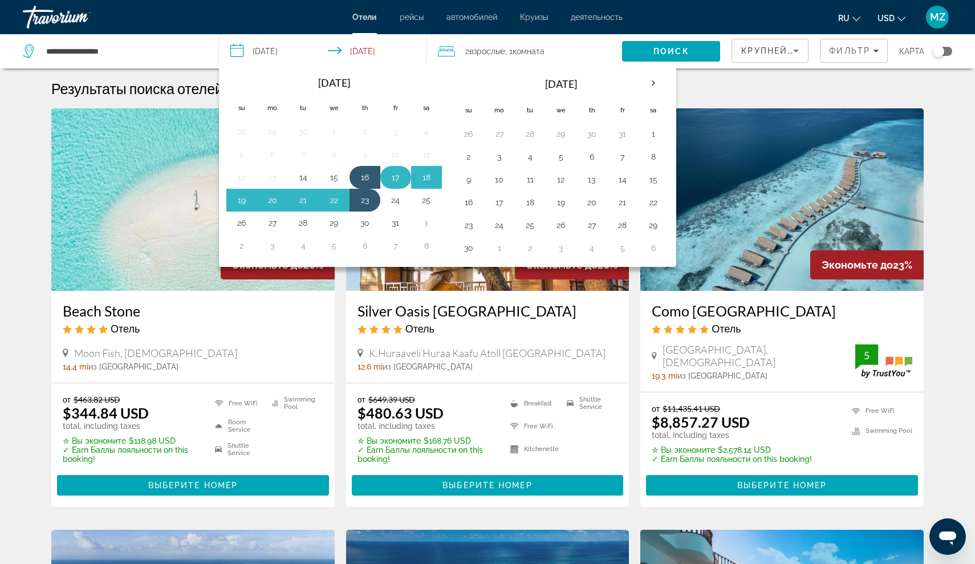
click at [397, 170] on button "17" at bounding box center [396, 177] width 18 height 16
click at [400, 199] on button "24" at bounding box center [396, 200] width 18 height 16
type input "**********"
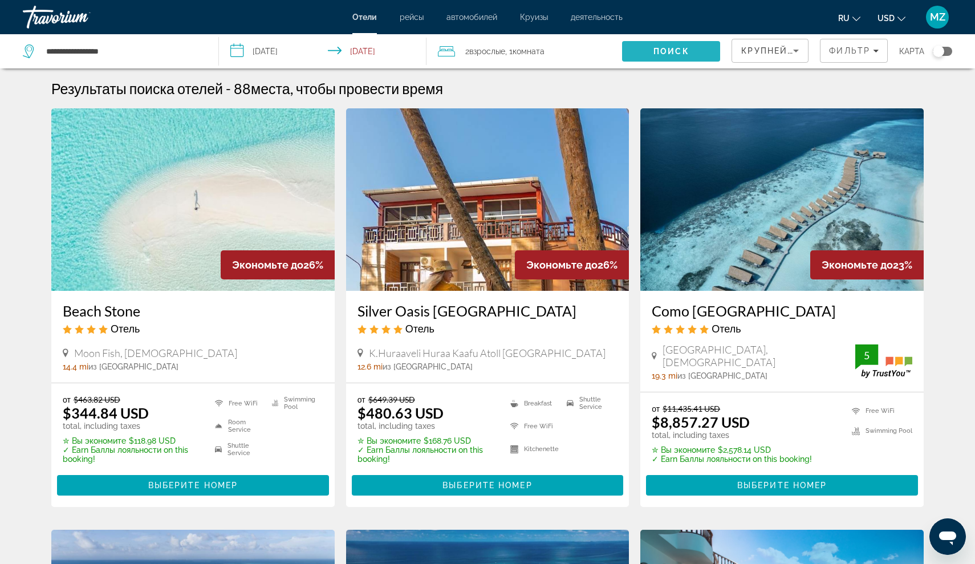
click at [687, 56] on span "Search" at bounding box center [671, 51] width 98 height 27
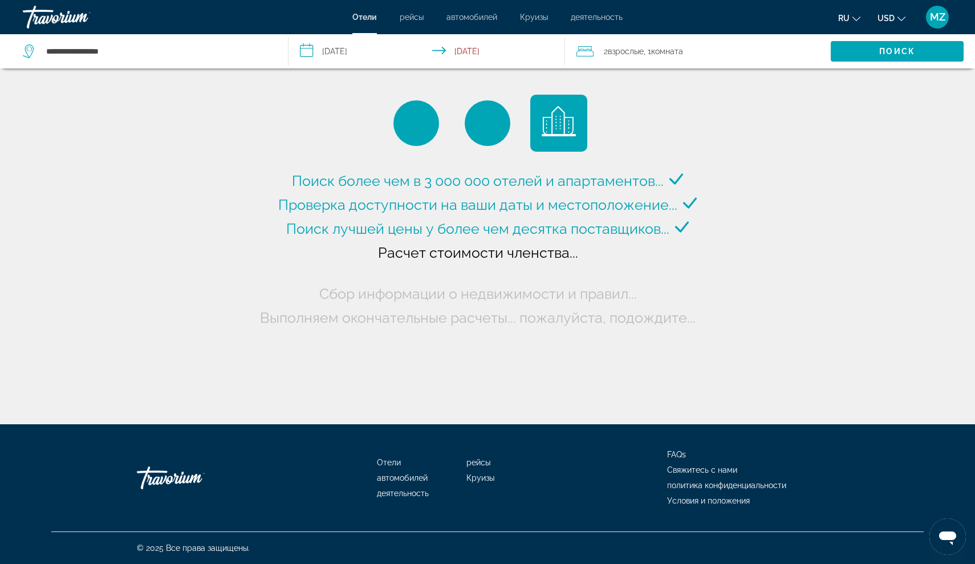
click at [935, 21] on span "MZ" at bounding box center [937, 16] width 15 height 11
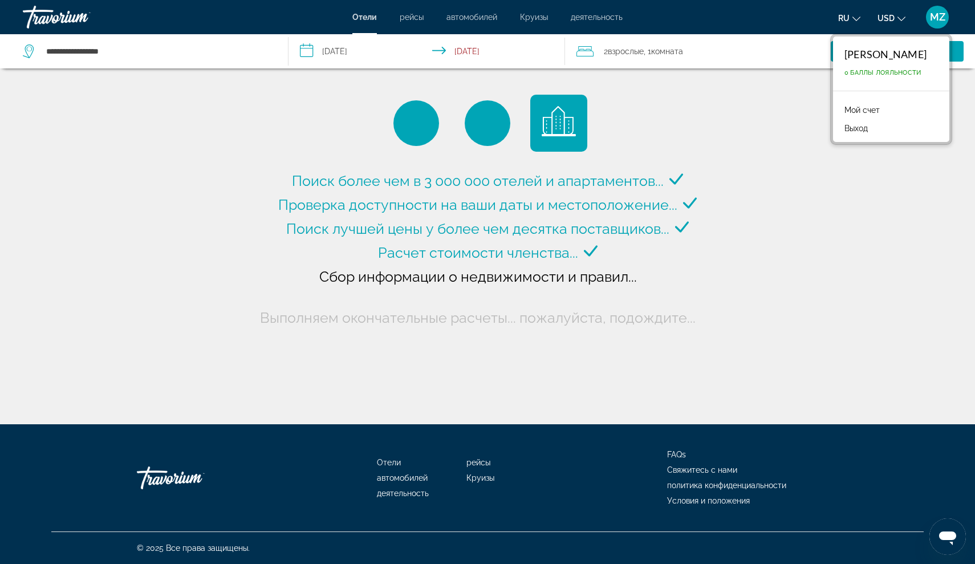
click at [822, 180] on div "Поиск более чем в 3 000 000 отелей и апартаментов..." at bounding box center [487, 212] width 975 height 424
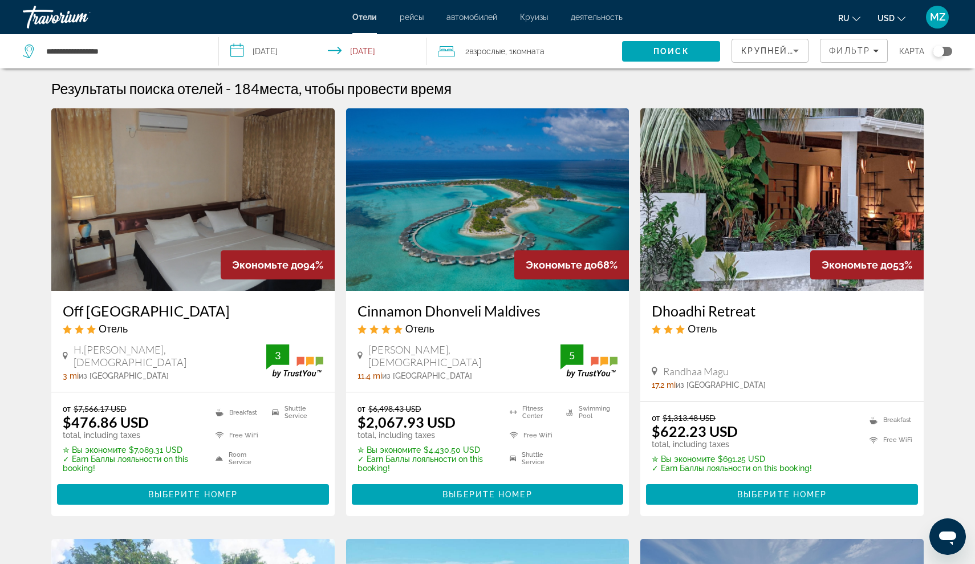
click at [395, 304] on h3 "Cinnamon Dhonveli Maldives" at bounding box center [488, 310] width 261 height 17
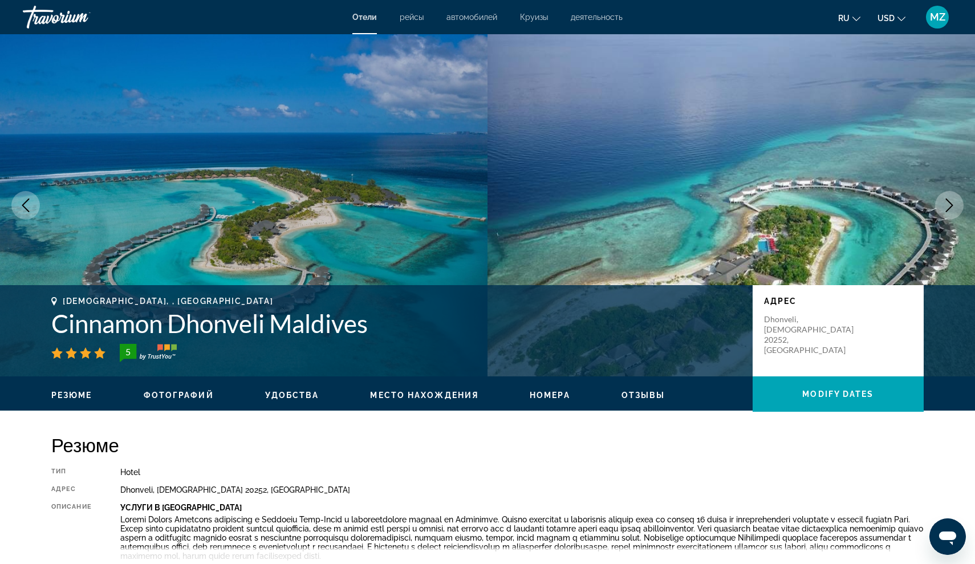
click at [948, 193] on button "Next image" at bounding box center [949, 205] width 29 height 29
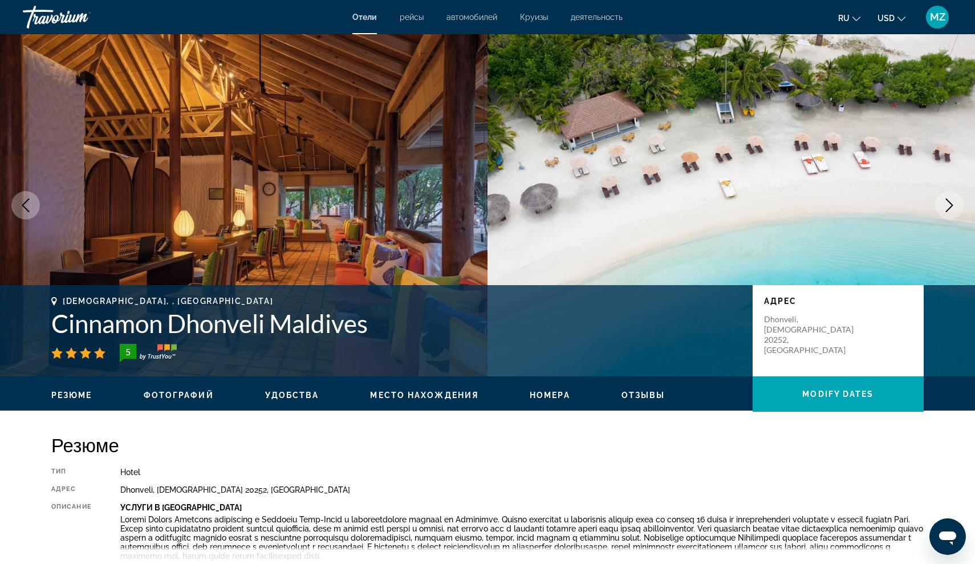
click at [948, 193] on button "Next image" at bounding box center [949, 205] width 29 height 29
